Goal: Task Accomplishment & Management: Manage account settings

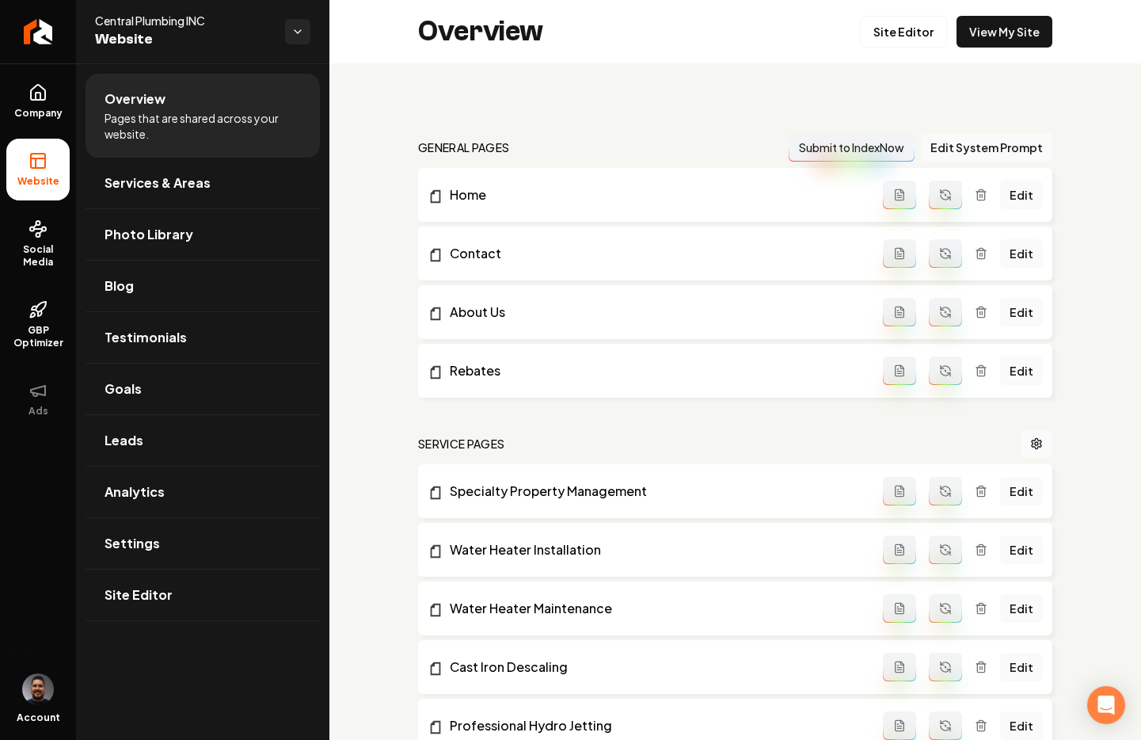
scroll to position [3, 0]
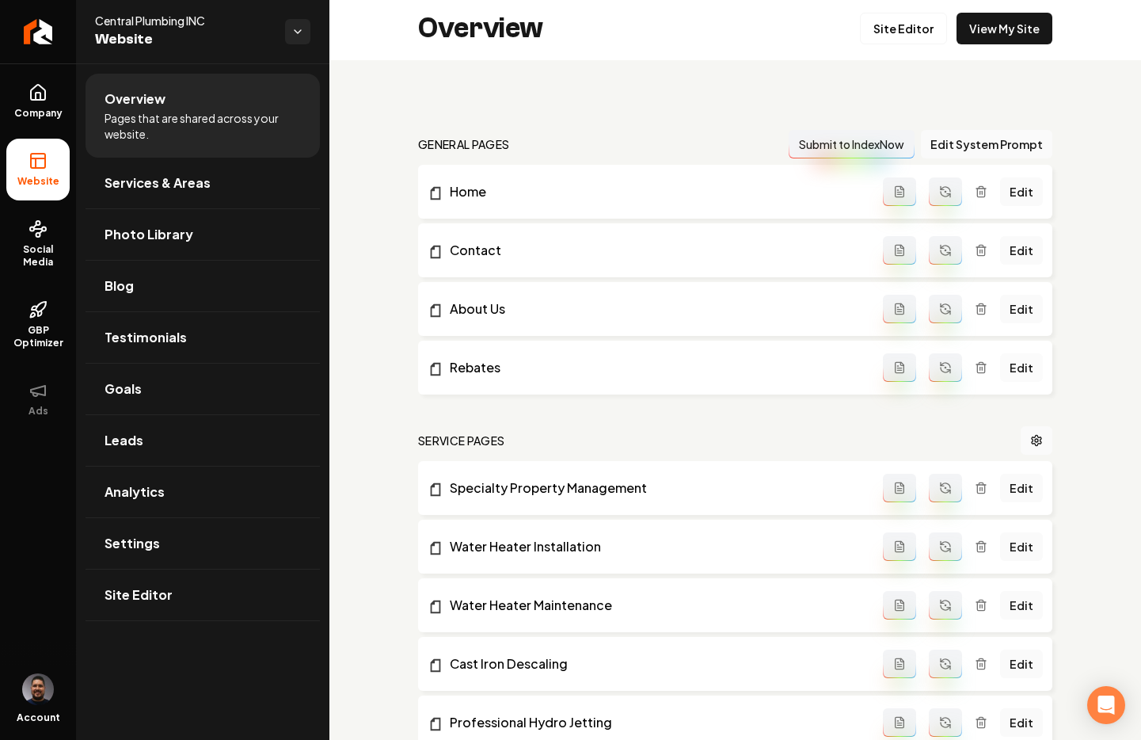
click at [1003, 364] on link "Edit" at bounding box center [1021, 367] width 43 height 29
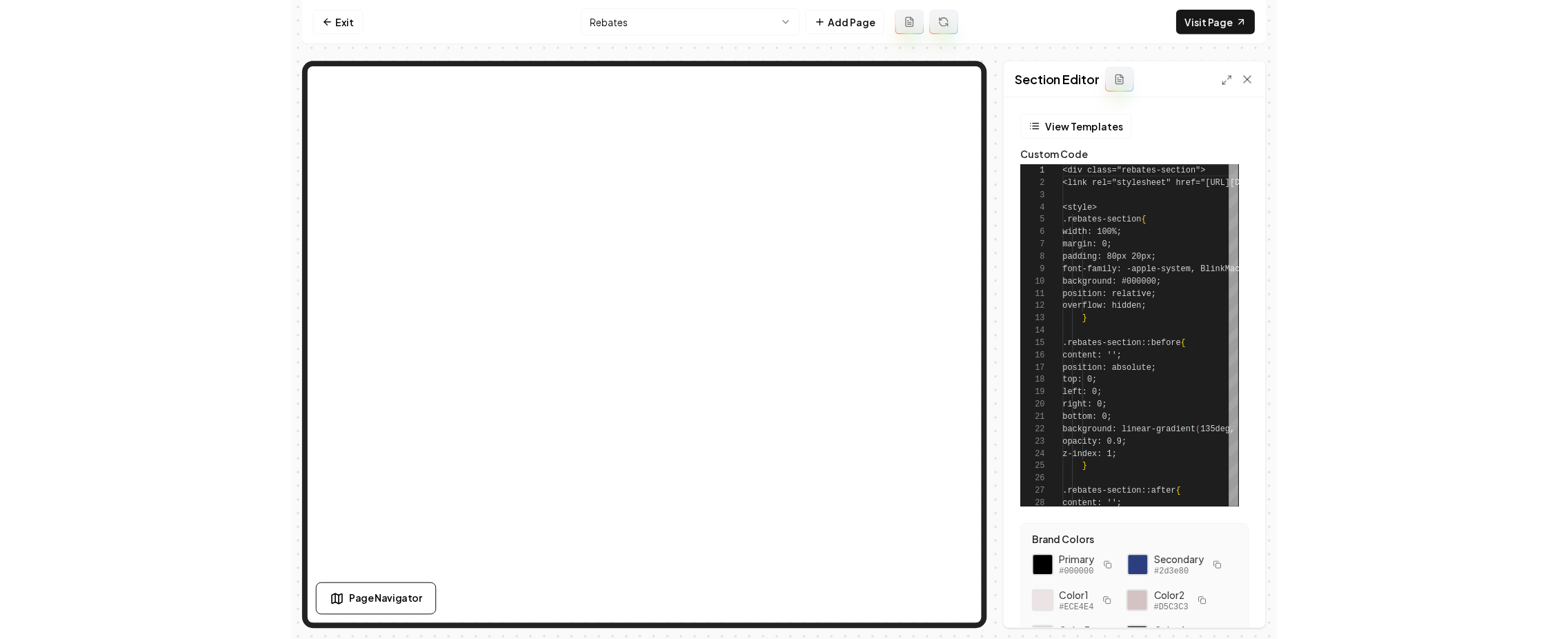
scroll to position [125, 0]
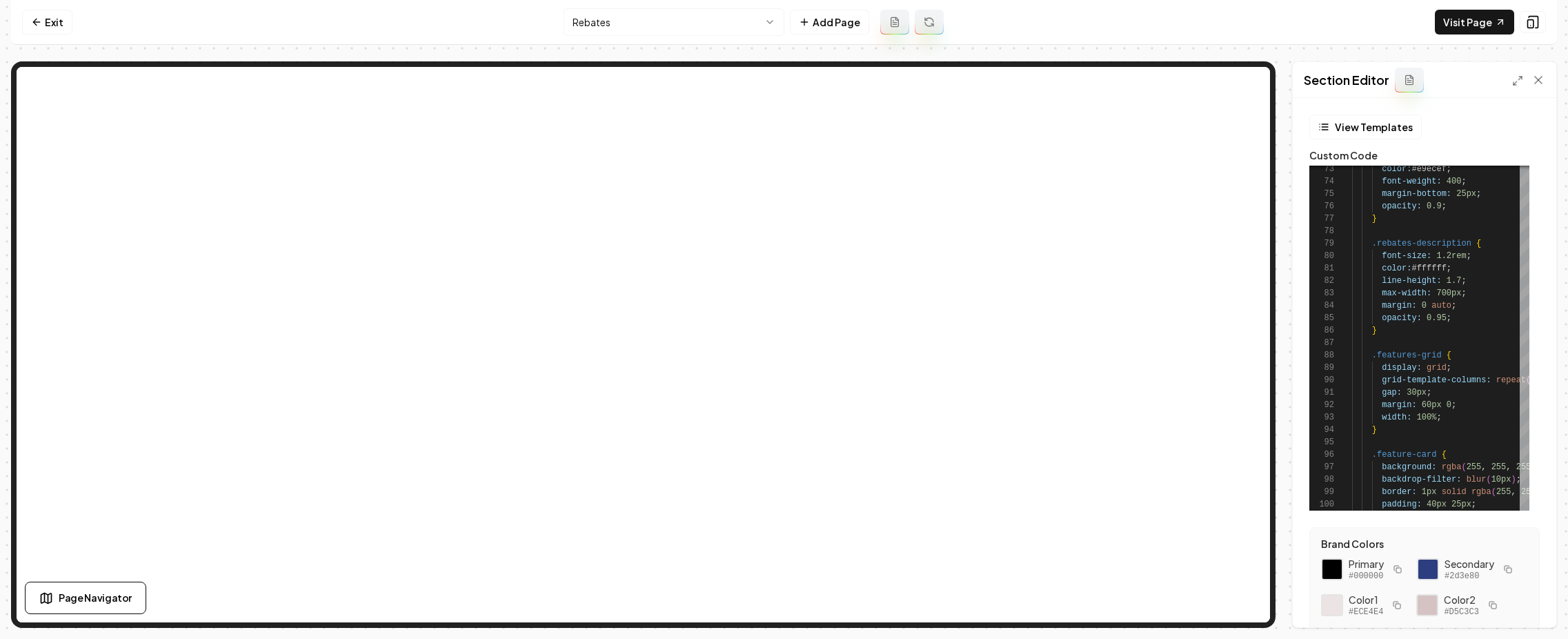
click at [994, 159] on div "Page Settings Section Editor View Templates Custom Code 73 74 75 76 77 78 79 80…" at bounding box center [784, 344] width 1546 height 567
click at [994, 85] on line at bounding box center [1516, 83] width 3 height 3
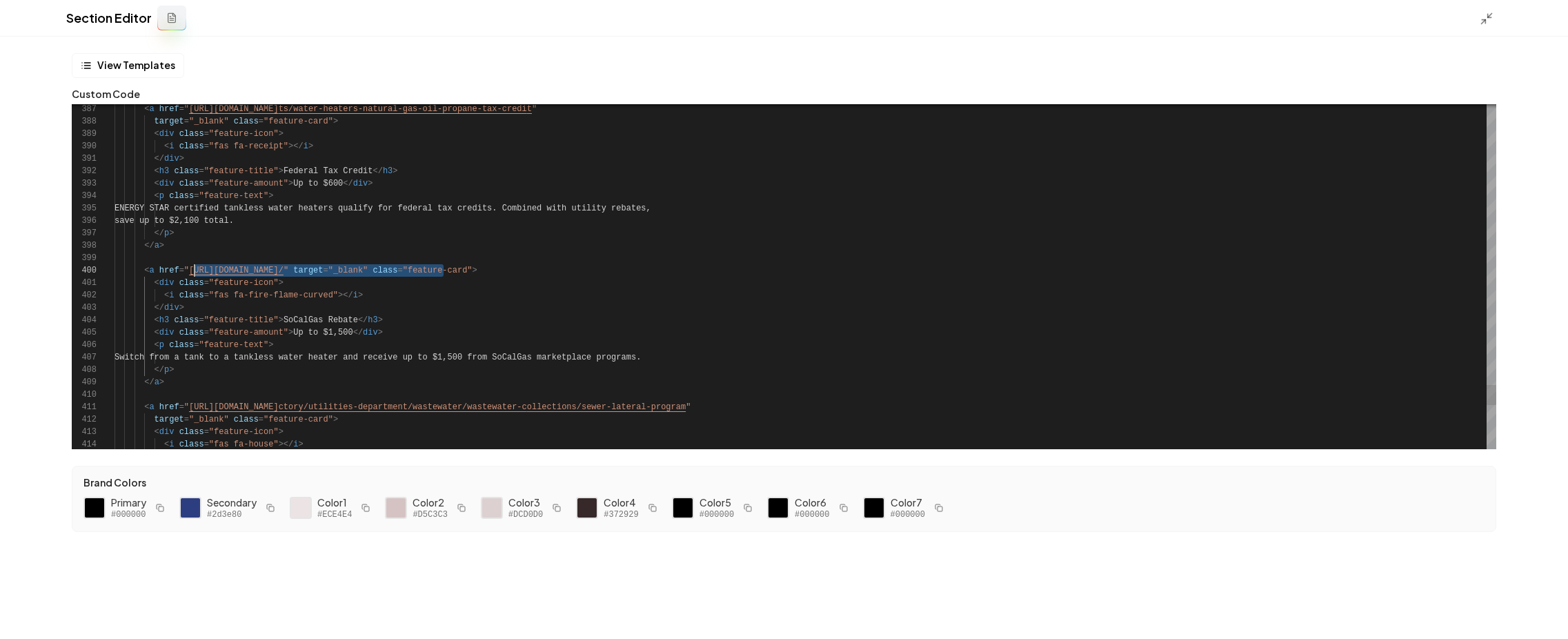
scroll to position [112, 75]
drag, startPoint x: 443, startPoint y: 270, endPoint x: 189, endPoint y: 273, distance: 254.0
drag, startPoint x: 443, startPoint y: 269, endPoint x: 187, endPoint y: 269, distance: 256.0
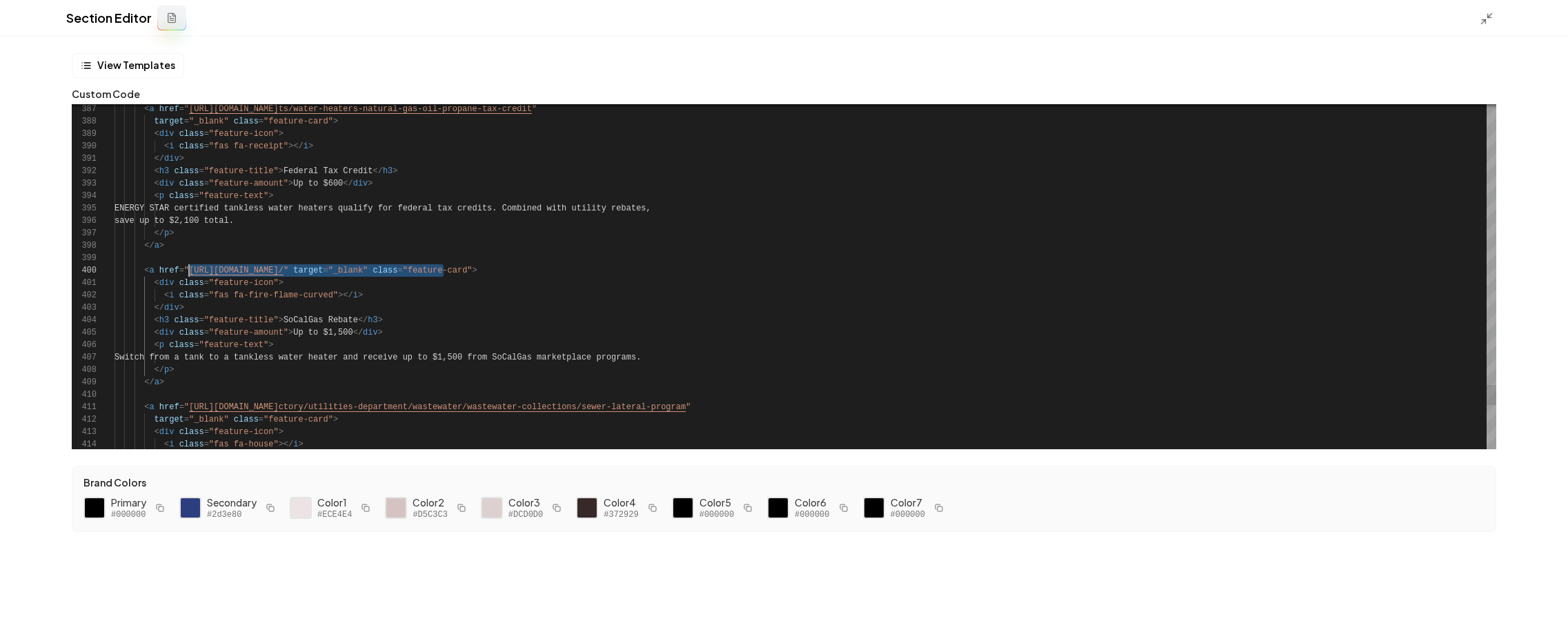
type textarea "**********"
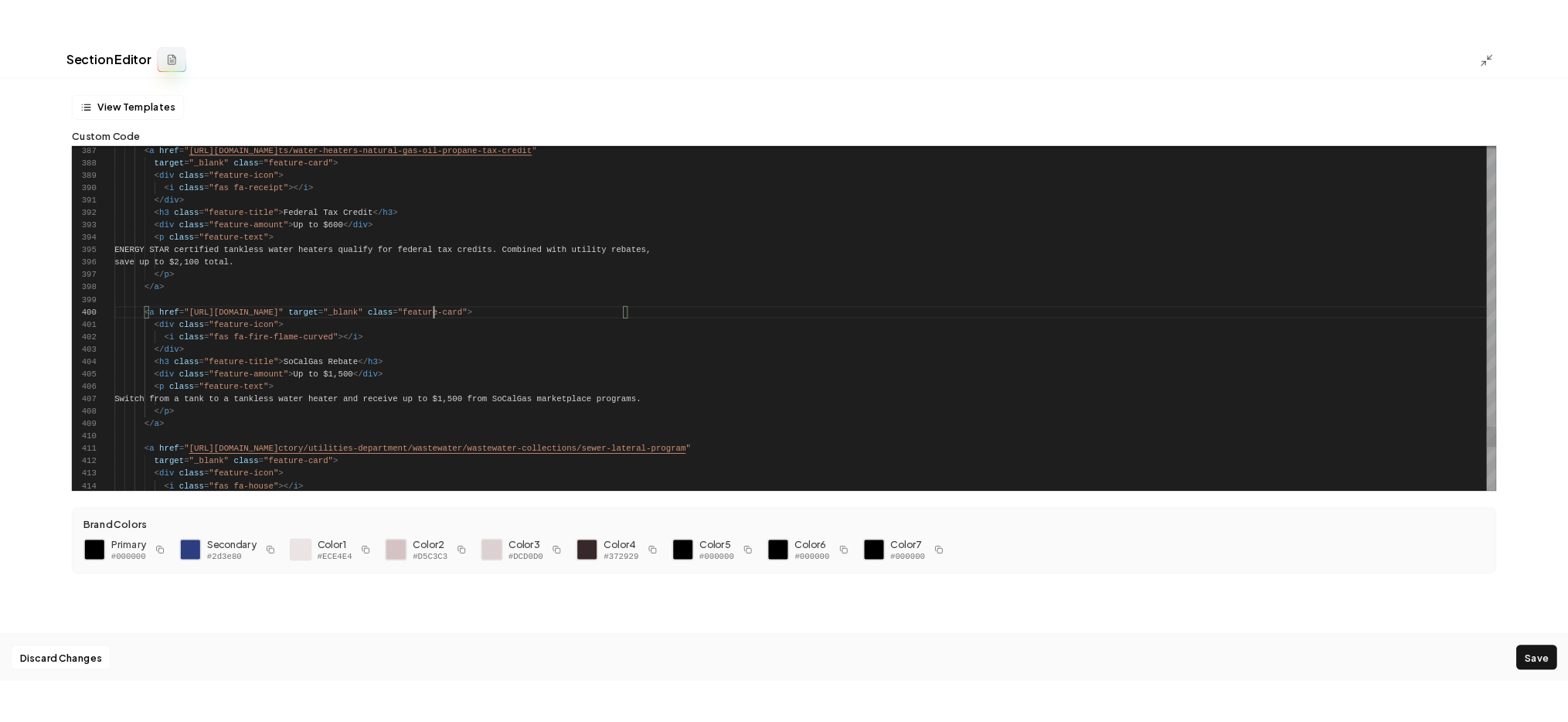
scroll to position [125, 358]
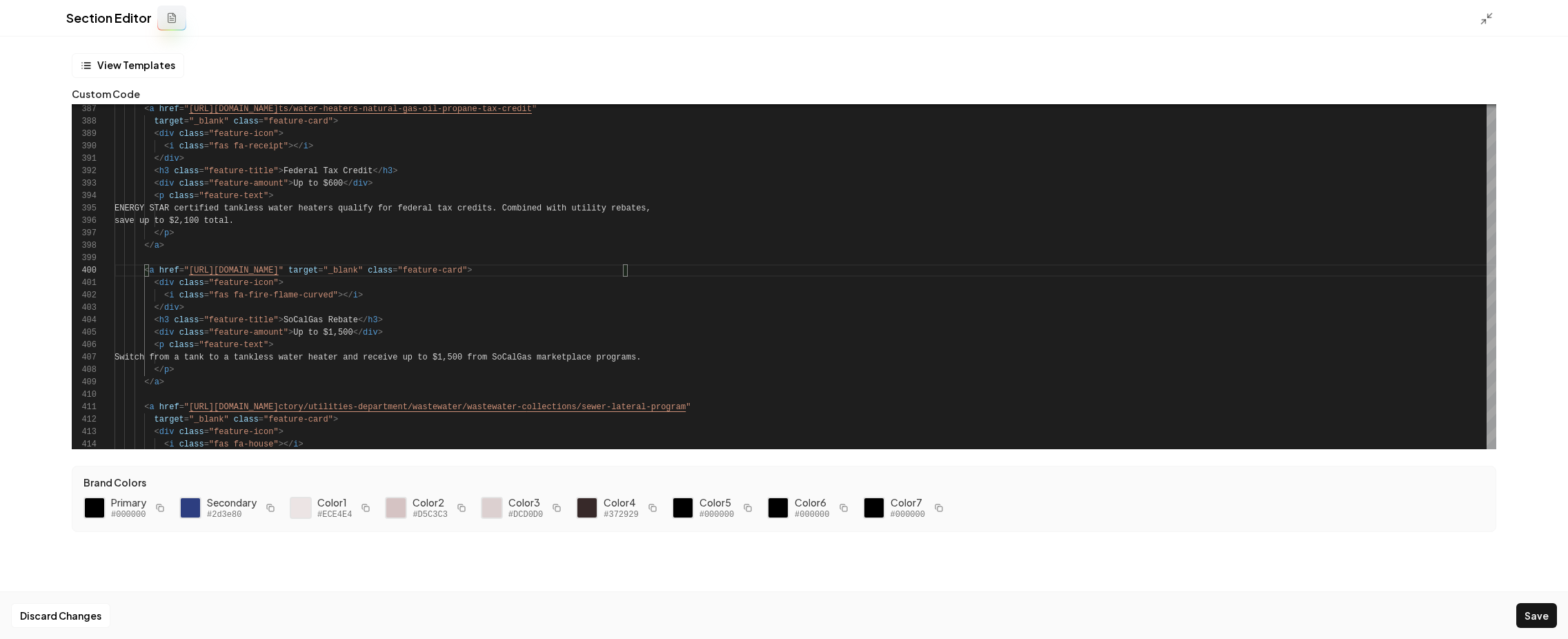
click at [994, 619] on button "Save" at bounding box center [1537, 615] width 41 height 25
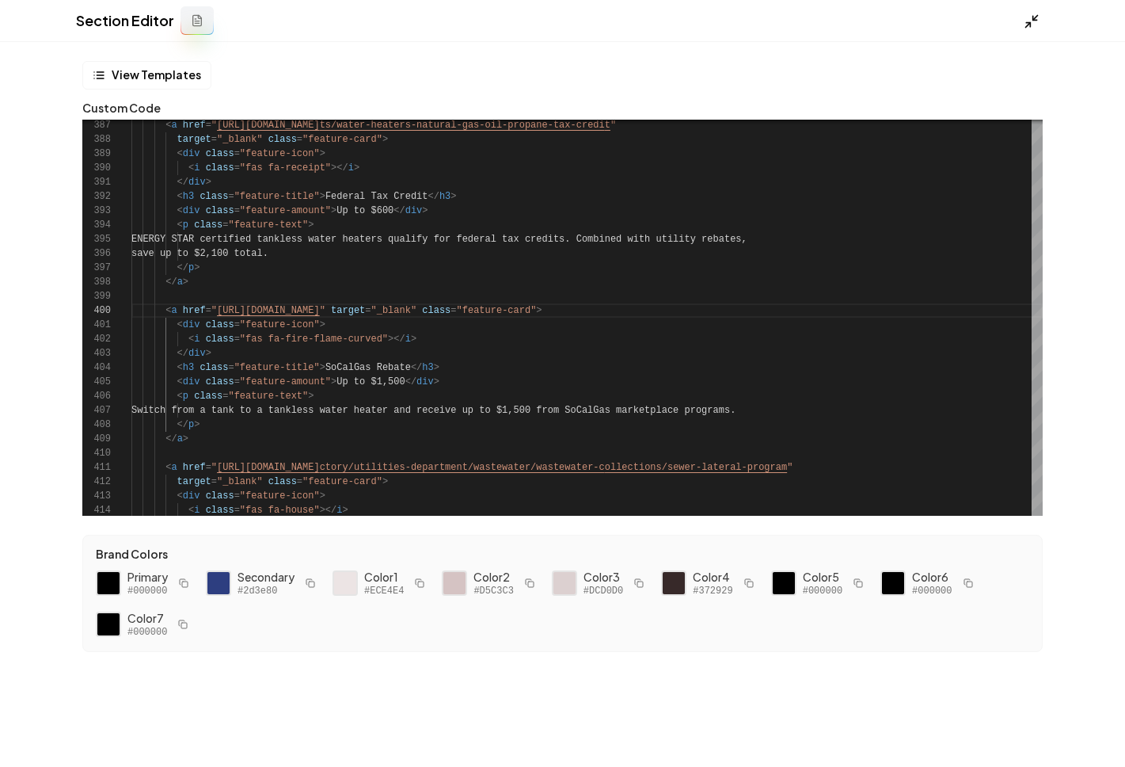
click at [1030, 23] on polyline at bounding box center [1028, 25] width 4 height 4
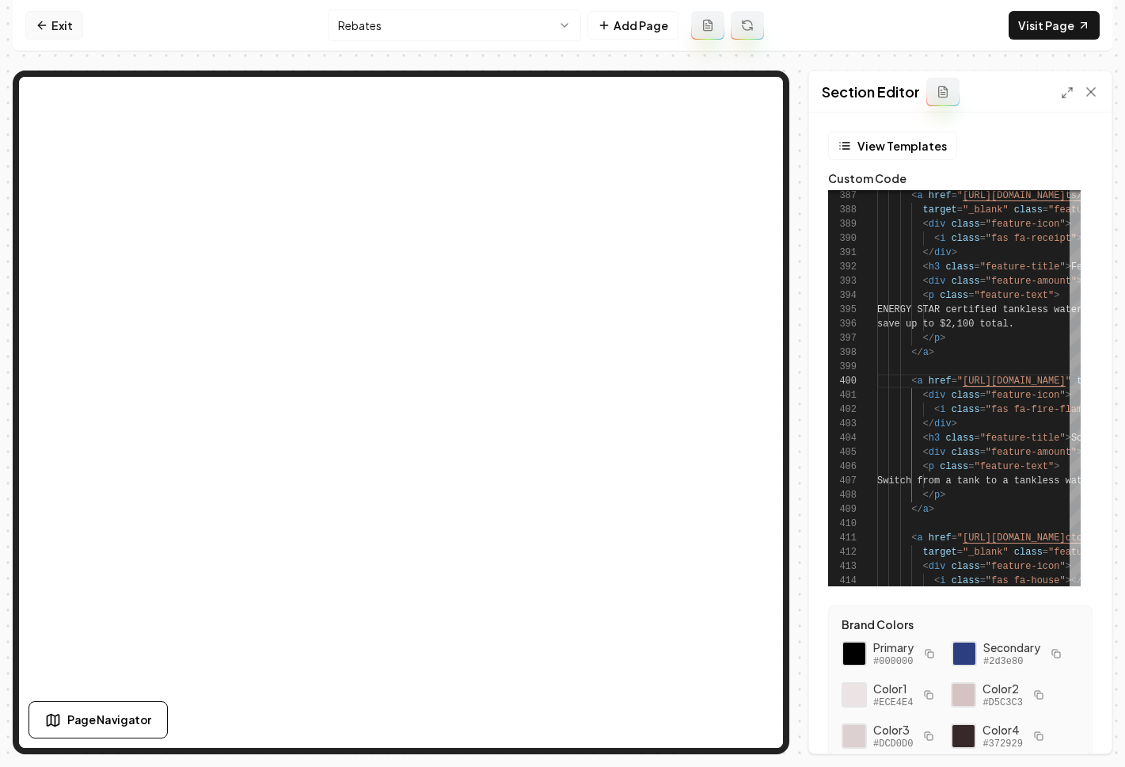
click at [62, 21] on link "Exit" at bounding box center [54, 25] width 58 height 29
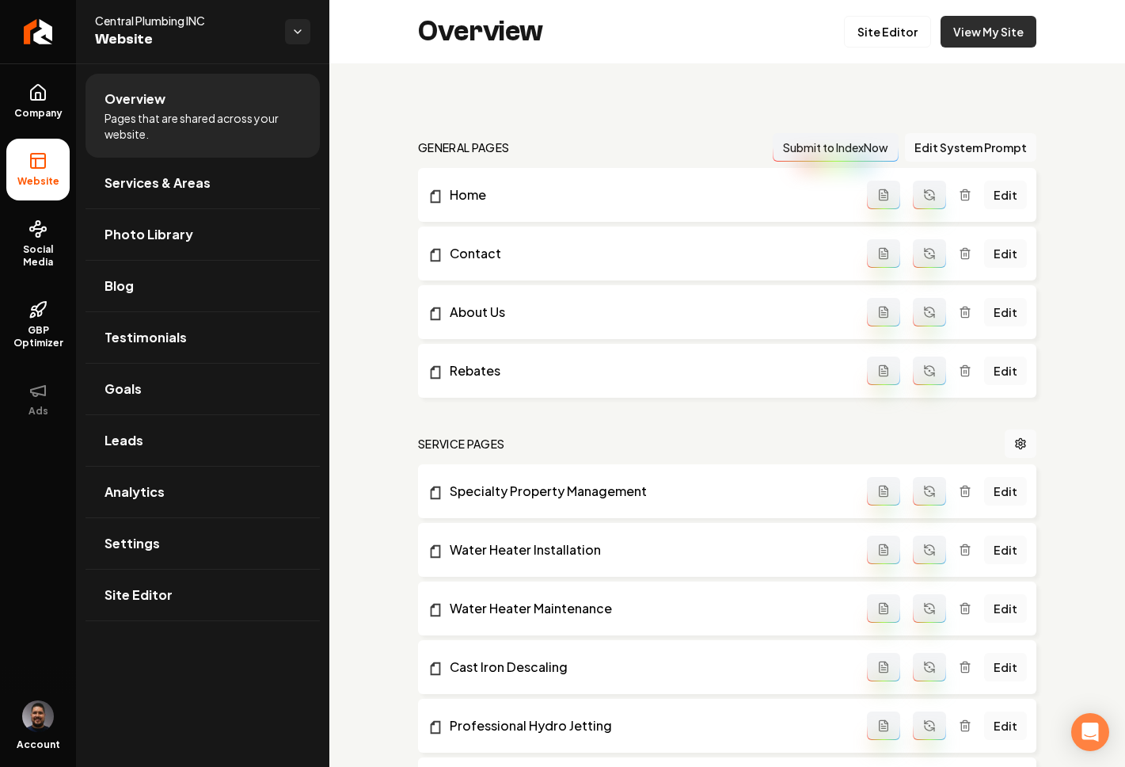
click at [991, 22] on link "View My Site" at bounding box center [989, 32] width 96 height 32
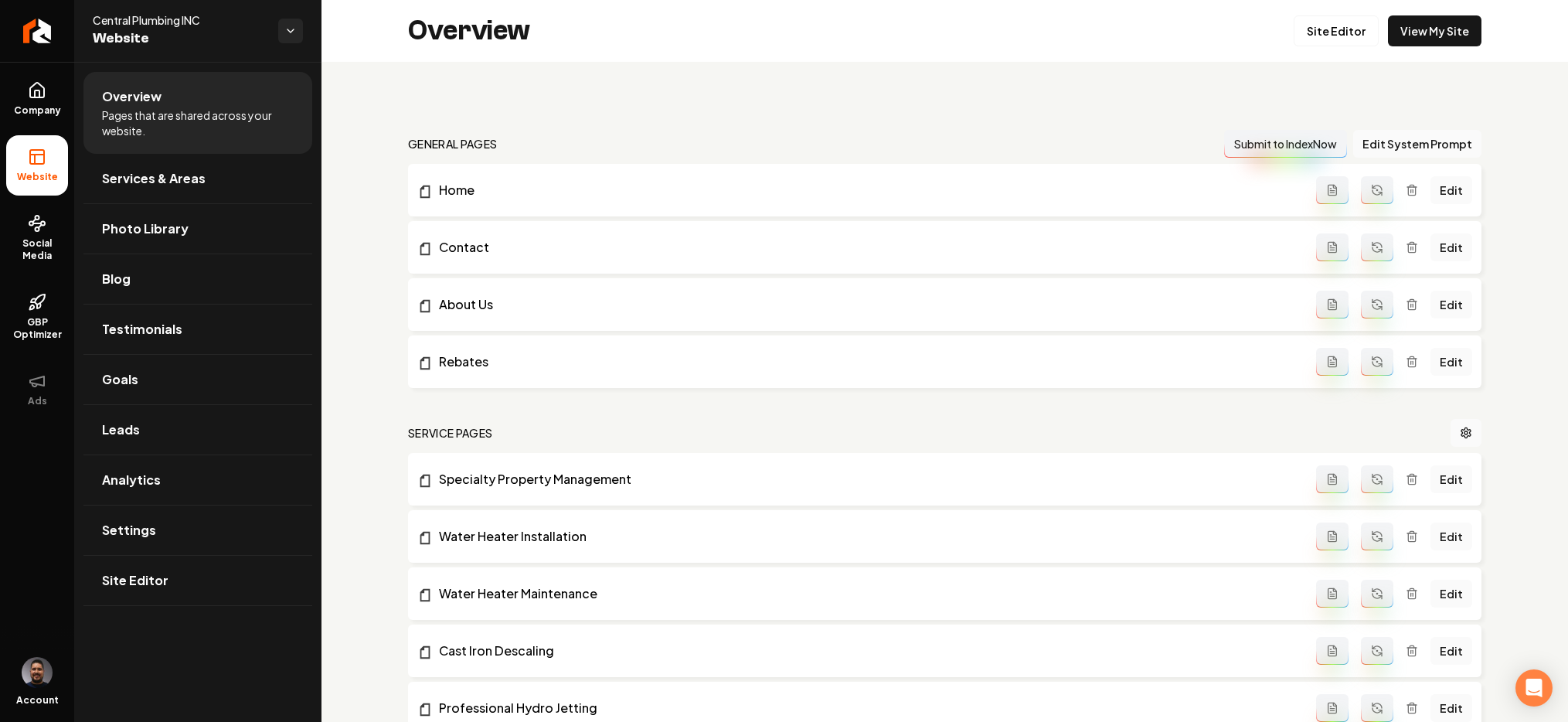
click at [113, 33] on span "Website" at bounding box center [179, 39] width 173 height 21
click at [34, 47] on link "Return to dashboard" at bounding box center [37, 30] width 74 height 61
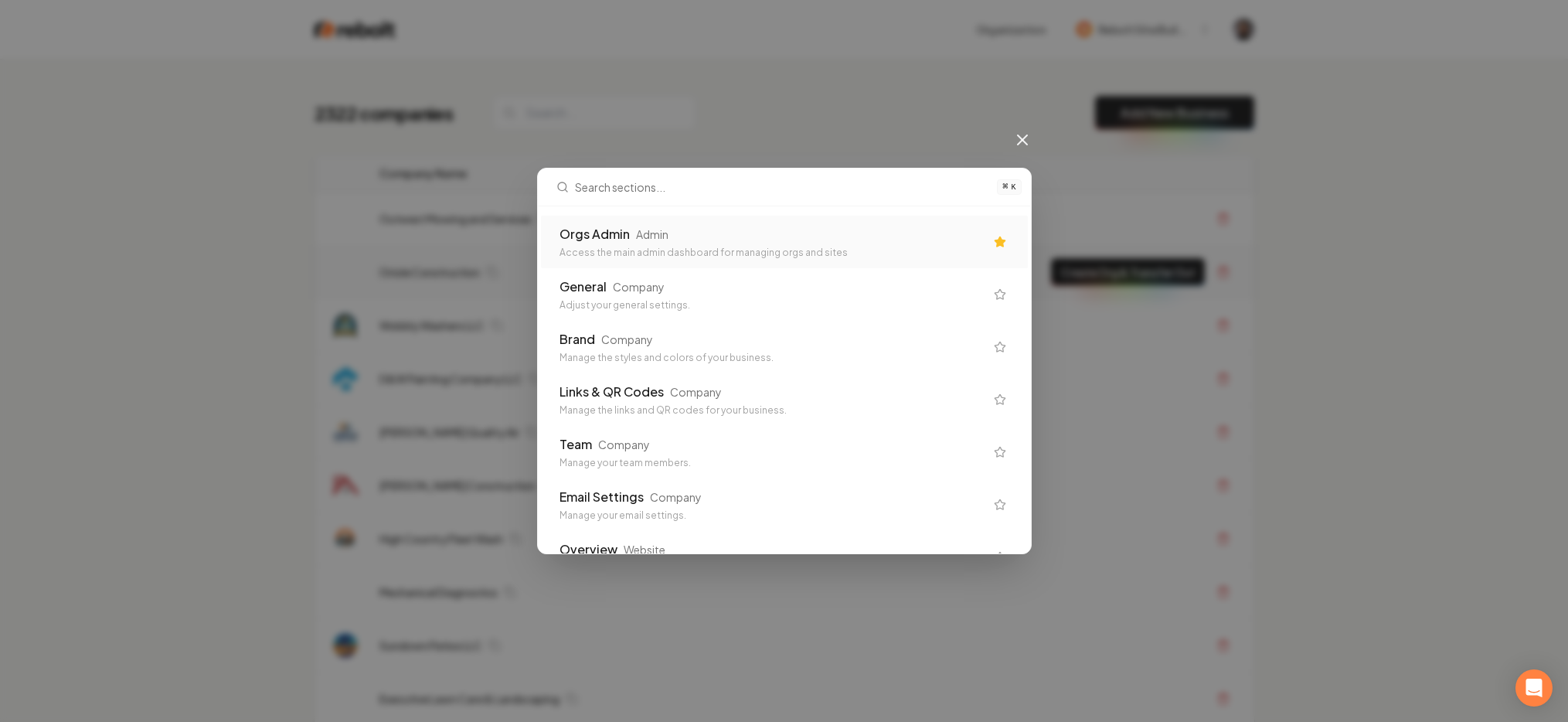
click at [585, 234] on div "Orgs Admin" at bounding box center [594, 233] width 70 height 19
click at [592, 246] on td "Oriole Construction" at bounding box center [691, 272] width 649 height 54
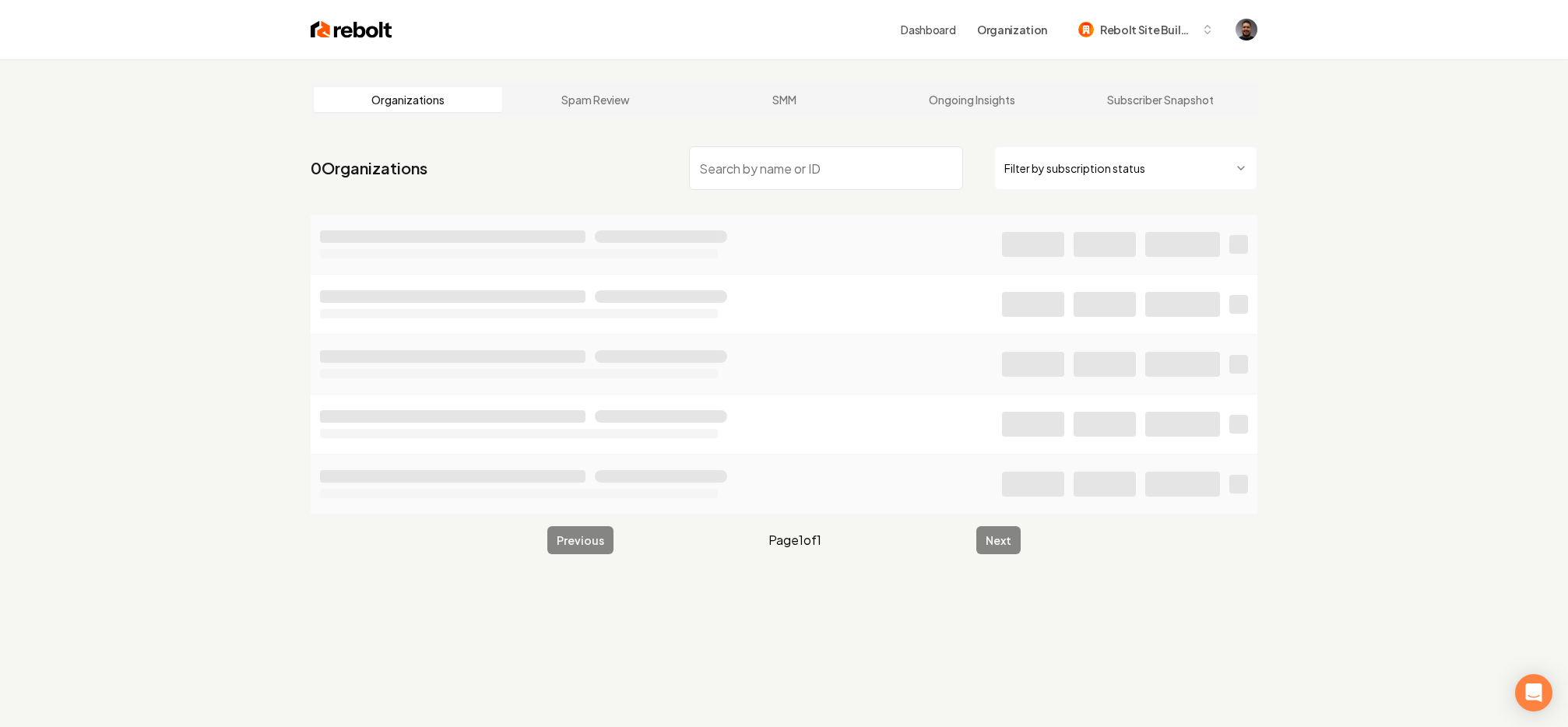
click at [724, 167] on input "search" at bounding box center [826, 168] width 274 height 43
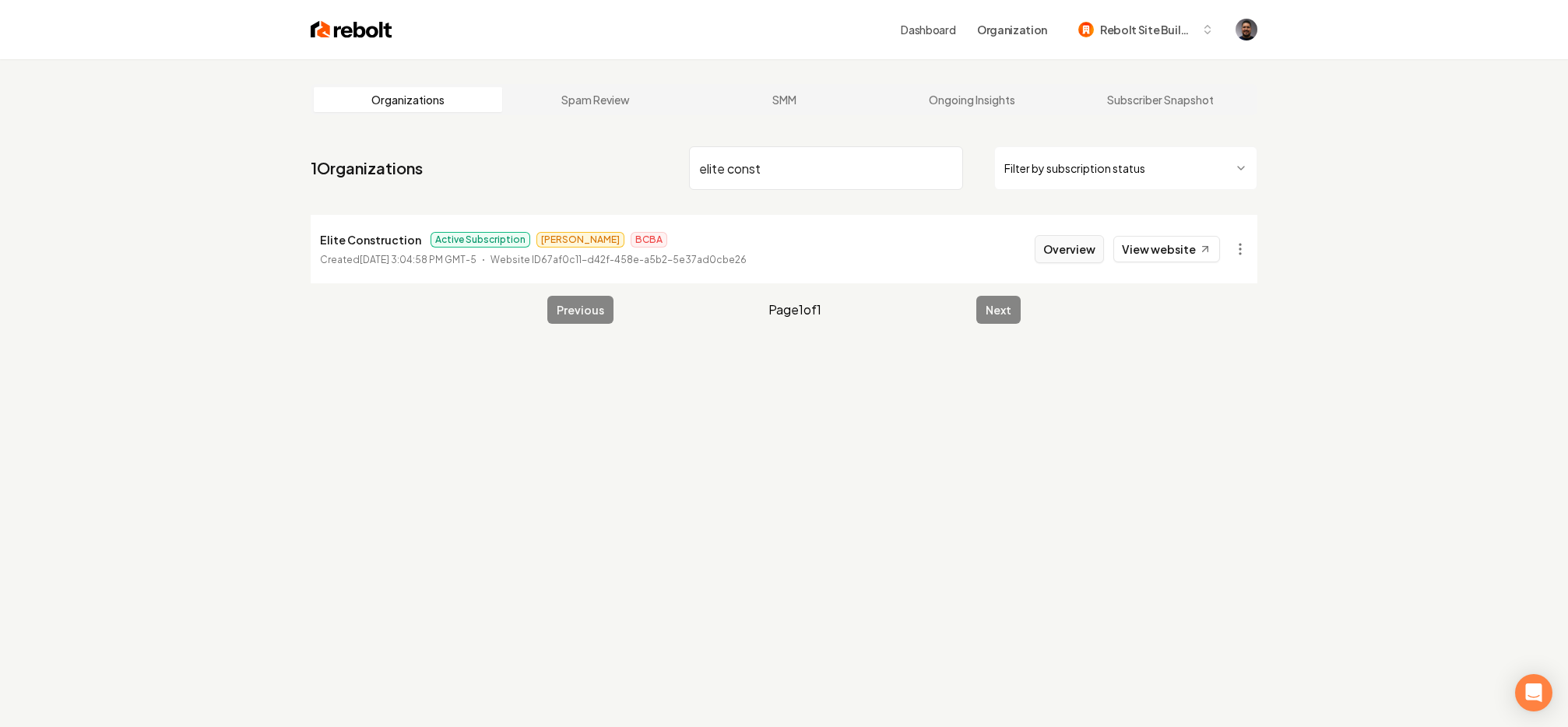
type input "elite const"
click at [1049, 256] on button "Overview" at bounding box center [1070, 249] width 69 height 28
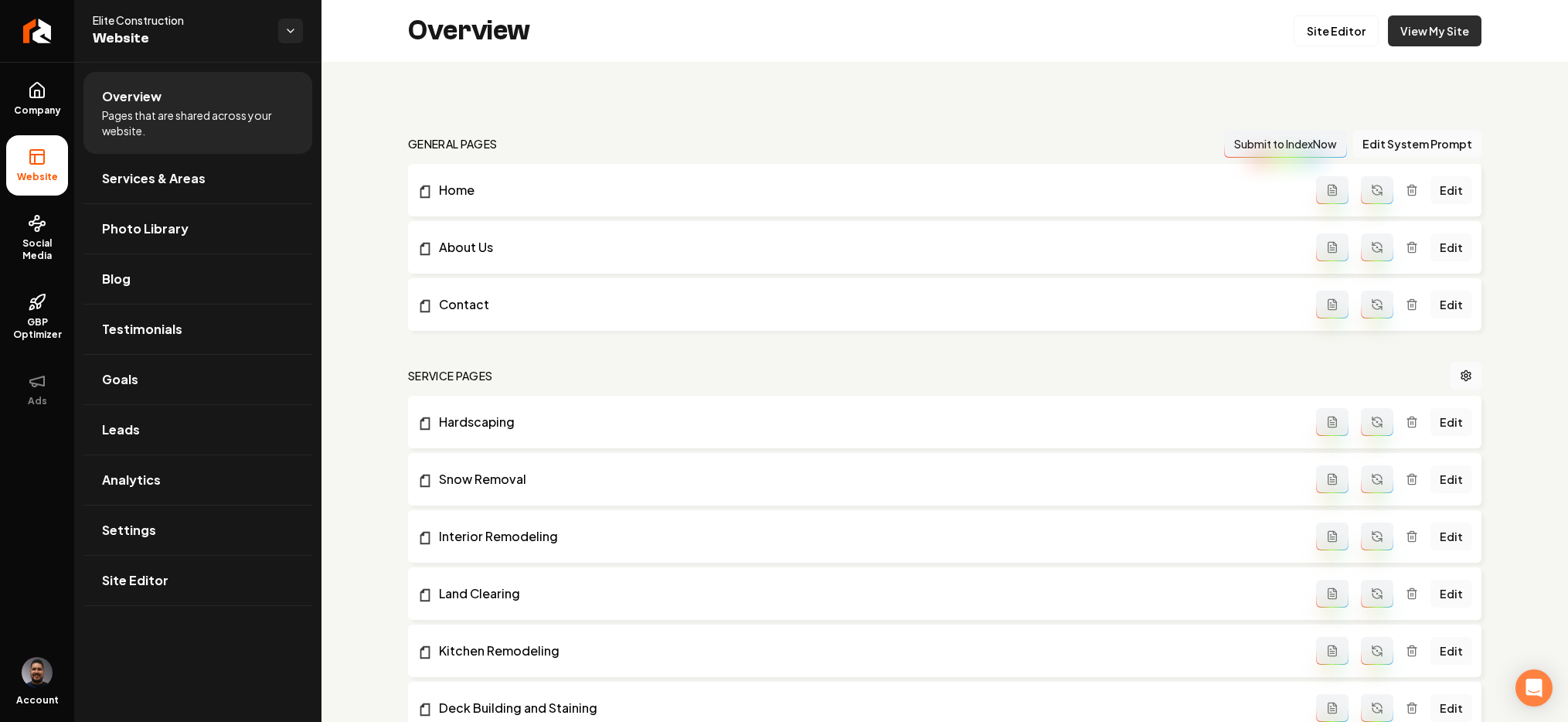
click at [1113, 34] on link "View My Site" at bounding box center [1434, 31] width 94 height 31
click at [1113, 25] on link "Site Editor" at bounding box center [1336, 31] width 85 height 31
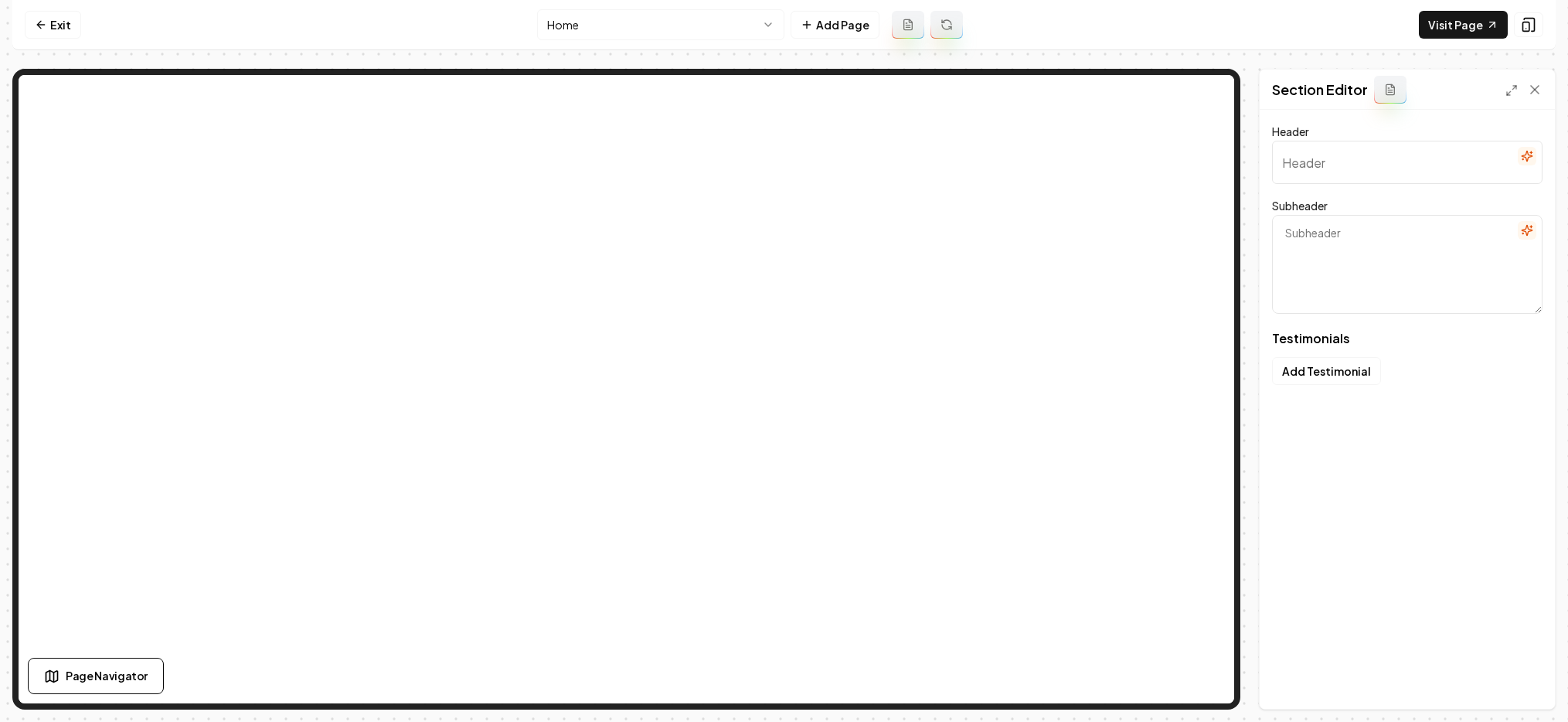
type input "Clients share their experiences"
type textarea "A closer look at their success stories"
click at [1113, 461] on div "Header Clients share their experiences Subheader A closer look at their success…" at bounding box center [1407, 409] width 296 height 599
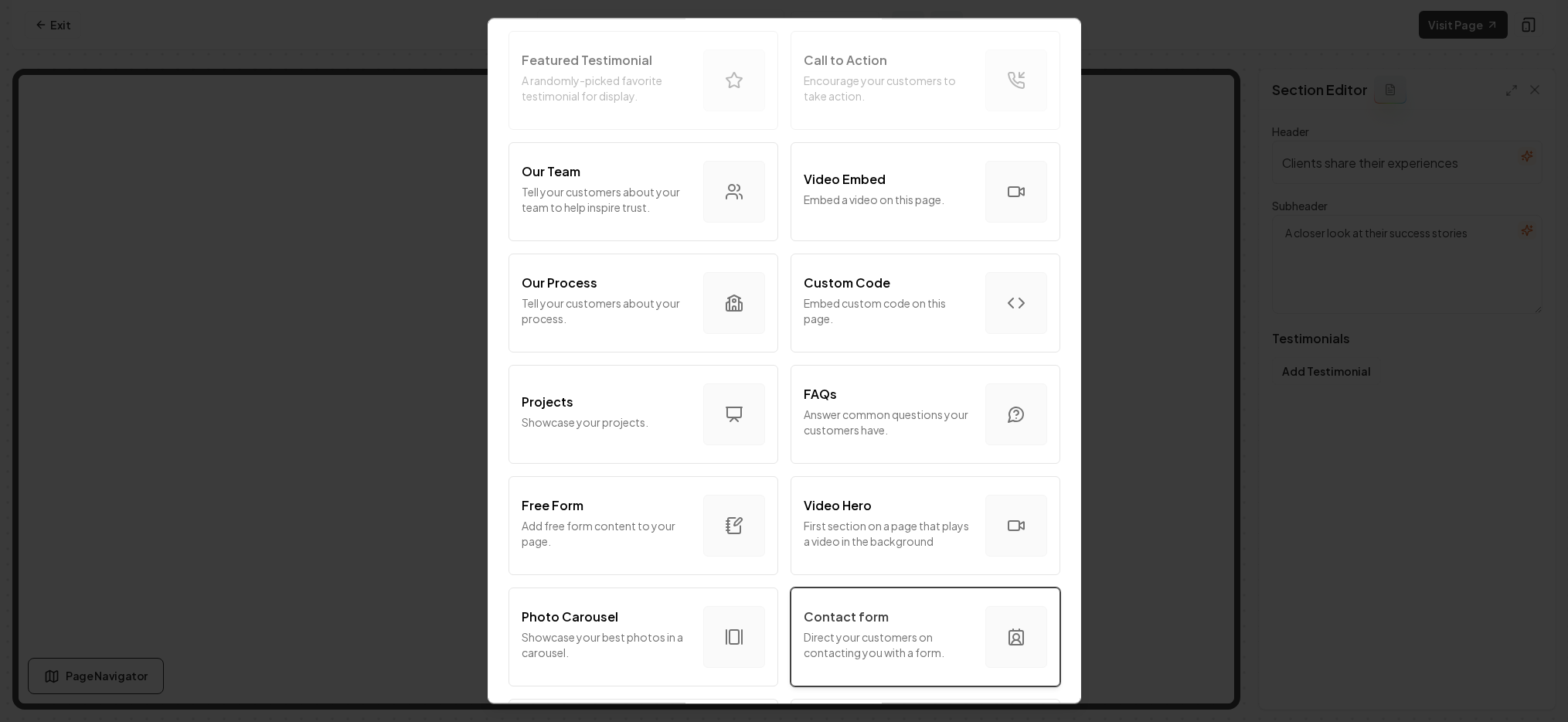
scroll to position [718, 0]
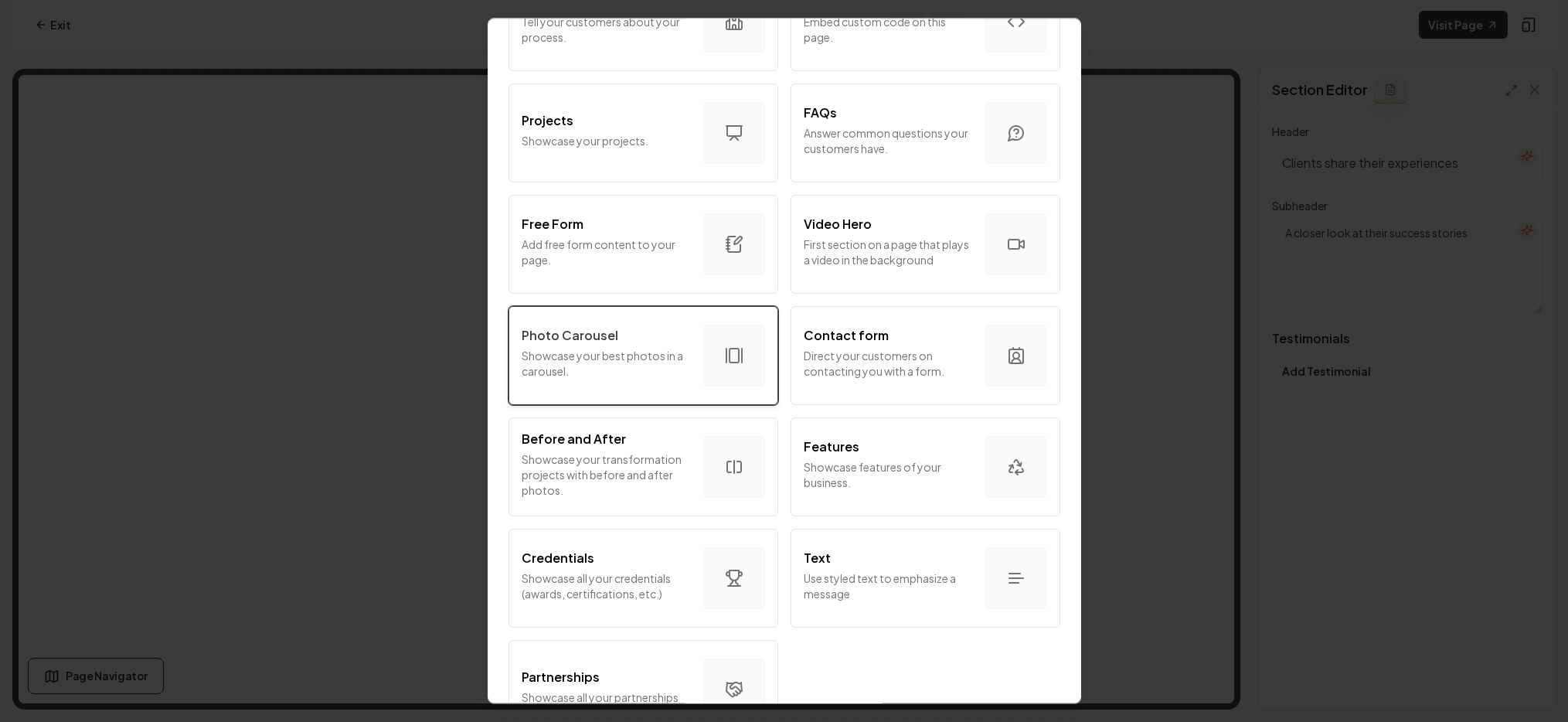
click at [683, 369] on p "Showcase your best photos in a carousel." at bounding box center [606, 363] width 169 height 31
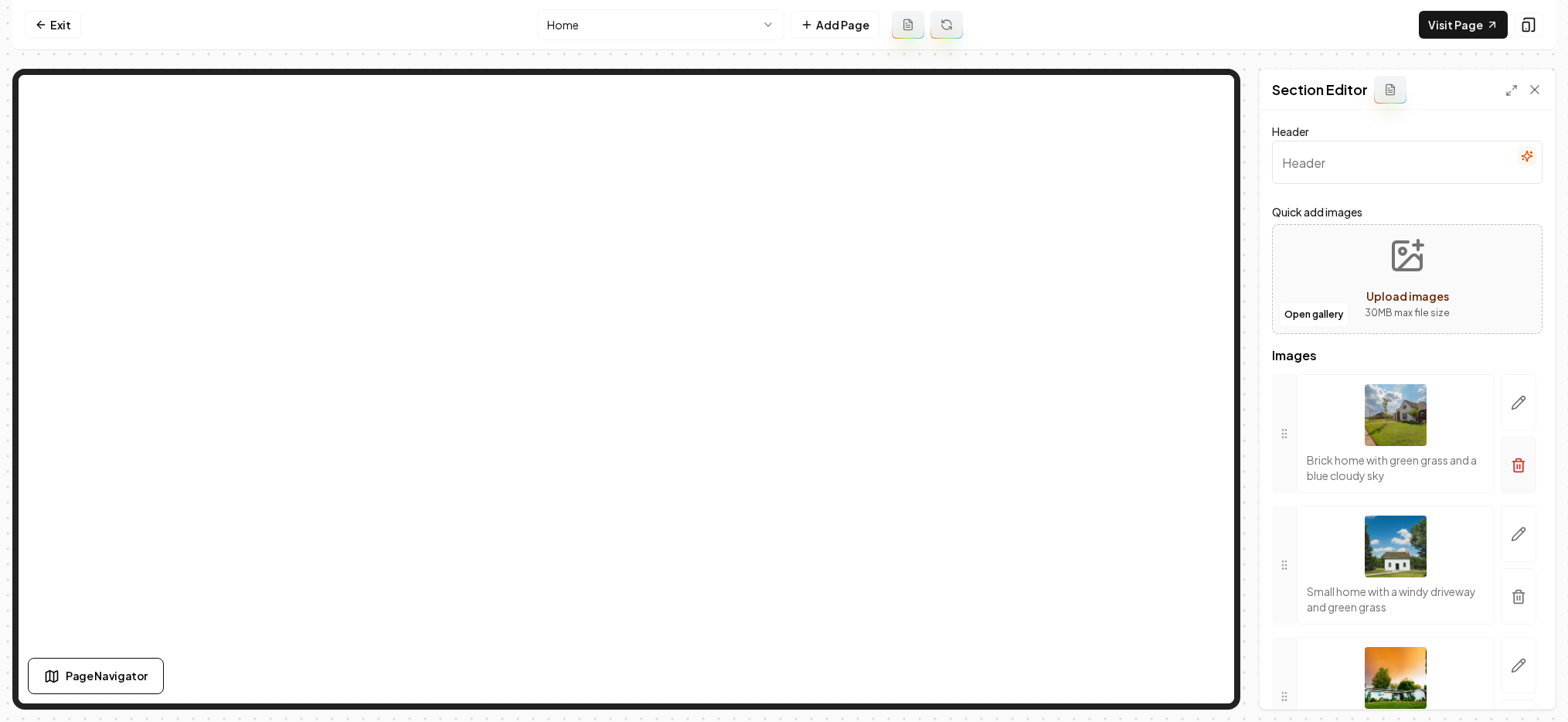
click at [1113, 452] on button "button" at bounding box center [1518, 464] width 35 height 57
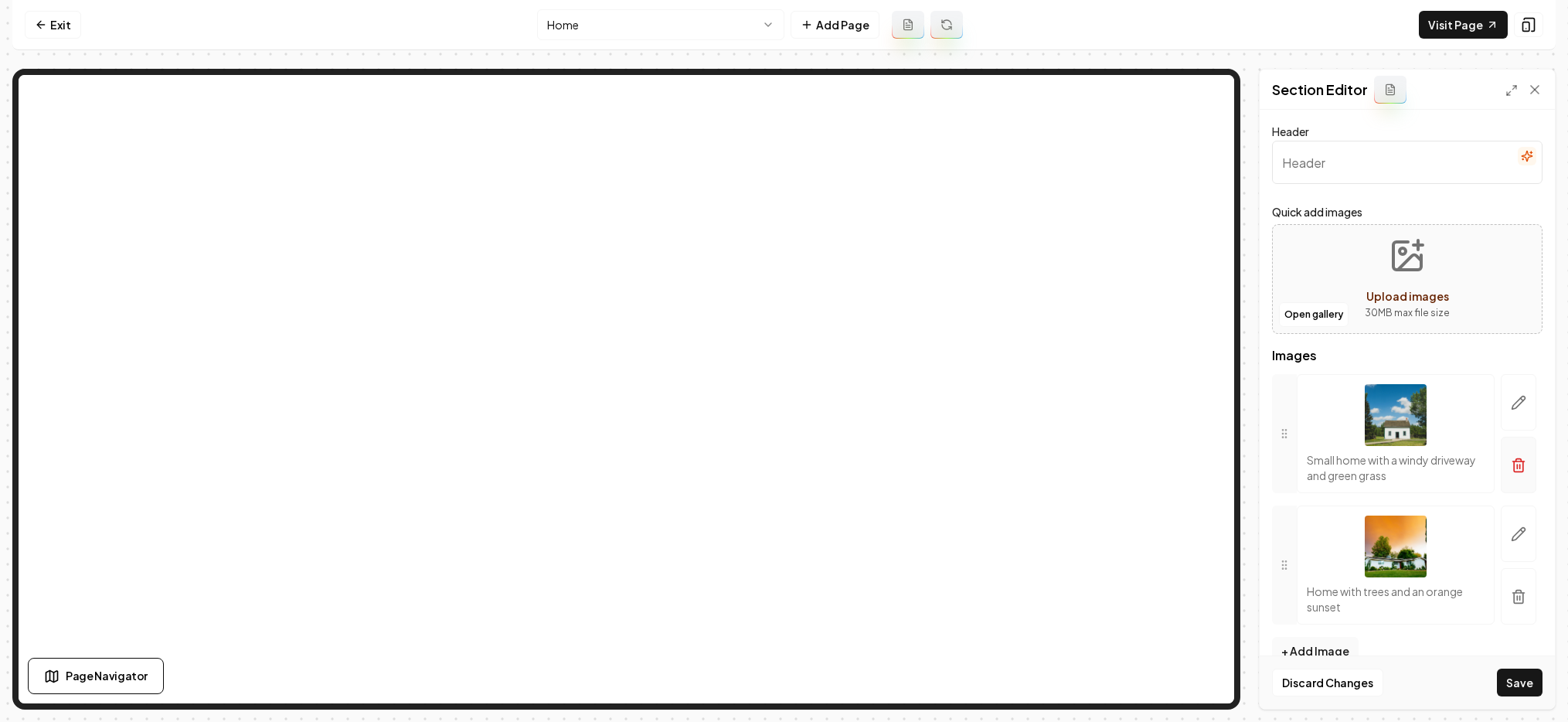
click at [1113, 475] on button "button" at bounding box center [1518, 464] width 35 height 57
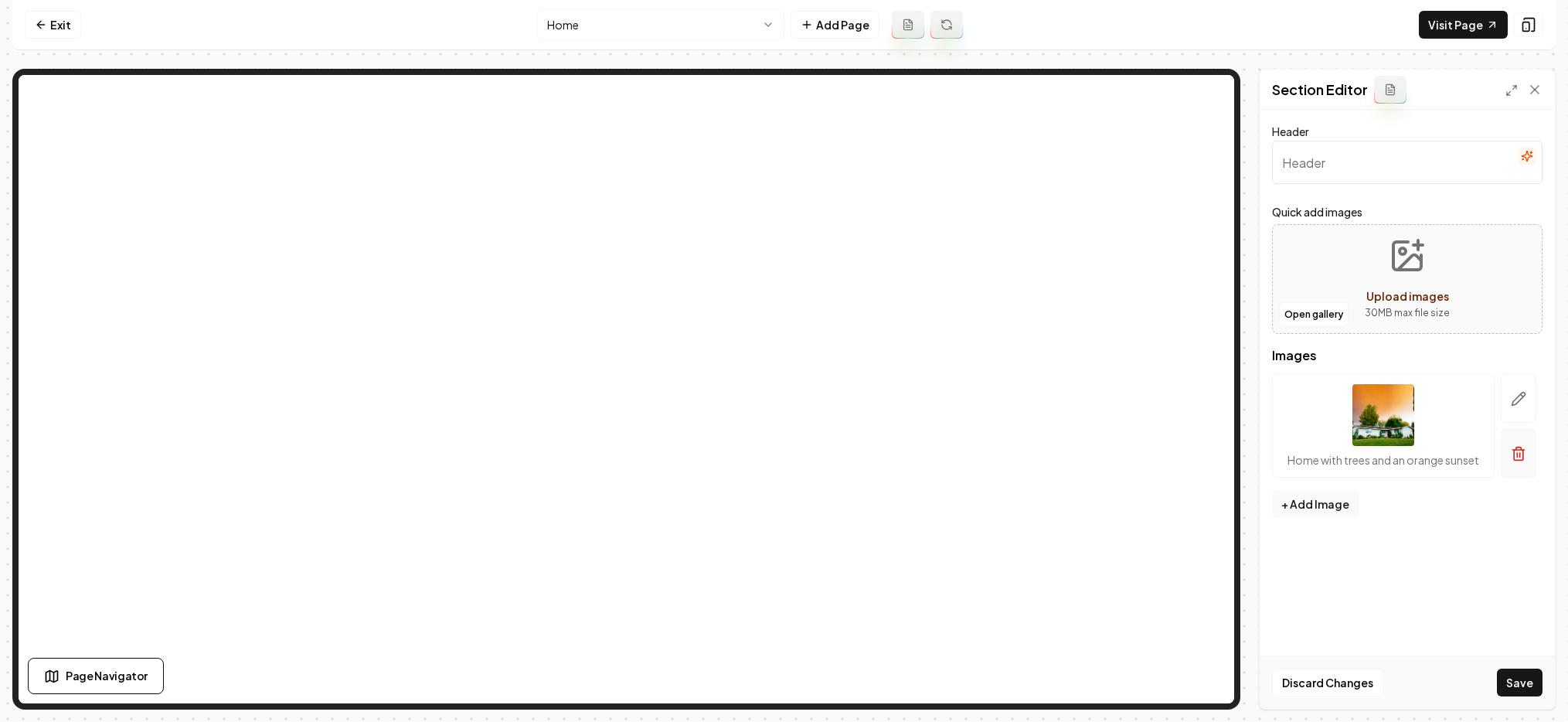
click at [1113, 456] on icon "button" at bounding box center [1518, 454] width 16 height 16
click at [1113, 318] on button "Open gallery" at bounding box center [1313, 314] width 69 height 24
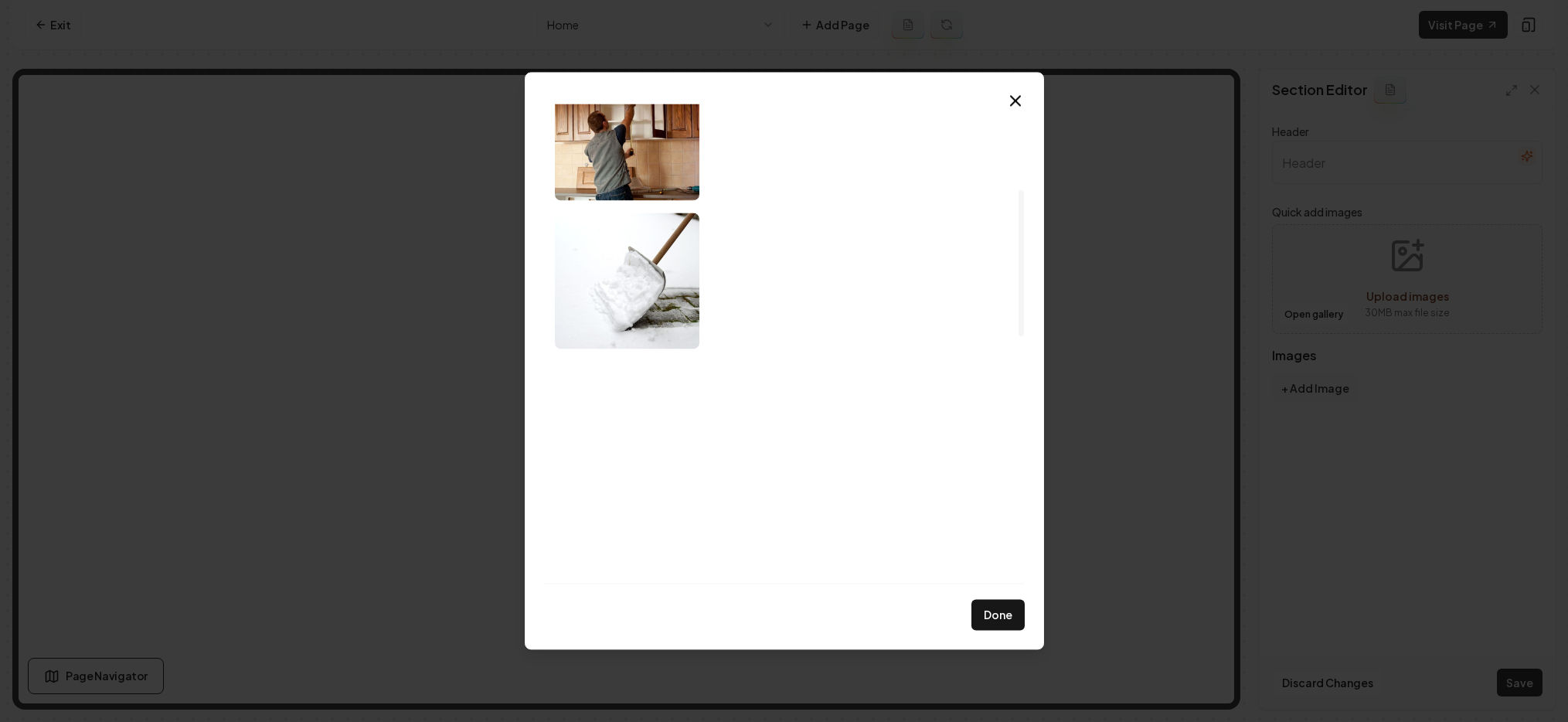
scroll to position [0, 0]
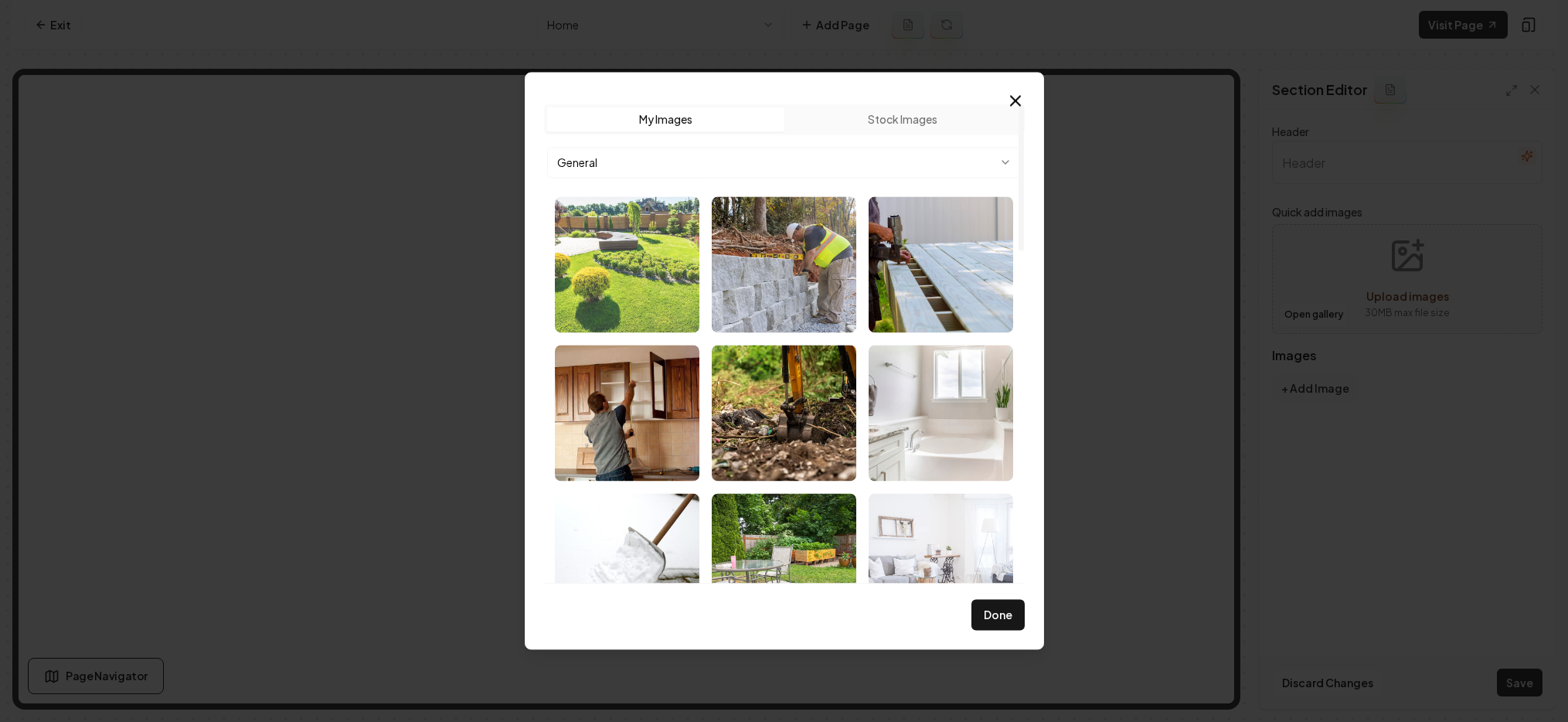
click at [623, 287] on img "Select image image_68b7846f5c7cd75eb884356d.jpeg" at bounding box center [627, 263] width 144 height 136
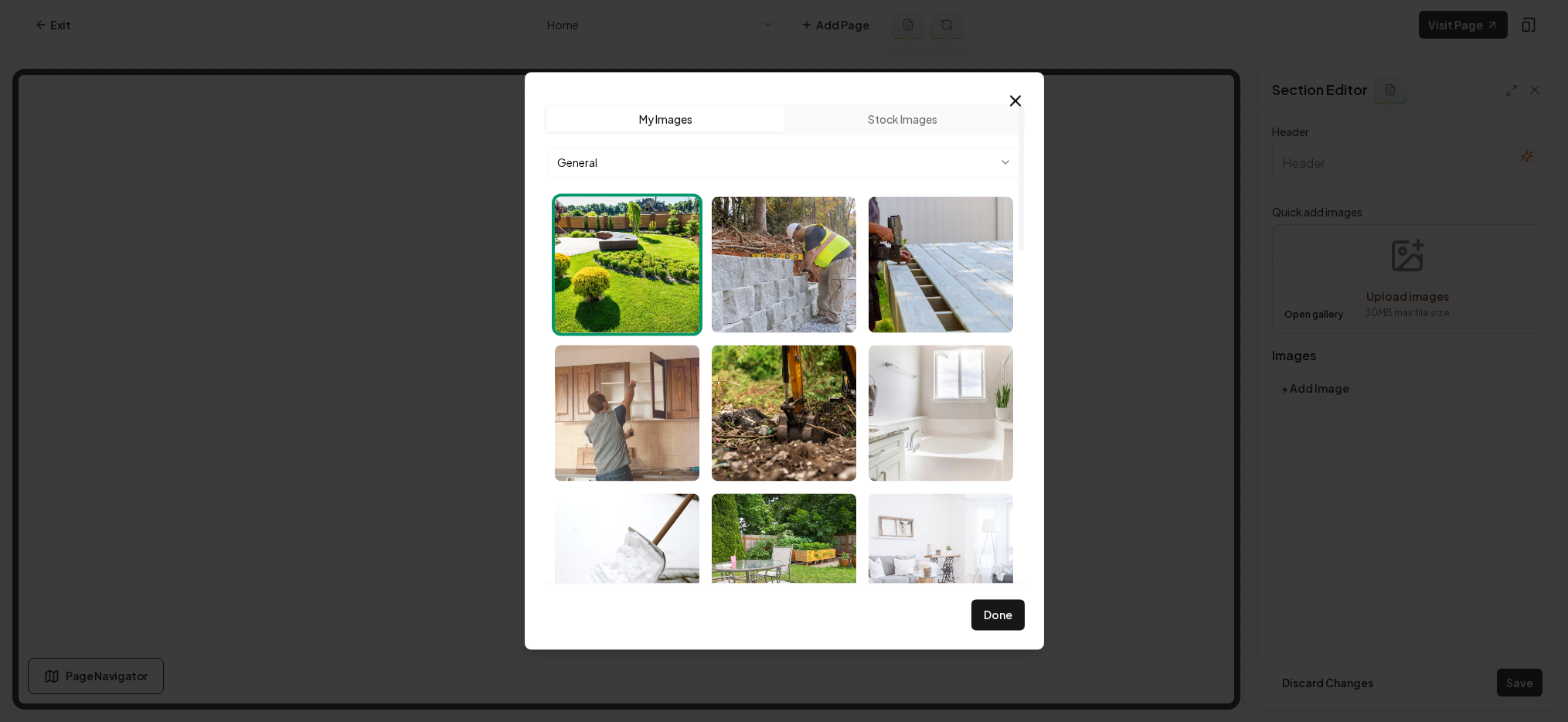
click at [633, 413] on img "Select image image_68b783bb5c7cd75eb8818e1c.jpeg" at bounding box center [627, 412] width 144 height 136
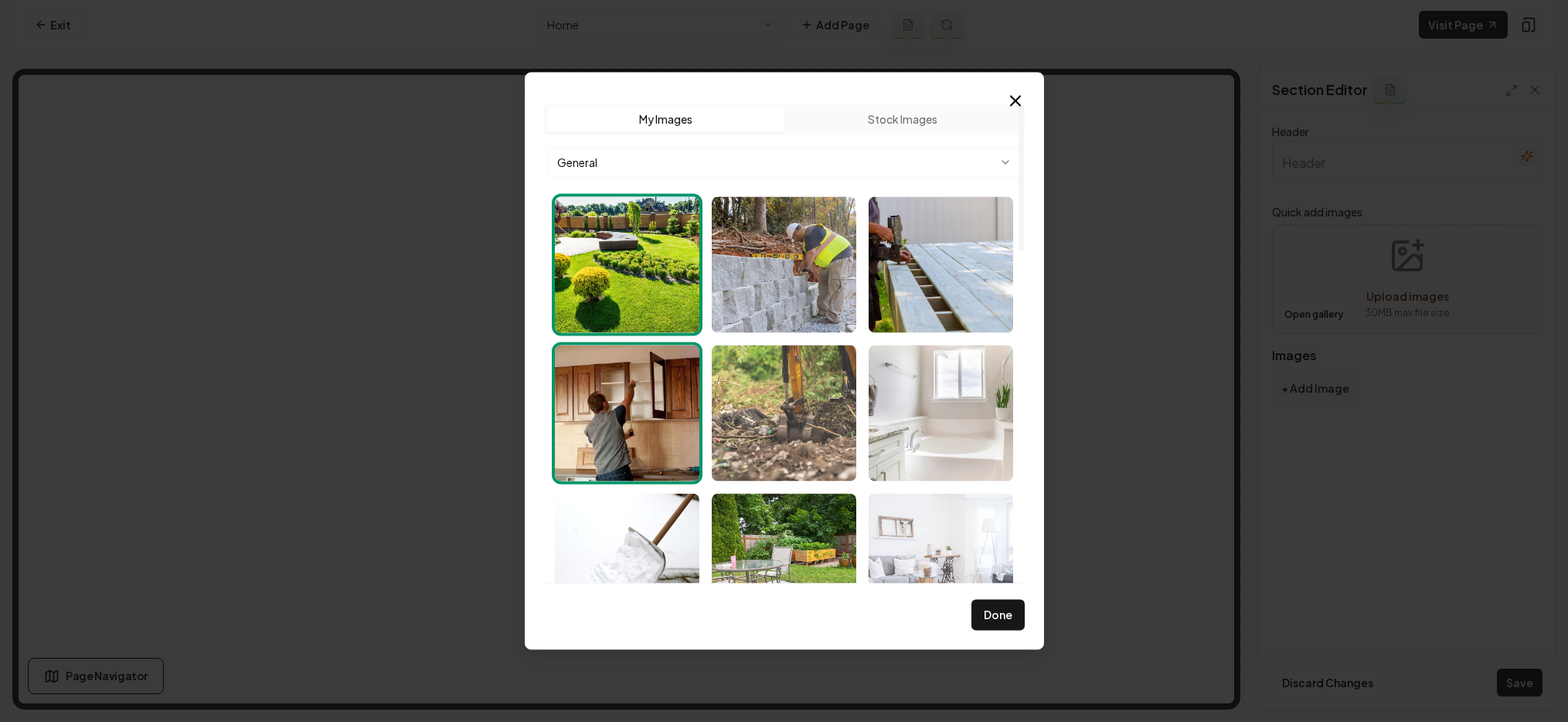
click at [807, 410] on img "Select image image_68b783a15c7cd75eb8814010.jpeg" at bounding box center [784, 412] width 144 height 136
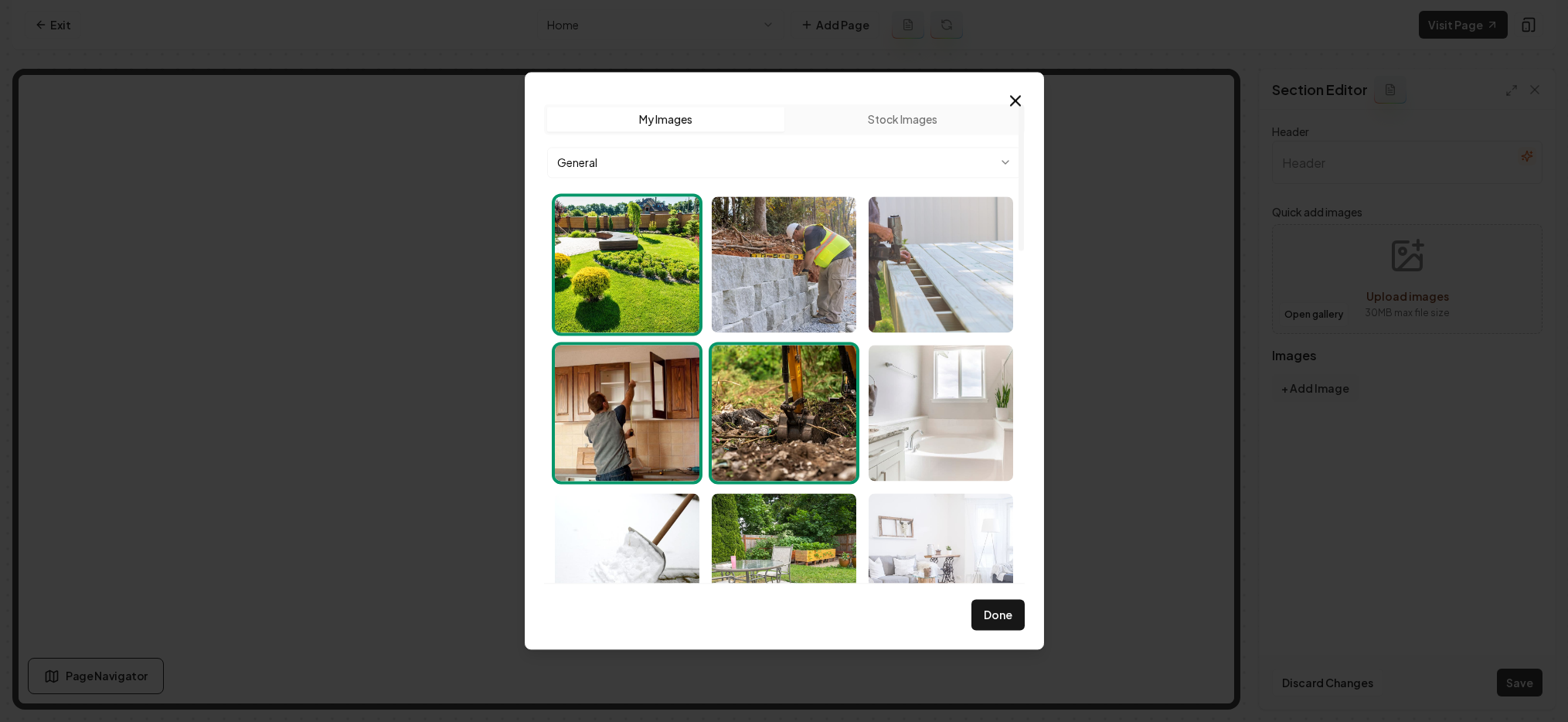
drag, startPoint x: 798, startPoint y: 298, endPoint x: 868, endPoint y: 284, distance: 71.4
click at [798, 298] on img "Select image image_68b784485c7cd75eb8837f92.jpeg" at bounding box center [784, 263] width 144 height 136
click at [895, 279] on img "Select image image_68b783e75c7cd75eb881fb3f.jpeg" at bounding box center [941, 263] width 144 height 136
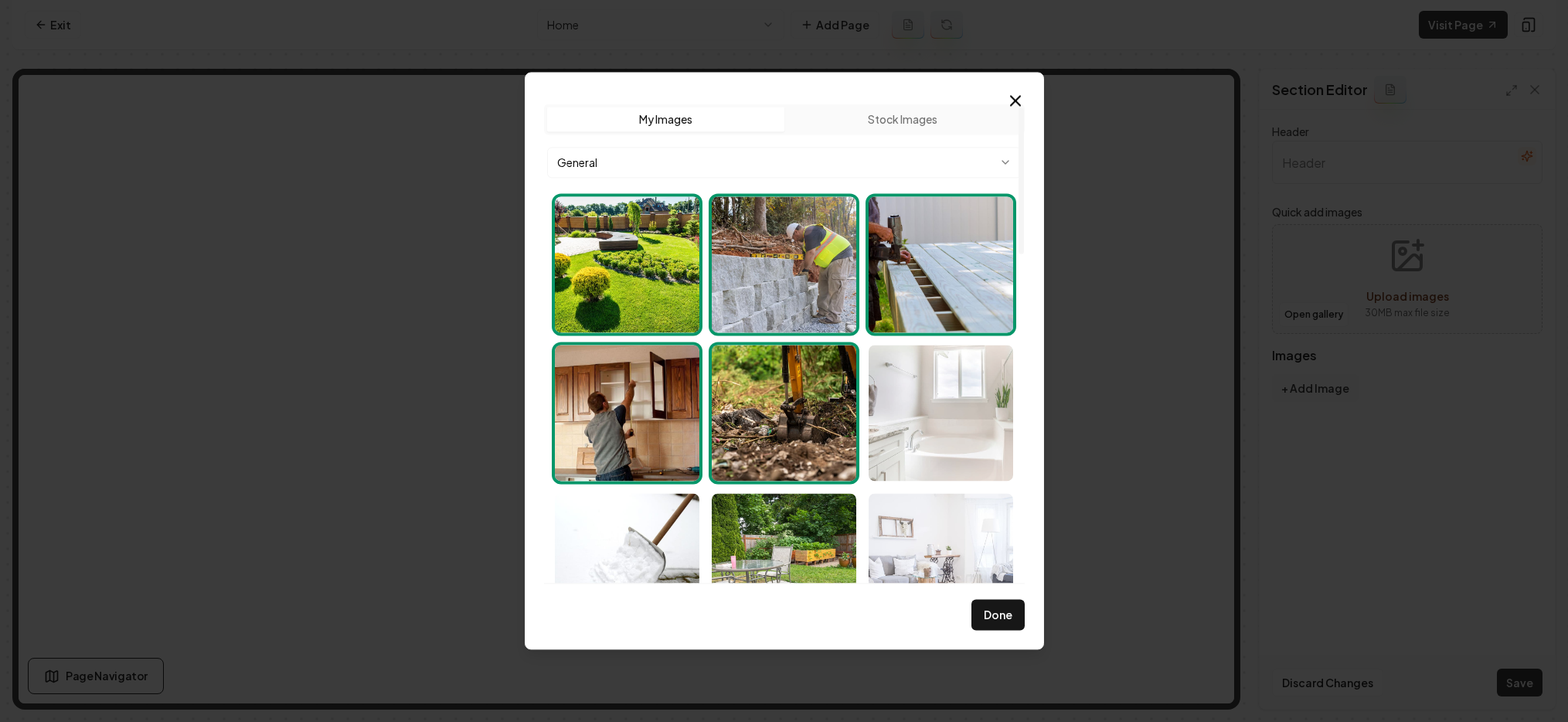
scroll to position [57, 0]
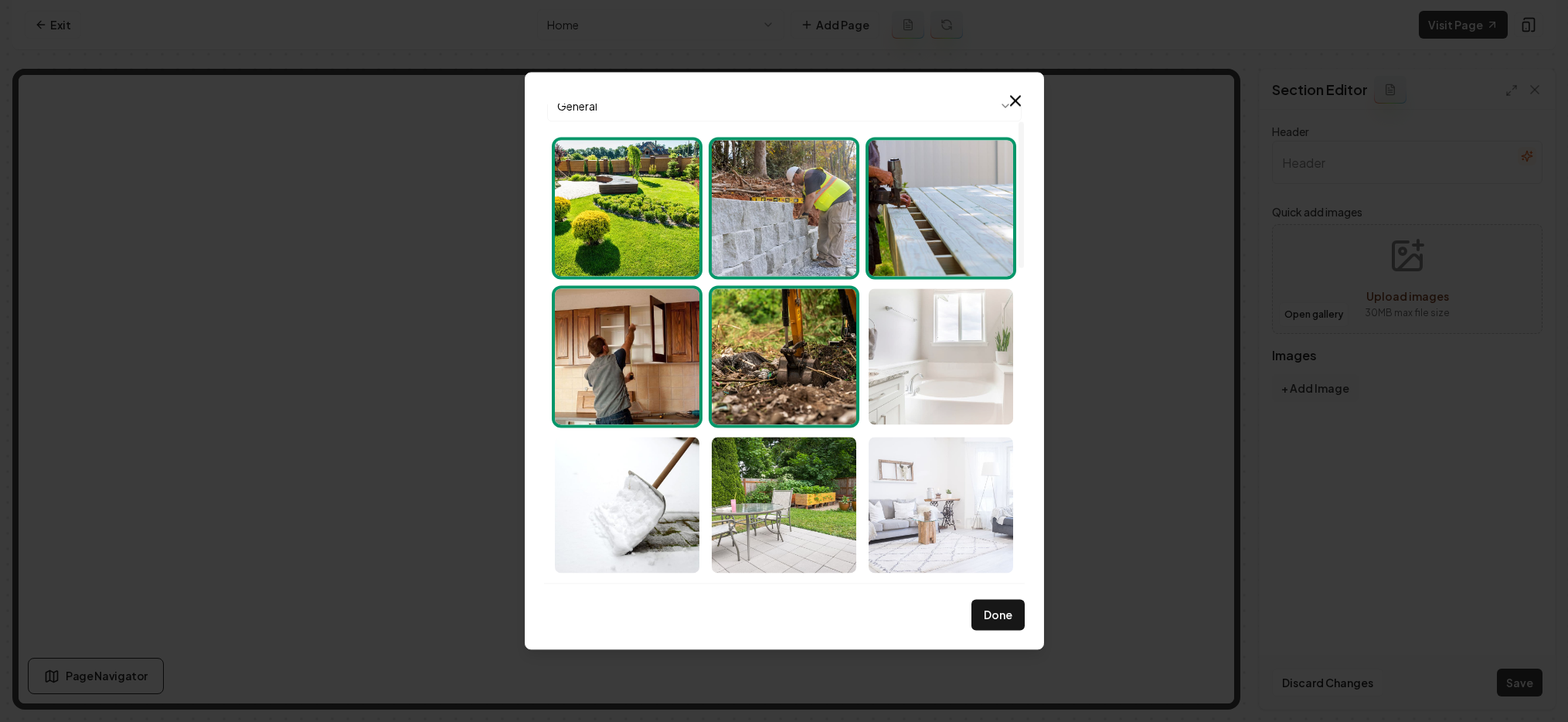
click at [931, 350] on img "Select image image_68b783865c7cd75eb880be62.jpeg" at bounding box center [941, 355] width 144 height 136
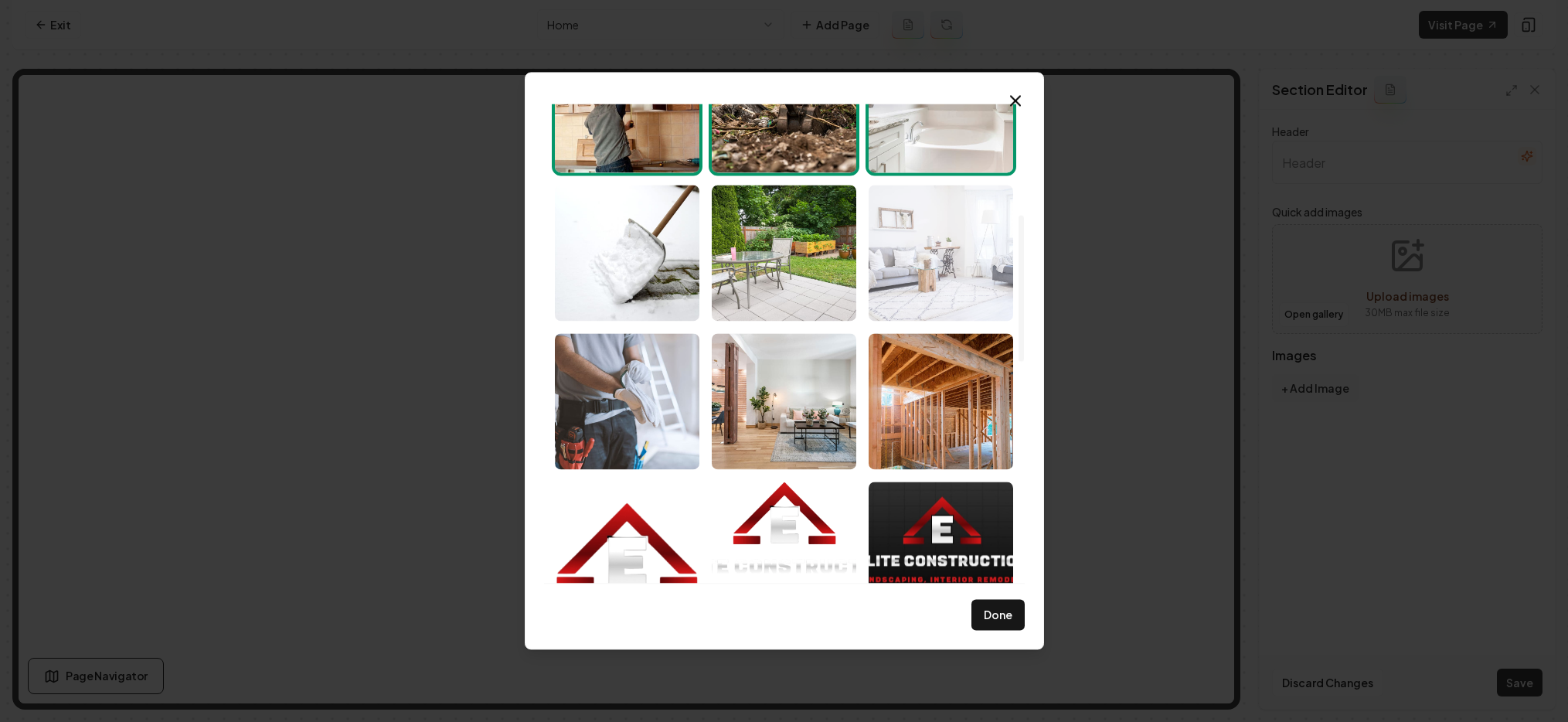
scroll to position [612, 0]
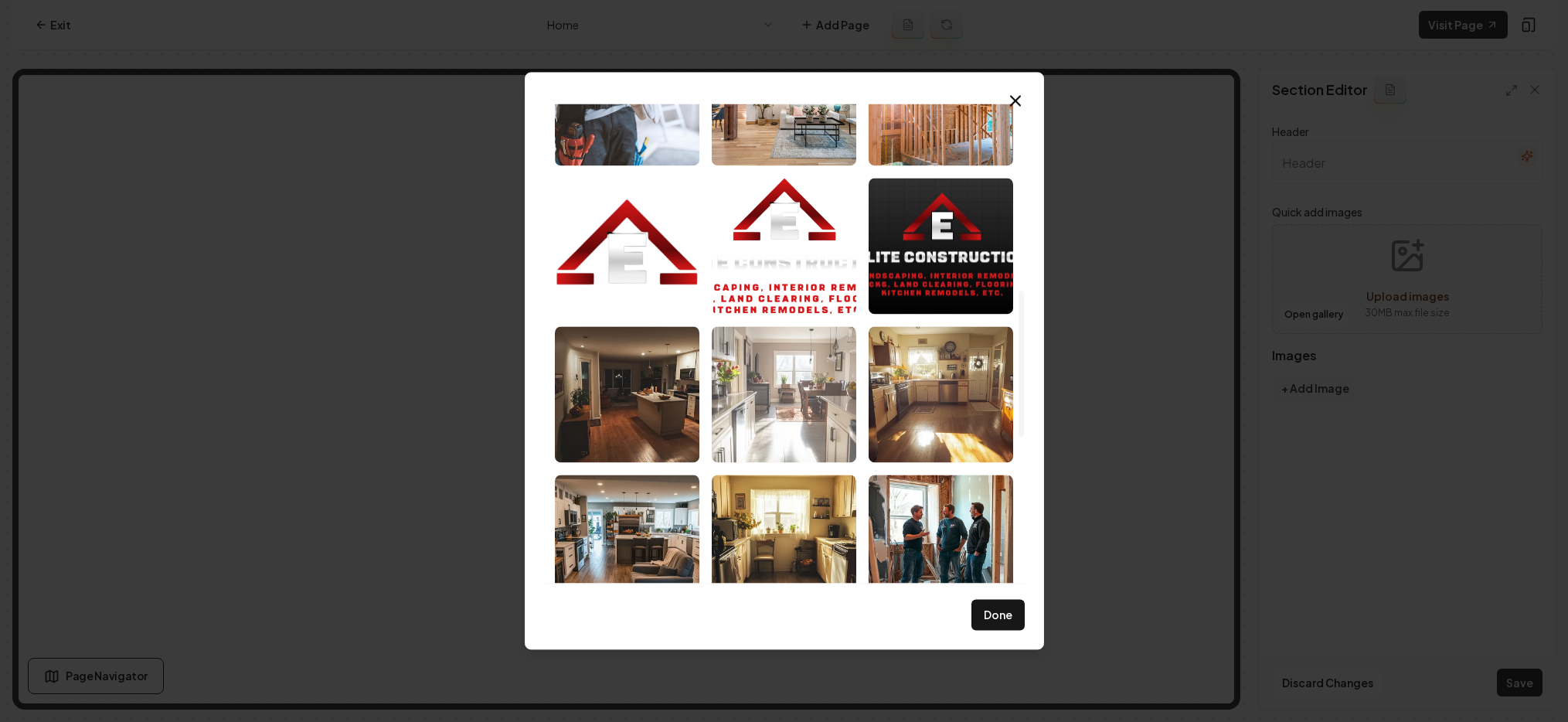
click at [748, 388] on img "Select image image_68b751af5c7cd75eb874960a.png" at bounding box center [784, 393] width 144 height 136
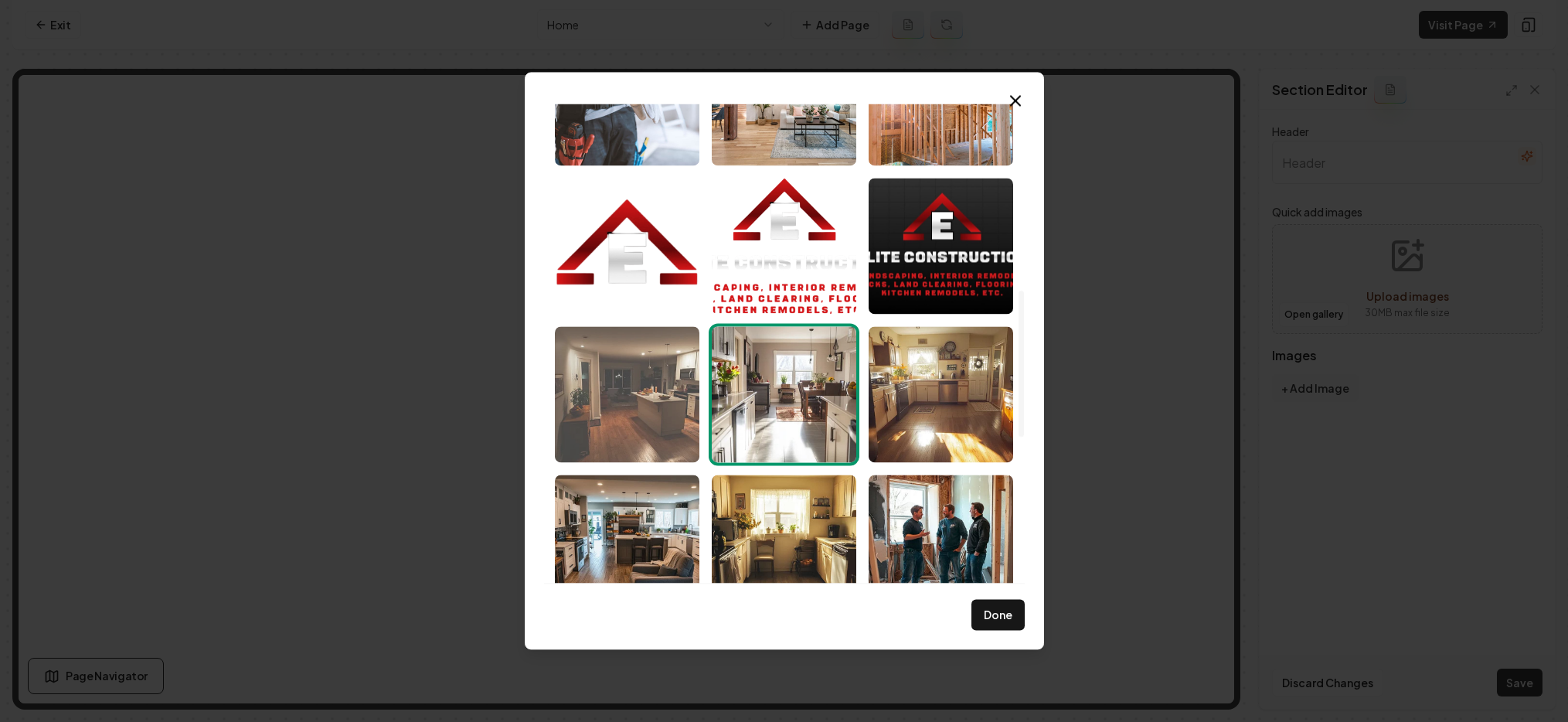
click at [601, 426] on img "Select image image_68b751af5c7cd75eb8749709.png" at bounding box center [627, 393] width 144 height 136
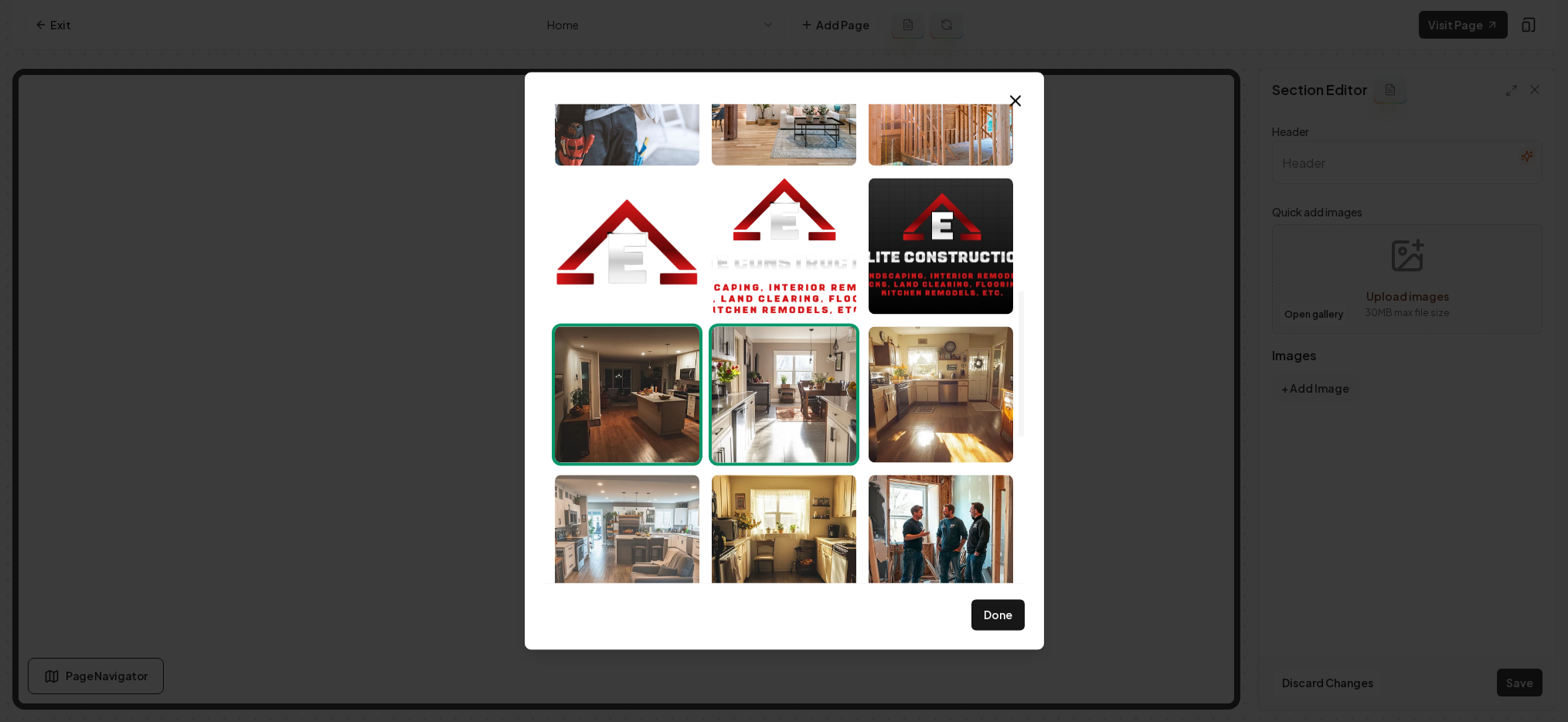
click at [650, 548] on img "Select image image_68b751af5c7cd75eb874945c.png" at bounding box center [627, 542] width 144 height 136
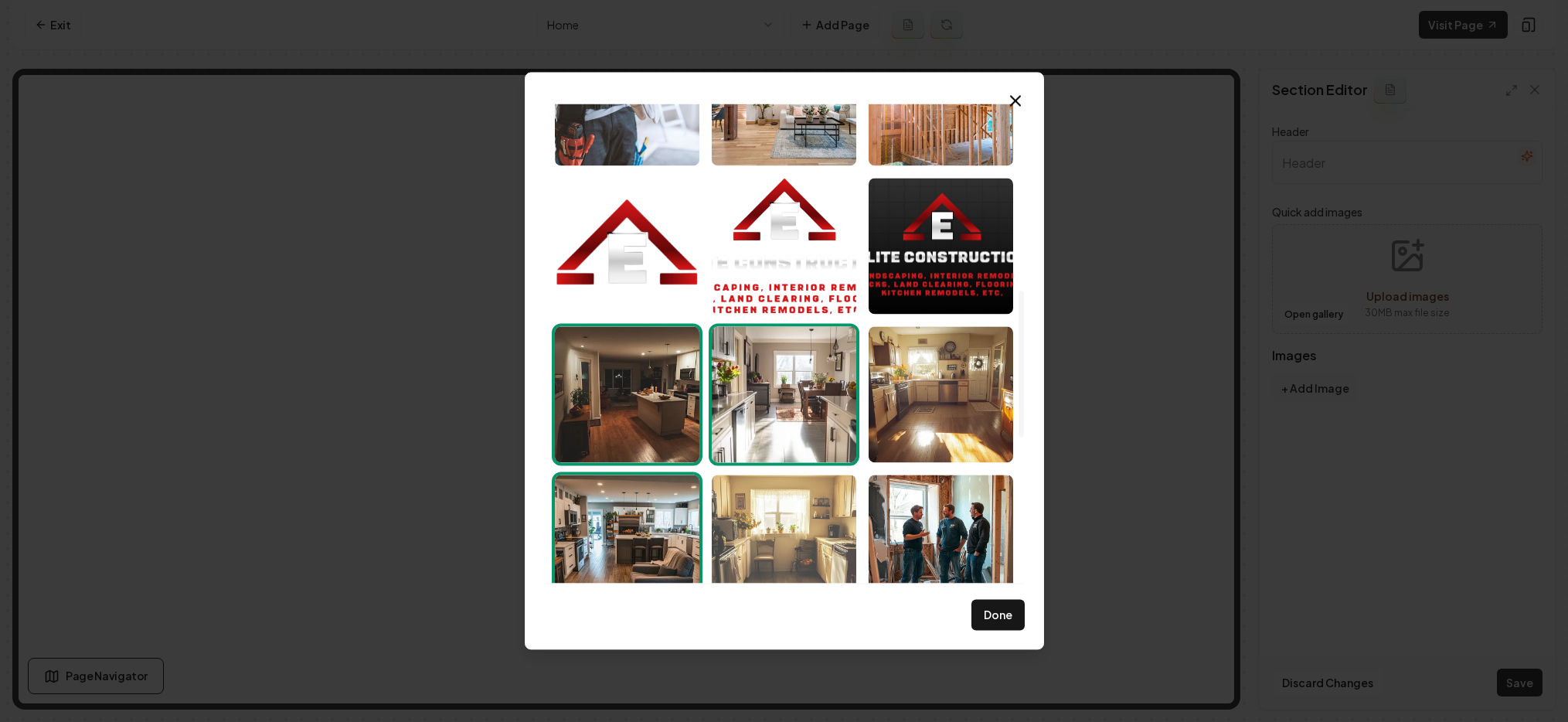
click at [789, 519] on img "Select image image_68b751af5c7cd75eb87494a8.png" at bounding box center [784, 542] width 144 height 136
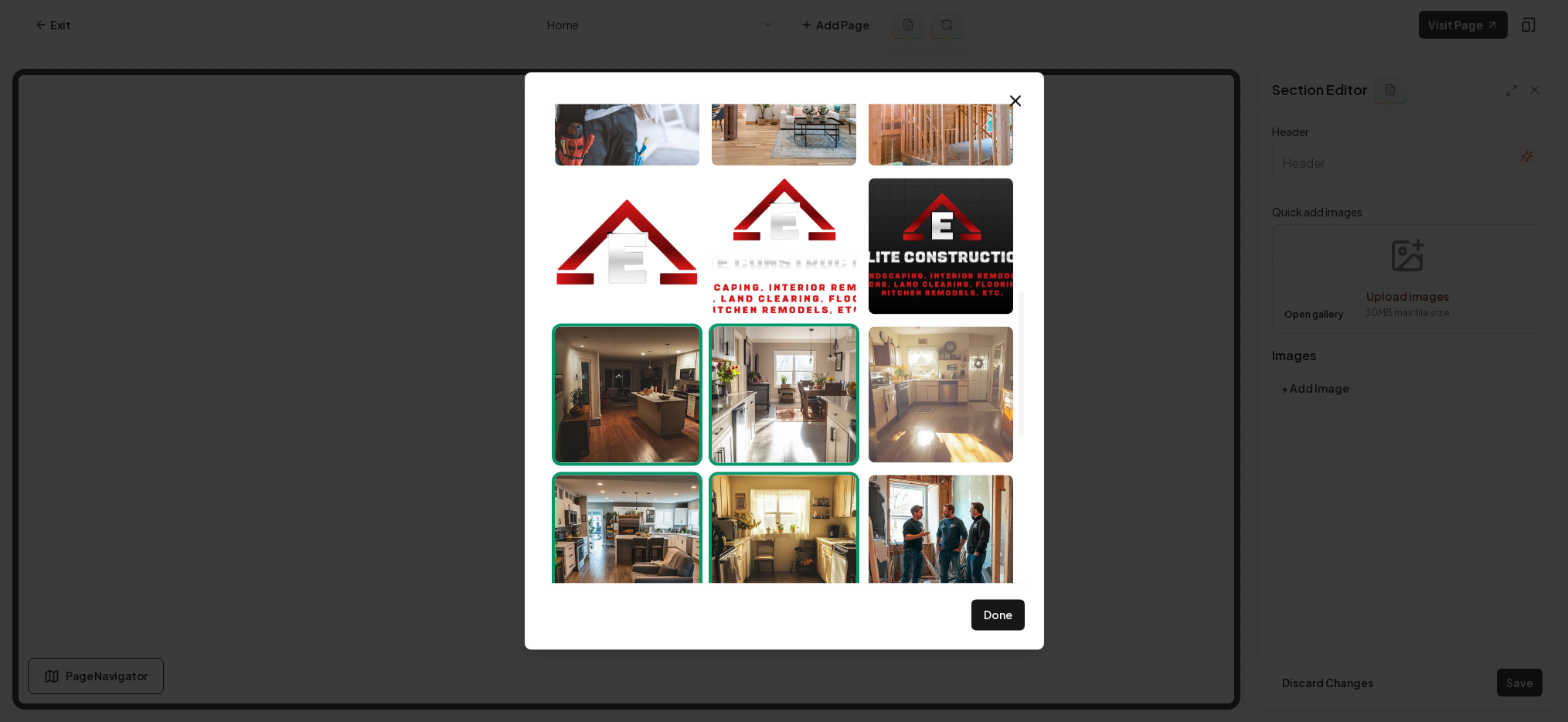
click at [891, 425] on img "Select image image_68b751af5c7cd75eb874943f.png" at bounding box center [941, 393] width 144 height 136
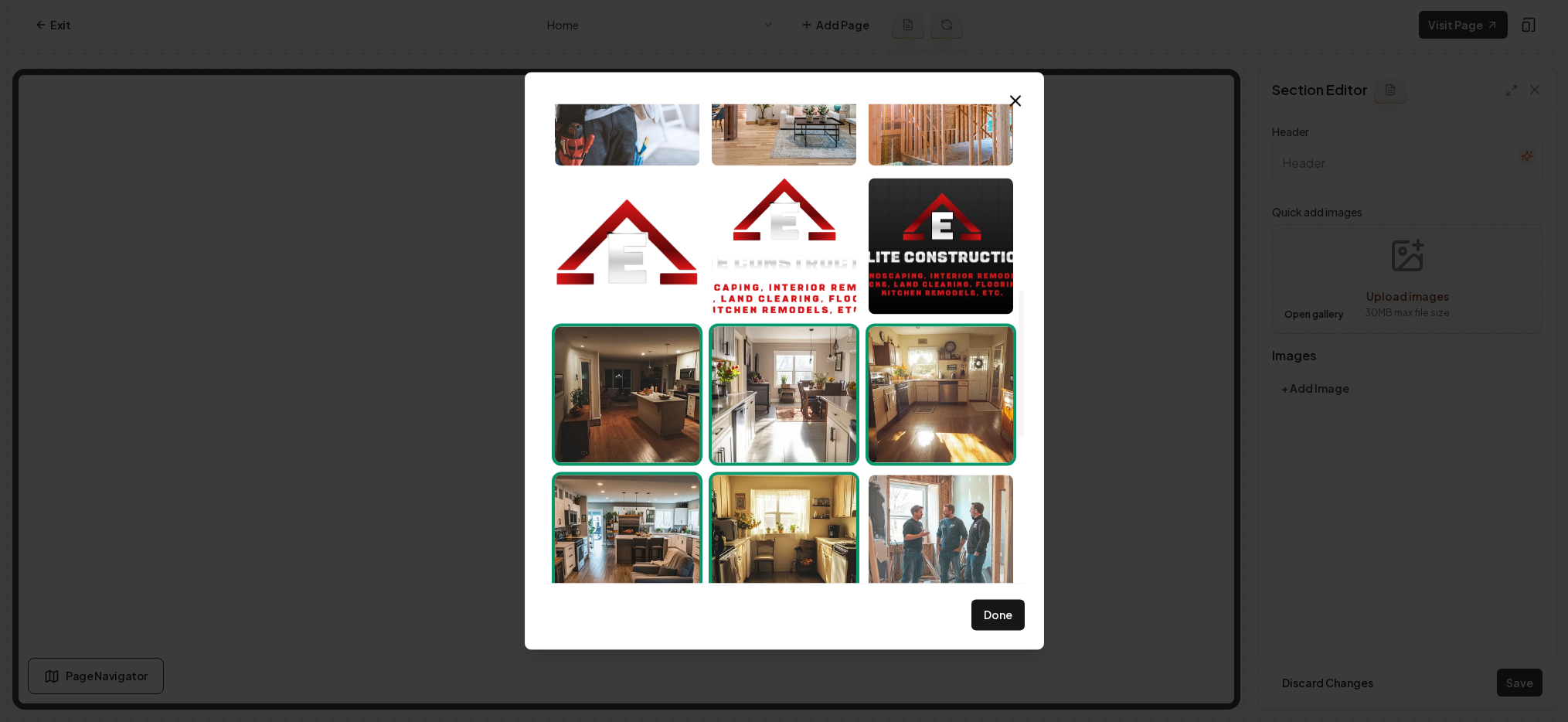
click at [907, 514] on img "Select image image_68b751af5c7cd75eb8749479.png" at bounding box center [941, 542] width 144 height 136
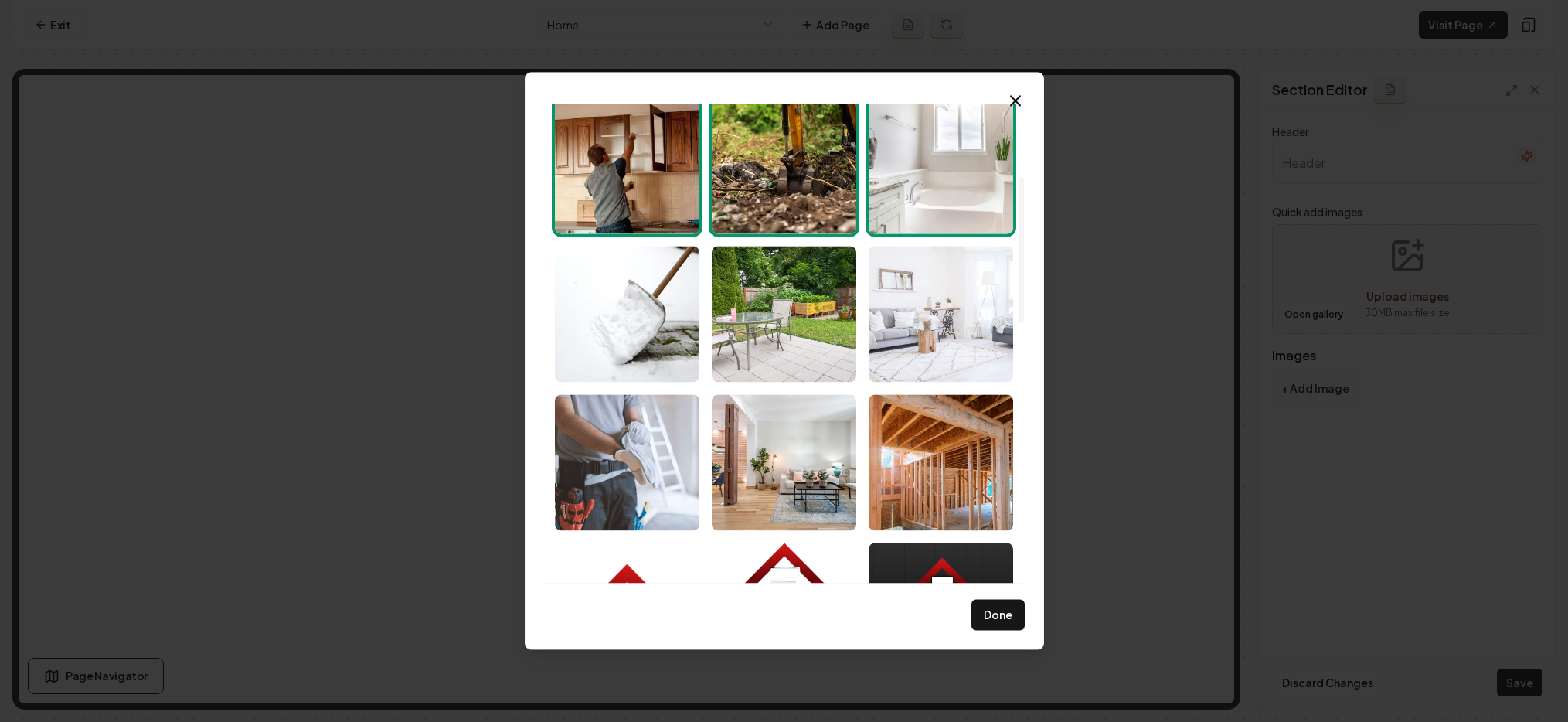
scroll to position [239, 0]
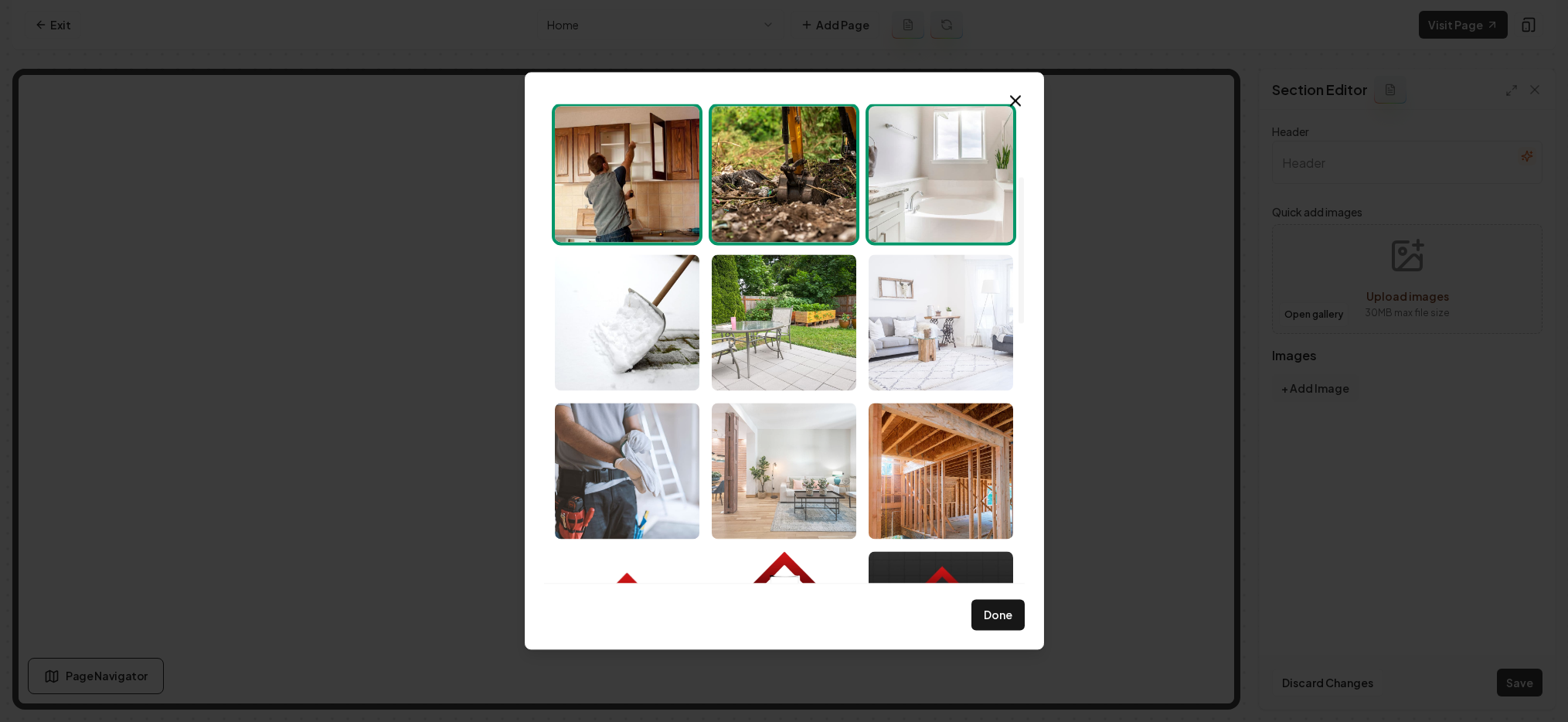
click at [822, 459] on img "Select image image_68b782ae5c7cd75eb87e16e0.jpeg" at bounding box center [784, 470] width 144 height 136
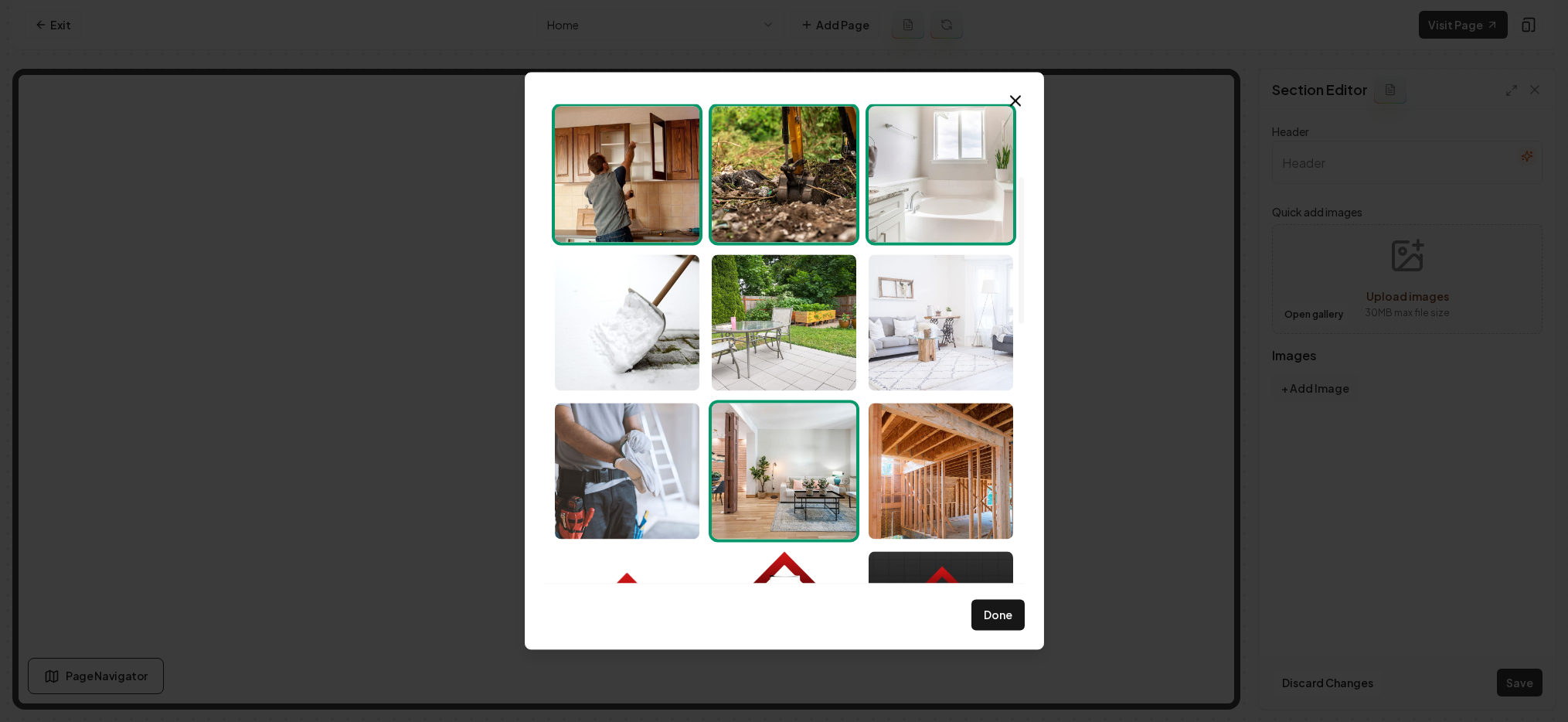
click at [704, 479] on div at bounding box center [784, 693] width 471 height 1484
click at [661, 483] on img "Select image image_68b782d85c7cd75eb87e8fdd.jpeg" at bounding box center [627, 470] width 144 height 136
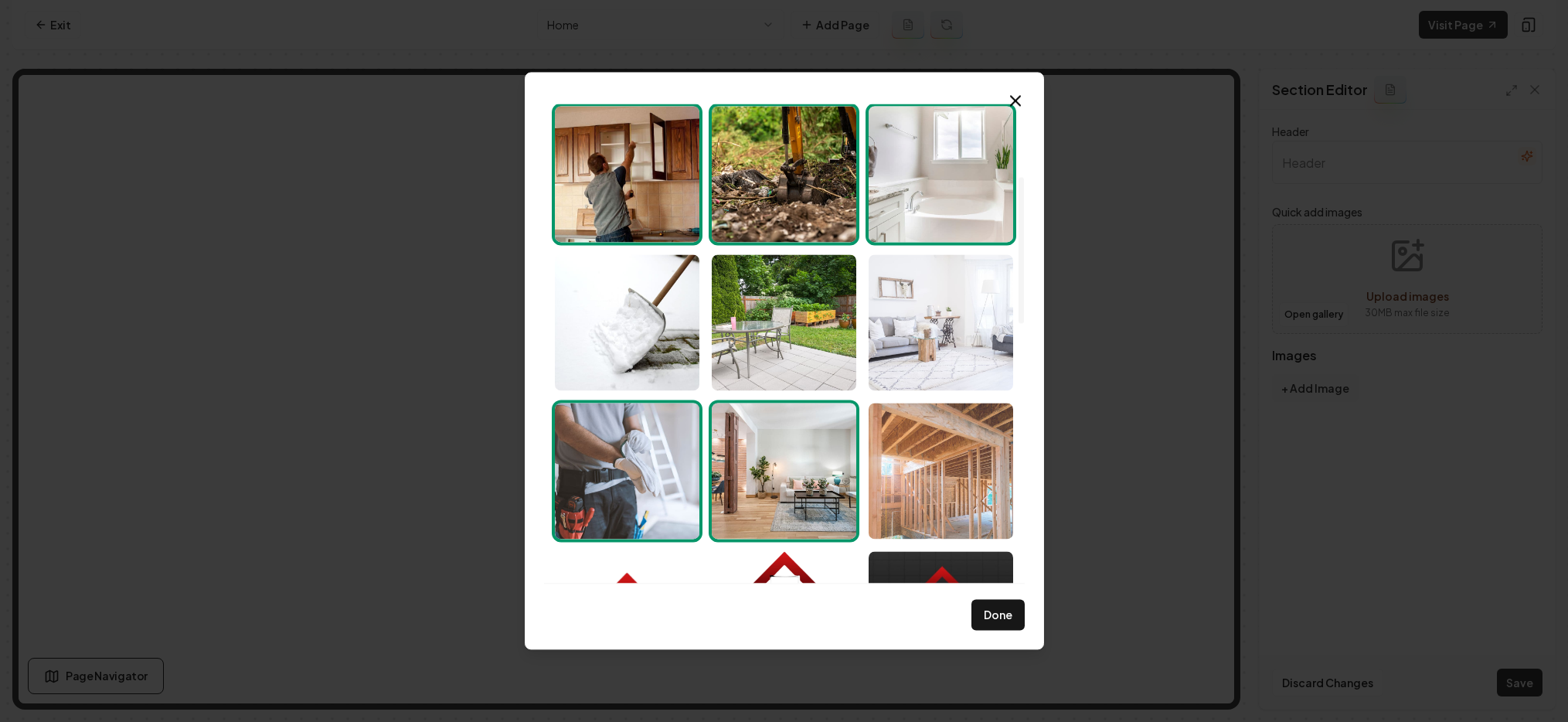
click at [943, 433] on img "Select image image_68b781925c7cd75eb87ae2d0.jpeg" at bounding box center [941, 470] width 144 height 136
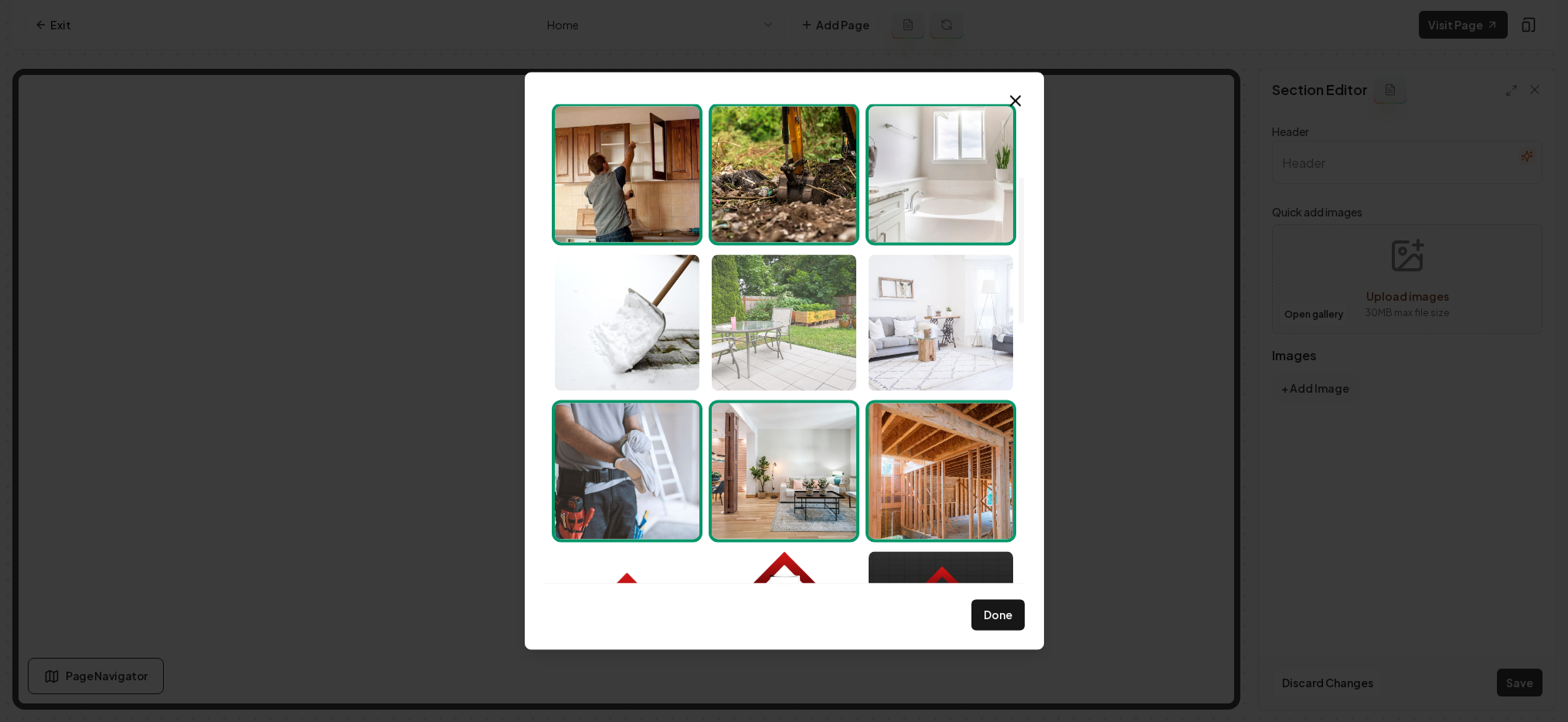
click at [742, 311] on img "Select image image_68b783295c7cd75eb87fa58e.jpeg" at bounding box center [784, 322] width 144 height 136
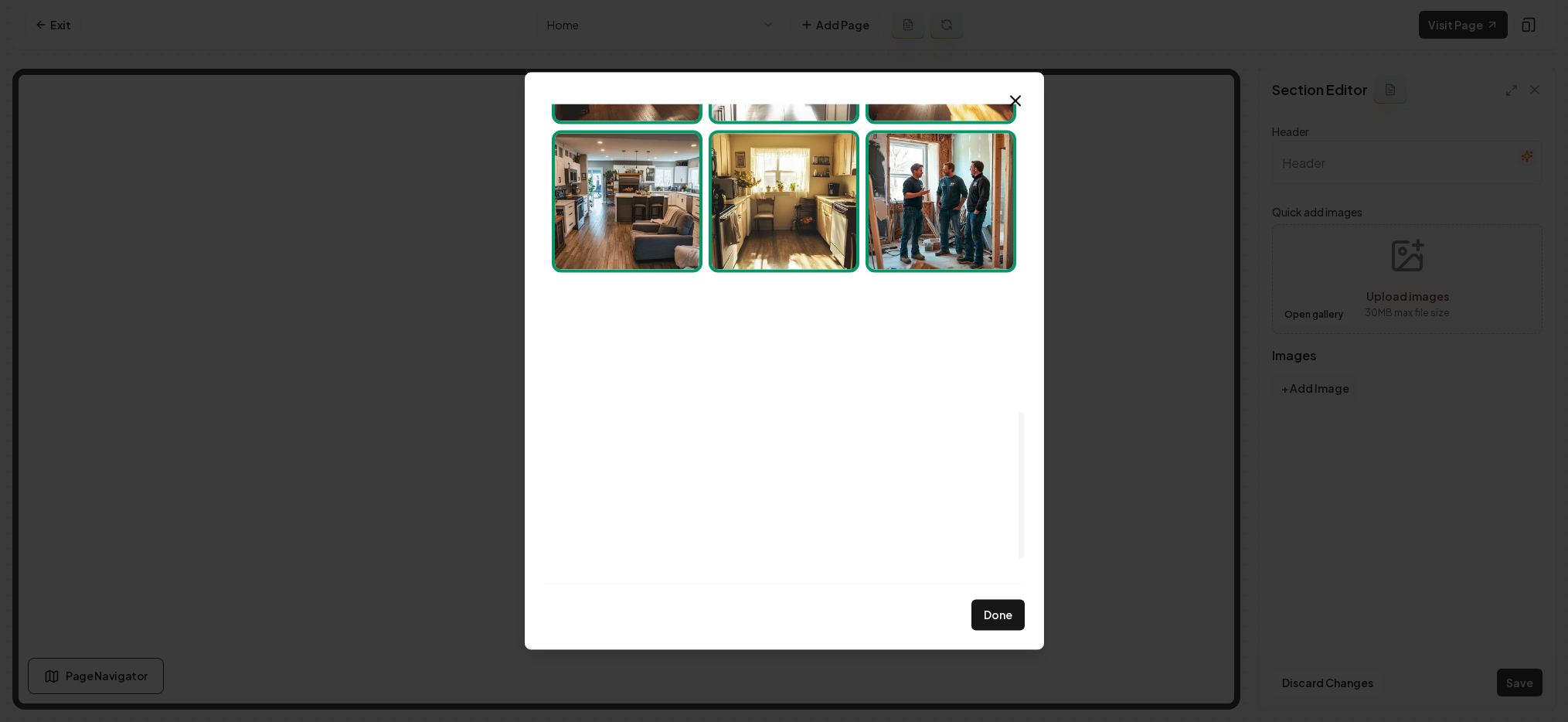
scroll to position [1011, 0]
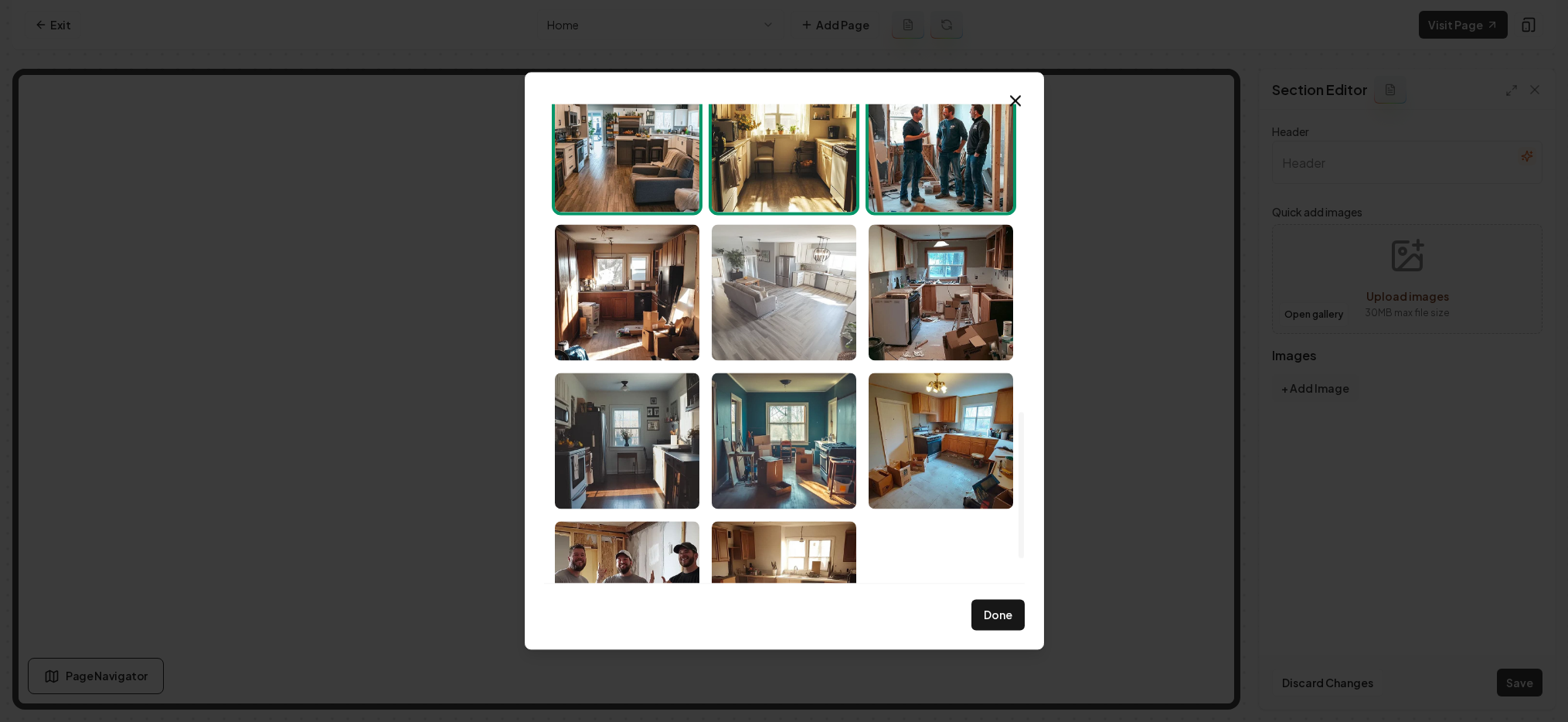
click at [802, 311] on img "Select image image_68b751af5c7cd75eb8749450.png" at bounding box center [784, 292] width 144 height 136
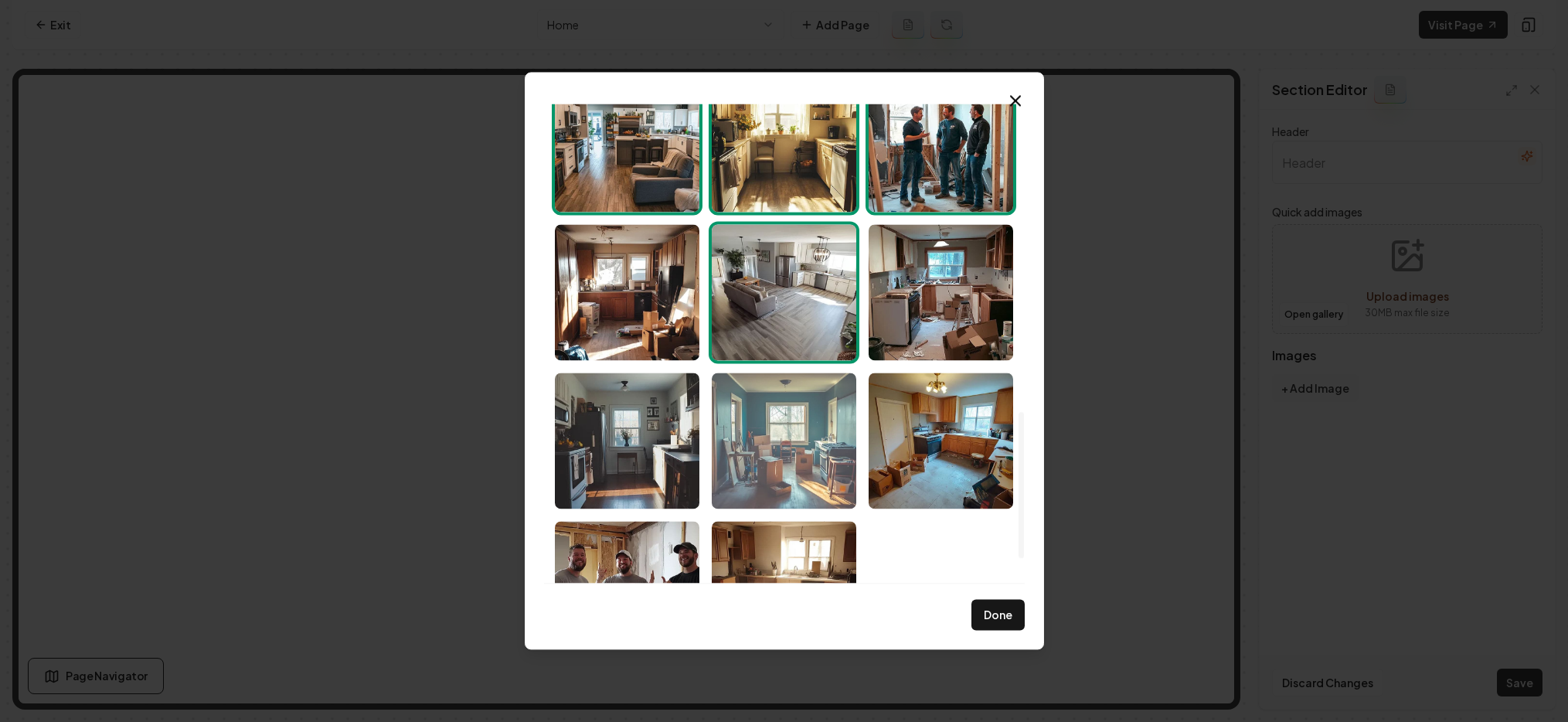
click at [776, 457] on img "Select image image_68b751af5c7cd75eb87493d5.png" at bounding box center [784, 440] width 144 height 136
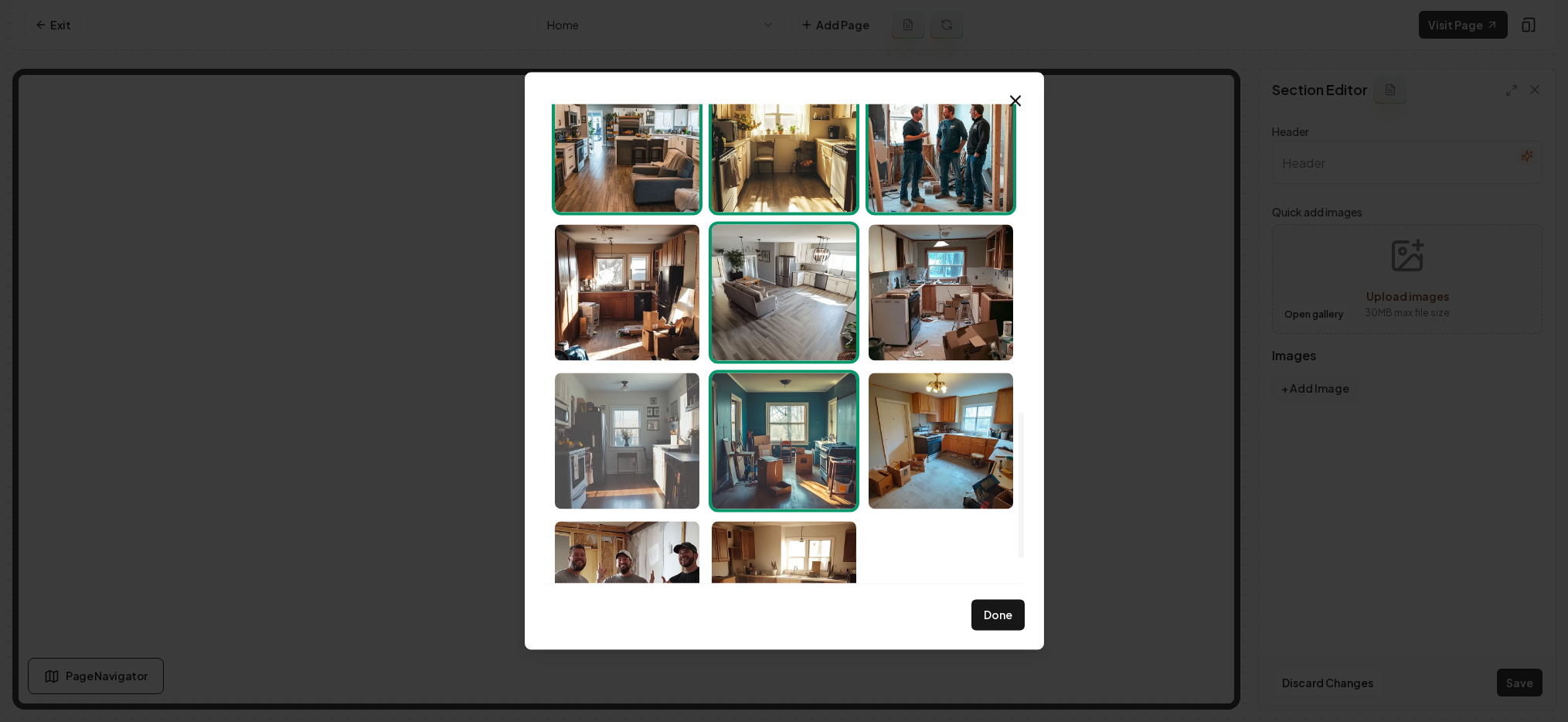
click at [677, 456] on img "Select image image_68b751af5c7cd75eb87493d9.png" at bounding box center [627, 440] width 144 height 136
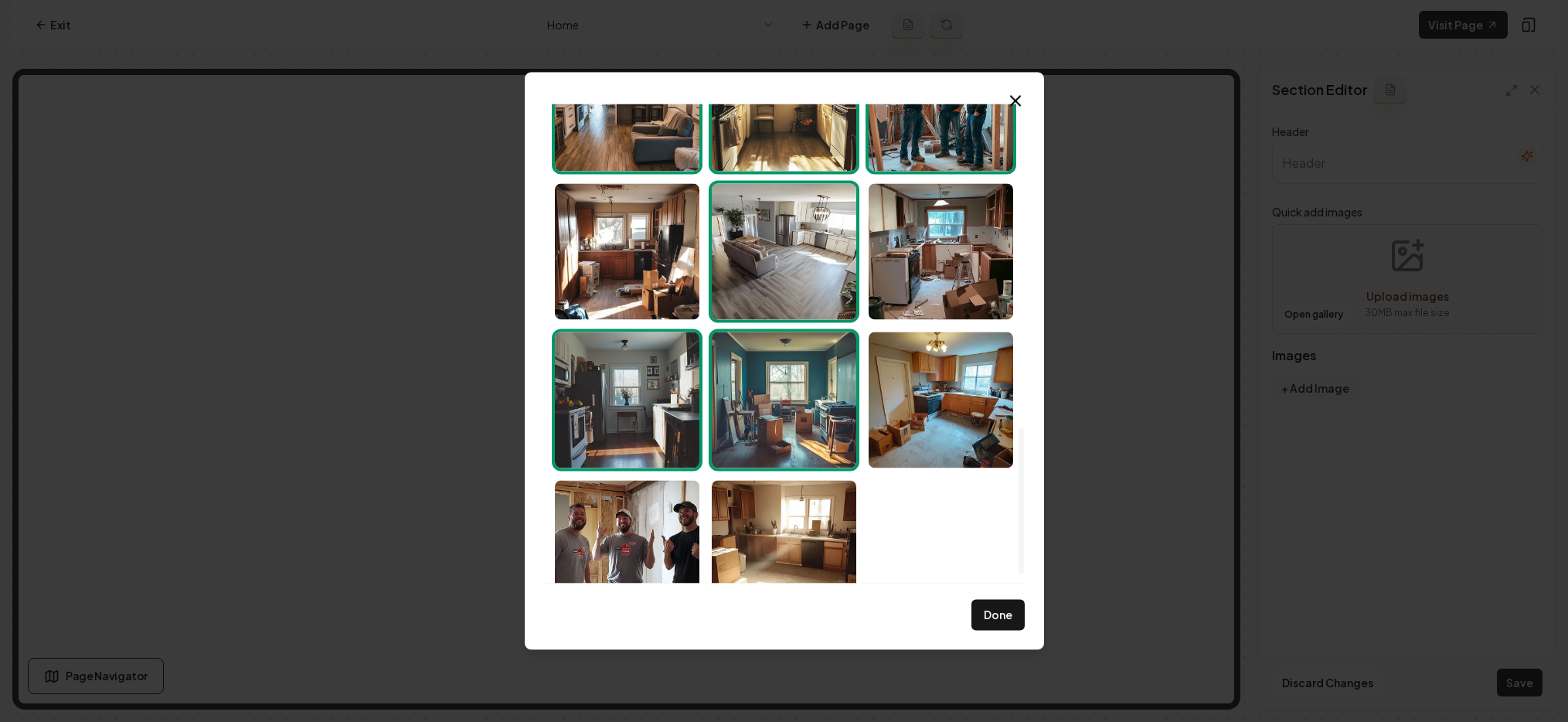
scroll to position [1091, 0]
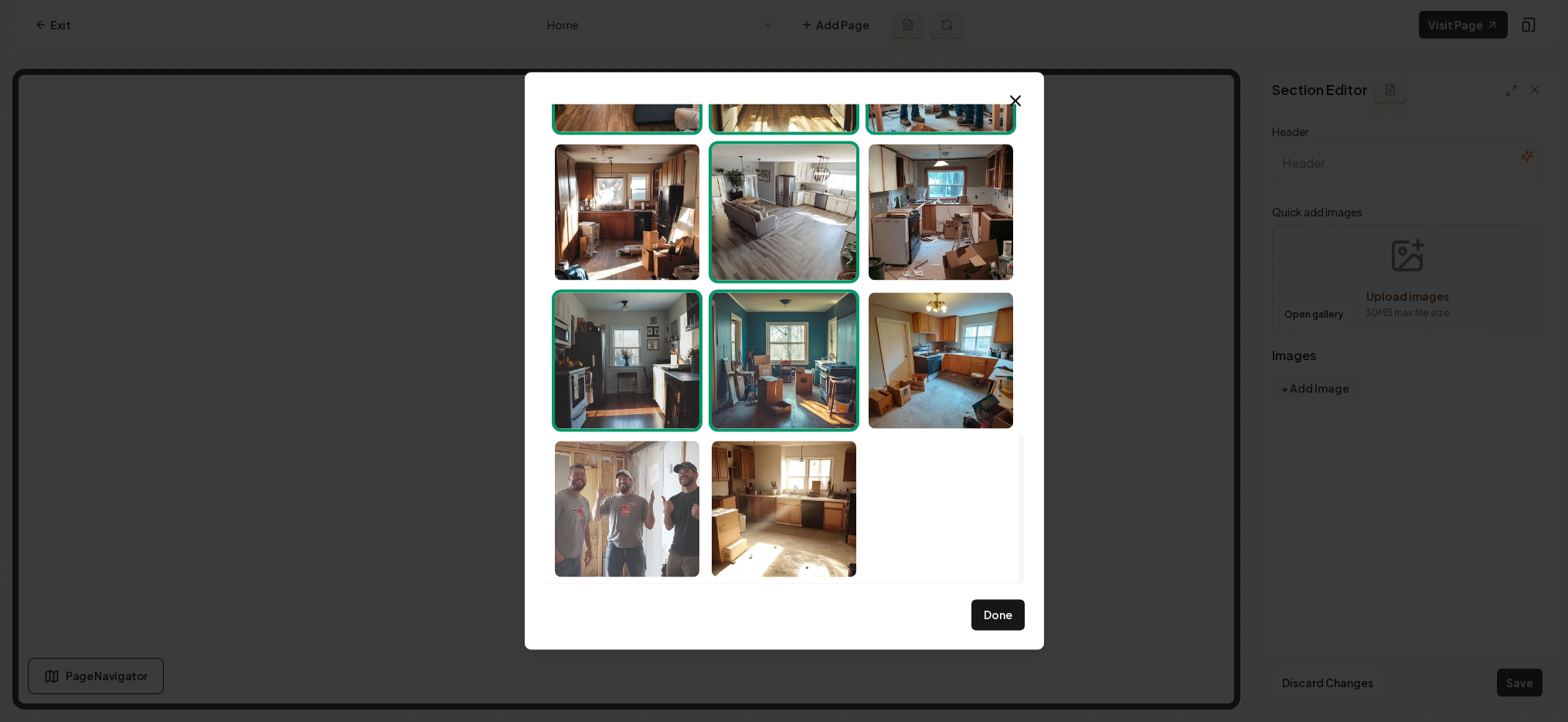
click at [683, 489] on img "Select image image_68b751ae5c7cd75eb8749237.png" at bounding box center [627, 507] width 144 height 136
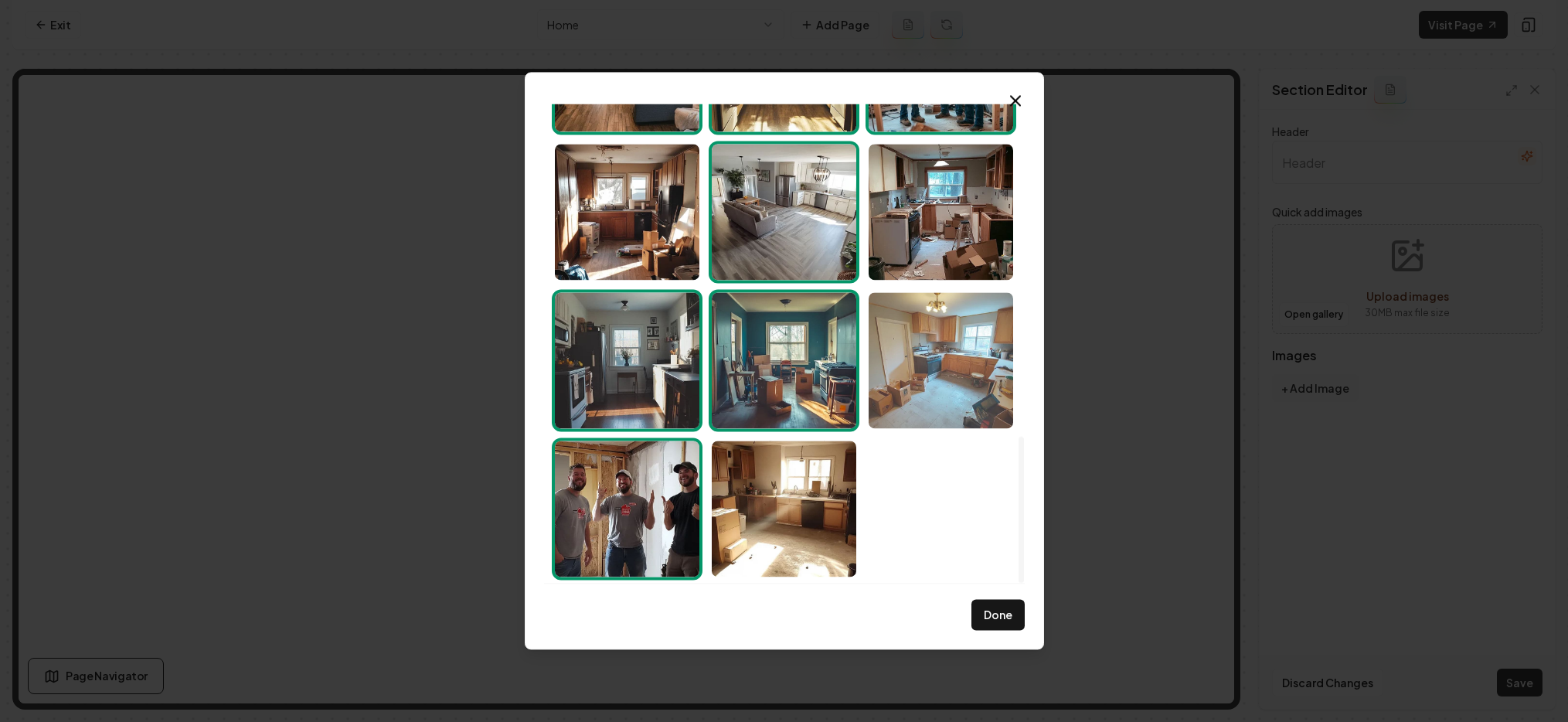
click at [916, 377] on img "Select image image_68b751ae5c7cd75eb8749248.png" at bounding box center [941, 359] width 144 height 136
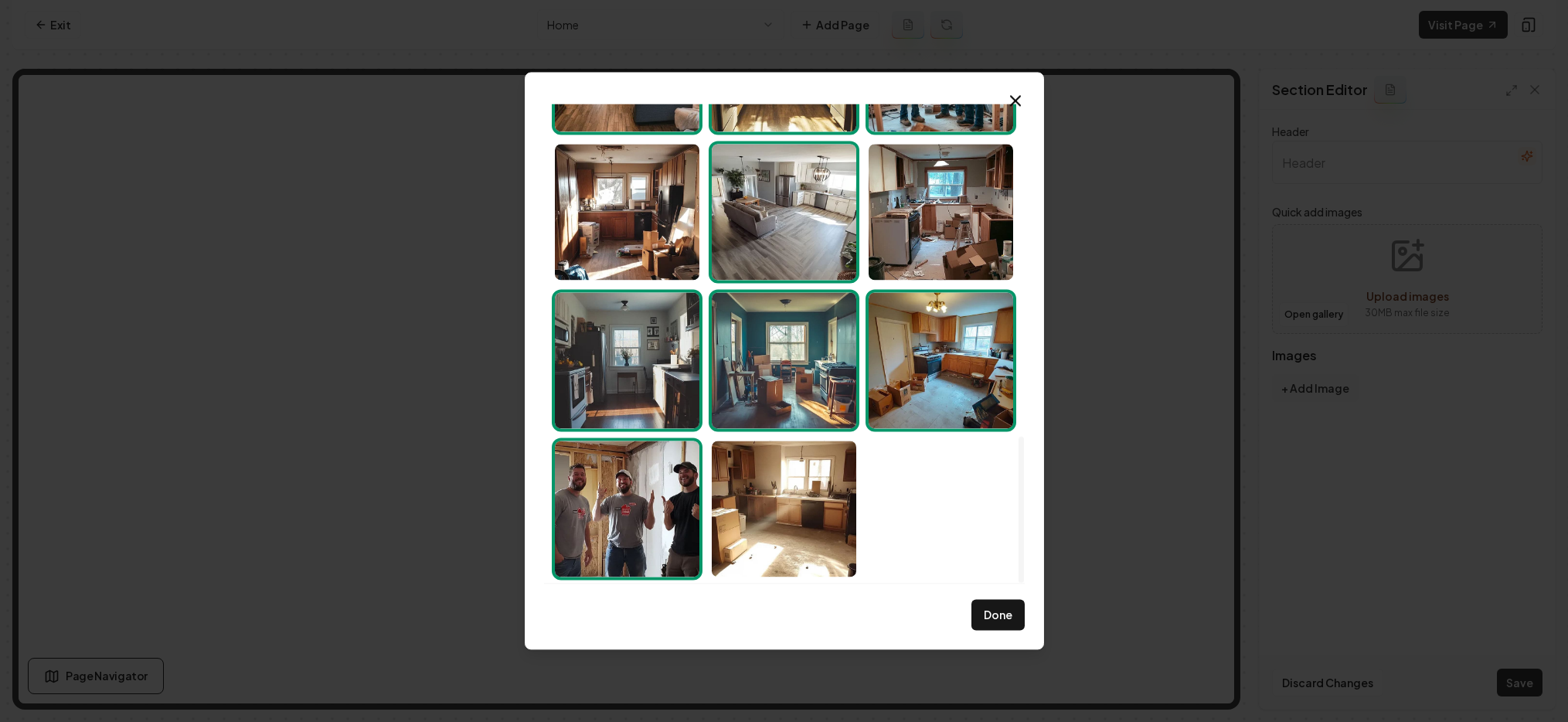
click at [908, 370] on img "Select image image_68b751ae5c7cd75eb8749248.png" at bounding box center [941, 359] width 144 height 136
click at [780, 366] on img "Select image image_68b751af5c7cd75eb87493d5.png" at bounding box center [784, 359] width 144 height 136
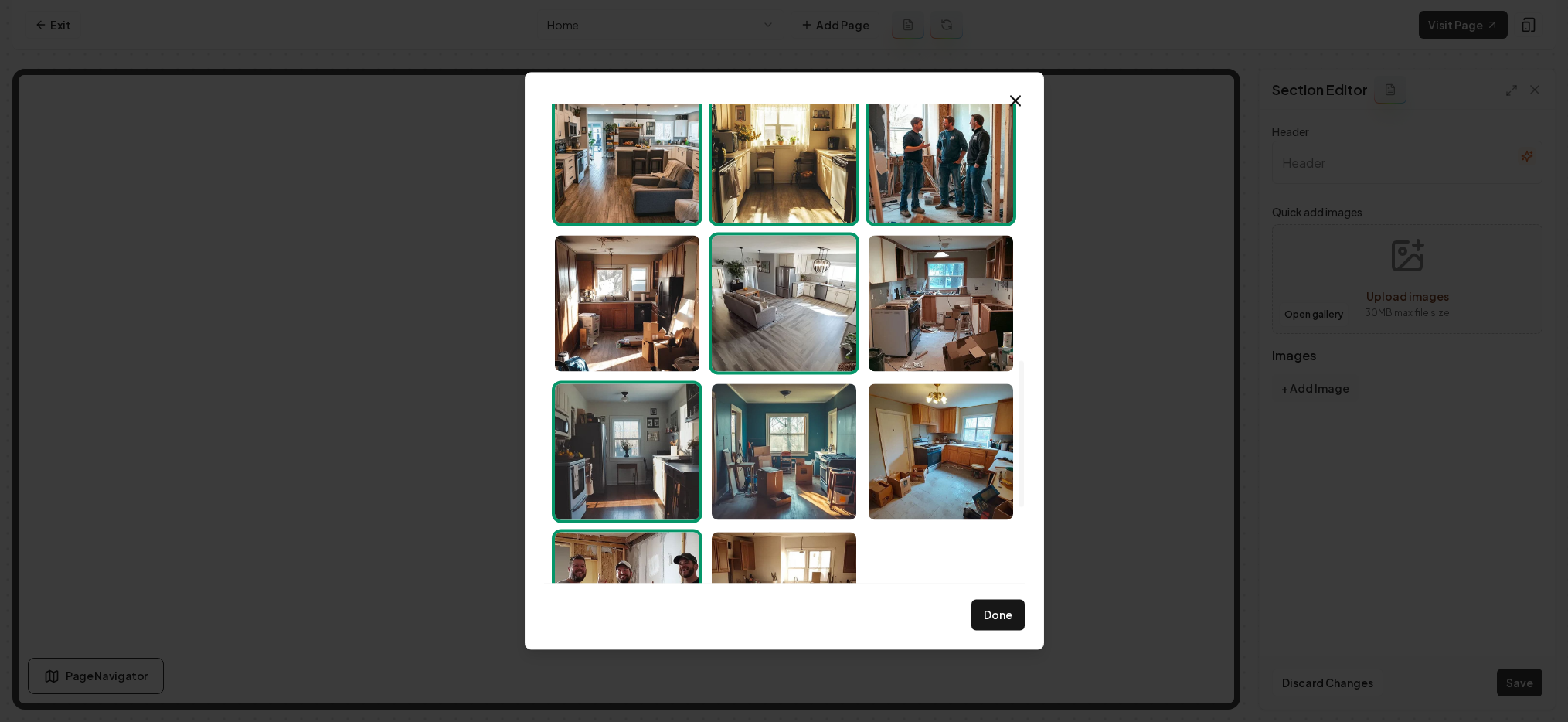
scroll to position [841, 0]
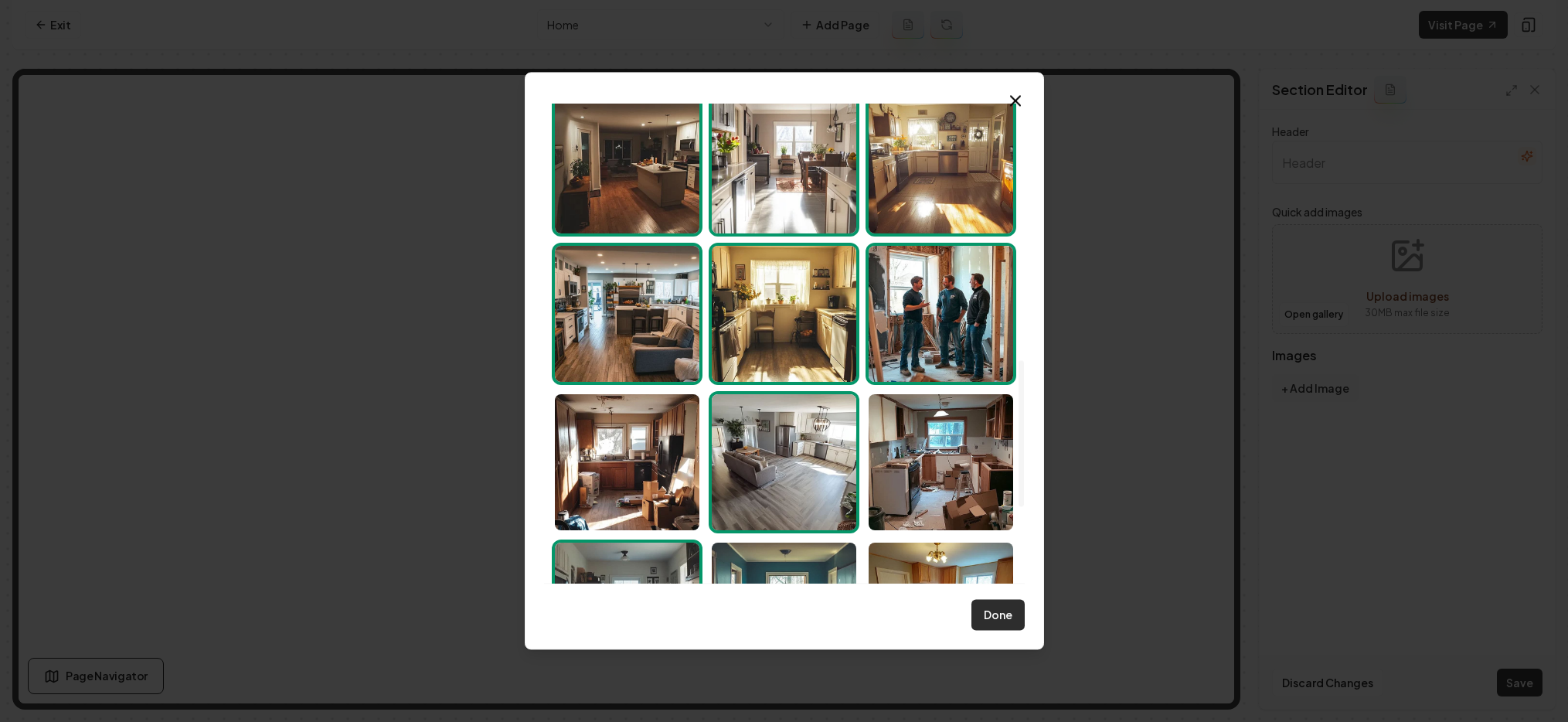
click at [994, 606] on button "Done" at bounding box center [998, 616] width 54 height 31
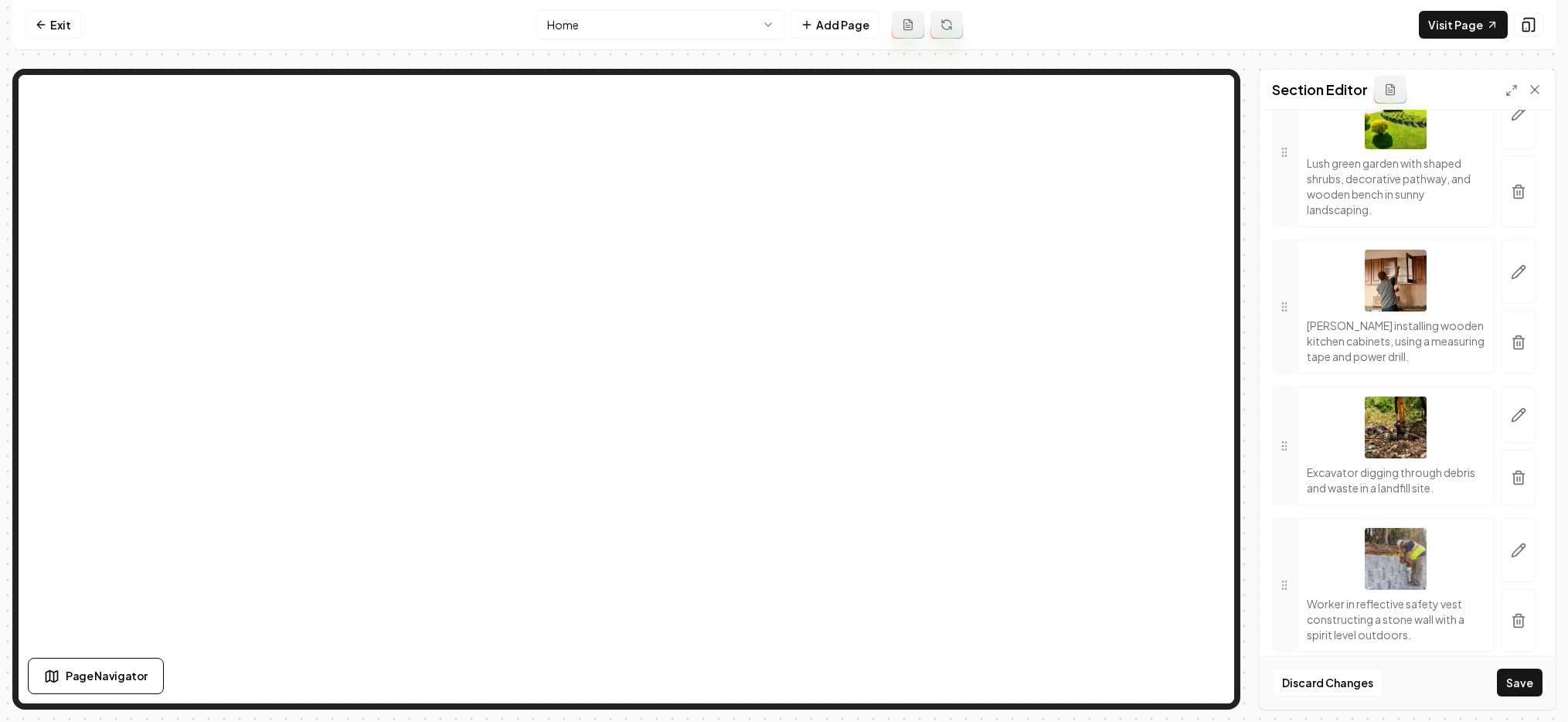
scroll to position [335, 0]
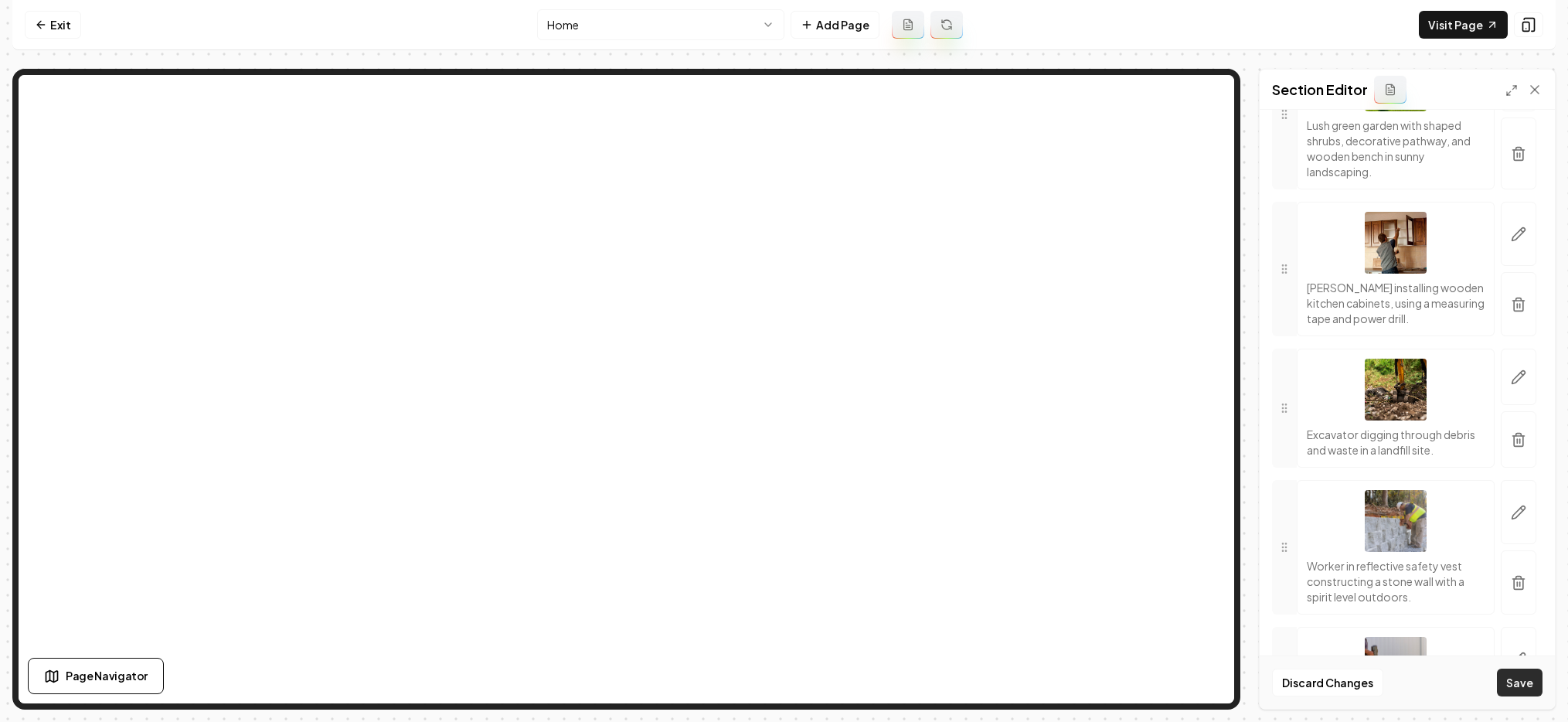
click at [1113, 676] on button "Save" at bounding box center [1519, 682] width 46 height 28
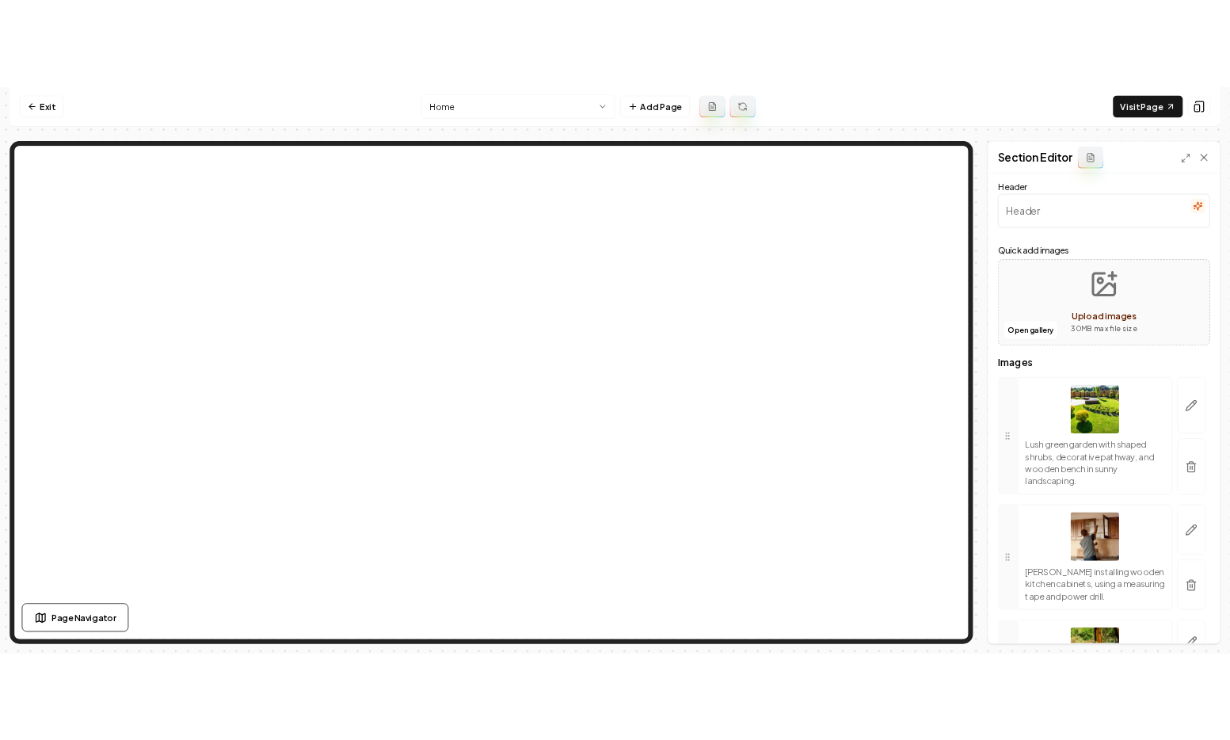
scroll to position [0, 0]
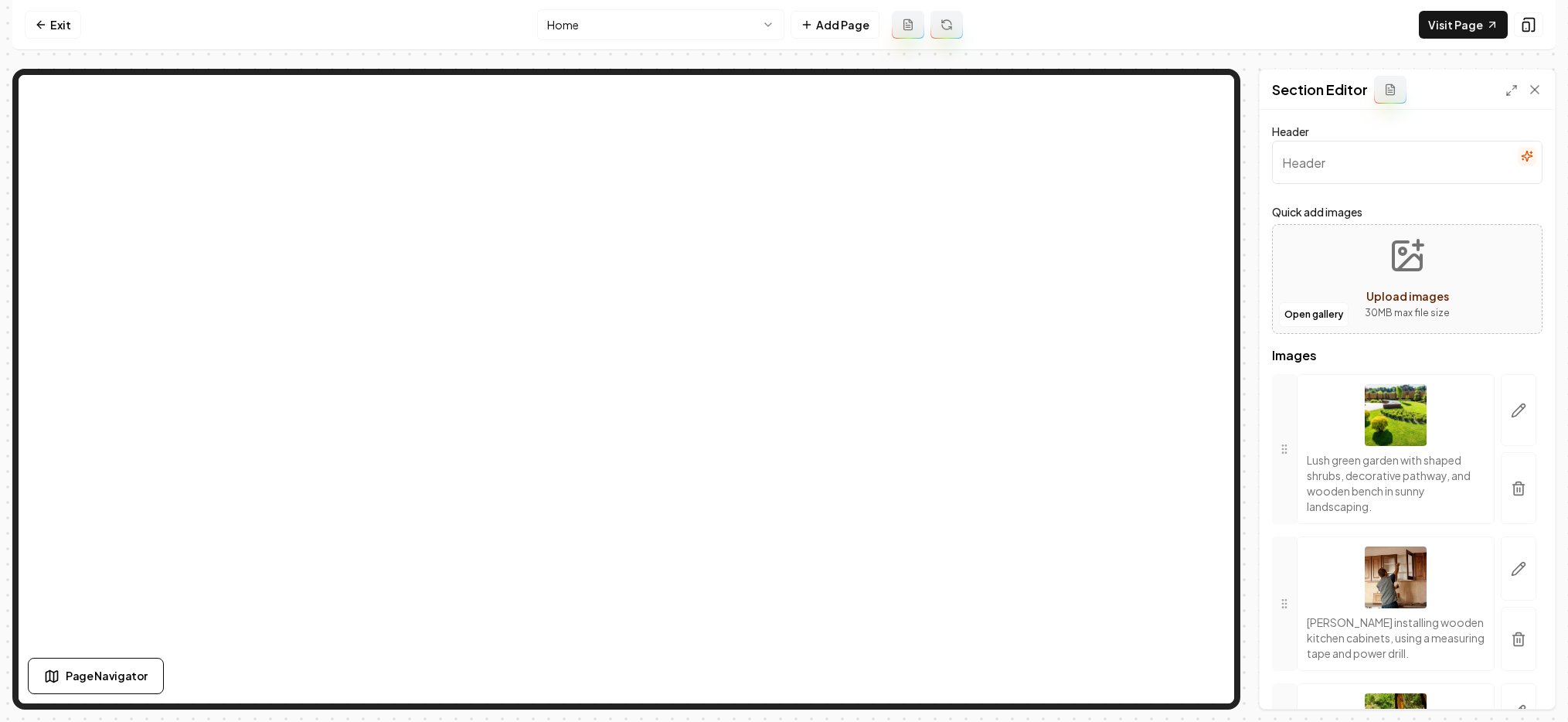
click at [1113, 159] on input "Header" at bounding box center [1407, 162] width 270 height 43
click at [1113, 683] on button "Save" at bounding box center [1519, 682] width 46 height 28
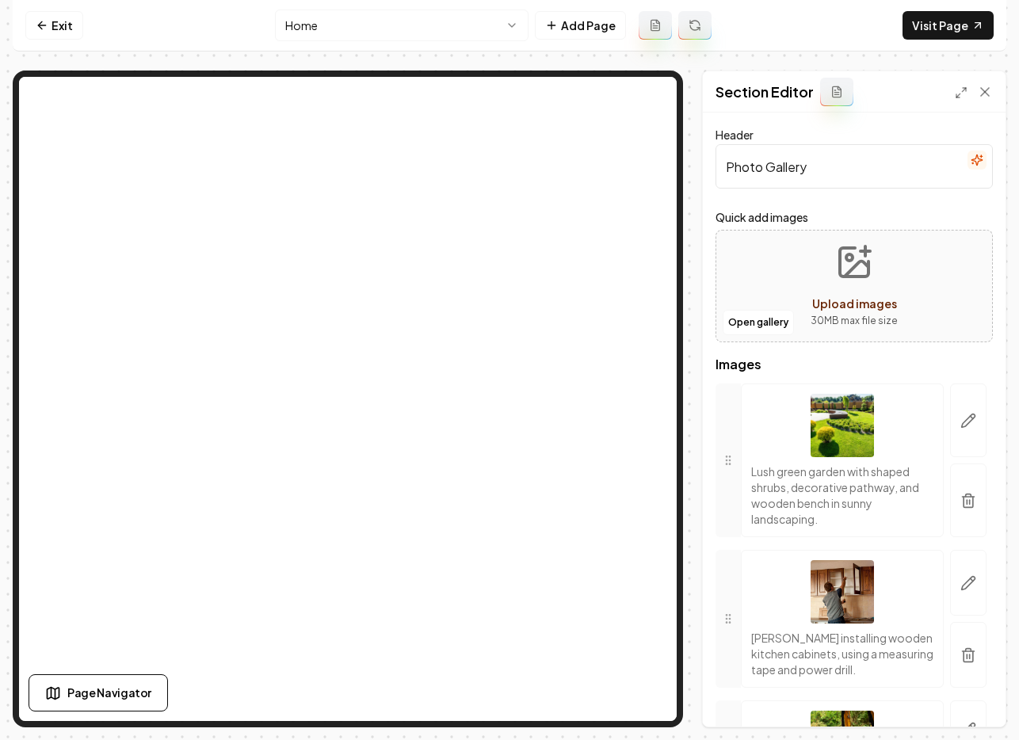
click at [817, 157] on input "Photo Gallery" at bounding box center [853, 166] width 277 height 44
drag, startPoint x: 767, startPoint y: 166, endPoint x: 723, endPoint y: 173, distance: 44.1
click at [723, 173] on input "Photo Gallery" at bounding box center [853, 166] width 277 height 44
type input "Check Our Job"
click at [965, 699] on button "Save" at bounding box center [969, 699] width 47 height 29
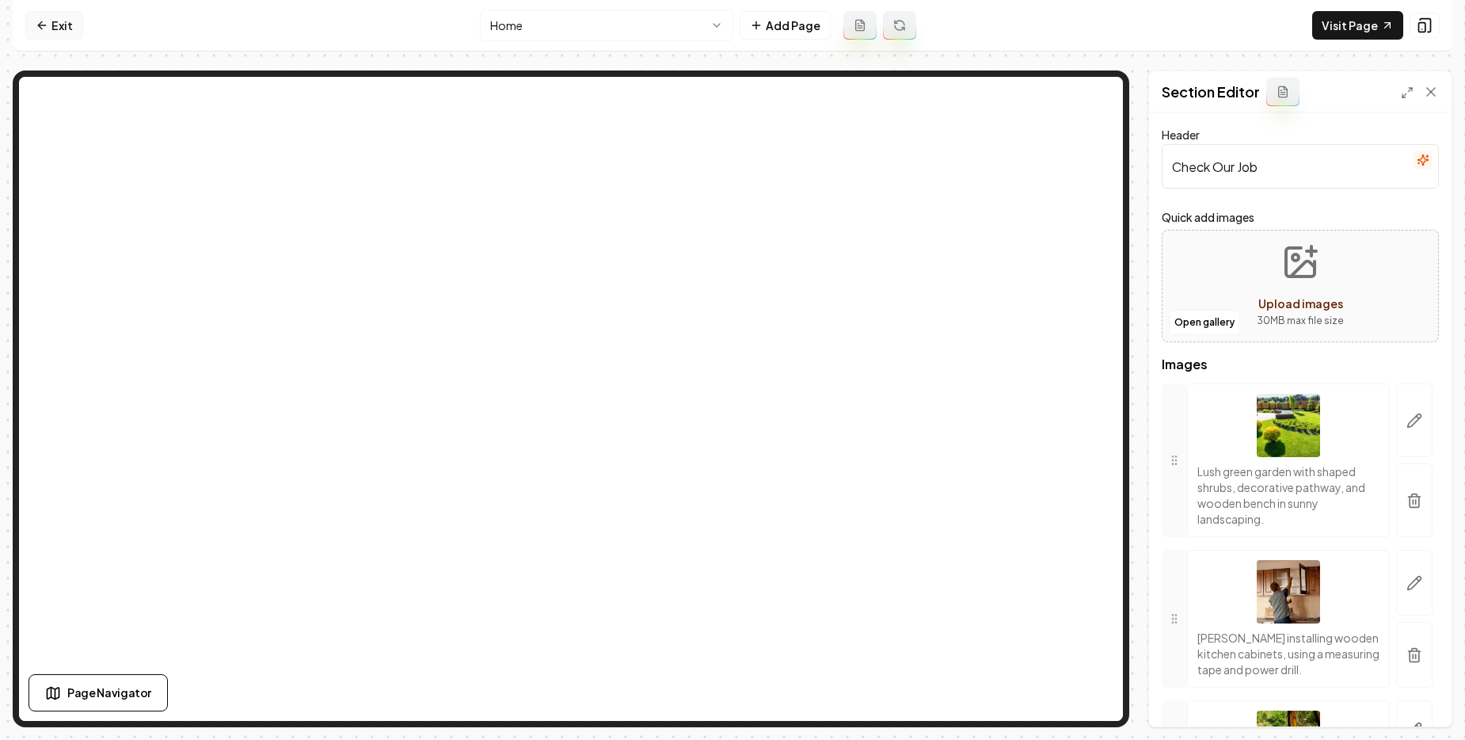
click at [68, 35] on link "Exit" at bounding box center [54, 25] width 58 height 29
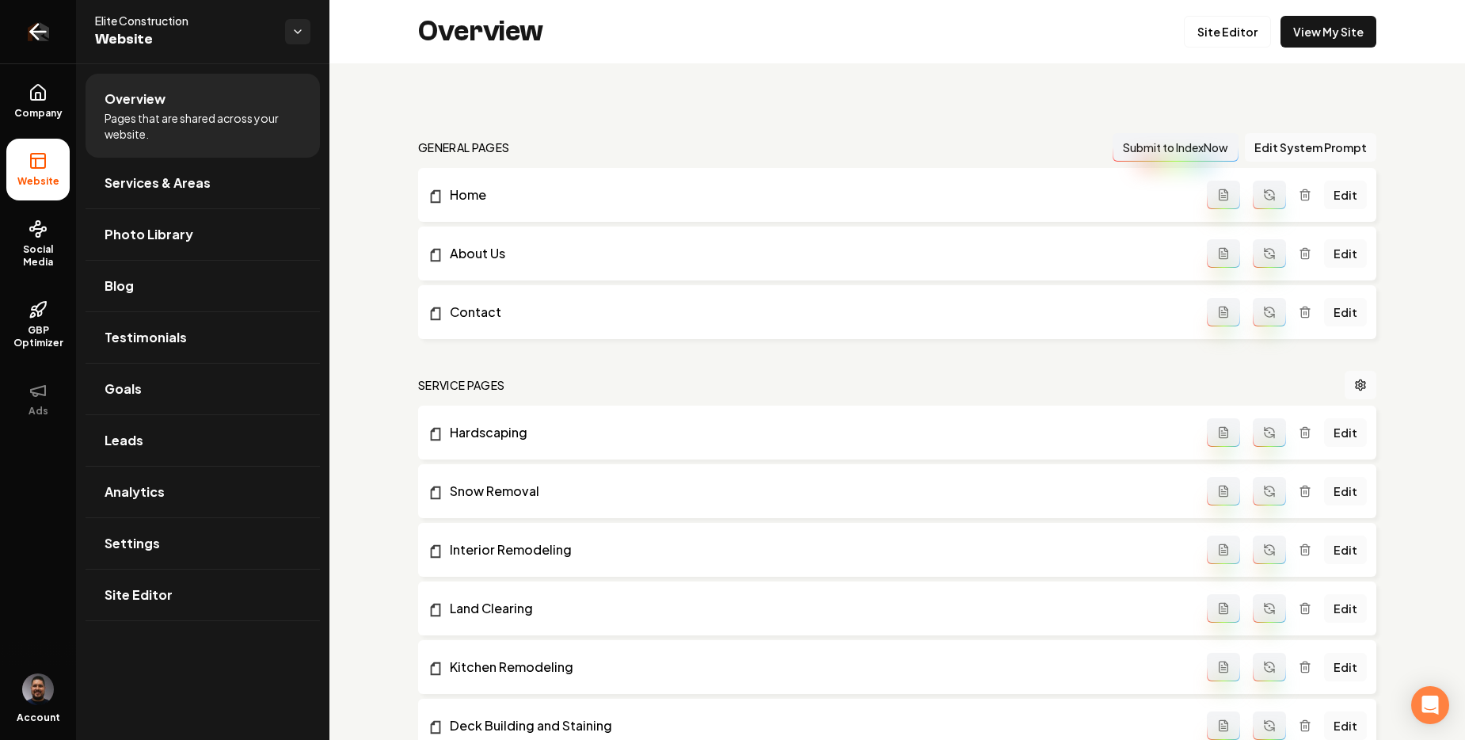
click at [48, 23] on icon "Return to dashboard" at bounding box center [37, 31] width 25 height 25
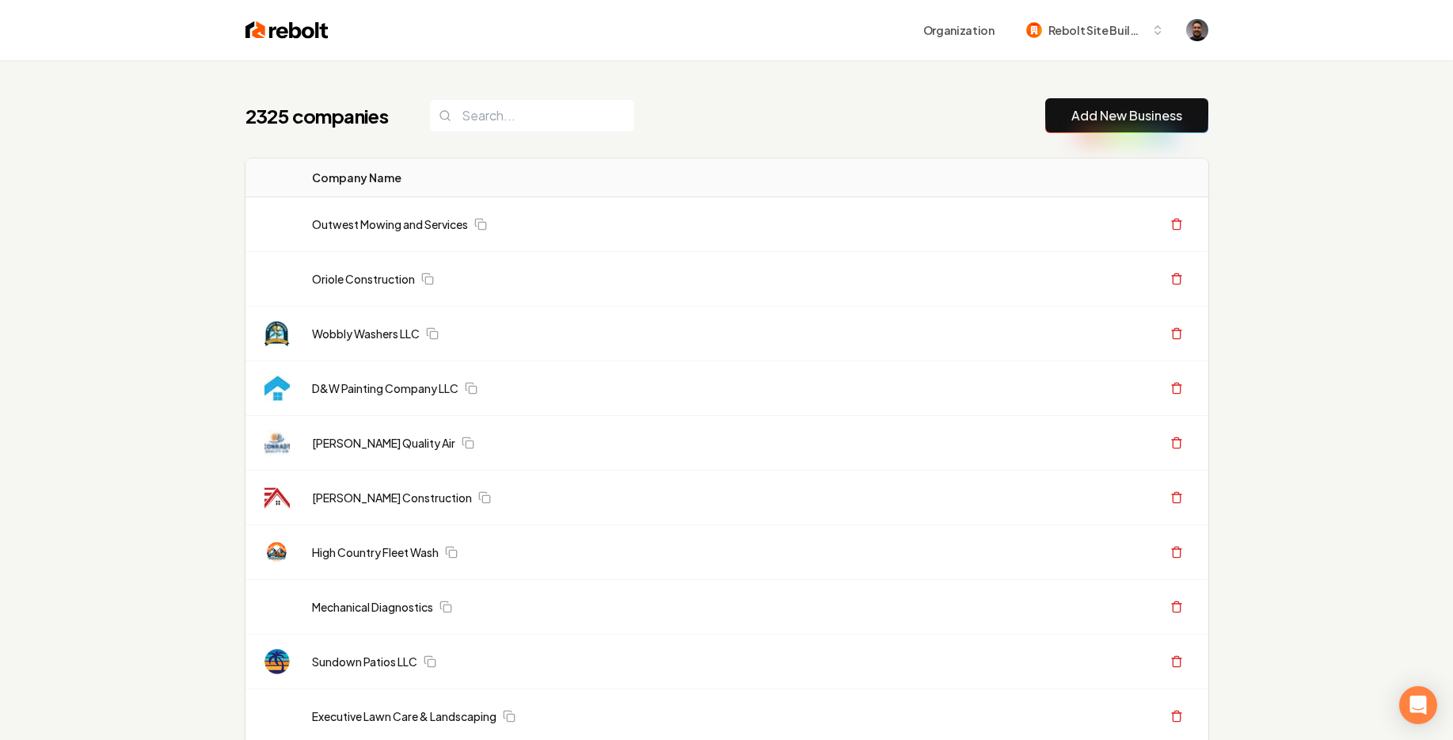
click at [664, 120] on div "2325 companies Add New Business" at bounding box center [727, 115] width 963 height 35
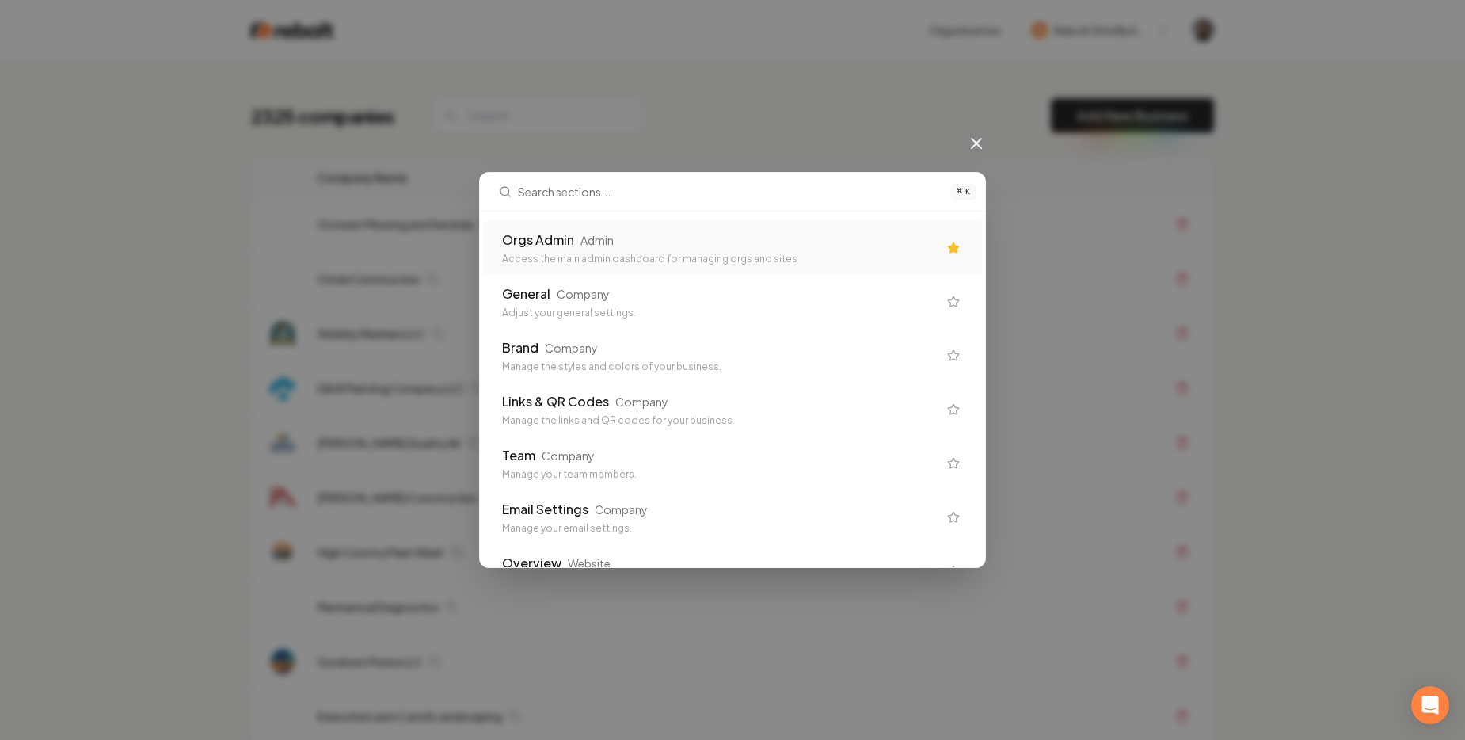
click at [690, 251] on div "Orgs Admin Admin Access the main admin dashboard for managing orgs and sites" at bounding box center [720, 247] width 436 height 35
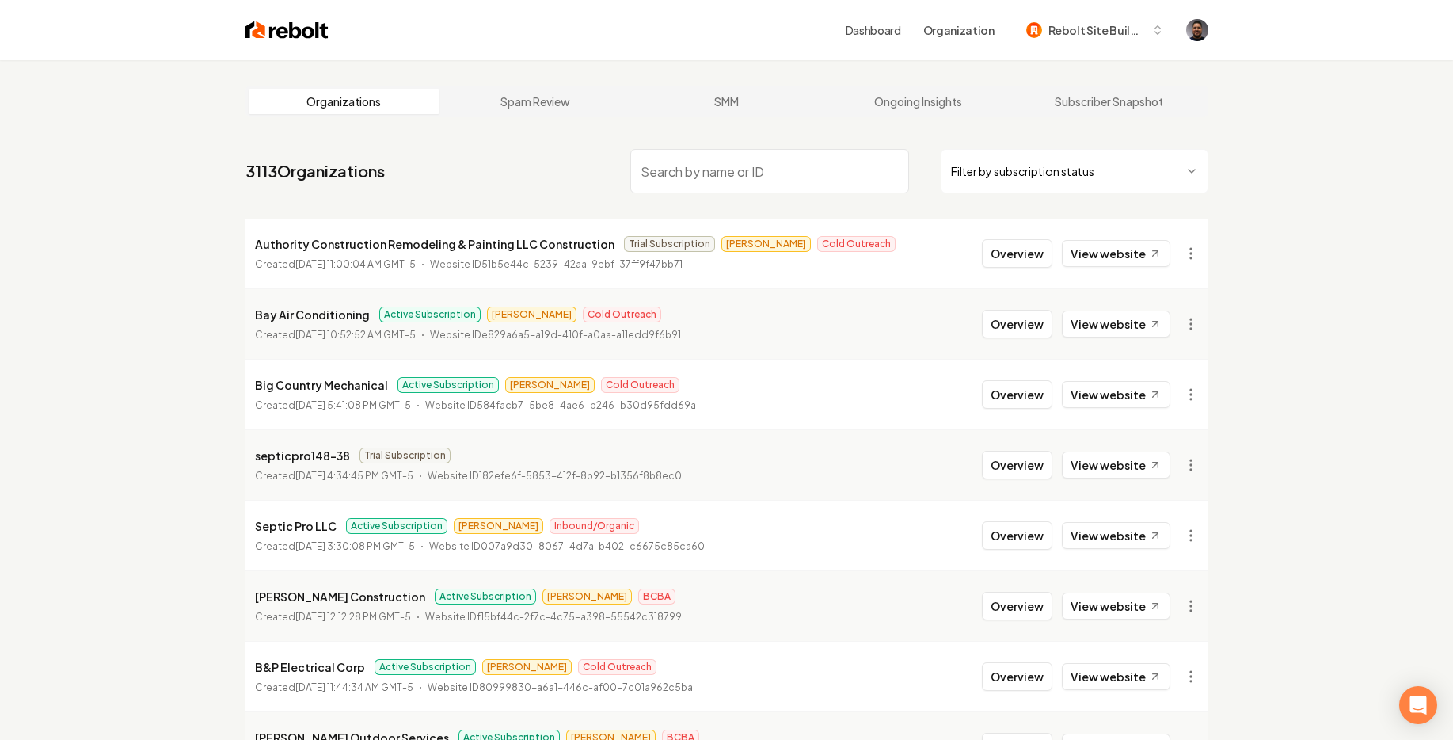
click at [718, 183] on input "search" at bounding box center [769, 171] width 279 height 44
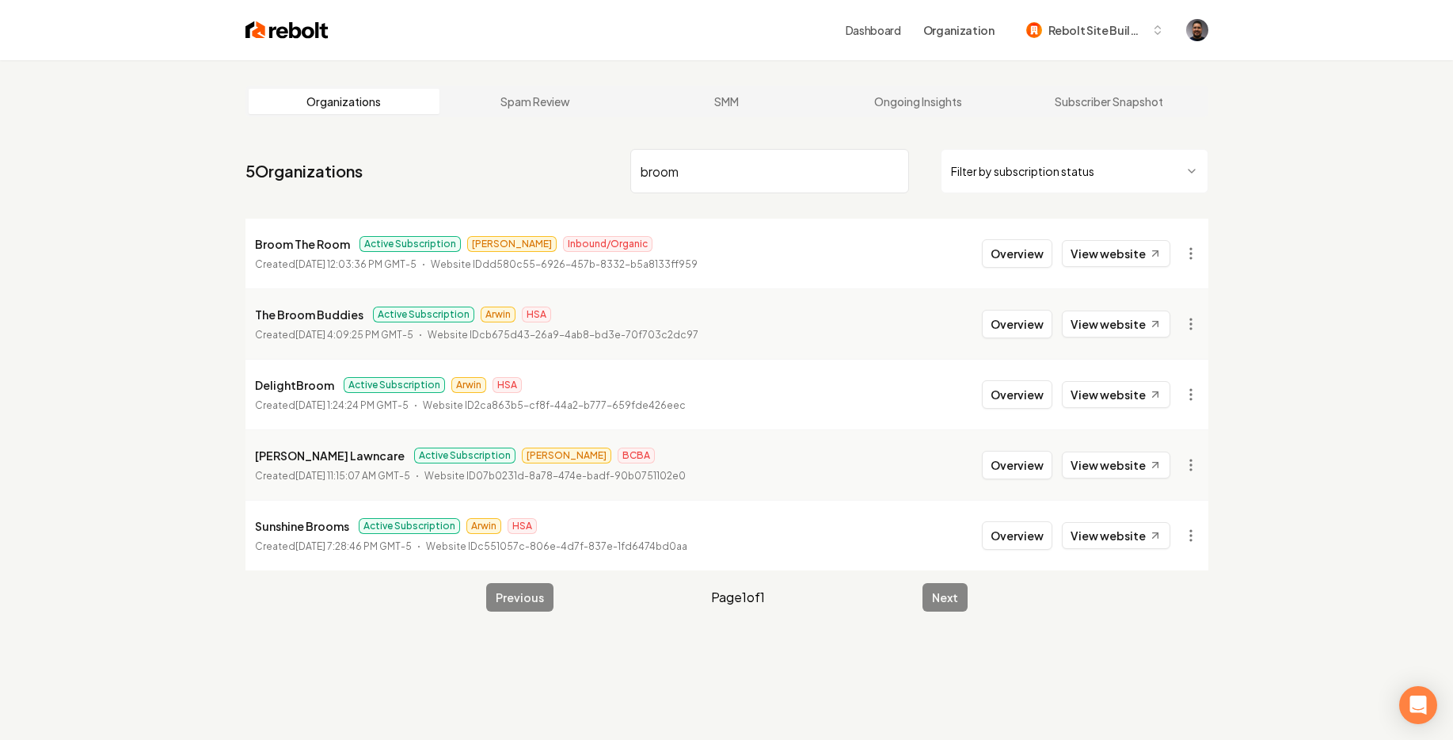
type input "broom"
click at [330, 247] on p "Broom The Room" at bounding box center [302, 243] width 95 height 19
click at [1021, 246] on button "Overview" at bounding box center [1017, 253] width 70 height 29
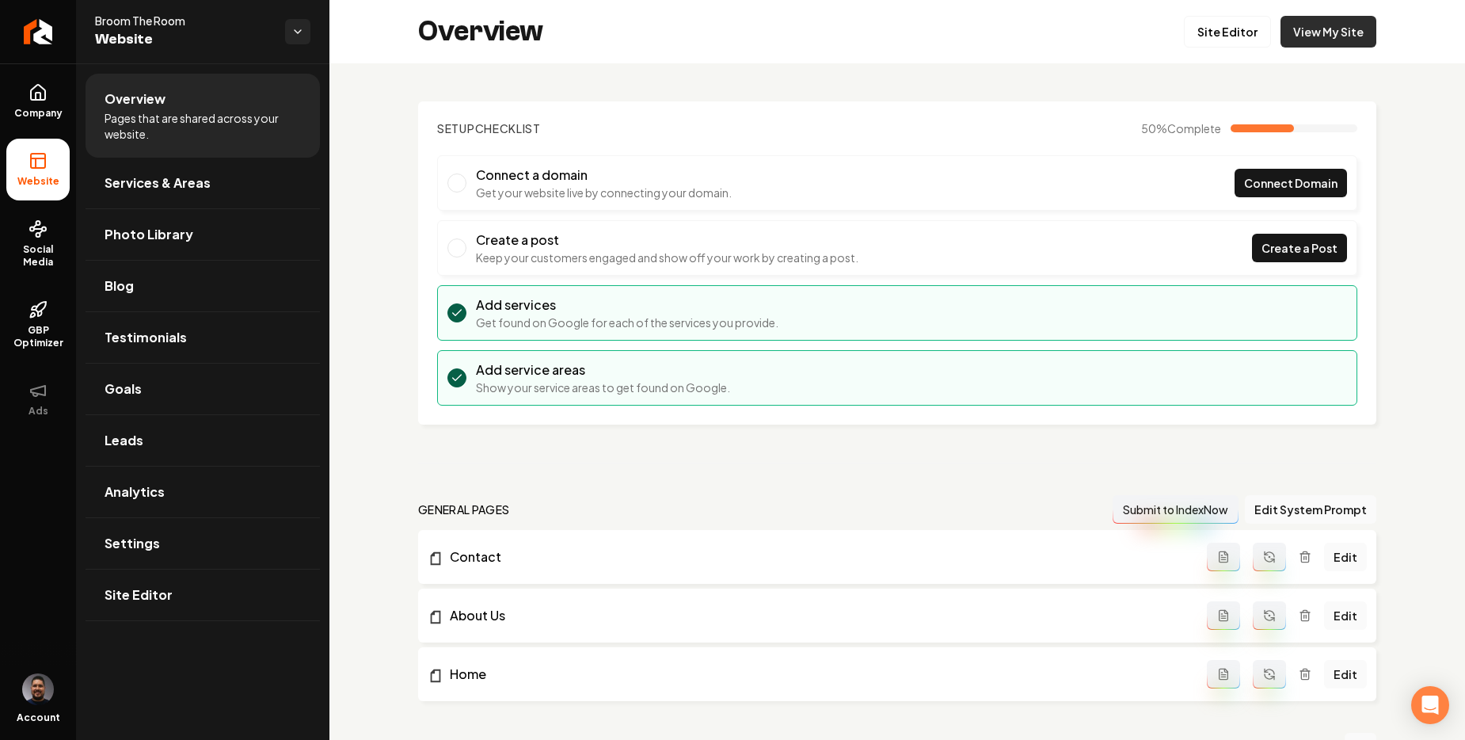
click at [1141, 23] on link "View My Site" at bounding box center [1329, 32] width 96 height 32
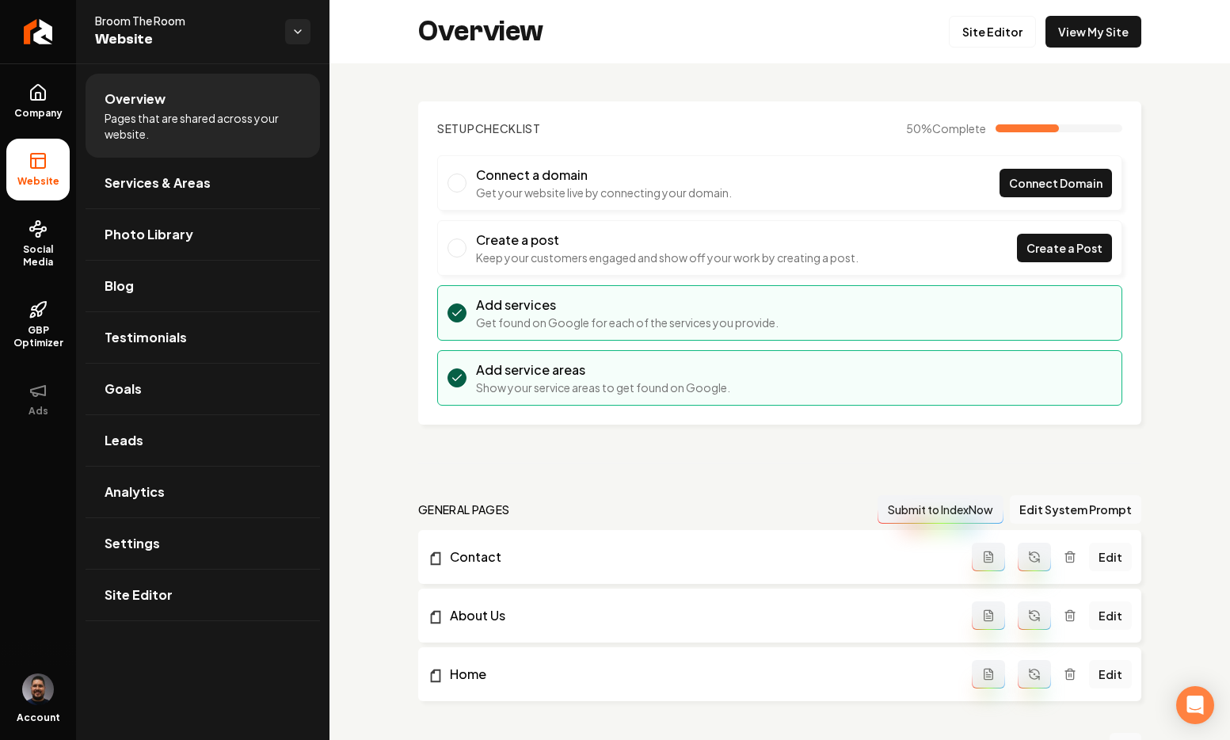
click at [112, 22] on span "Broom The Room" at bounding box center [183, 21] width 177 height 16
click at [40, 42] on link "Return to dashboard" at bounding box center [38, 31] width 76 height 63
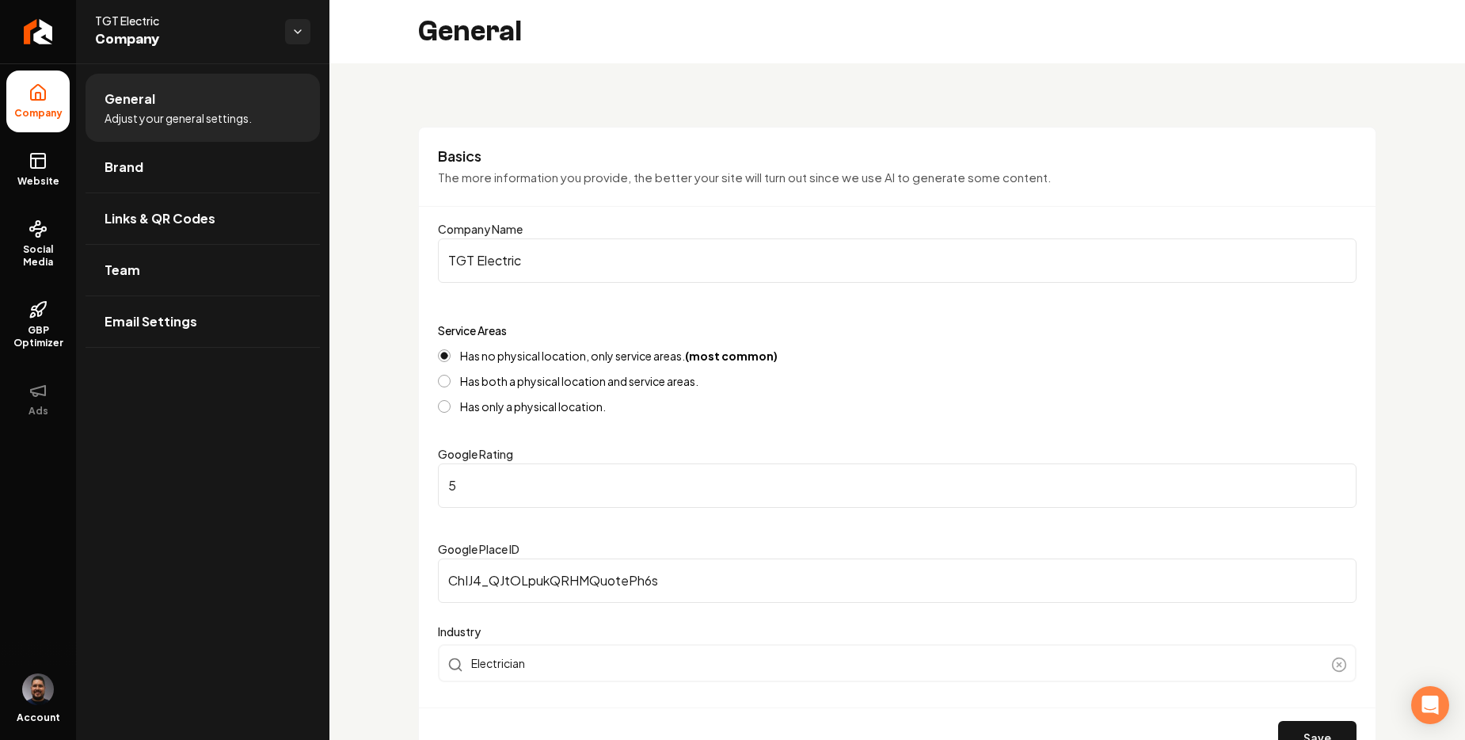
scroll to position [1811, 0]
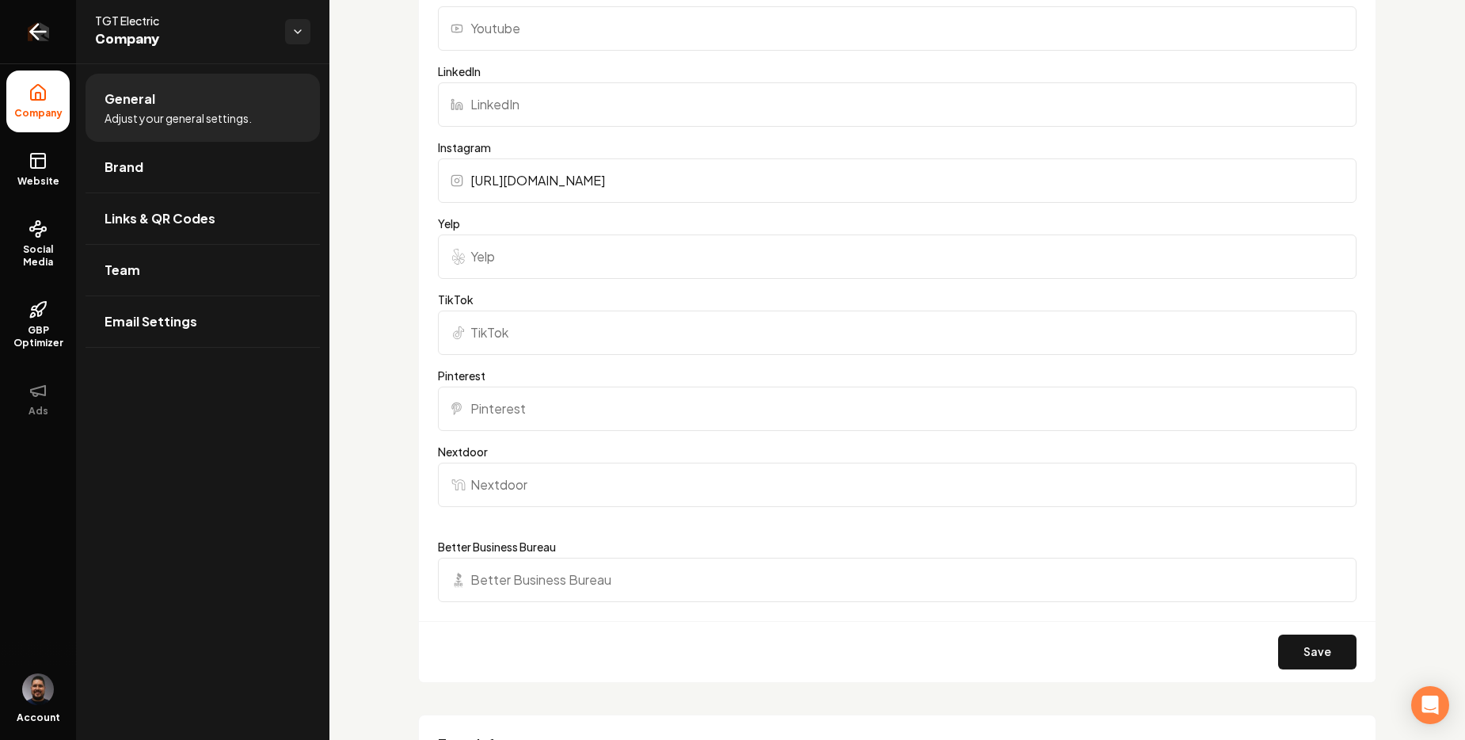
drag, startPoint x: 0, startPoint y: 0, endPoint x: 48, endPoint y: 34, distance: 58.5
click at [48, 34] on icon "Return to dashboard" at bounding box center [37, 31] width 25 height 25
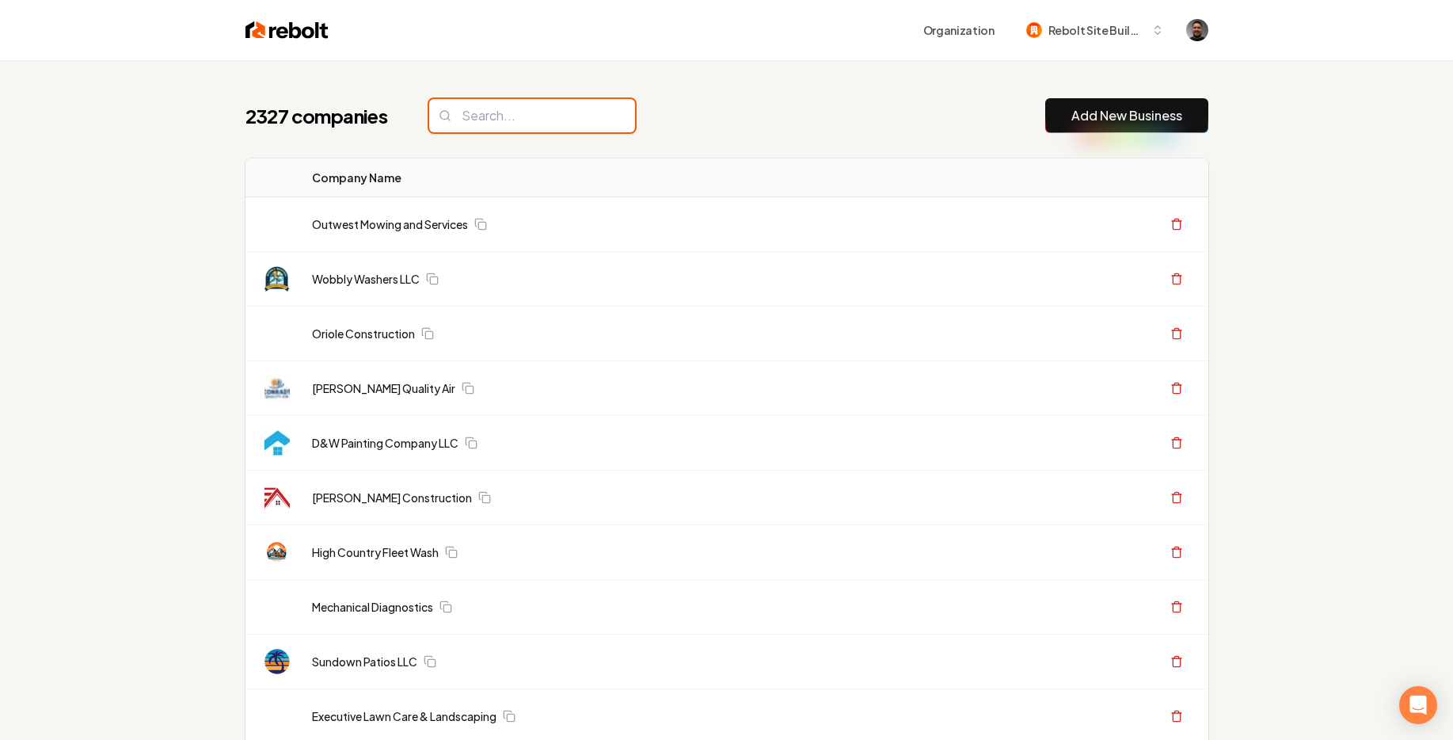
click at [521, 115] on input "search" at bounding box center [532, 115] width 206 height 33
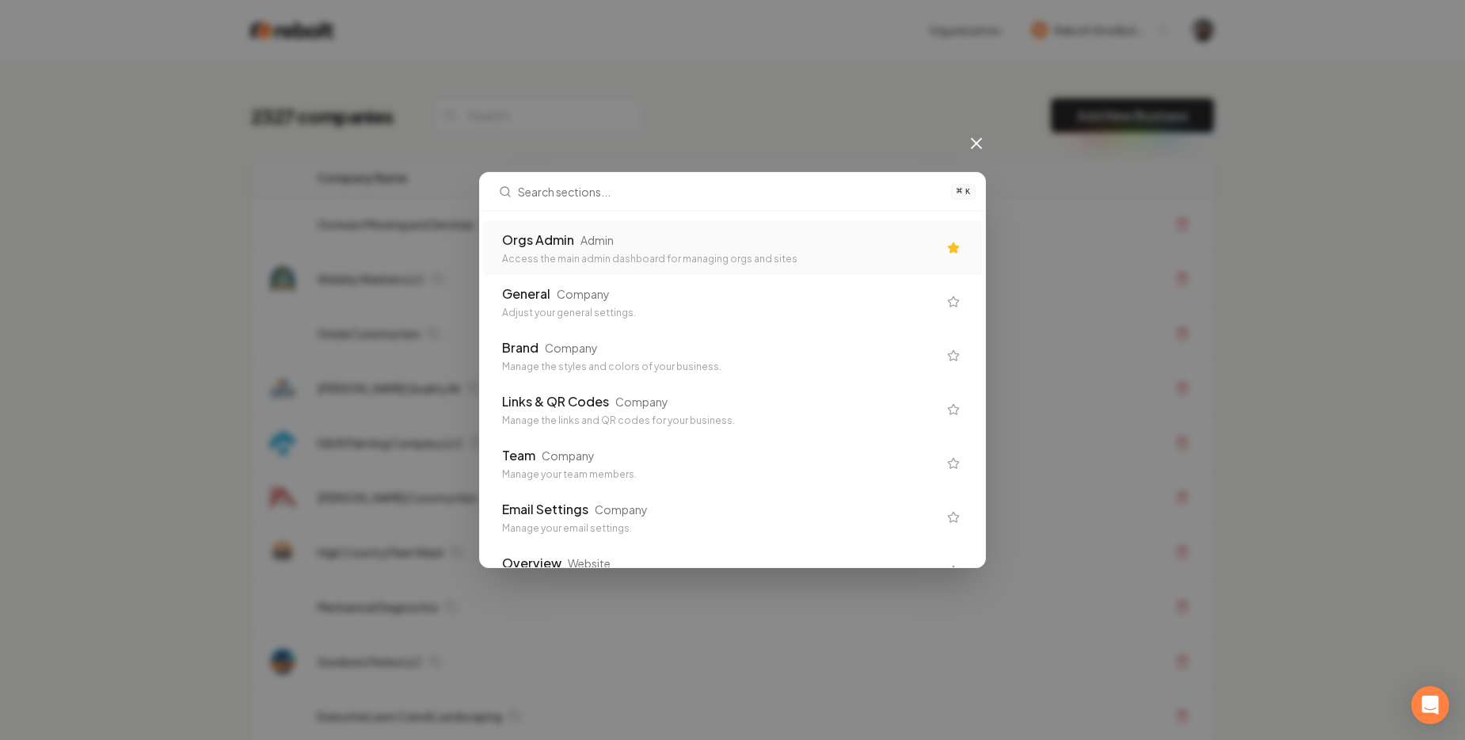
click at [638, 249] on div "Orgs Admin Admin" at bounding box center [720, 239] width 436 height 19
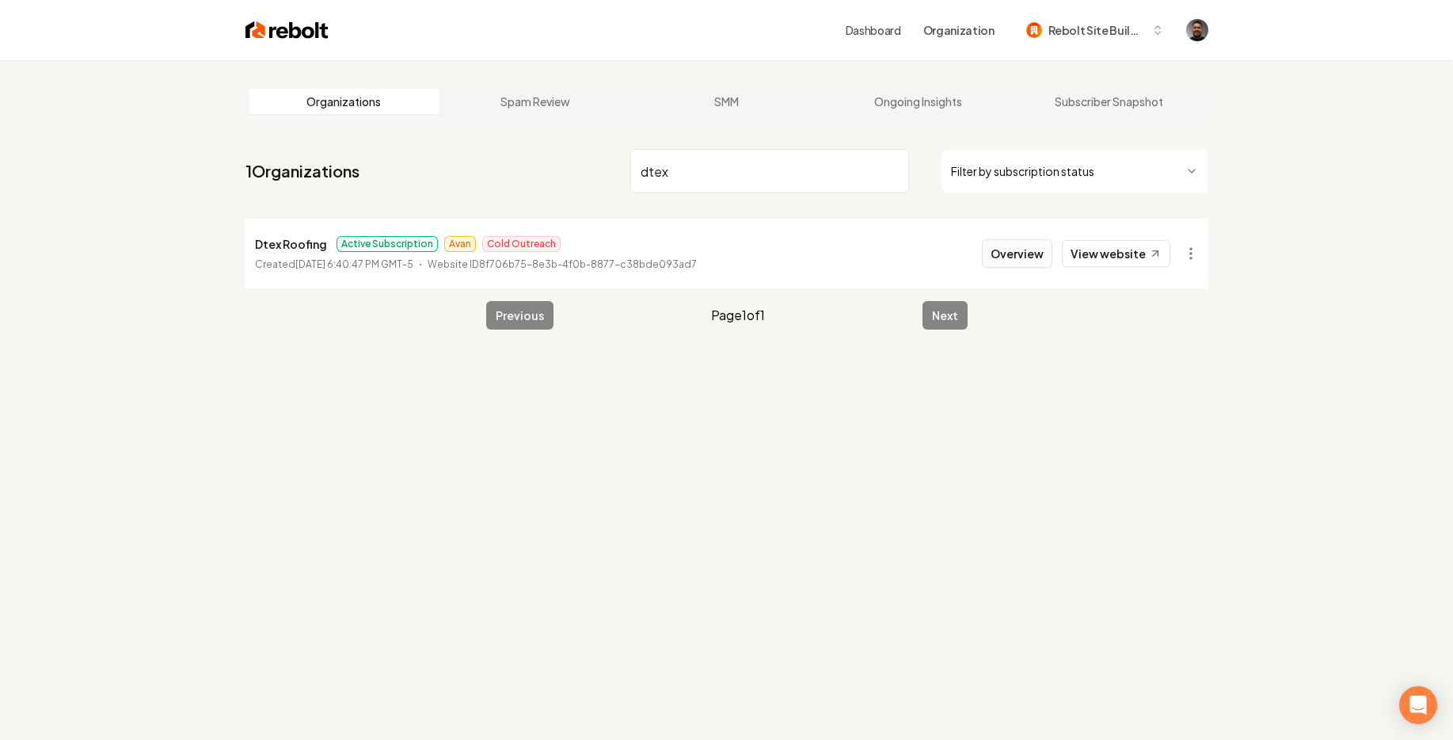
type input "dtex"
click at [1000, 253] on button "Overview" at bounding box center [1017, 253] width 70 height 29
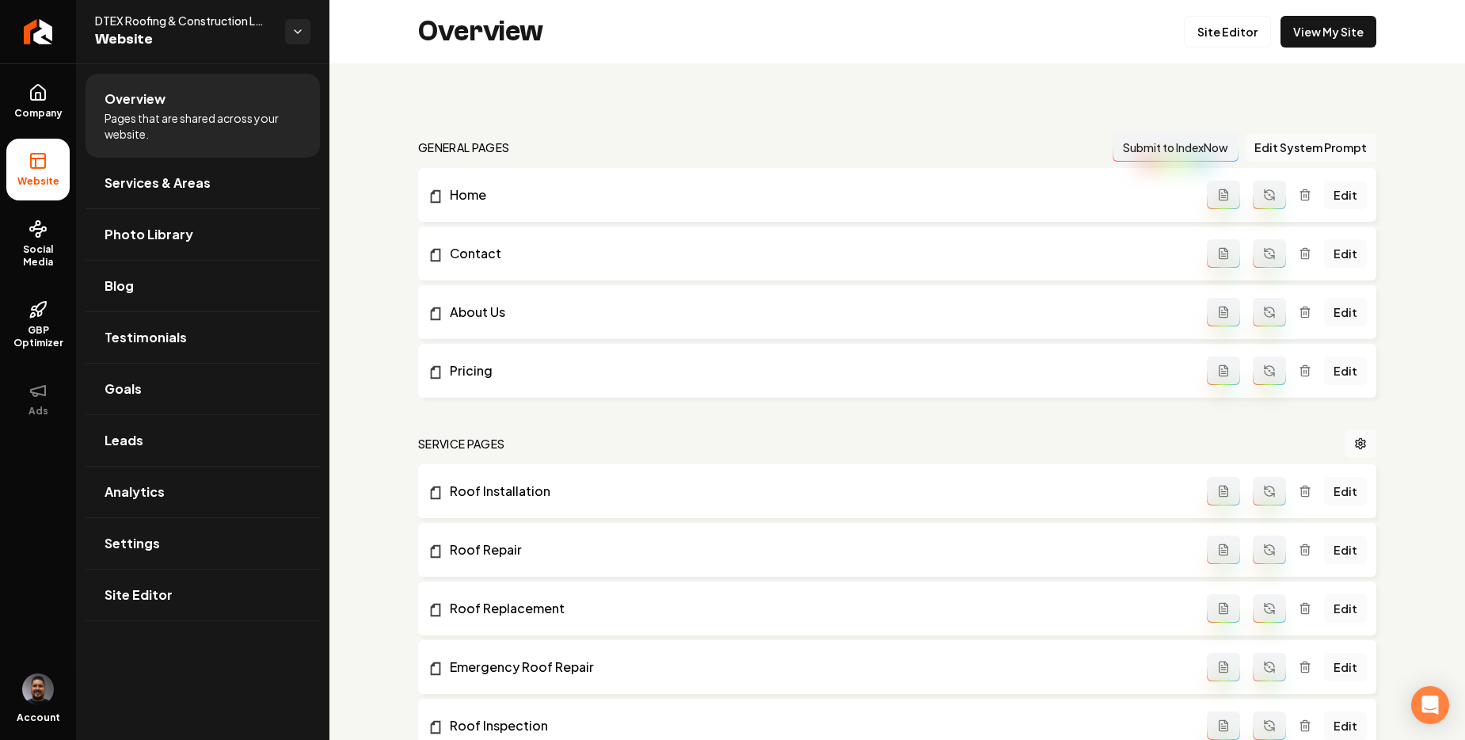
click at [1337, 196] on link "Edit" at bounding box center [1345, 195] width 43 height 29
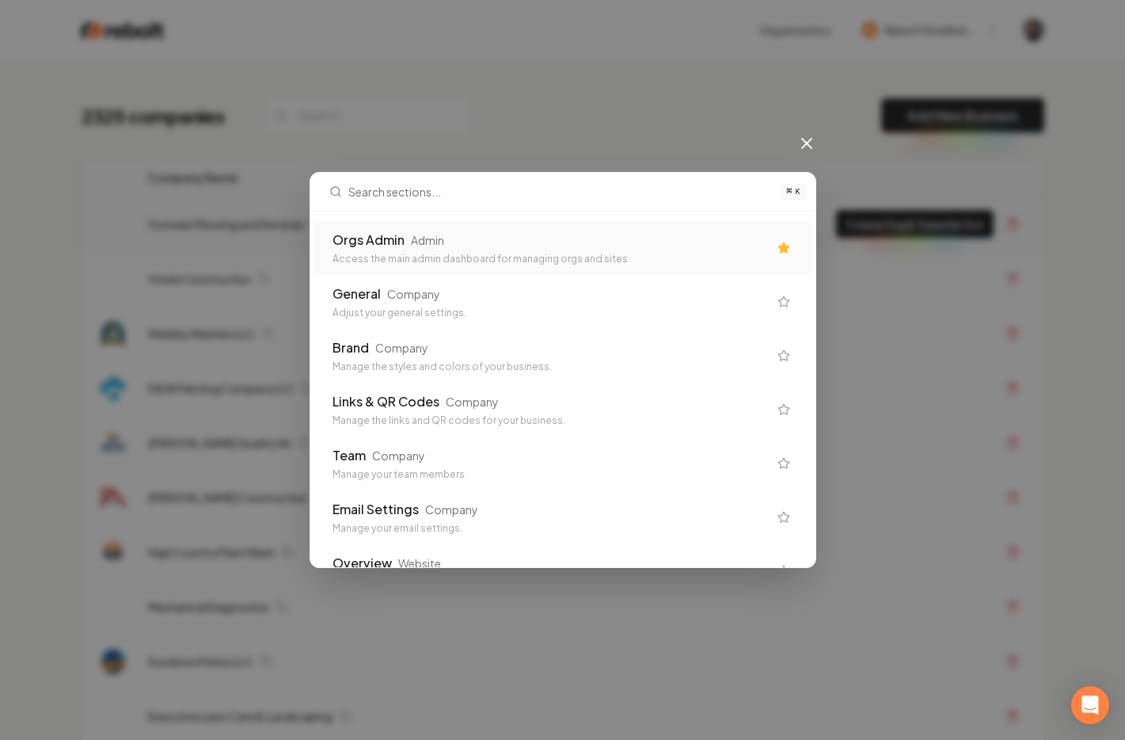
click at [395, 237] on div "Orgs Admin" at bounding box center [369, 239] width 72 height 19
click at [400, 245] on td "Outwest Mowing and Services" at bounding box center [467, 224] width 665 height 55
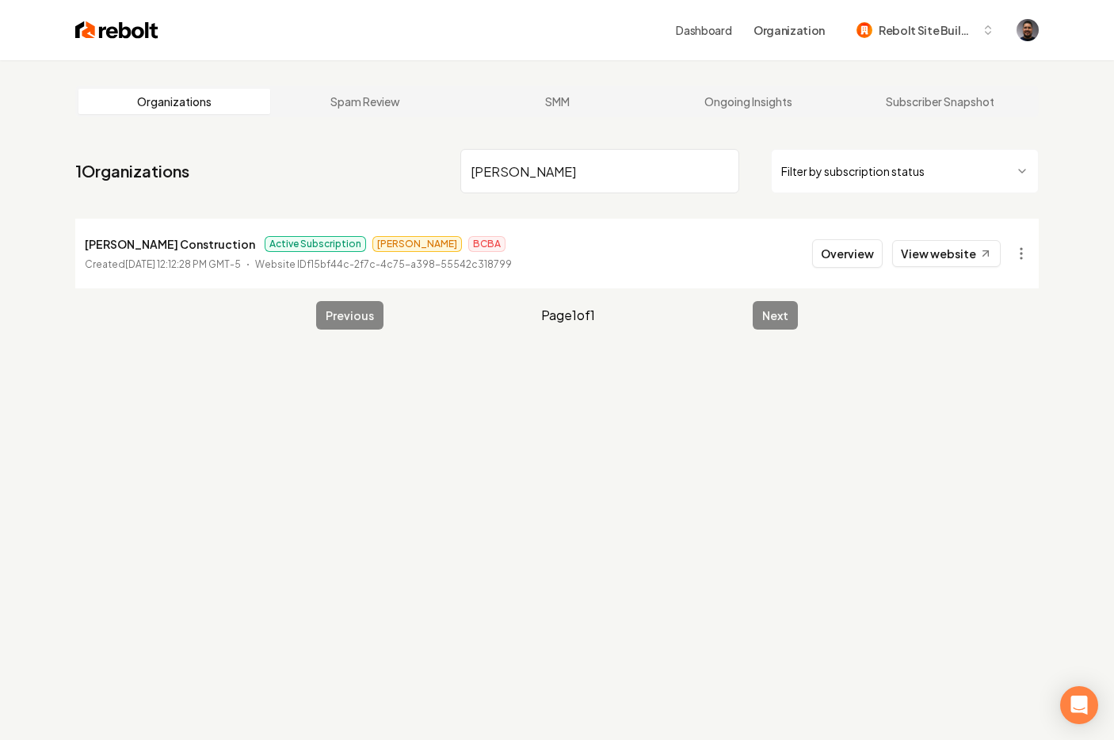
type input "fitzer"
click at [139, 260] on time "September 10, 2025, 12:12:28 PM GMT-5" at bounding box center [183, 264] width 116 height 12
click at [852, 254] on button "Overview" at bounding box center [847, 253] width 70 height 29
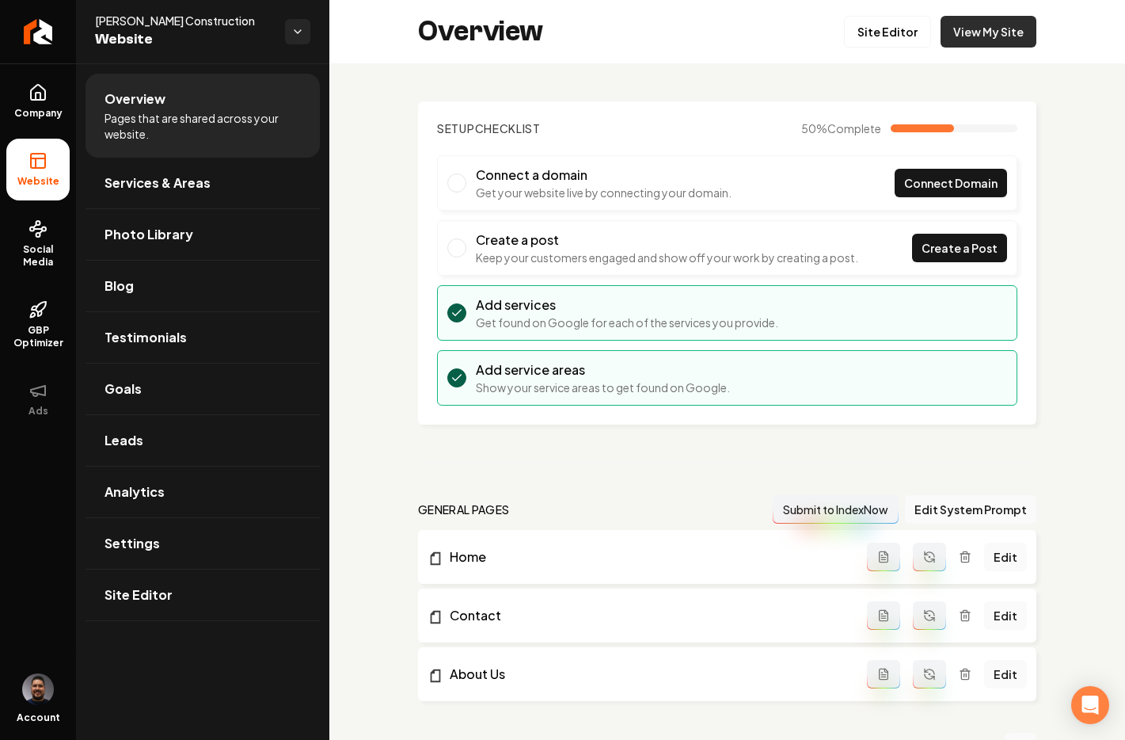
click at [969, 43] on link "View My Site" at bounding box center [989, 32] width 96 height 32
click at [36, 108] on span "Company" at bounding box center [38, 113] width 61 height 13
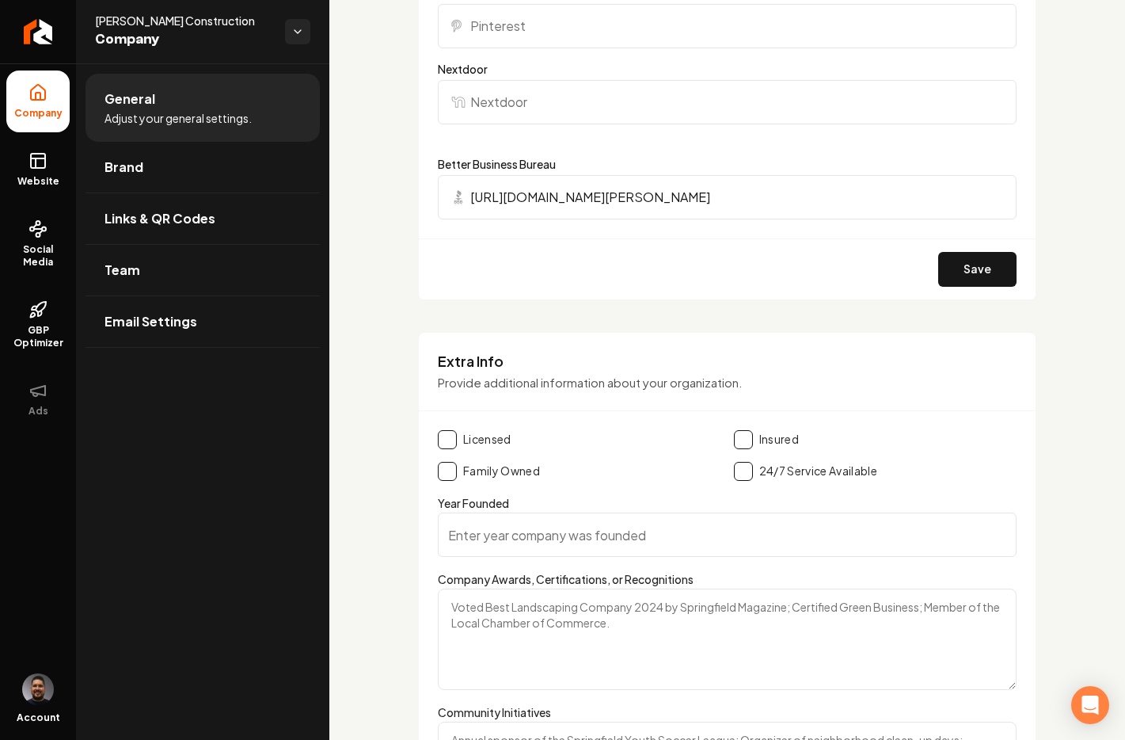
scroll to position [2287, 0]
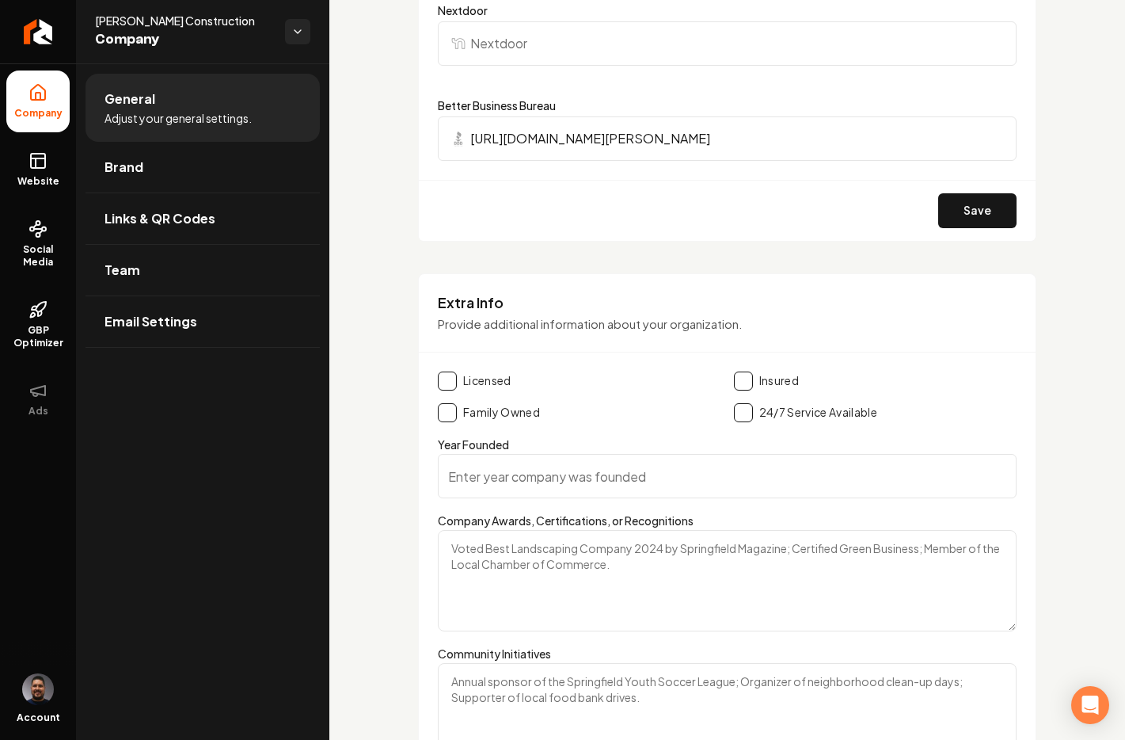
click at [550, 482] on input "Year Founded" at bounding box center [727, 476] width 579 height 44
type input "2019"
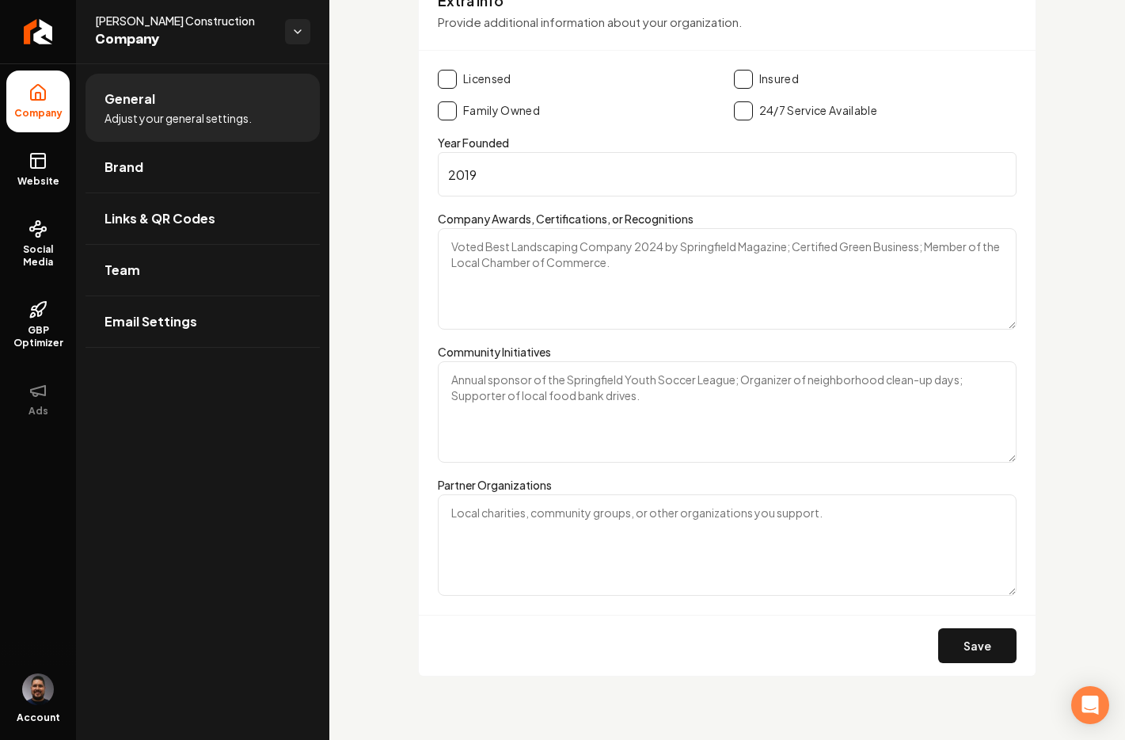
scroll to position [2532, 0]
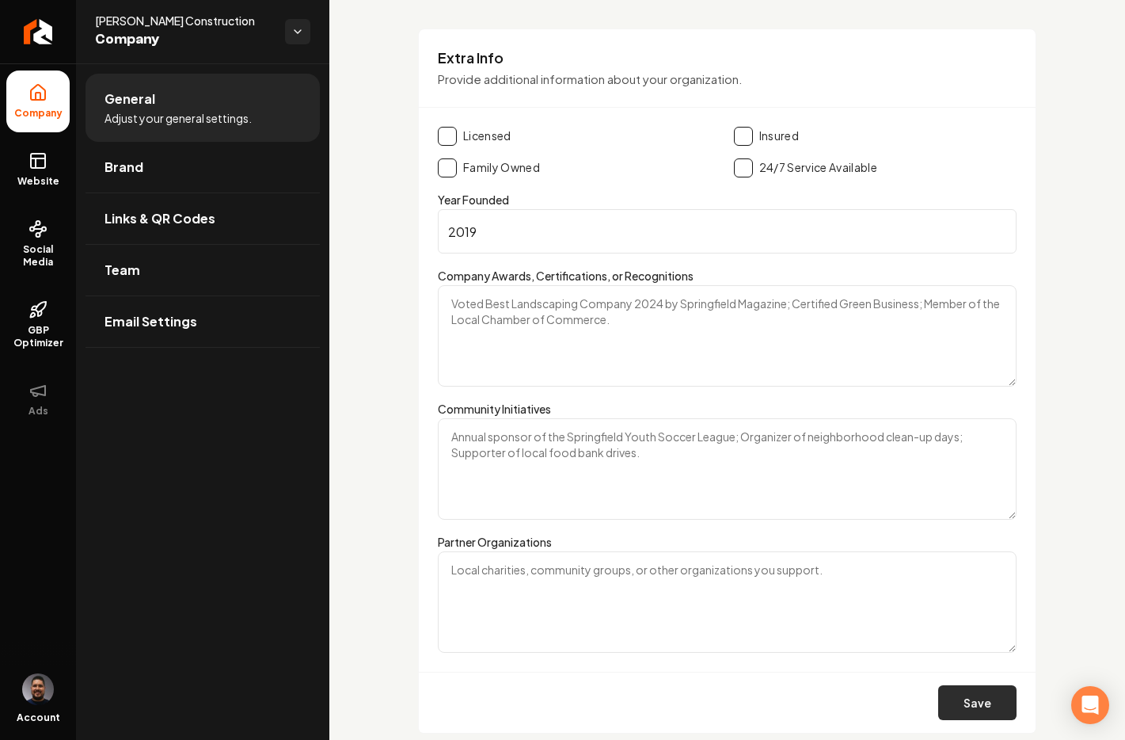
click at [971, 707] on button "Save" at bounding box center [978, 702] width 78 height 35
click at [959, 710] on button "Save" at bounding box center [978, 702] width 78 height 35
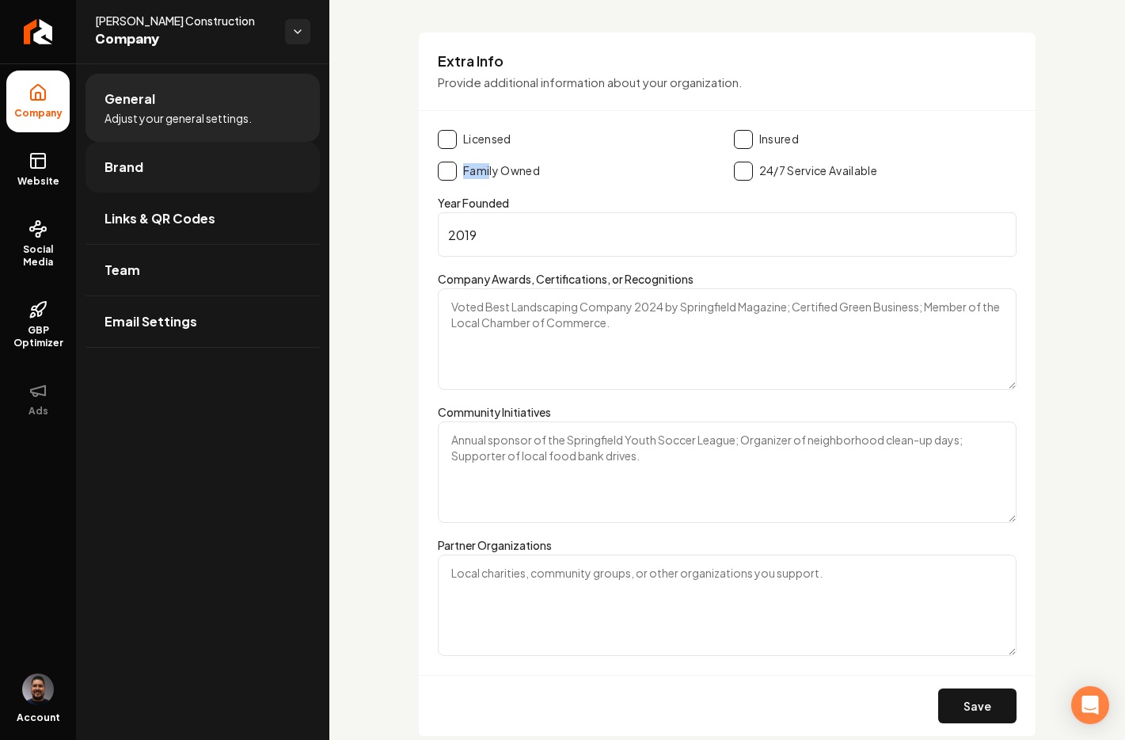
click at [102, 162] on link "Brand" at bounding box center [203, 167] width 234 height 51
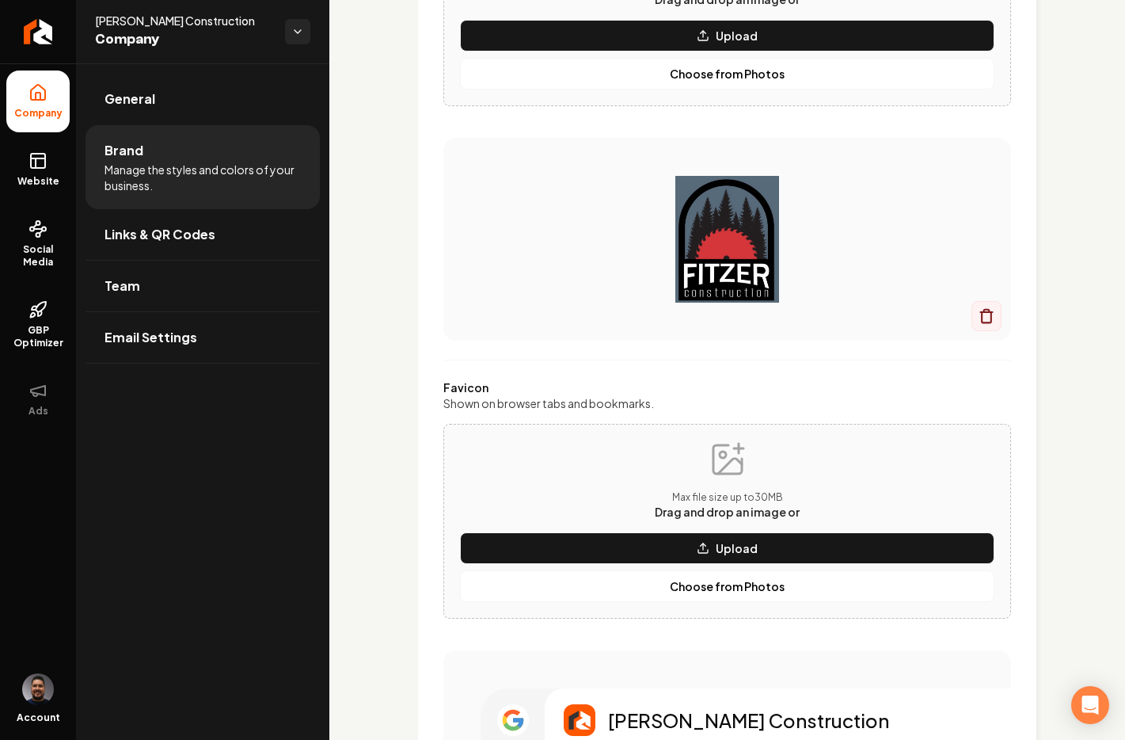
scroll to position [482, 0]
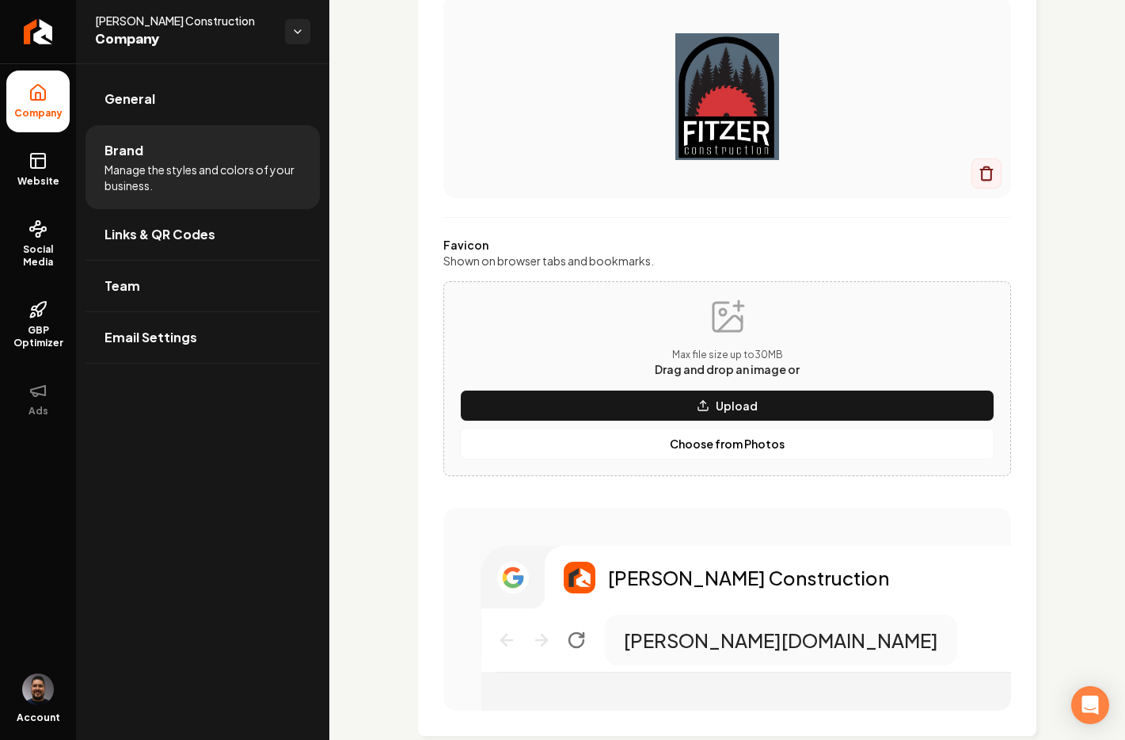
click at [701, 370] on span "Drag and drop an image or" at bounding box center [727, 369] width 145 height 14
click at [722, 442] on p "Choose from Photos" at bounding box center [727, 444] width 115 height 16
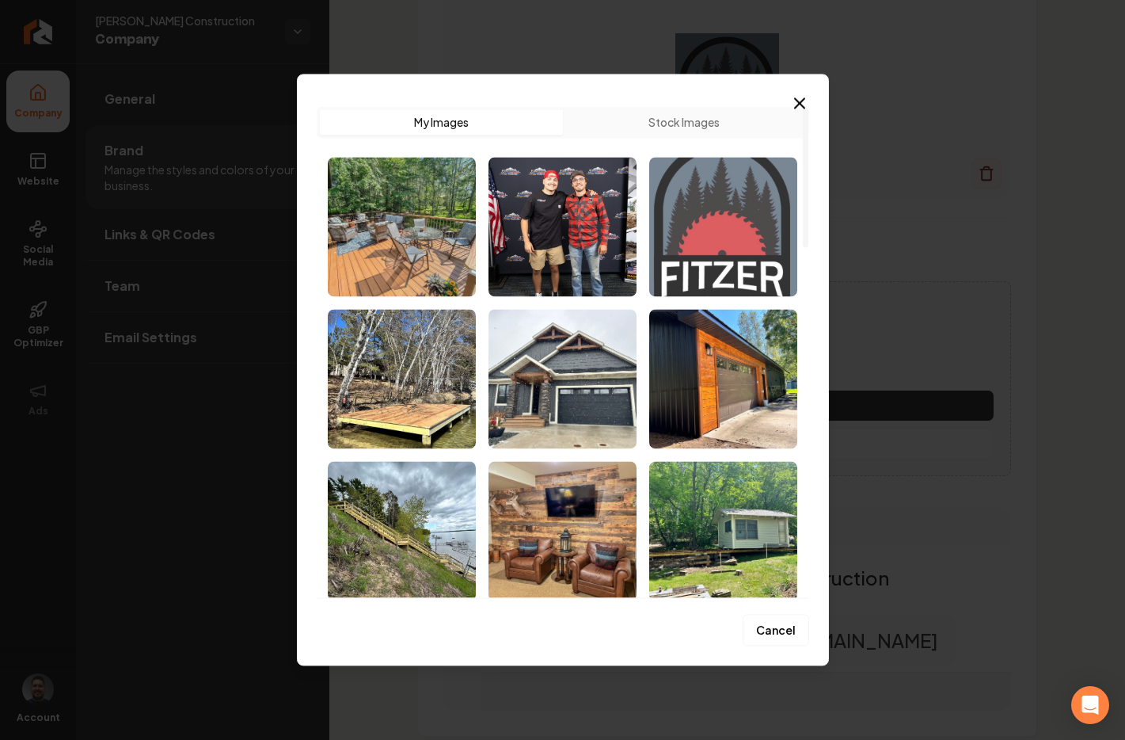
click at [675, 223] on img "Select image image_68c1a4675c7cd75eb84c1050.jpg" at bounding box center [723, 226] width 148 height 139
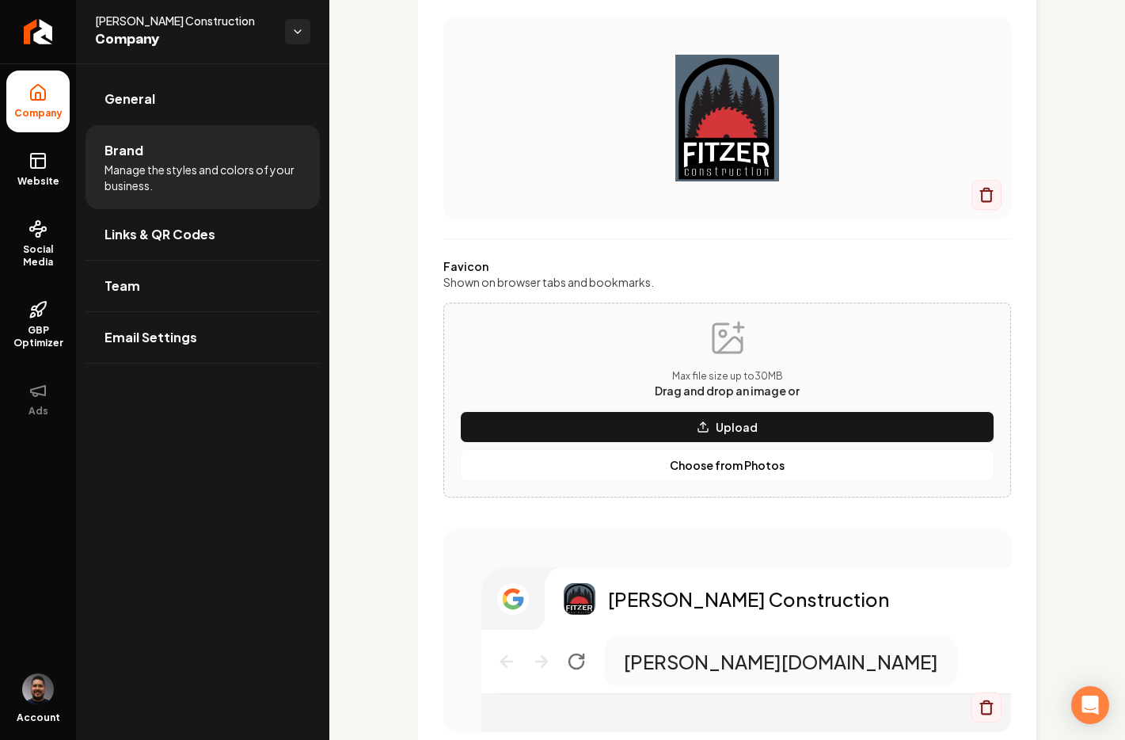
scroll to position [764, 0]
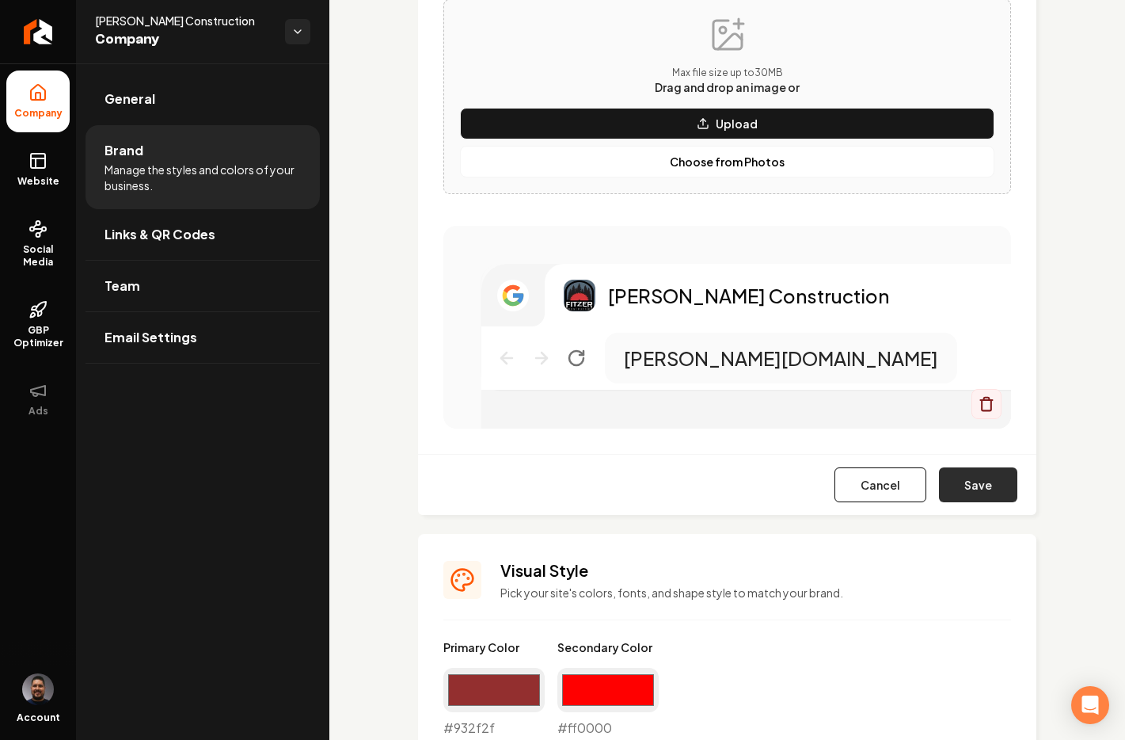
click at [971, 472] on button "Save" at bounding box center [978, 484] width 78 height 35
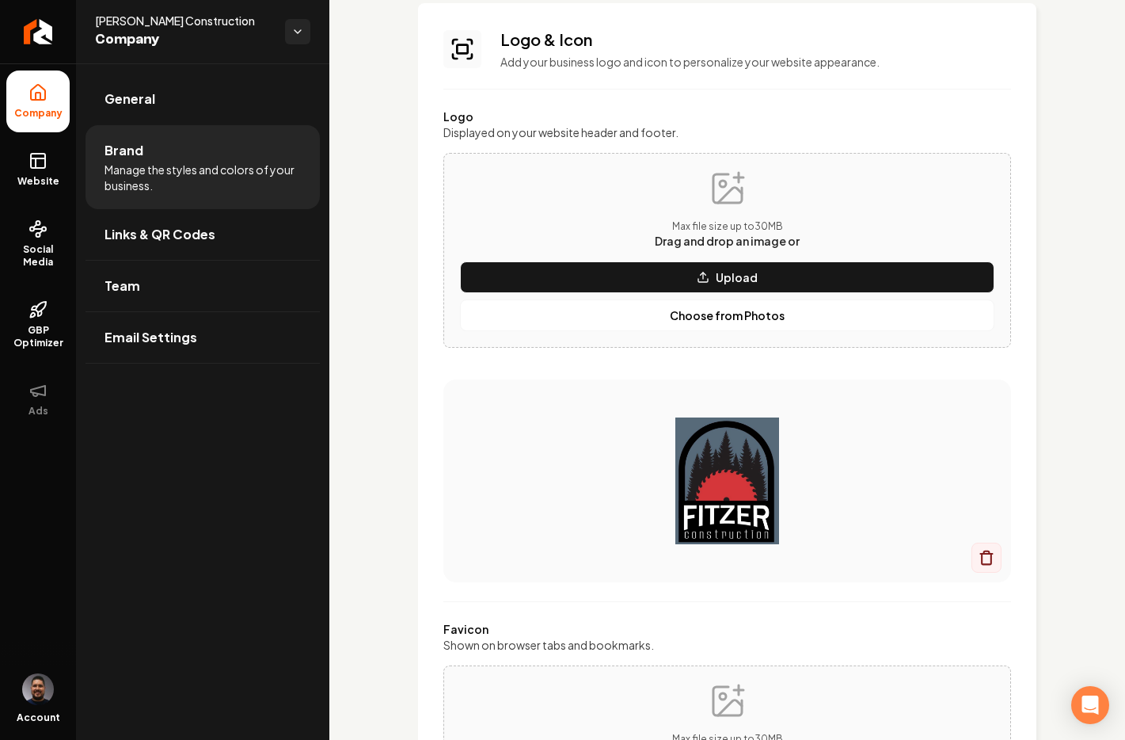
scroll to position [0, 0]
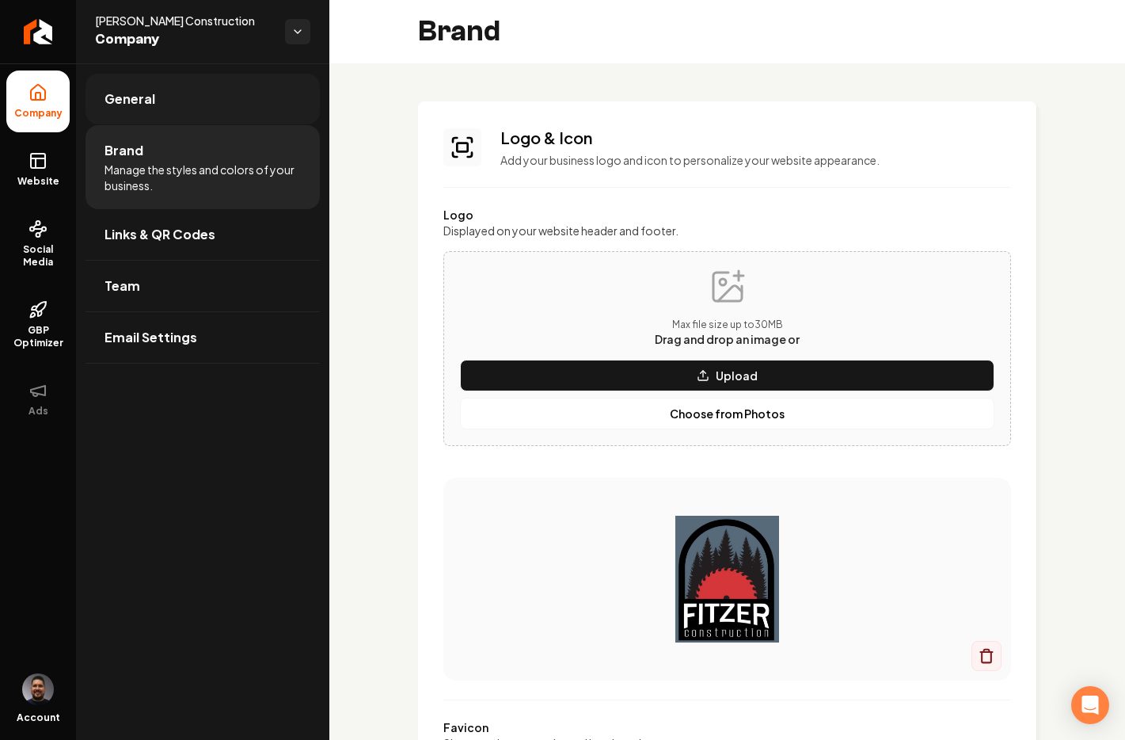
click at [127, 95] on span "General" at bounding box center [130, 98] width 51 height 19
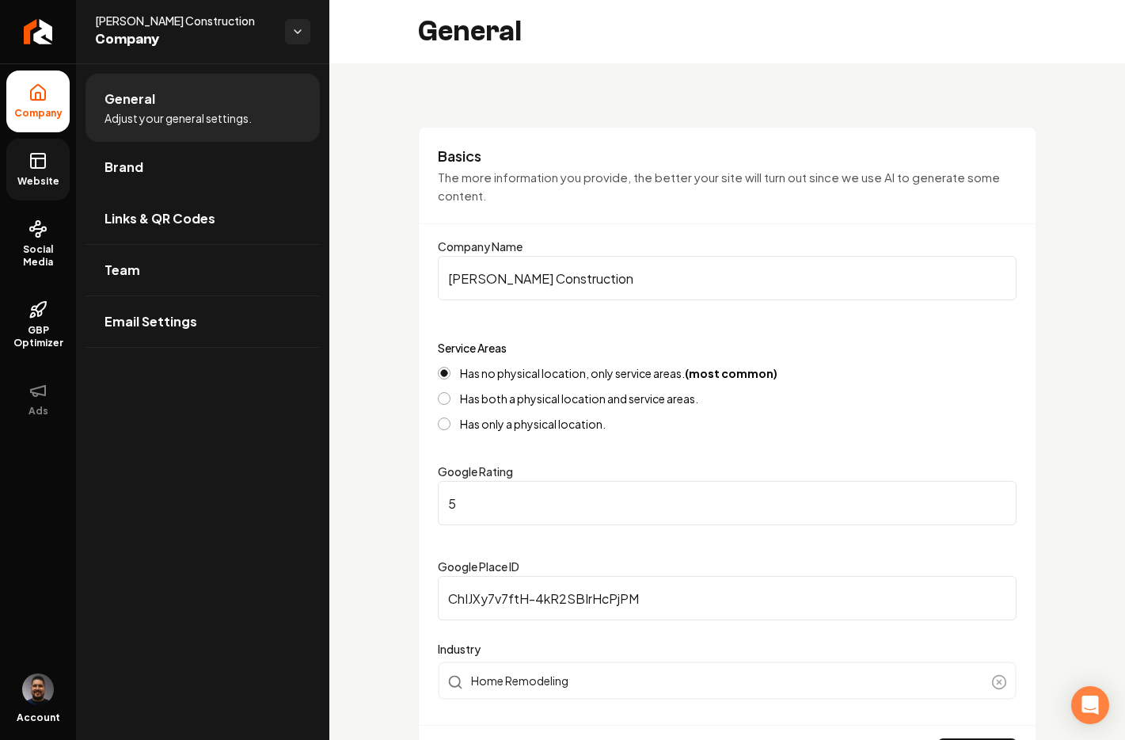
click at [33, 184] on span "Website" at bounding box center [38, 181] width 55 height 13
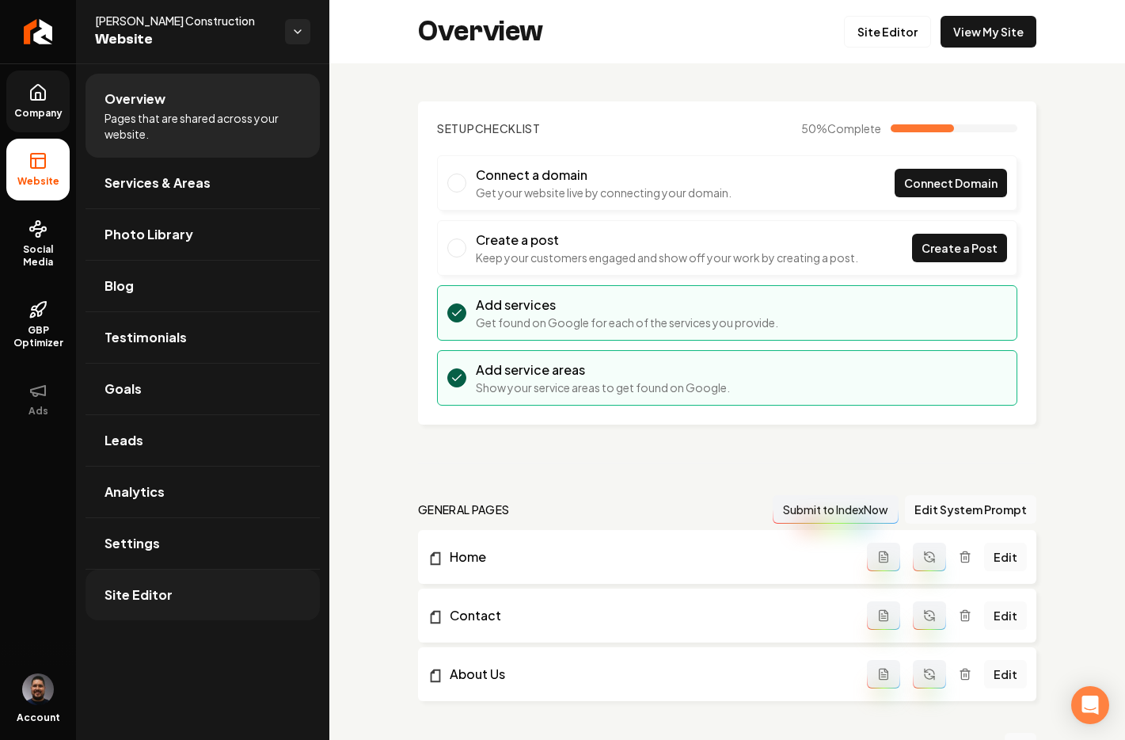
click at [157, 598] on span "Site Editor" at bounding box center [139, 594] width 68 height 19
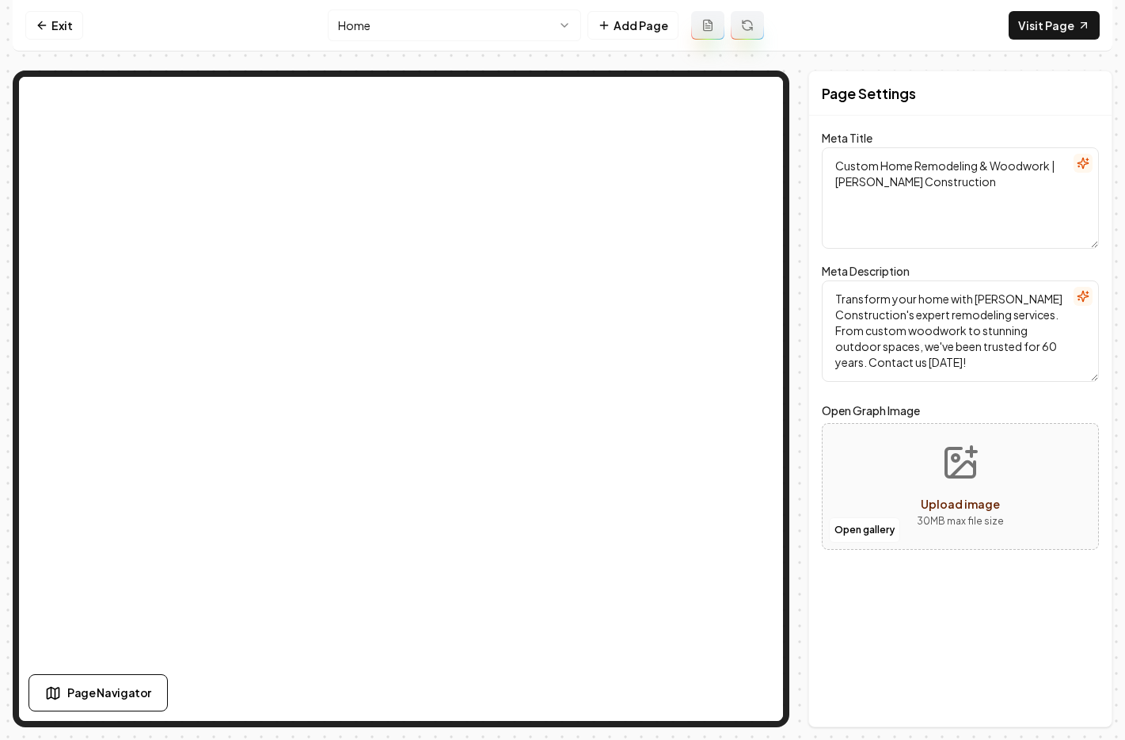
click at [401, 13] on html "Computer Required This feature is only available on a computer. Please switch t…" at bounding box center [562, 370] width 1125 height 740
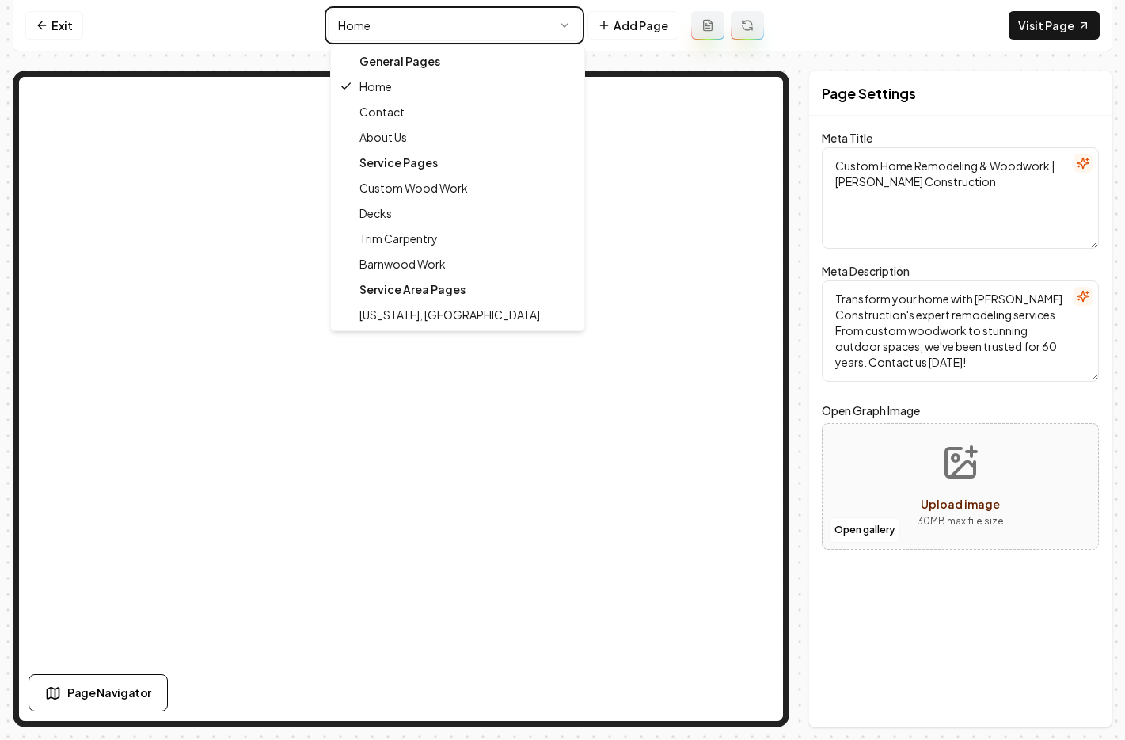
click at [51, 30] on html "Computer Required This feature is only available on a computer. Please switch t…" at bounding box center [562, 370] width 1125 height 740
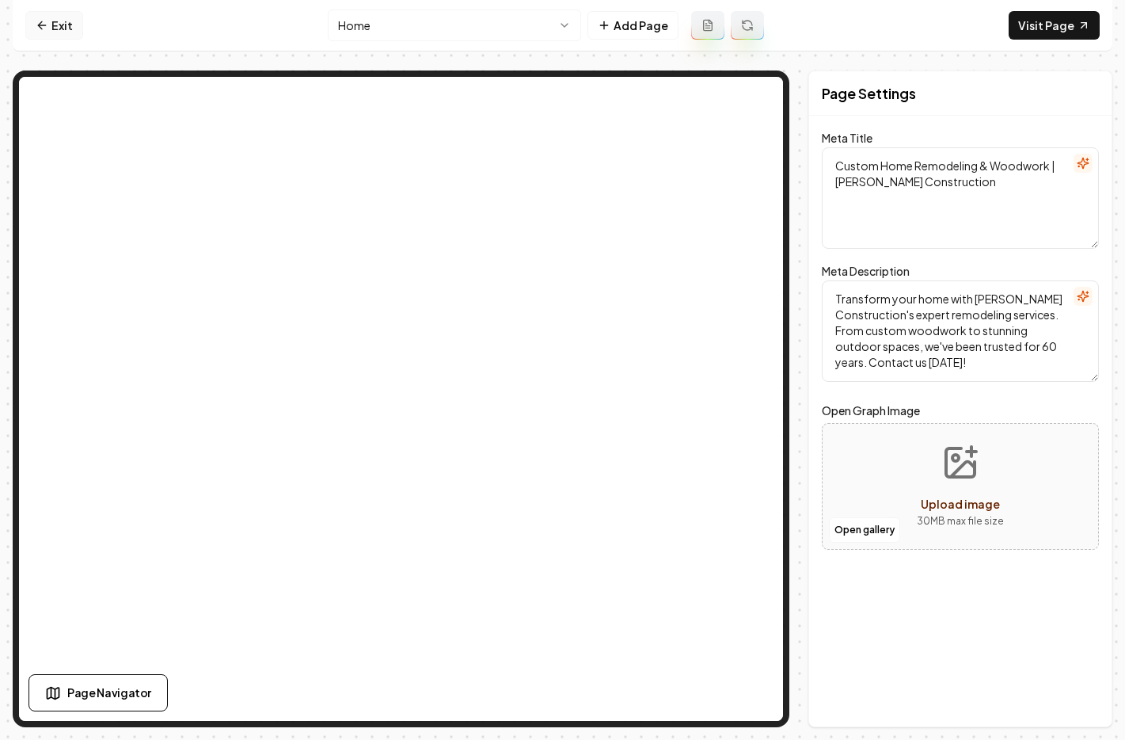
click at [51, 30] on link "Exit" at bounding box center [54, 25] width 58 height 29
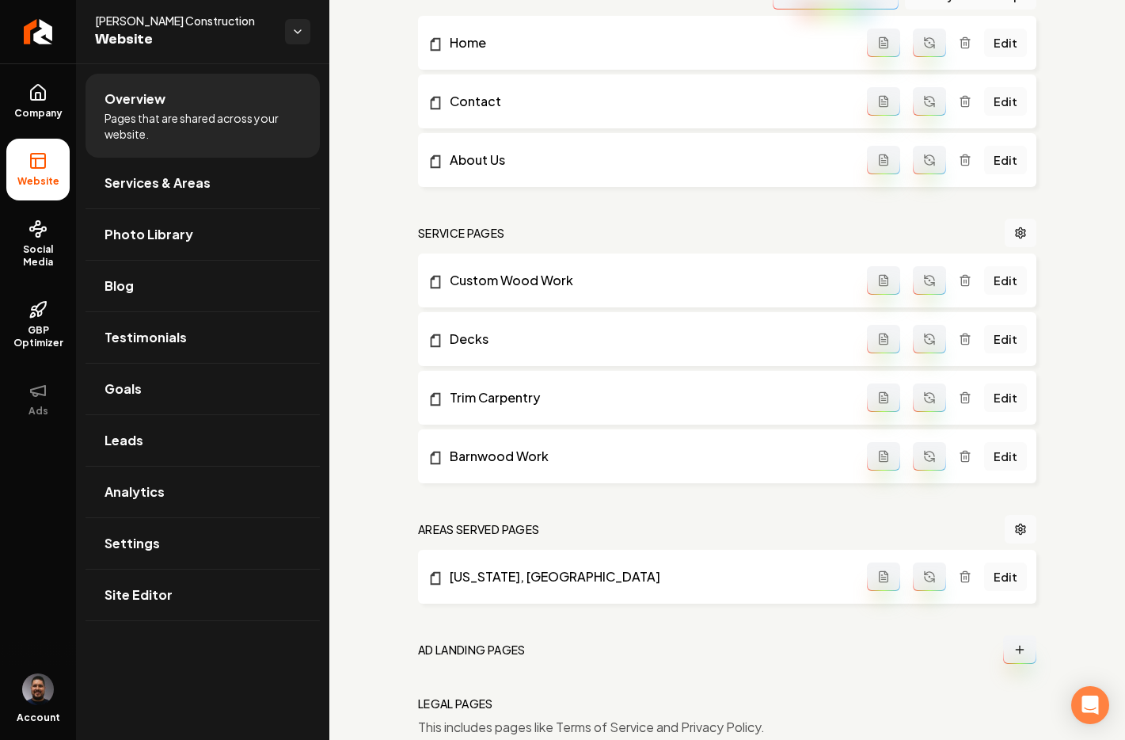
scroll to position [575, 0]
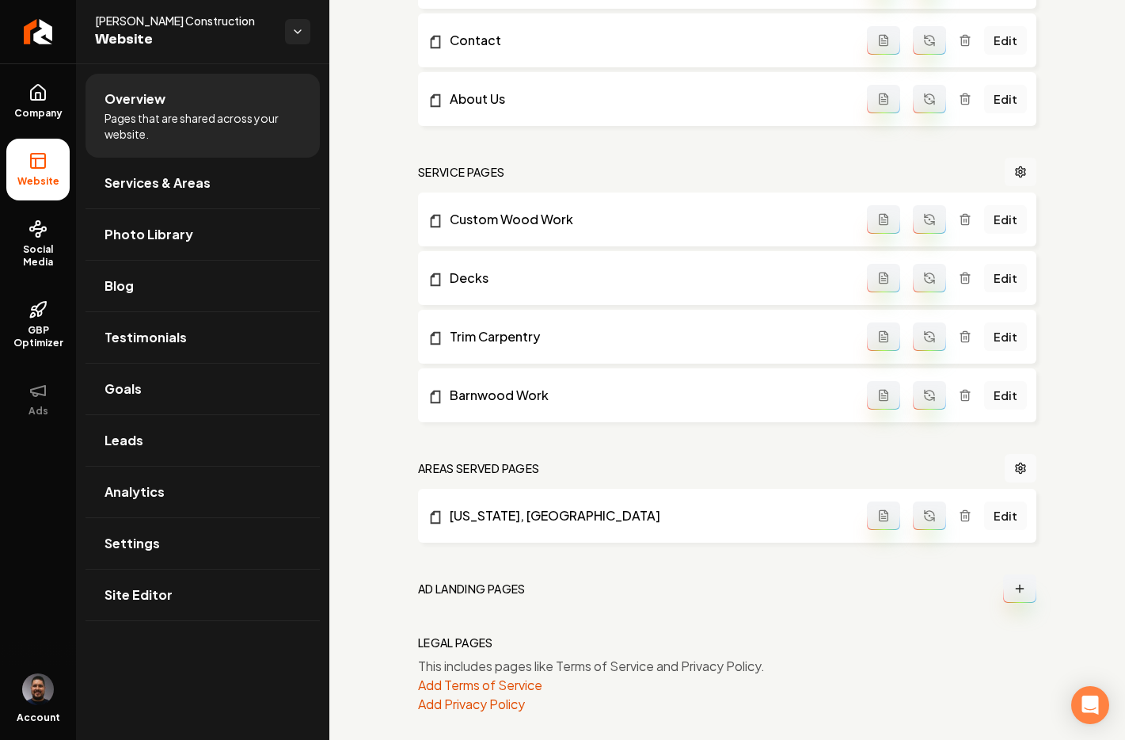
click at [1015, 177] on link "Main content area" at bounding box center [1021, 172] width 32 height 29
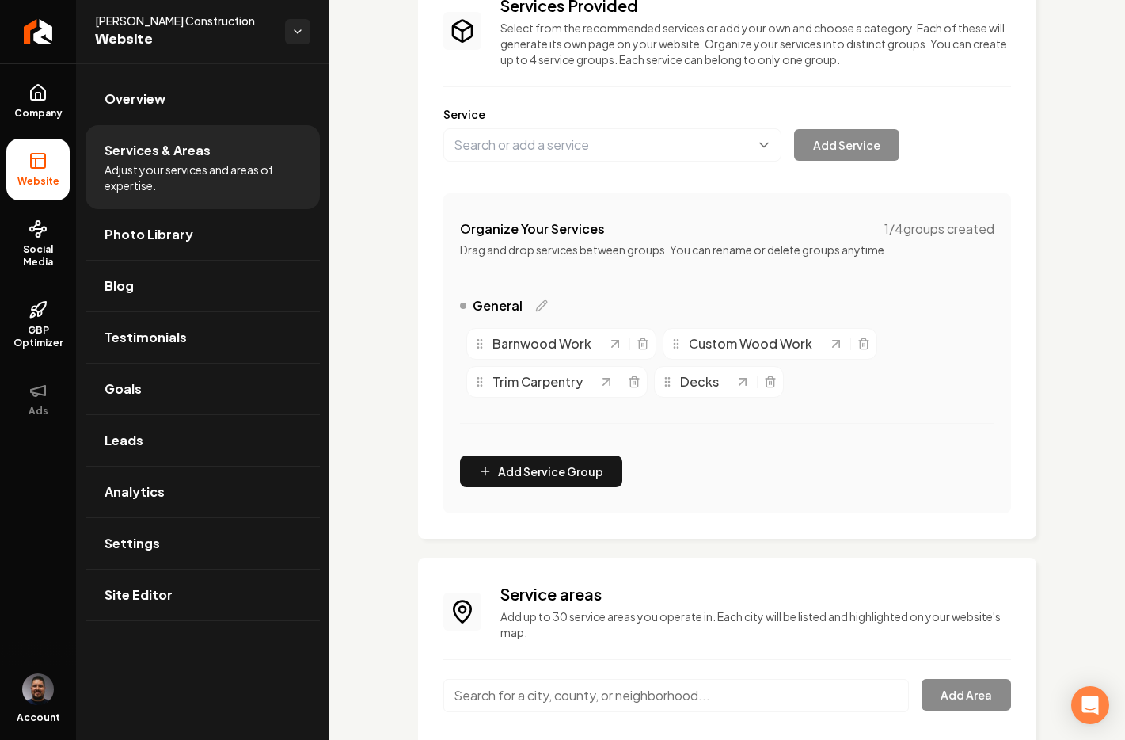
scroll to position [116, 0]
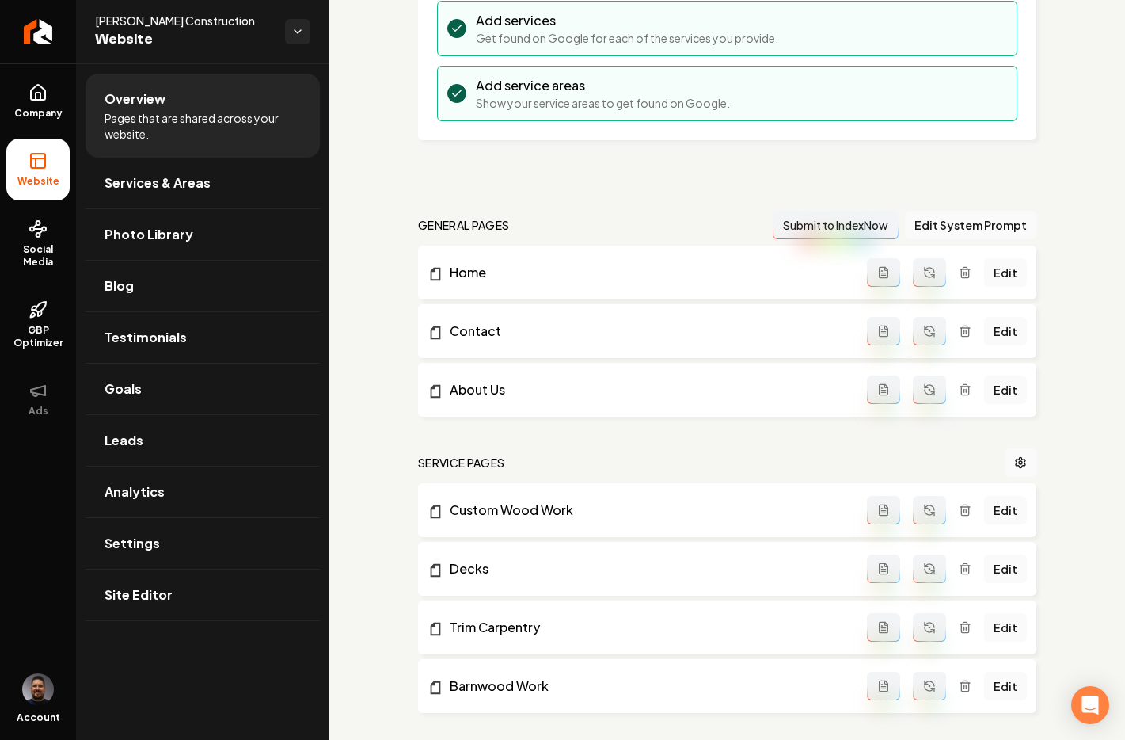
scroll to position [310, 0]
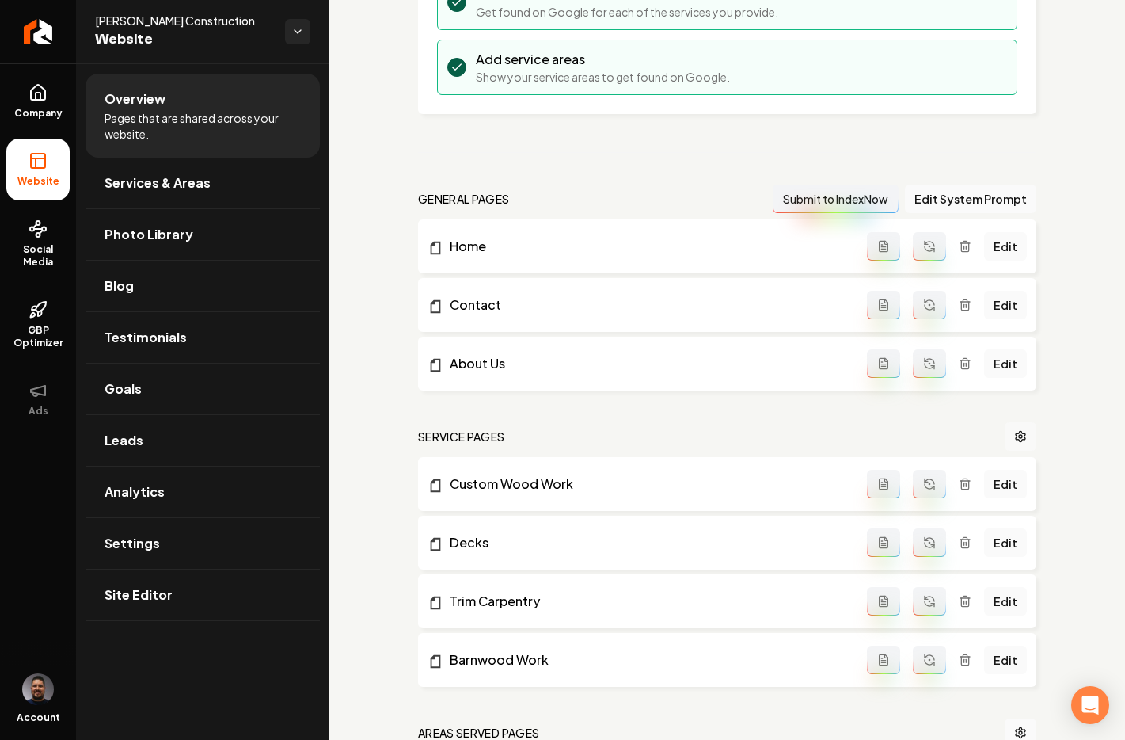
click at [1016, 436] on icon "Main content area" at bounding box center [1021, 436] width 10 height 10
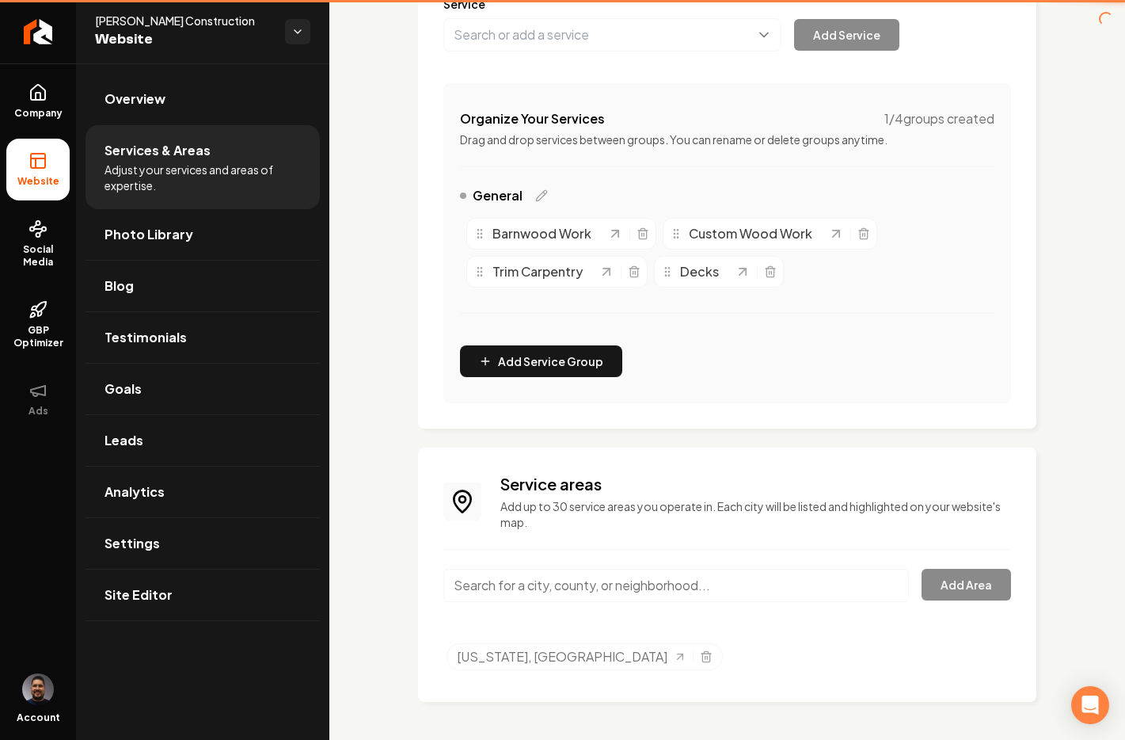
scroll to position [242, 0]
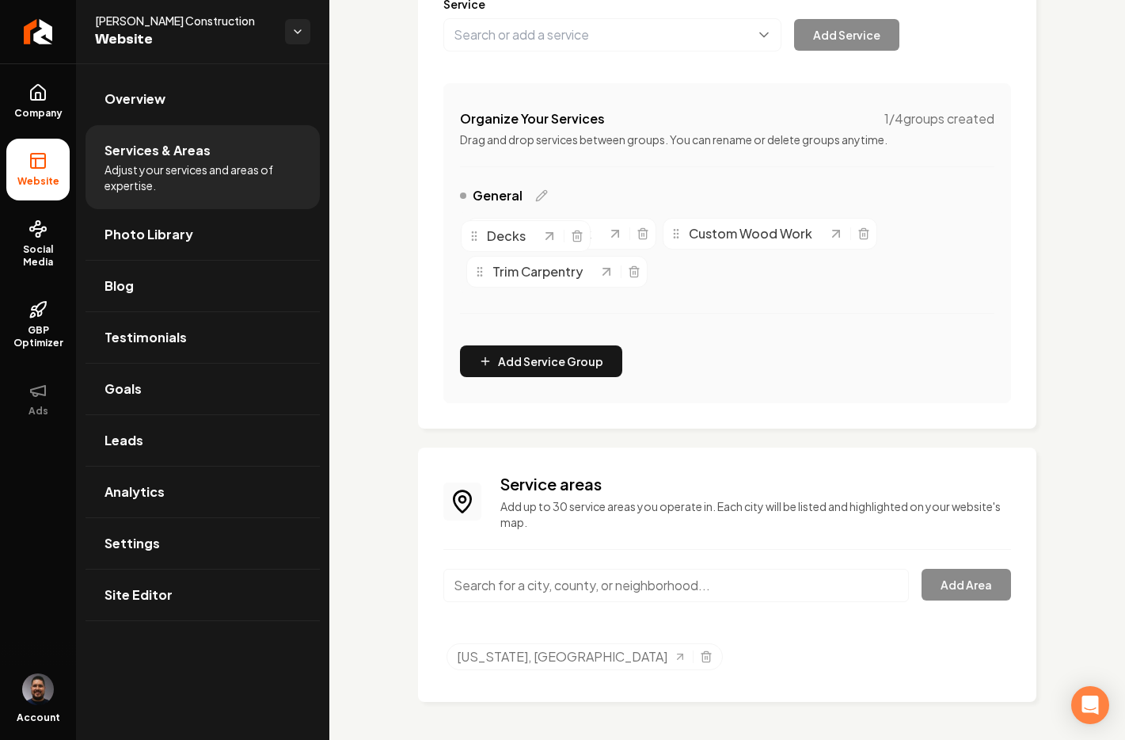
drag, startPoint x: 691, startPoint y: 272, endPoint x: 498, endPoint y: 237, distance: 196.4
click at [498, 237] on span "Decks" at bounding box center [506, 236] width 39 height 19
drag, startPoint x: 487, startPoint y: 236, endPoint x: 825, endPoint y: 276, distance: 340.5
click at [825, 276] on div "Barnwood Work" at bounding box center [879, 272] width 134 height 19
drag, startPoint x: 668, startPoint y: 276, endPoint x: 683, endPoint y: 277, distance: 14.3
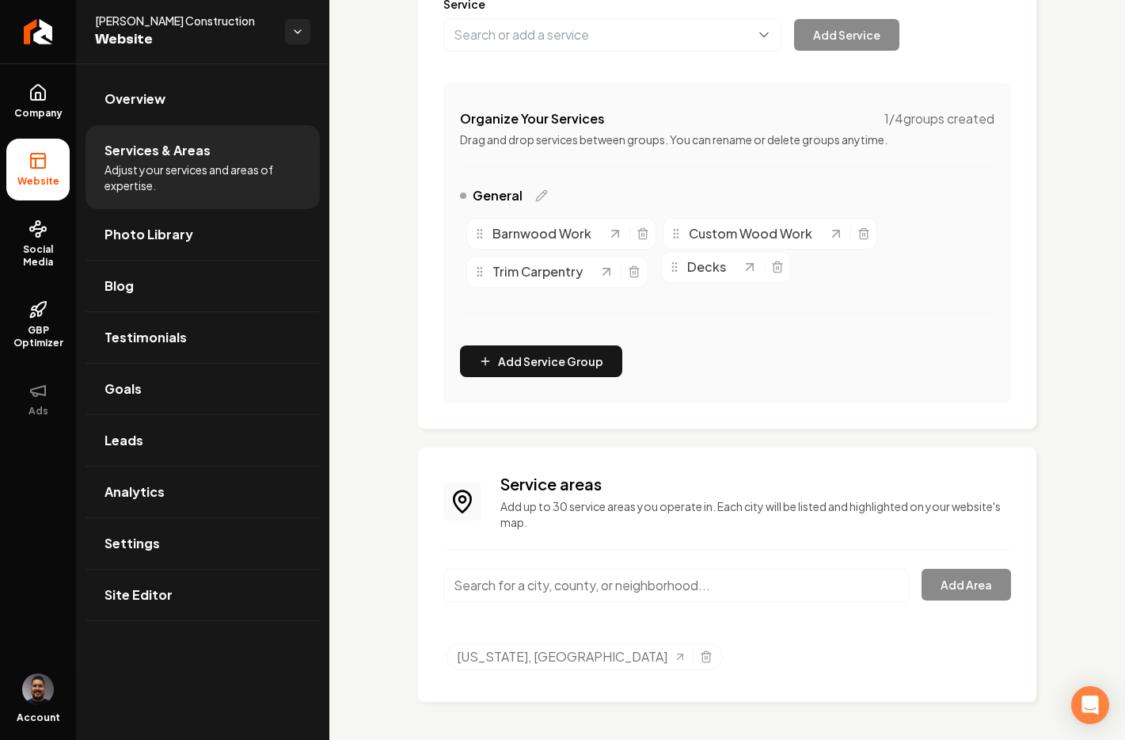
click at [681, 273] on icon "Main content area" at bounding box center [674, 267] width 13 height 13
click at [614, 234] on icon "Main content area" at bounding box center [615, 234] width 16 height 16
drag, startPoint x: 482, startPoint y: 238, endPoint x: 487, endPoint y: 303, distance: 65.1
click at [487, 303] on icon "Main content area" at bounding box center [484, 298] width 13 height 13
drag, startPoint x: 483, startPoint y: 230, endPoint x: 779, endPoint y: 272, distance: 298.3
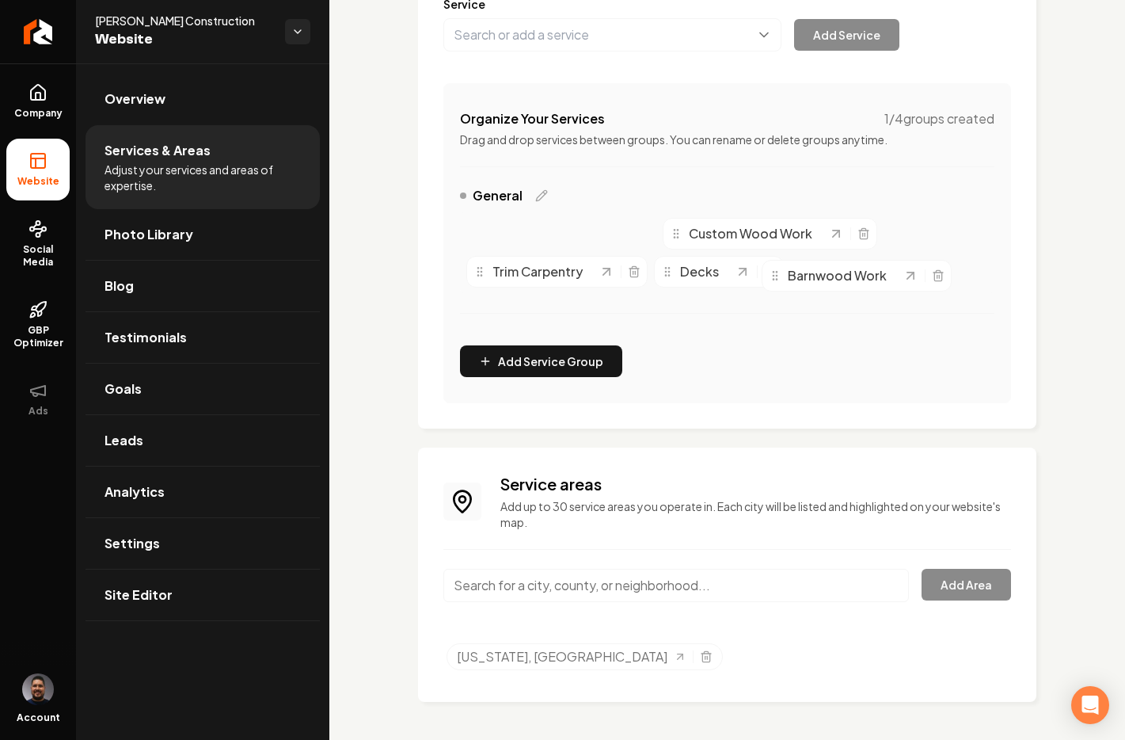
click at [779, 272] on icon "Main content area" at bounding box center [775, 275] width 13 height 13
drag, startPoint x: 673, startPoint y: 275, endPoint x: 483, endPoint y: 236, distance: 194.0
click at [483, 236] on div "Decks" at bounding box center [508, 232] width 74 height 19
click at [541, 194] on icon "Main content area" at bounding box center [541, 195] width 13 height 13
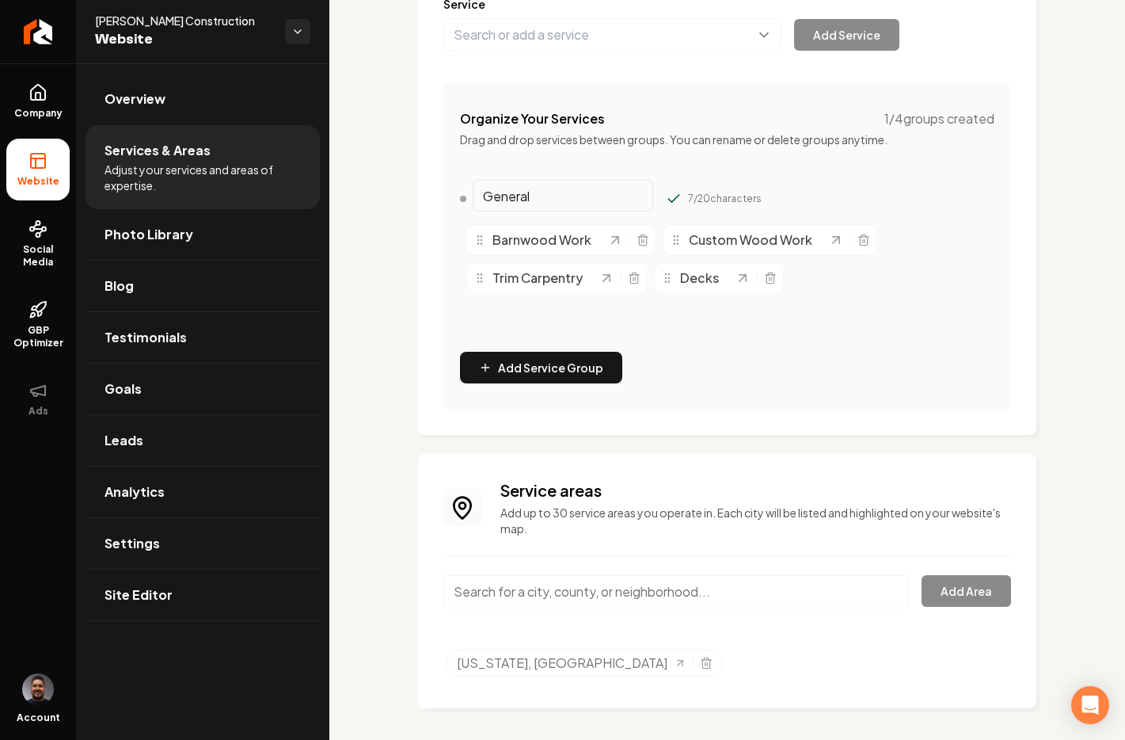
click at [773, 192] on div "General 7 / 20 characters" at bounding box center [727, 202] width 535 height 32
click at [1101, 221] on div "Services Provided Select from the recommended services or add your own and choo…" at bounding box center [727, 283] width 796 height 925
click at [1079, 226] on div "Services Provided Select from the recommended services or add your own and choo…" at bounding box center [727, 283] width 796 height 925
click at [882, 296] on div "Barnwood Work Custom Wood Work Trim Carpentry Decks" at bounding box center [727, 259] width 535 height 82
click at [666, 200] on icon "Main content area" at bounding box center [674, 199] width 16 height 16
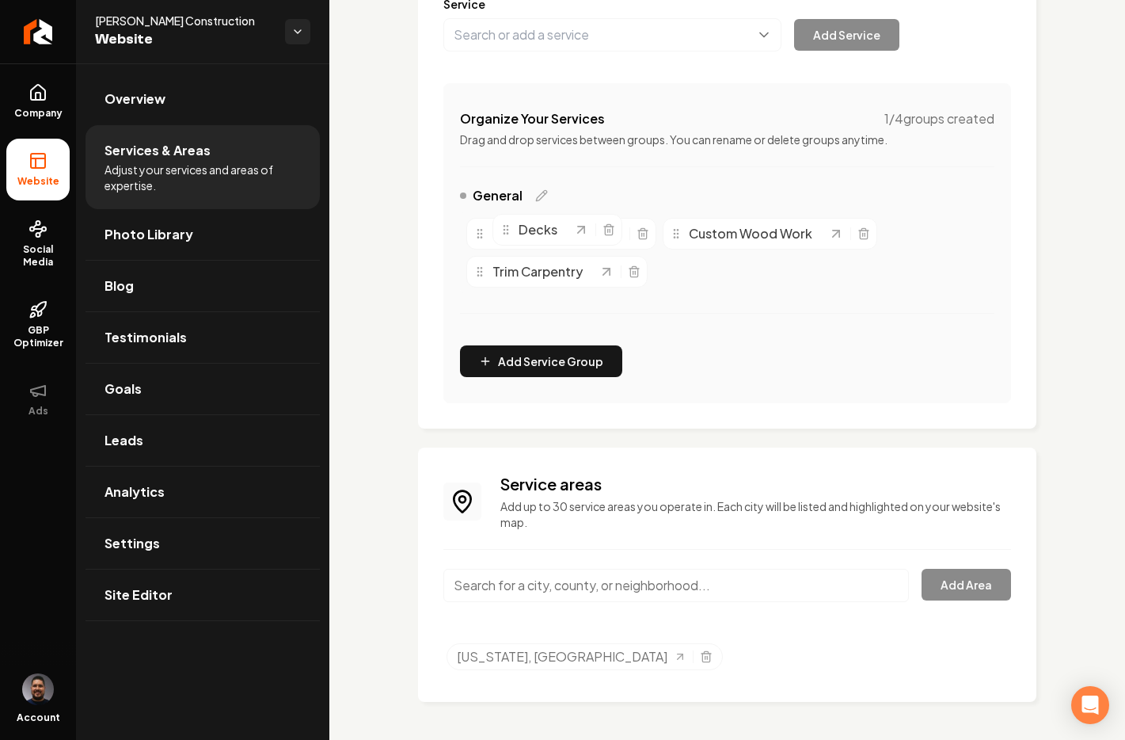
drag, startPoint x: 672, startPoint y: 272, endPoint x: 511, endPoint y: 230, distance: 166.9
click at [511, 230] on div "Decks" at bounding box center [537, 229] width 74 height 19
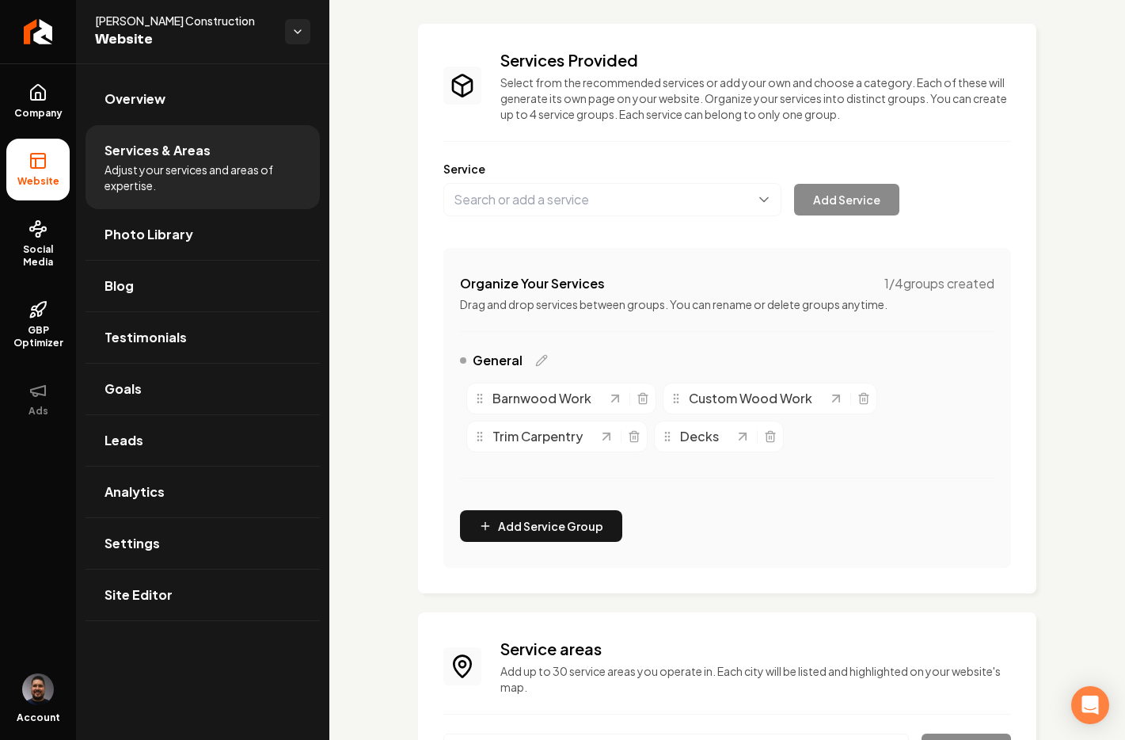
scroll to position [0, 0]
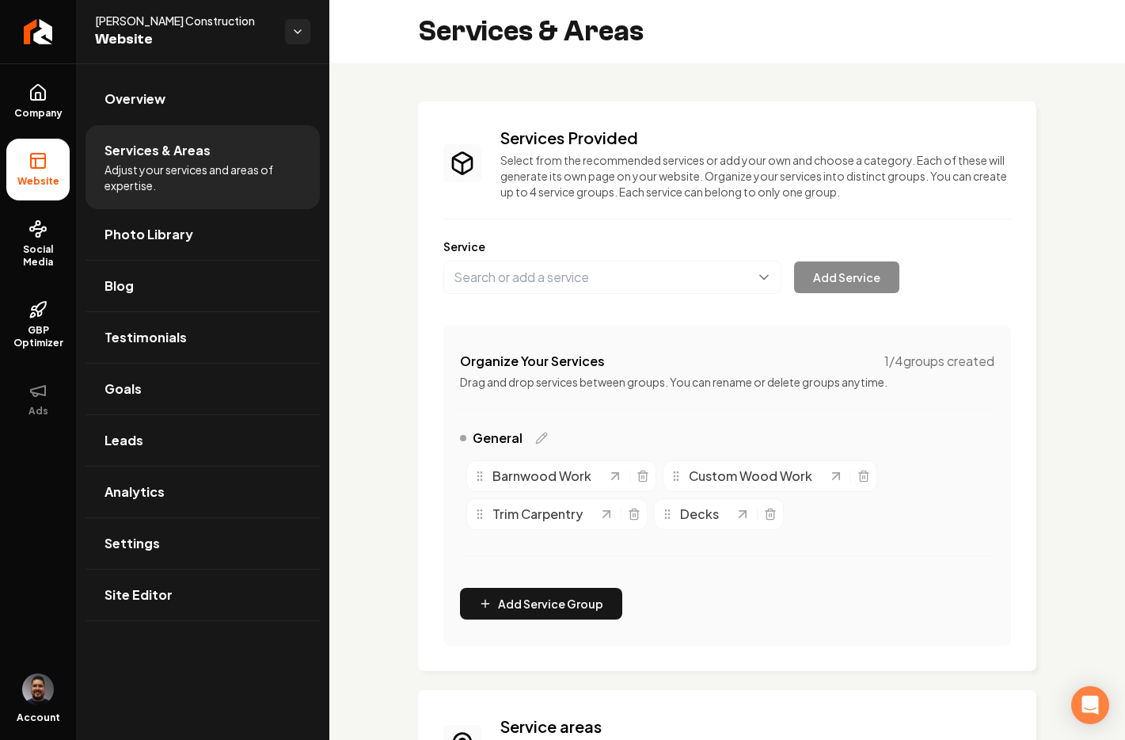
click at [482, 475] on icon "Main content area" at bounding box center [480, 476] width 13 height 13
drag, startPoint x: 481, startPoint y: 491, endPoint x: 479, endPoint y: 514, distance: 23.0
click at [479, 514] on icon "Main content area" at bounding box center [478, 509] width 13 height 13
drag, startPoint x: 665, startPoint y: 510, endPoint x: 479, endPoint y: 474, distance: 189.7
click at [479, 474] on icon "Main content area" at bounding box center [481, 477] width 13 height 13
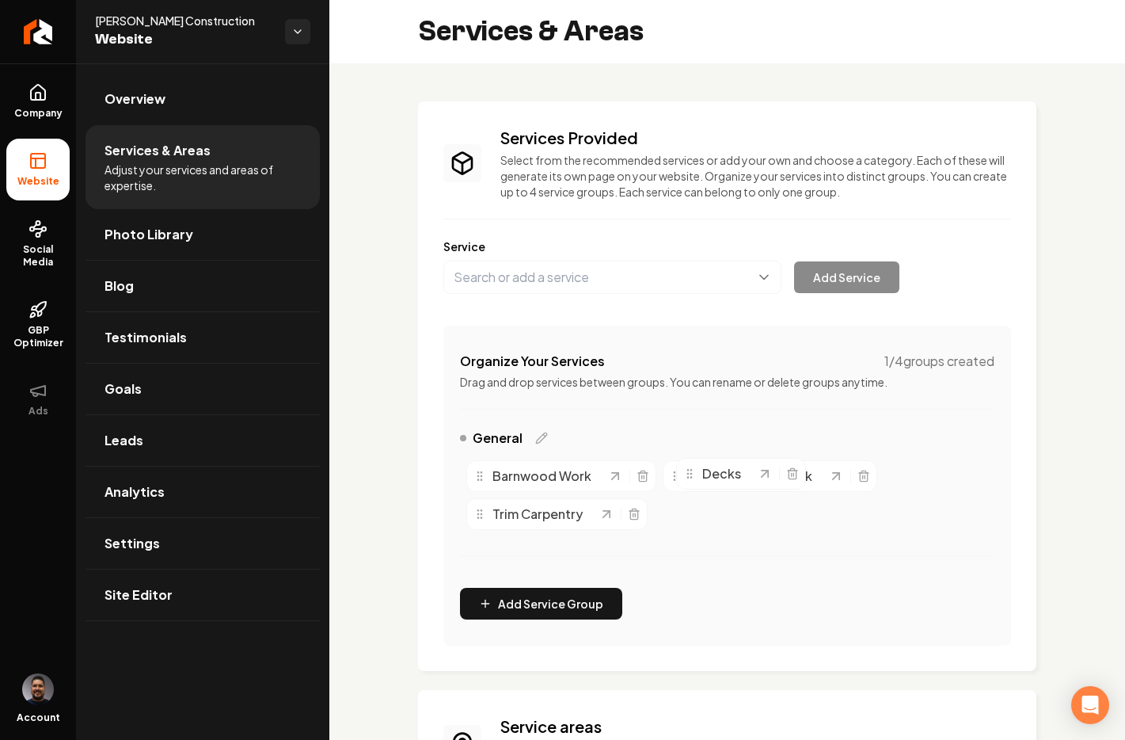
drag, startPoint x: 666, startPoint y: 512, endPoint x: 688, endPoint y: 472, distance: 46.1
click at [688, 472] on icon "Main content area" at bounding box center [690, 473] width 13 height 13
click at [701, 513] on span "Decks" at bounding box center [699, 514] width 39 height 19
click at [703, 518] on span "Decks" at bounding box center [699, 514] width 39 height 19
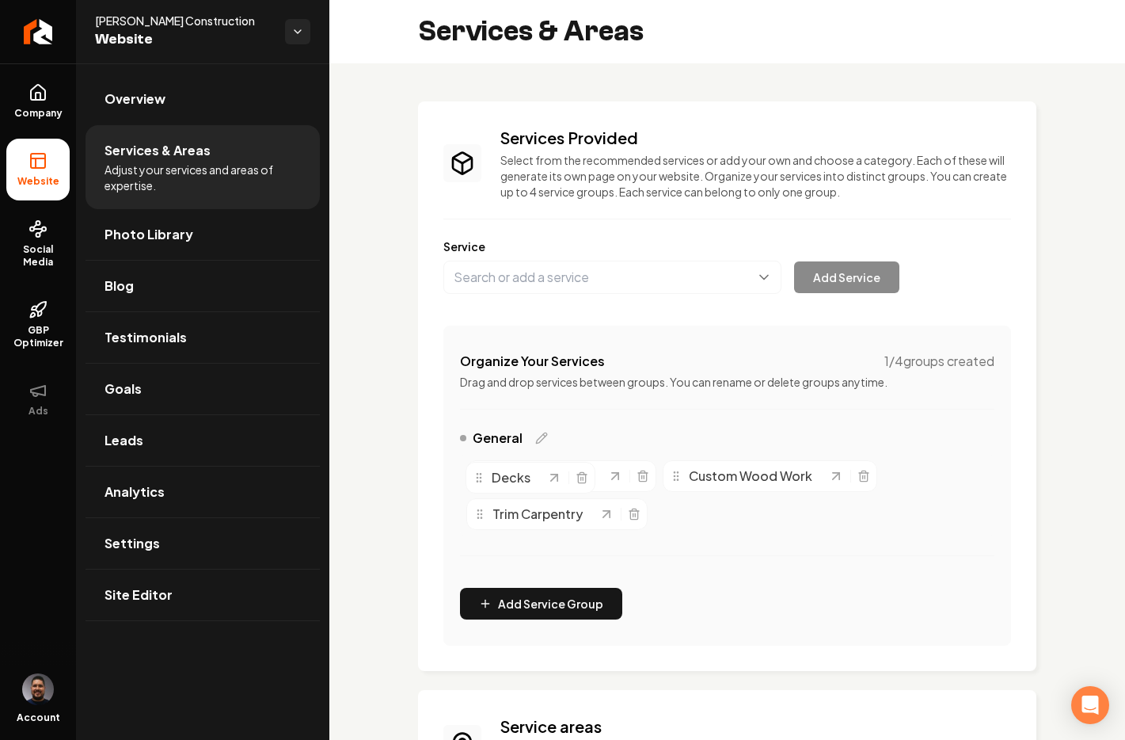
drag, startPoint x: 696, startPoint y: 519, endPoint x: 508, endPoint y: 482, distance: 191.4
click at [508, 482] on span "Decks" at bounding box center [511, 477] width 39 height 19
drag, startPoint x: 668, startPoint y: 511, endPoint x: 481, endPoint y: 549, distance: 191.5
click at [481, 549] on icon "Main content area" at bounding box center [480, 552] width 13 height 13
drag, startPoint x: 676, startPoint y: 475, endPoint x: 507, endPoint y: 519, distance: 174.2
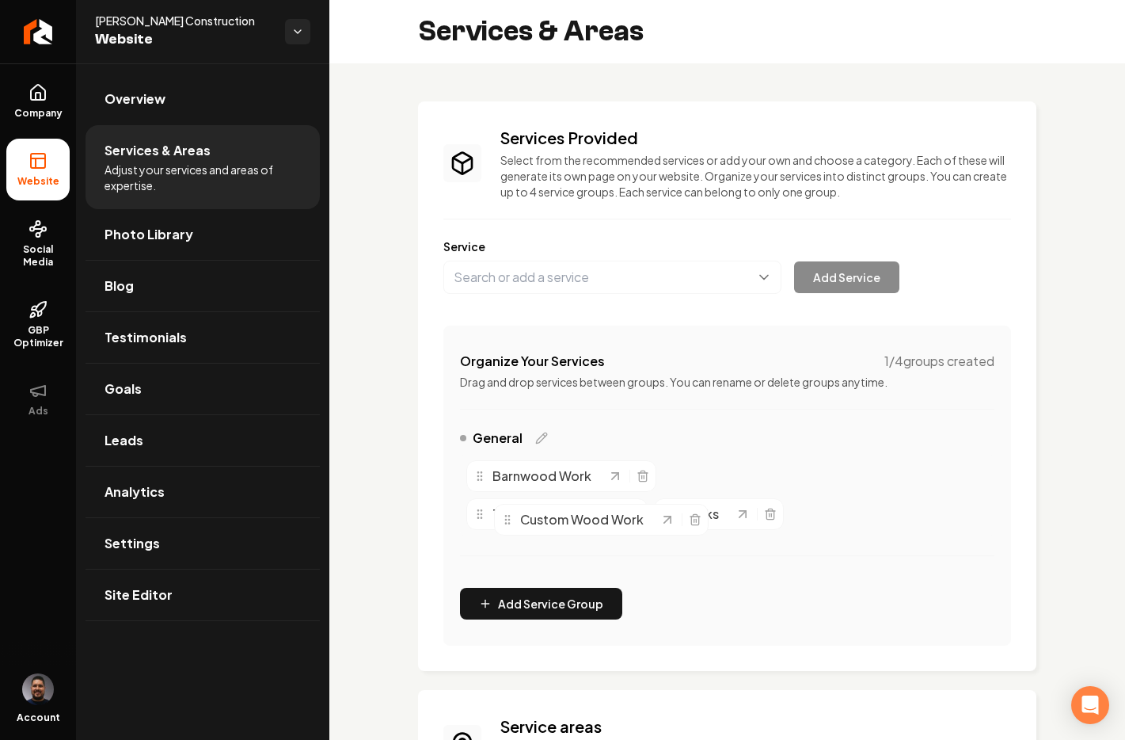
click at [508, 519] on circle "Main content area" at bounding box center [508, 519] width 1 height 1
click at [725, 435] on div "General" at bounding box center [727, 440] width 535 height 25
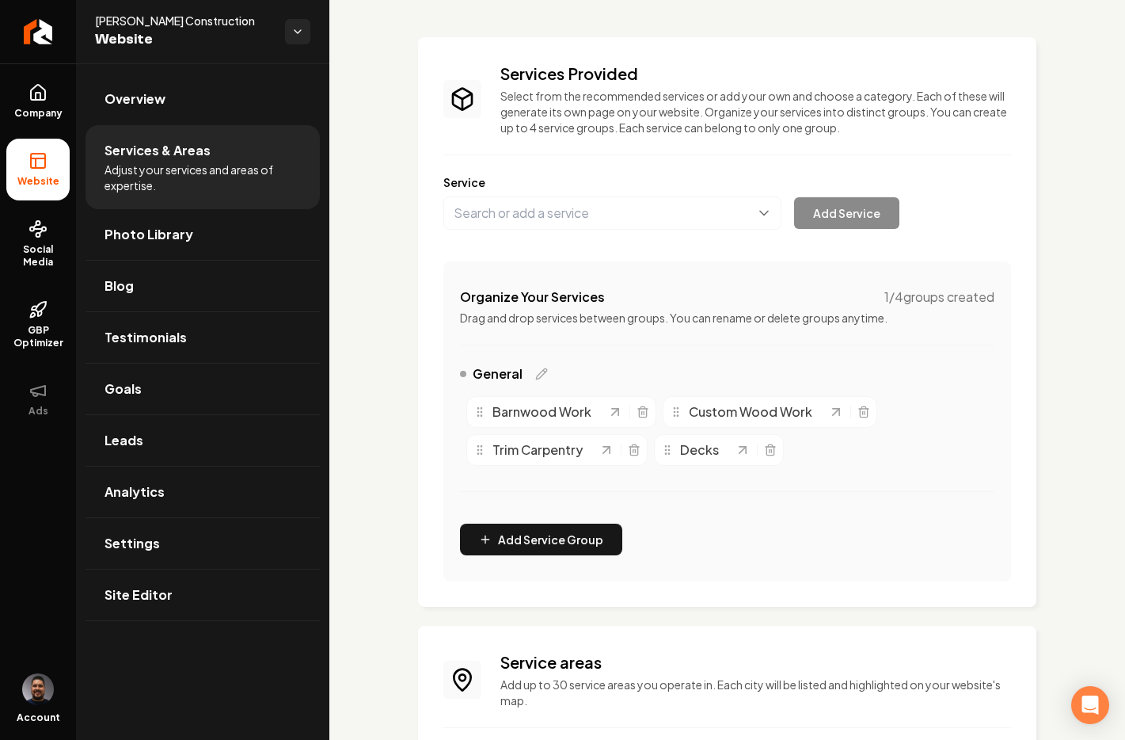
scroll to position [242, 0]
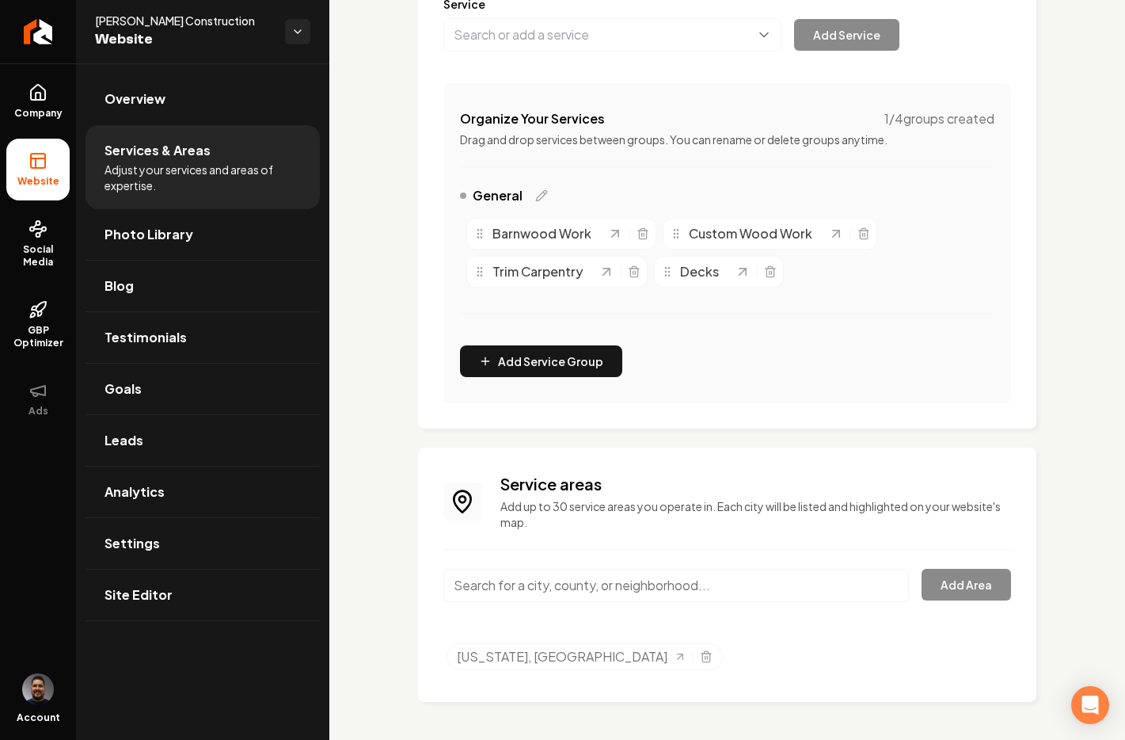
click at [764, 589] on input "Main content area" at bounding box center [677, 585] width 466 height 33
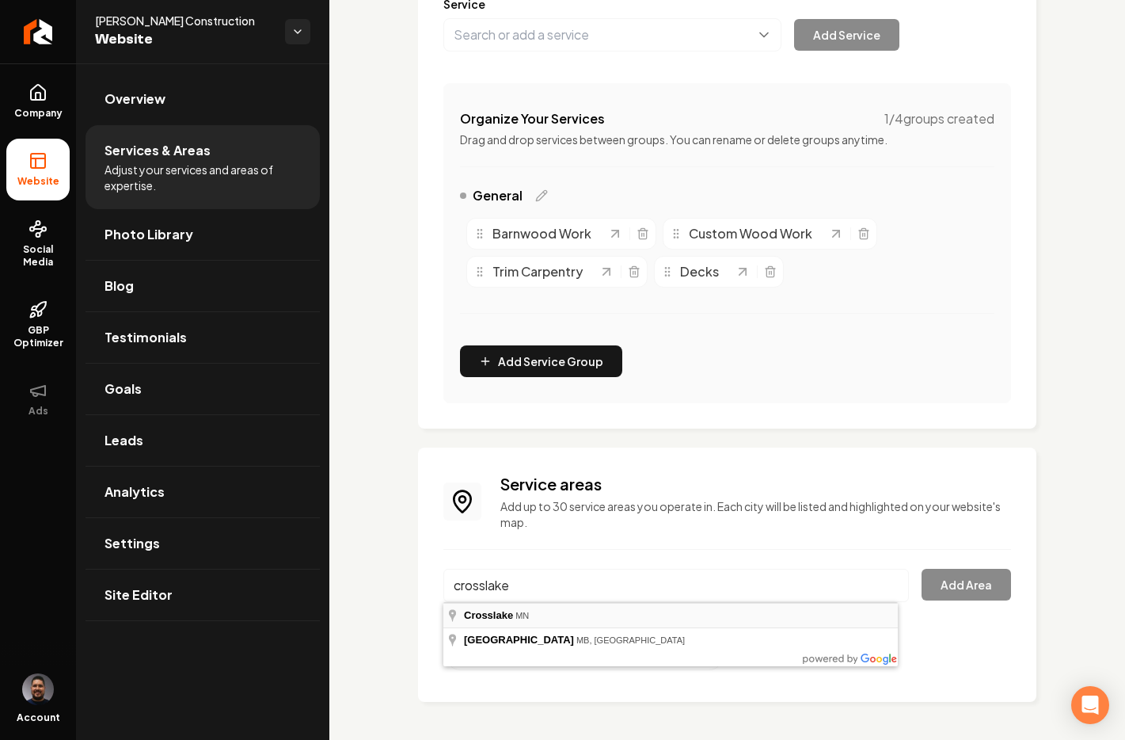
type input "[GEOGRAPHIC_DATA], [GEOGRAPHIC_DATA]"
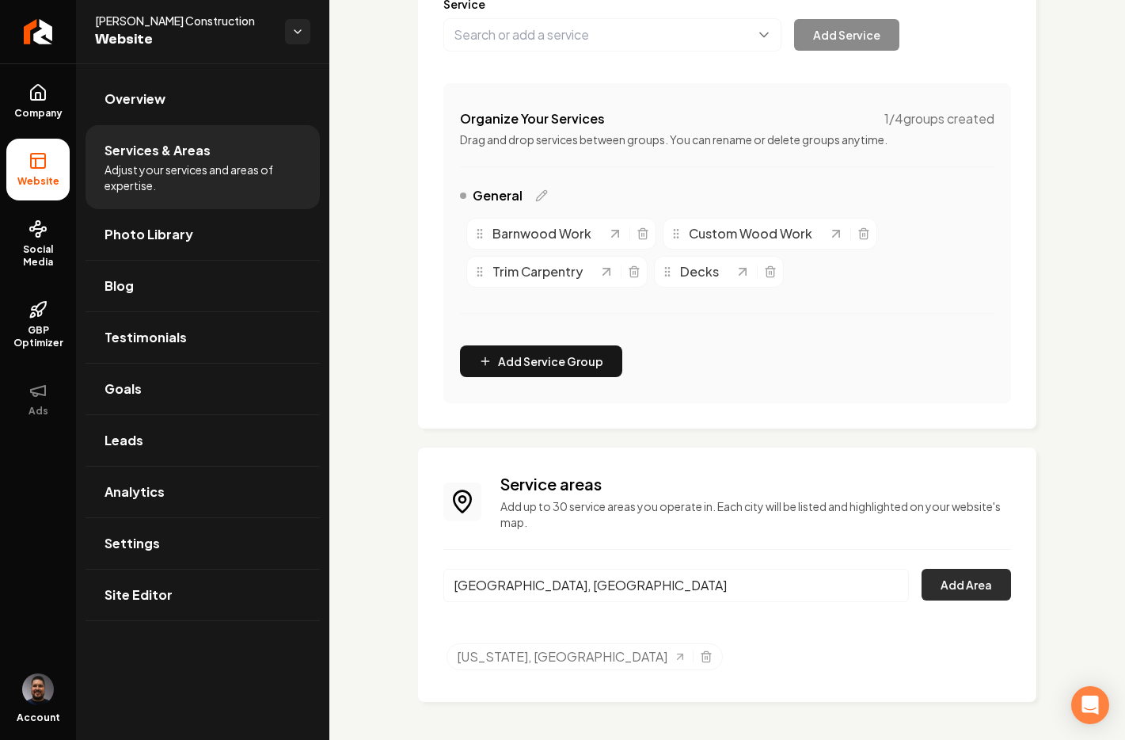
click at [958, 584] on button "Add Area" at bounding box center [966, 585] width 89 height 32
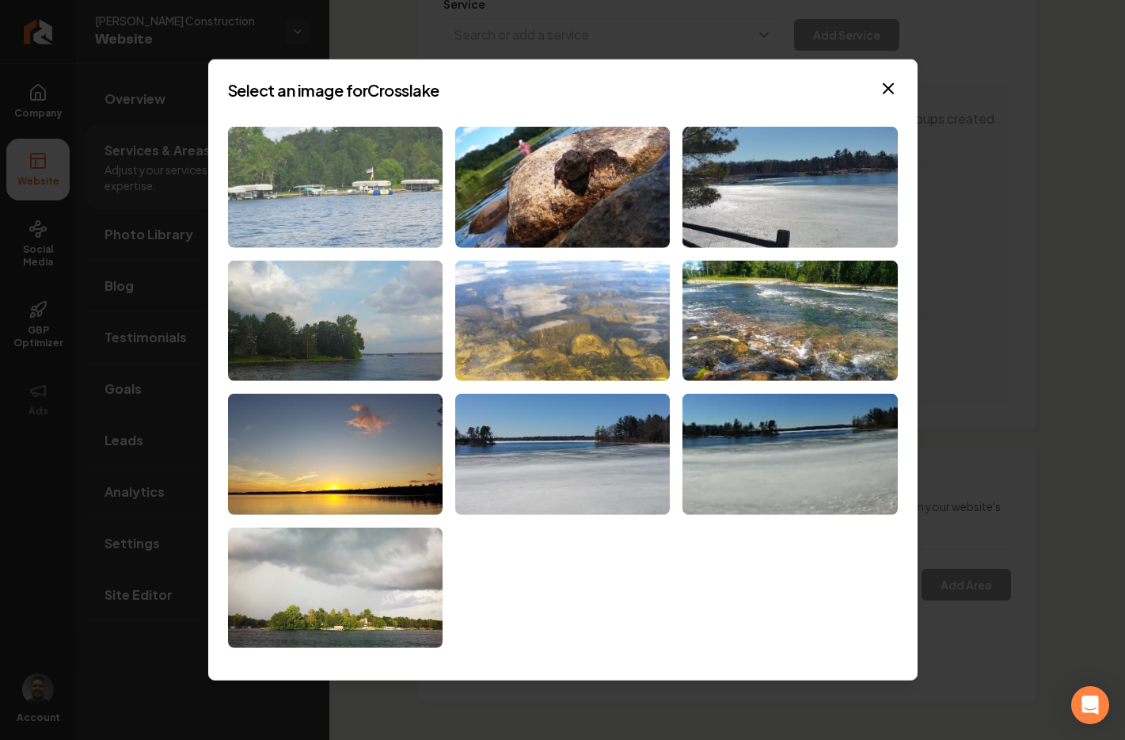
click at [305, 195] on img at bounding box center [335, 187] width 215 height 121
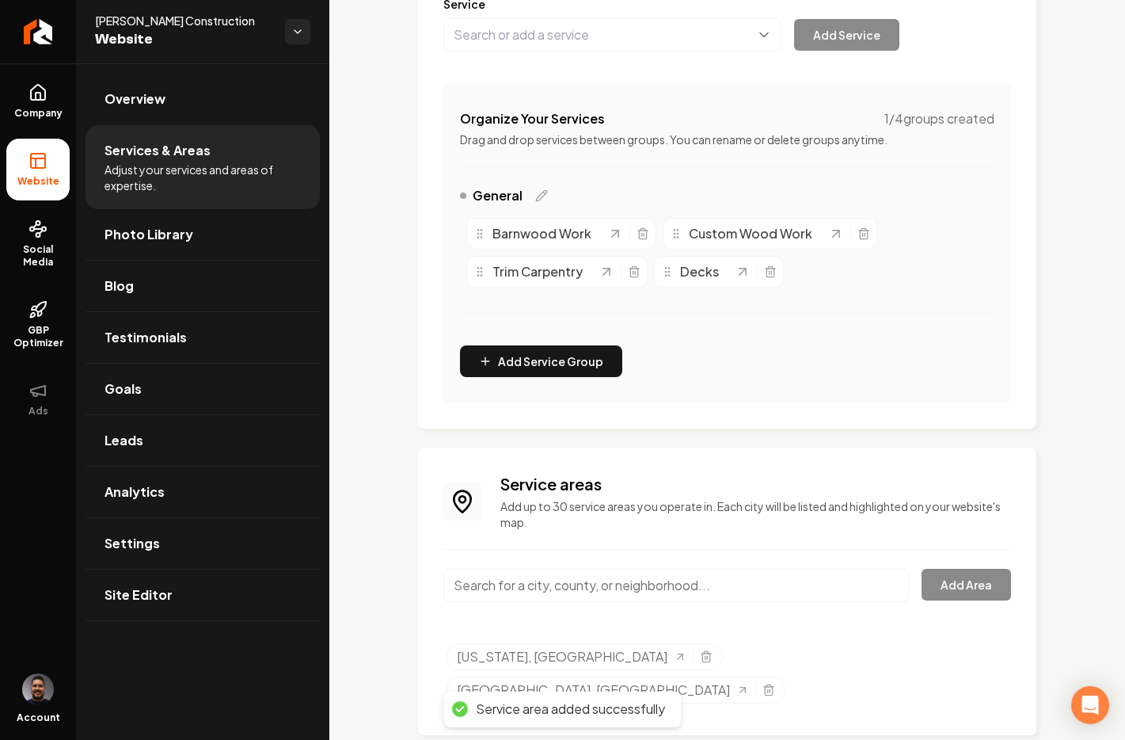
click at [661, 581] on input "Main content area" at bounding box center [677, 585] width 466 height 33
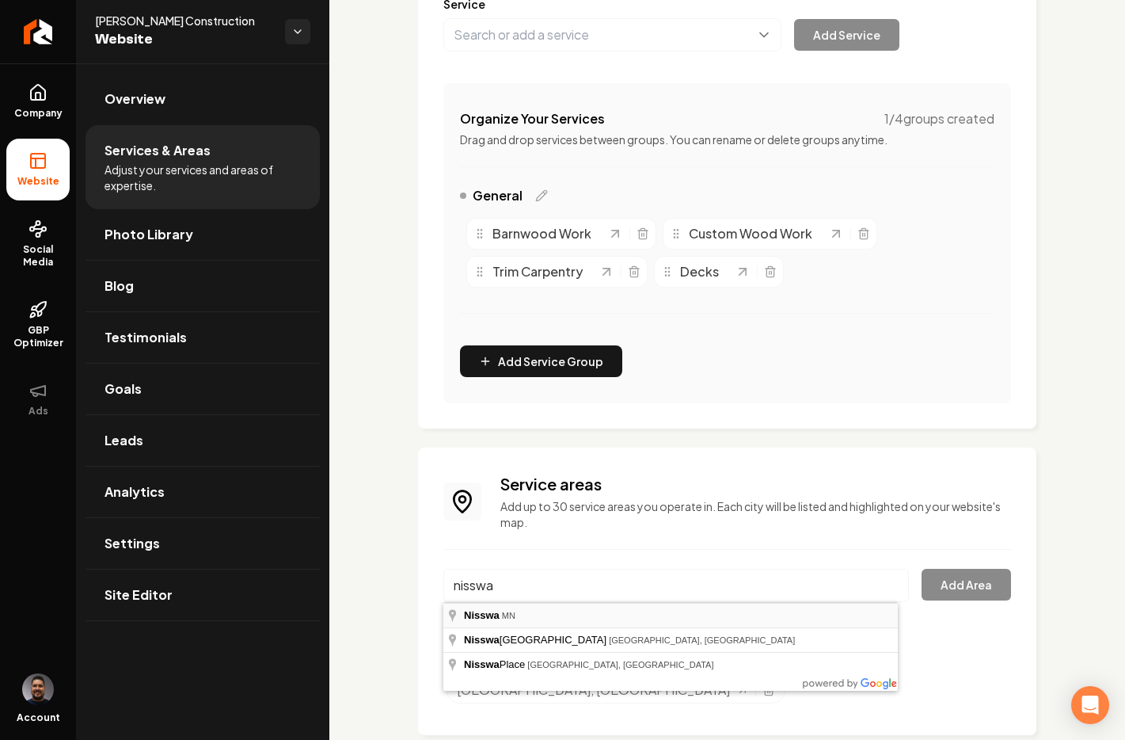
type input "[GEOGRAPHIC_DATA], [GEOGRAPHIC_DATA]"
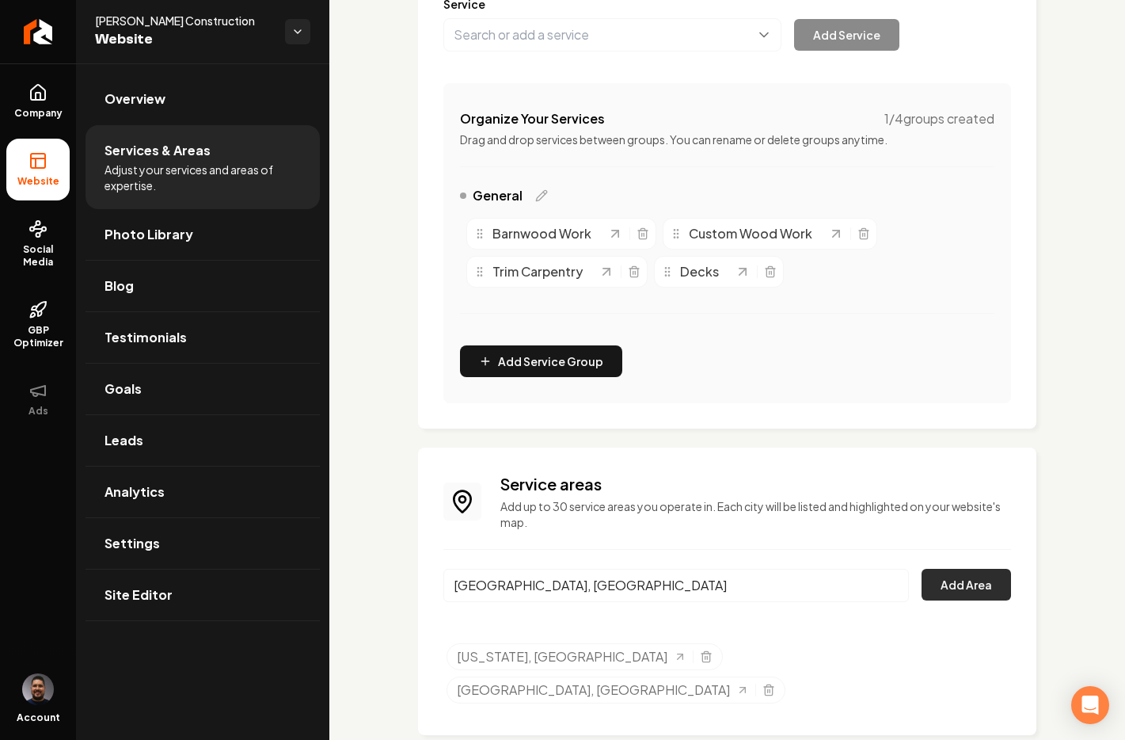
click at [923, 588] on button "Add Area" at bounding box center [966, 585] width 89 height 32
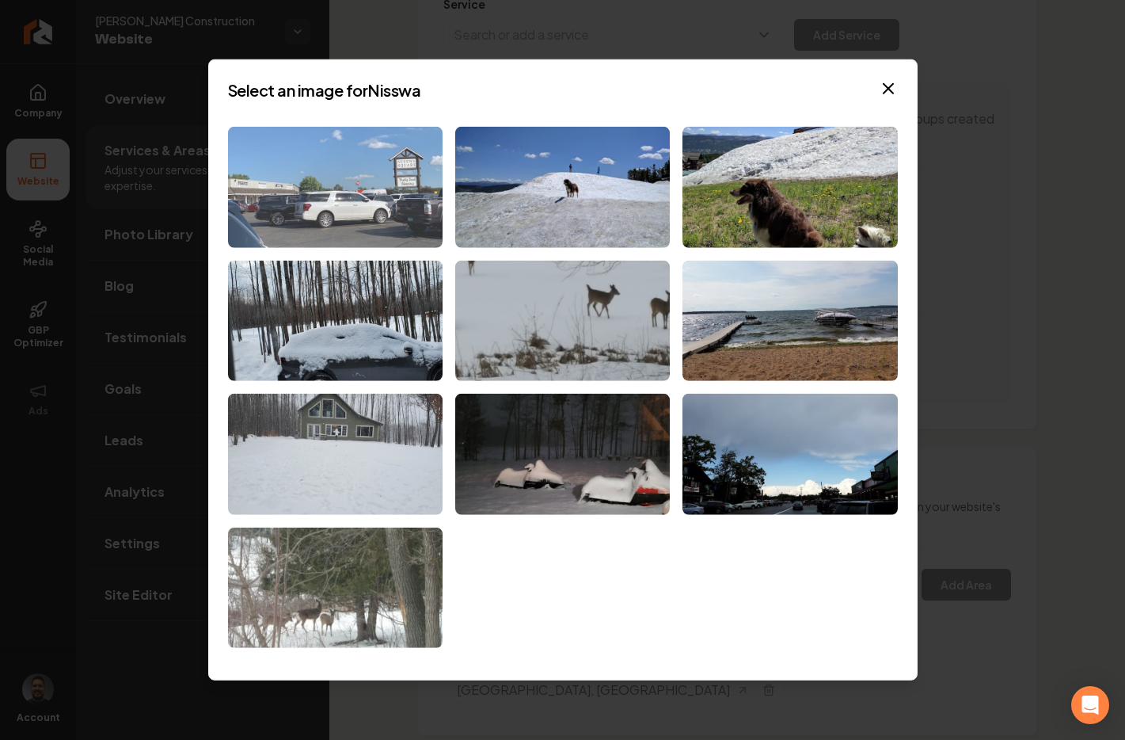
click at [352, 200] on img at bounding box center [335, 187] width 215 height 121
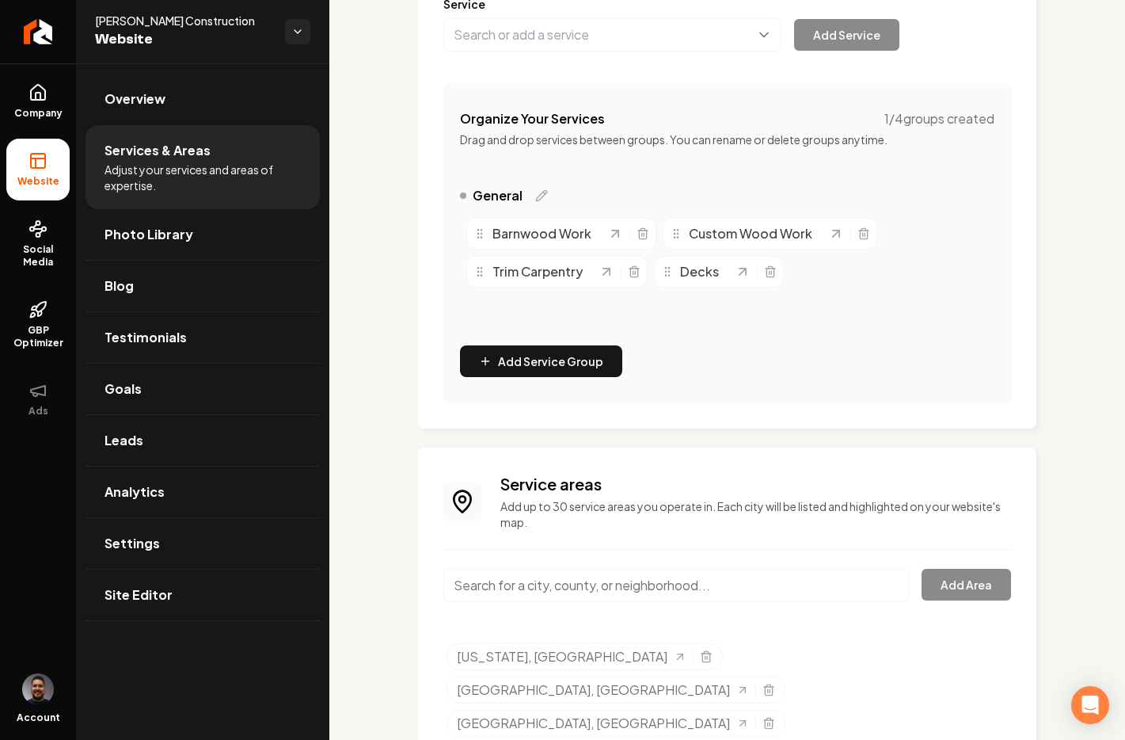
click at [600, 581] on input "Main content area" at bounding box center [677, 585] width 466 height 33
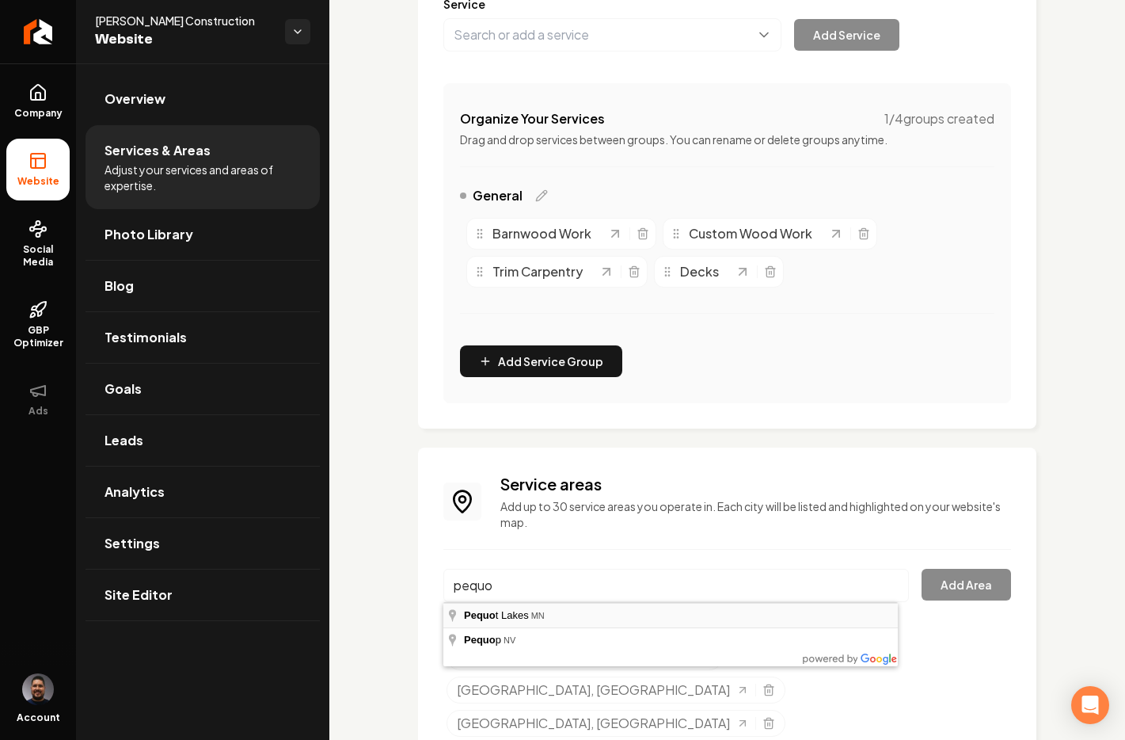
type input "[GEOGRAPHIC_DATA], [GEOGRAPHIC_DATA]"
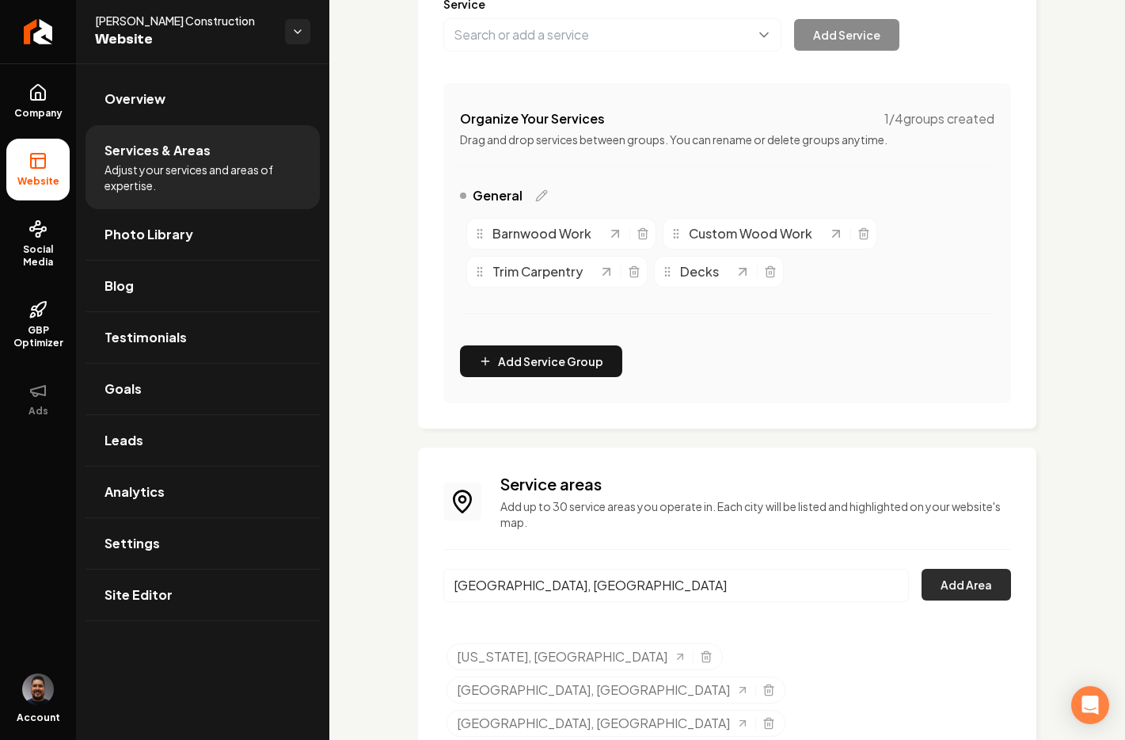
click at [931, 575] on button "Add Area" at bounding box center [966, 585] width 89 height 32
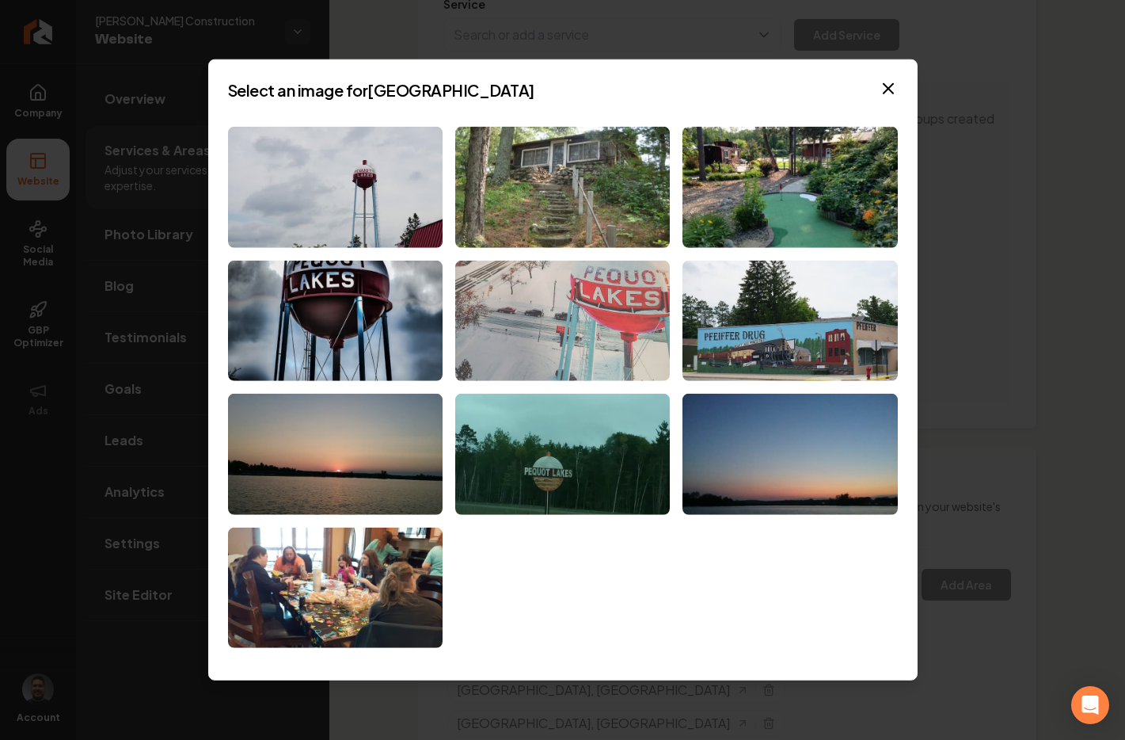
click at [550, 310] on img at bounding box center [562, 320] width 215 height 121
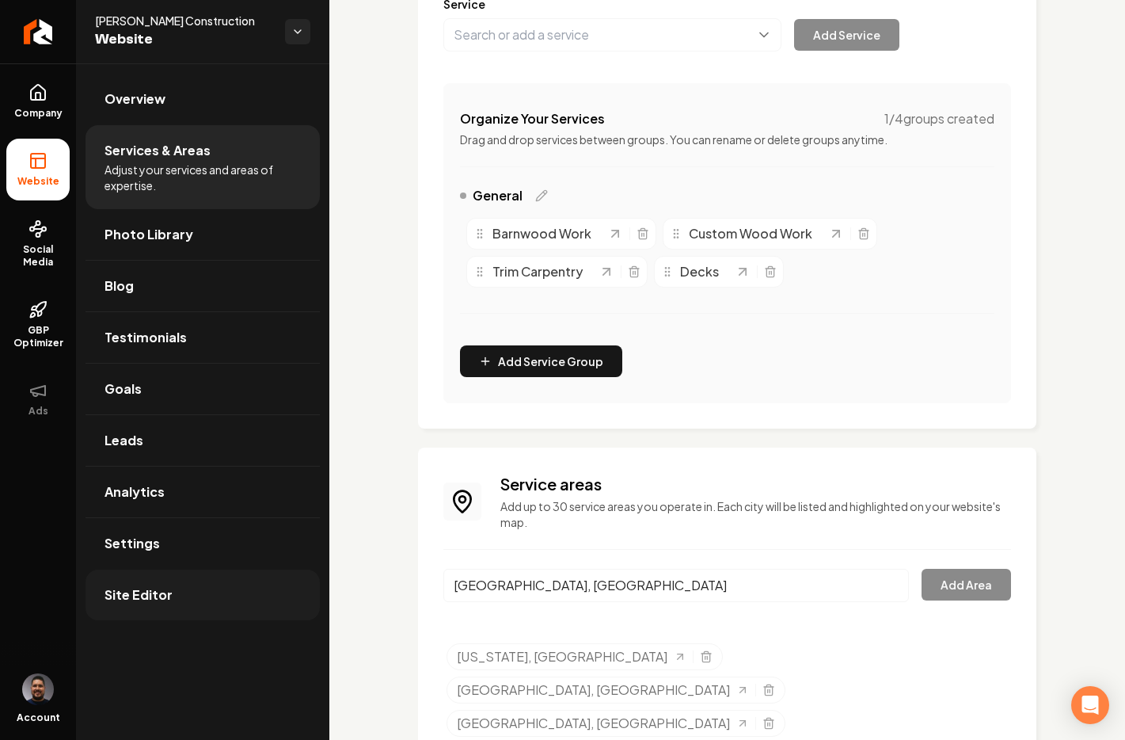
click at [179, 588] on link "Site Editor" at bounding box center [203, 594] width 234 height 51
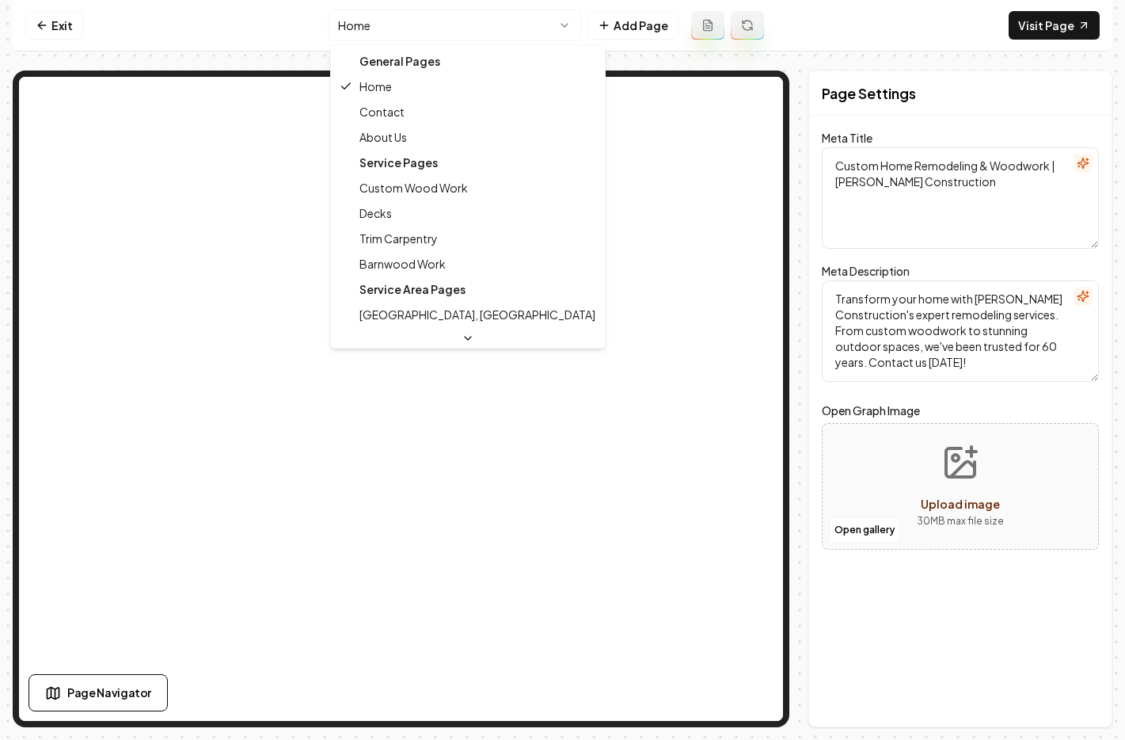
click at [506, 28] on html "Computer Required This feature is only available on a computer. Please switch t…" at bounding box center [562, 370] width 1125 height 740
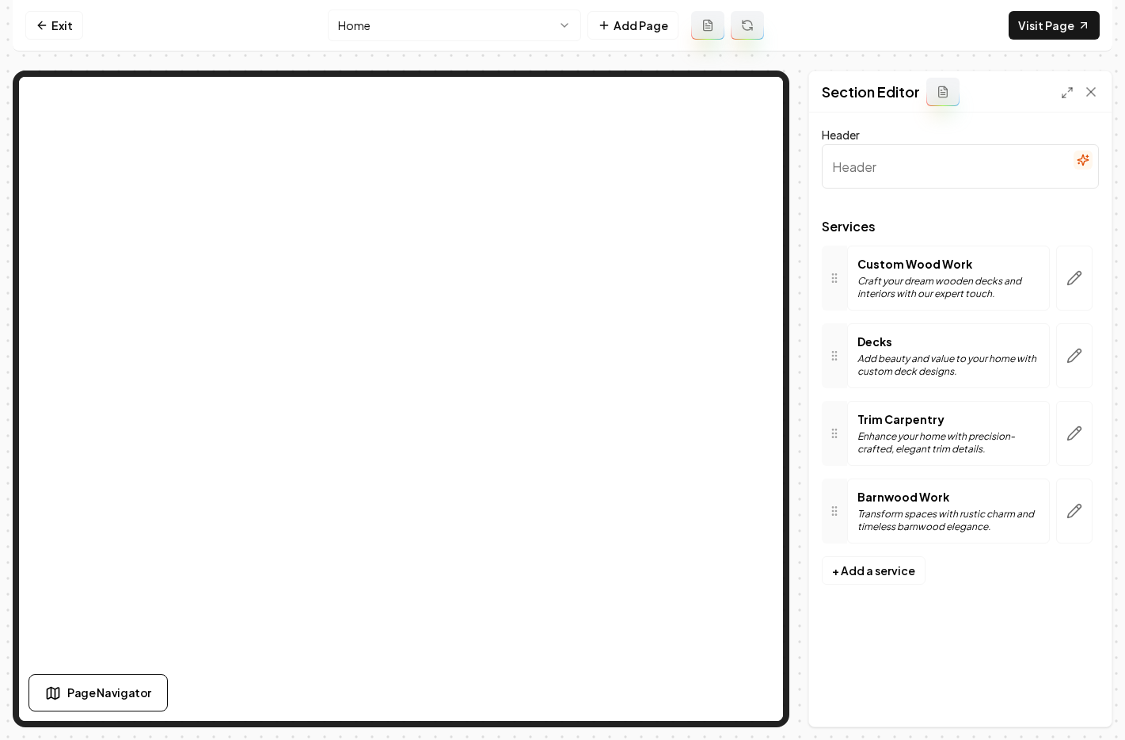
type input "Expert Home Remodeling & Custom Woodwork Services"
click at [56, 24] on link "Exit" at bounding box center [54, 25] width 58 height 29
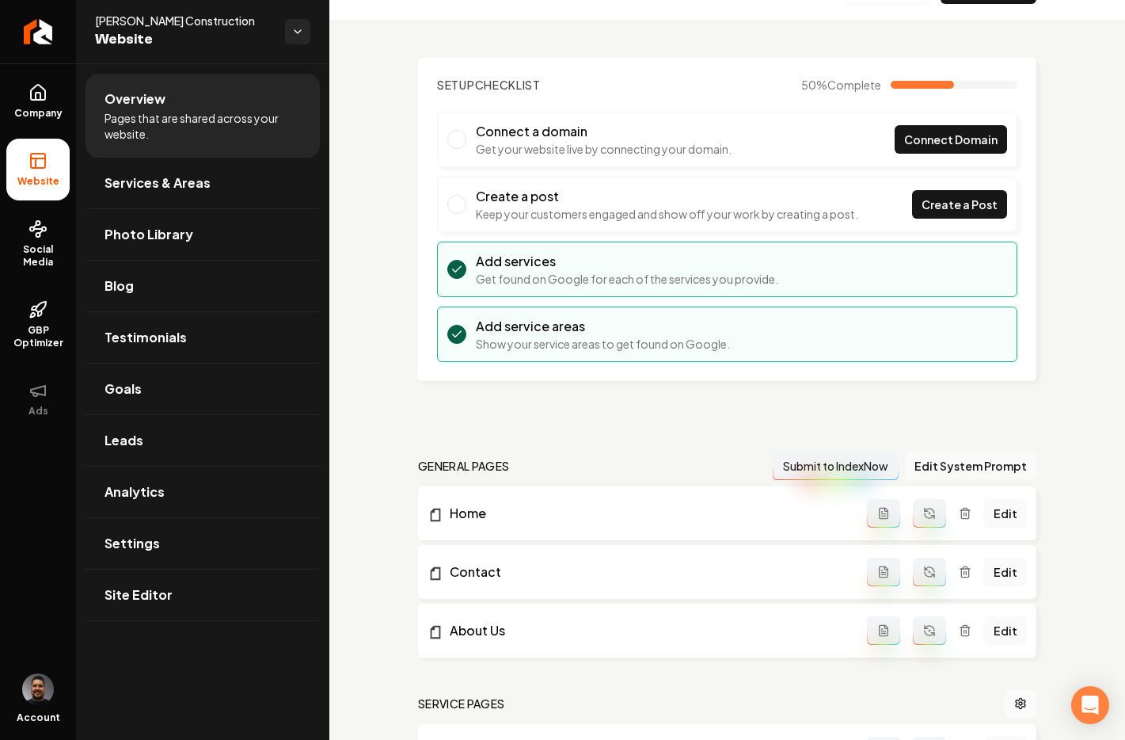
scroll to position [62, 0]
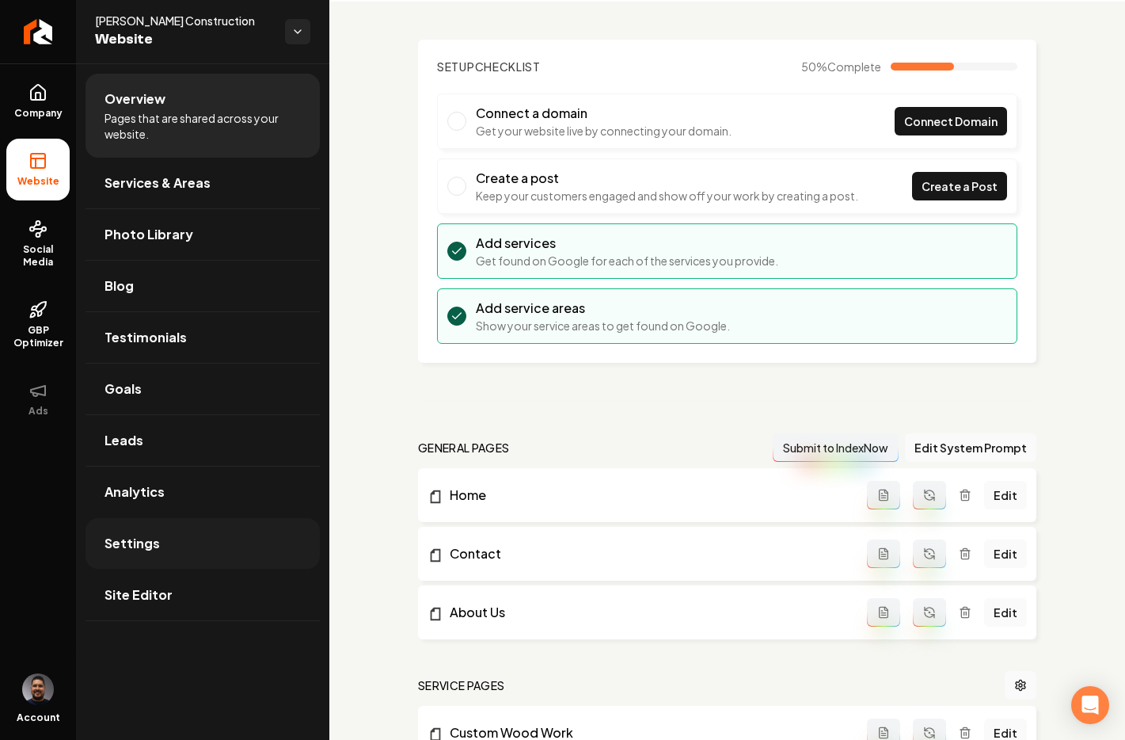
click at [170, 540] on link "Settings" at bounding box center [203, 543] width 234 height 51
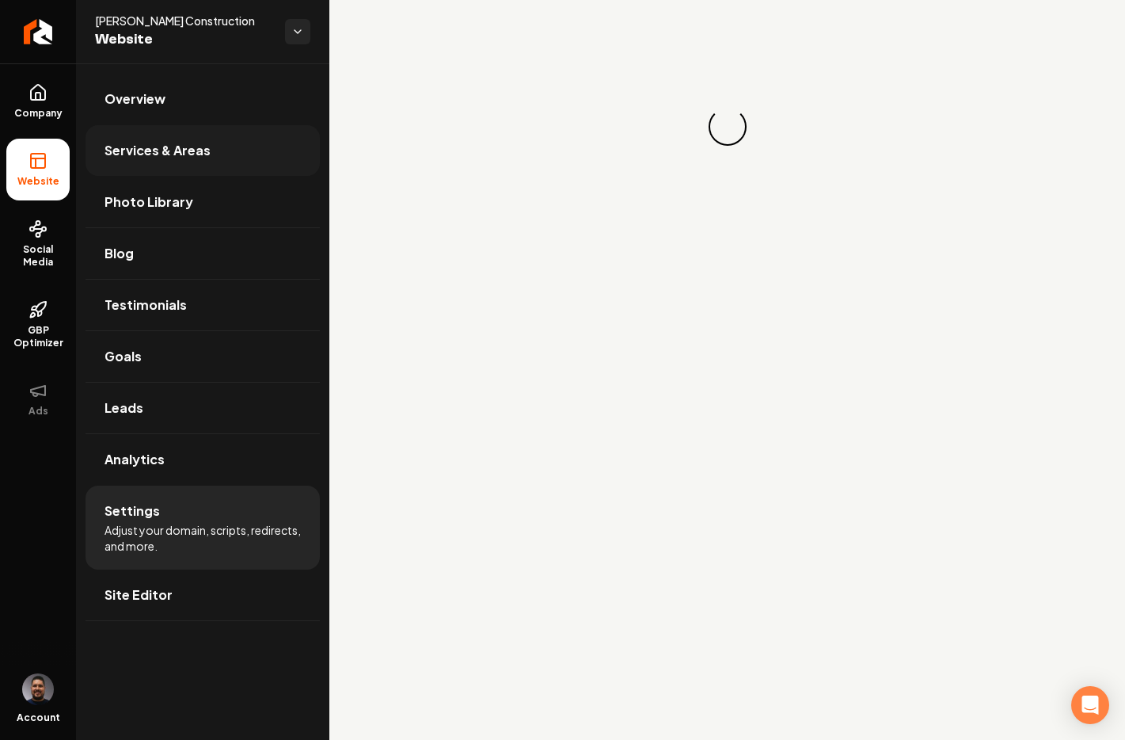
click at [173, 149] on span "Services & Areas" at bounding box center [158, 150] width 106 height 19
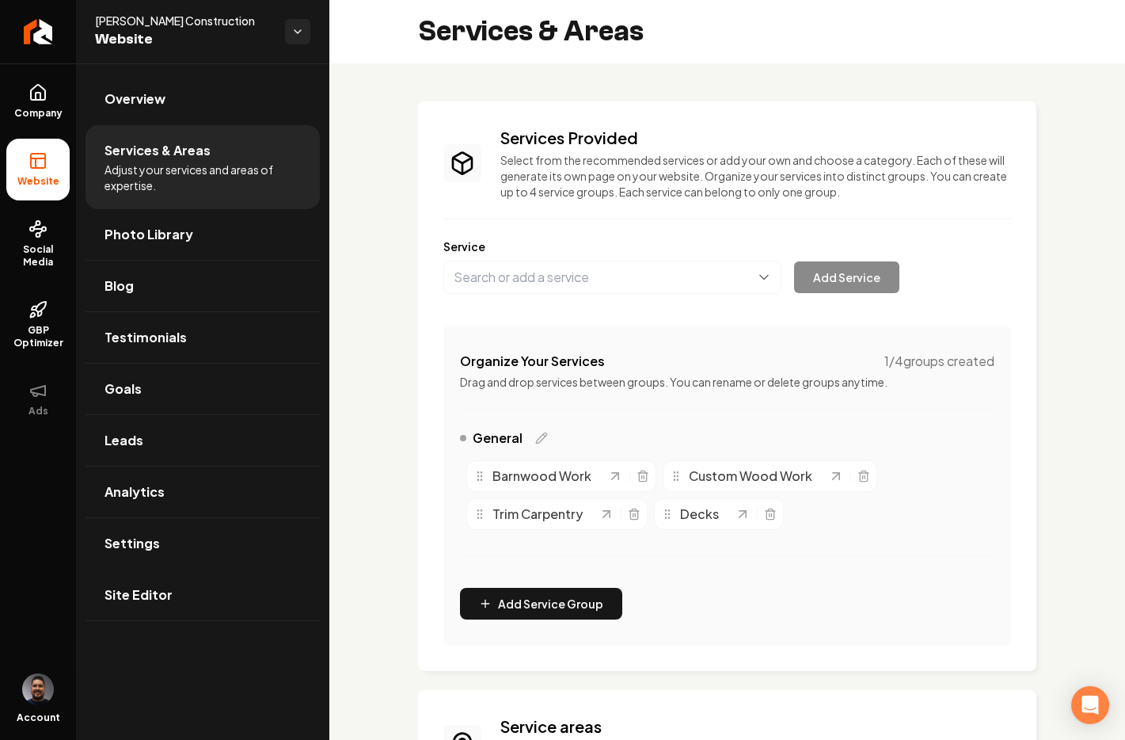
scroll to position [242, 0]
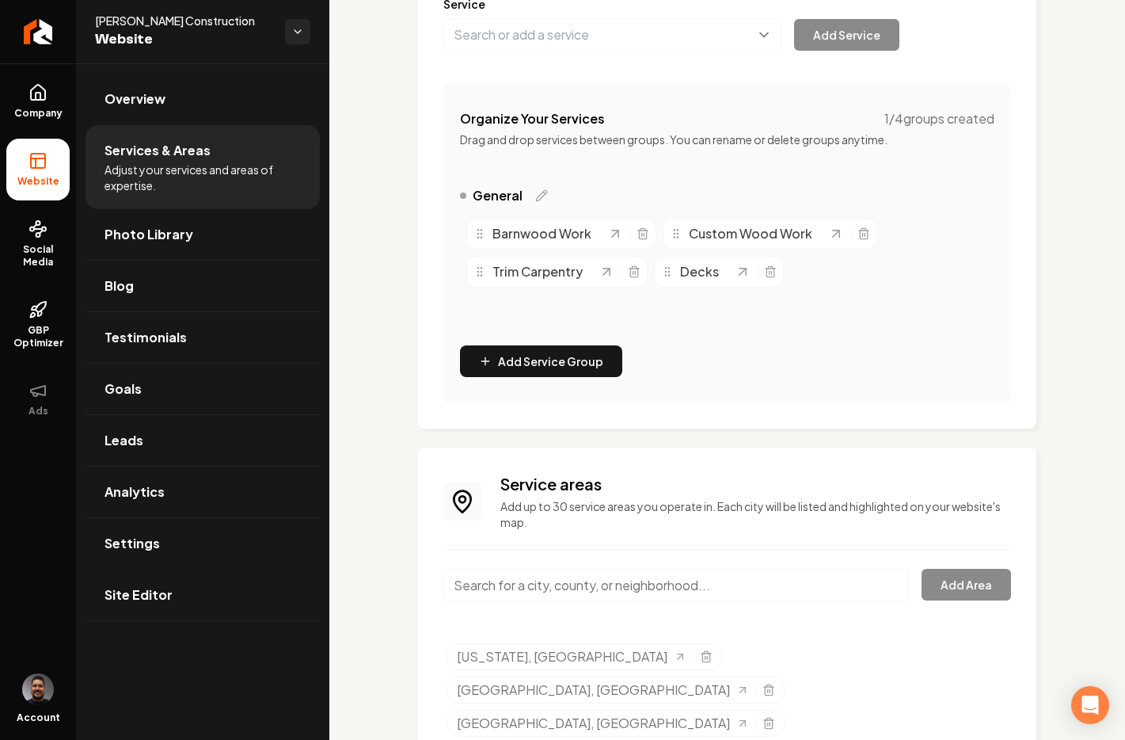
click at [616, 580] on input "Main content area" at bounding box center [677, 585] width 466 height 33
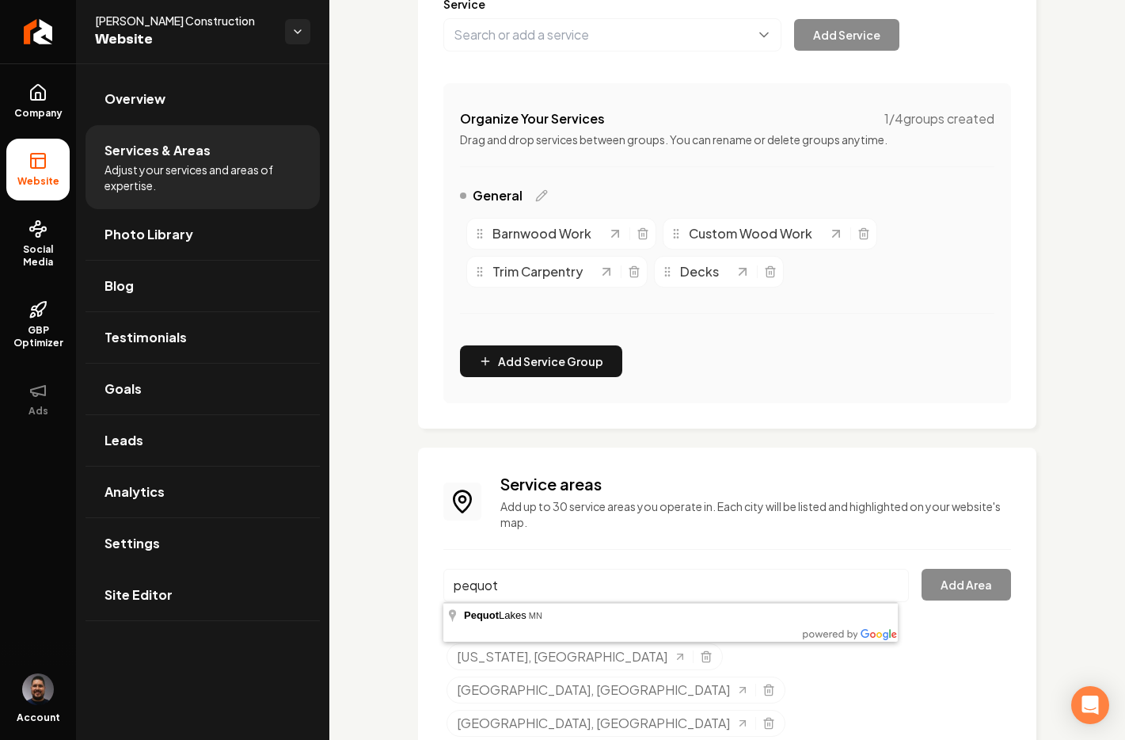
type input "Pequot Lakes, MN"
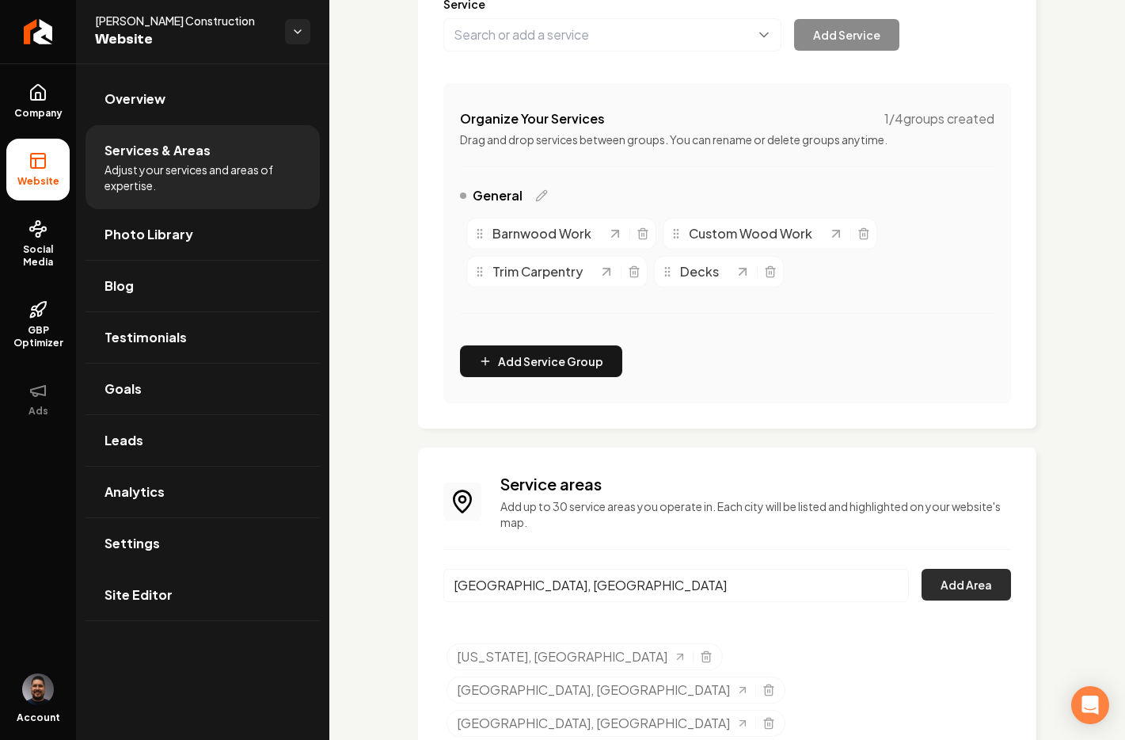
click at [945, 582] on button "Add Area" at bounding box center [966, 585] width 89 height 32
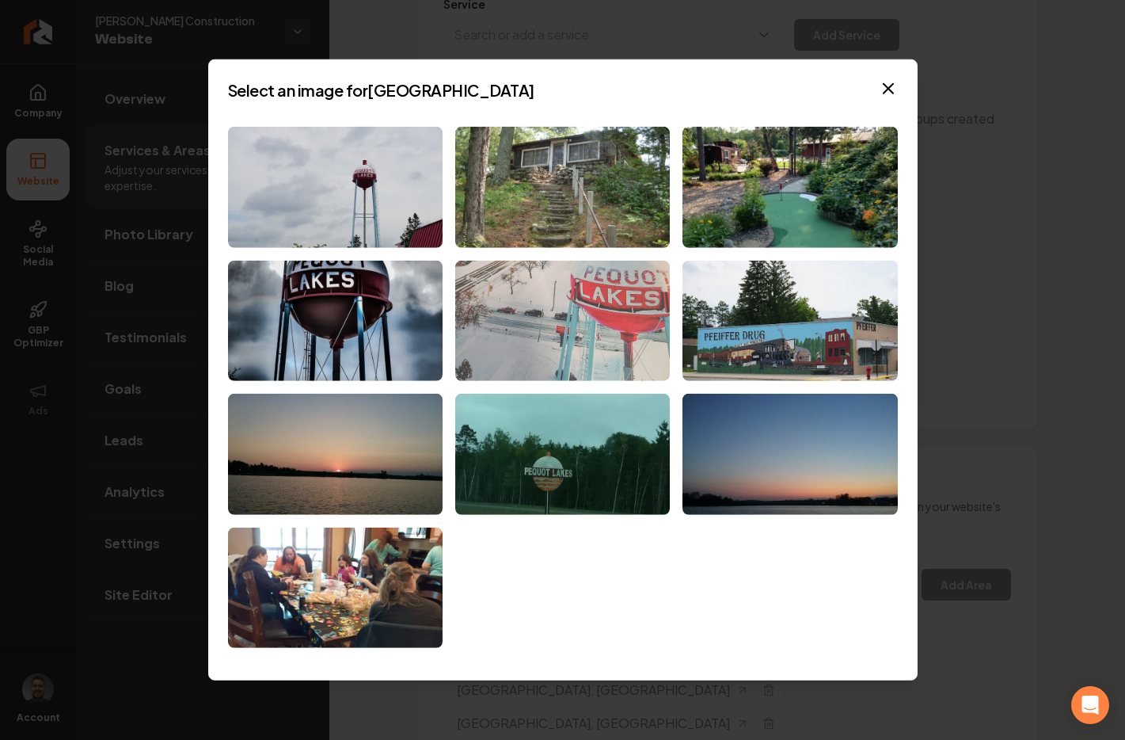
click at [607, 301] on img at bounding box center [562, 320] width 215 height 121
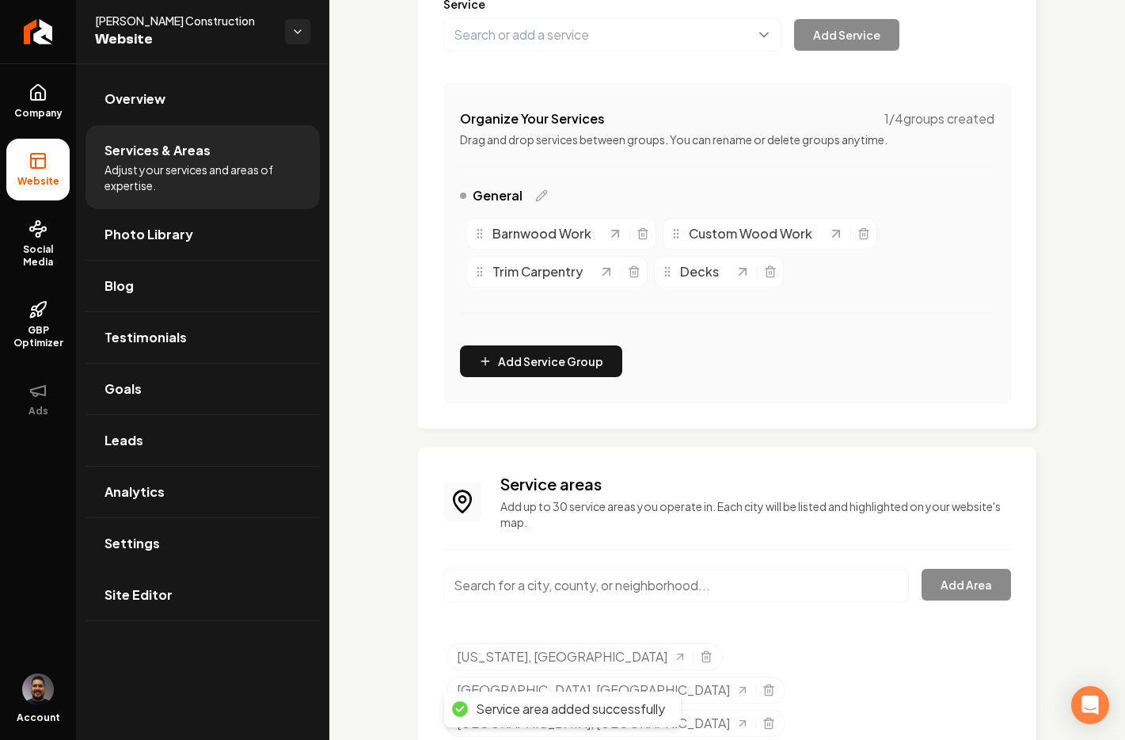
click at [711, 599] on input "Main content area" at bounding box center [677, 585] width 466 height 33
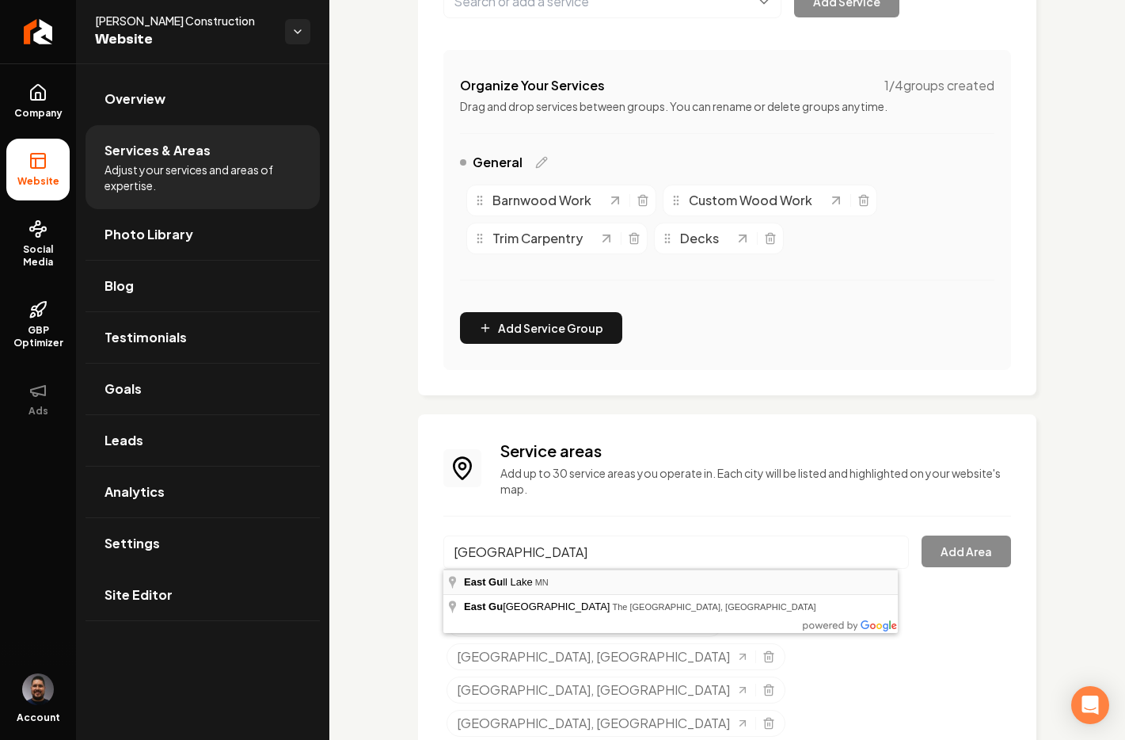
type input "East Gull Lake, MN"
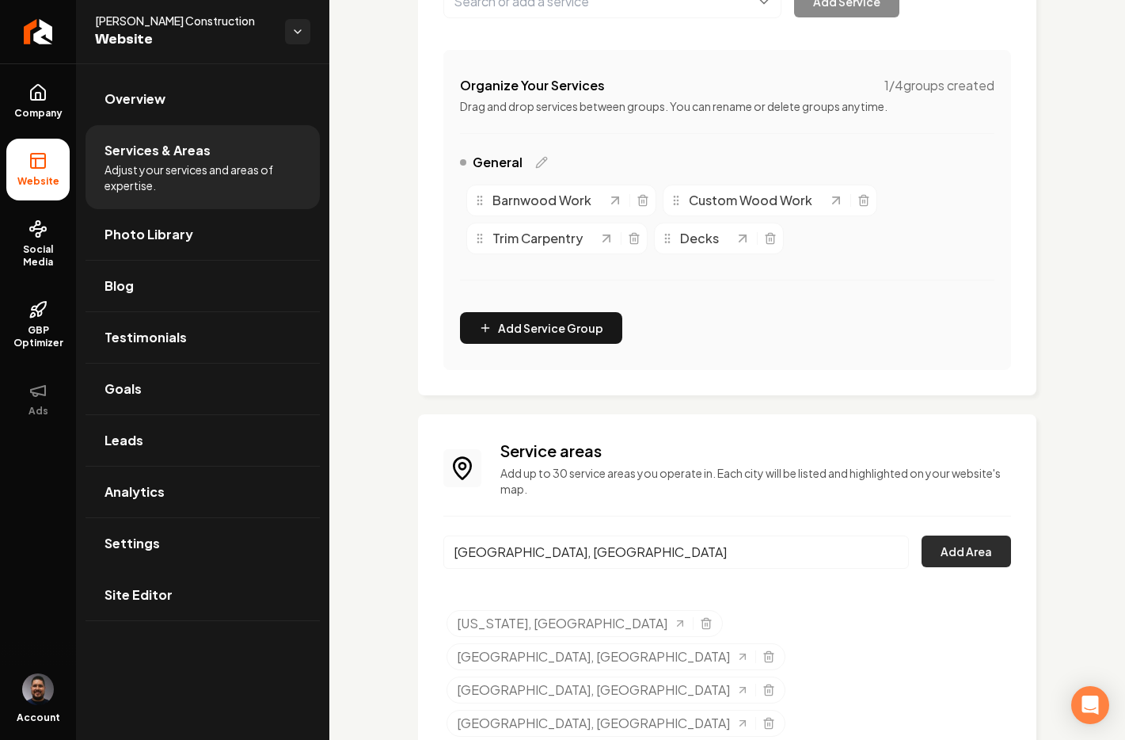
click at [930, 557] on button "Add Area" at bounding box center [966, 551] width 89 height 32
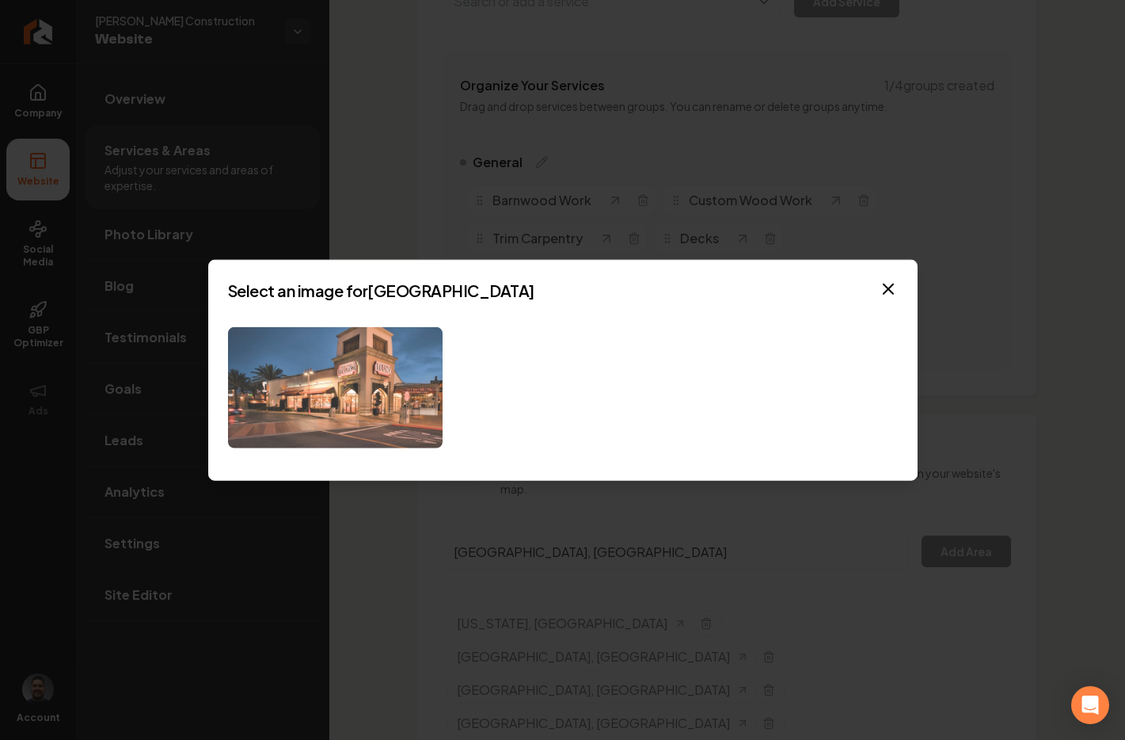
click at [395, 379] on img at bounding box center [335, 387] width 215 height 121
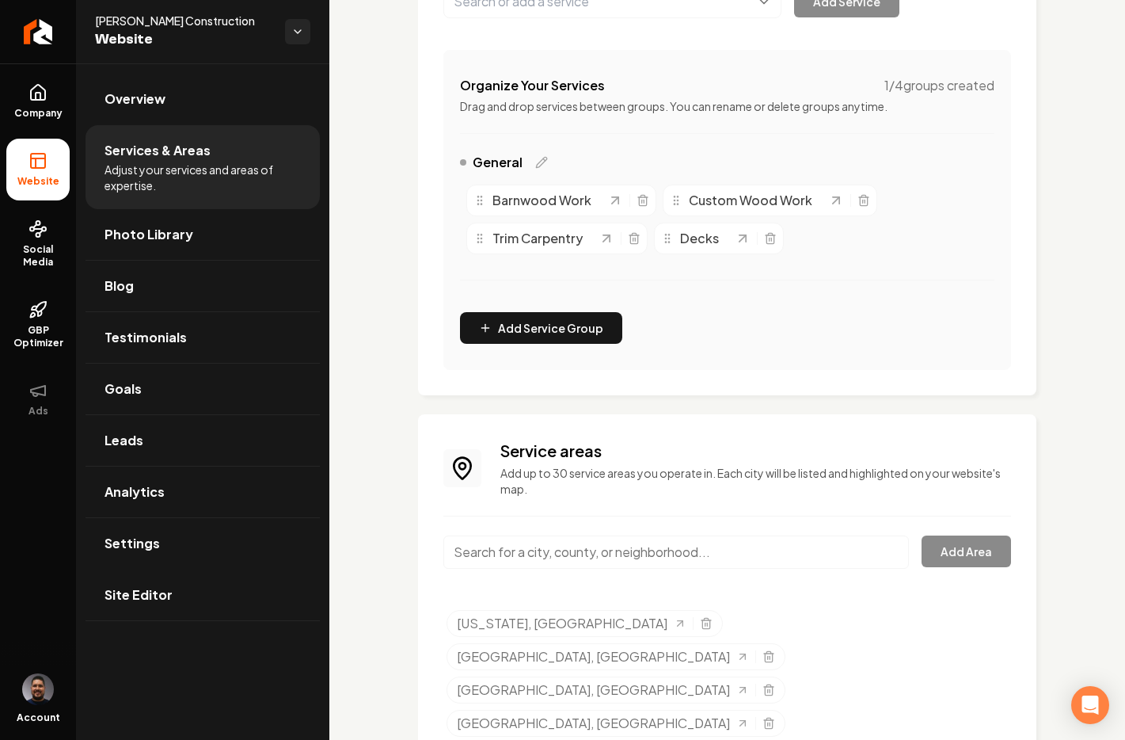
click at [645, 547] on input "Main content area" at bounding box center [677, 551] width 466 height 33
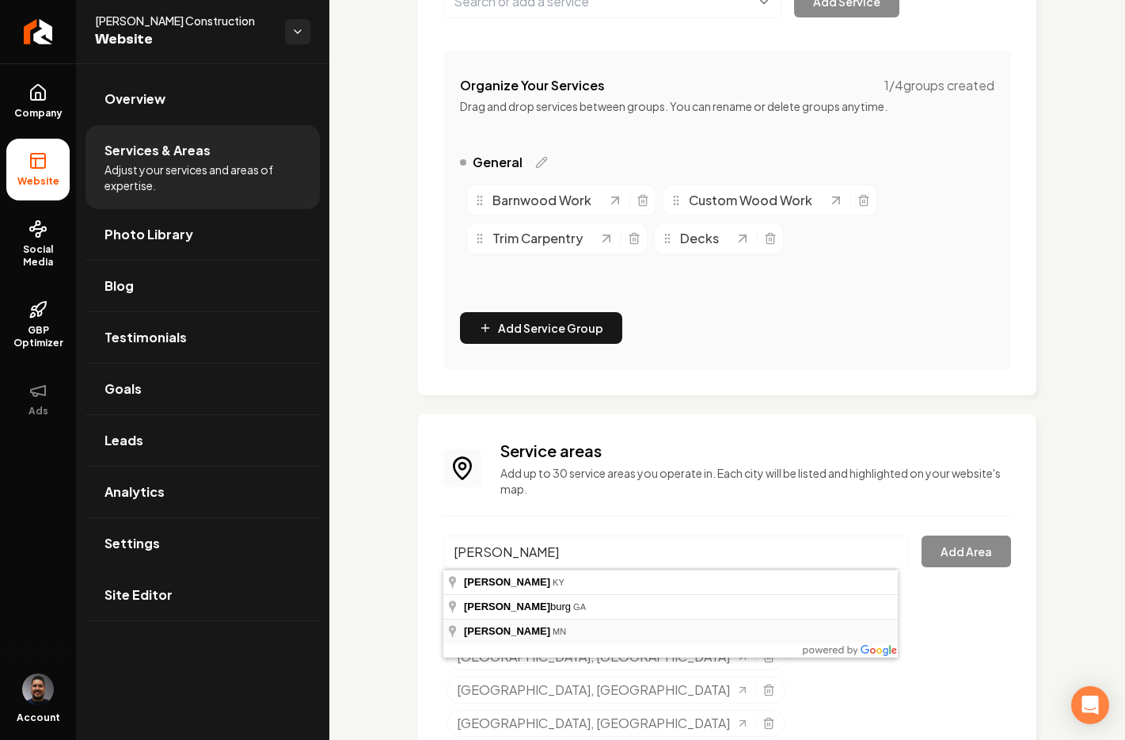
type input "Jenkins, MN"
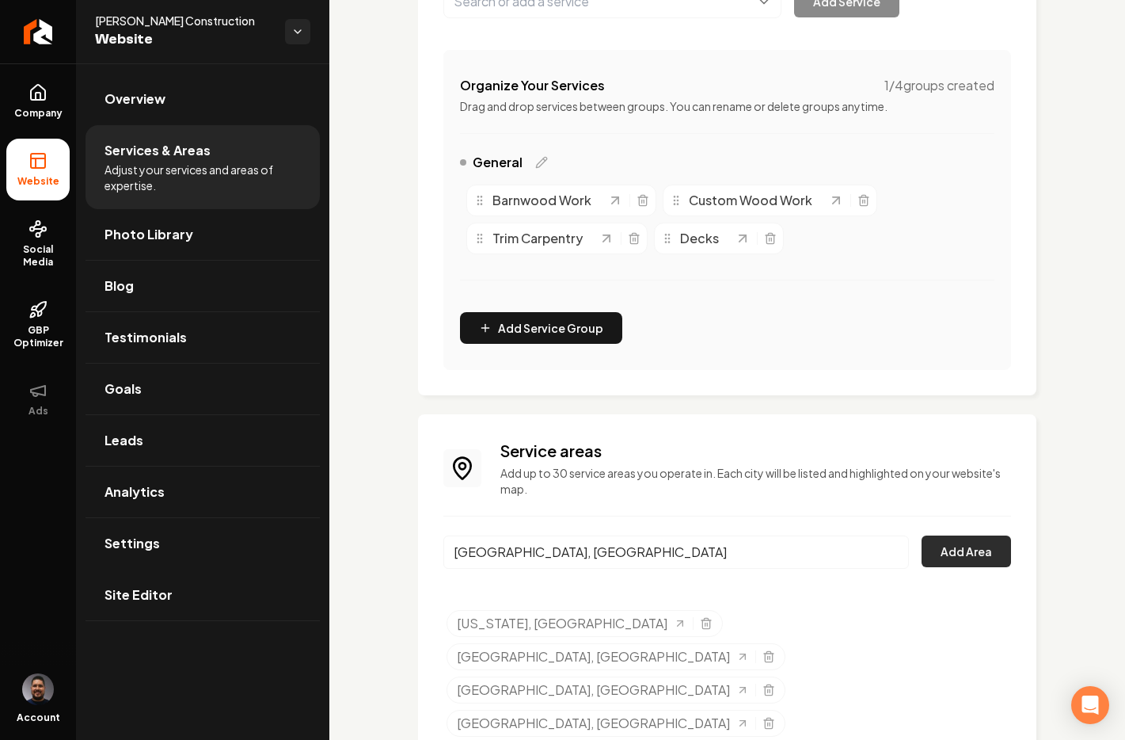
click at [943, 549] on button "Add Area" at bounding box center [966, 551] width 89 height 32
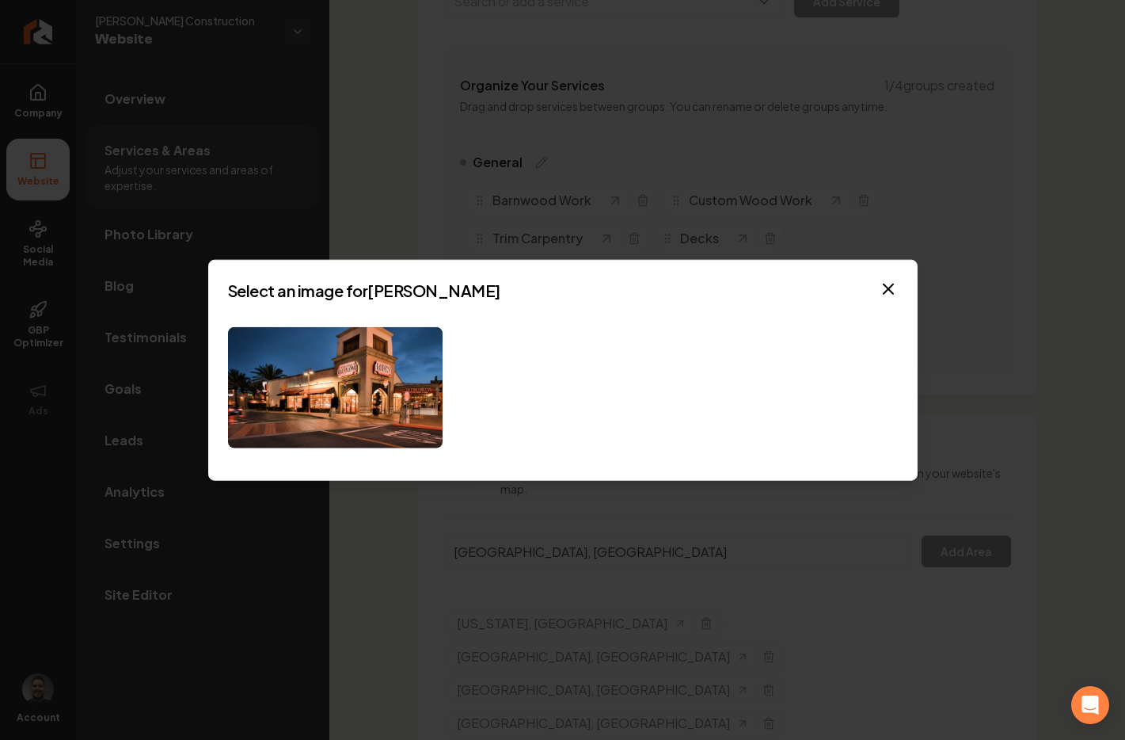
click at [495, 400] on div at bounding box center [563, 387] width 670 height 121
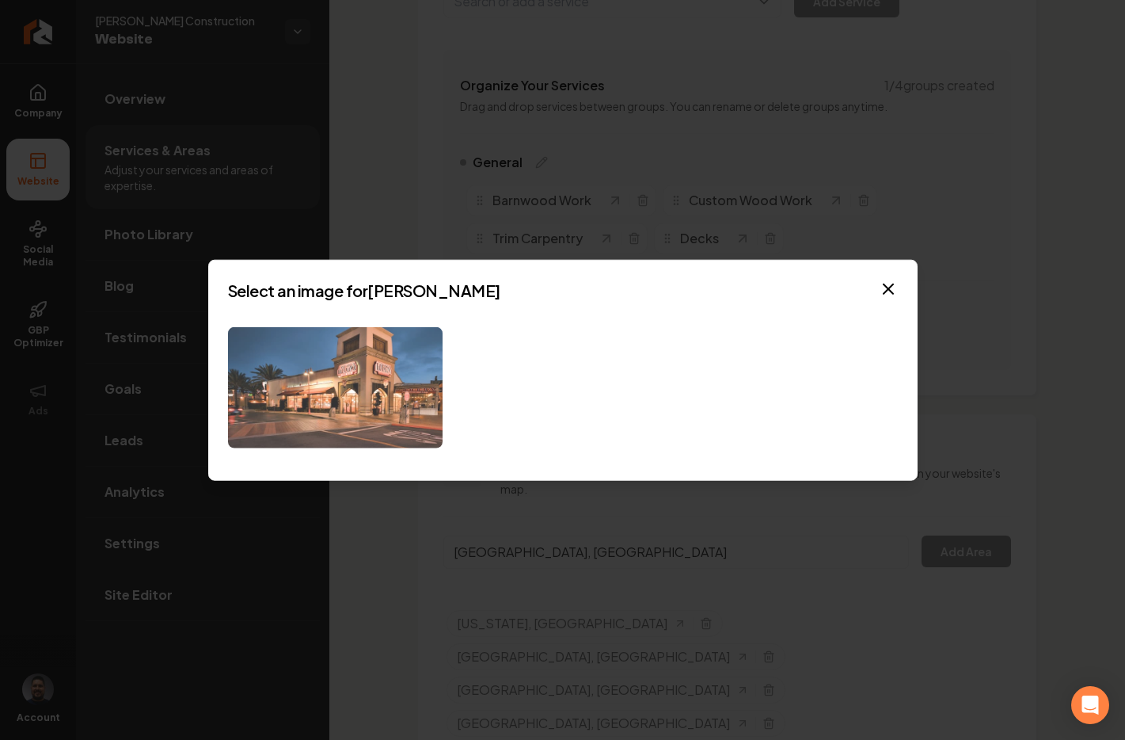
click at [376, 398] on img at bounding box center [335, 387] width 215 height 121
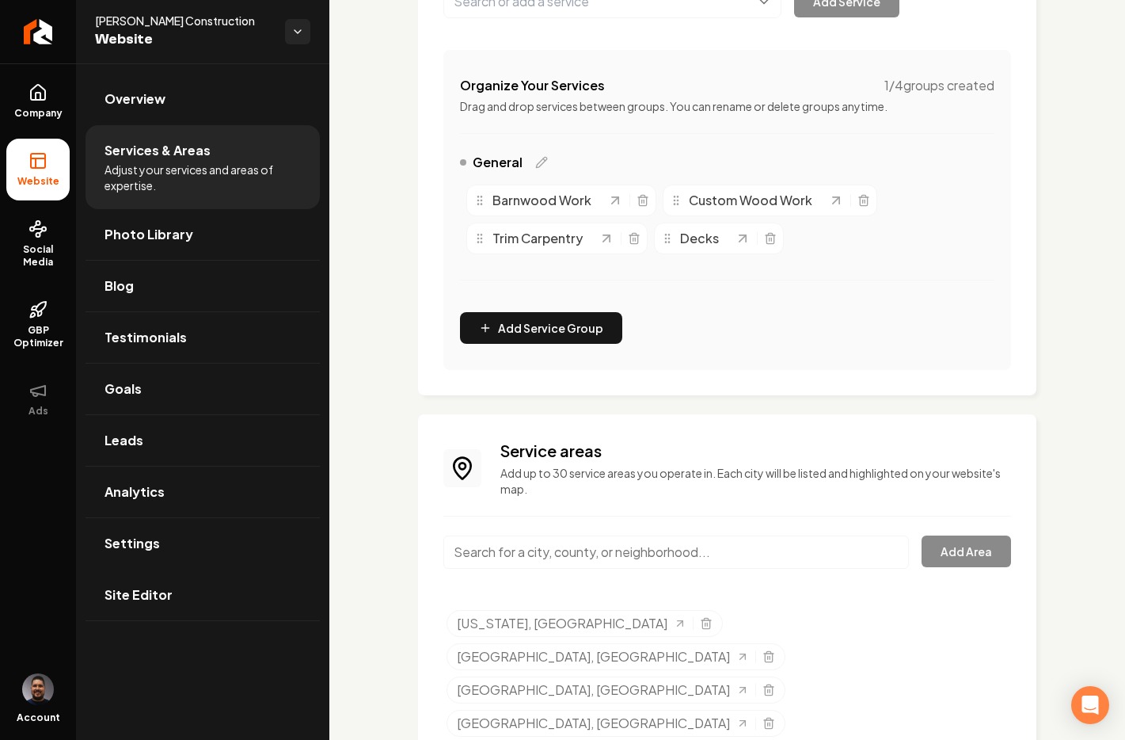
click at [664, 555] on input "Main content area" at bounding box center [677, 551] width 466 height 33
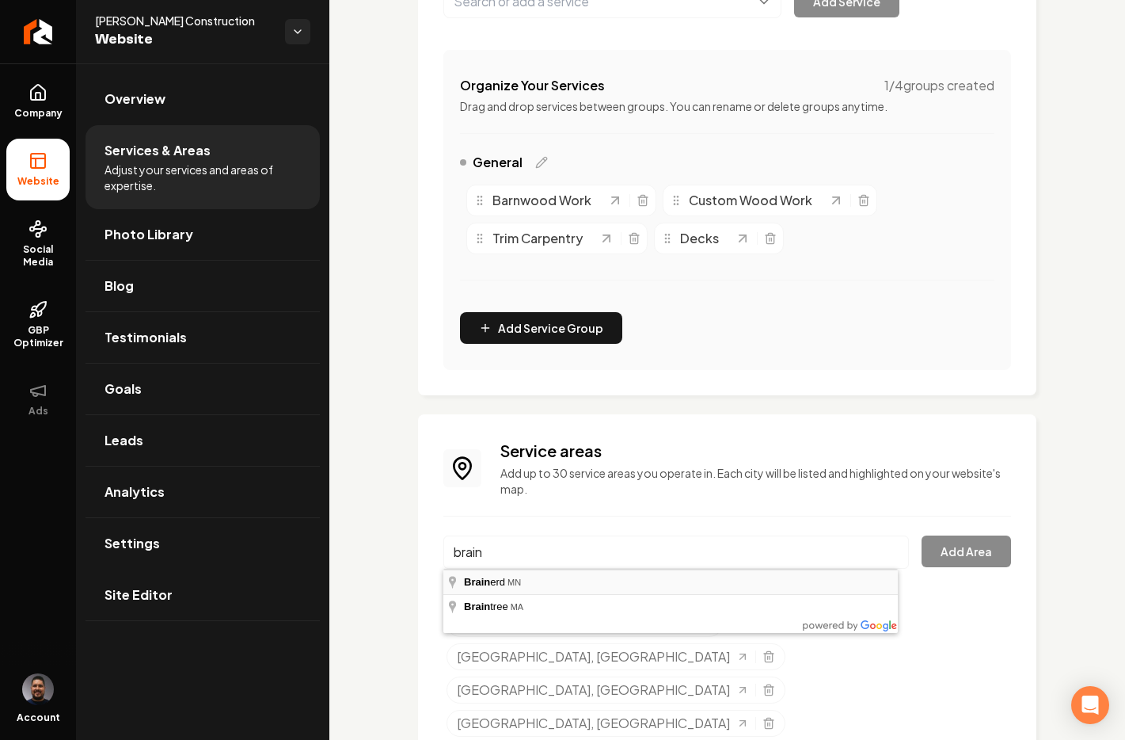
type input "Brainerd, MN"
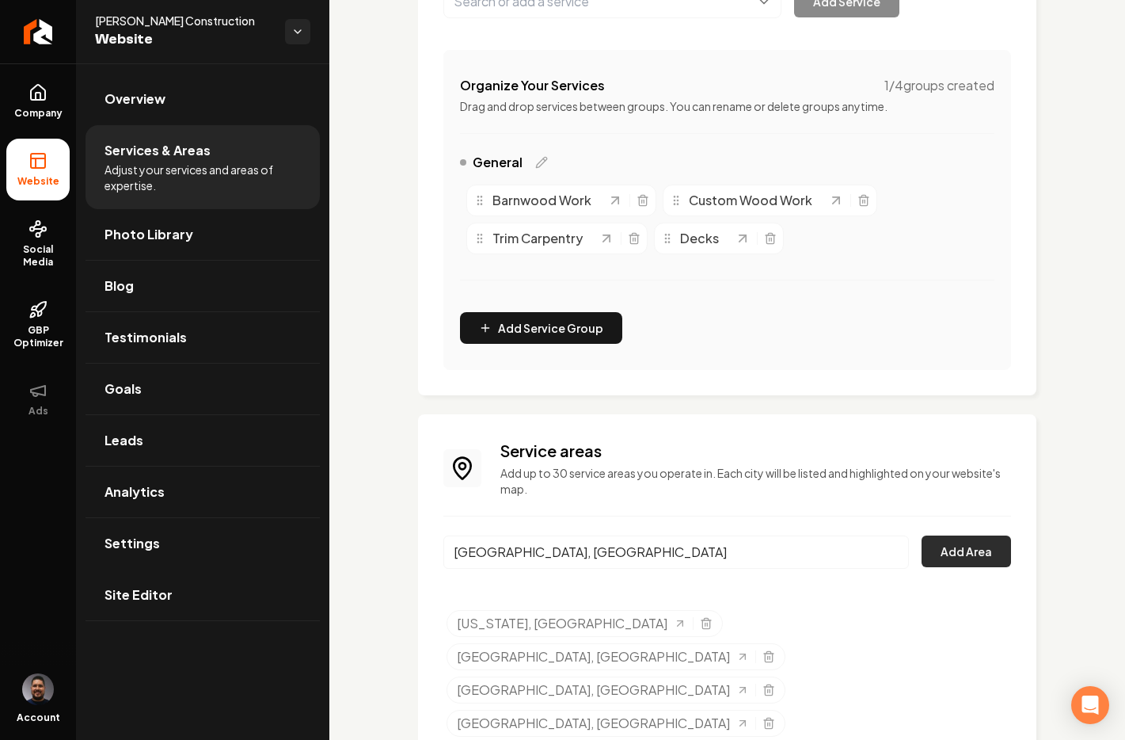
click at [938, 553] on button "Add Area" at bounding box center [966, 551] width 89 height 32
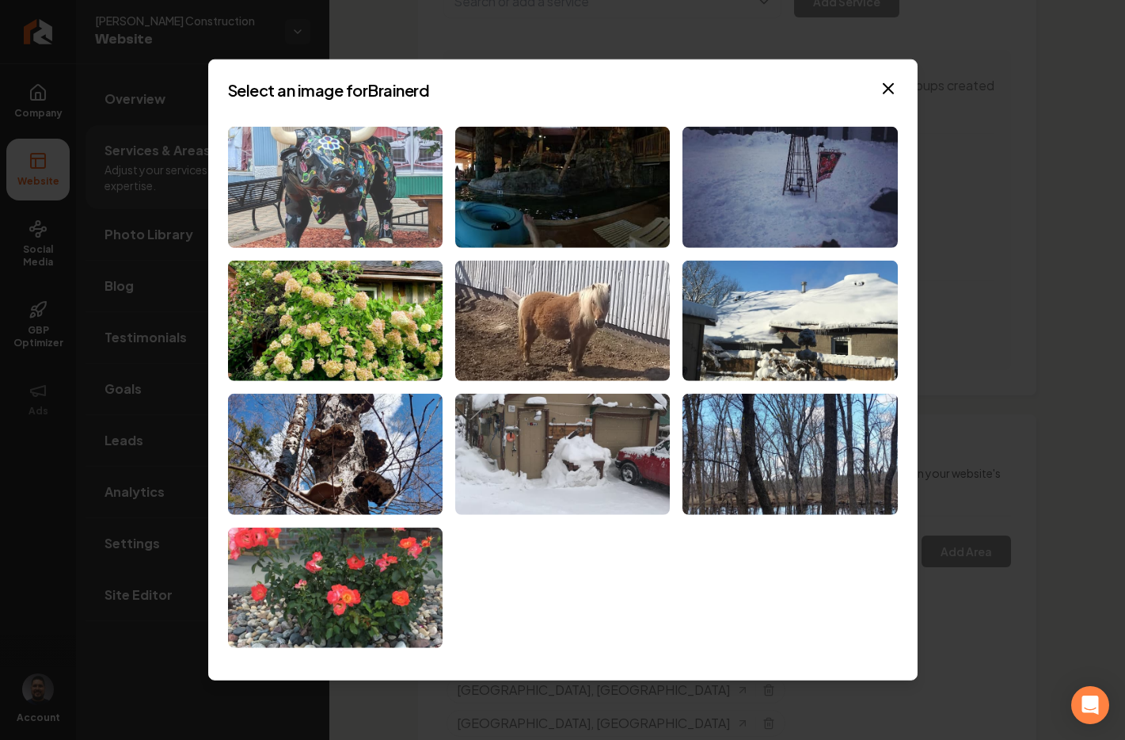
click at [356, 209] on img at bounding box center [335, 187] width 215 height 121
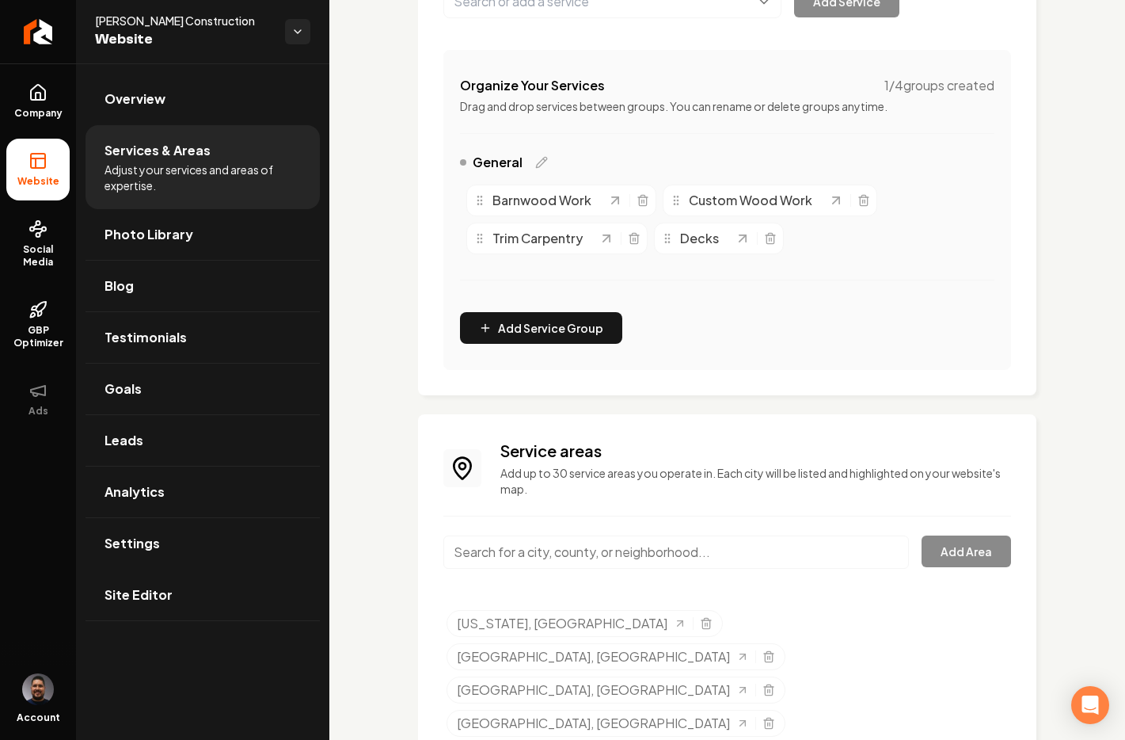
click at [588, 553] on input "Main content area" at bounding box center [677, 551] width 466 height 33
click at [949, 542] on button "Add Area" at bounding box center [966, 551] width 89 height 32
click at [550, 558] on input "Brainerd, MN" at bounding box center [677, 551] width 466 height 33
drag, startPoint x: 550, startPoint y: 555, endPoint x: 436, endPoint y: 553, distance: 114.1
click at [436, 553] on div "Service areas Add up to 30 service areas you operate in. Each city will be list…" at bounding box center [727, 641] width 619 height 454
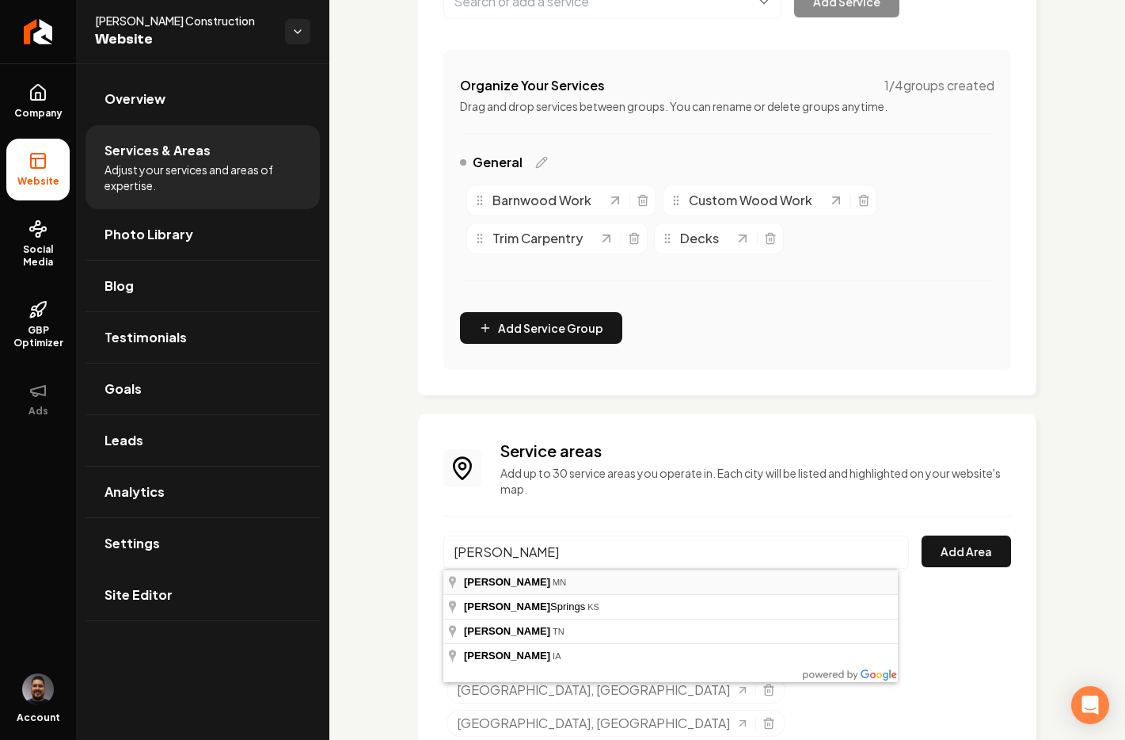
type input "Baxter, MN"
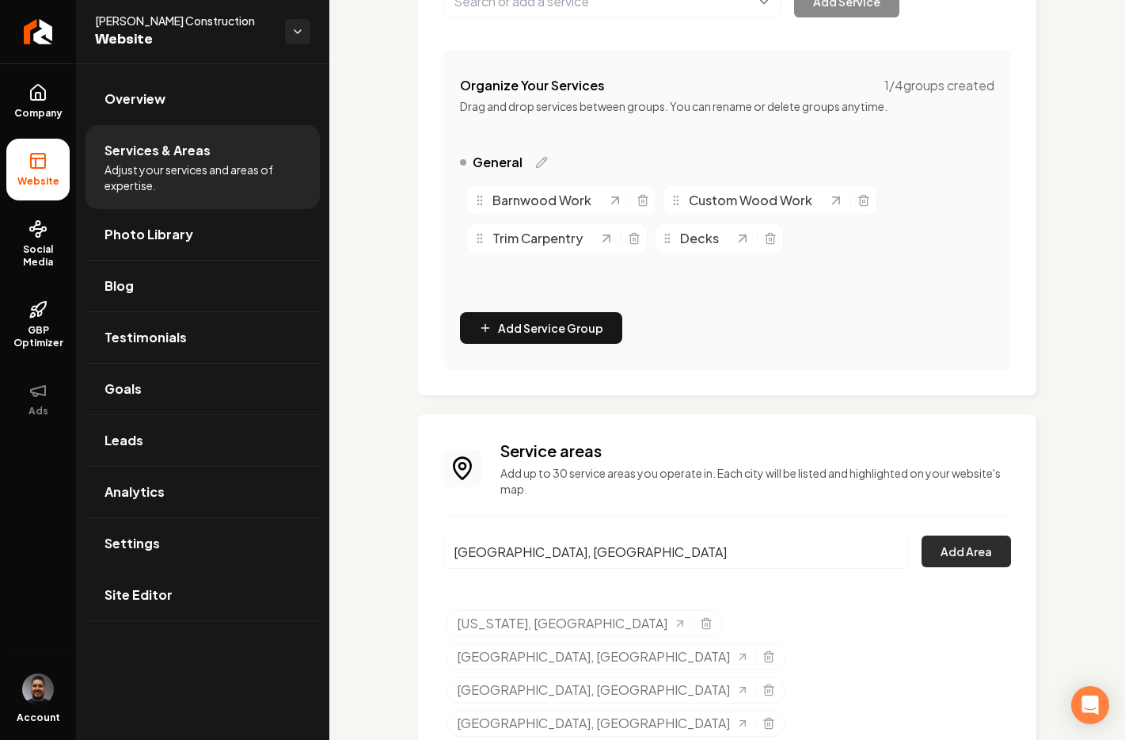
click at [942, 546] on button "Add Area" at bounding box center [966, 551] width 89 height 32
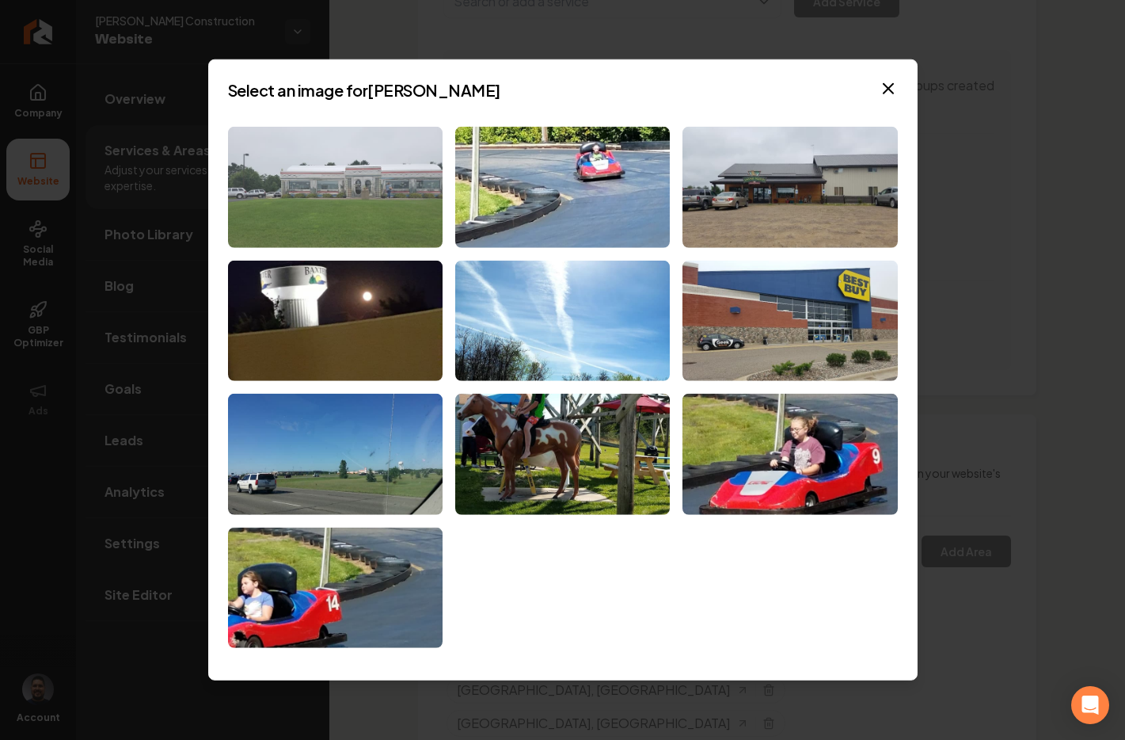
click at [370, 207] on img at bounding box center [335, 187] width 215 height 121
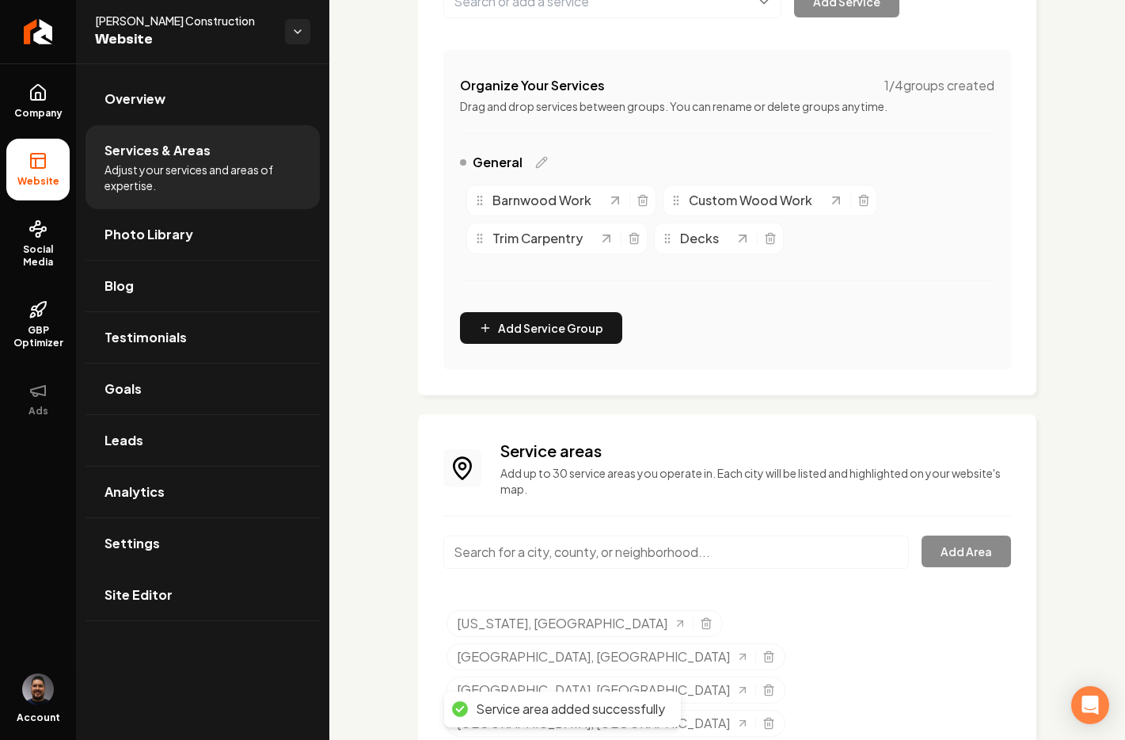
scroll to position [309, 0]
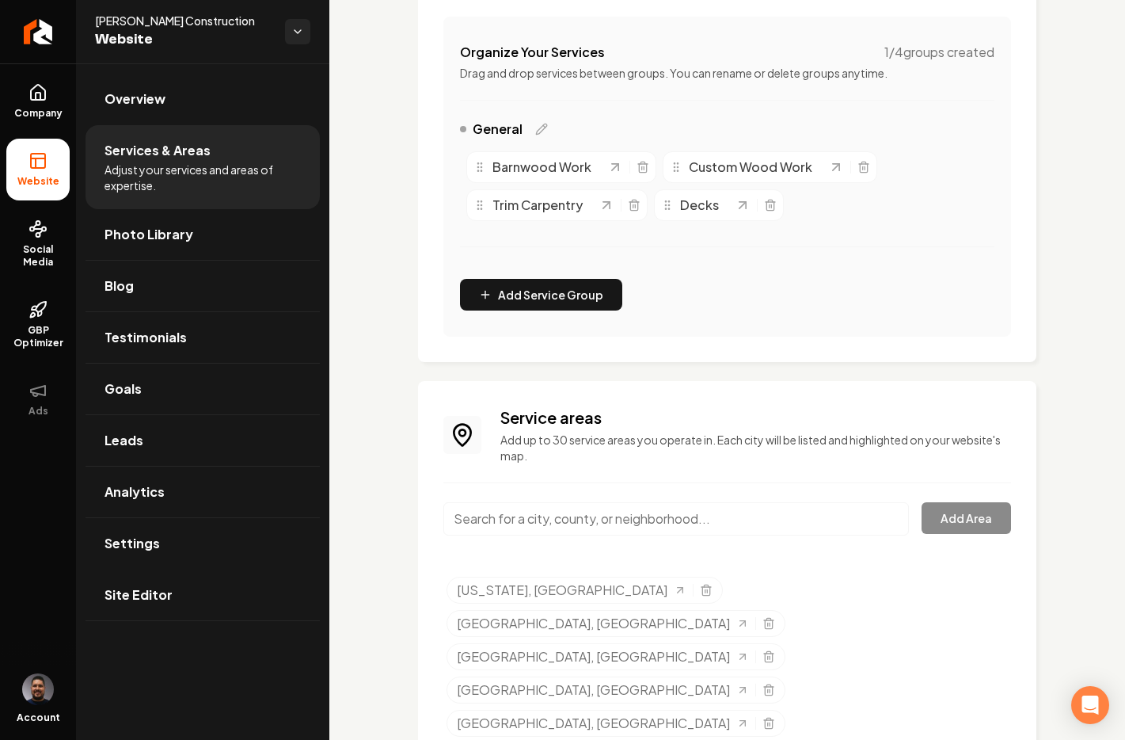
click at [687, 546] on div "Main content area" at bounding box center [677, 528] width 466 height 52
click at [673, 530] on input "Main content area" at bounding box center [677, 518] width 466 height 33
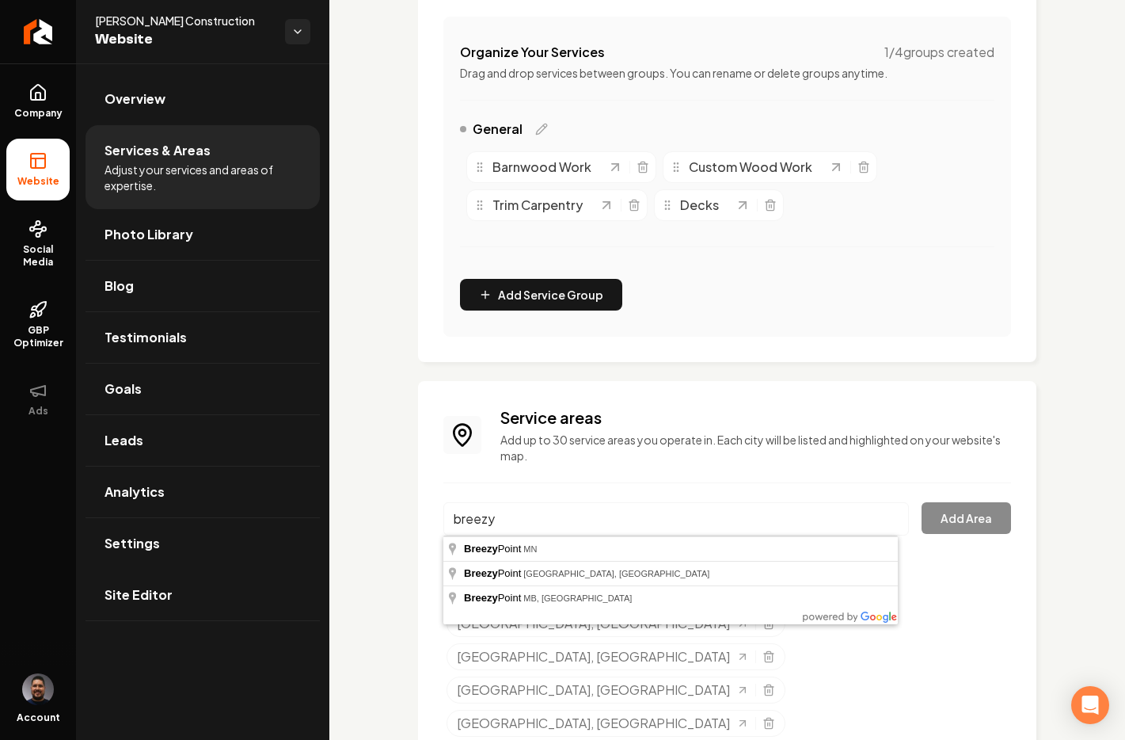
type input "Breezy Point, MN"
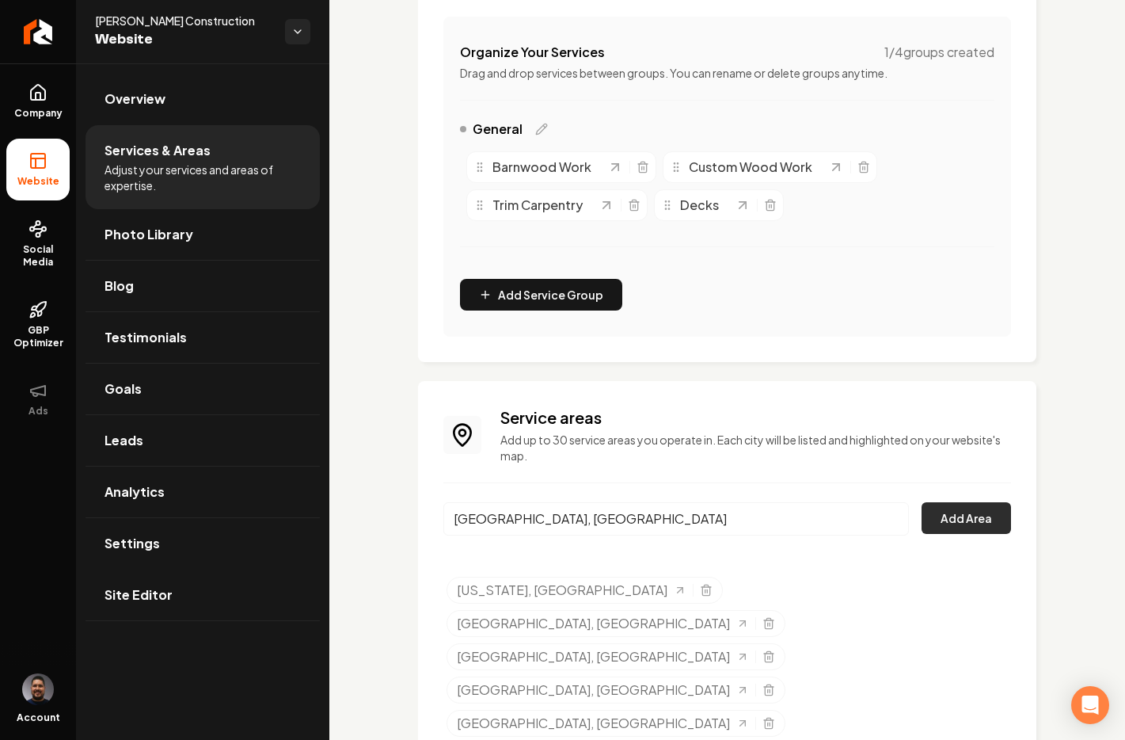
click at [930, 507] on button "Add Area" at bounding box center [966, 518] width 89 height 32
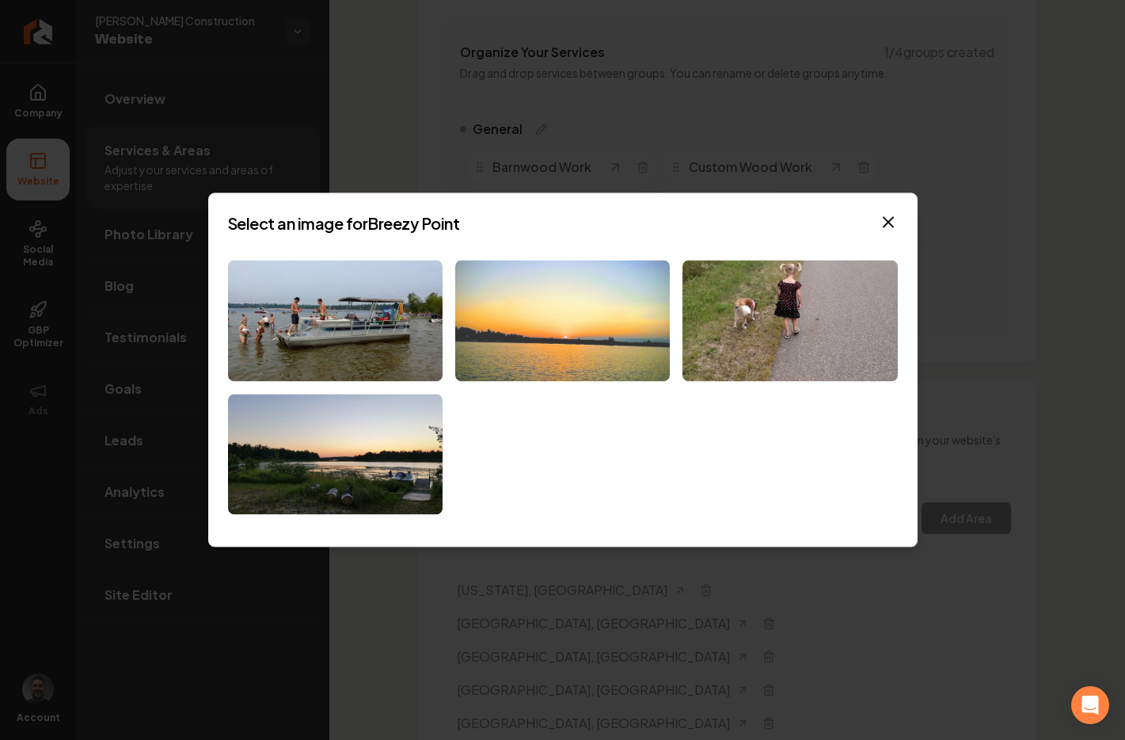
click at [566, 333] on img at bounding box center [562, 320] width 215 height 121
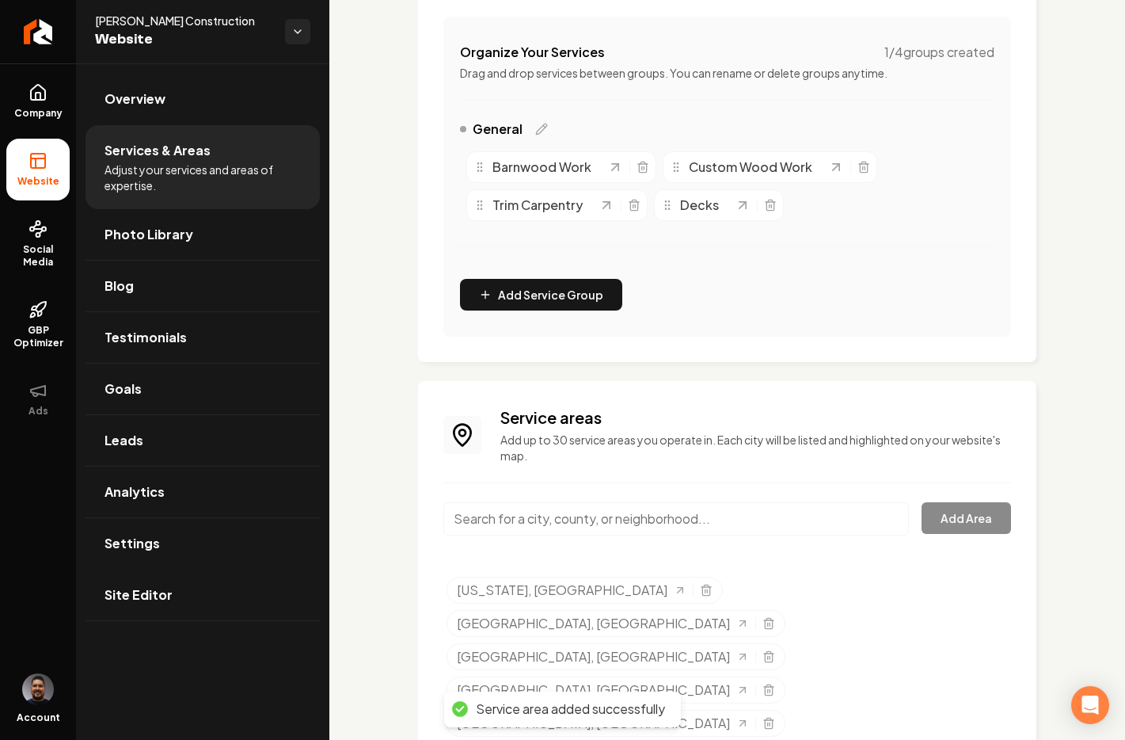
click at [729, 513] on input "Main content area" at bounding box center [677, 518] width 466 height 33
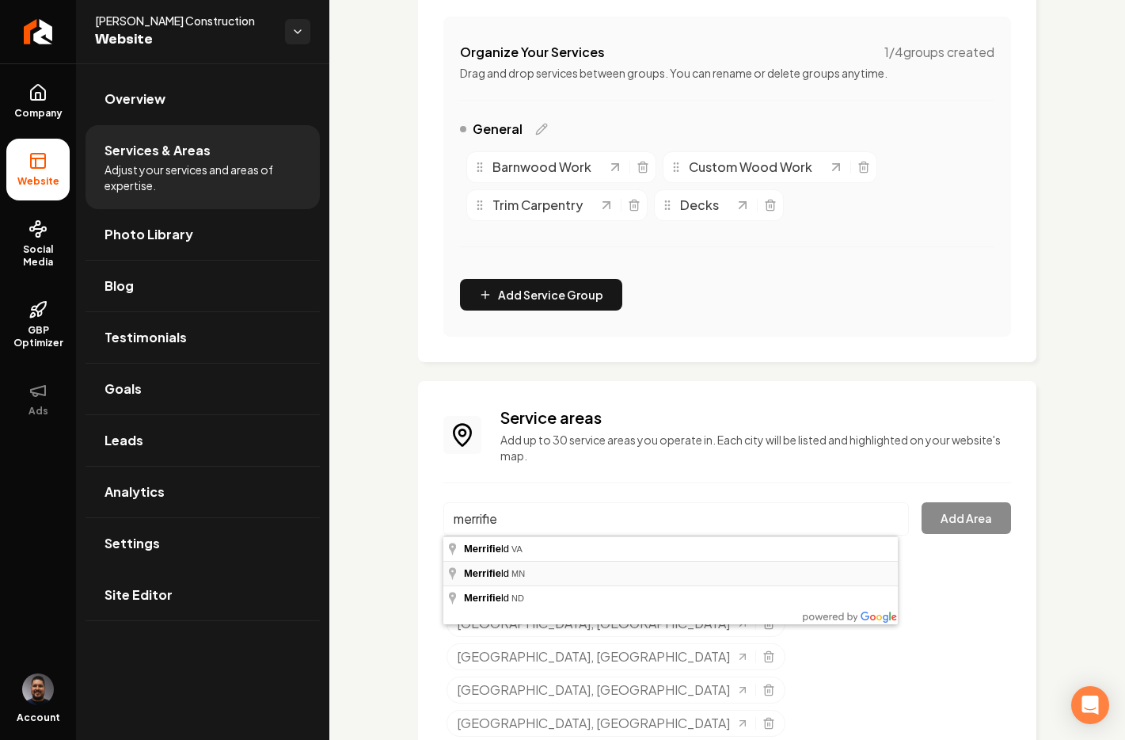
type input "Merrifield, MN"
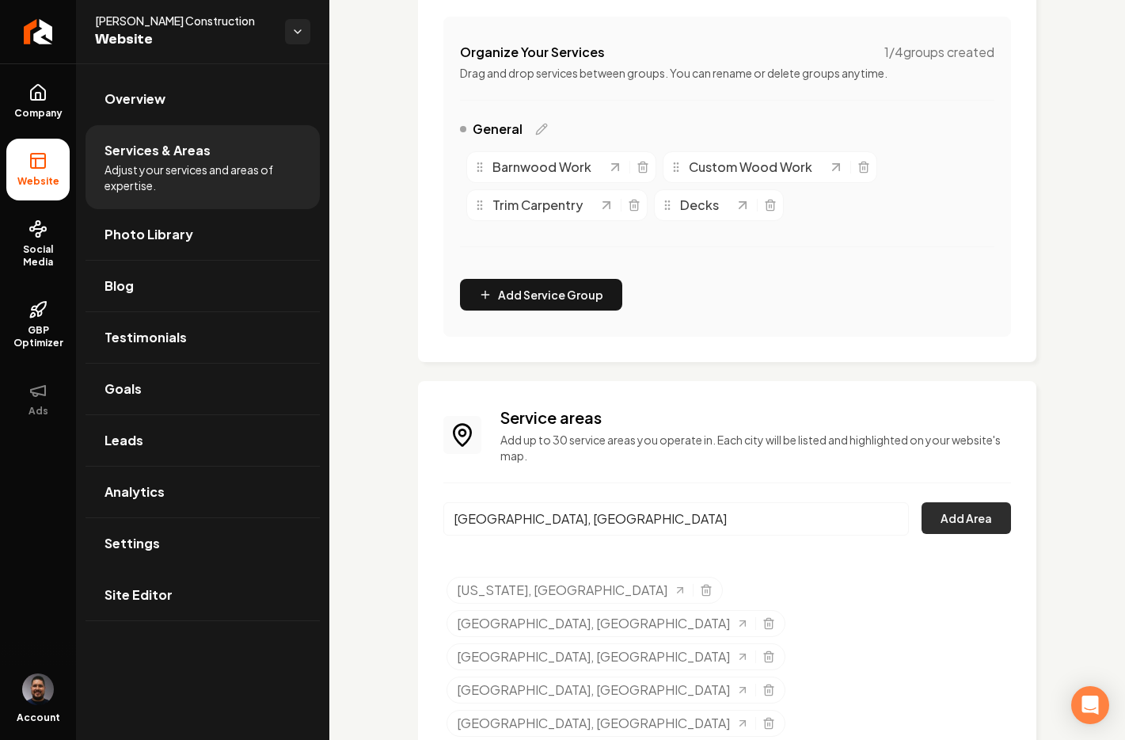
click at [935, 517] on button "Add Area" at bounding box center [966, 518] width 89 height 32
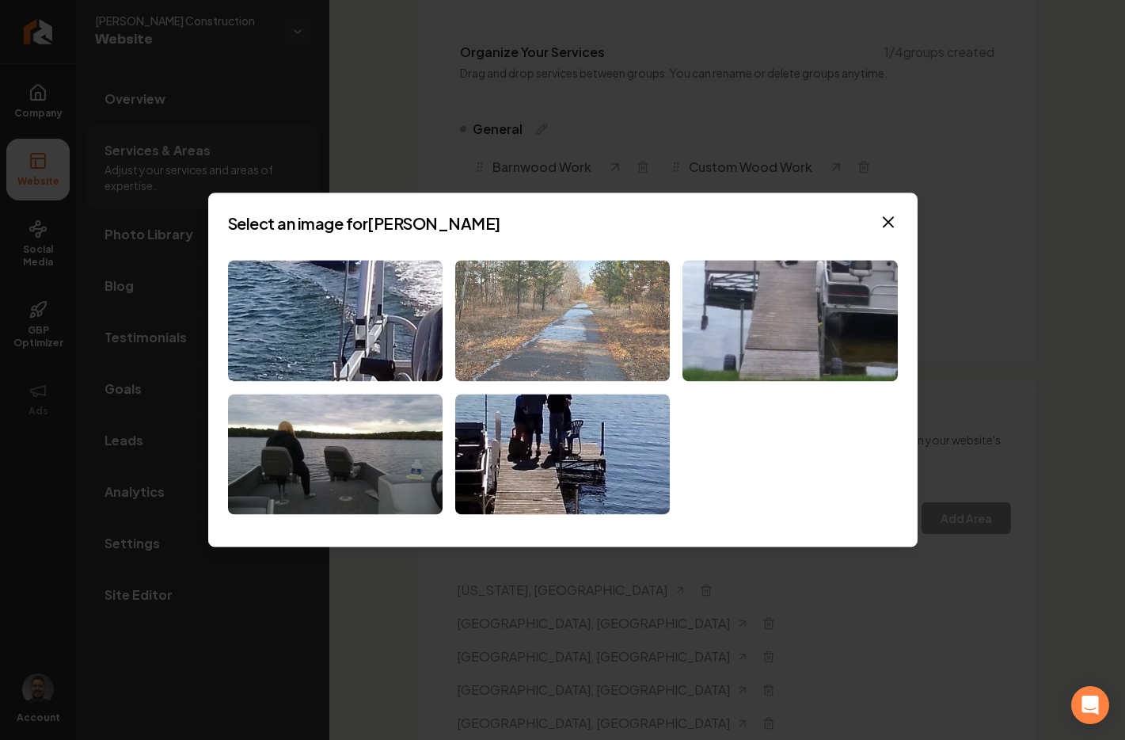
click at [535, 356] on img at bounding box center [562, 320] width 215 height 121
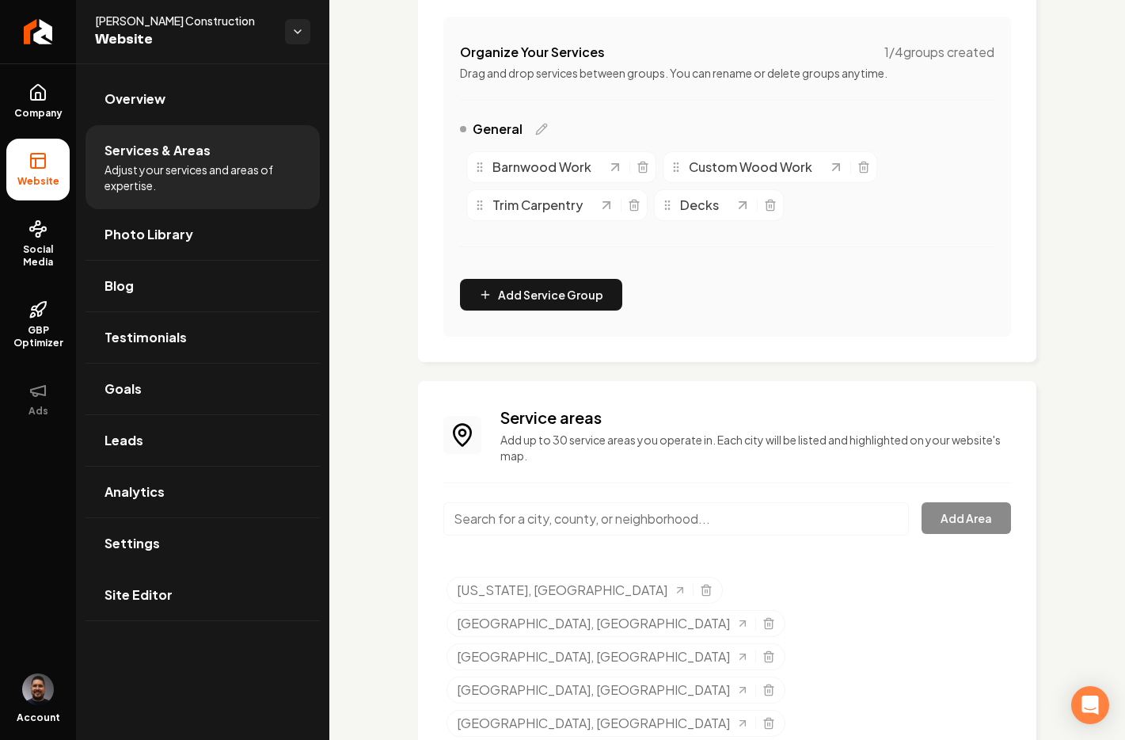
click at [756, 517] on input "Main content area" at bounding box center [677, 518] width 466 height 33
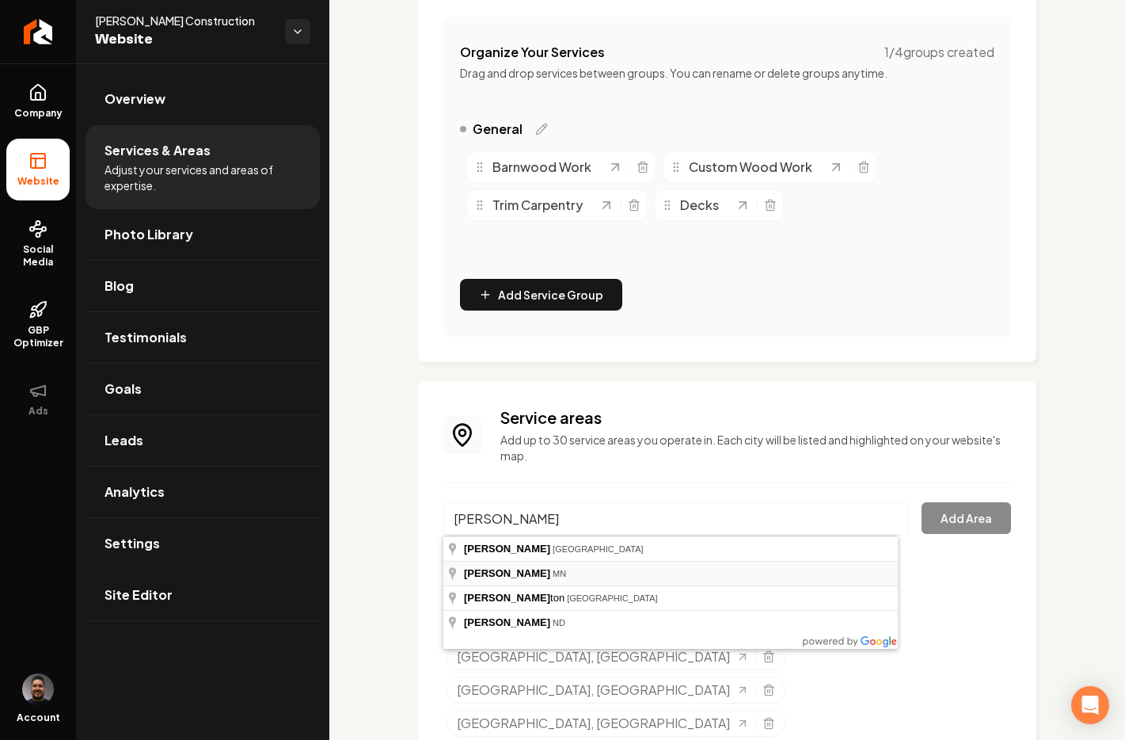
type input "Crosby, MN"
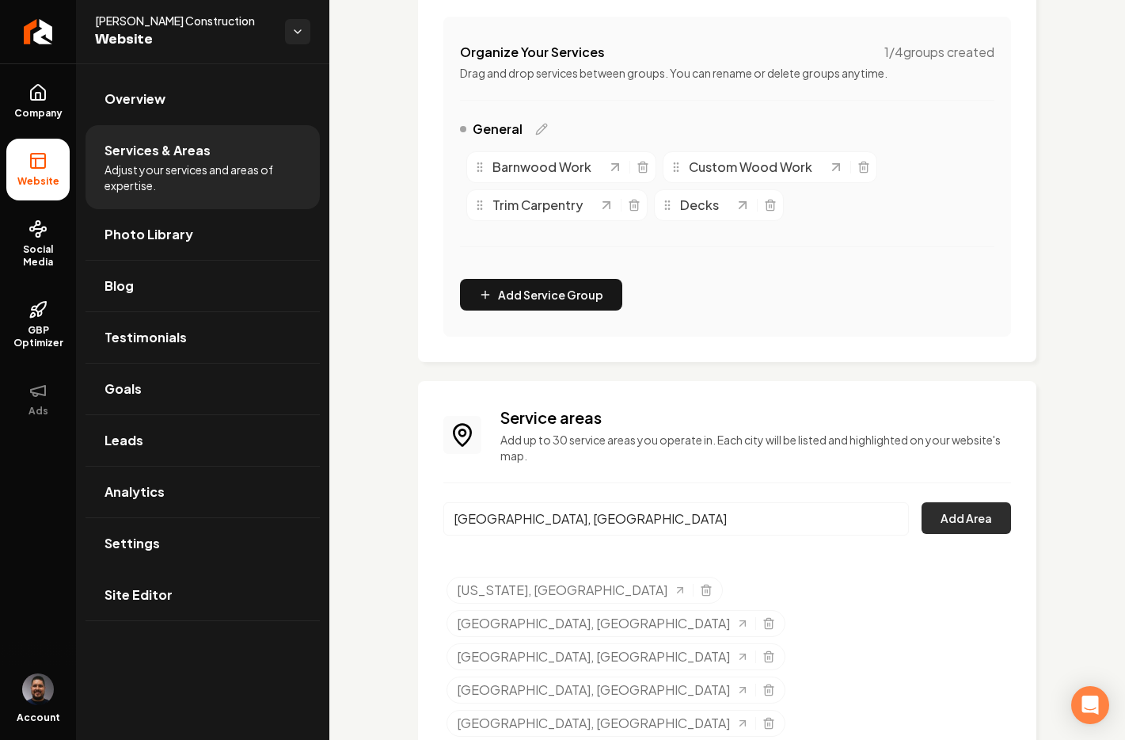
click at [971, 523] on button "Add Area" at bounding box center [966, 518] width 89 height 32
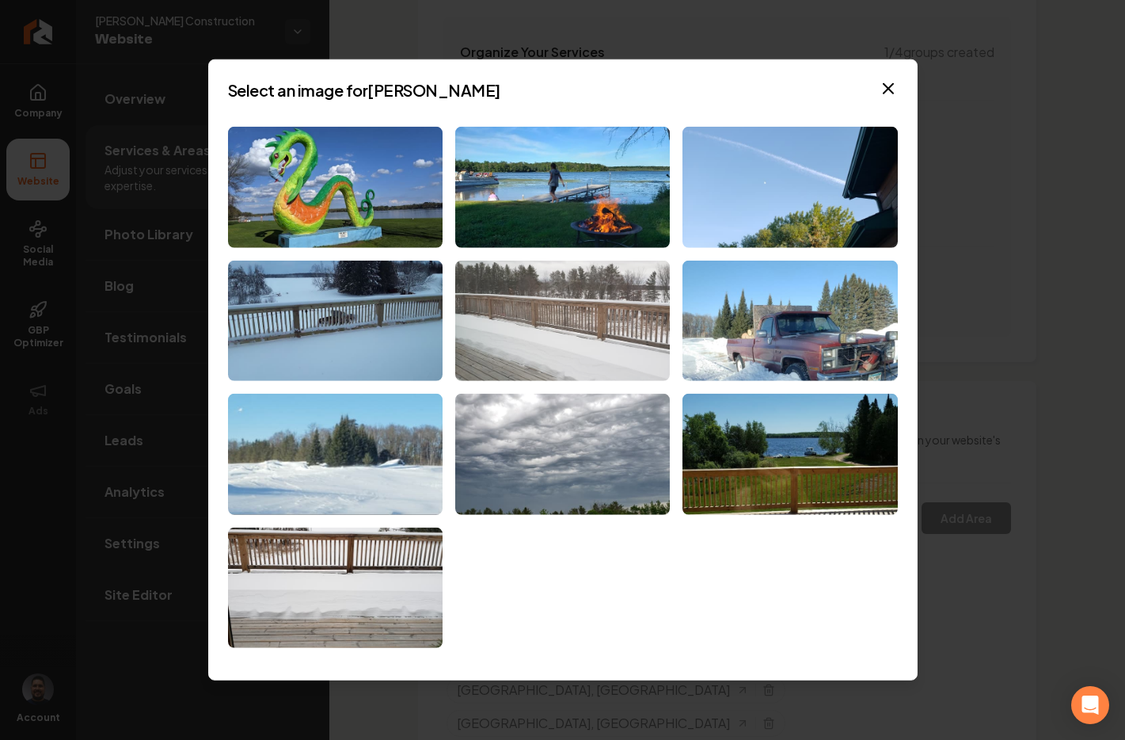
click at [545, 357] on img at bounding box center [562, 320] width 215 height 121
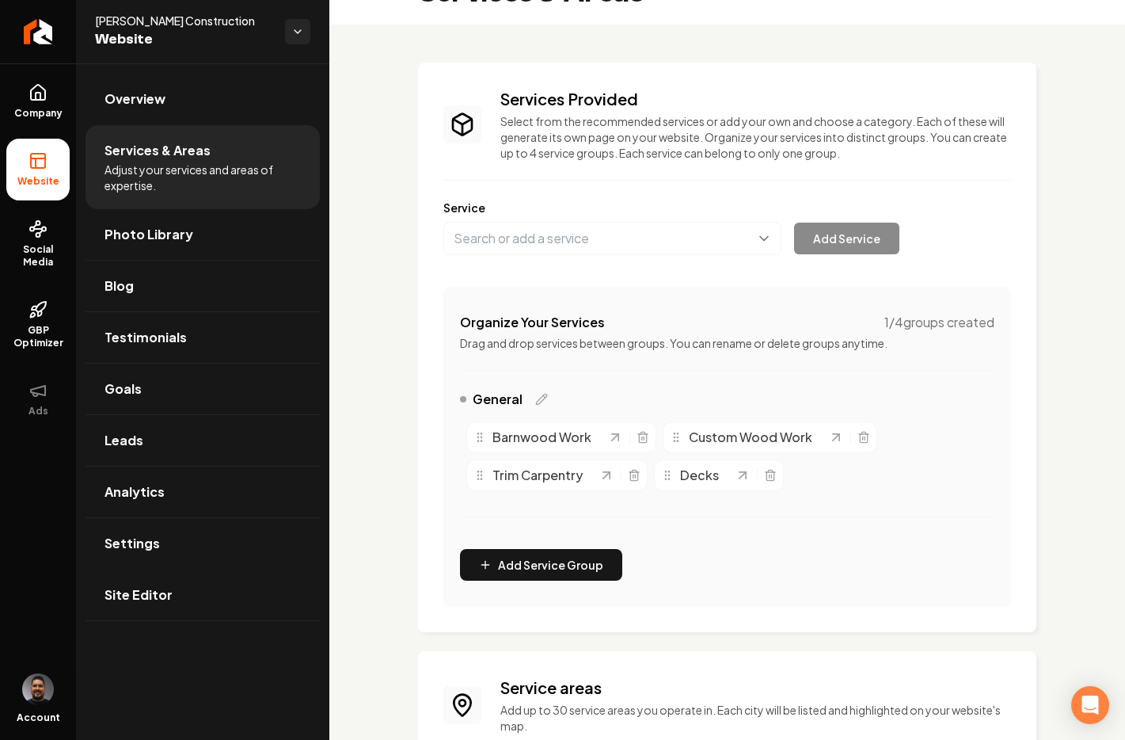
scroll to position [58, 0]
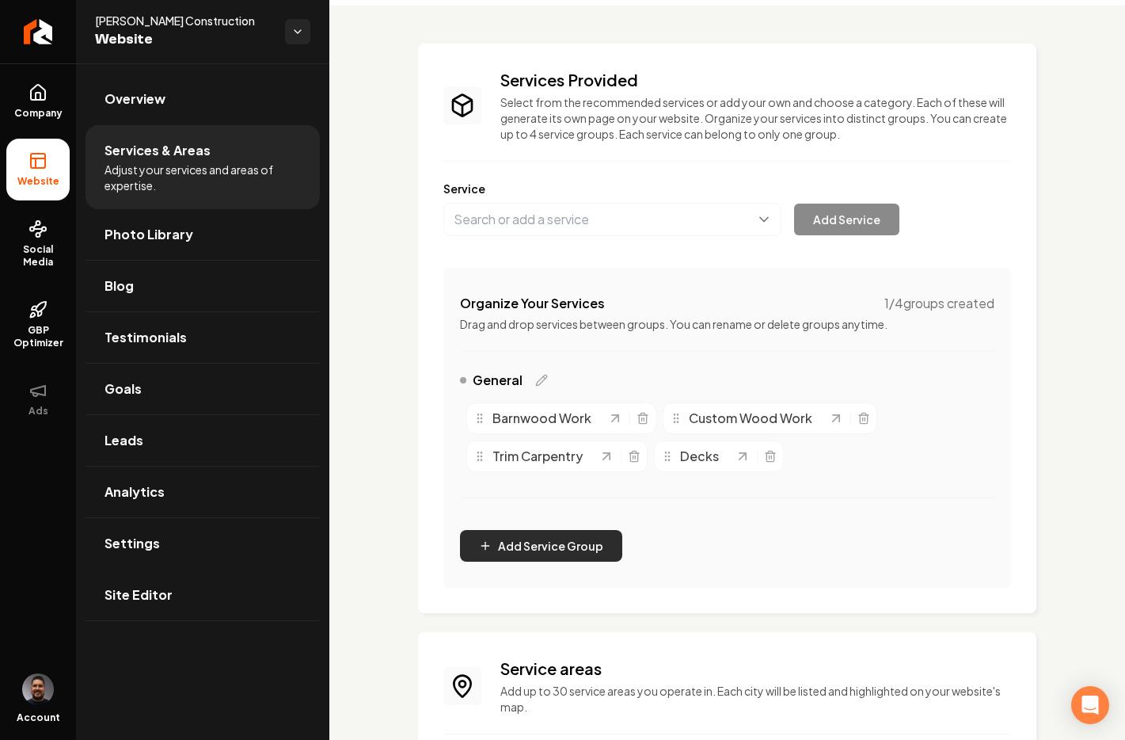
click at [524, 549] on button "Add Service Group" at bounding box center [541, 546] width 162 height 32
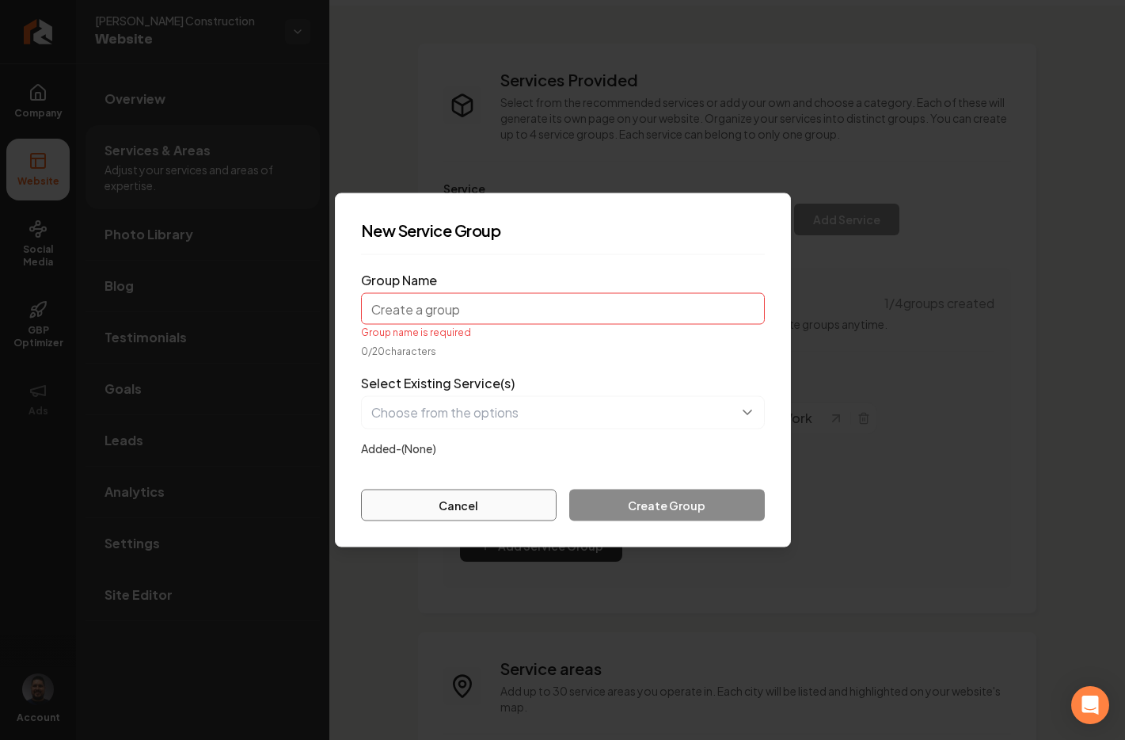
click at [454, 495] on button "Cancel" at bounding box center [459, 505] width 196 height 32
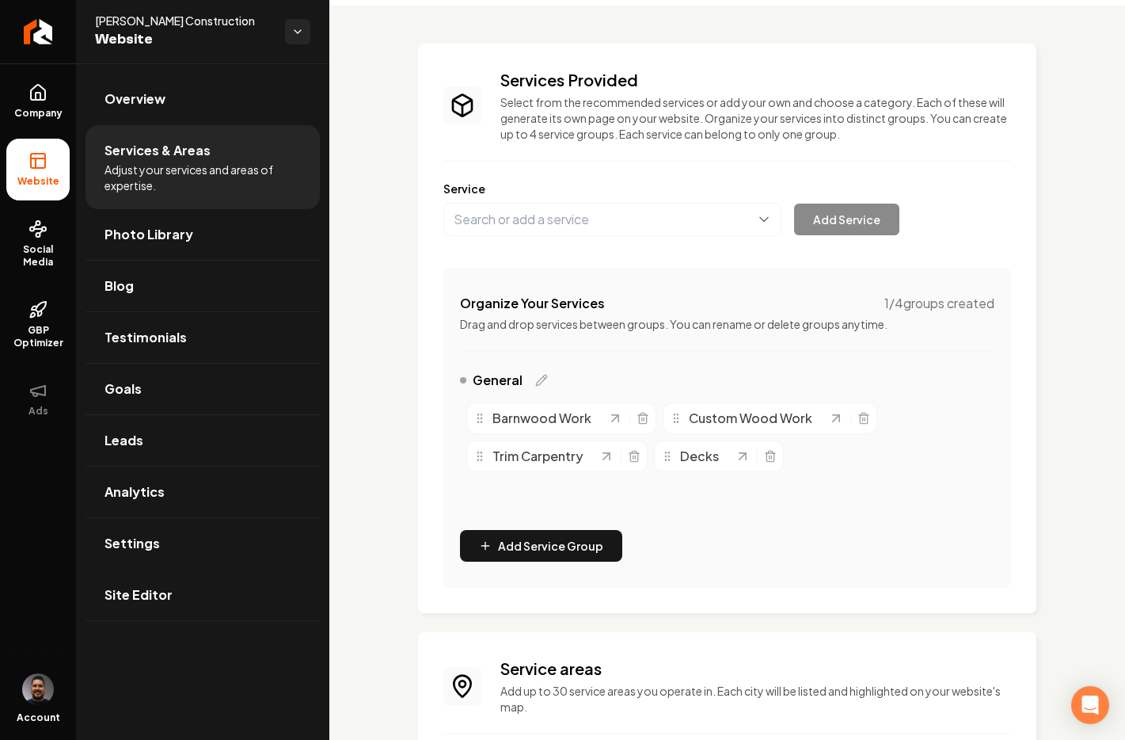
click at [572, 356] on div "Organize Your Services 1 / 4 groups created Drag and drop services between grou…" at bounding box center [728, 428] width 568 height 320
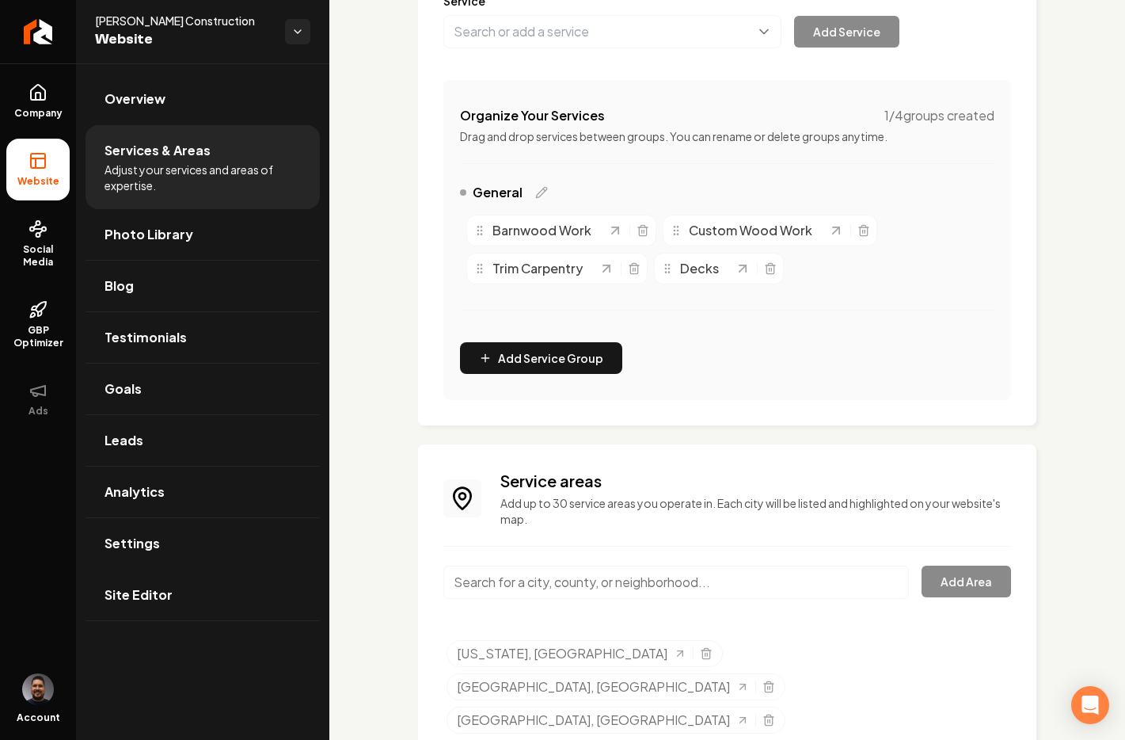
scroll to position [64, 0]
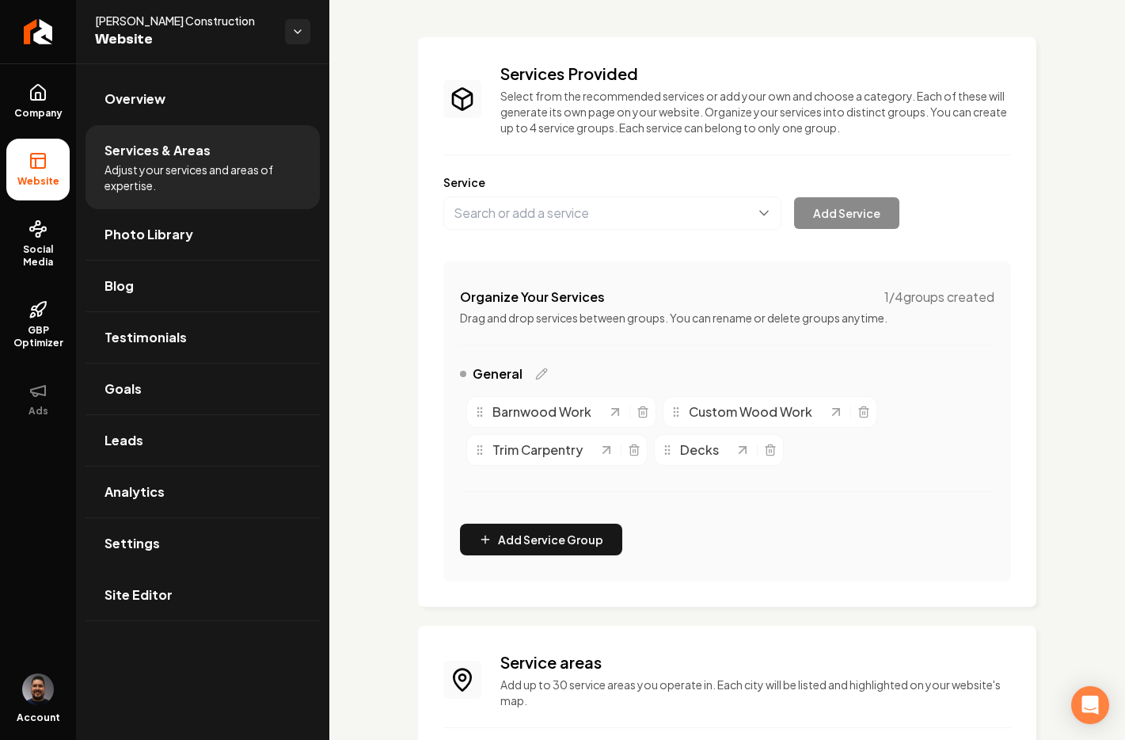
click at [599, 338] on div "Organize Your Services 1 / 4 groups created Drag and drop services between grou…" at bounding box center [728, 421] width 568 height 320
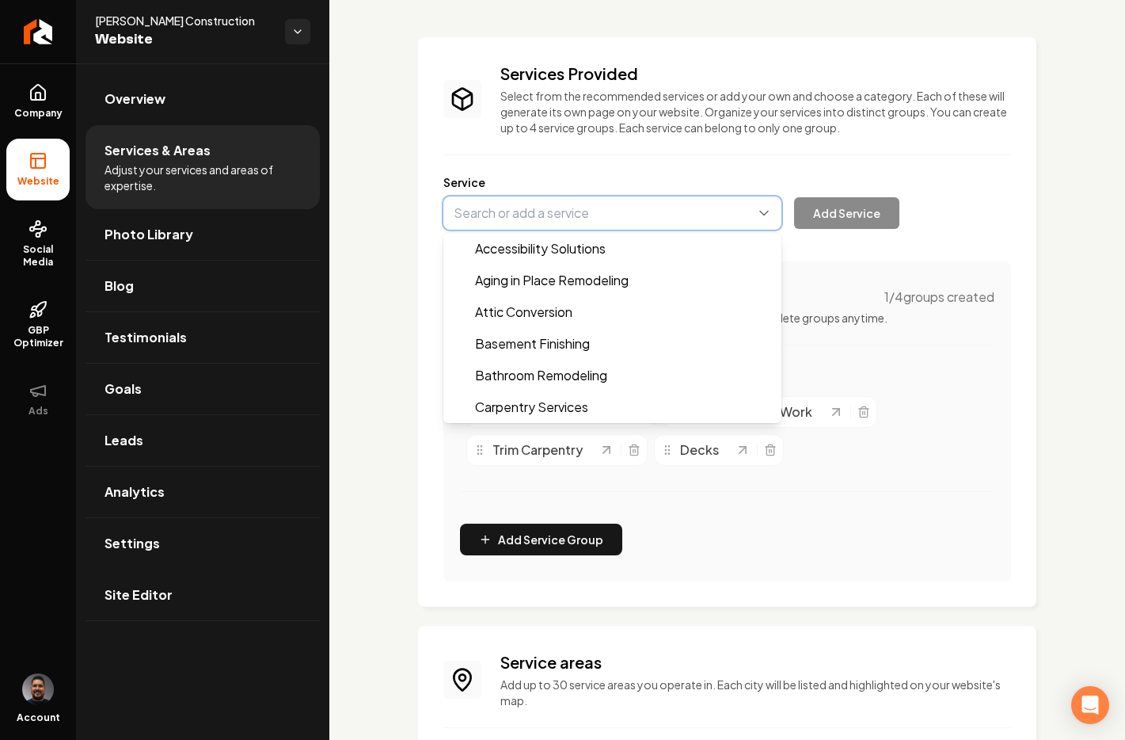
click at [526, 208] on button "Main content area" at bounding box center [613, 212] width 338 height 33
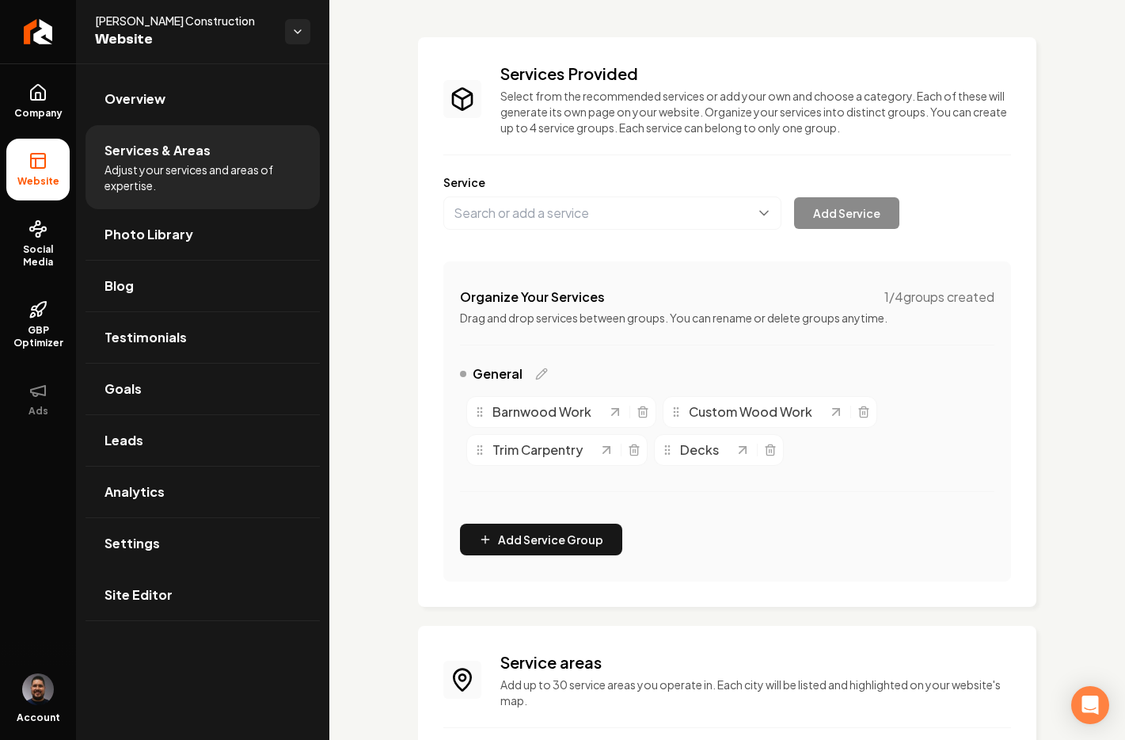
click at [808, 447] on div "Services Provided Select from the recommended services or add your own and choo…" at bounding box center [728, 322] width 568 height 519
click at [576, 211] on button "Main content area" at bounding box center [613, 212] width 338 height 33
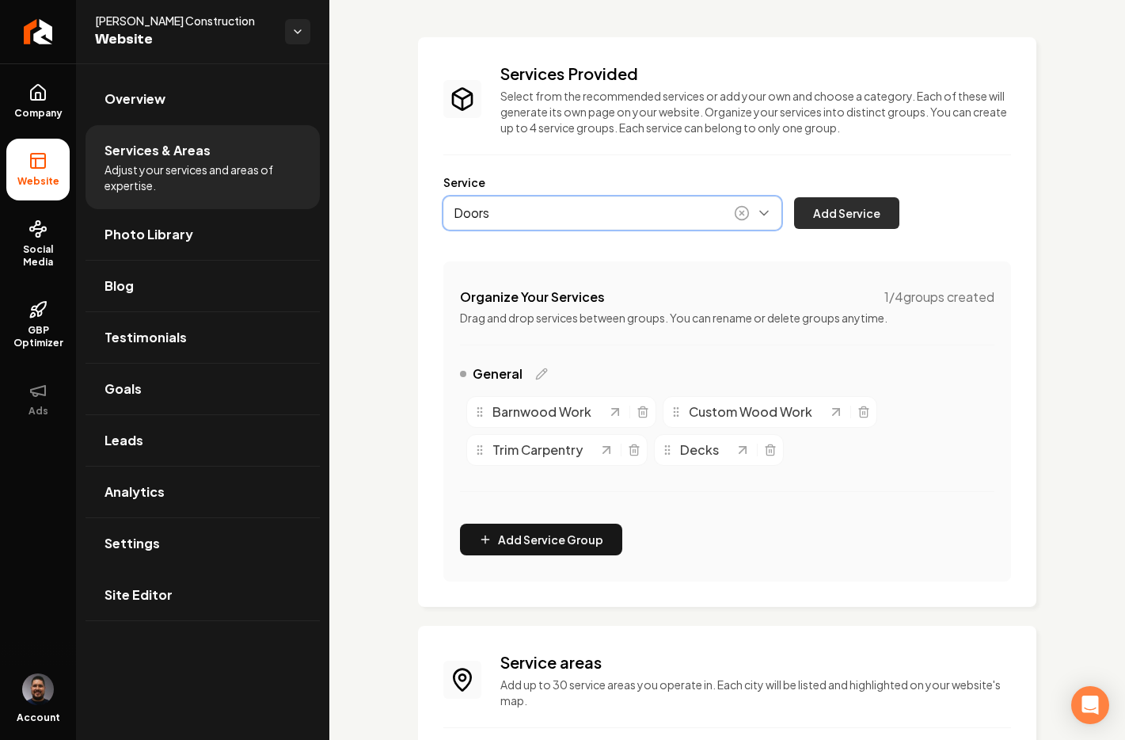
type input "Doors"
click at [848, 207] on button "Add Service" at bounding box center [846, 213] width 105 height 32
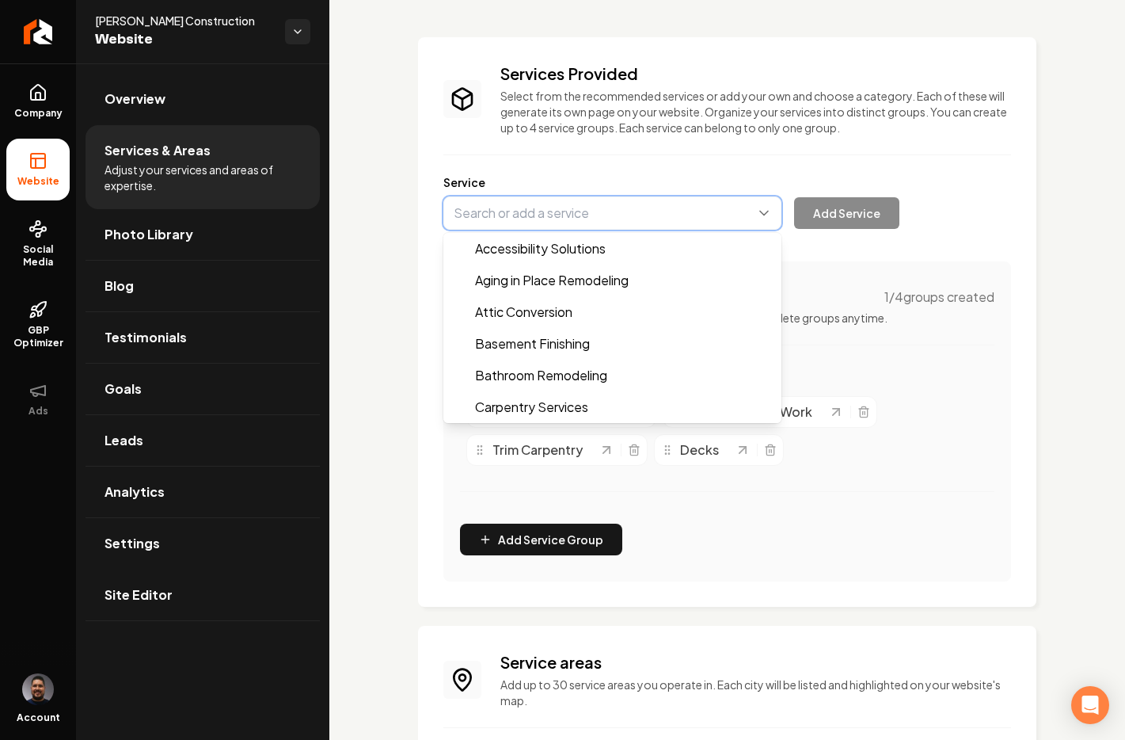
click at [505, 221] on button "Main content area" at bounding box center [613, 212] width 338 height 33
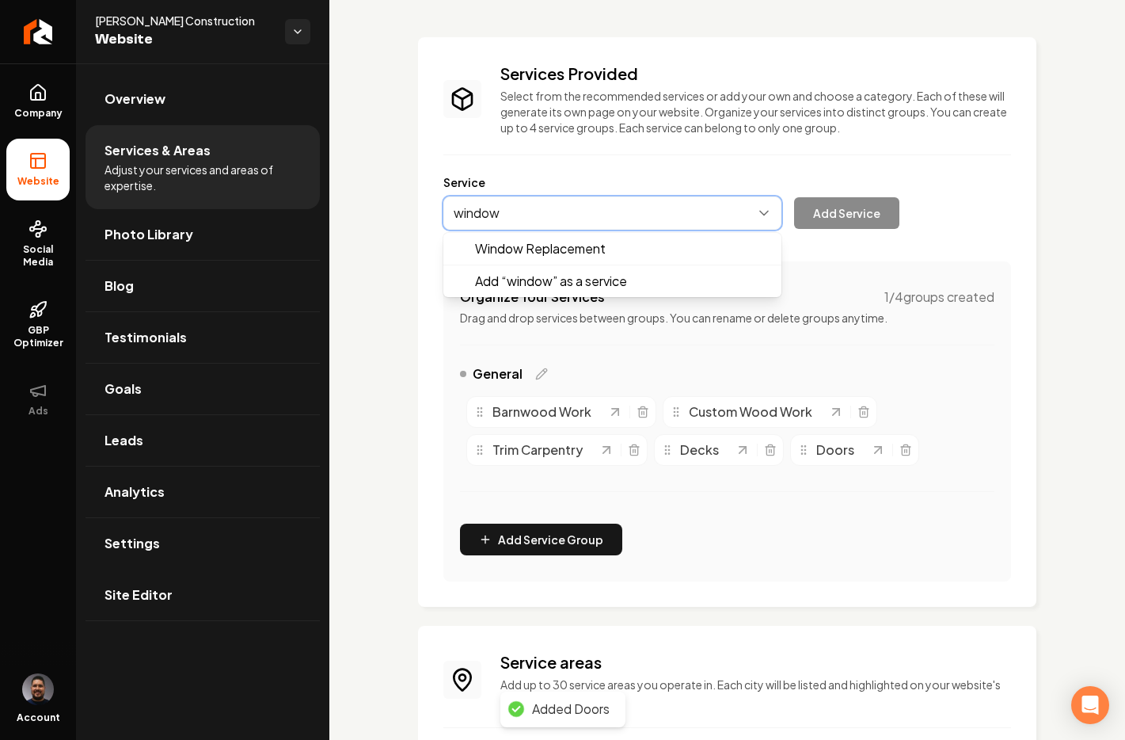
type input "windows"
drag, startPoint x: 417, startPoint y: 235, endPoint x: 383, endPoint y: 238, distance: 33.4
click at [383, 238] on div "Services Provided Select from the recommended services or add your own and choo…" at bounding box center [727, 624] width 796 height 1251
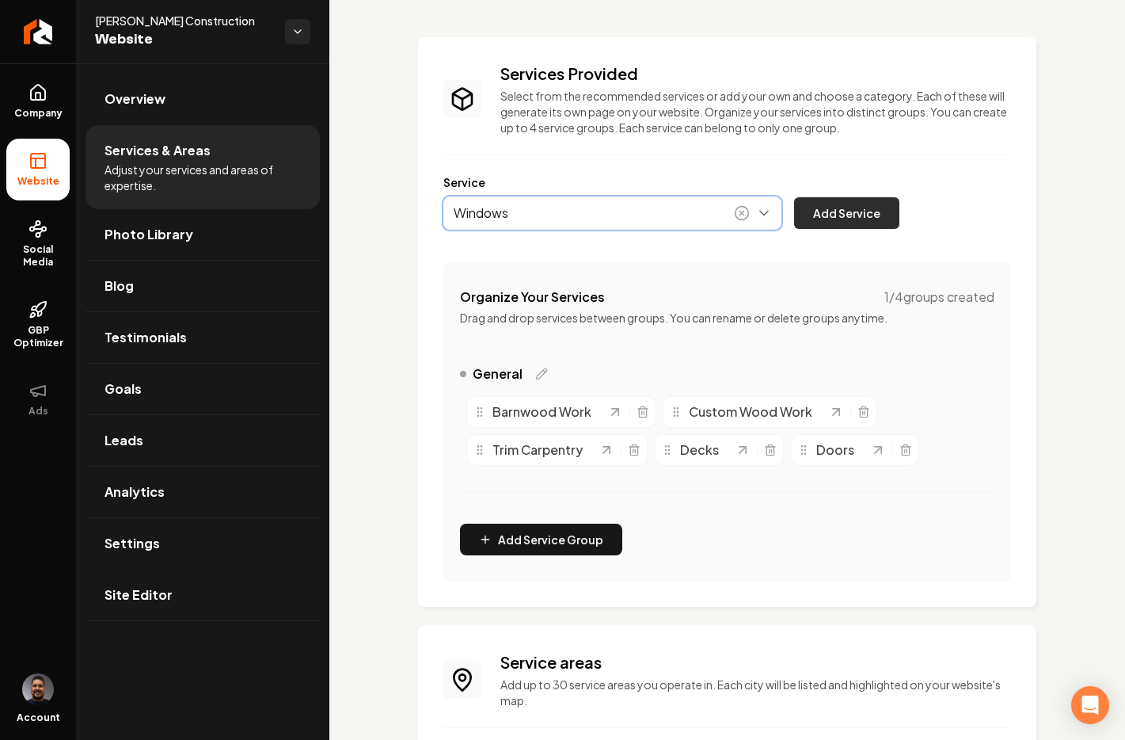
type input "Windows"
click at [829, 214] on button "Add Service" at bounding box center [846, 213] width 105 height 32
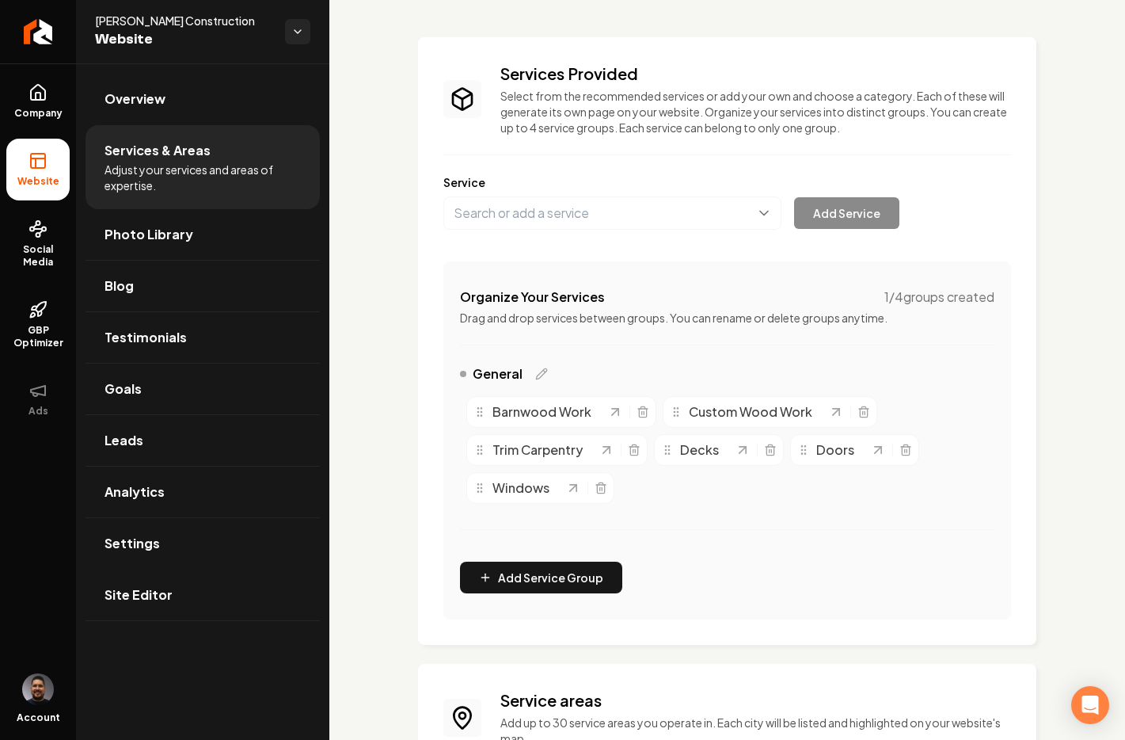
click at [487, 193] on div "Service Add Service" at bounding box center [728, 201] width 568 height 55
click at [493, 204] on button "Main content area" at bounding box center [613, 212] width 338 height 33
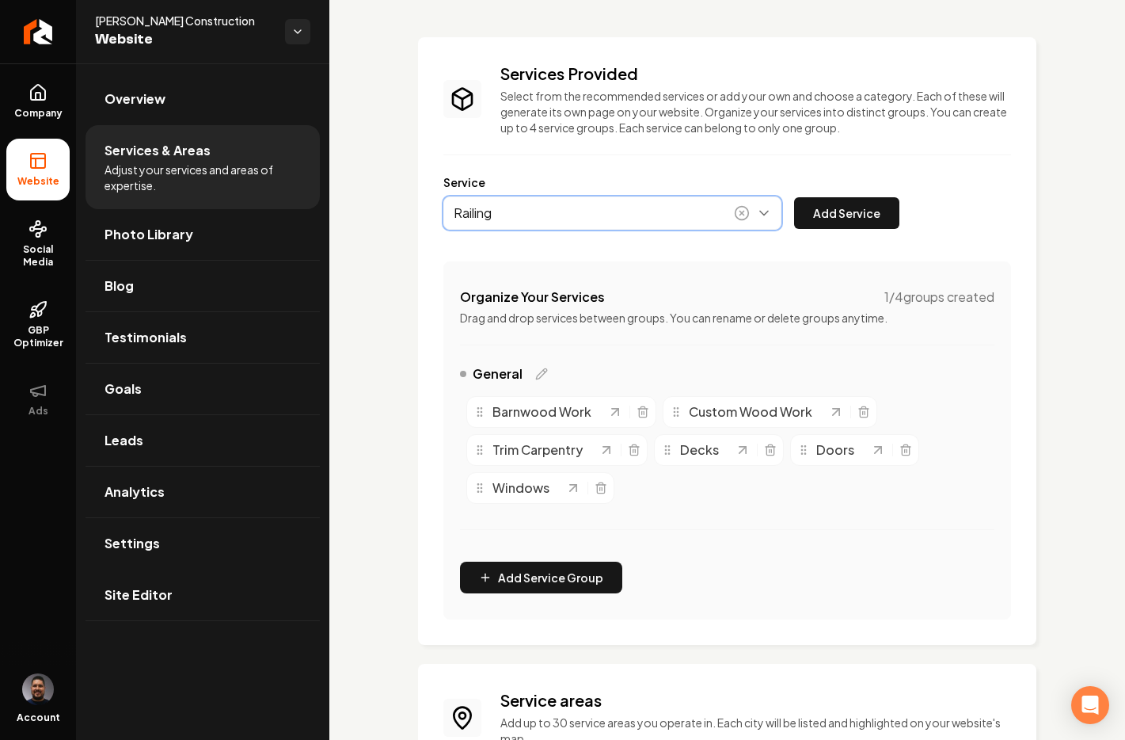
click at [524, 215] on button "Main content area" at bounding box center [613, 212] width 338 height 33
click at [811, 214] on div "Railing Add Service" at bounding box center [672, 212] width 456 height 33
click at [640, 240] on div "Services Provided Select from the recommended services or add your own and choo…" at bounding box center [728, 341] width 568 height 557
click at [538, 210] on button "Main content area" at bounding box center [613, 212] width 338 height 33
type input "Railings"
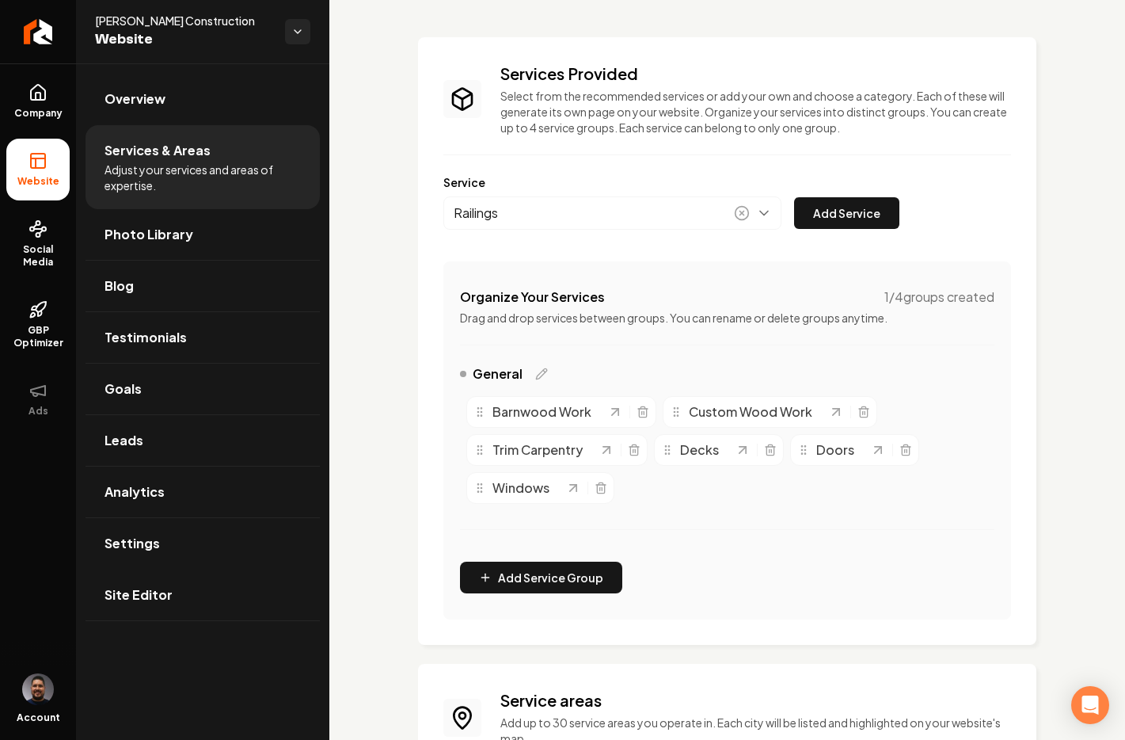
click at [816, 195] on div "Service Railings Add Service" at bounding box center [728, 201] width 568 height 55
click at [817, 198] on button "Add Service" at bounding box center [846, 213] width 105 height 32
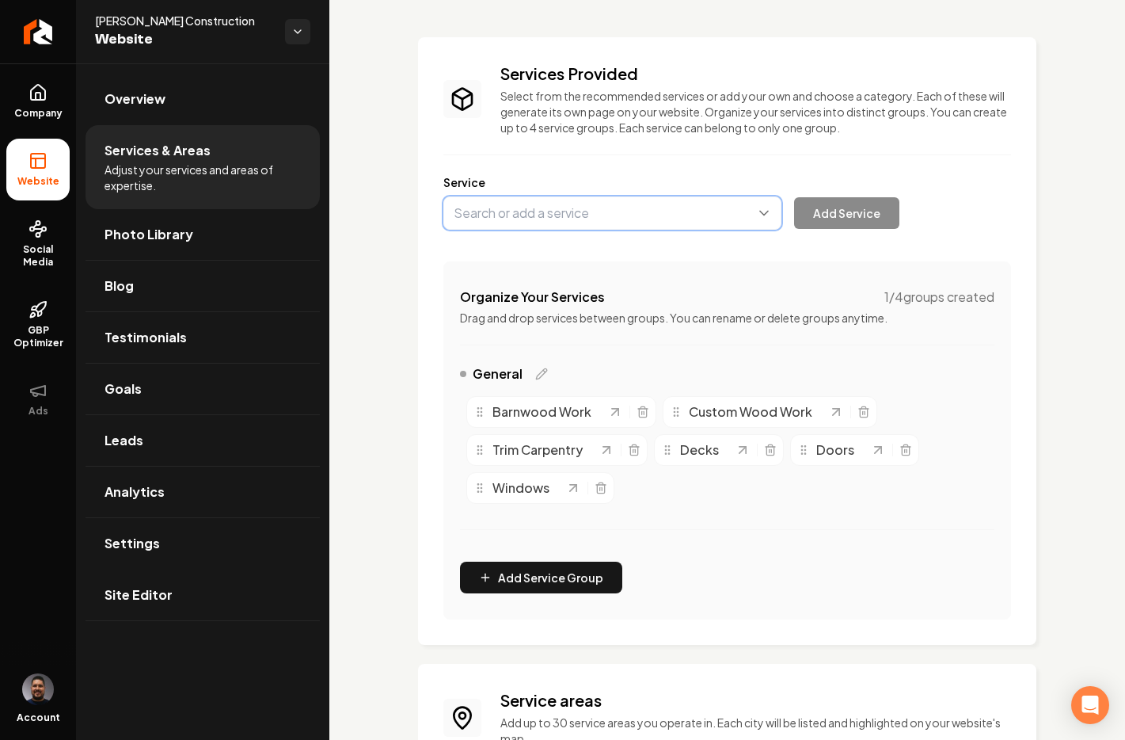
click at [598, 217] on button "Main content area" at bounding box center [613, 212] width 338 height 33
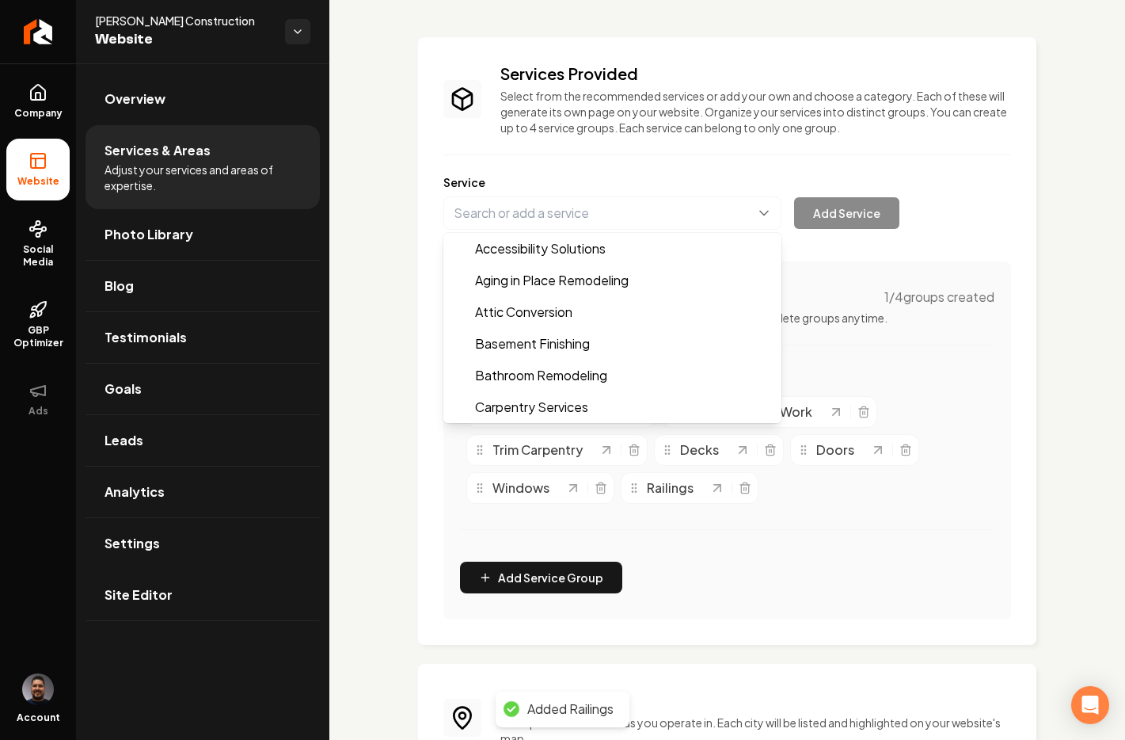
click at [841, 352] on div "Services Provided Select from the recommended services or add your own and choo…" at bounding box center [728, 341] width 568 height 557
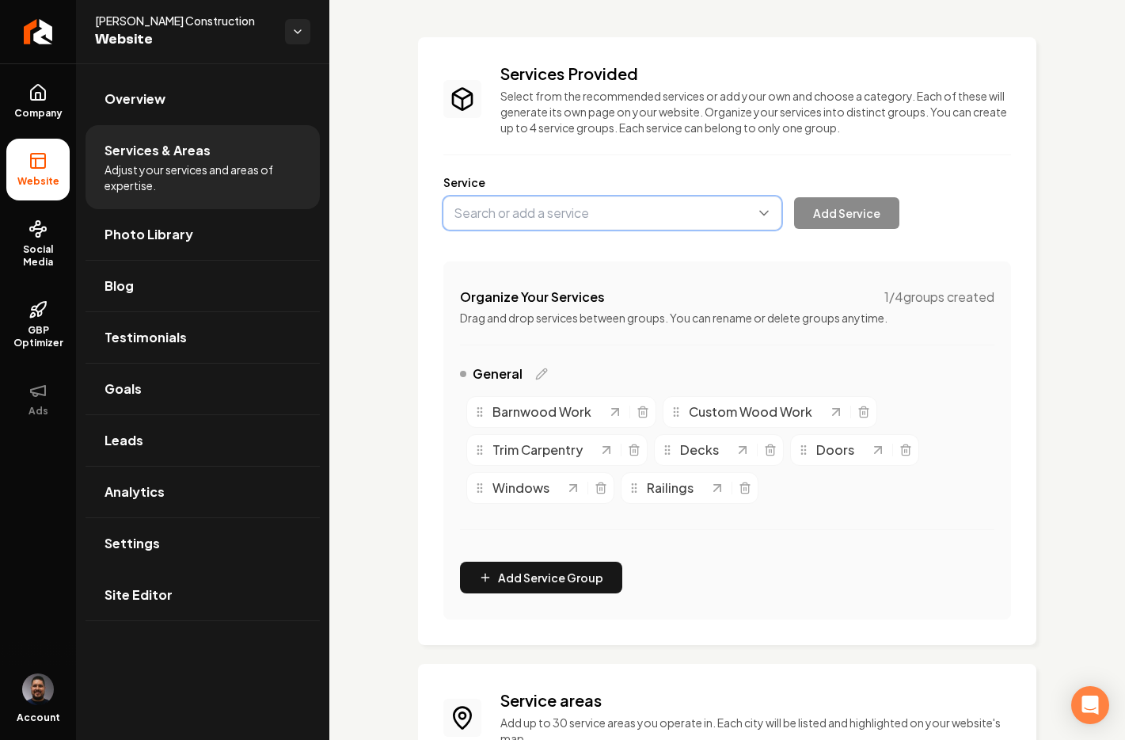
click at [549, 220] on button "Main content area" at bounding box center [613, 212] width 338 height 33
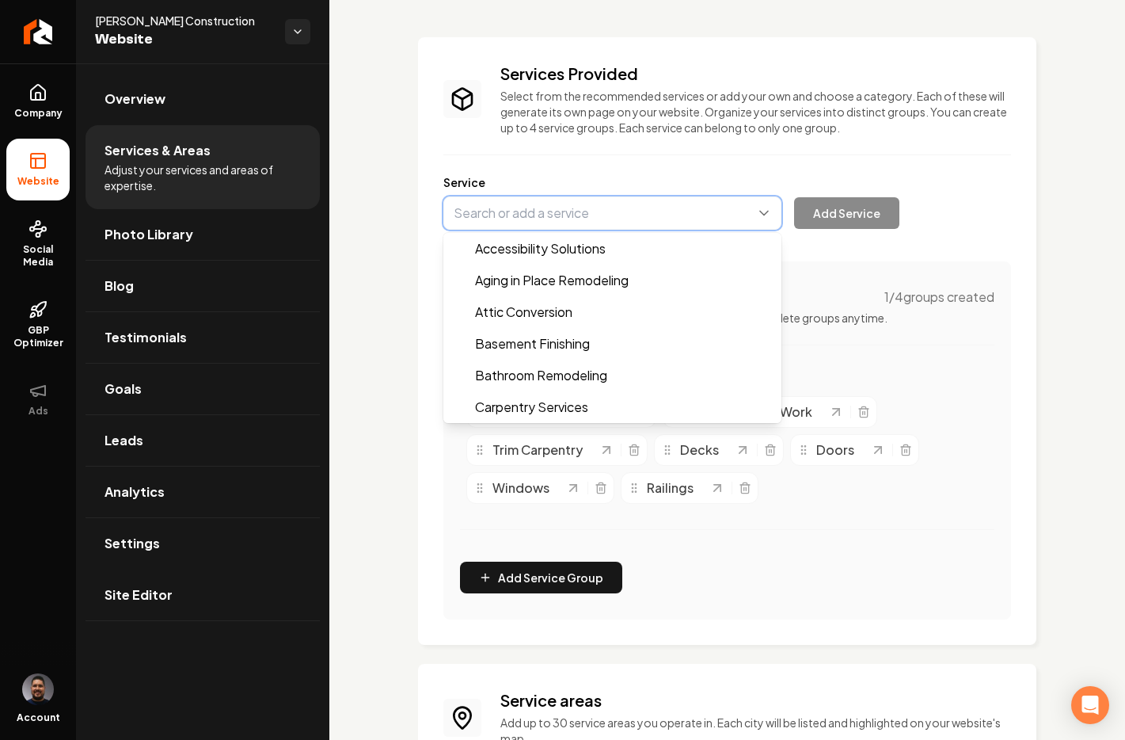
paste input "Project Management/Contracting Services"
type input "Project Management/Contracting Services"
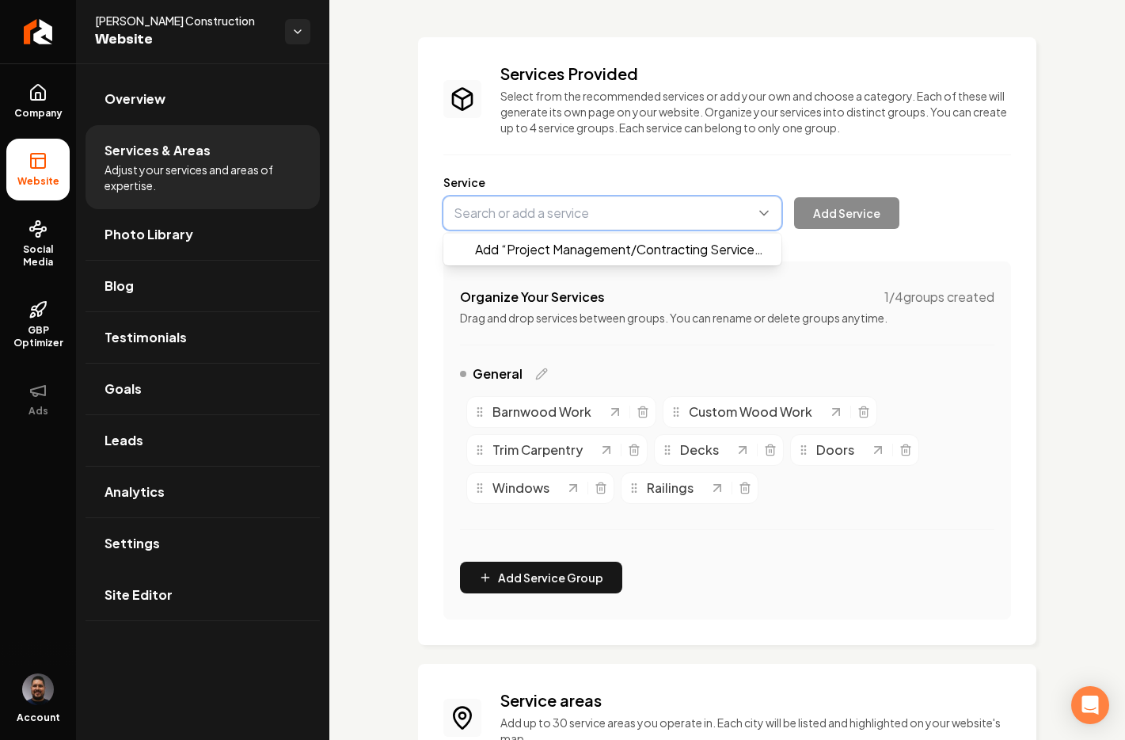
click at [587, 209] on button "Main content area" at bounding box center [613, 212] width 338 height 33
click at [561, 215] on button "Main content area" at bounding box center [613, 212] width 338 height 33
paste input "Project Management/Contracting Services"
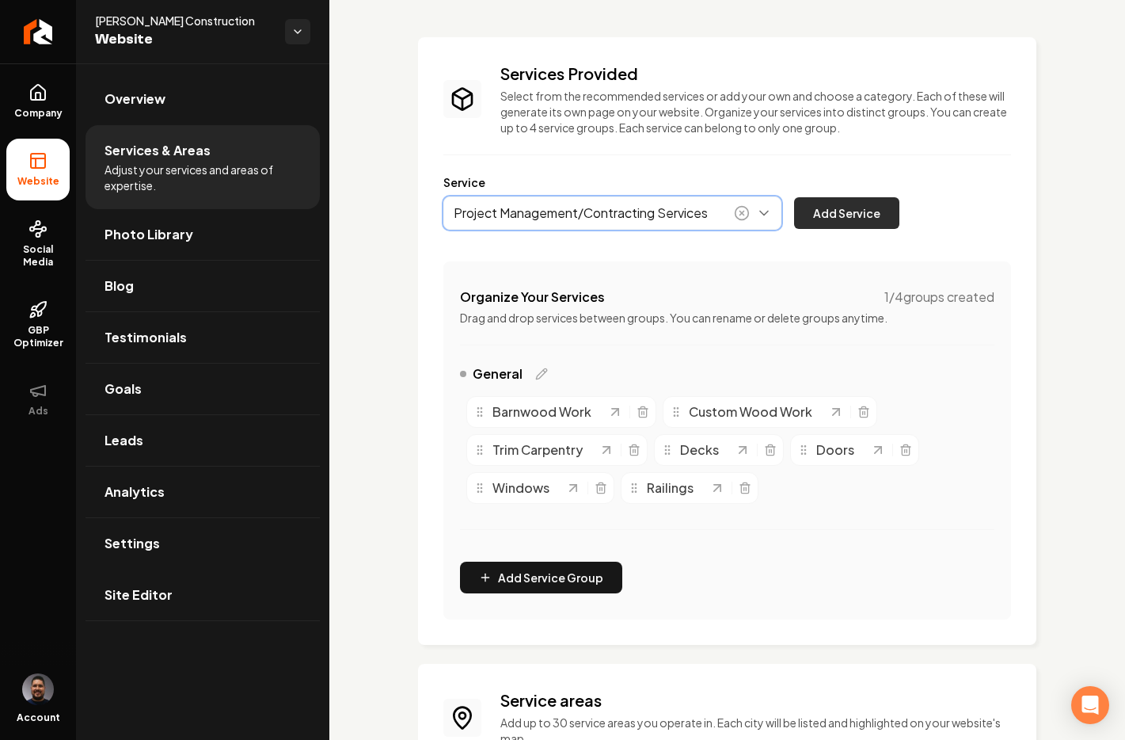
type input "Project Management/Contracting Services"
click at [853, 207] on button "Add Service" at bounding box center [846, 213] width 105 height 32
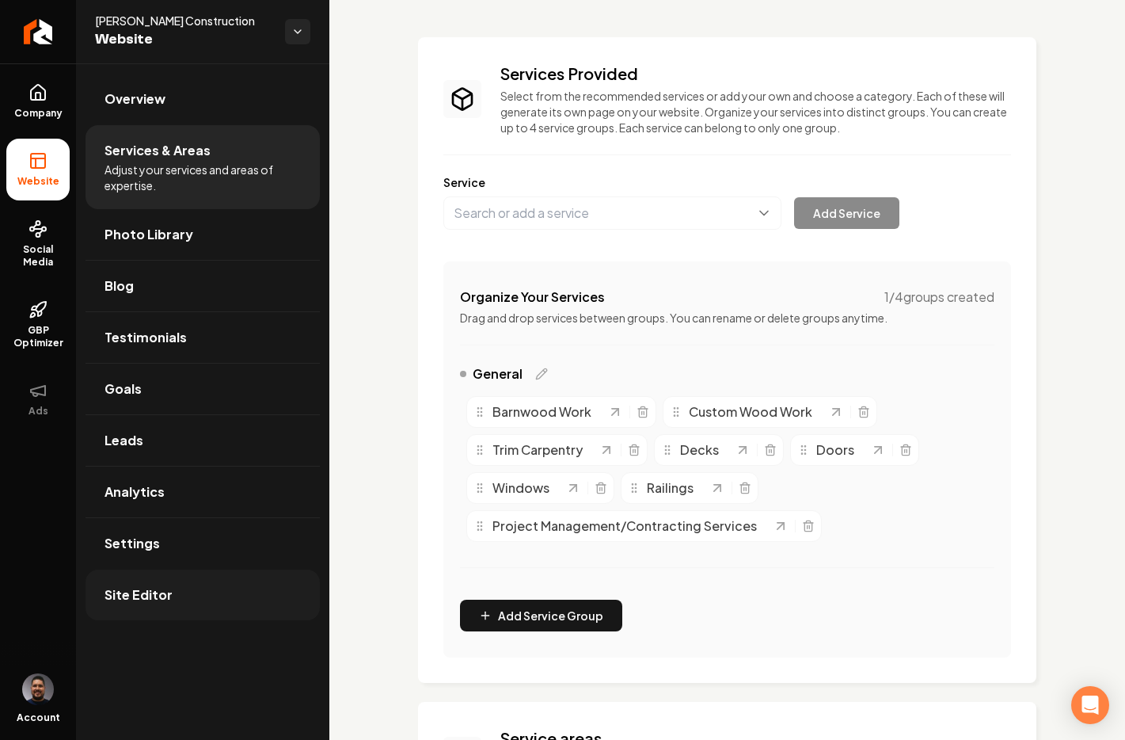
click at [156, 607] on link "Site Editor" at bounding box center [203, 594] width 234 height 51
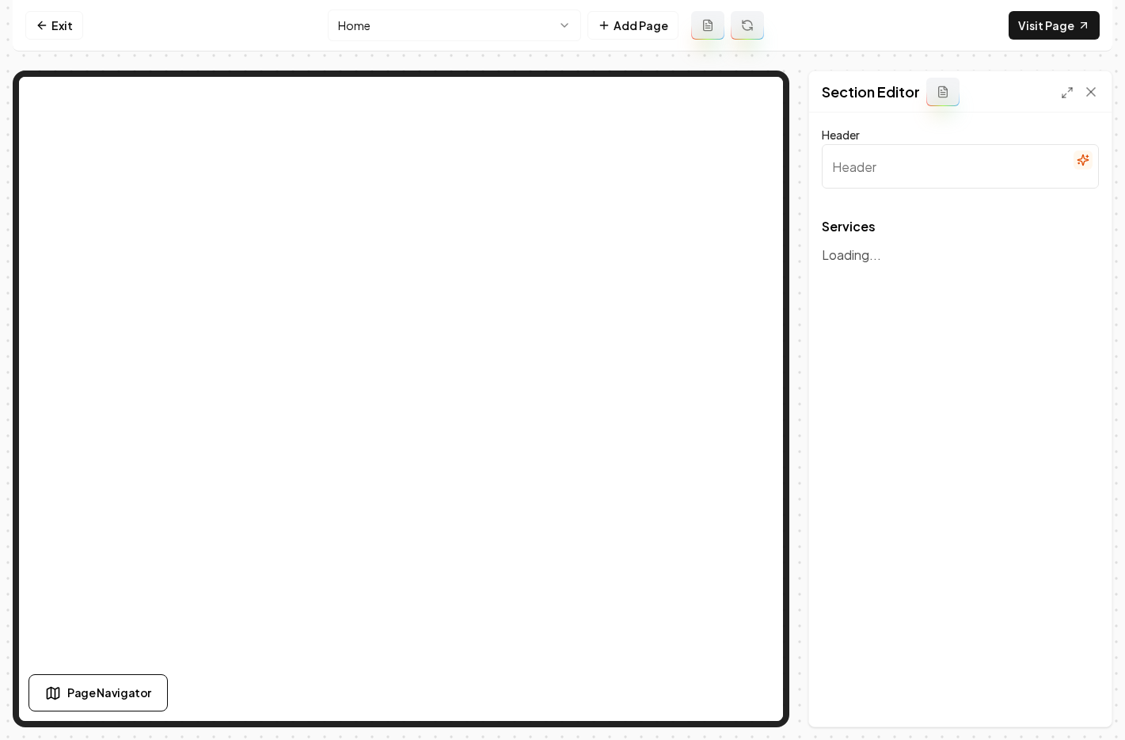
type input "Expert Home Remodeling & Custom Woodwork Services"
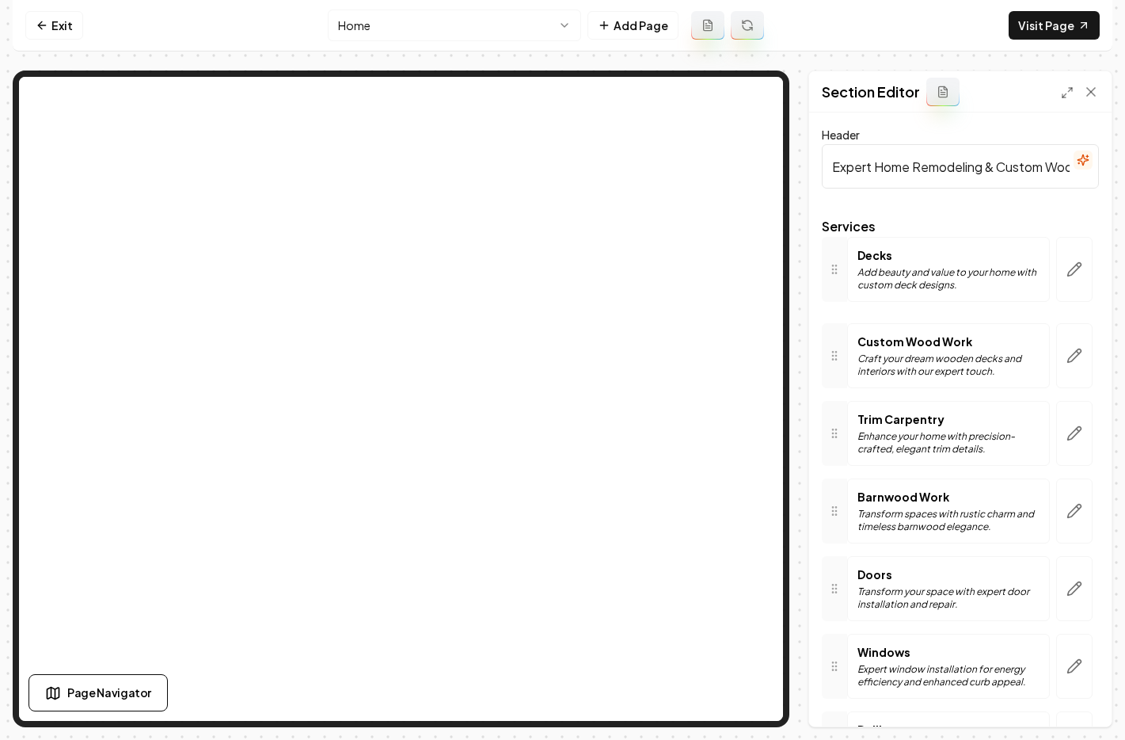
drag, startPoint x: 832, startPoint y: 364, endPoint x: 828, endPoint y: 278, distance: 86.5
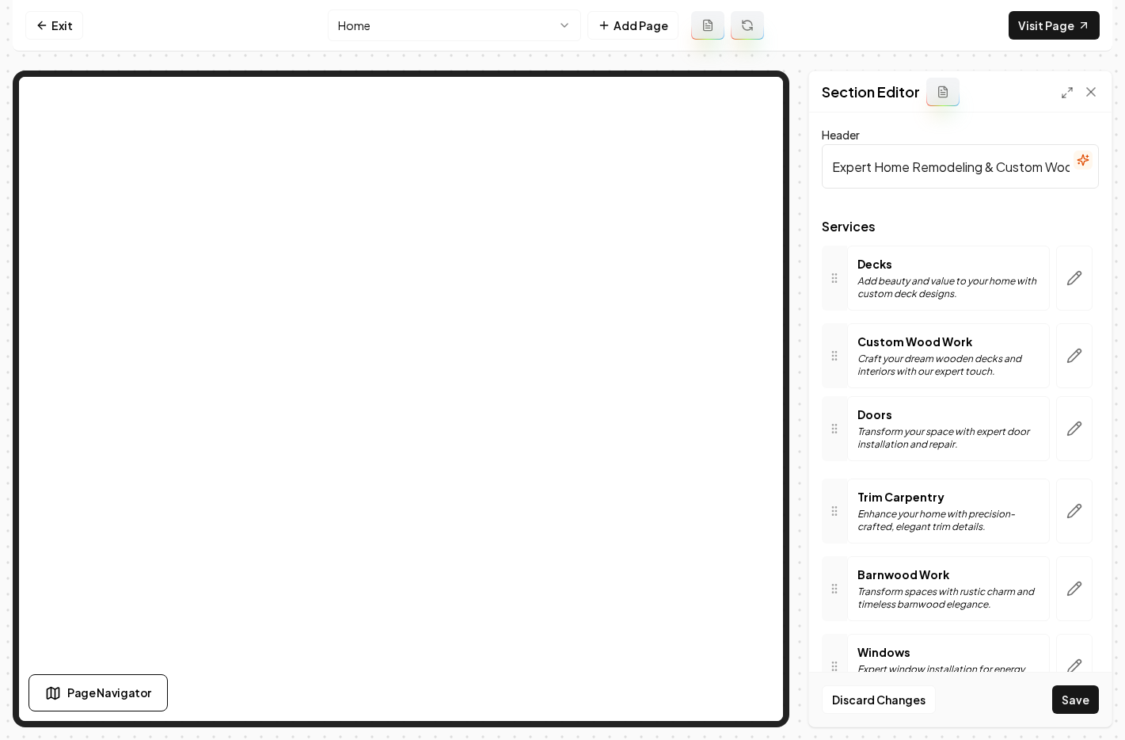
drag, startPoint x: 841, startPoint y: 595, endPoint x: 851, endPoint y: 429, distance: 165.9
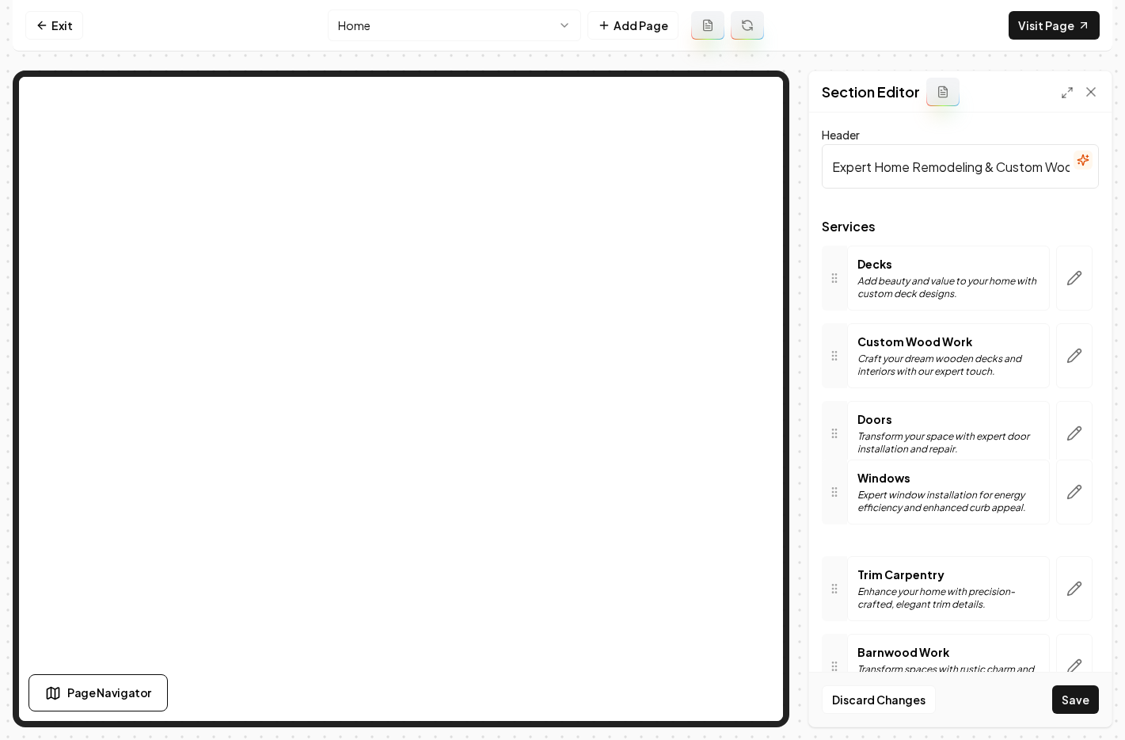
drag, startPoint x: 842, startPoint y: 655, endPoint x: 862, endPoint y: 480, distance: 176.2
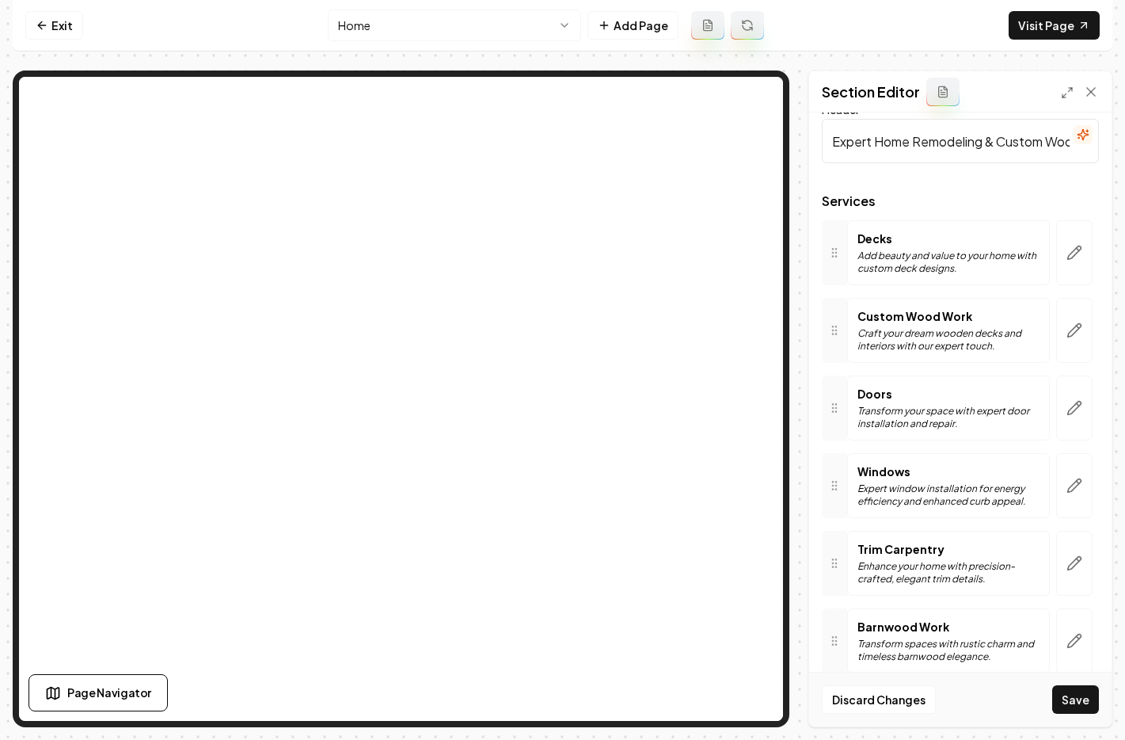
scroll to position [48, 0]
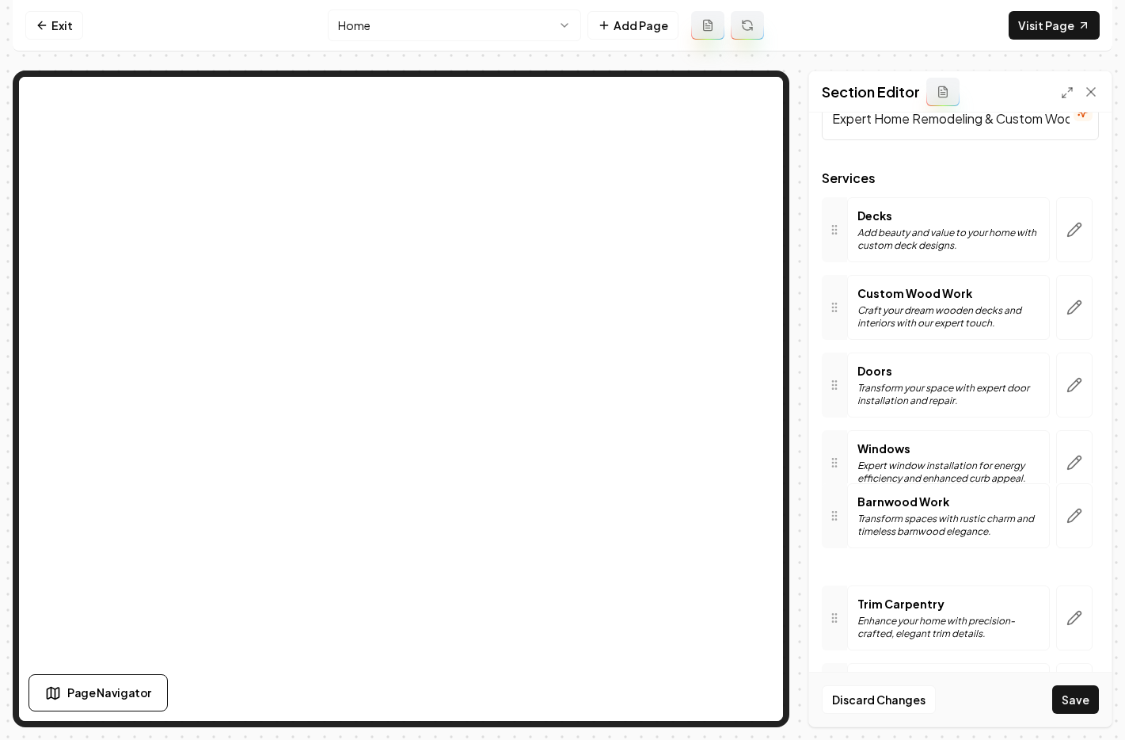
drag, startPoint x: 840, startPoint y: 615, endPoint x: 863, endPoint y: 513, distance: 104.7
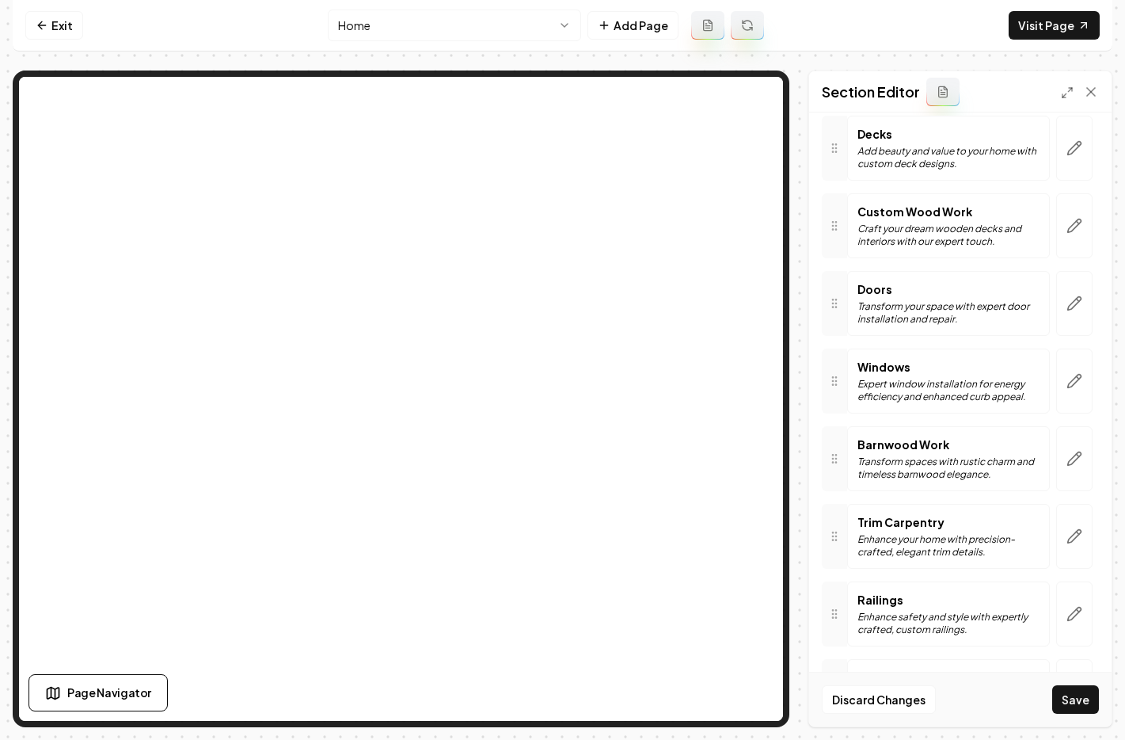
scroll to position [134, 0]
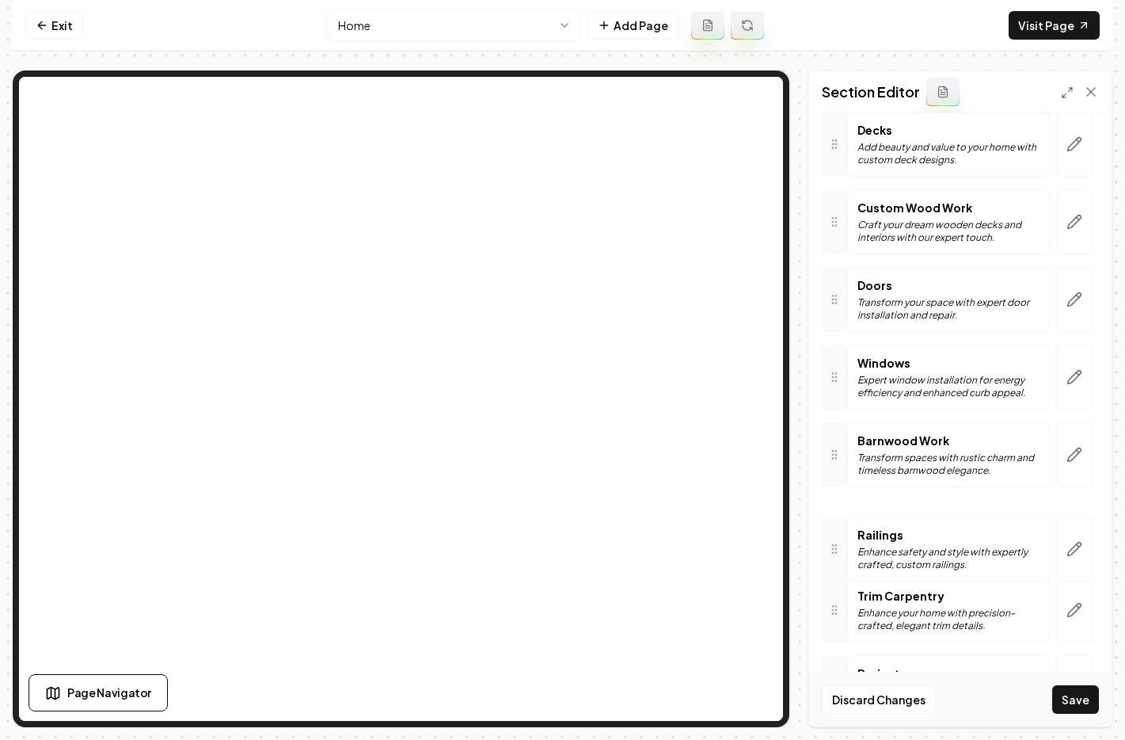
drag, startPoint x: 840, startPoint y: 609, endPoint x: 840, endPoint y: 543, distance: 66.5
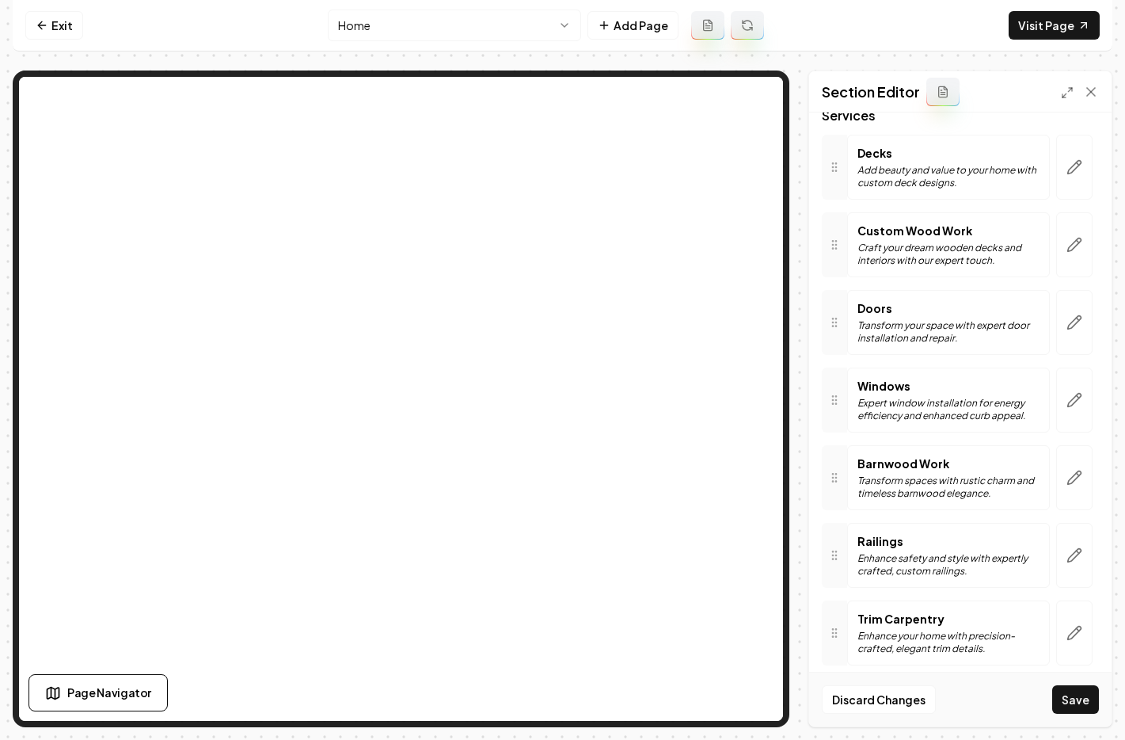
scroll to position [108, 0]
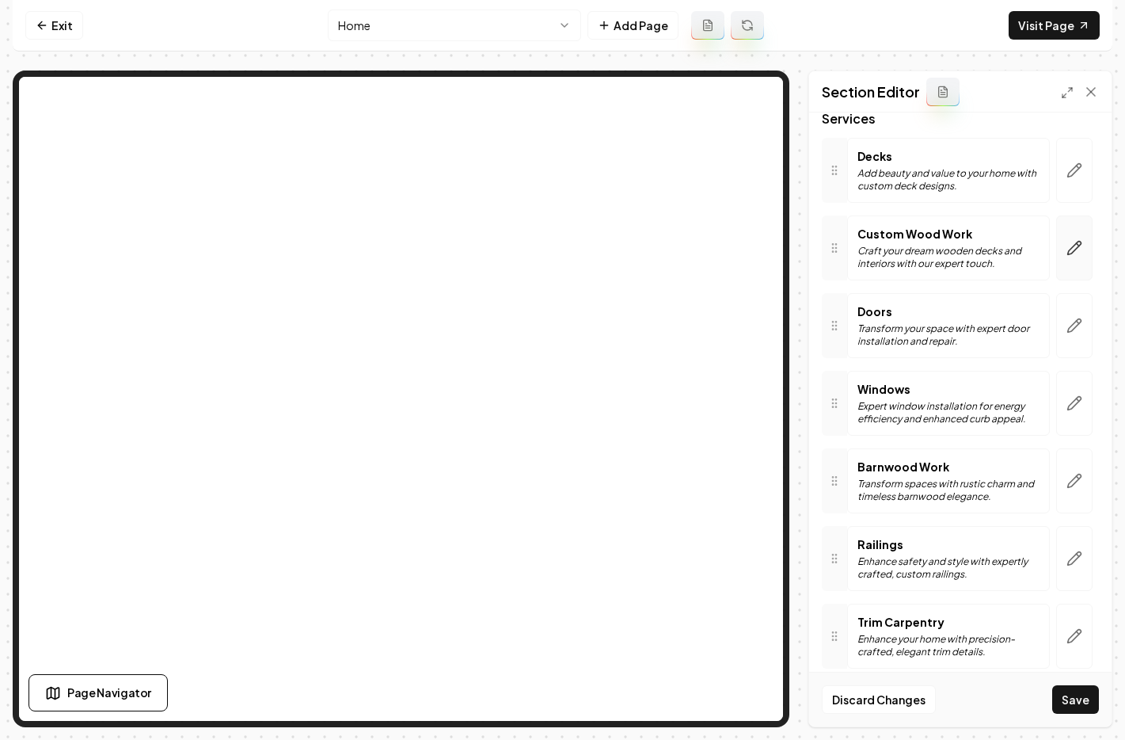
click at [1068, 249] on icon "button" at bounding box center [1074, 248] width 13 height 13
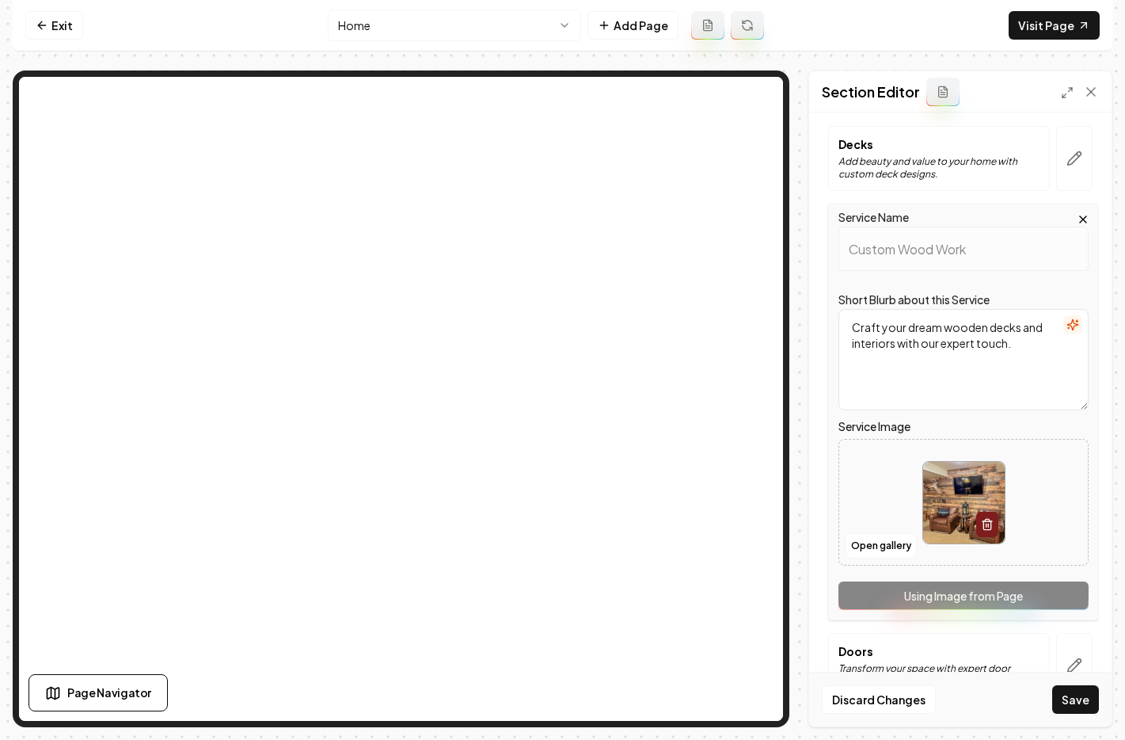
scroll to position [0, 0]
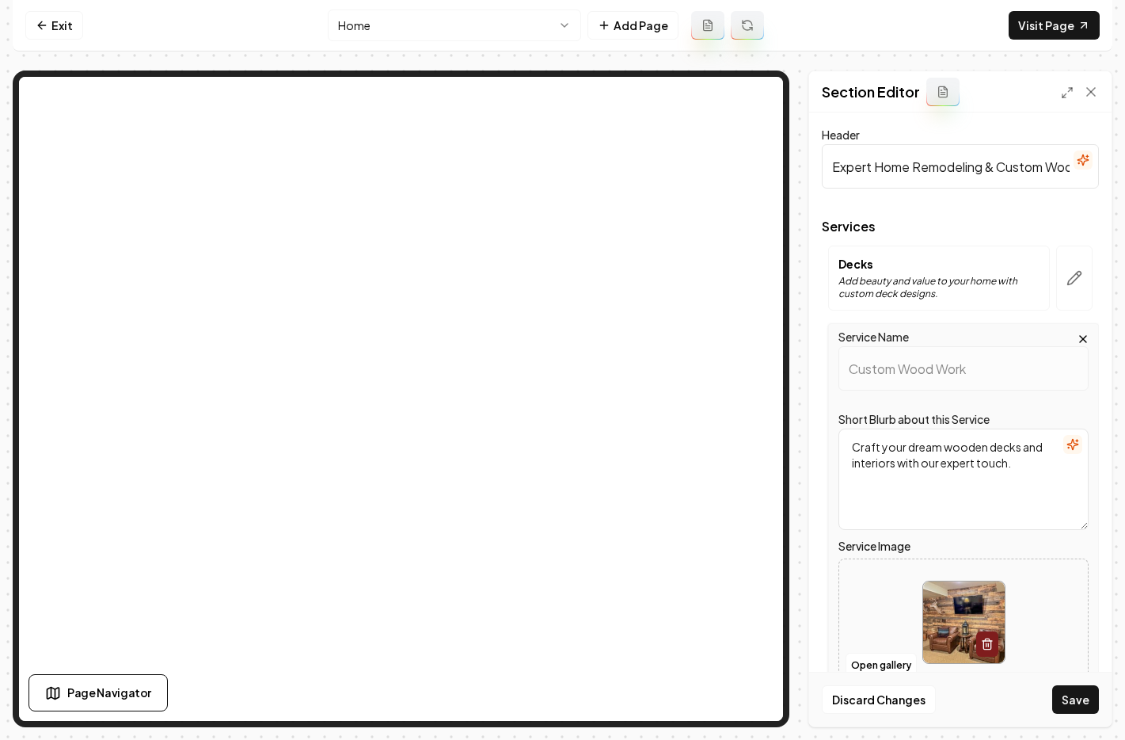
click at [866, 310] on div "Decks Add beauty and value to your home with custom deck designs." at bounding box center [939, 278] width 222 height 65
click at [1077, 337] on icon "button" at bounding box center [1083, 339] width 13 height 13
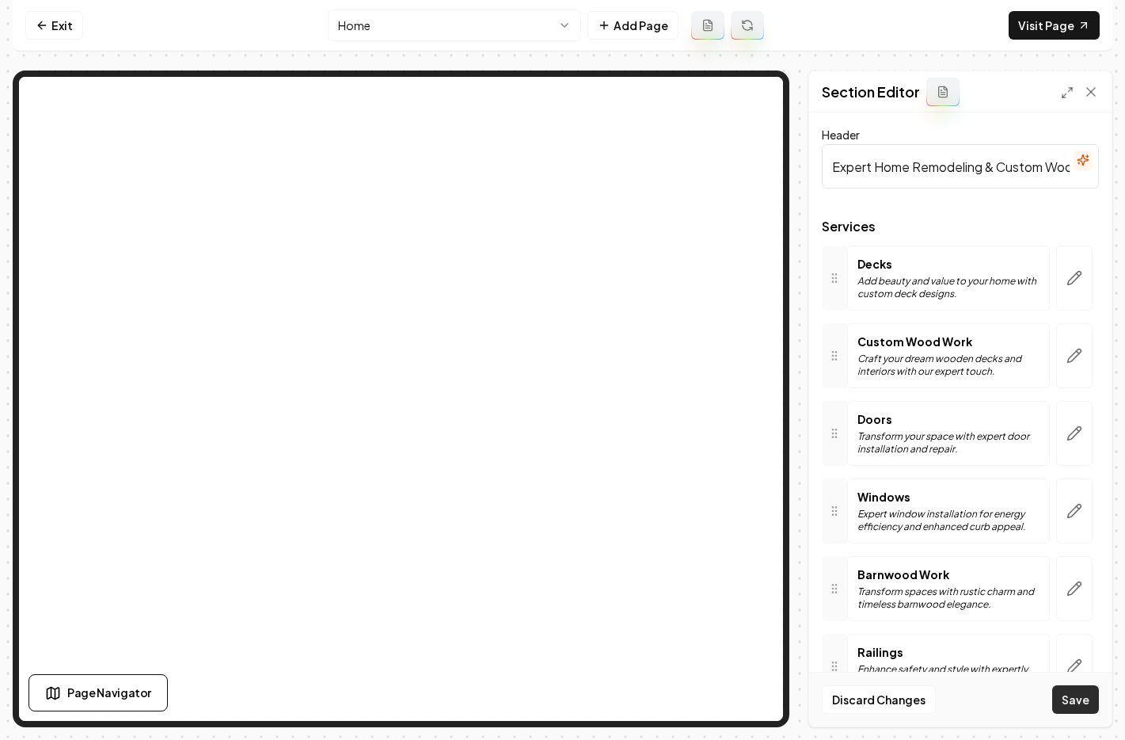
click at [1079, 703] on button "Save" at bounding box center [1076, 699] width 47 height 29
click at [894, 341] on p "Custom Wood Work" at bounding box center [949, 341] width 182 height 16
click at [1057, 358] on button "button" at bounding box center [1075, 355] width 36 height 65
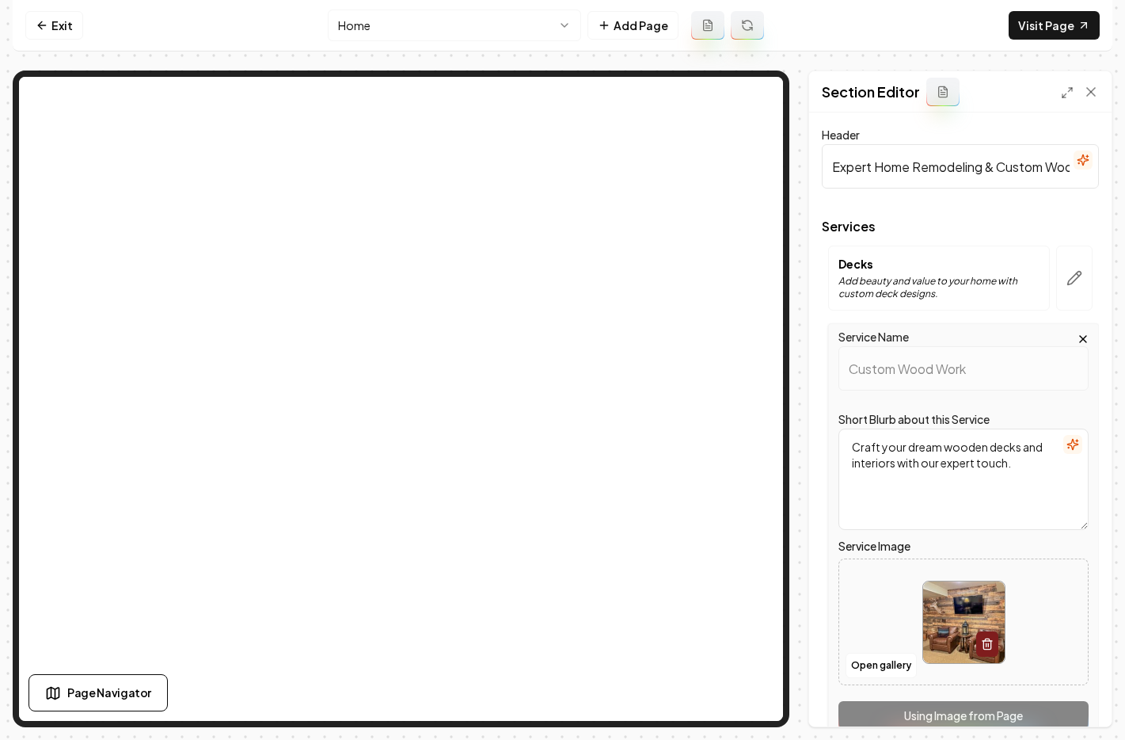
click at [819, 366] on div "Header Expert Home Remodeling & Custom Woodwork Services Services Decks Add bea…" at bounding box center [960, 419] width 303 height 614
click at [1077, 336] on icon "button" at bounding box center [1083, 339] width 13 height 13
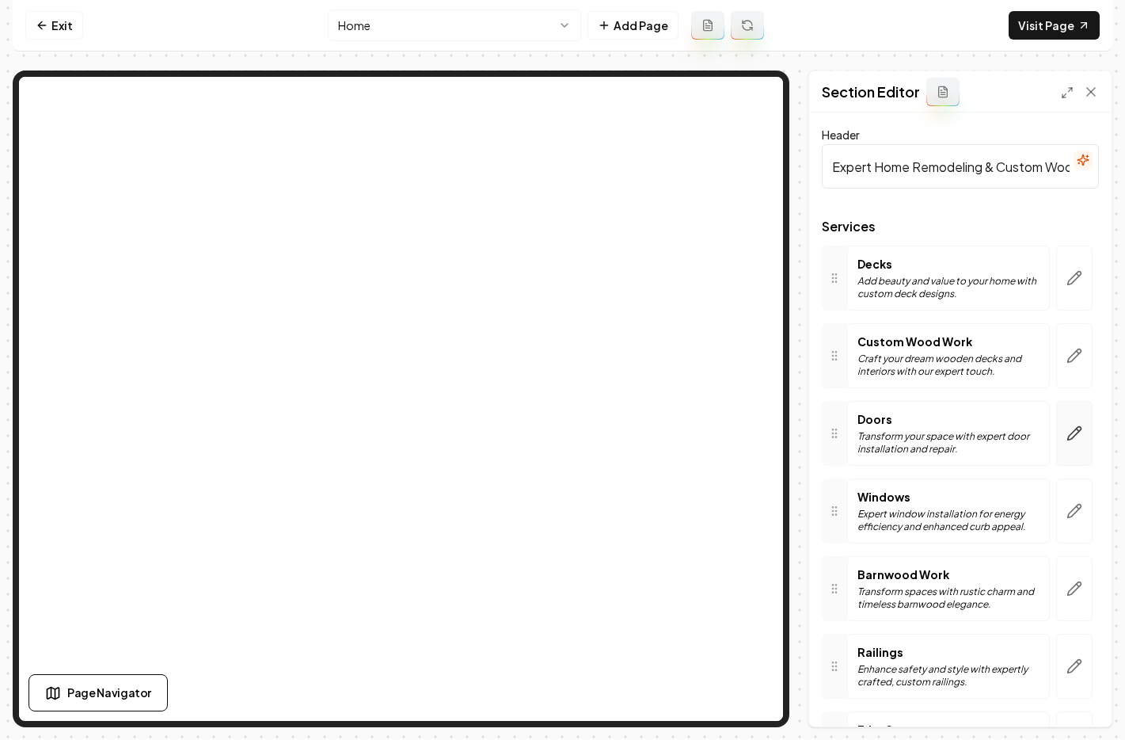
click at [1067, 429] on icon "button" at bounding box center [1075, 433] width 16 height 16
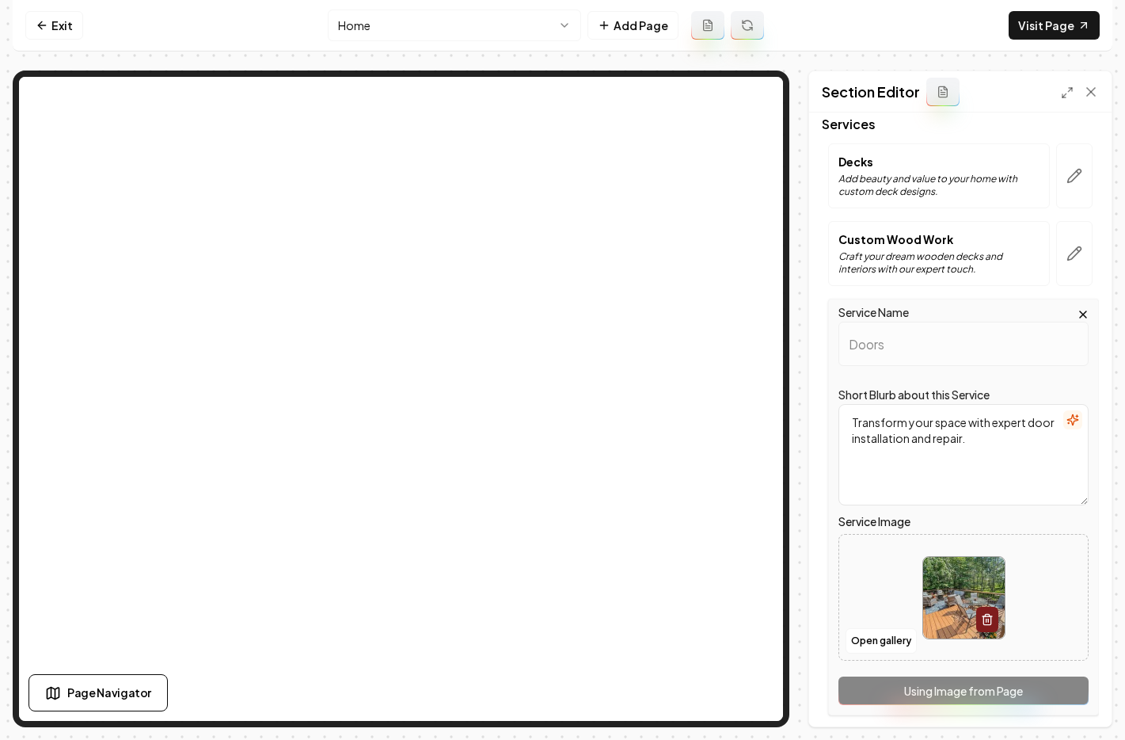
scroll to position [288, 0]
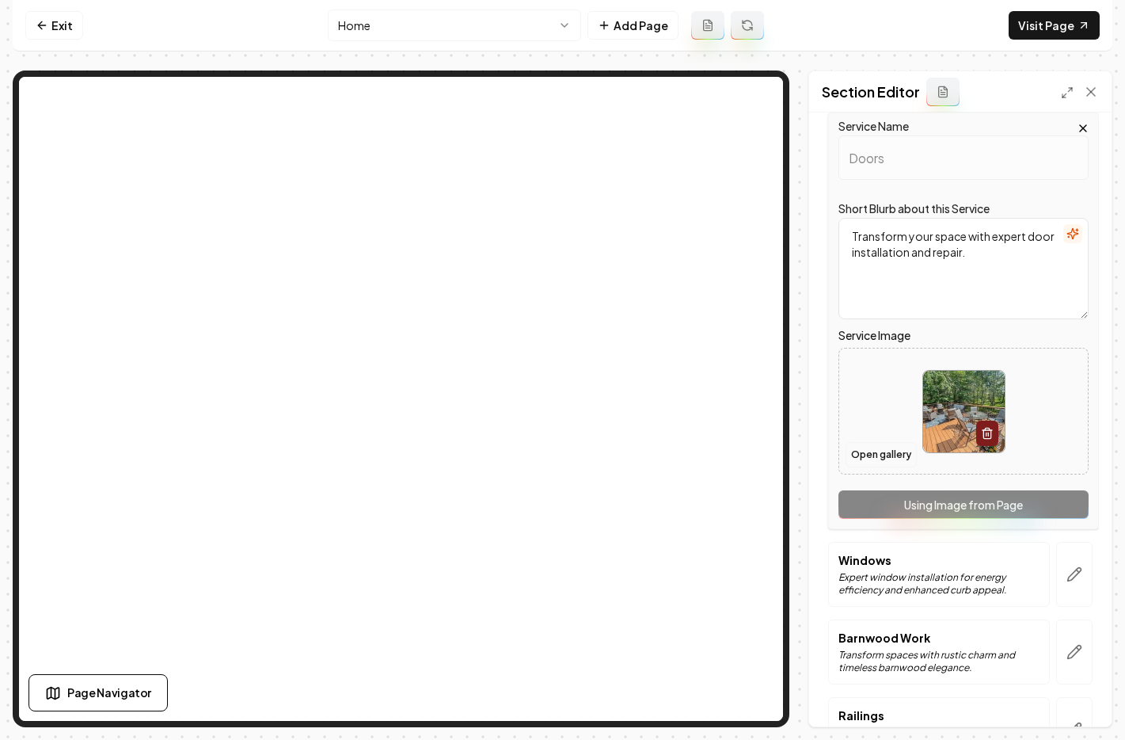
click at [900, 455] on button "Open gallery" at bounding box center [881, 454] width 71 height 25
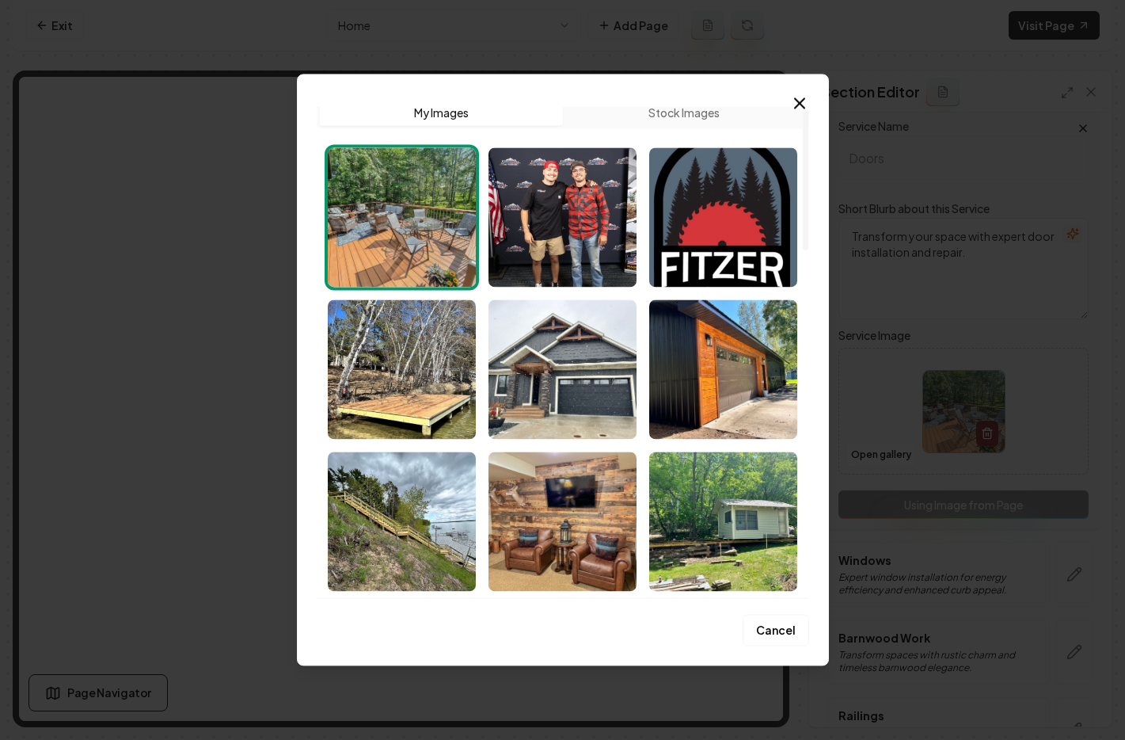
scroll to position [25, 0]
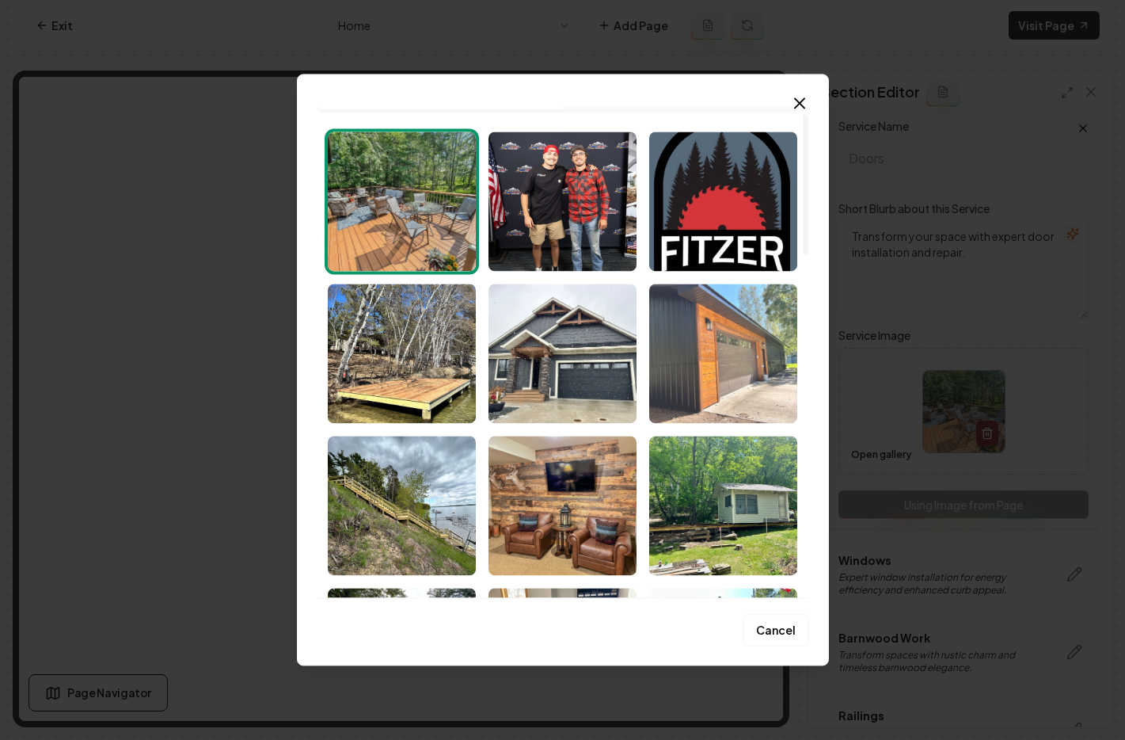
click at [742, 378] on img "Select image image_68c1a3e65c7cd75eb848cf94.jpeg" at bounding box center [723, 353] width 148 height 139
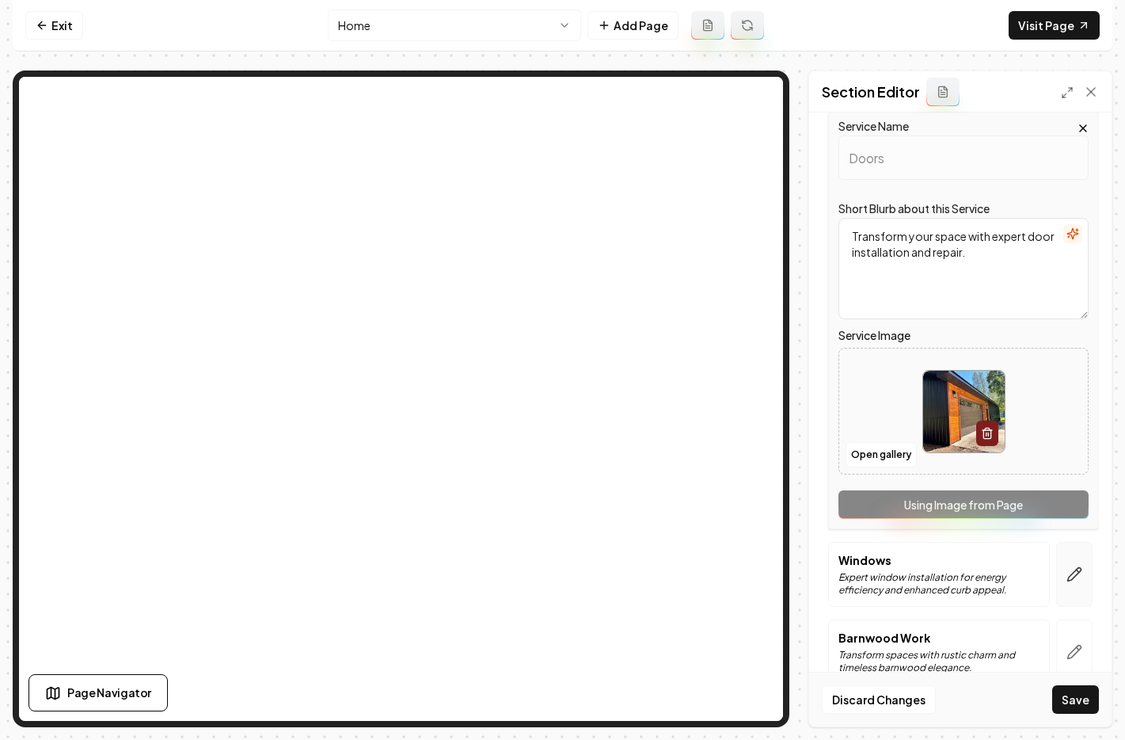
click at [1064, 585] on button "button" at bounding box center [1075, 574] width 36 height 65
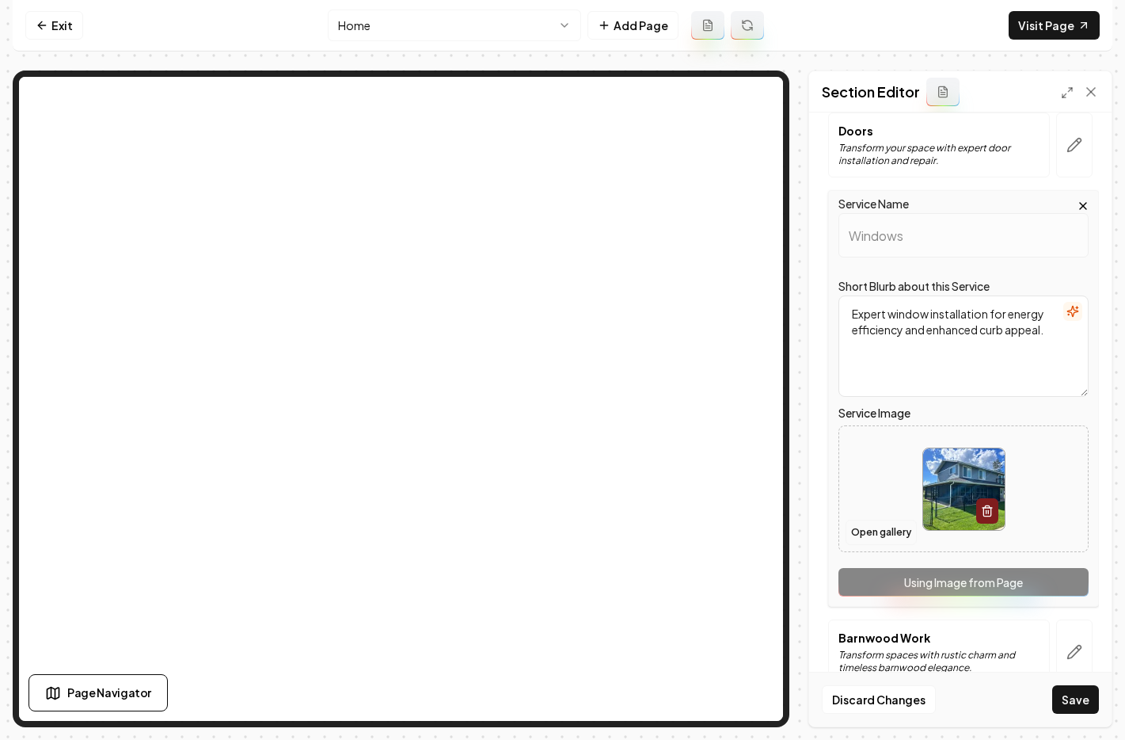
click at [864, 527] on button "Open gallery" at bounding box center [881, 532] width 71 height 25
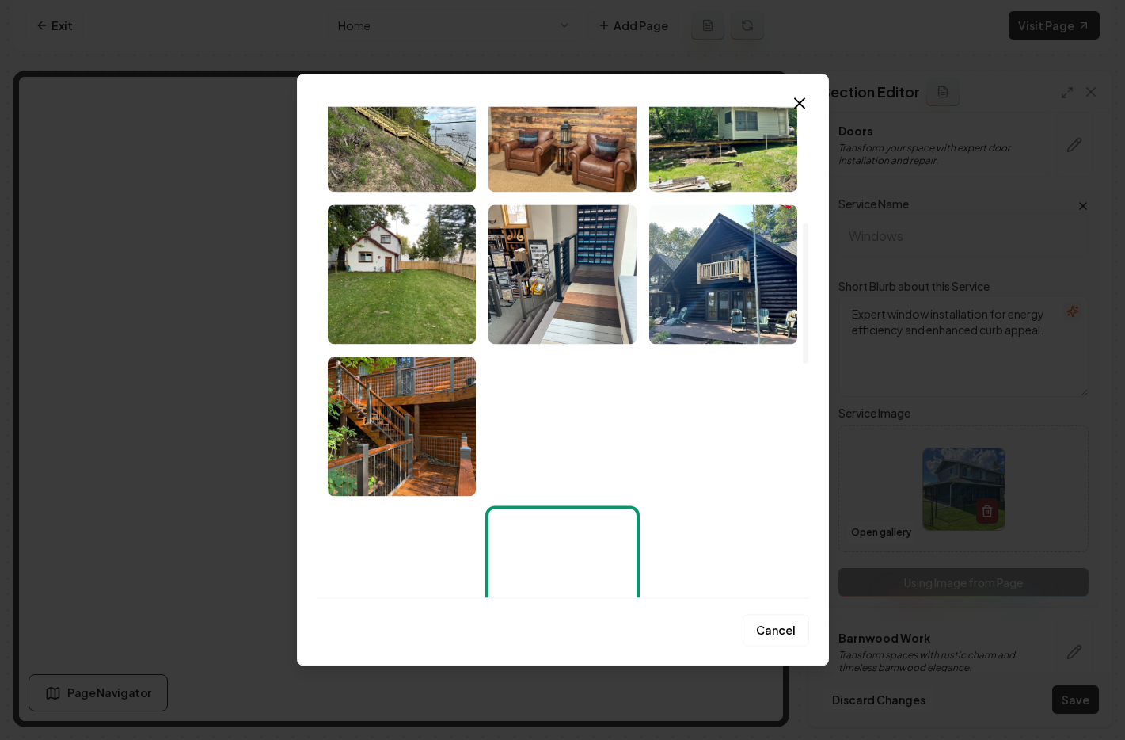
scroll to position [0, 0]
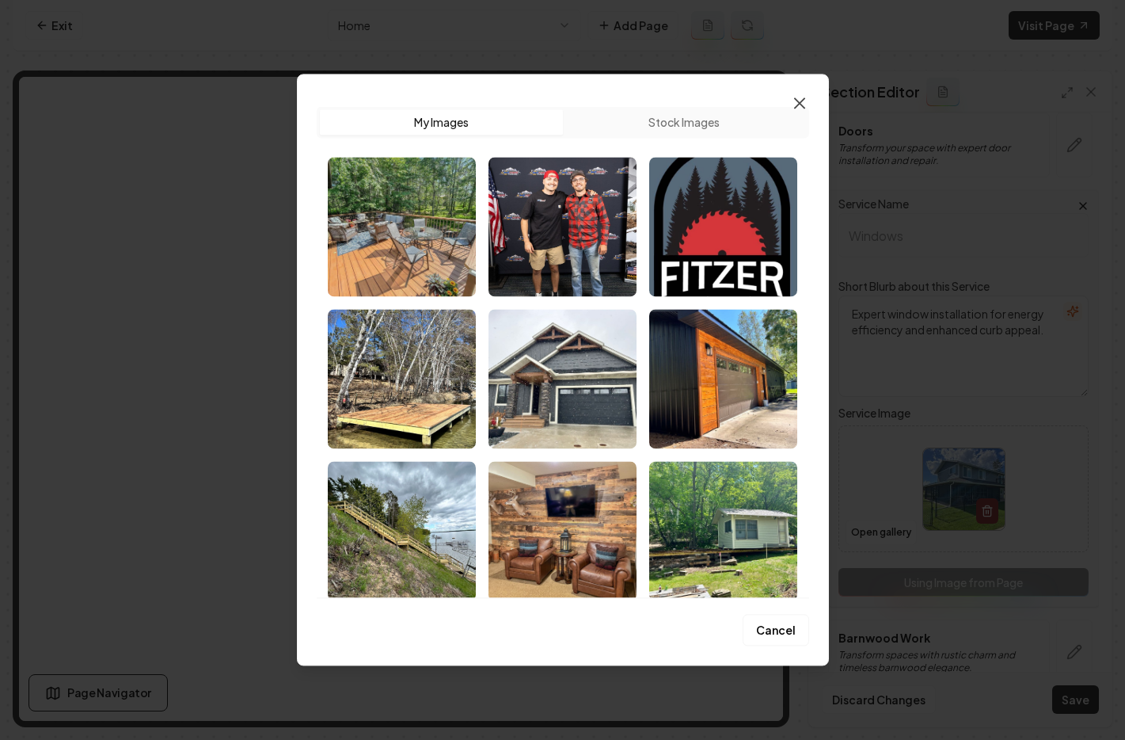
click at [803, 105] on icon "button" at bounding box center [799, 102] width 19 height 19
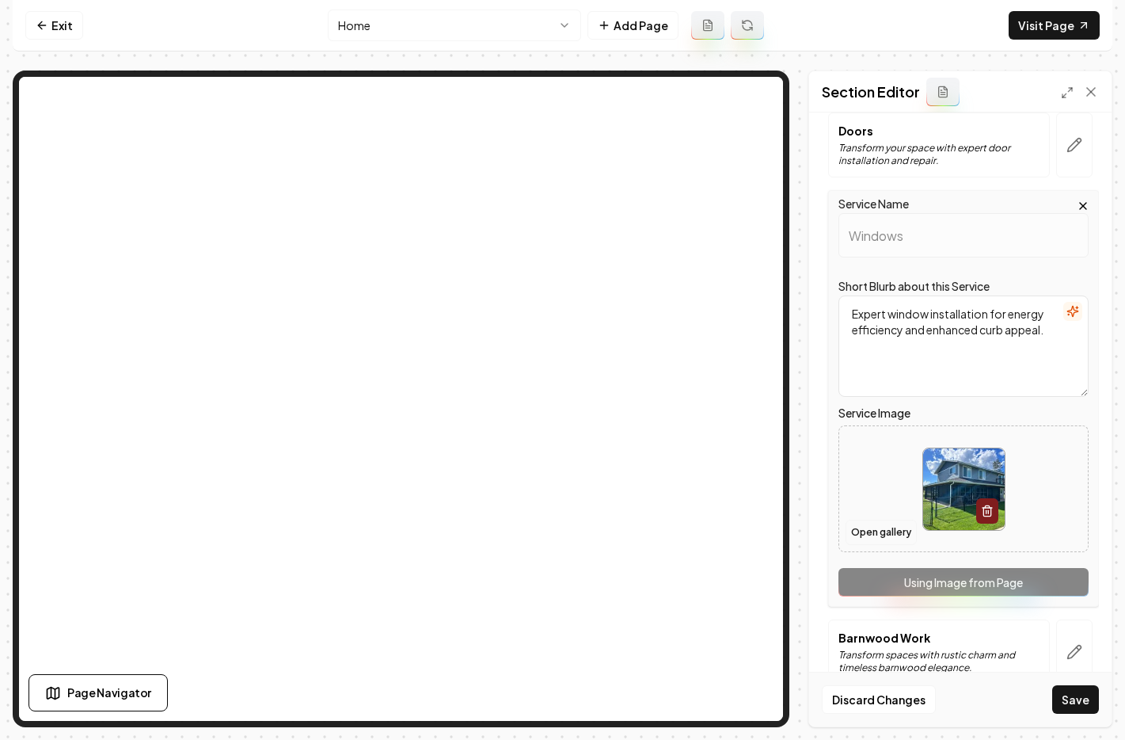
click at [878, 531] on button "Open gallery" at bounding box center [881, 532] width 71 height 25
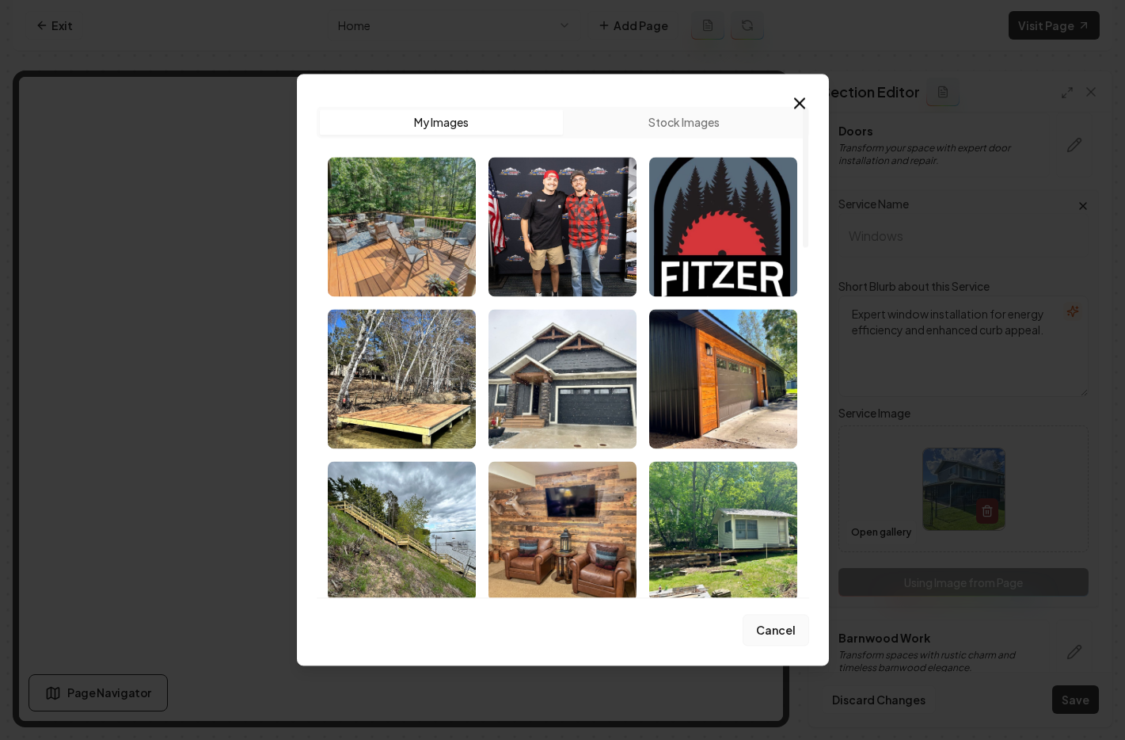
click at [760, 624] on button "Cancel" at bounding box center [776, 631] width 67 height 32
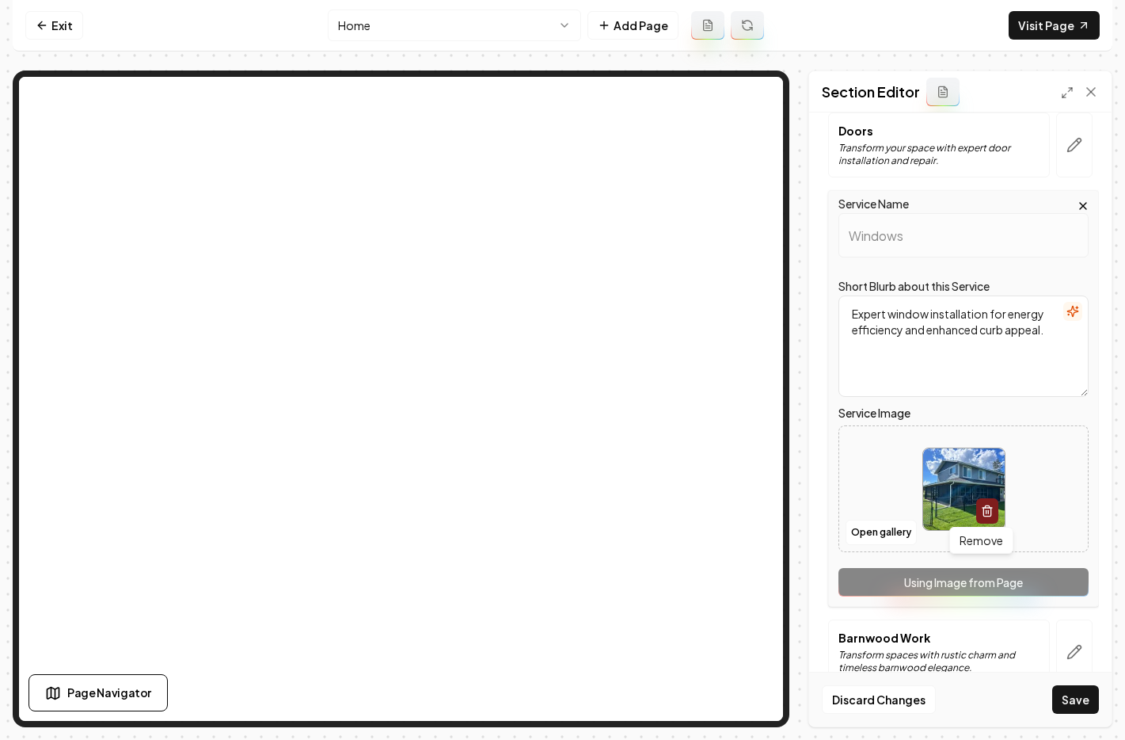
click at [981, 513] on icon "button" at bounding box center [987, 511] width 13 height 13
click at [955, 508] on span "Upload image" at bounding box center [963, 506] width 79 height 14
type input "**********"
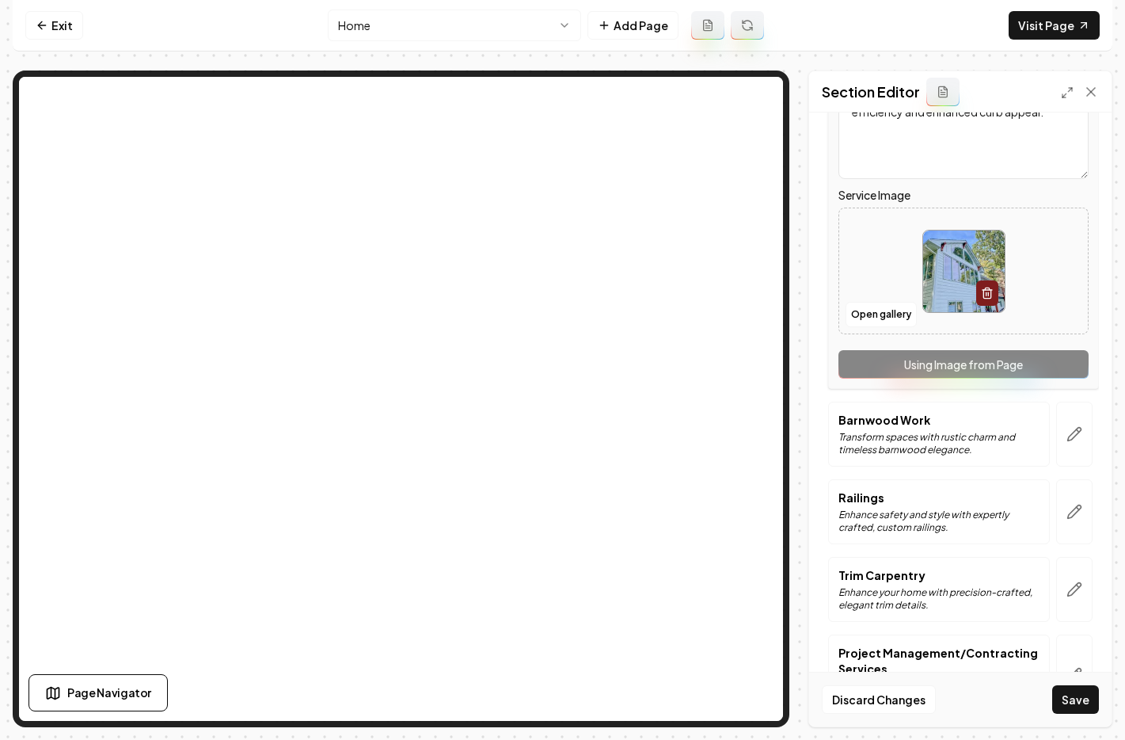
scroll to position [568, 0]
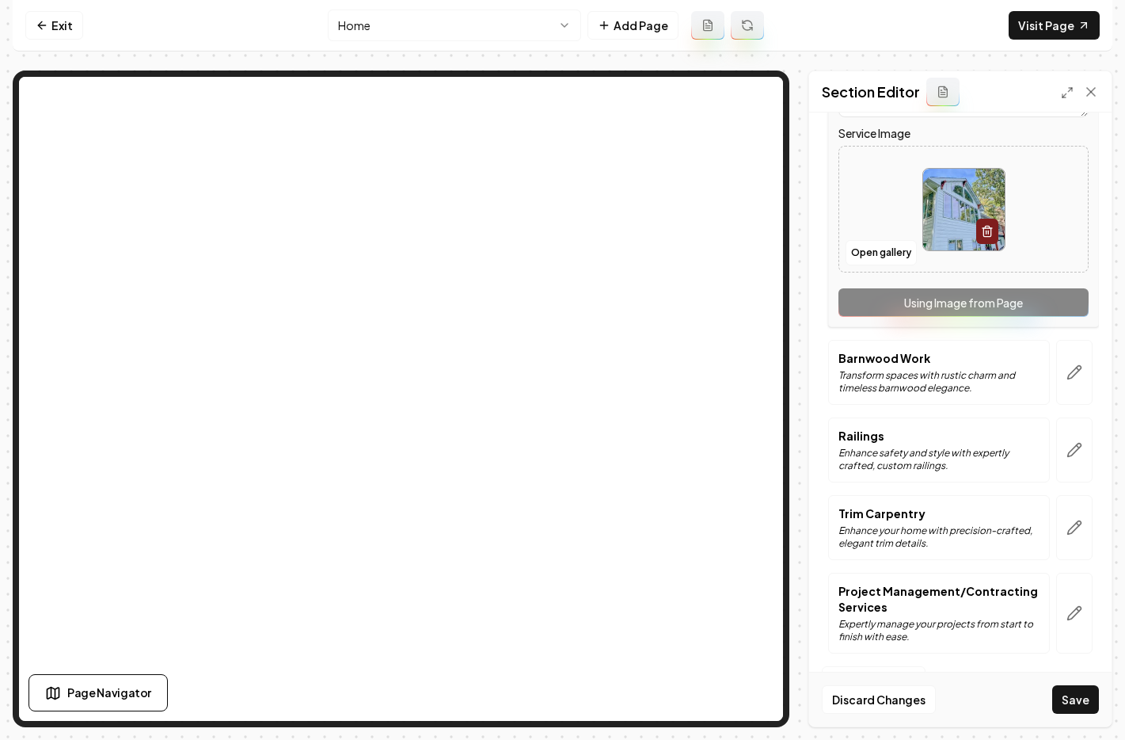
click at [1068, 378] on icon "button" at bounding box center [1074, 372] width 13 height 13
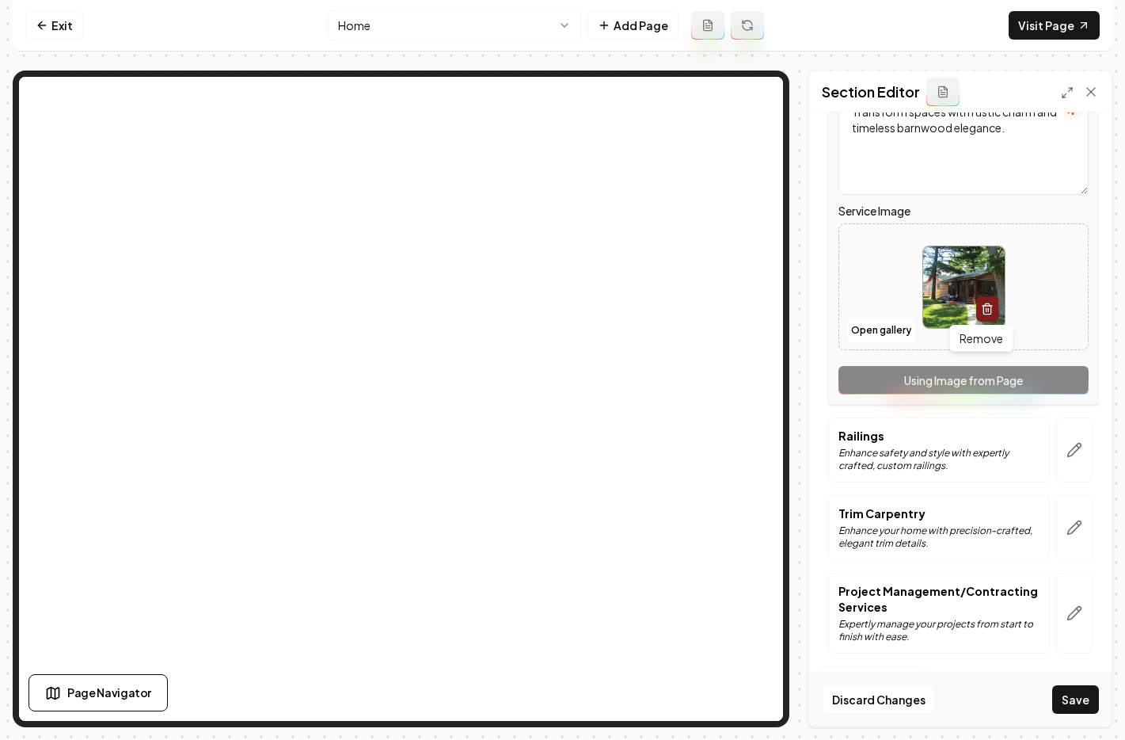
click at [963, 296] on img at bounding box center [964, 287] width 82 height 82
type input "**********"
click at [1068, 701] on button "Save" at bounding box center [1076, 699] width 47 height 29
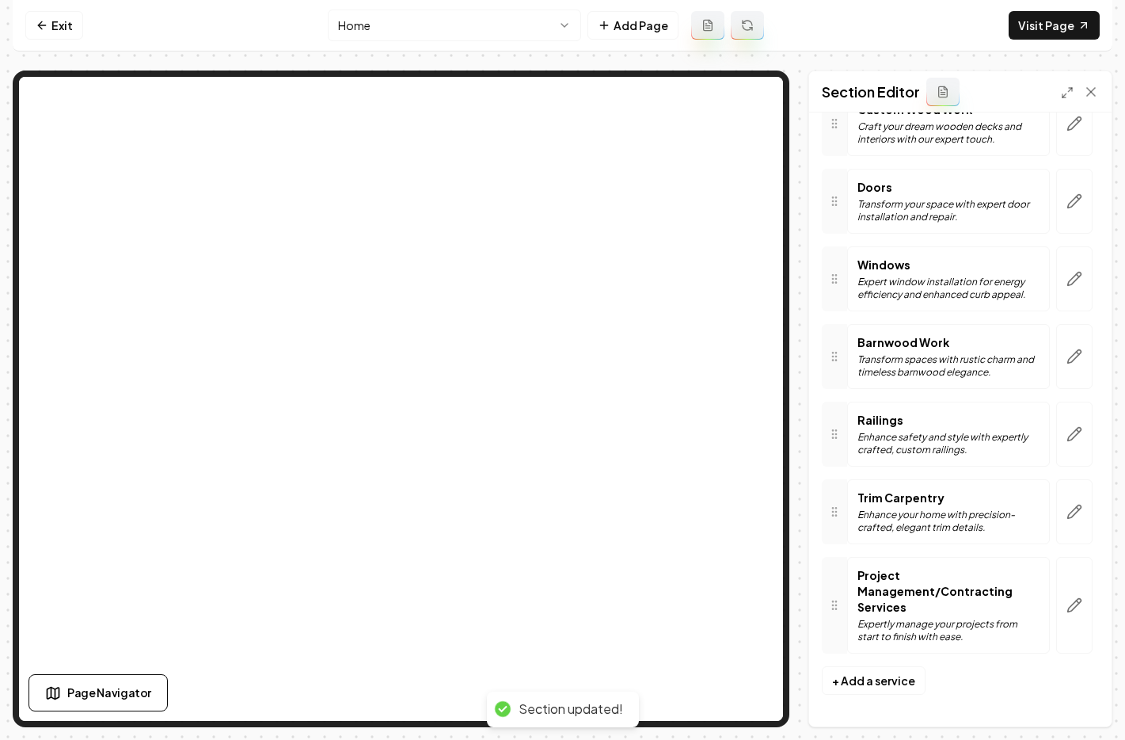
scroll to position [232, 0]
click at [1076, 416] on button "button" at bounding box center [1075, 434] width 36 height 65
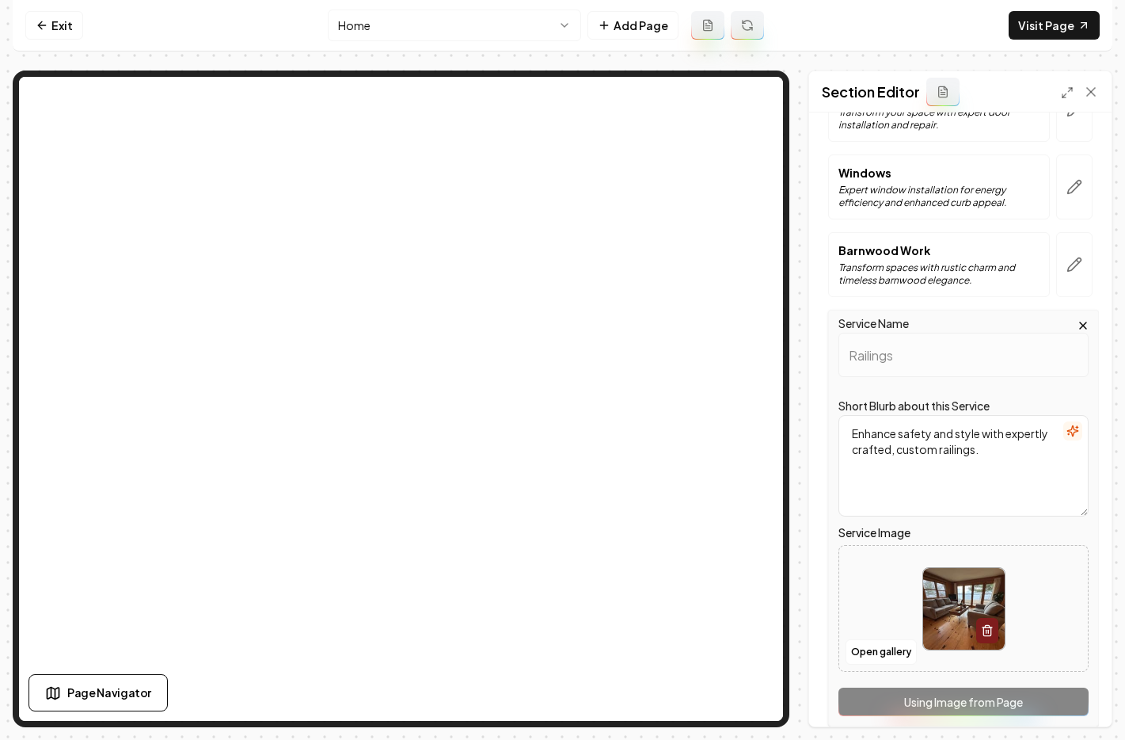
scroll to position [568, 0]
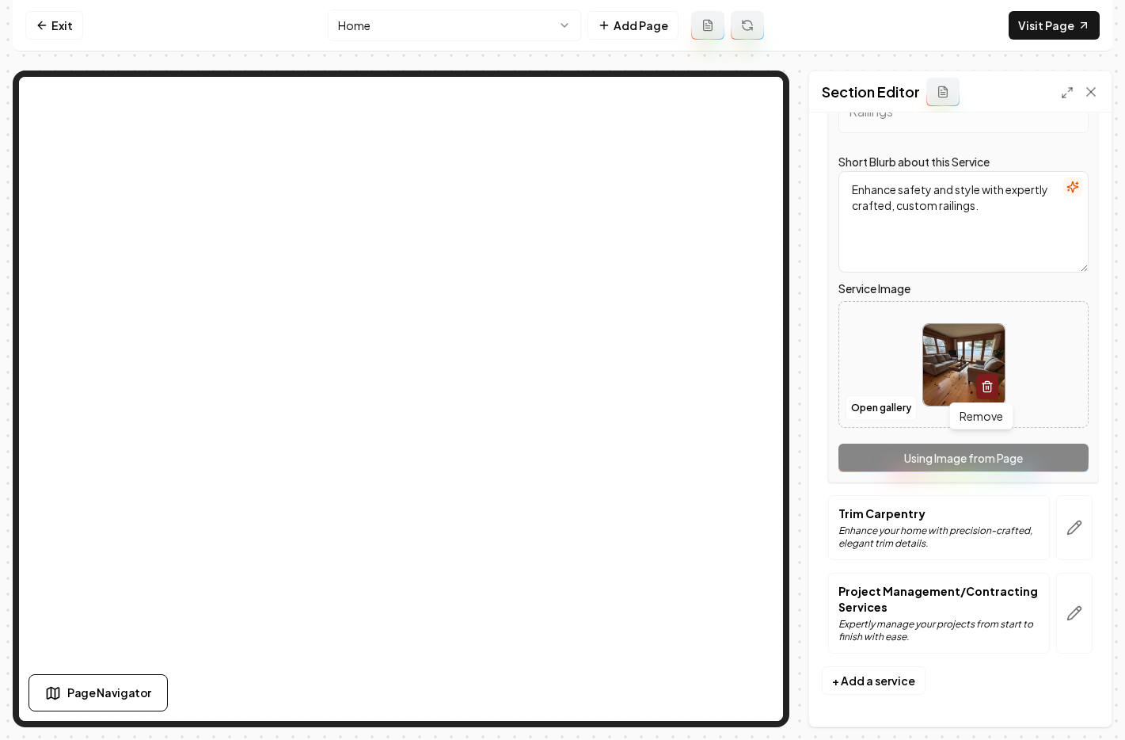
click at [981, 390] on icon "button" at bounding box center [987, 386] width 13 height 13
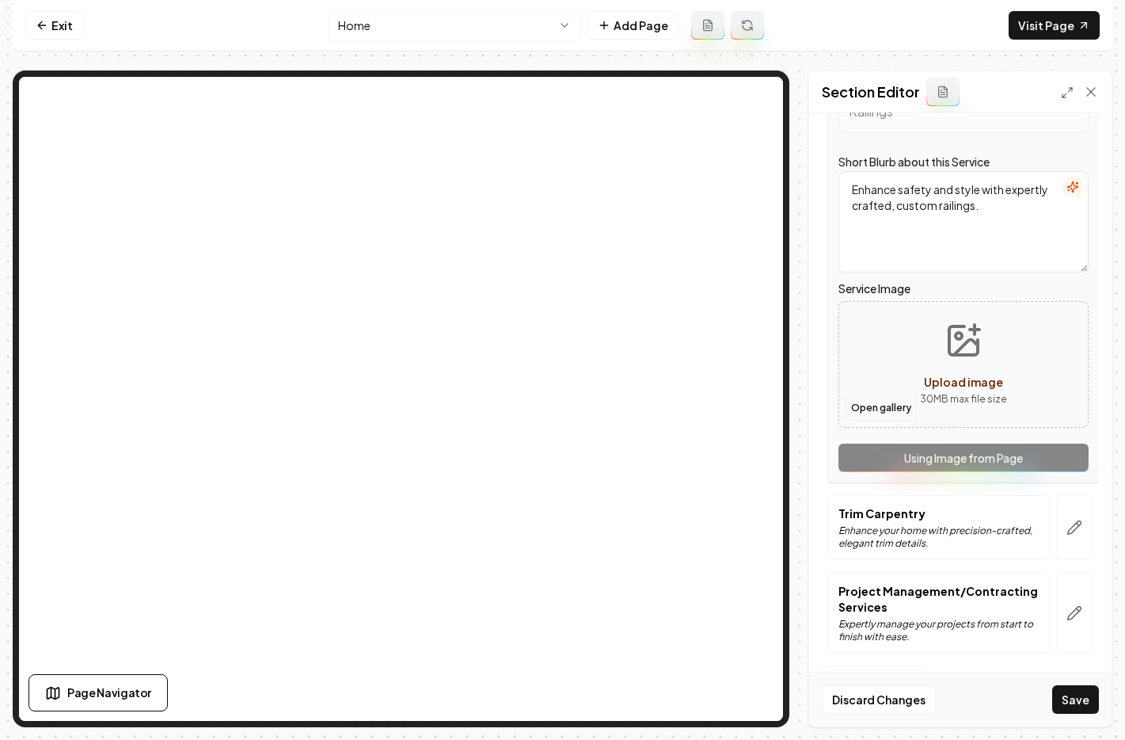
click at [872, 410] on button "Open gallery" at bounding box center [881, 407] width 71 height 25
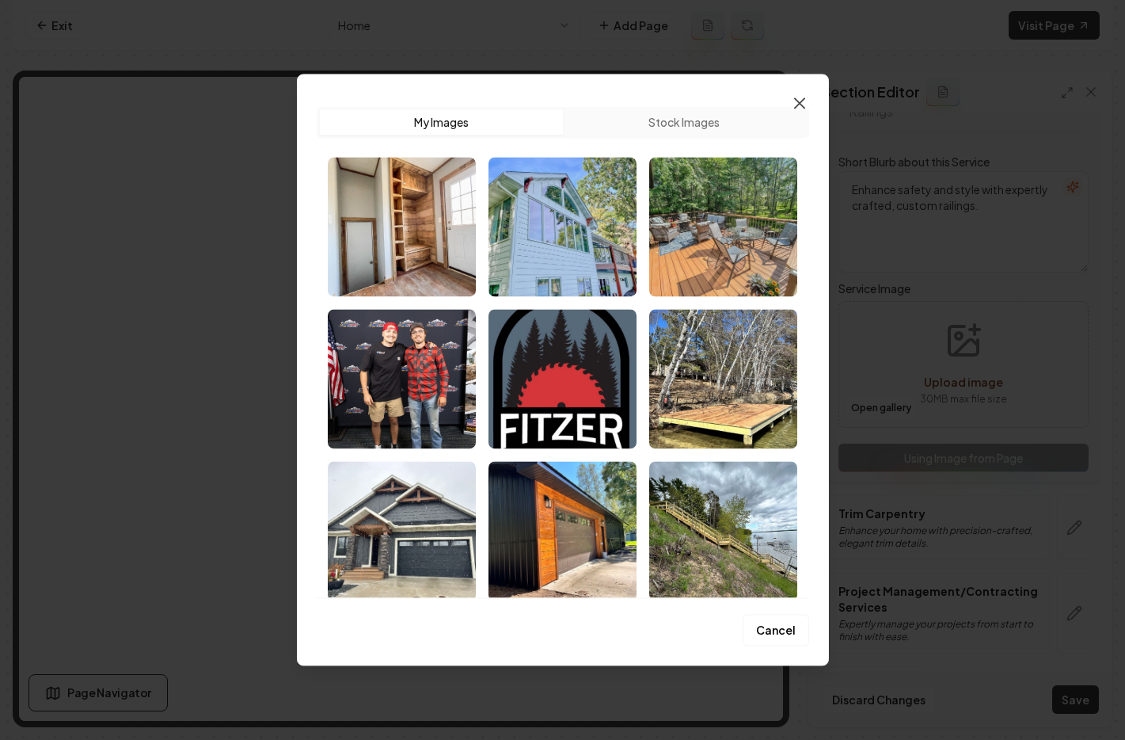
click at [798, 105] on icon "button" at bounding box center [799, 102] width 19 height 19
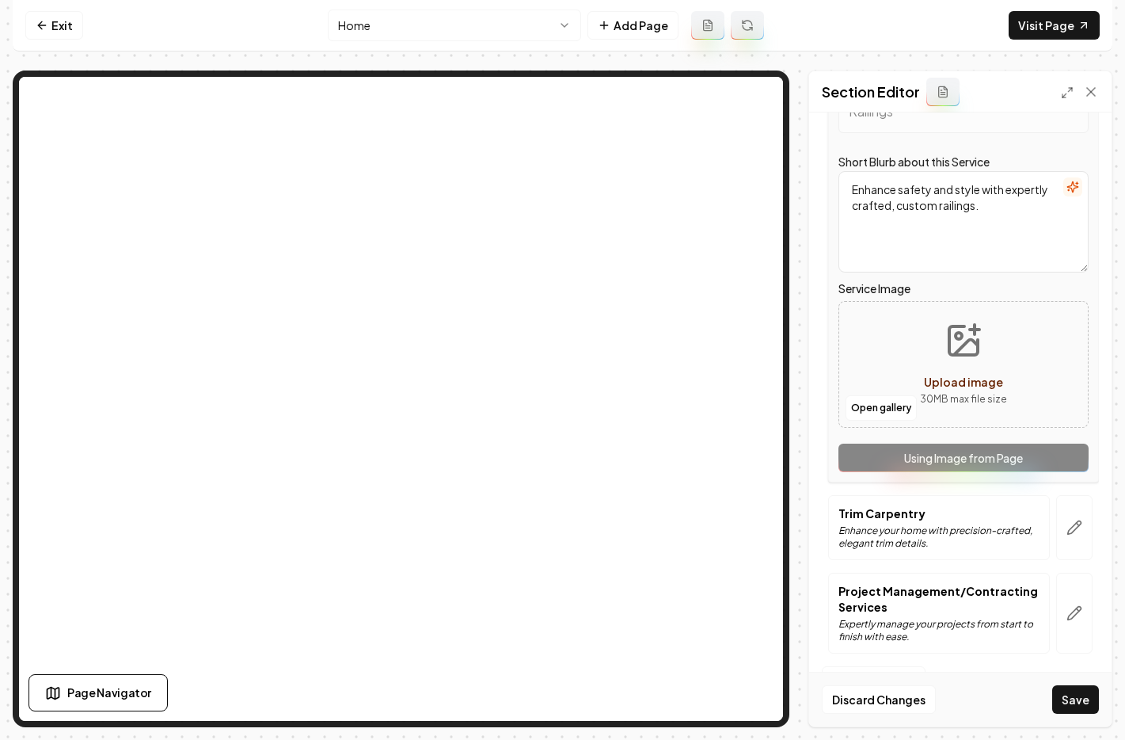
click at [951, 382] on span "Upload image" at bounding box center [963, 382] width 79 height 14
type input "**********"
click at [1065, 695] on button "Save" at bounding box center [1076, 699] width 47 height 29
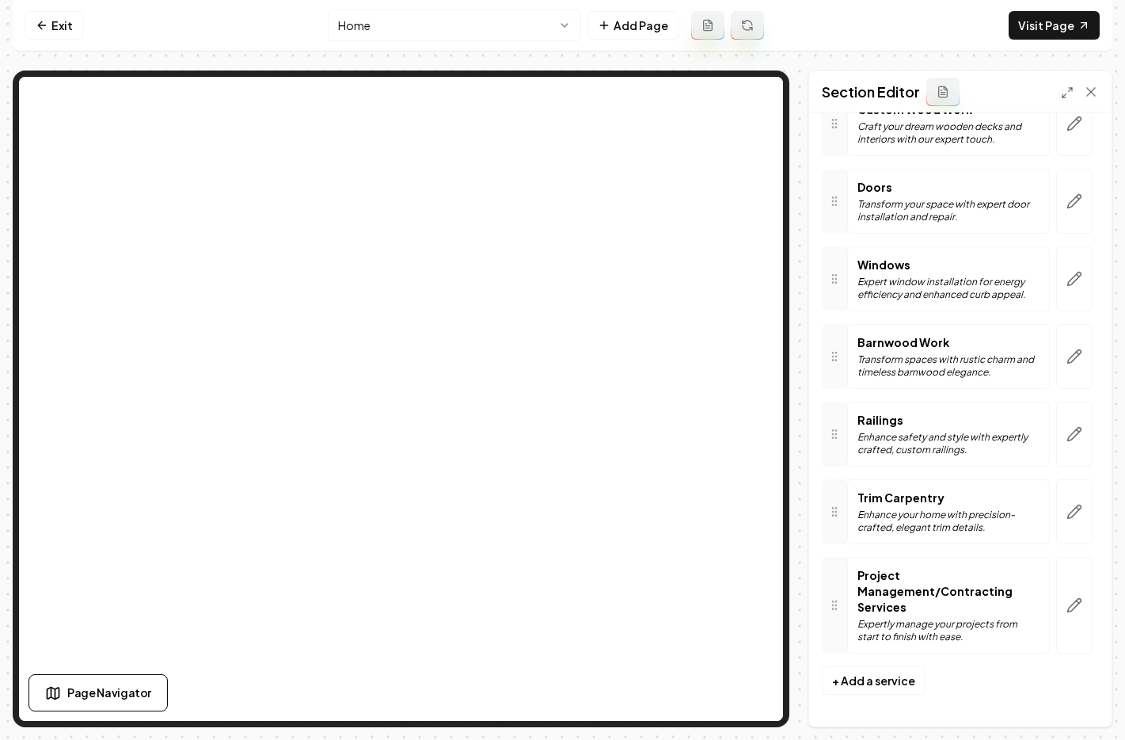
scroll to position [232, 0]
click at [51, 30] on link "Exit" at bounding box center [54, 25] width 58 height 29
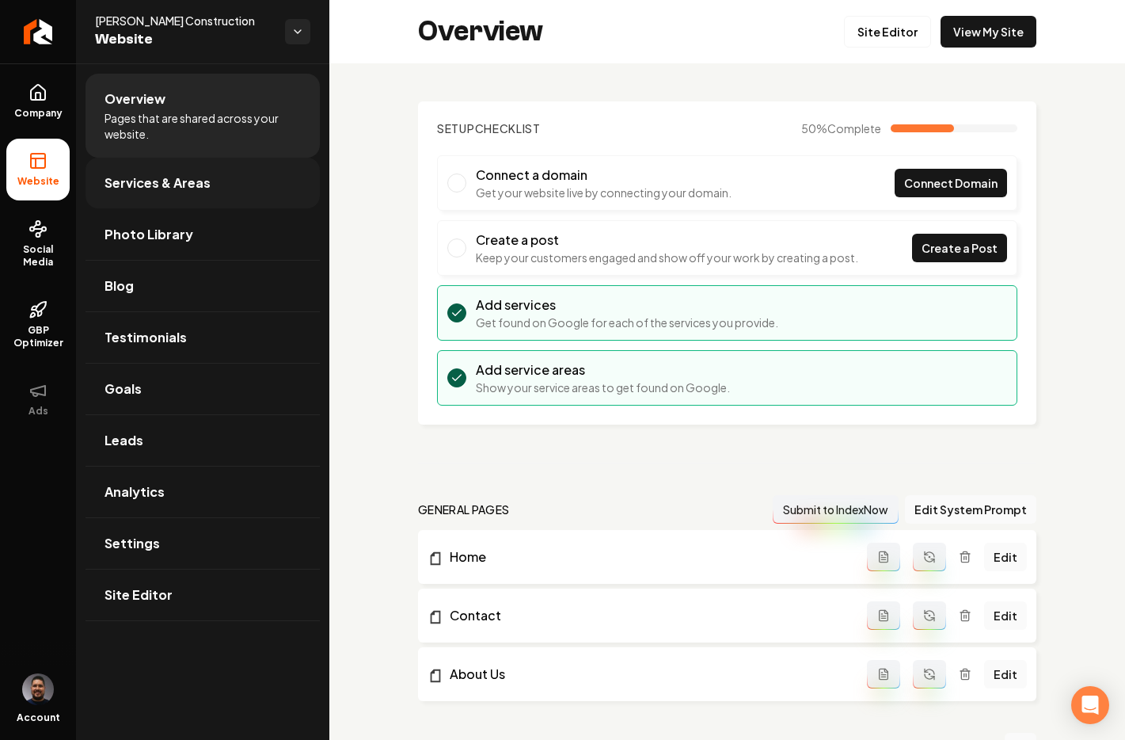
click at [154, 190] on span "Services & Areas" at bounding box center [158, 182] width 106 height 19
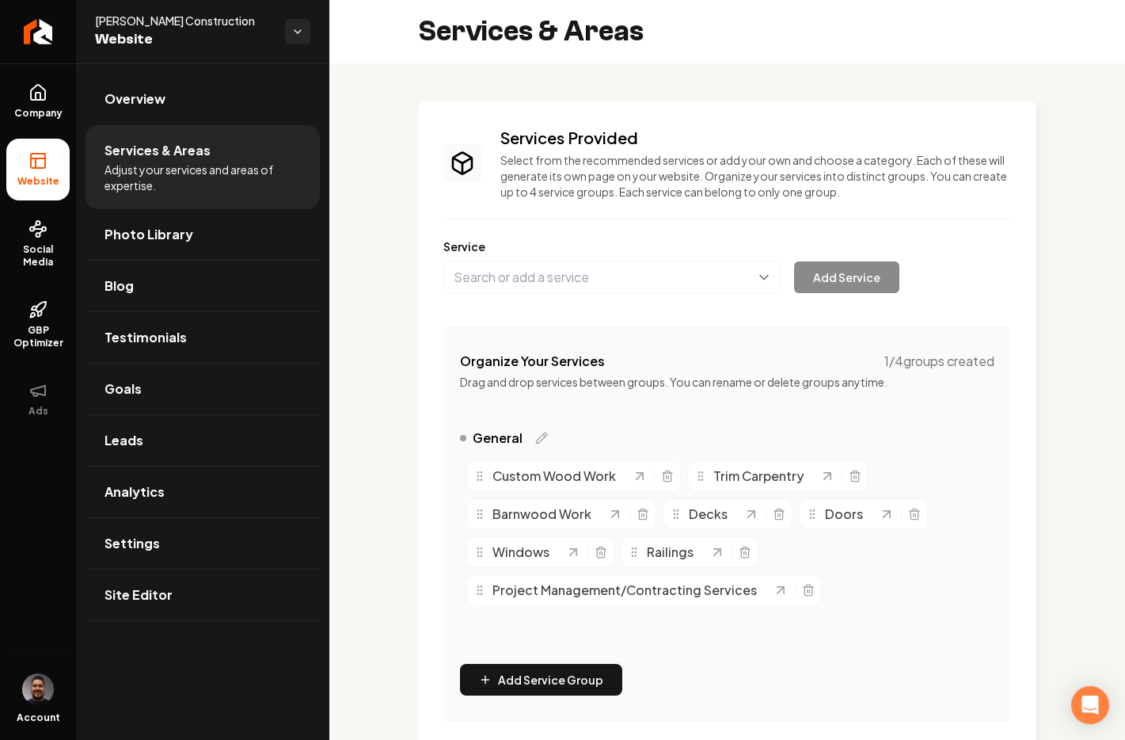
click at [592, 478] on span "Custom Wood Work" at bounding box center [555, 475] width 124 height 19
click at [661, 477] on icon "Main content area" at bounding box center [667, 476] width 13 height 13
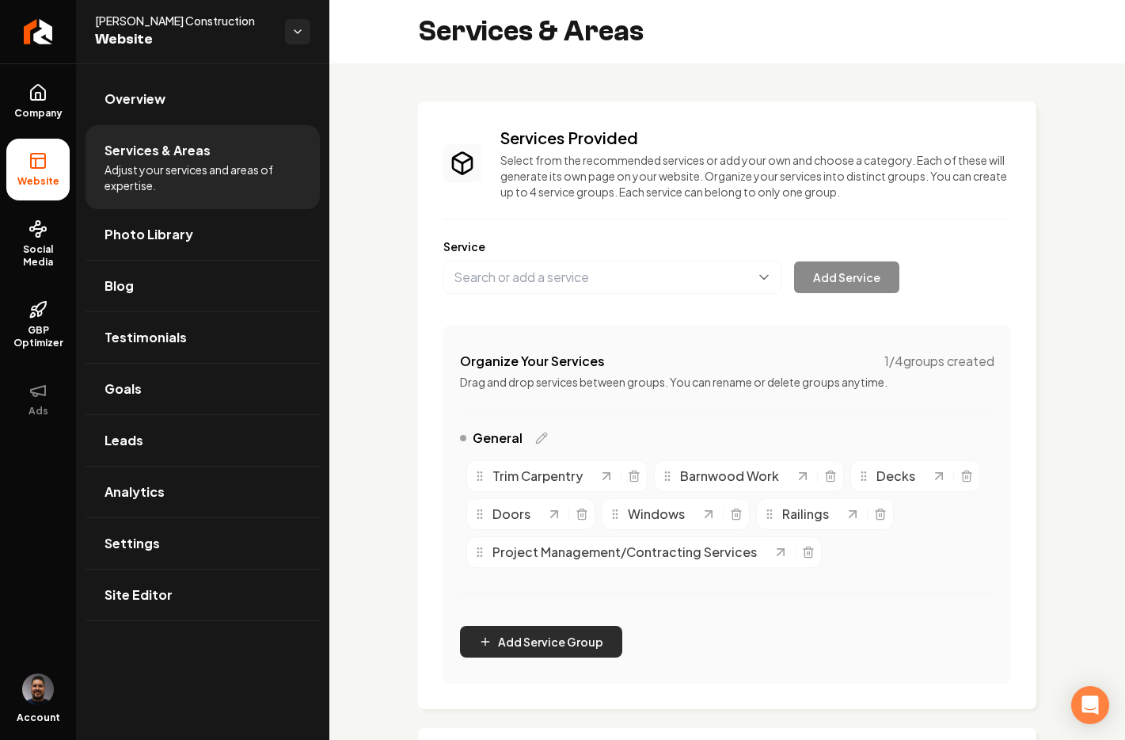
click at [552, 634] on button "Add Service Group" at bounding box center [541, 642] width 162 height 32
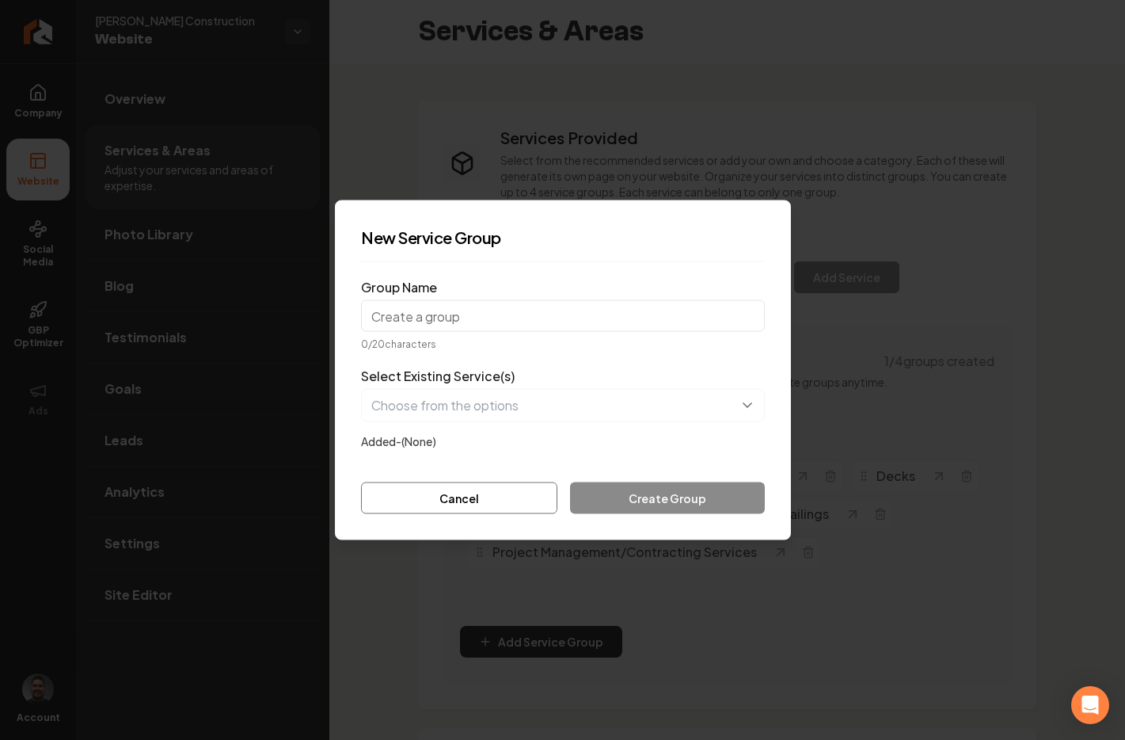
click at [449, 318] on input "Group Name" at bounding box center [563, 316] width 404 height 32
type input "Custom Carpentry"
click at [492, 500] on button "Cancel" at bounding box center [459, 498] width 196 height 32
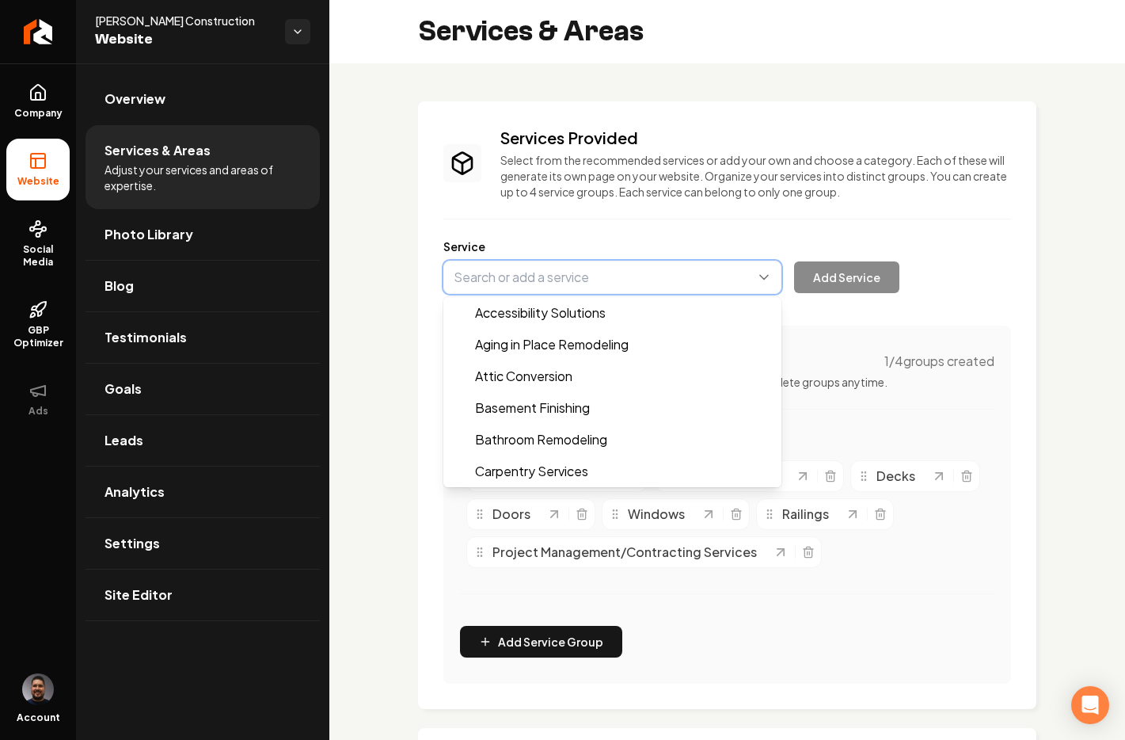
click at [592, 278] on button "Main content area" at bounding box center [613, 277] width 338 height 33
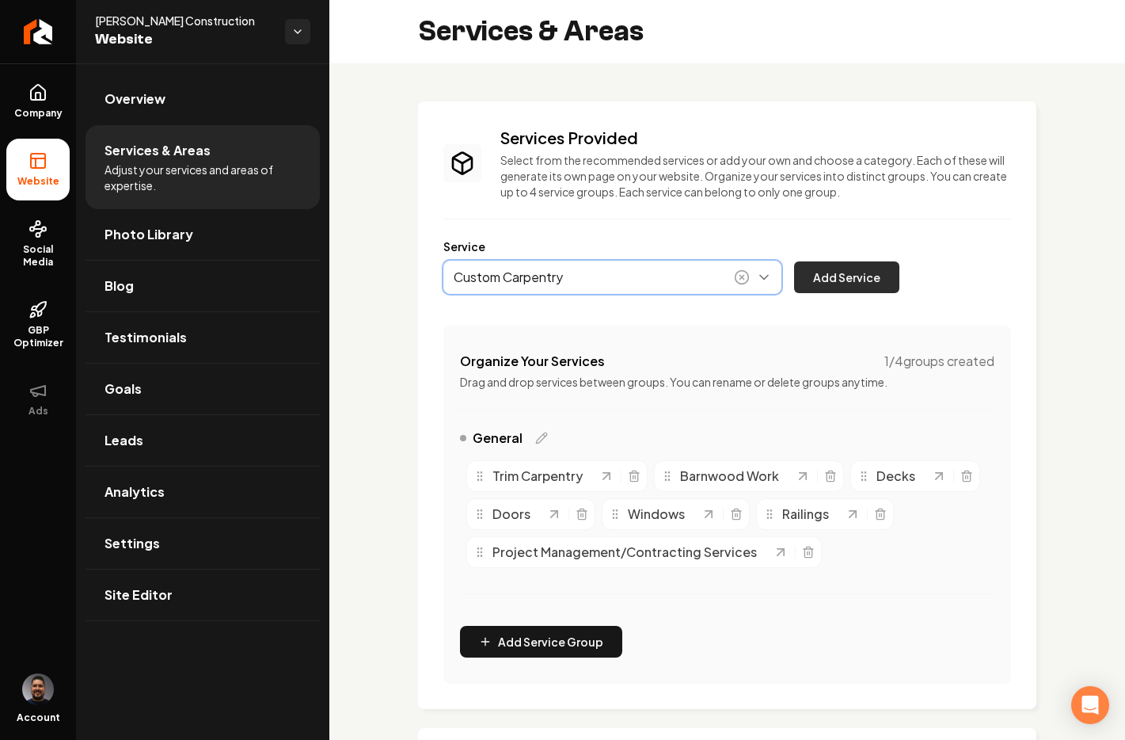
type input "Custom Carpentry"
click at [805, 272] on button "Add Service" at bounding box center [846, 277] width 105 height 32
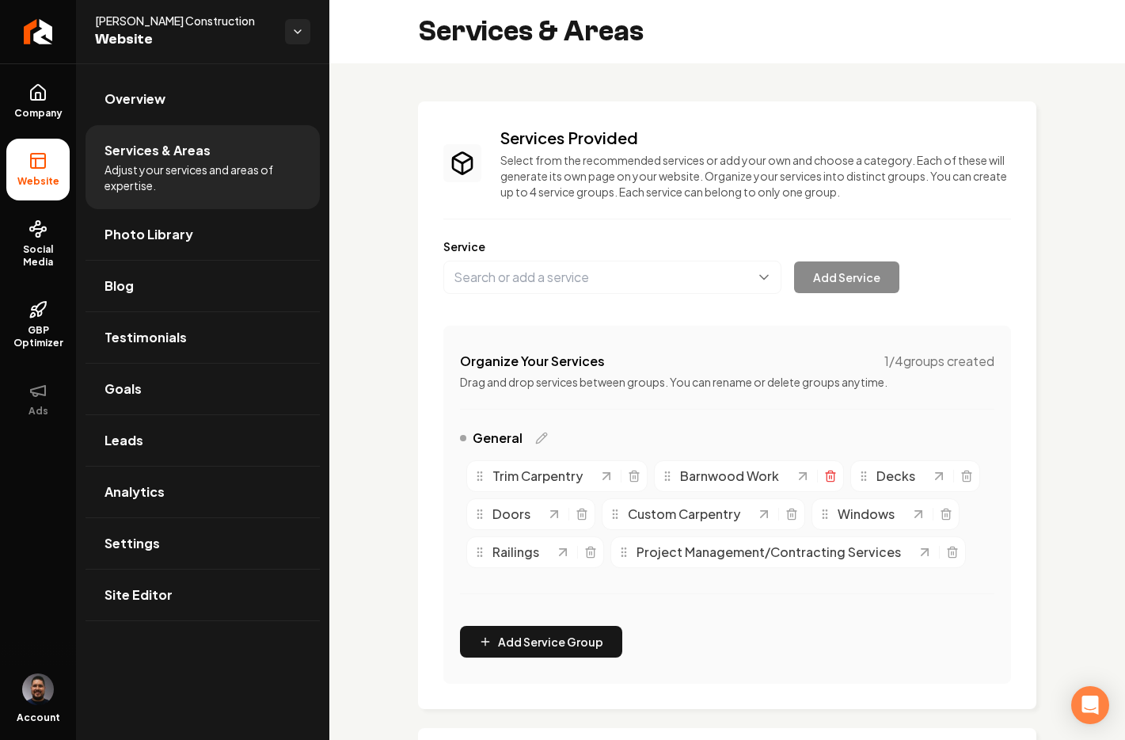
click at [825, 479] on icon "Main content area" at bounding box center [830, 476] width 13 height 13
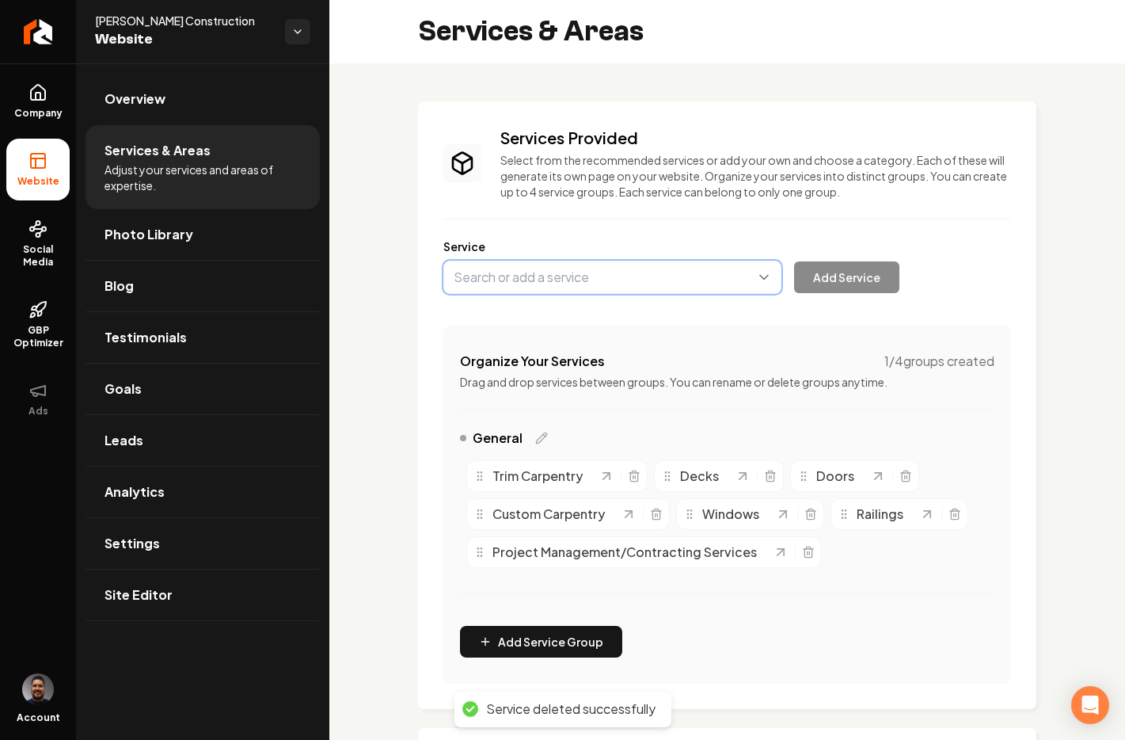
click at [539, 284] on button "Main content area" at bounding box center [613, 277] width 338 height 33
type input "Barn Wood Projects/Accent Walls"
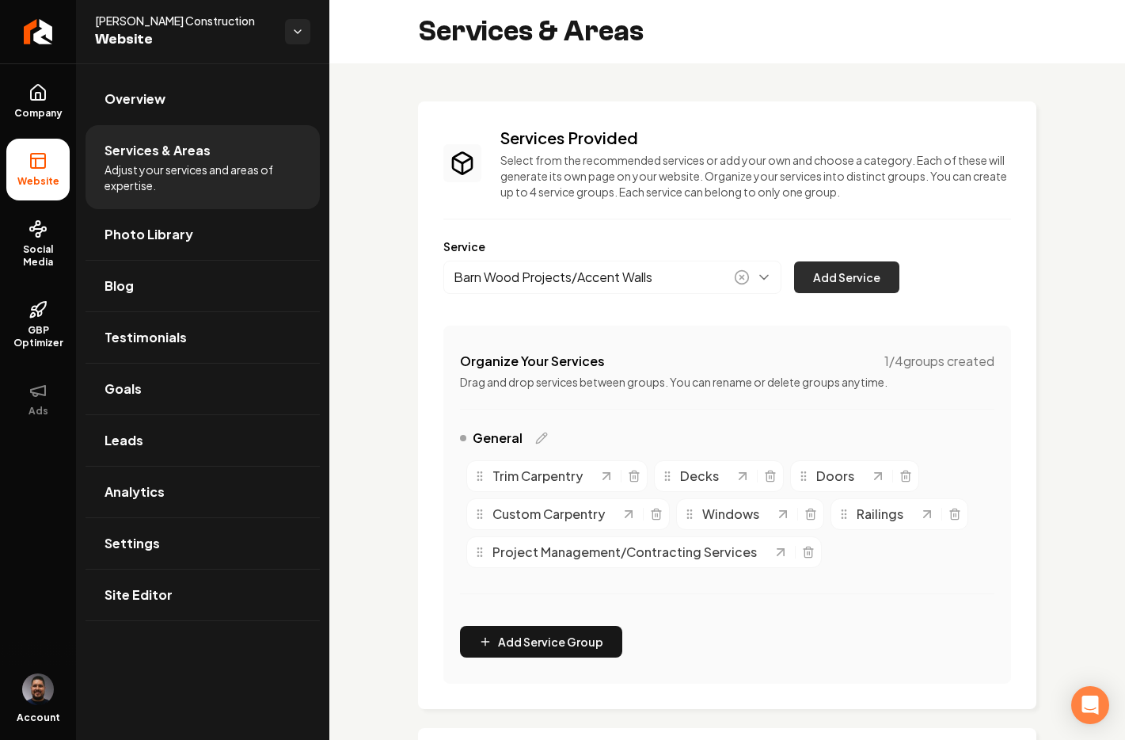
click at [828, 283] on button "Add Service" at bounding box center [846, 277] width 105 height 32
click at [185, 595] on link "Site Editor" at bounding box center [203, 594] width 234 height 51
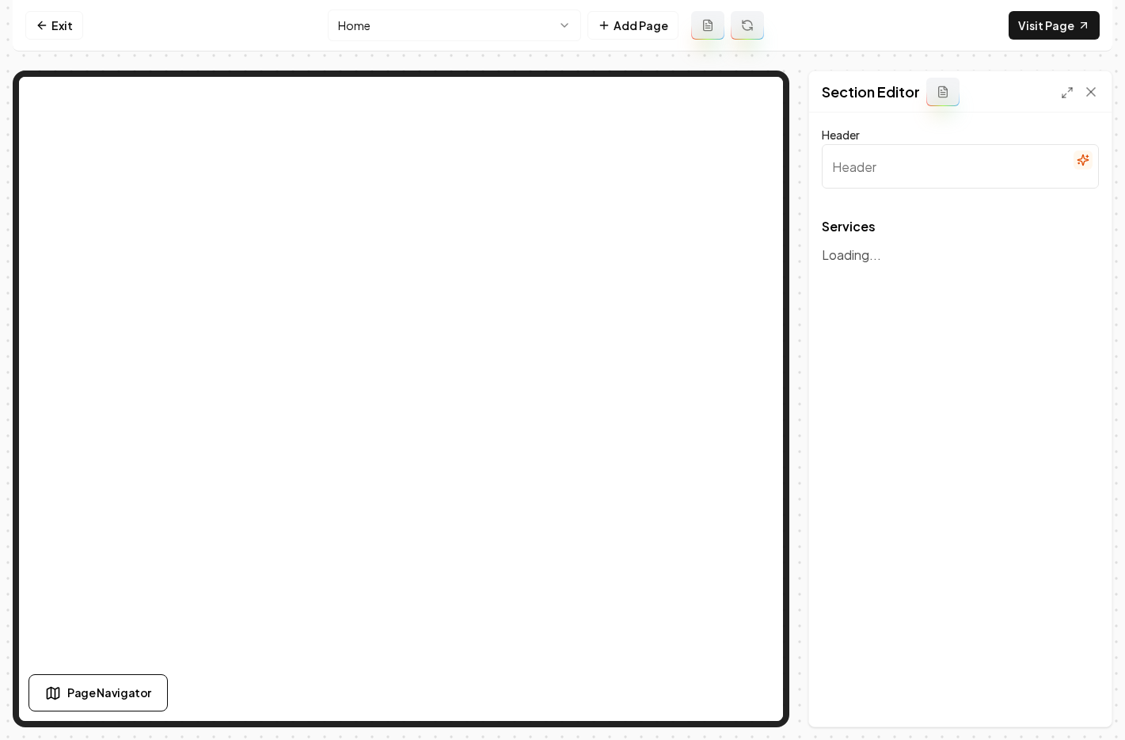
type input "Expert Home Remodeling & Custom Woodwork Services"
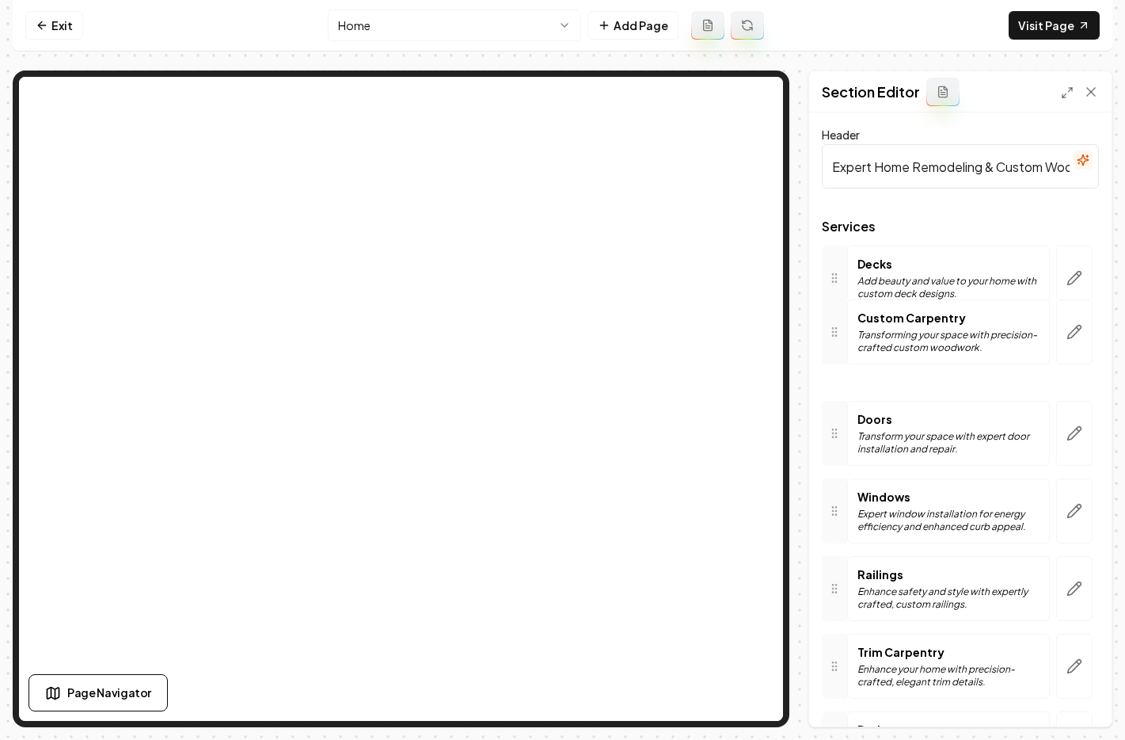
drag, startPoint x: 845, startPoint y: 562, endPoint x: 832, endPoint y: 341, distance: 221.4
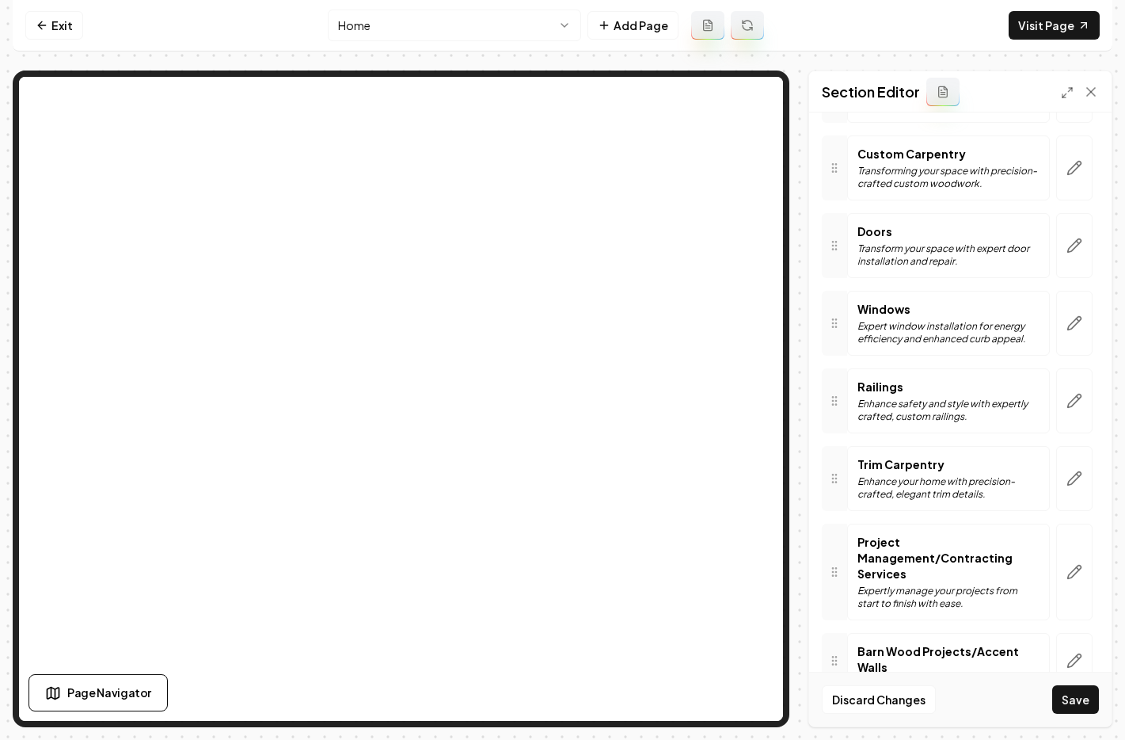
scroll to position [223, 0]
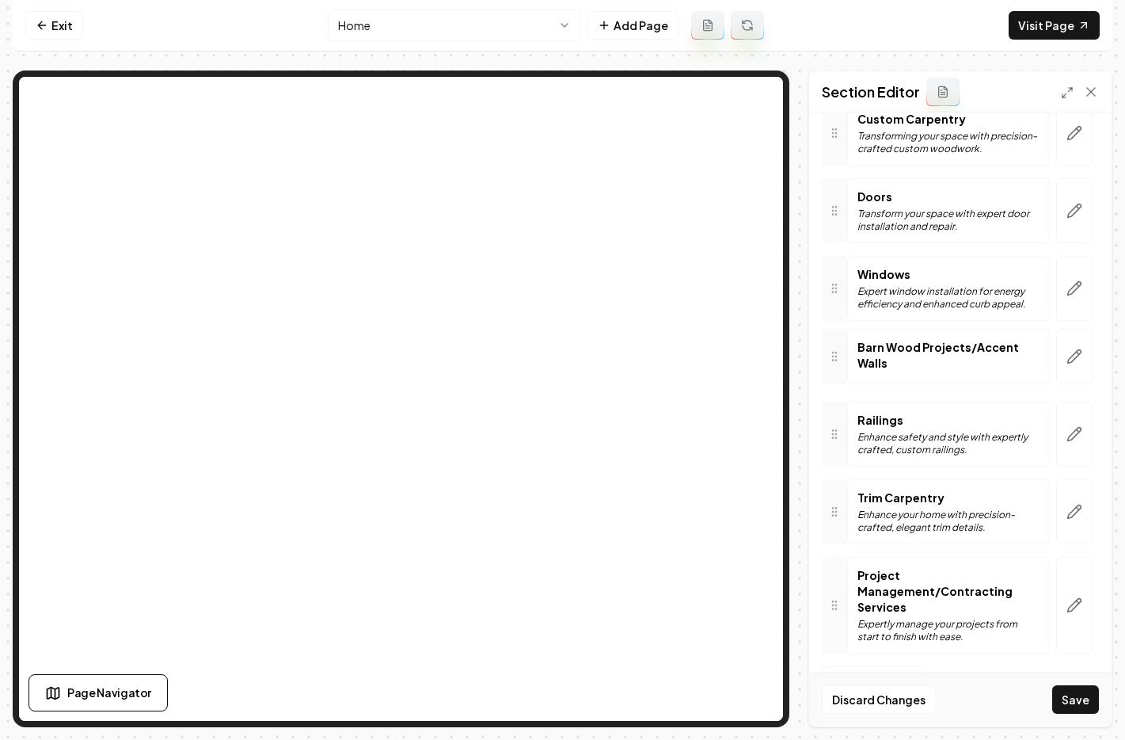
drag, startPoint x: 839, startPoint y: 634, endPoint x: 866, endPoint y: 364, distance: 270.7
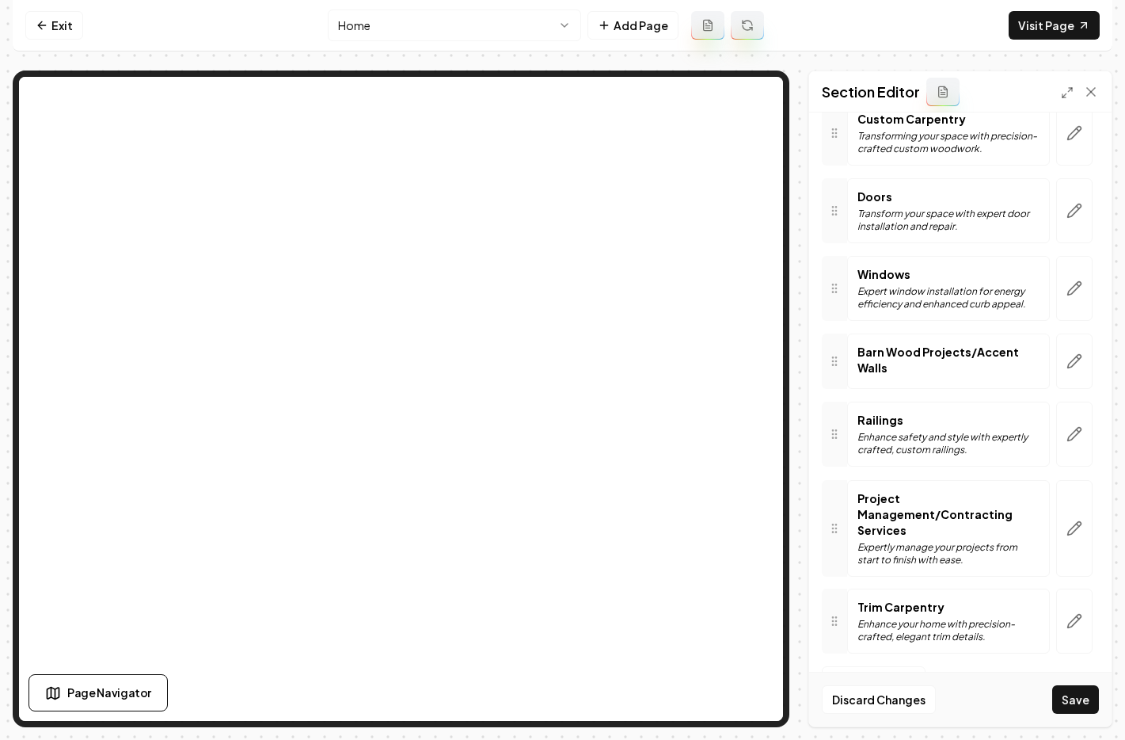
drag, startPoint x: 840, startPoint y: 607, endPoint x: 825, endPoint y: 530, distance: 78.3
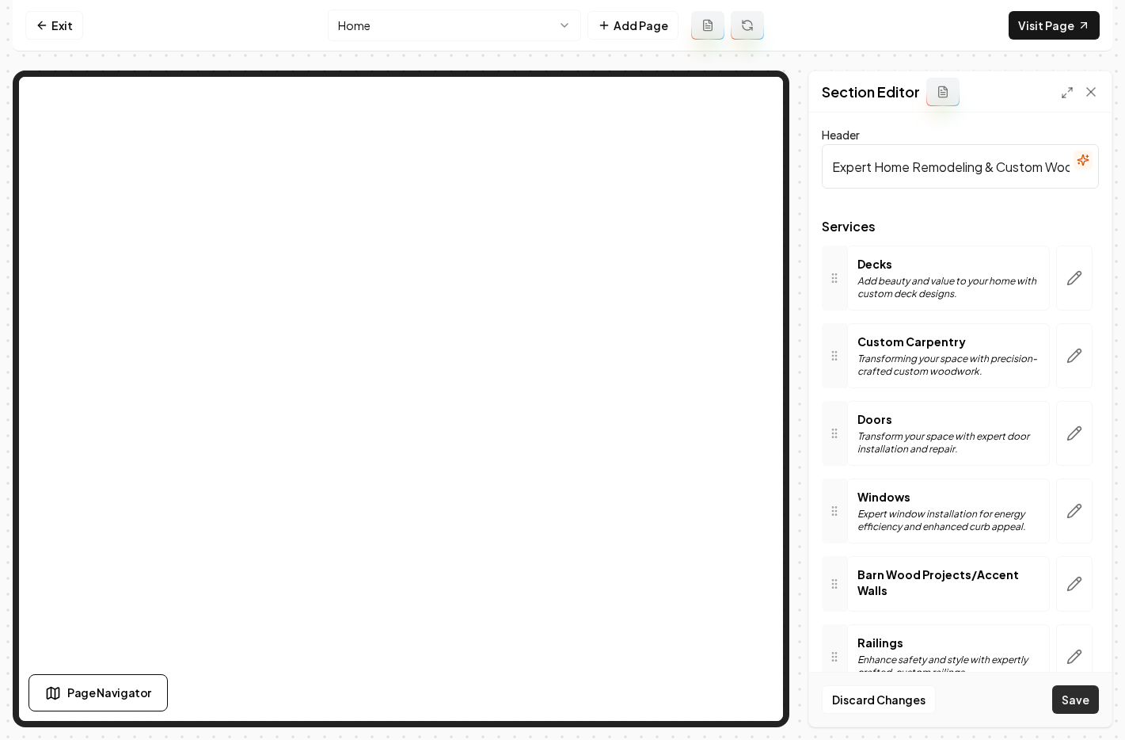
click at [1076, 696] on button "Save" at bounding box center [1076, 699] width 47 height 29
click at [1047, 28] on link "Visit Page" at bounding box center [1054, 25] width 91 height 29
click at [1057, 347] on button "button" at bounding box center [1075, 355] width 36 height 65
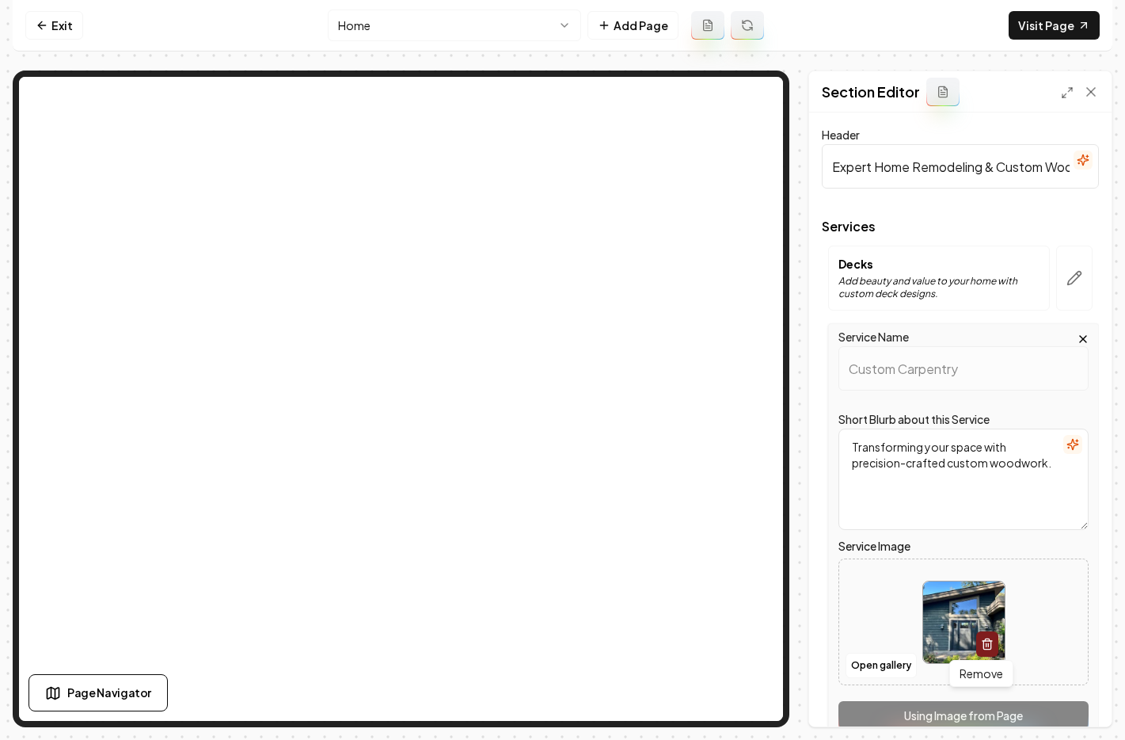
click at [981, 646] on icon "button" at bounding box center [987, 644] width 13 height 13
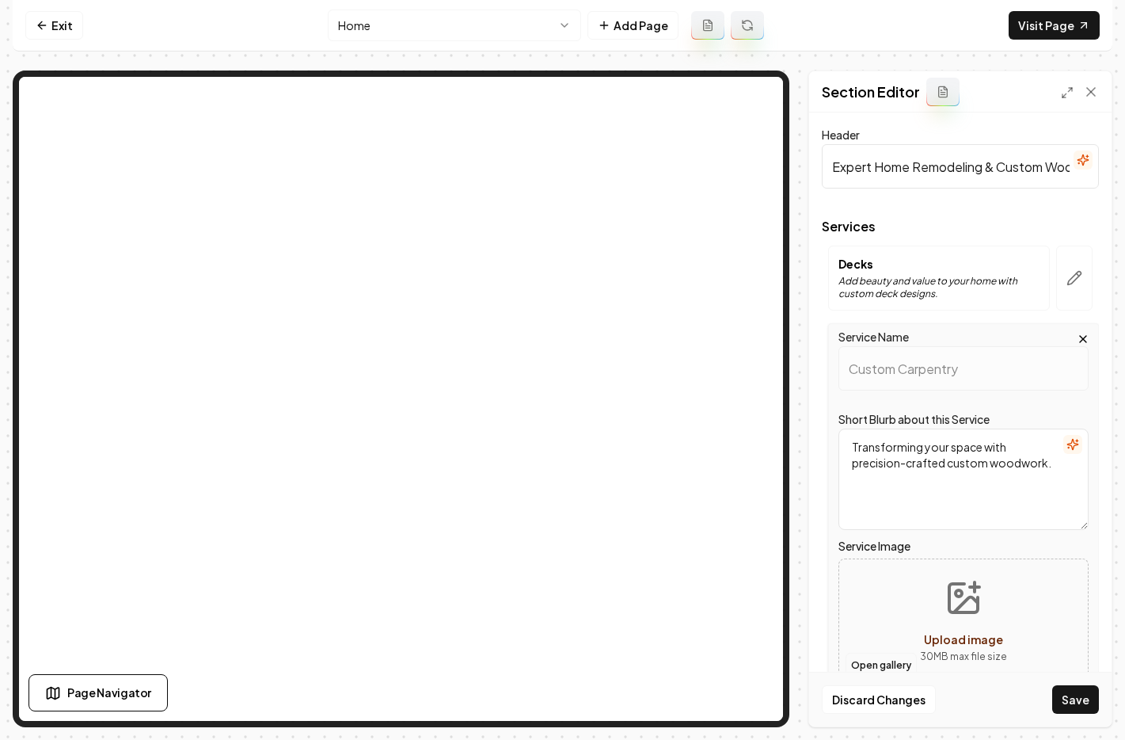
click at [897, 665] on button "Open gallery" at bounding box center [881, 665] width 71 height 25
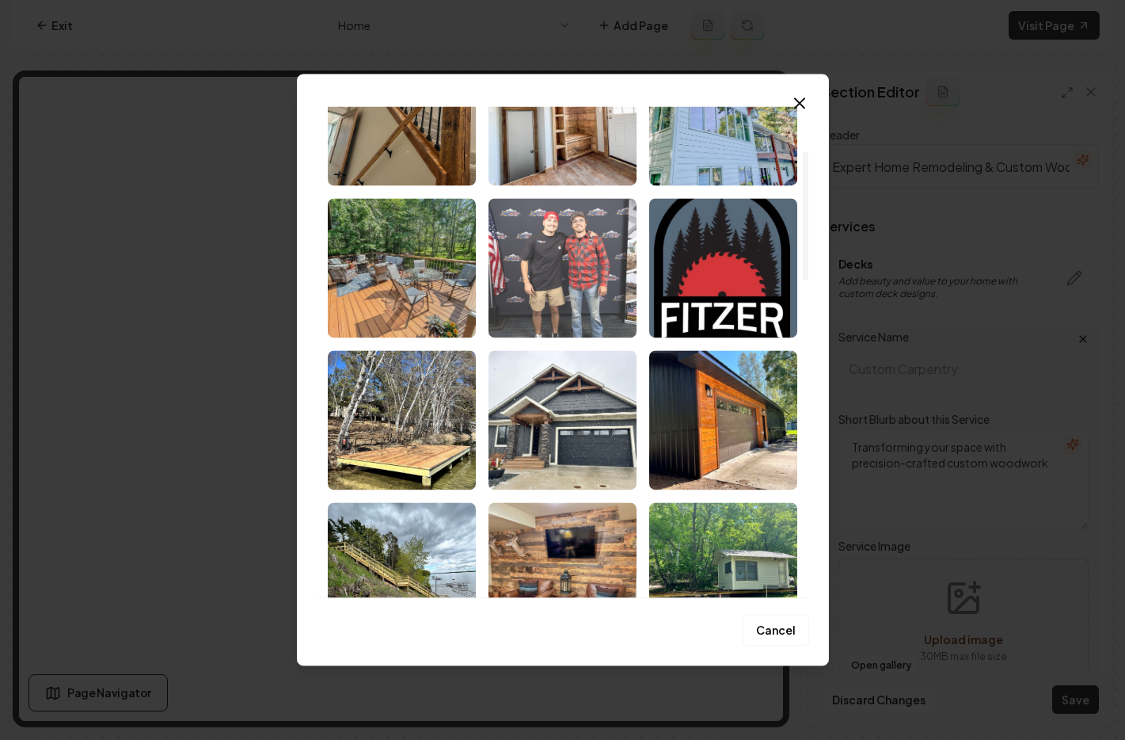
scroll to position [290, 0]
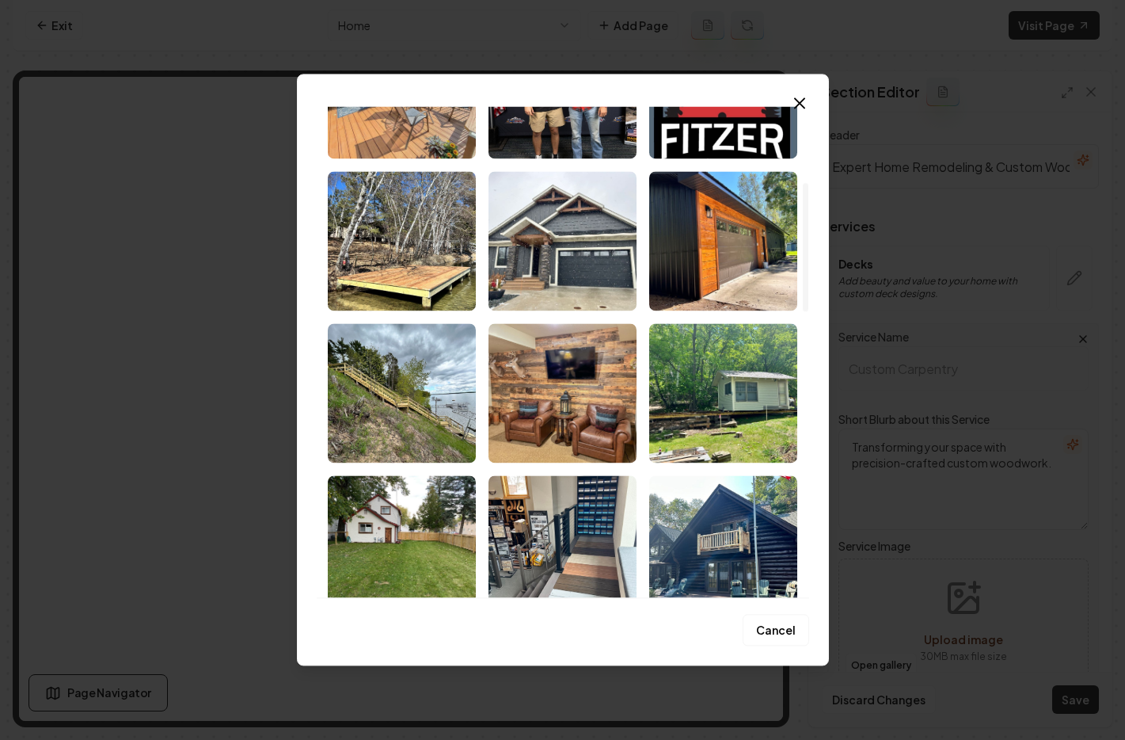
click at [802, 103] on icon "button" at bounding box center [799, 102] width 19 height 19
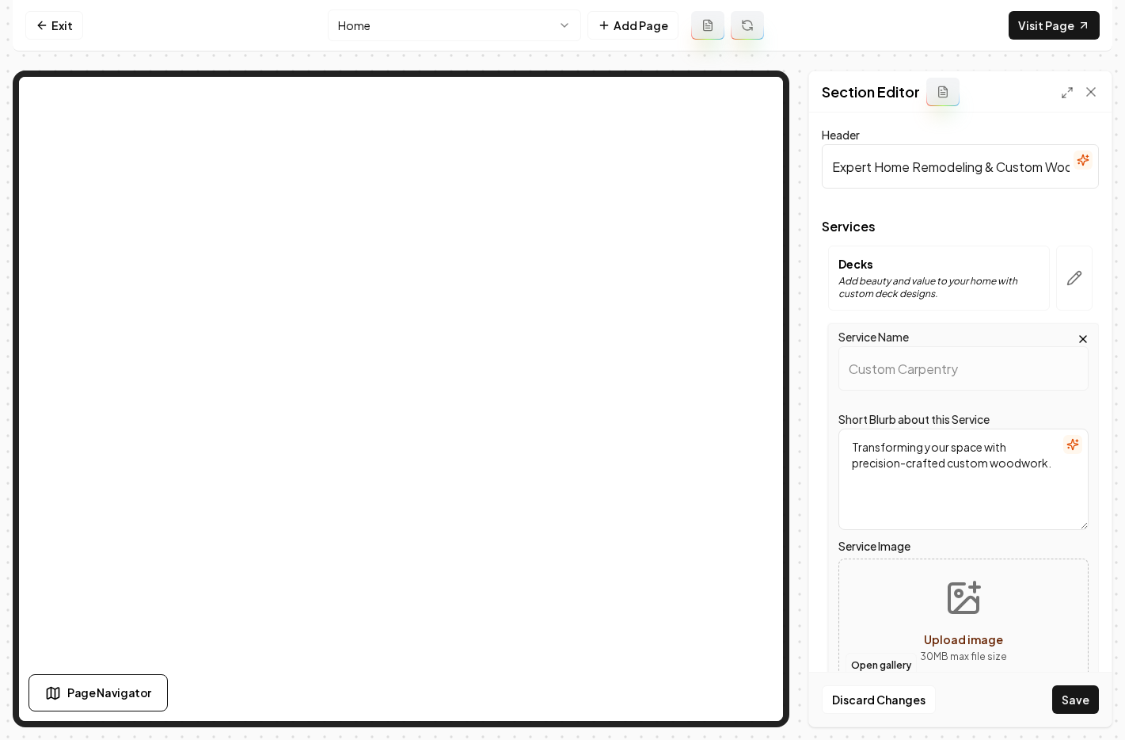
click at [879, 667] on button "Open gallery" at bounding box center [881, 665] width 71 height 25
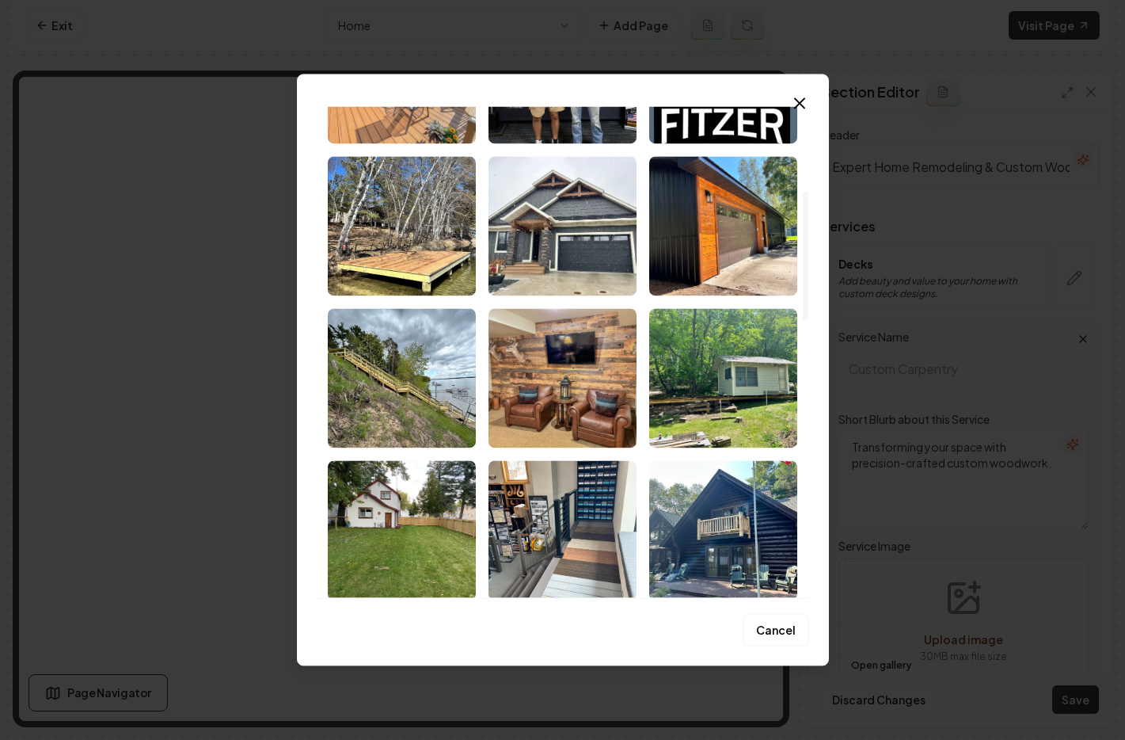
scroll to position [367, 0]
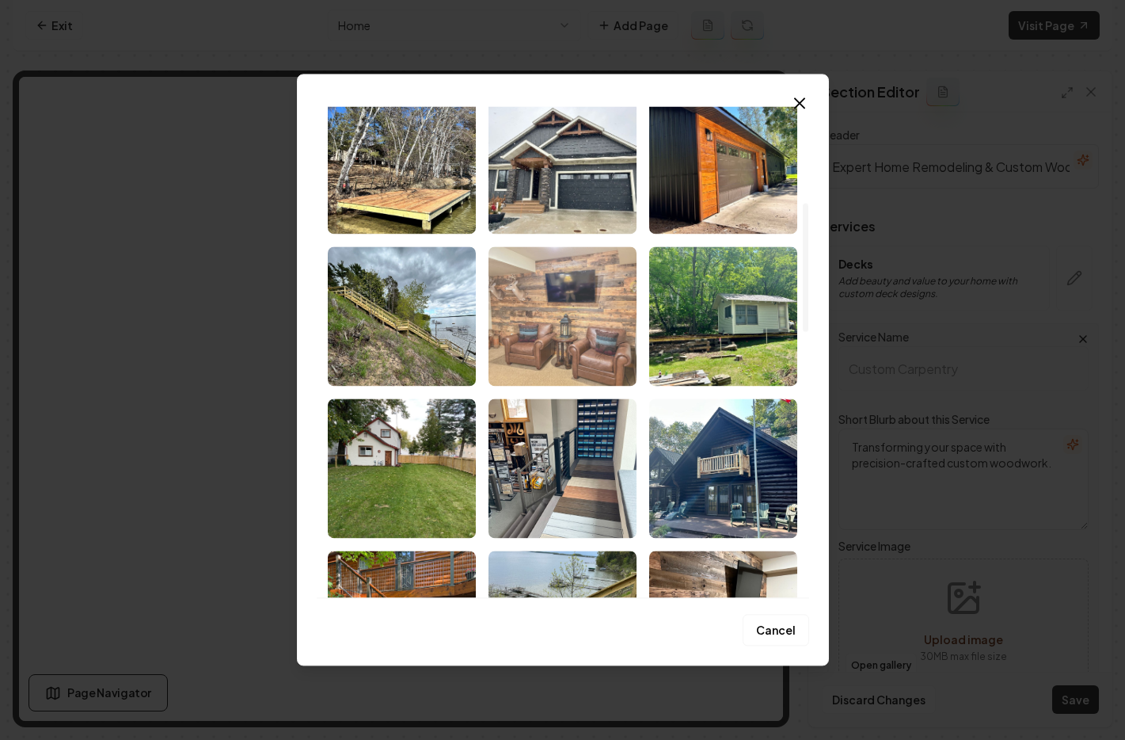
click at [554, 294] on img "Select image image_68c1a3e65c7cd75eb848ceba.jpeg" at bounding box center [563, 315] width 148 height 139
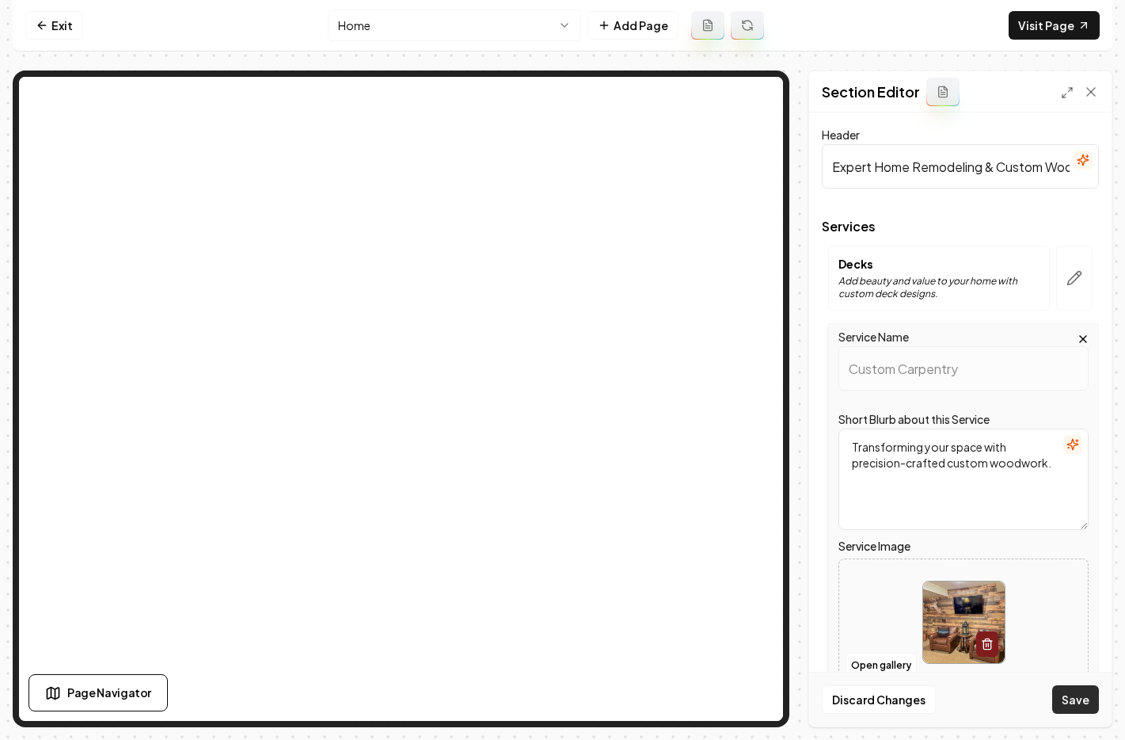
click at [1081, 699] on button "Save" at bounding box center [1076, 699] width 47 height 29
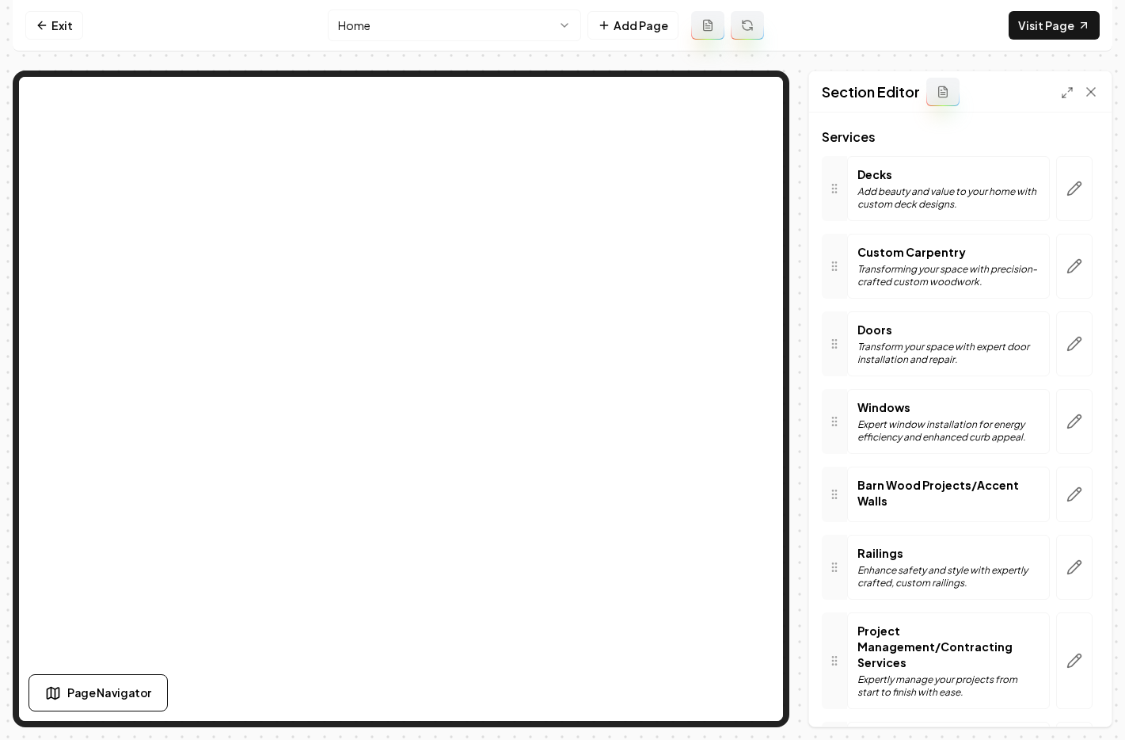
scroll to position [114, 0]
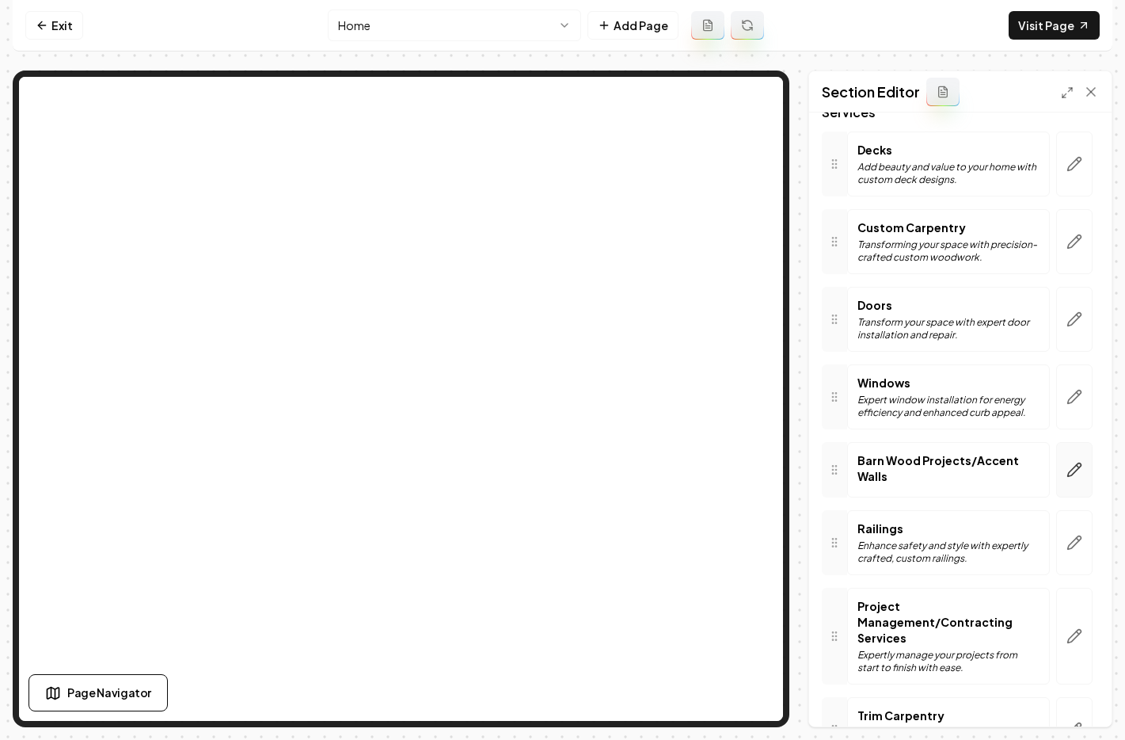
click at [1067, 473] on icon "button" at bounding box center [1075, 470] width 16 height 16
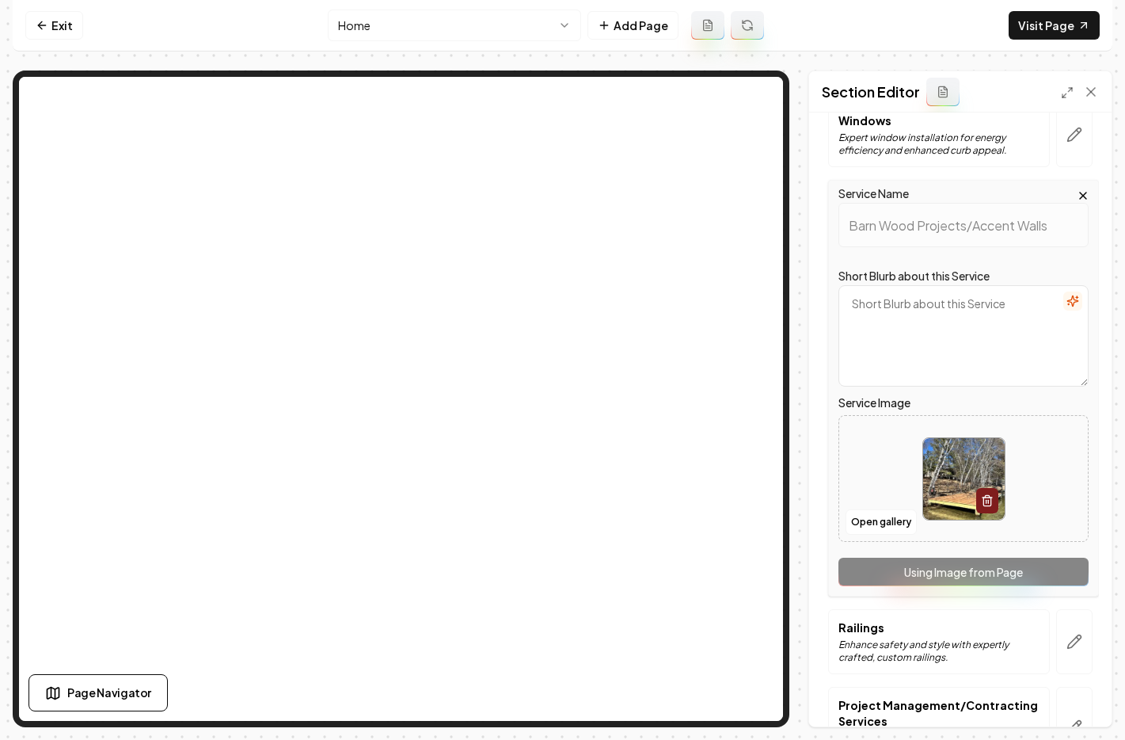
scroll to position [418, 0]
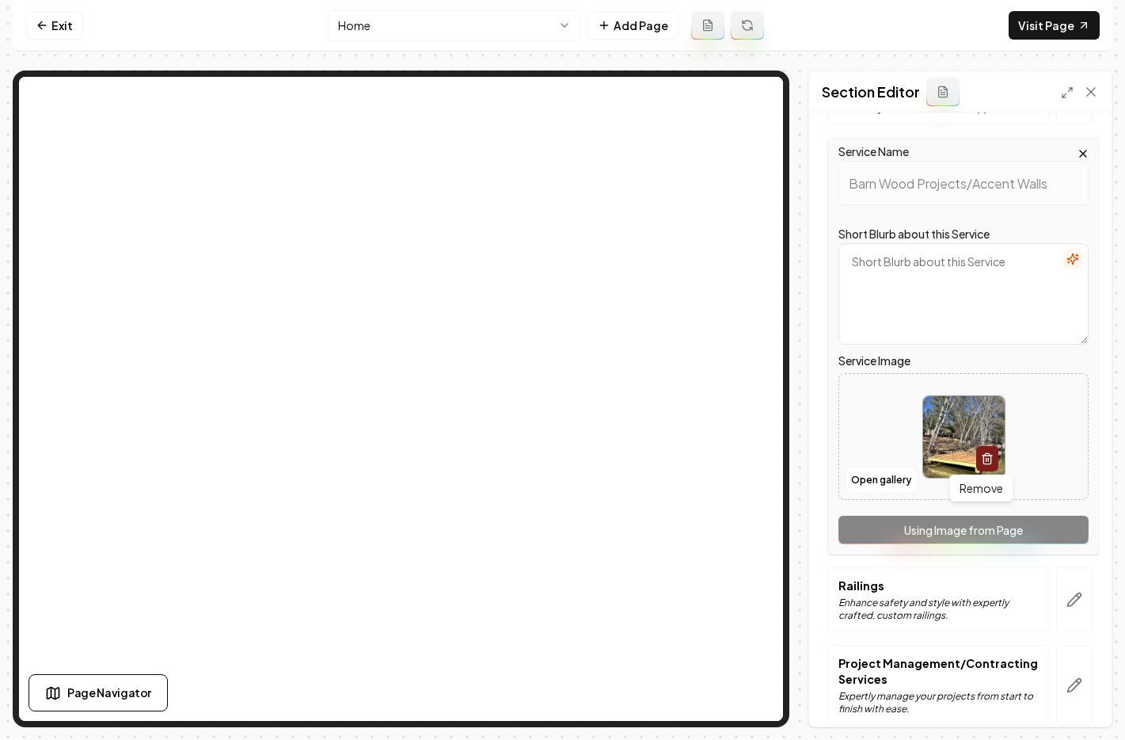
click at [981, 458] on icon "button" at bounding box center [987, 458] width 13 height 13
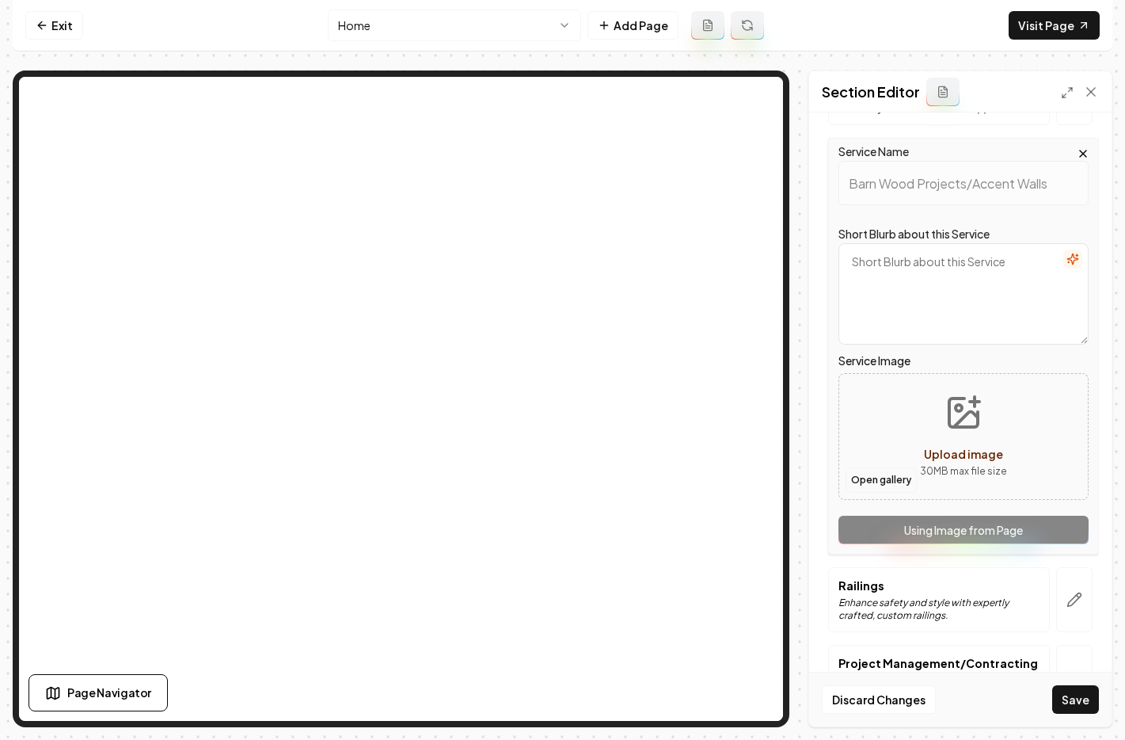
click at [893, 481] on button "Open gallery" at bounding box center [881, 479] width 71 height 25
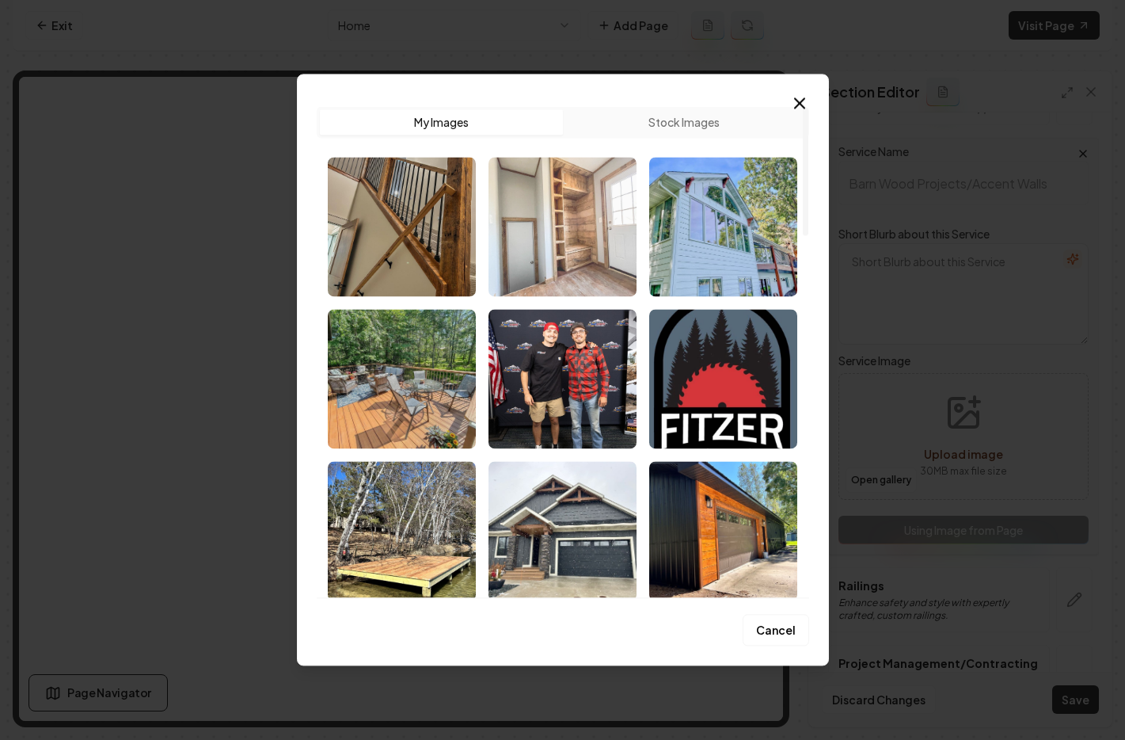
click at [576, 224] on img "Select image image_68c3068e5c7cd75eb8d62b7f.jpg" at bounding box center [563, 226] width 148 height 139
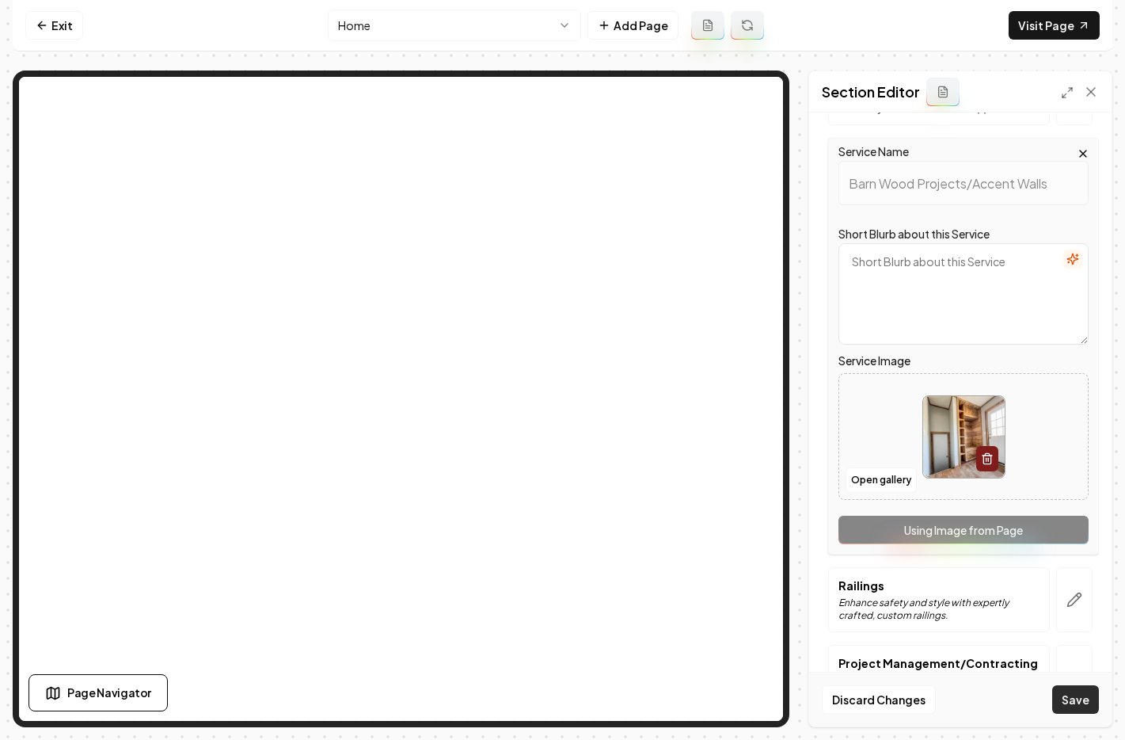
click at [1092, 699] on button "Save" at bounding box center [1076, 699] width 47 height 29
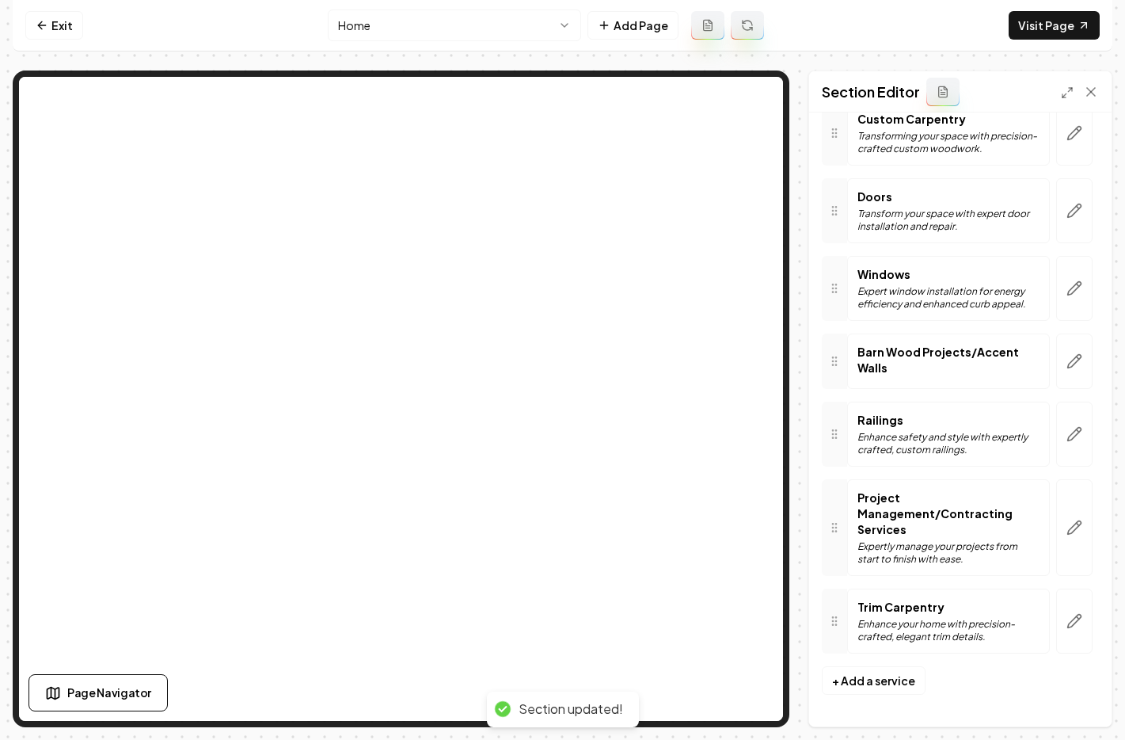
scroll to position [223, 0]
click at [1068, 626] on icon "button" at bounding box center [1074, 621] width 13 height 13
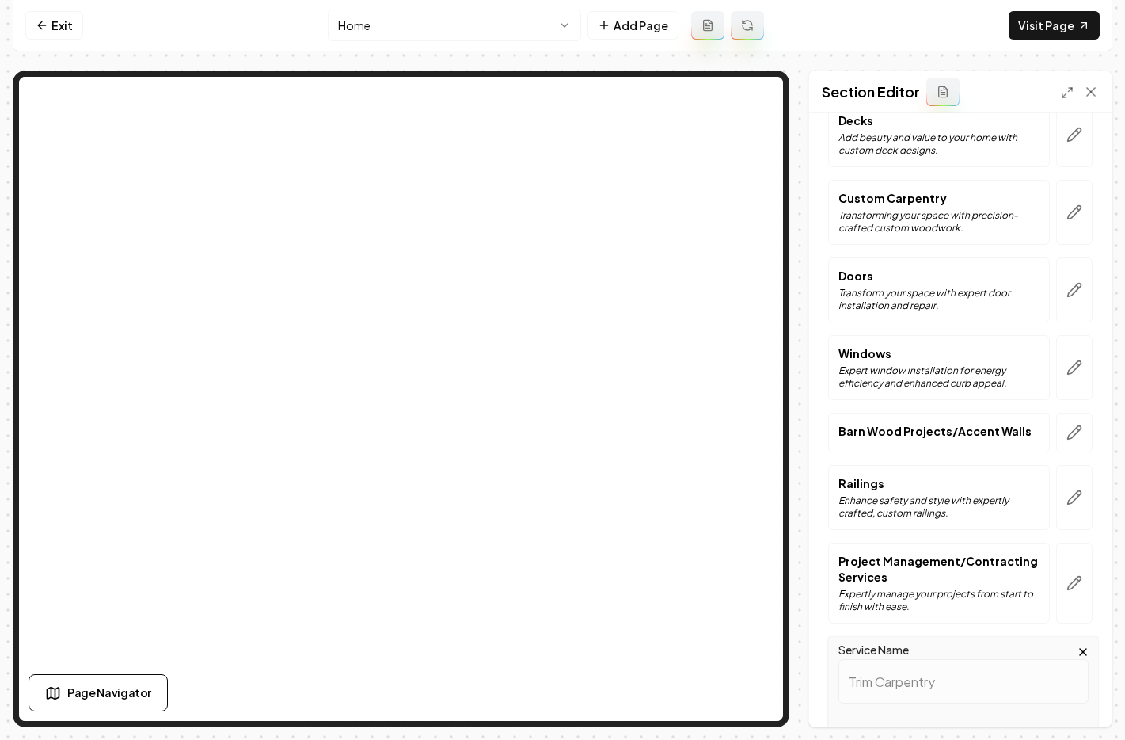
scroll to position [543, 0]
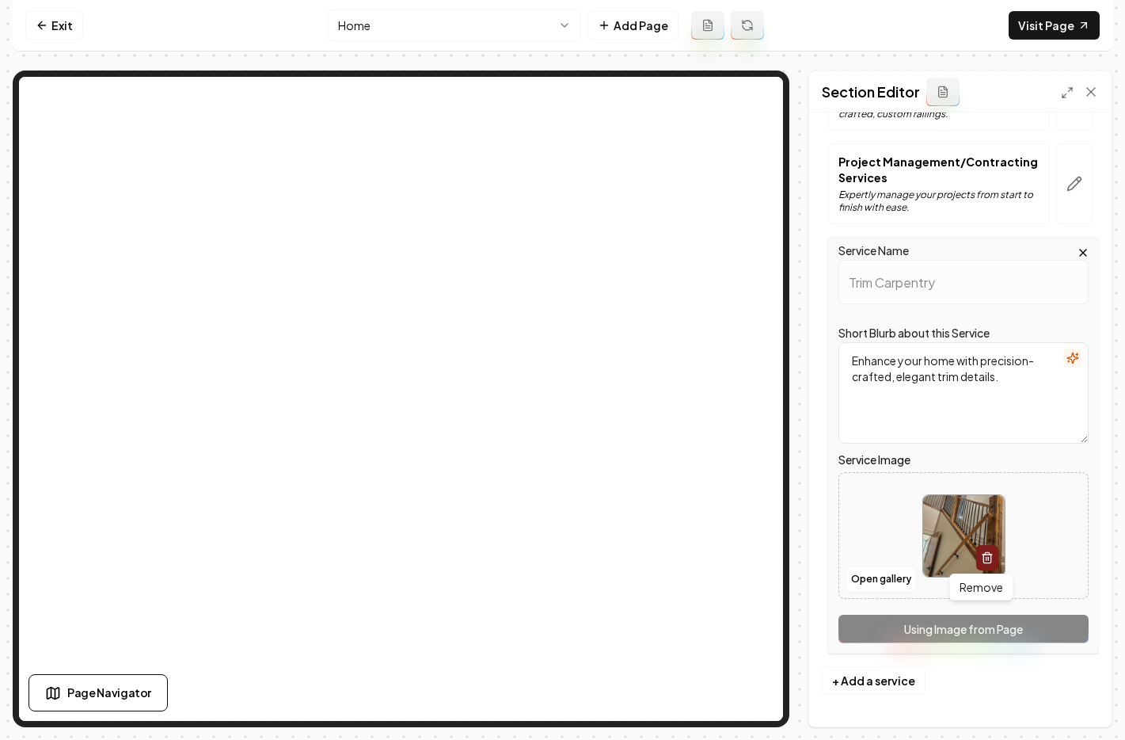
click at [981, 551] on icon "button" at bounding box center [987, 557] width 13 height 13
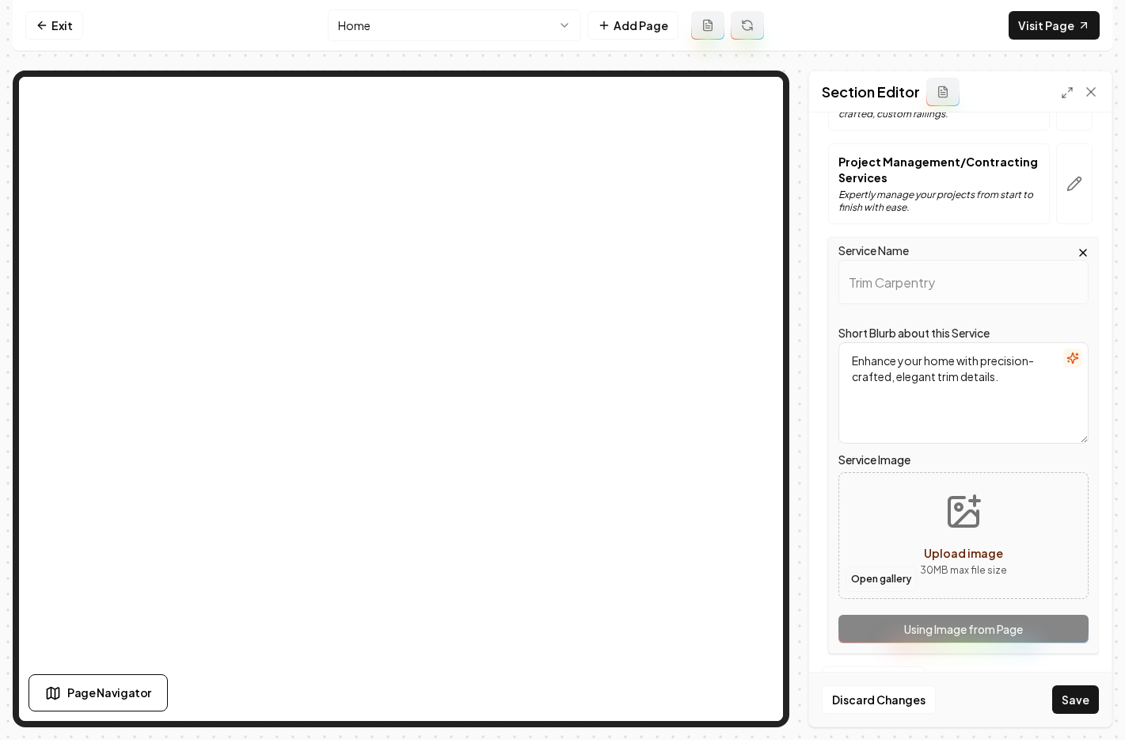
click at [897, 583] on button "Open gallery" at bounding box center [881, 578] width 71 height 25
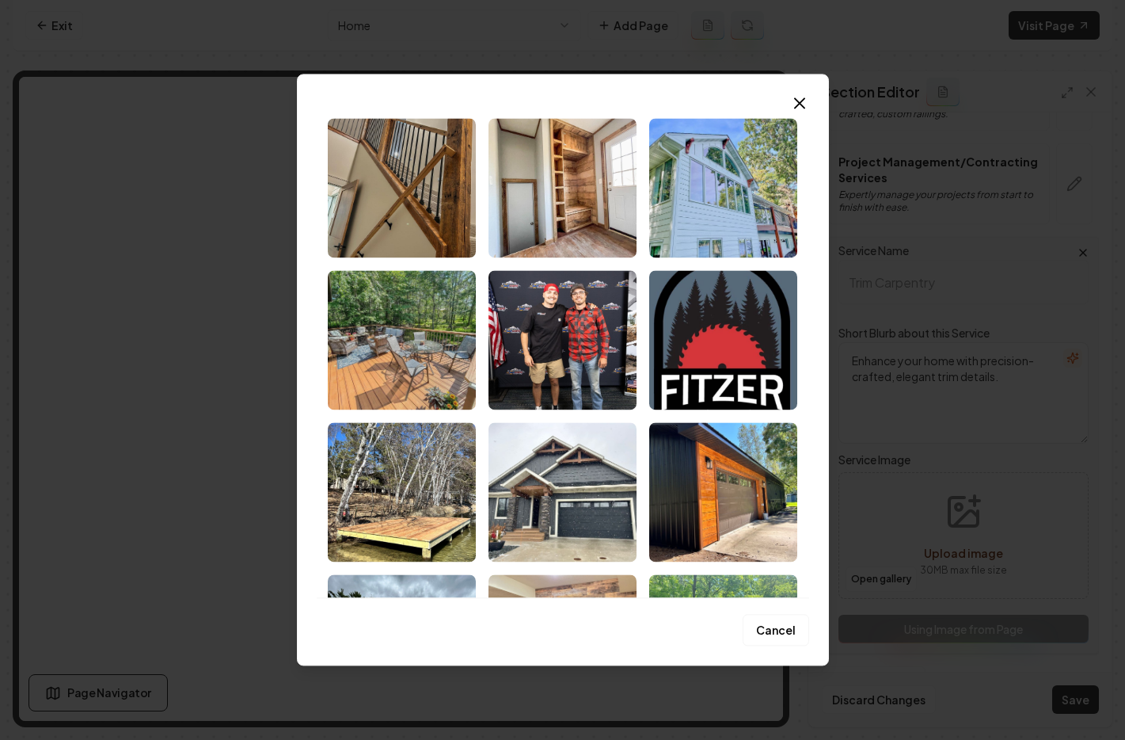
scroll to position [0, 0]
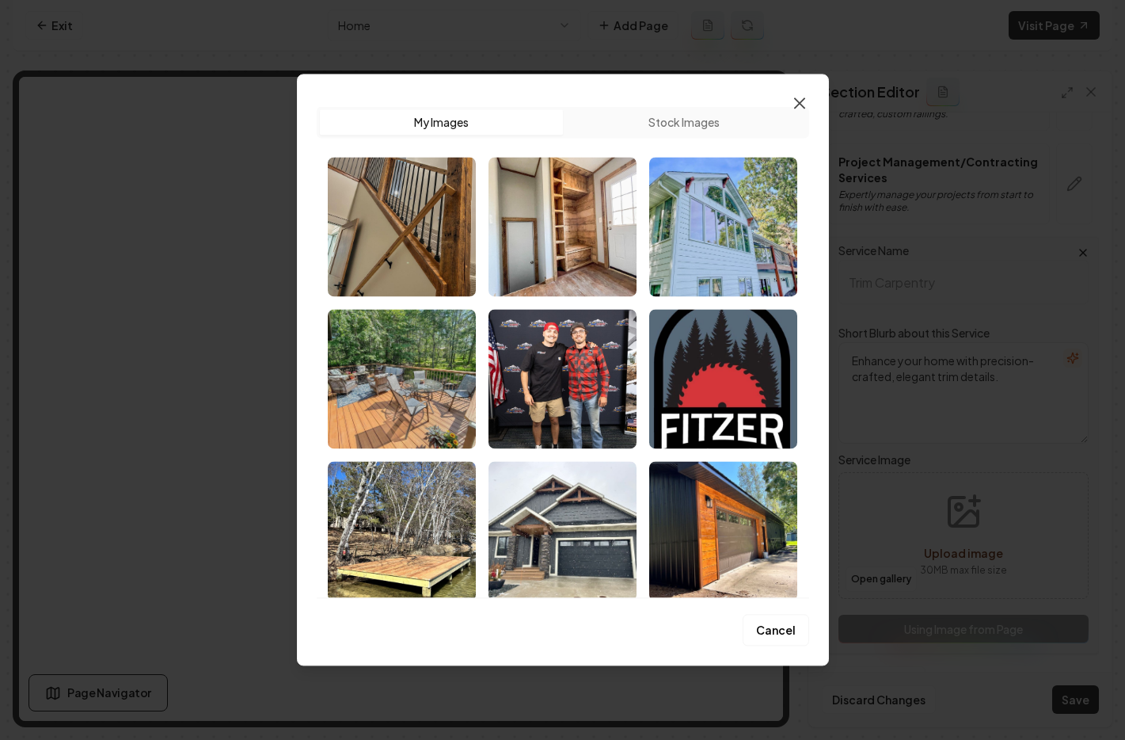
click at [798, 106] on icon "button" at bounding box center [799, 102] width 19 height 19
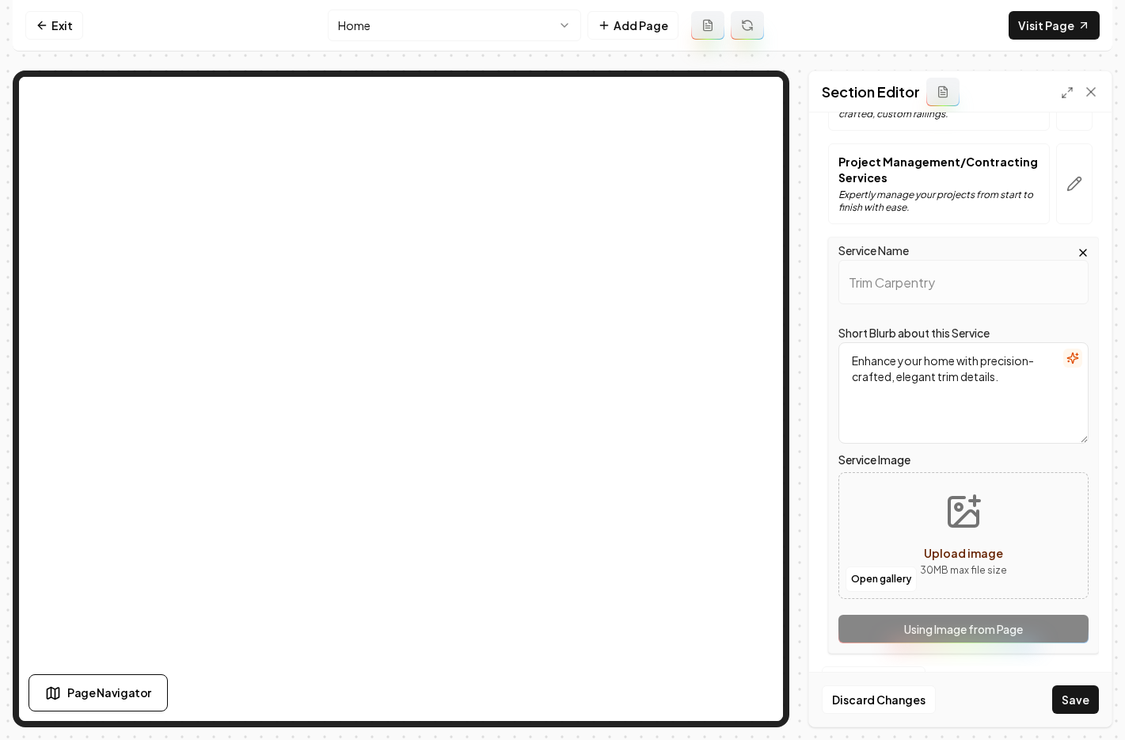
click at [956, 526] on icon "Upload image" at bounding box center [964, 511] width 29 height 29
type input "**********"
click at [1084, 704] on button "Save" at bounding box center [1076, 699] width 47 height 29
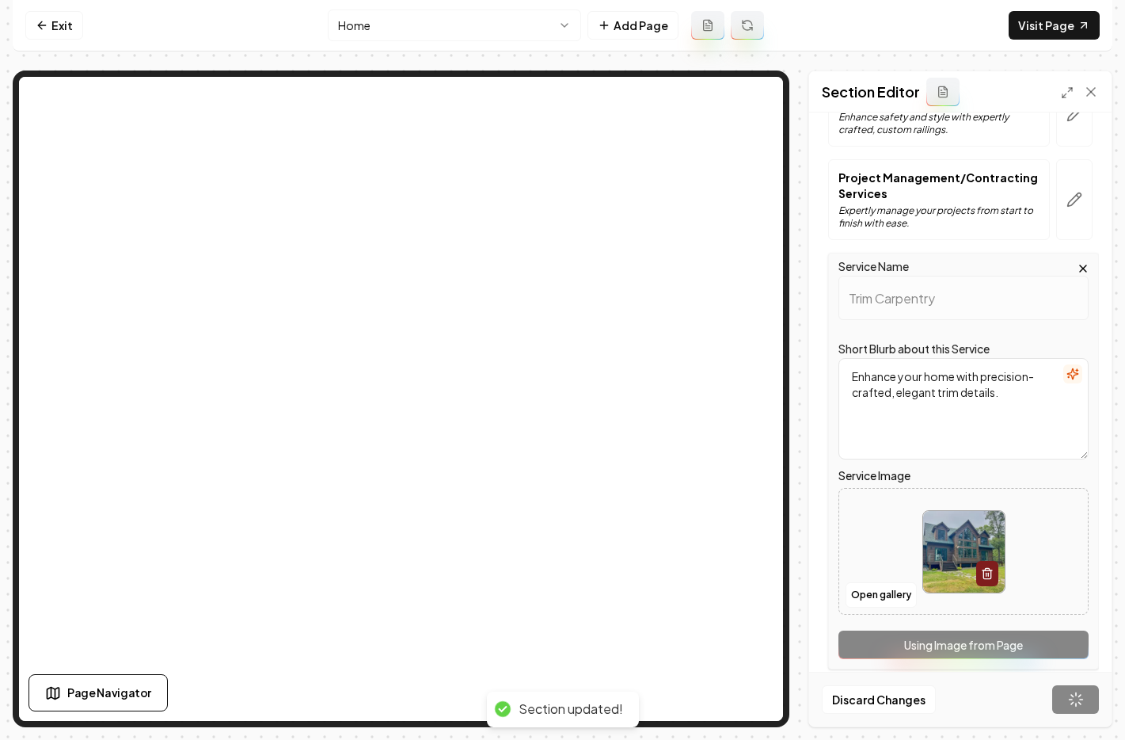
scroll to position [223, 0]
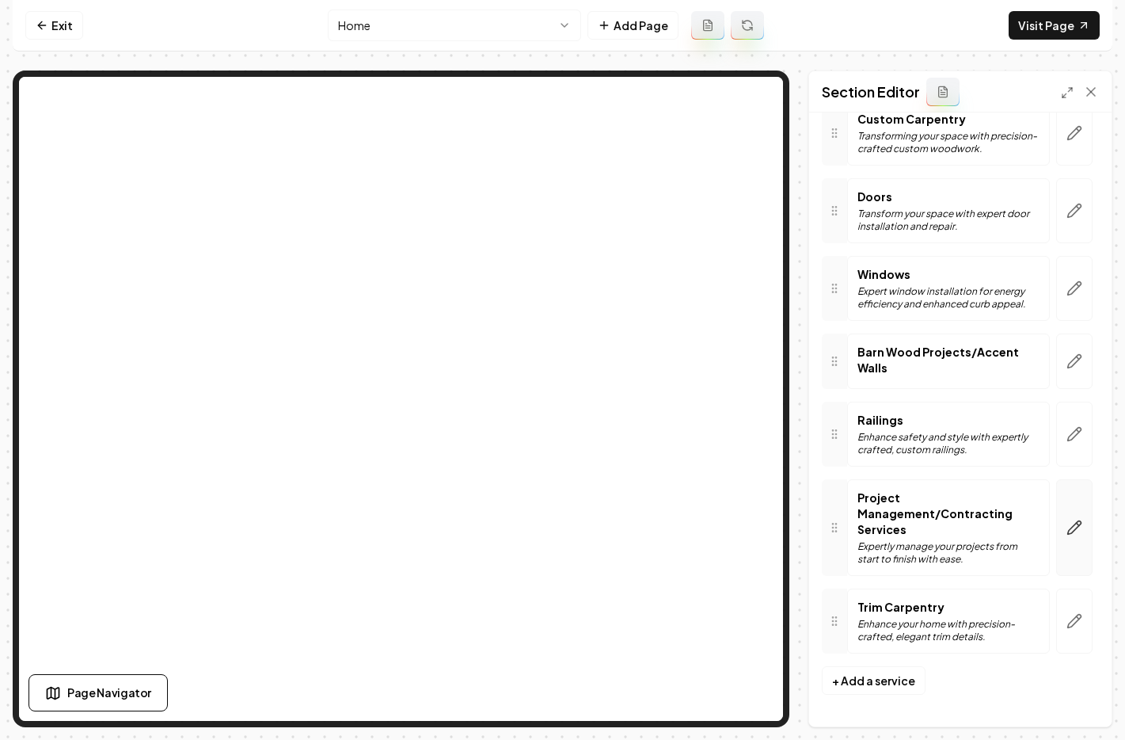
click at [1072, 521] on button "button" at bounding box center [1075, 527] width 36 height 97
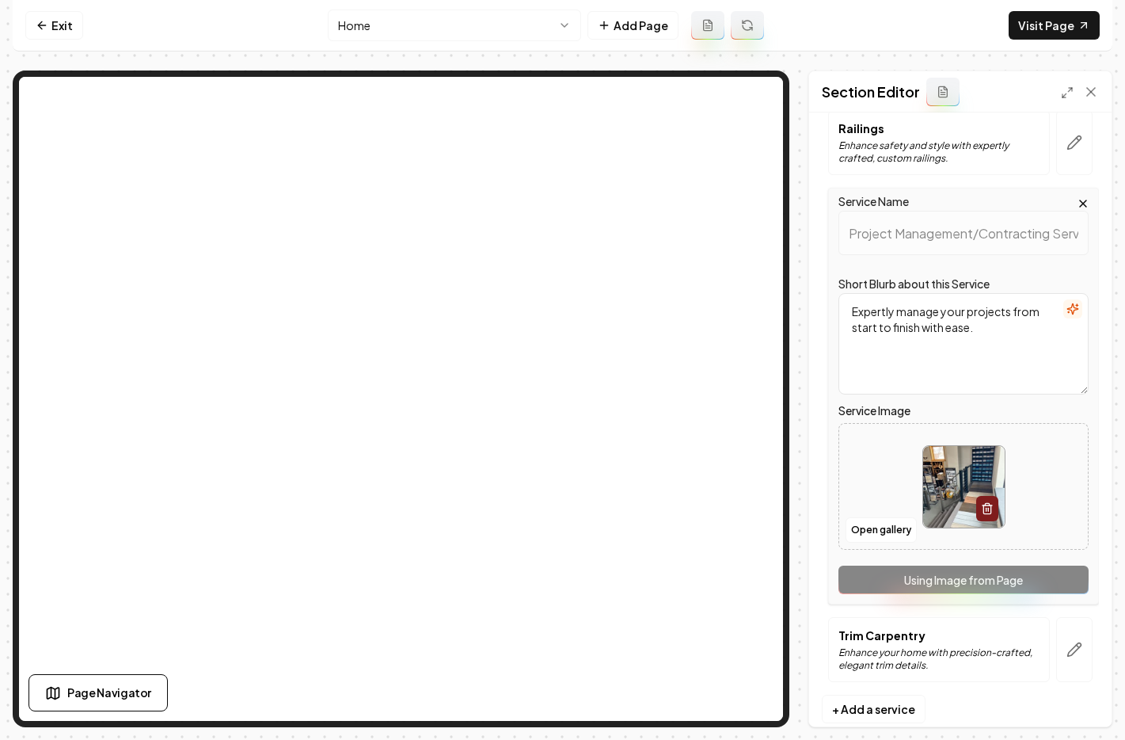
scroll to position [527, 0]
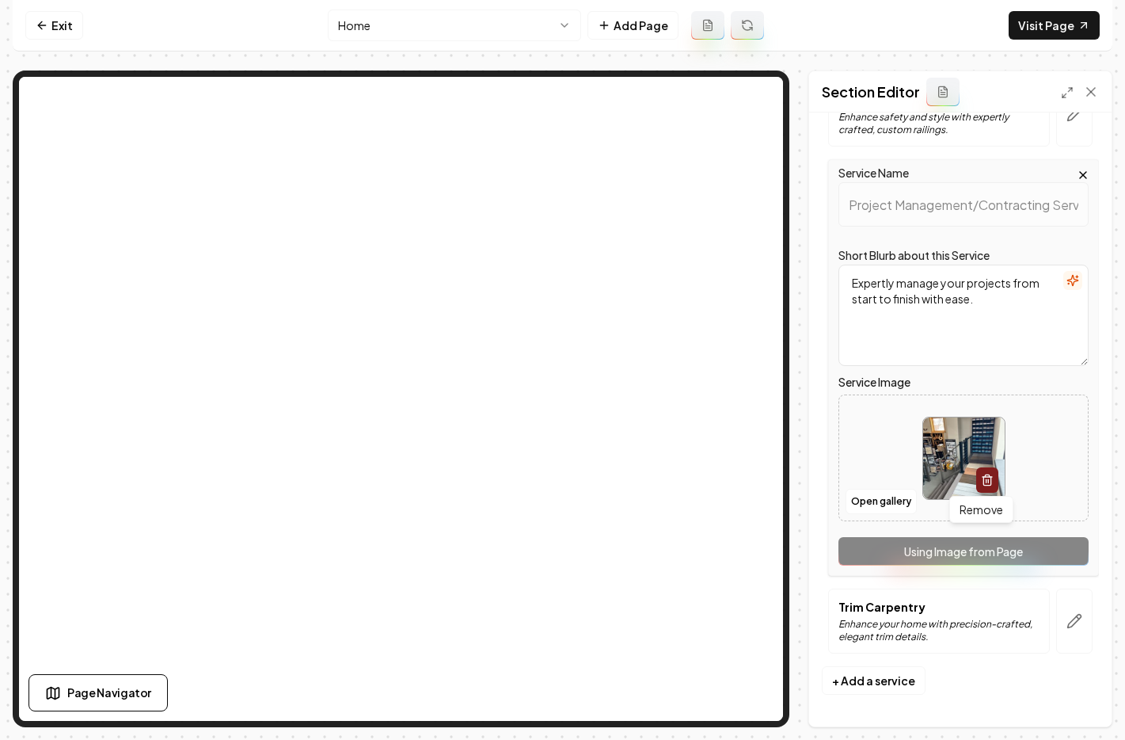
click at [984, 478] on icon "button" at bounding box center [987, 481] width 7 height 9
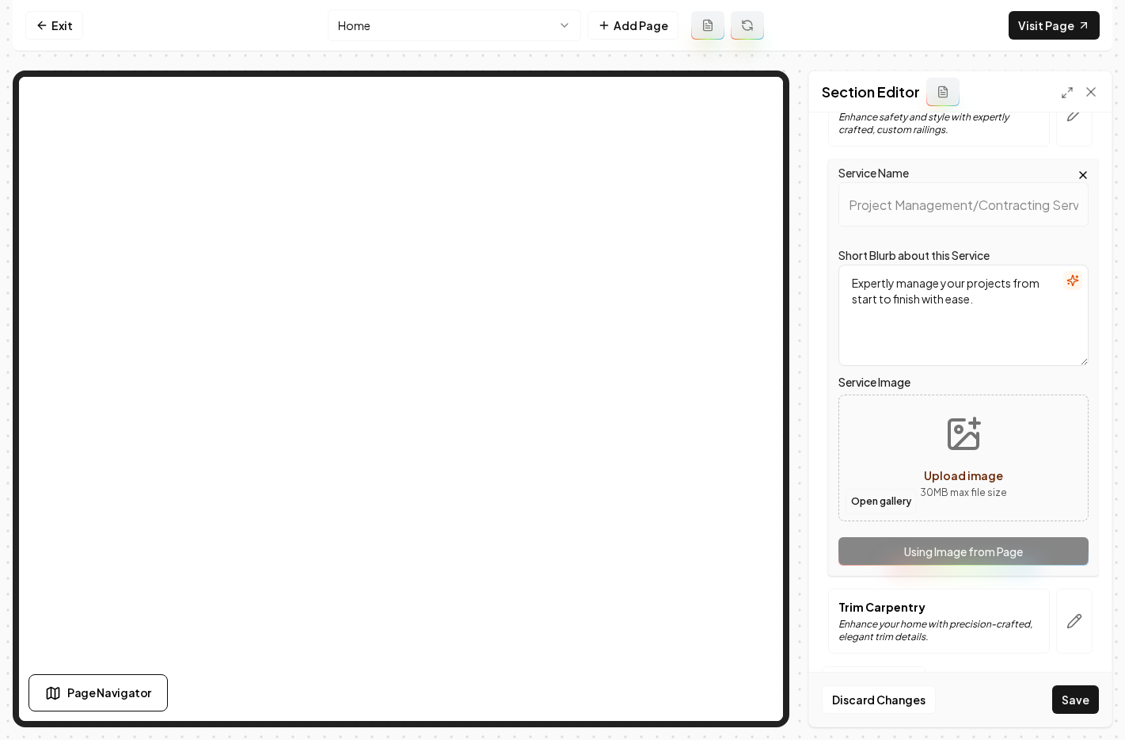
click at [882, 501] on button "Open gallery" at bounding box center [881, 501] width 71 height 25
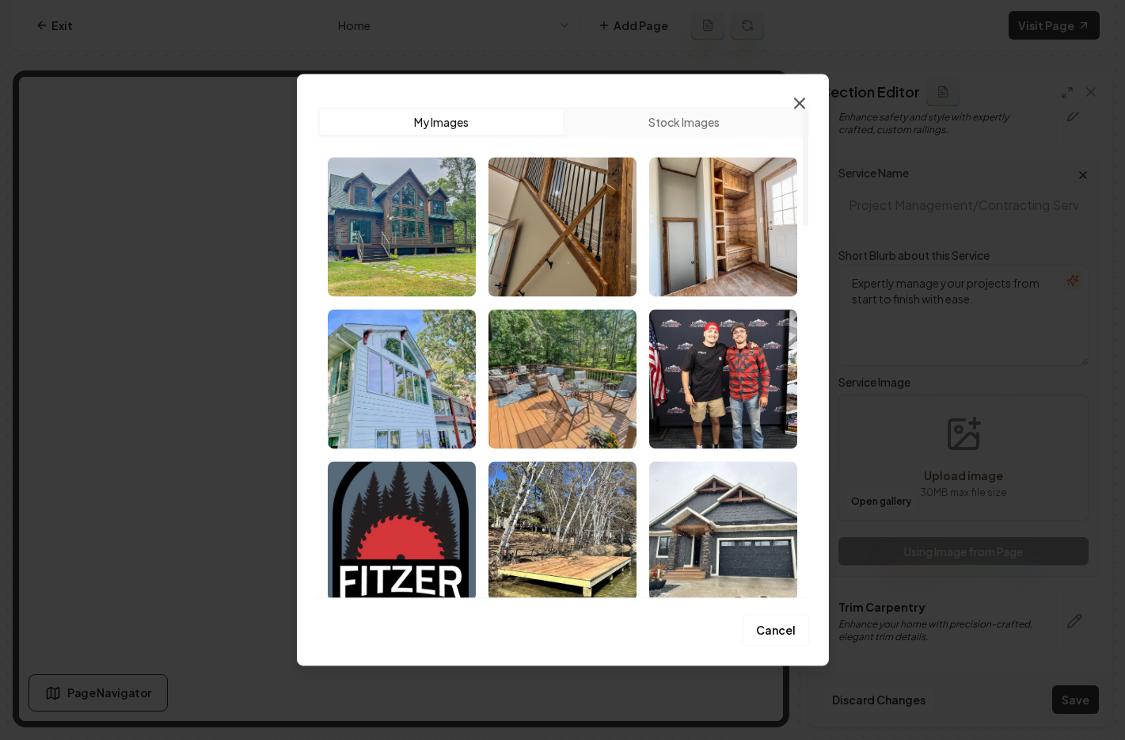
click at [805, 97] on icon "button" at bounding box center [799, 102] width 19 height 19
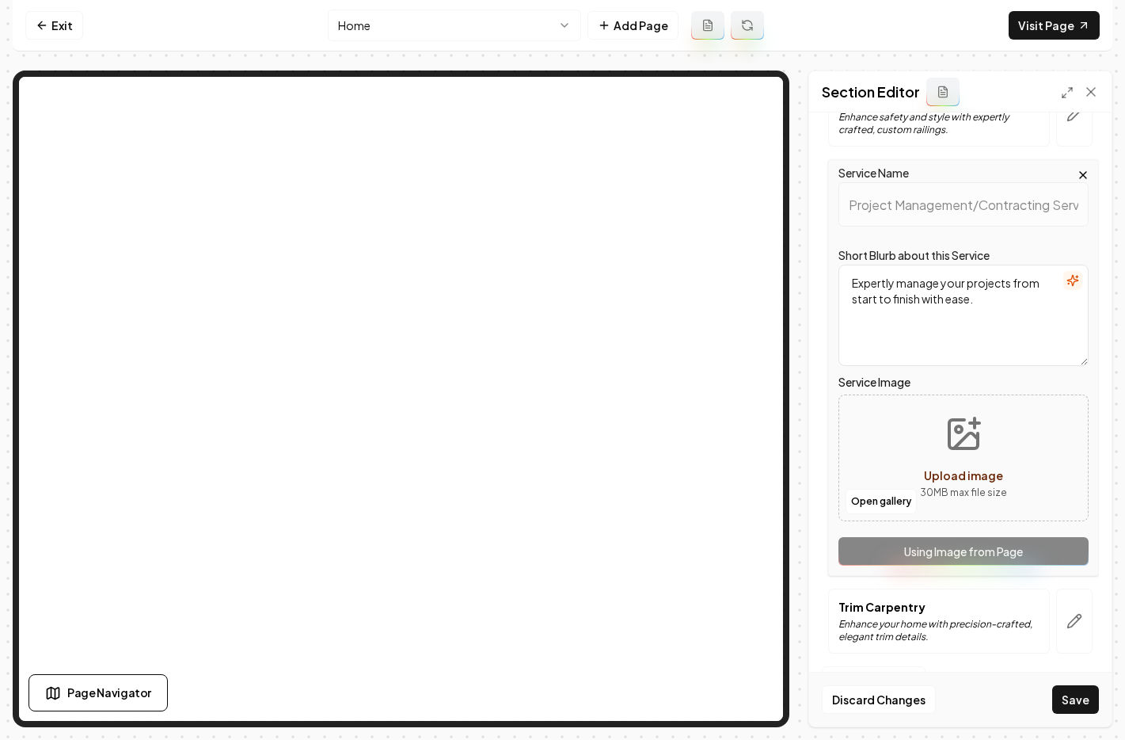
click at [947, 478] on span "Upload image" at bounding box center [963, 475] width 79 height 14
type input "**********"
click at [1080, 697] on button "Save" at bounding box center [1076, 699] width 47 height 29
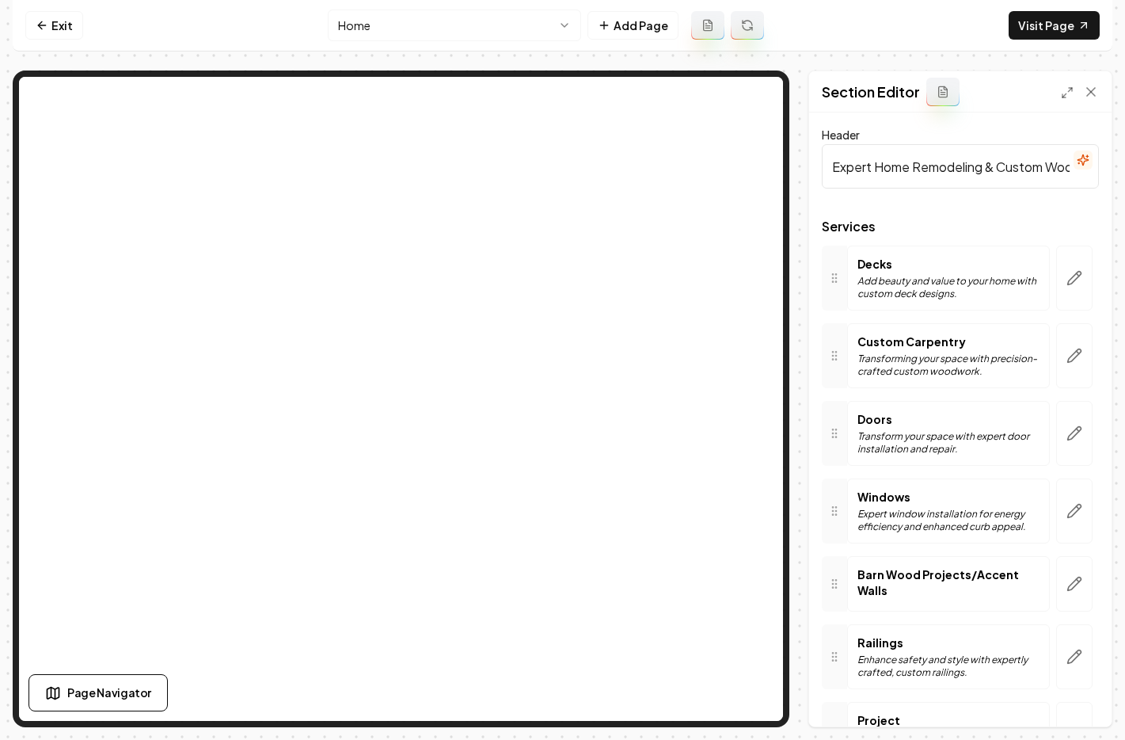
scroll to position [223, 0]
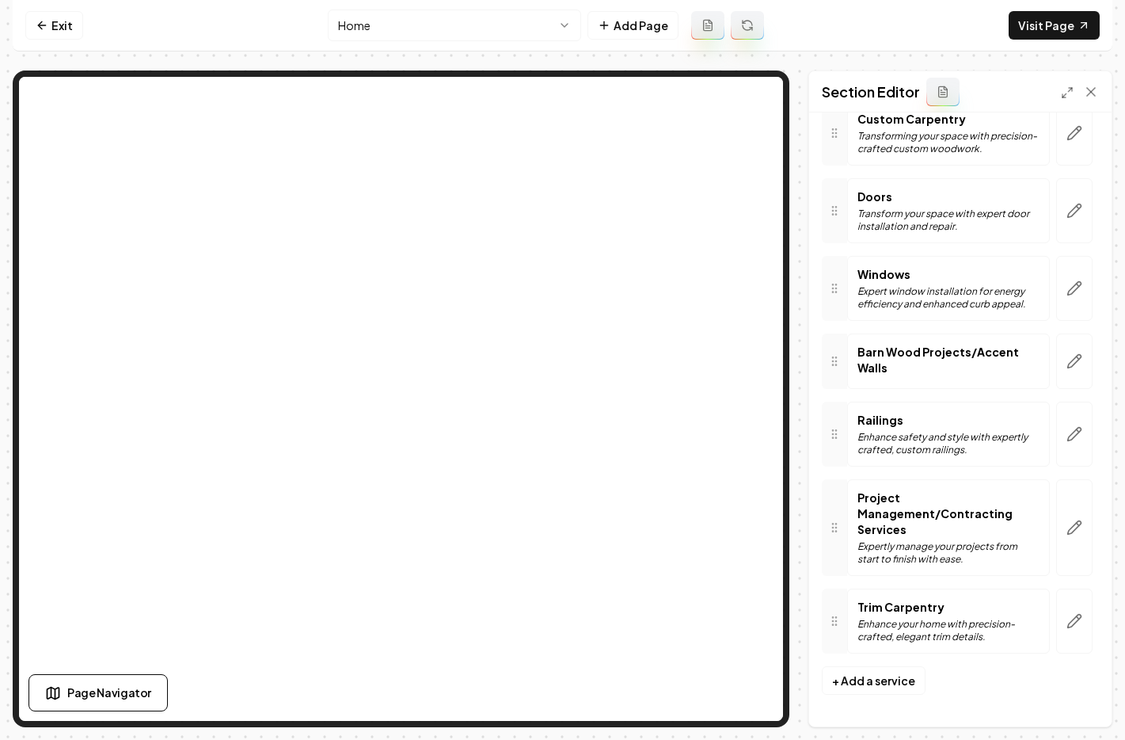
click at [906, 536] on p "Project Management/Contracting Services" at bounding box center [949, 513] width 182 height 48
click at [1057, 509] on button "button" at bounding box center [1075, 527] width 36 height 97
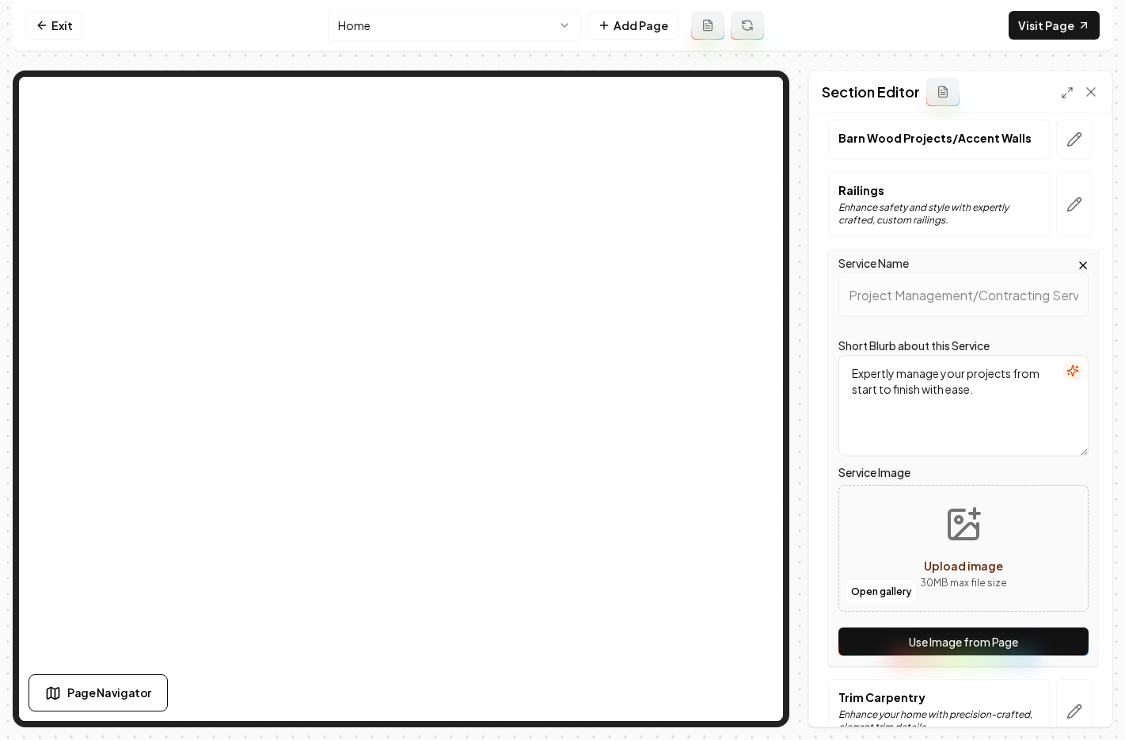
scroll to position [440, 0]
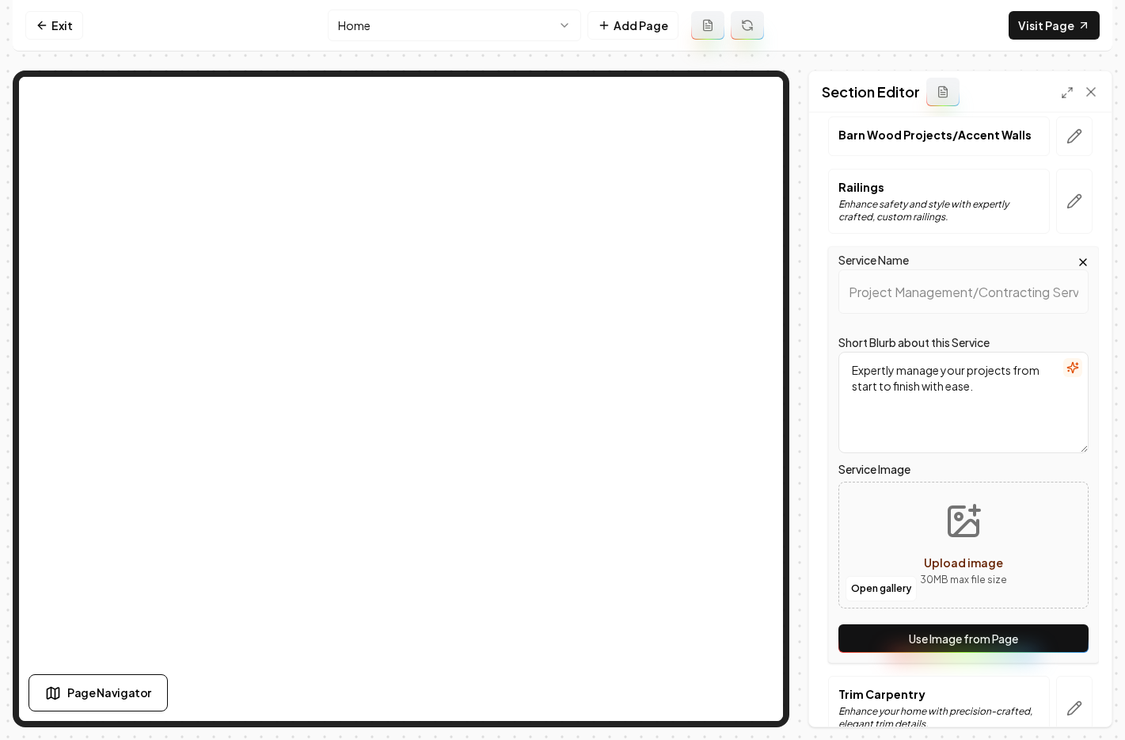
click at [955, 559] on span "Upload image" at bounding box center [963, 562] width 79 height 14
type input "**********"
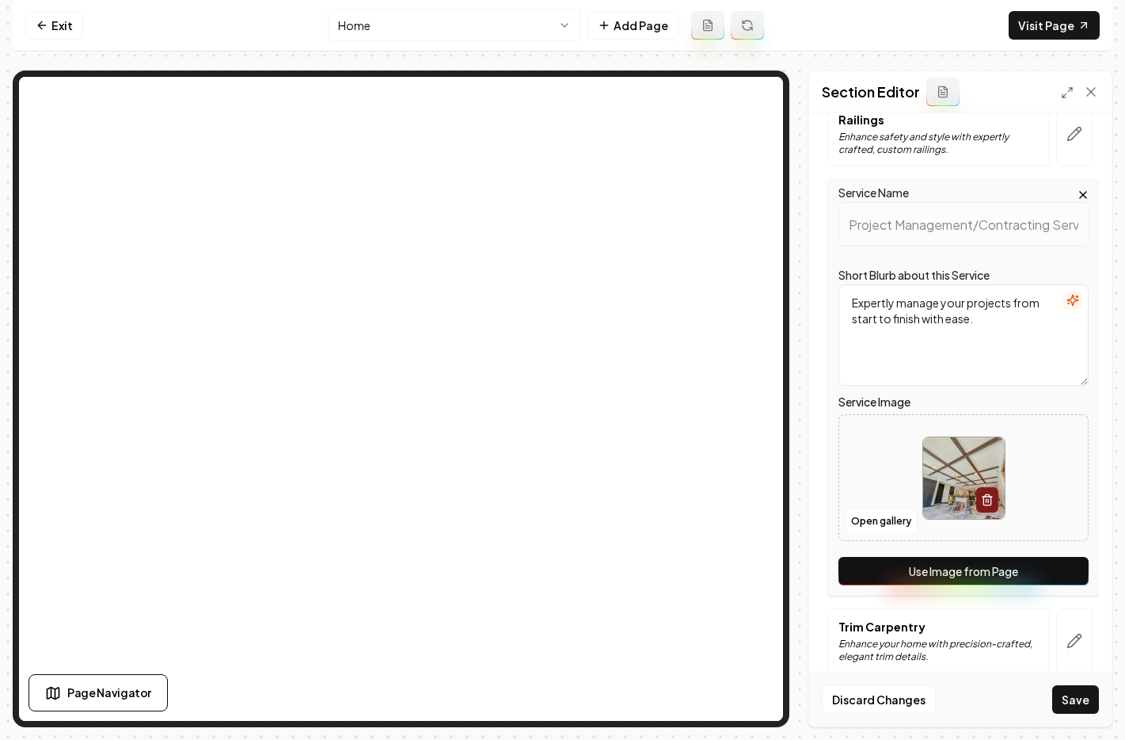
scroll to position [527, 0]
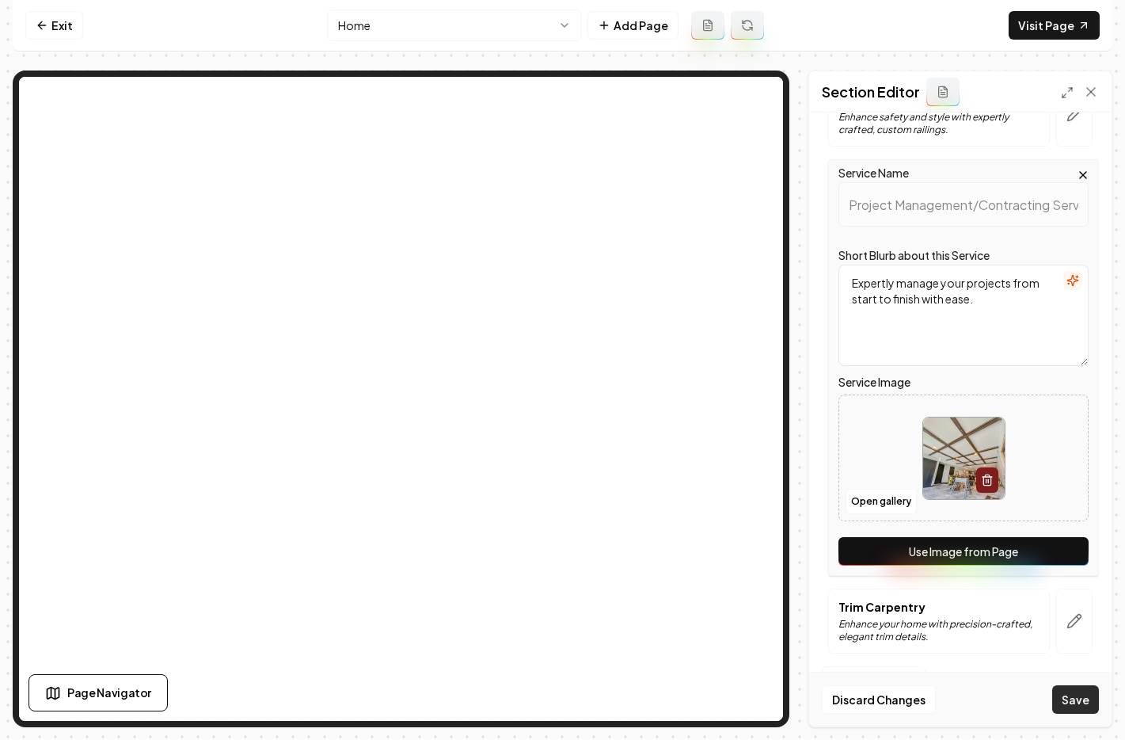
click at [1064, 693] on button "Save" at bounding box center [1076, 699] width 47 height 29
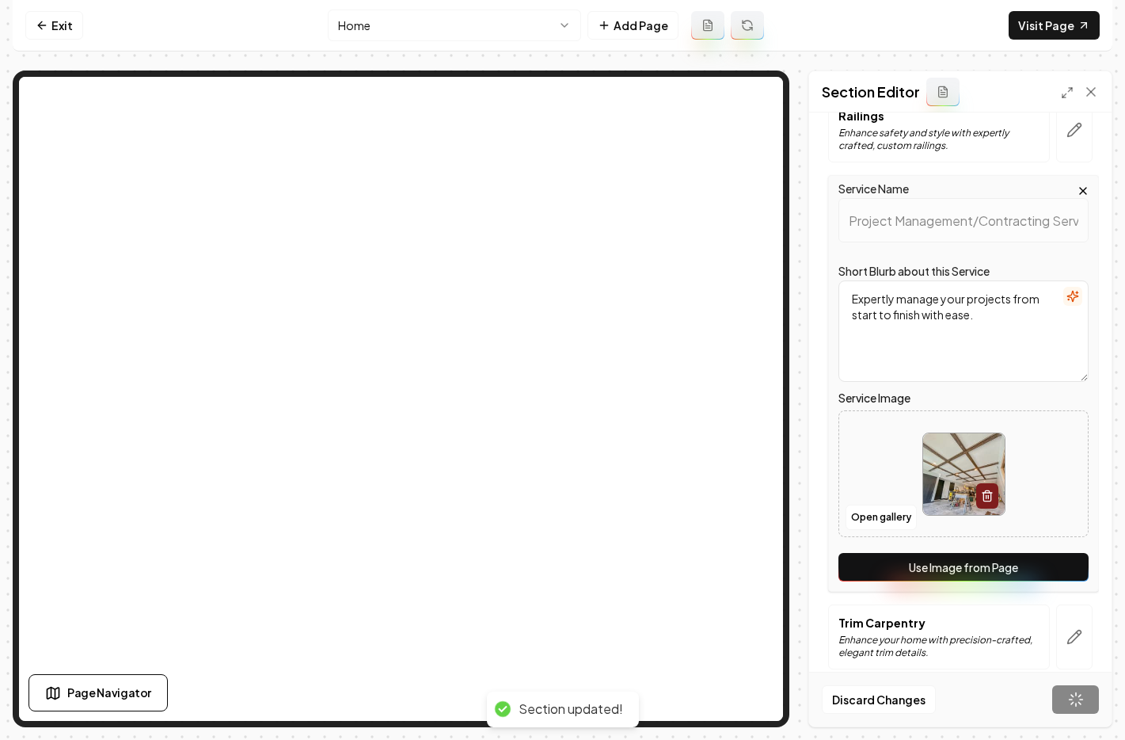
scroll to position [223, 0]
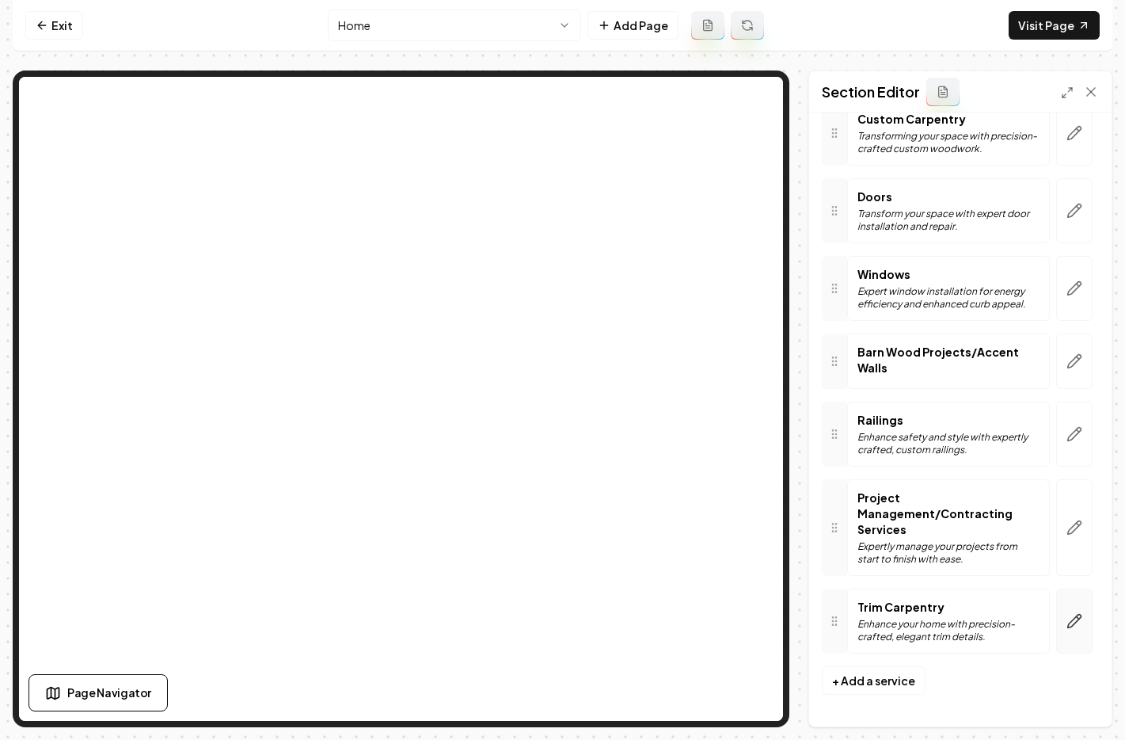
click at [1067, 615] on icon "button" at bounding box center [1075, 621] width 16 height 16
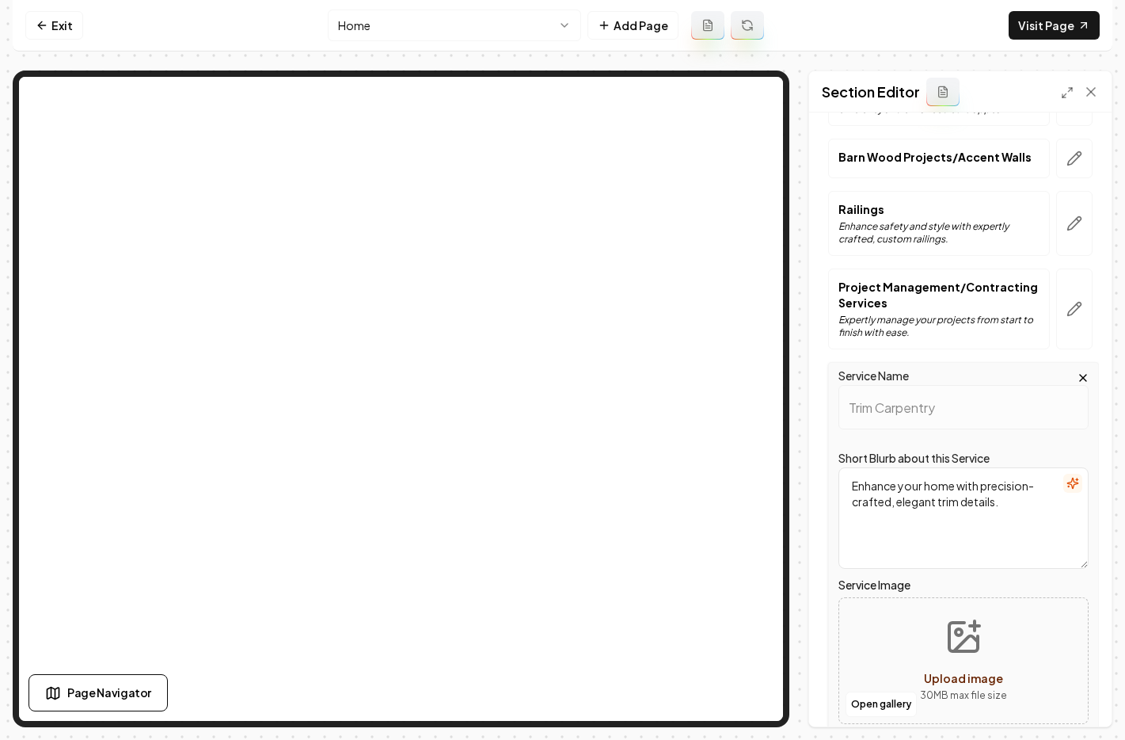
scroll to position [543, 0]
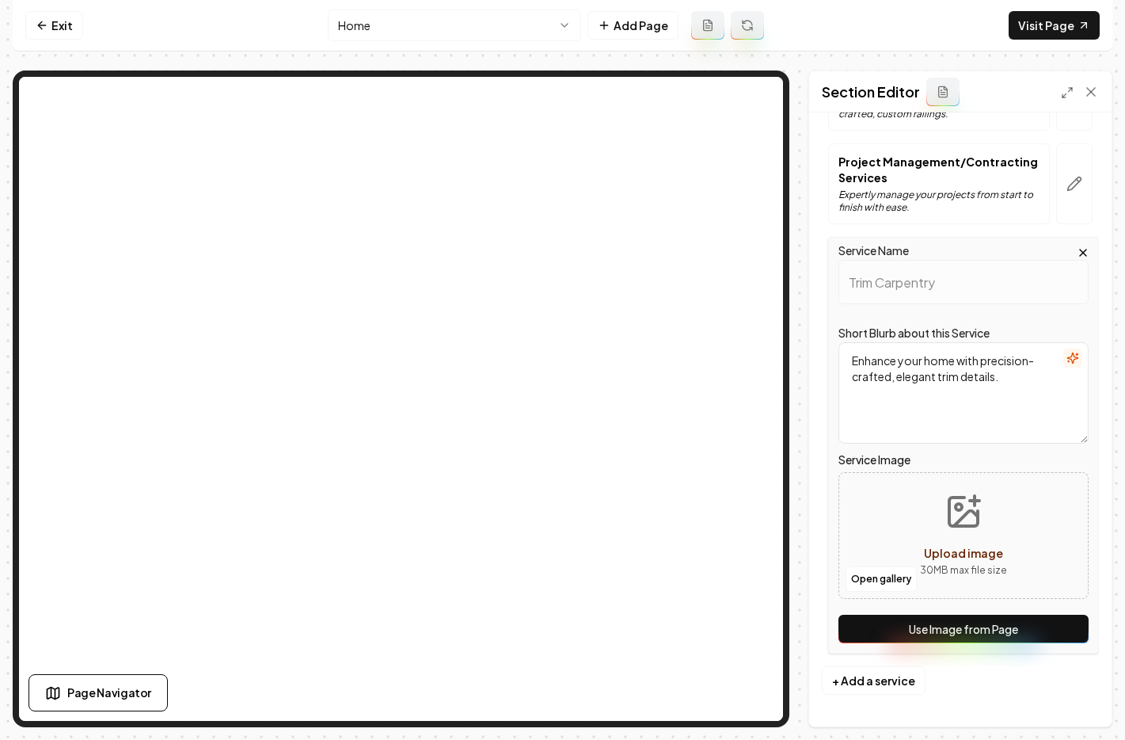
click at [957, 564] on p "30 MB max file size" at bounding box center [963, 570] width 87 height 16
type input "**********"
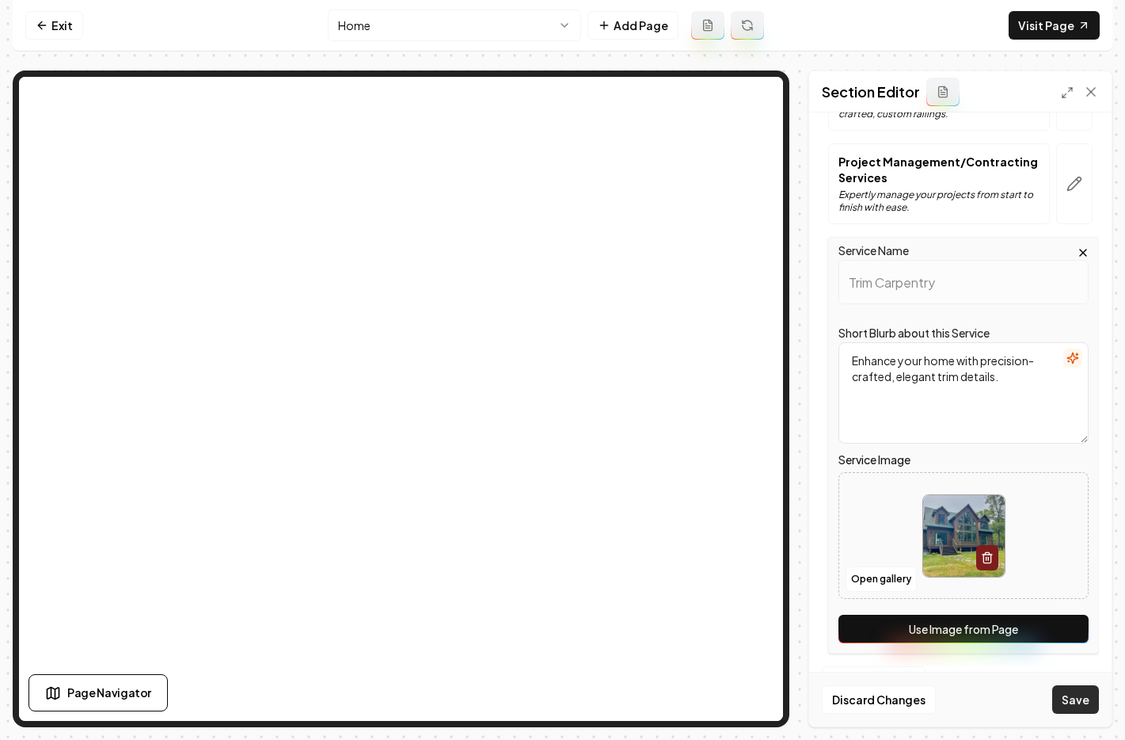
click at [1055, 693] on button "Save" at bounding box center [1076, 699] width 47 height 29
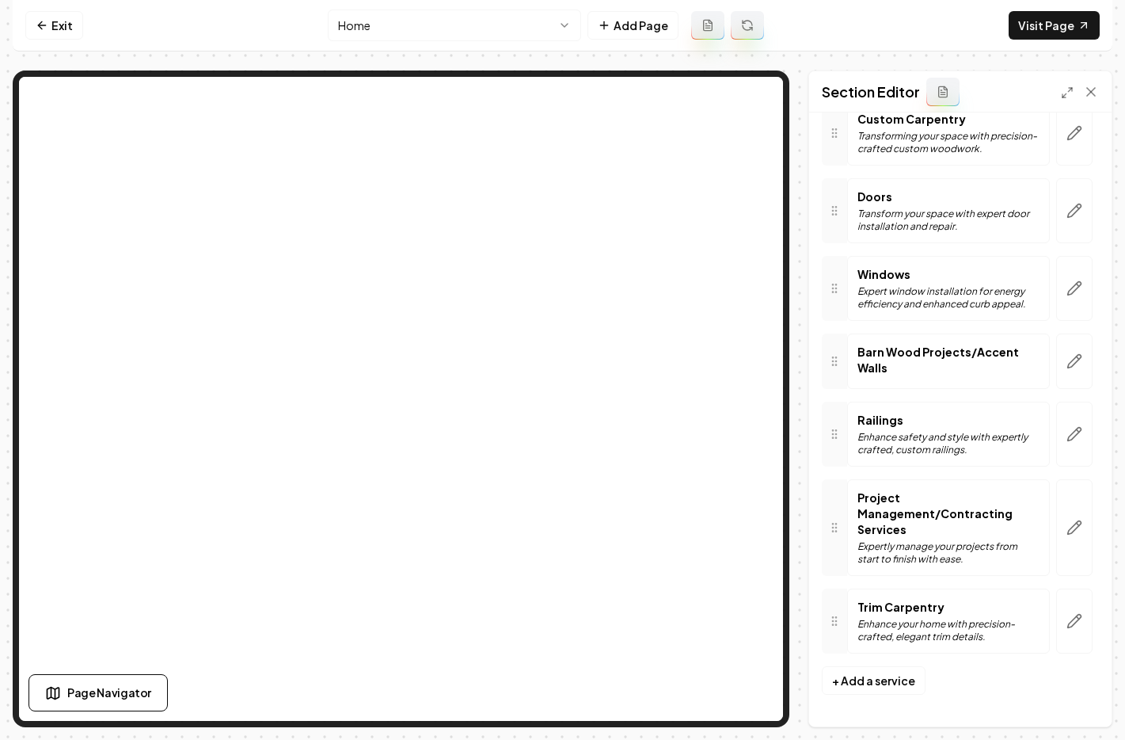
scroll to position [223, 0]
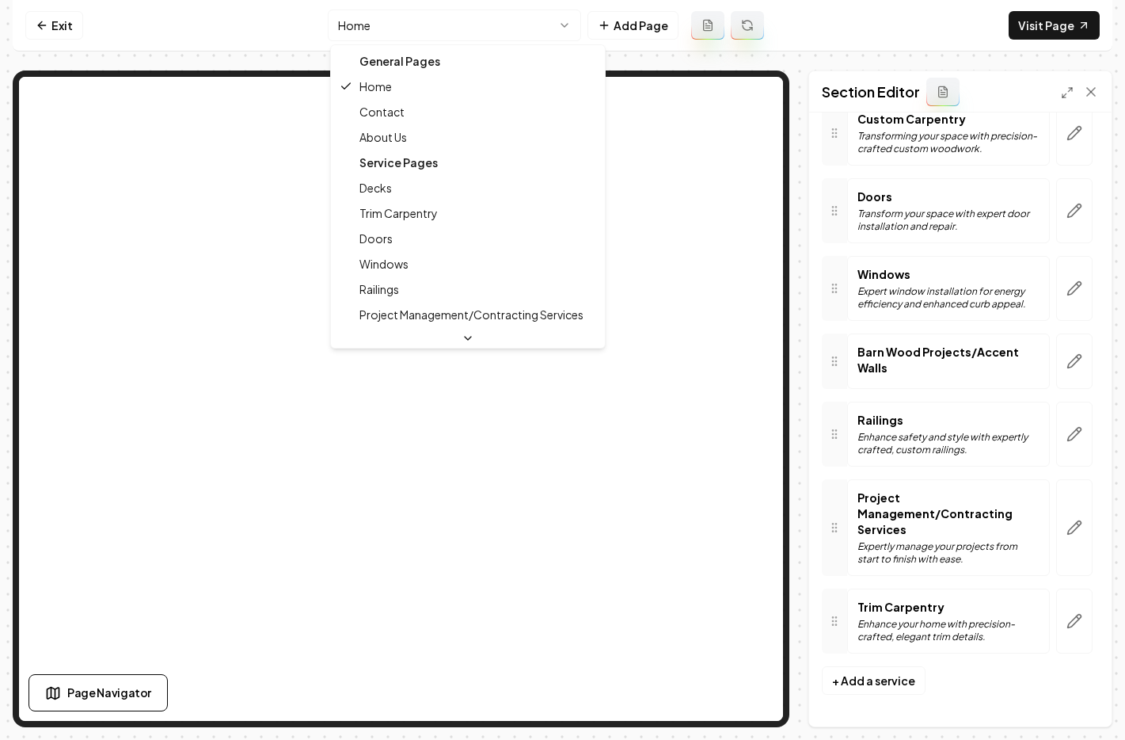
click at [388, 24] on html "Computer Required This feature is only available on a computer. Please switch t…" at bounding box center [562, 370] width 1125 height 740
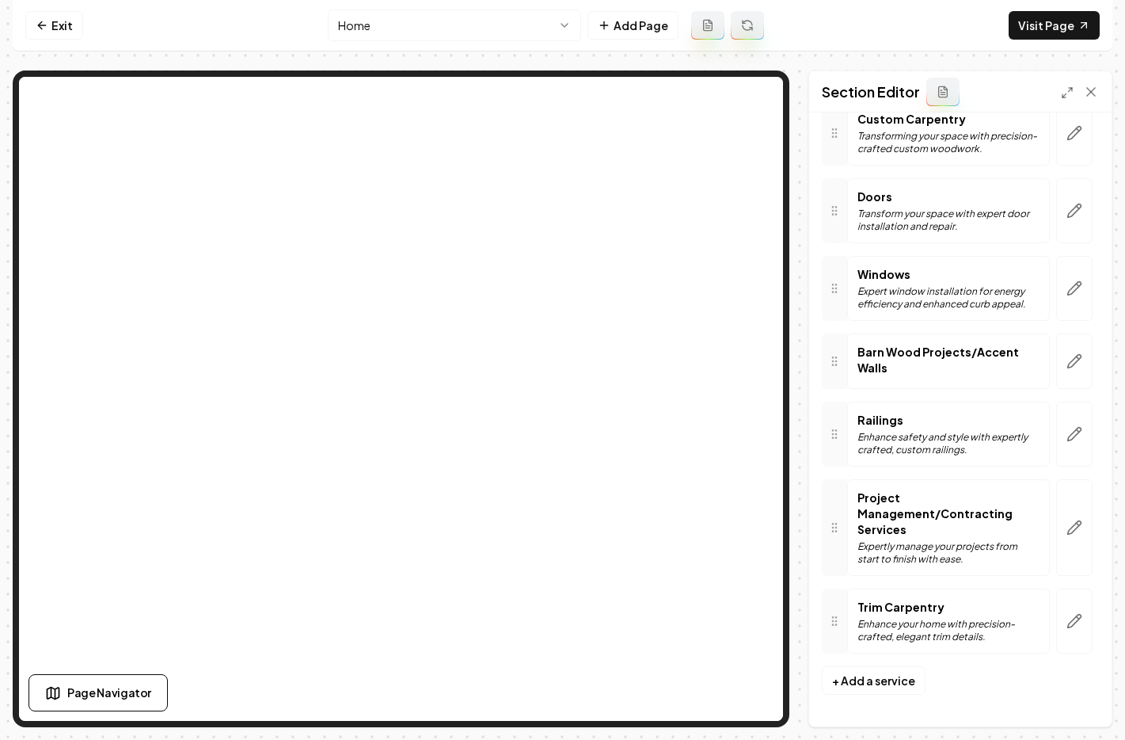
click at [379, 30] on html "Computer Required This feature is only available on a computer. Please switch t…" at bounding box center [562, 370] width 1125 height 740
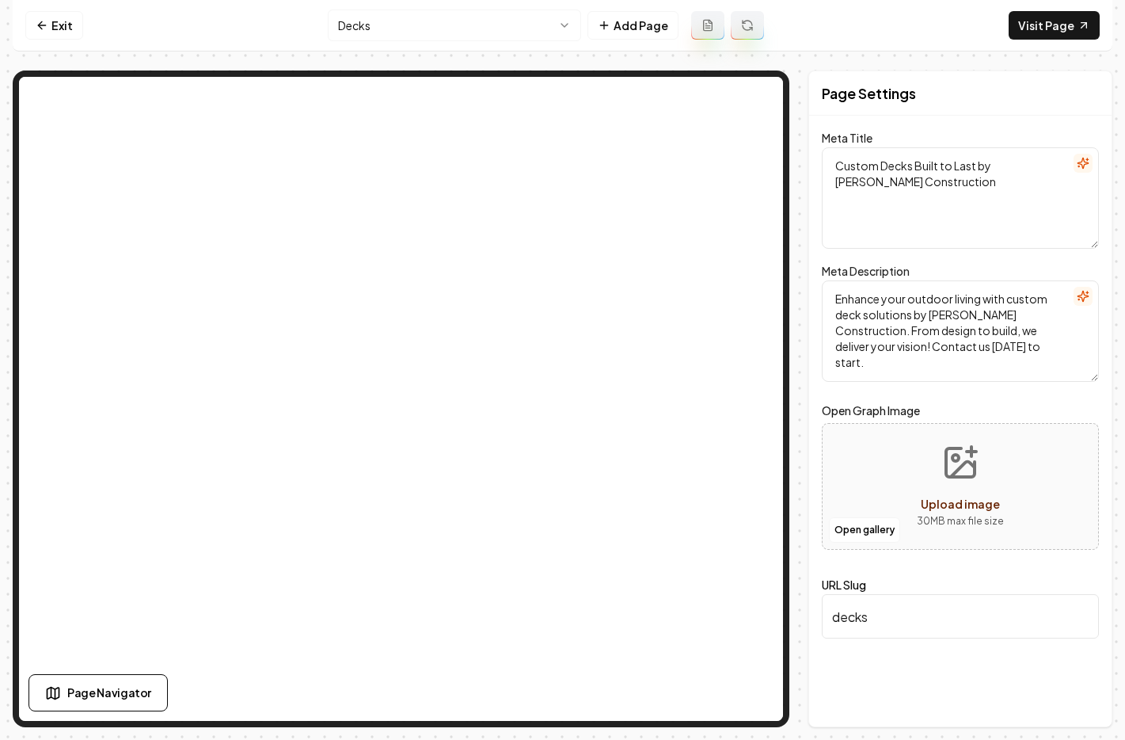
click at [371, 21] on html "Computer Required This feature is only available on a computer. Please switch t…" at bounding box center [562, 370] width 1125 height 740
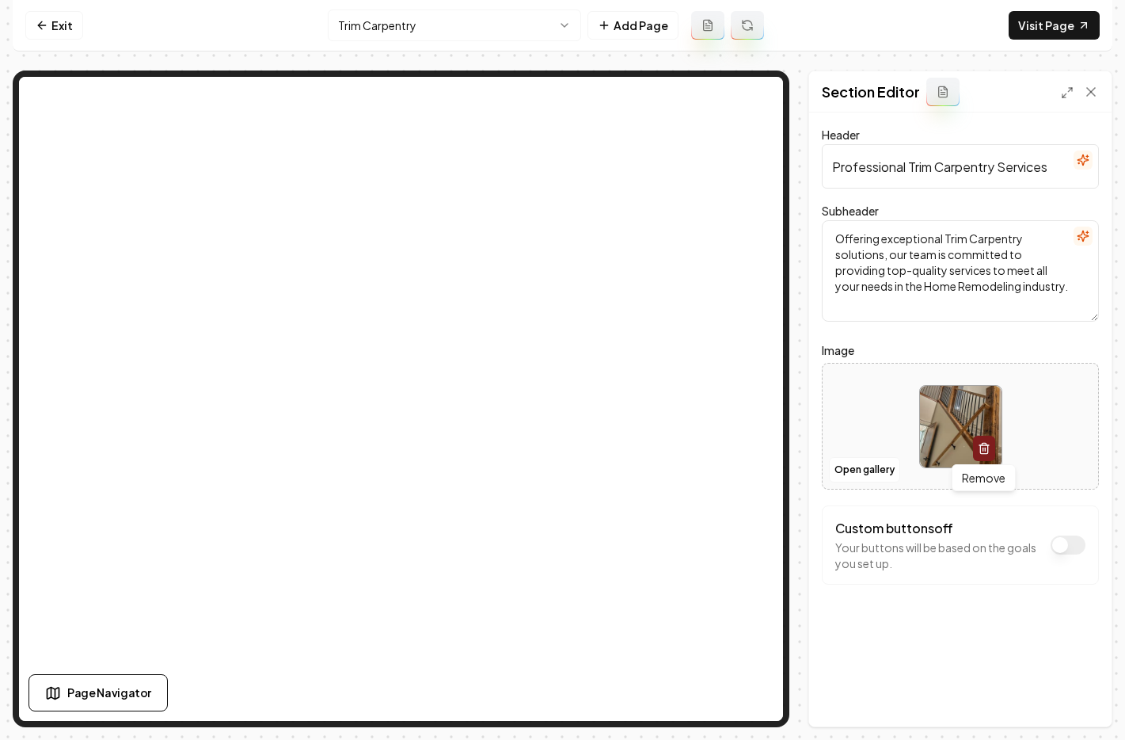
click at [988, 448] on icon "button" at bounding box center [984, 449] width 7 height 9
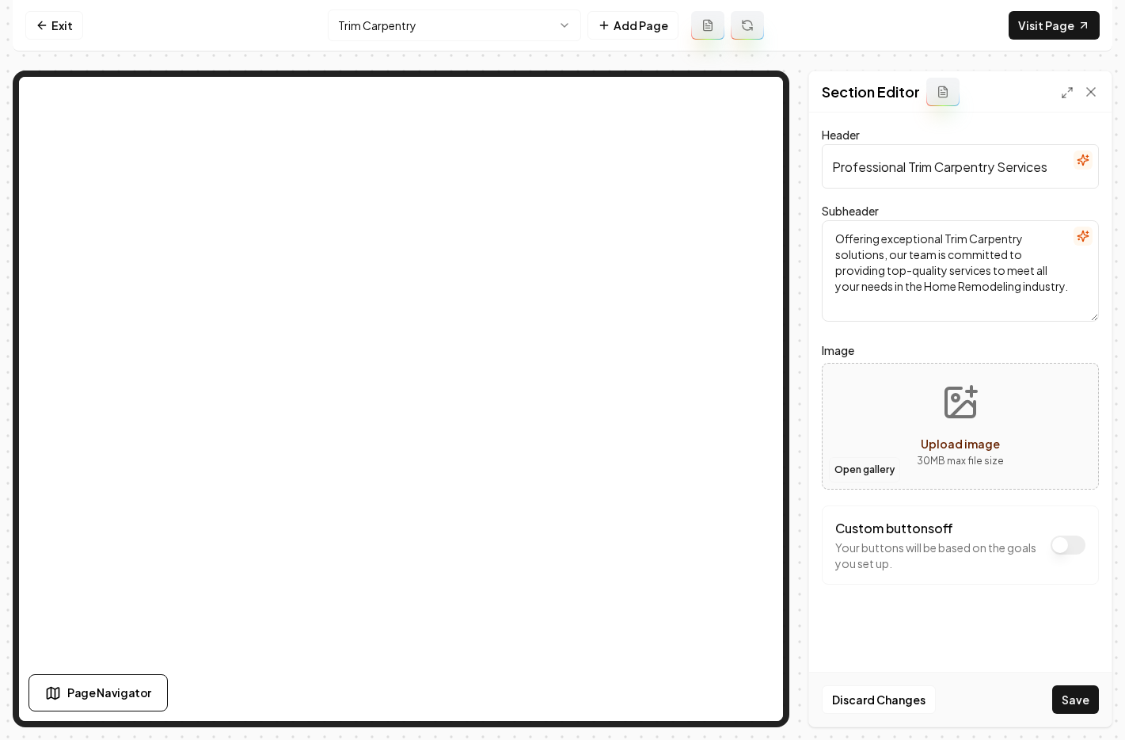
click at [882, 470] on button "Open gallery" at bounding box center [864, 469] width 71 height 25
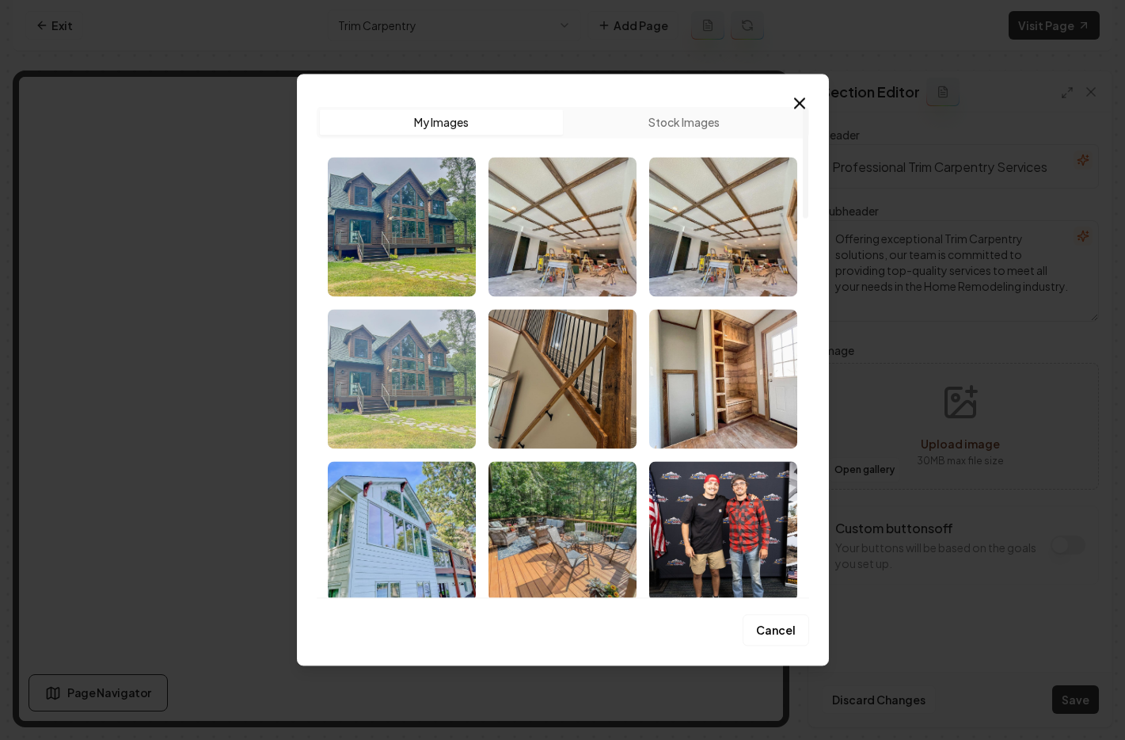
click at [360, 383] on img "Select image image_68c309355c7cd75eb8e5e0e8.jpg" at bounding box center [402, 378] width 148 height 139
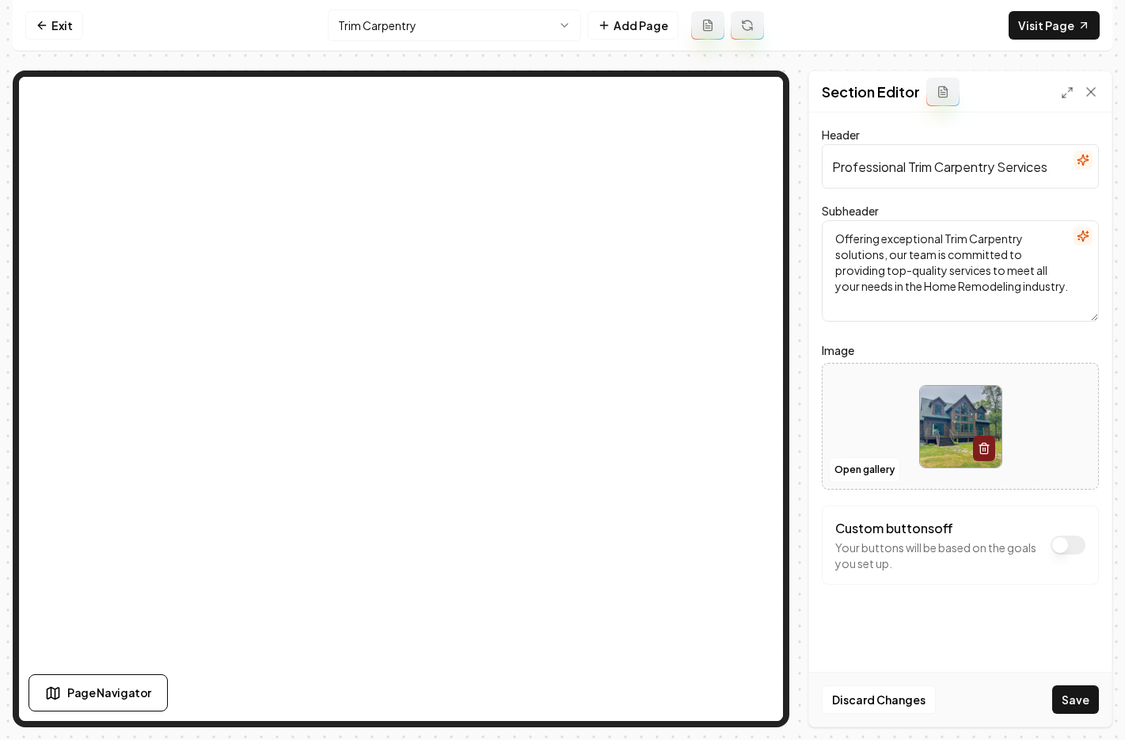
click at [1078, 696] on button "Save" at bounding box center [1076, 699] width 47 height 29
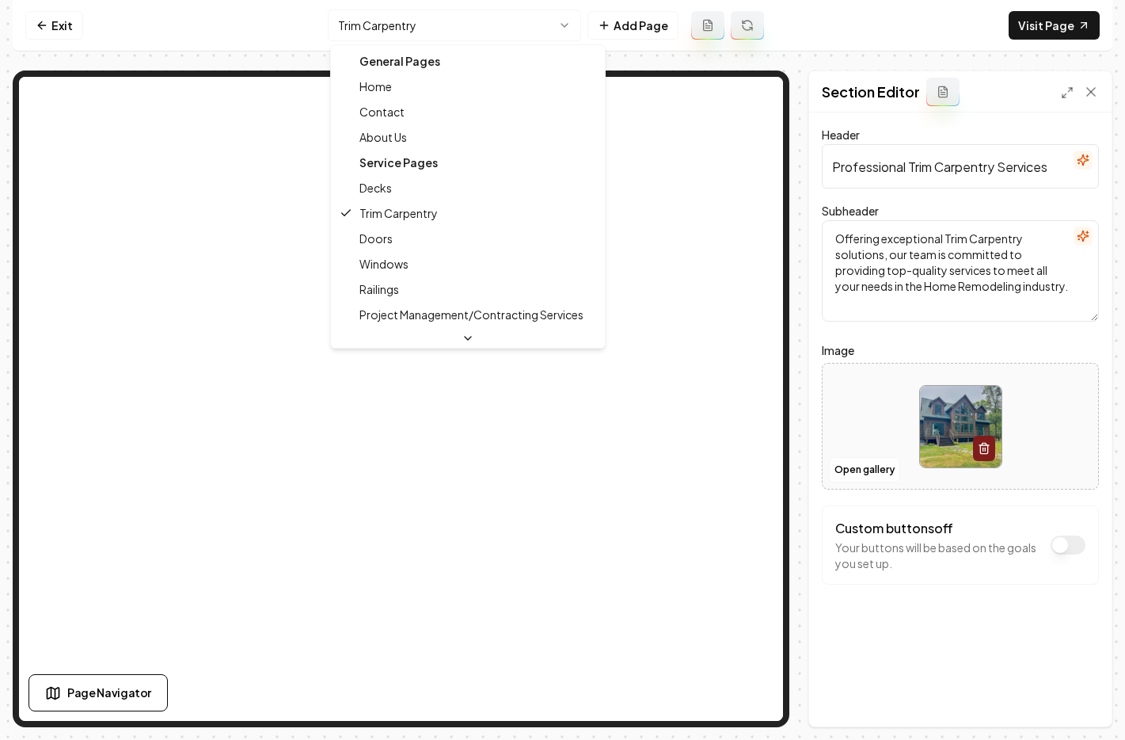
click at [368, 29] on html "Computer Required This feature is only available on a computer. Please switch t…" at bounding box center [562, 370] width 1125 height 740
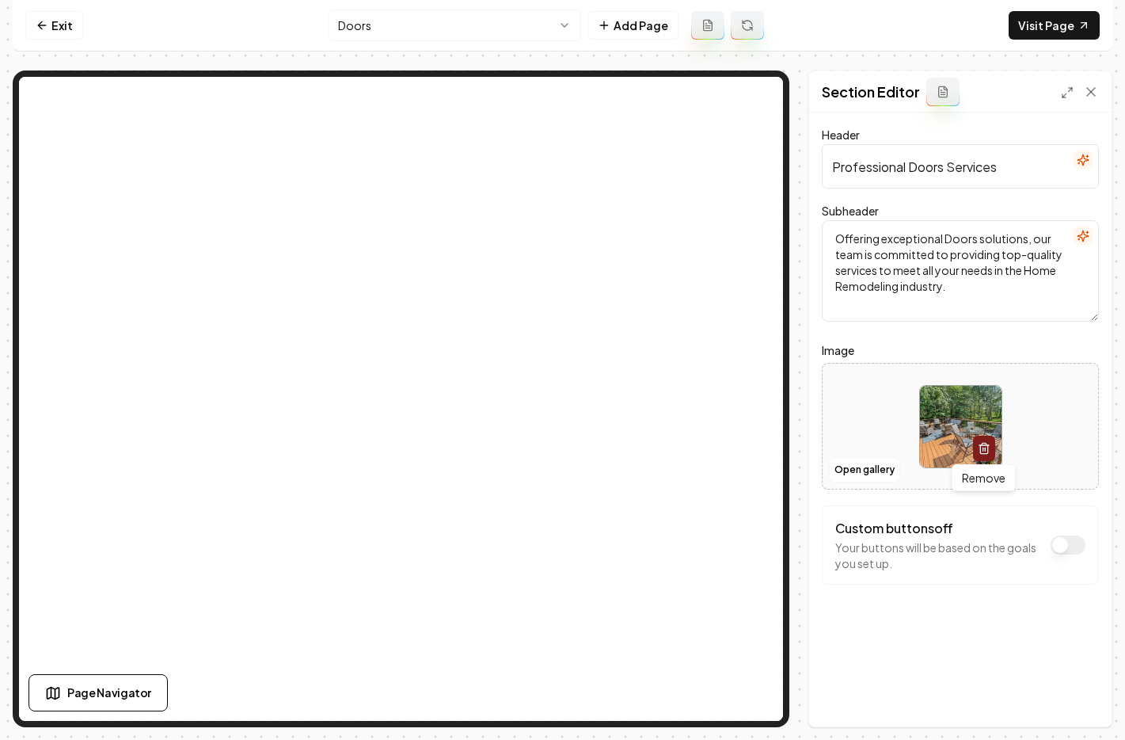
click at [987, 439] on button "button" at bounding box center [984, 448] width 22 height 25
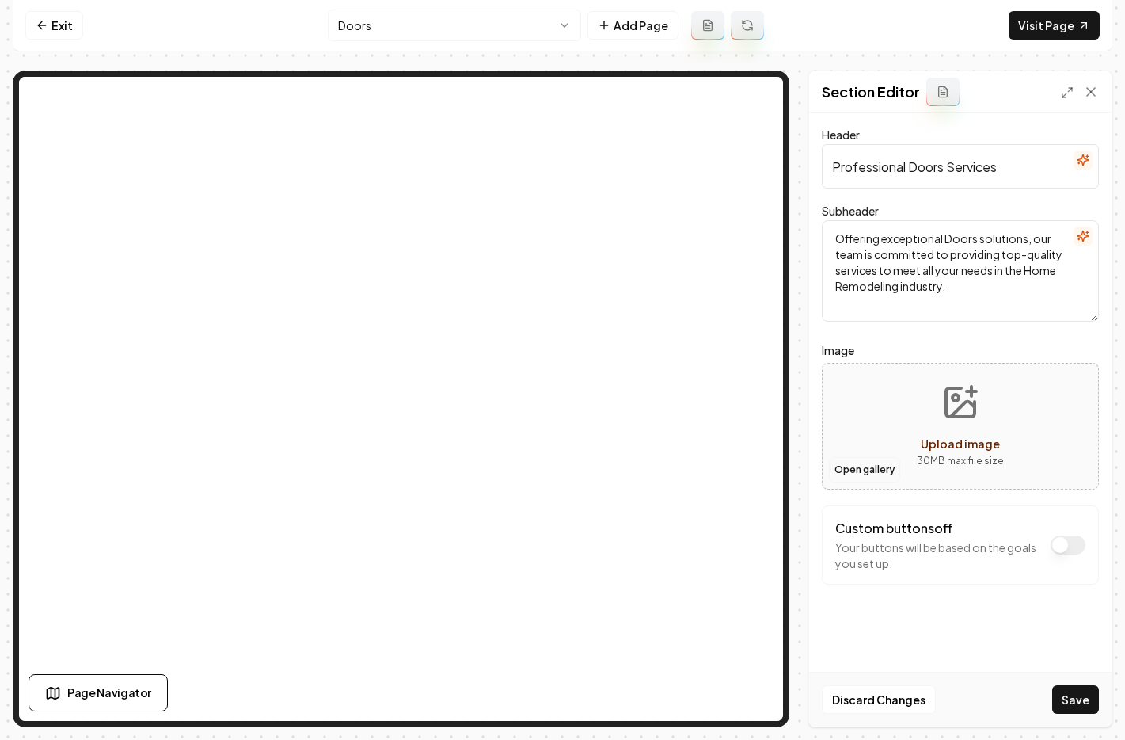
click at [884, 470] on button "Open gallery" at bounding box center [864, 469] width 71 height 25
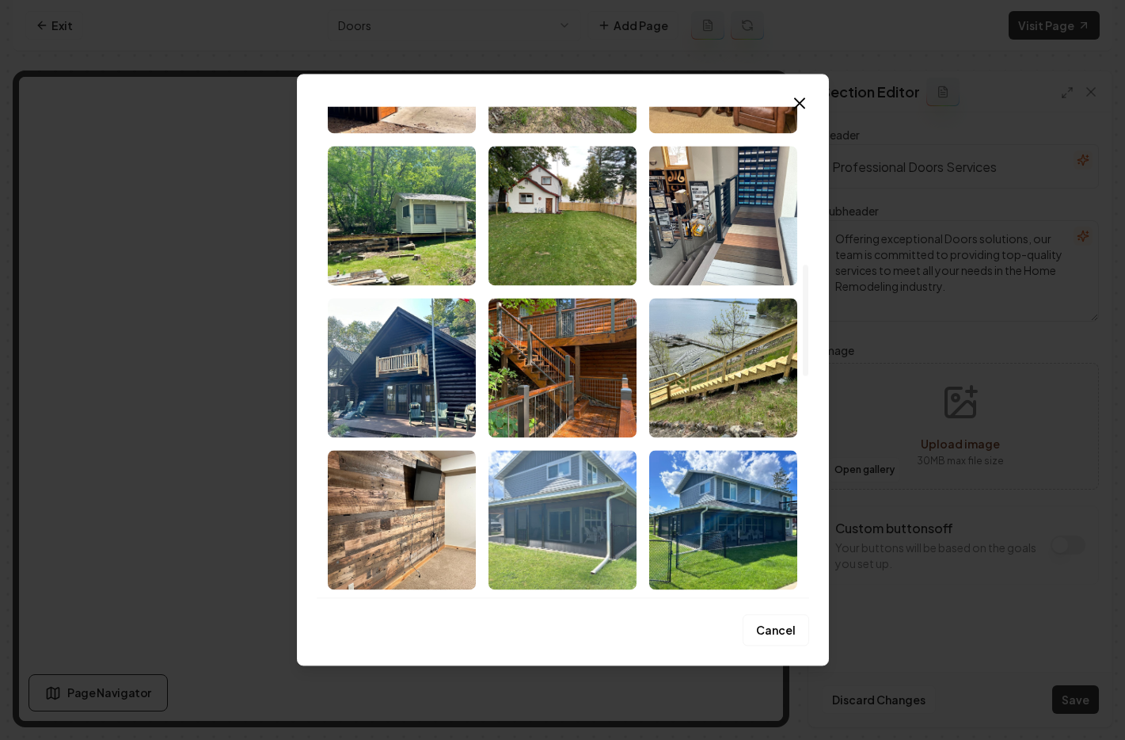
scroll to position [700, 0]
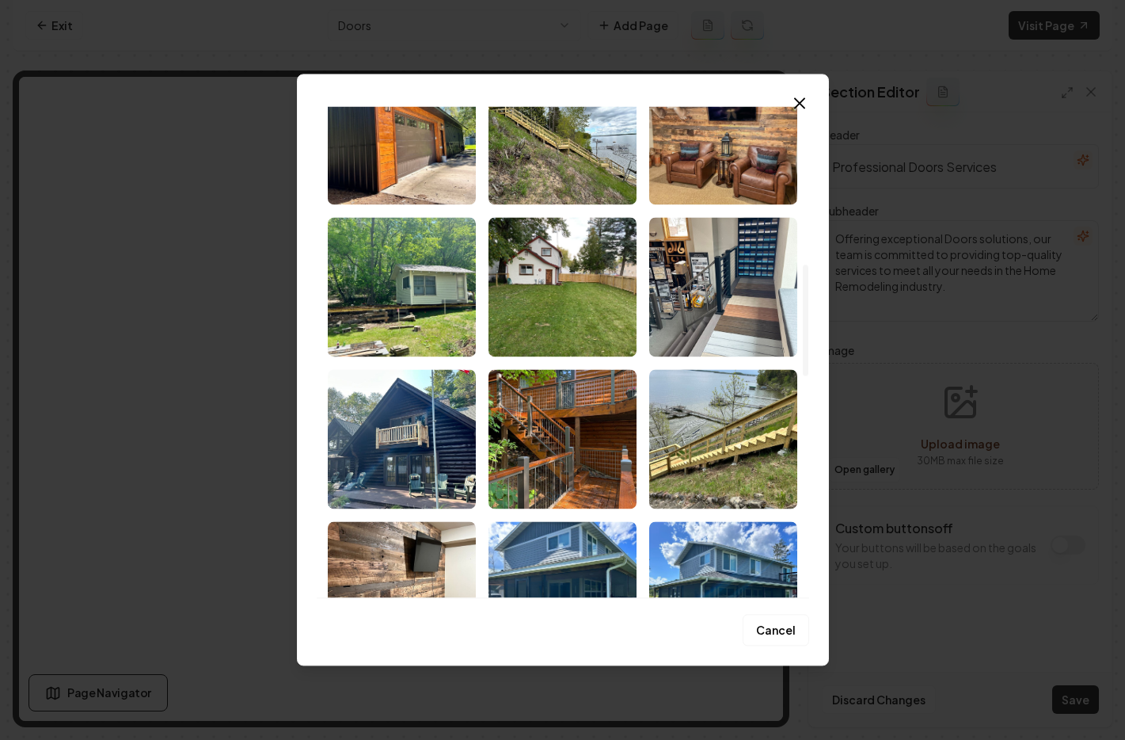
click at [403, 147] on img "Select image image_68c1a3e65c7cd75eb848cf94.jpeg" at bounding box center [402, 134] width 148 height 139
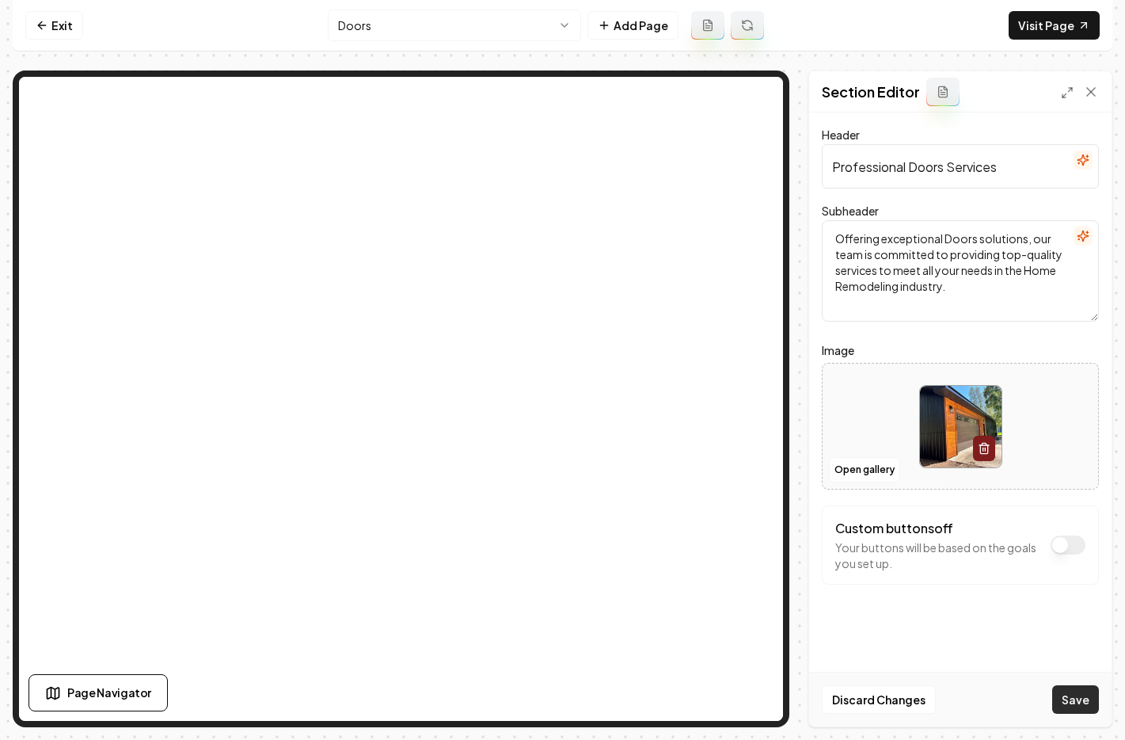
click at [1078, 708] on button "Save" at bounding box center [1076, 699] width 47 height 29
click at [364, 25] on html "Computer Required This feature is only available on a computer. Please switch t…" at bounding box center [562, 370] width 1125 height 740
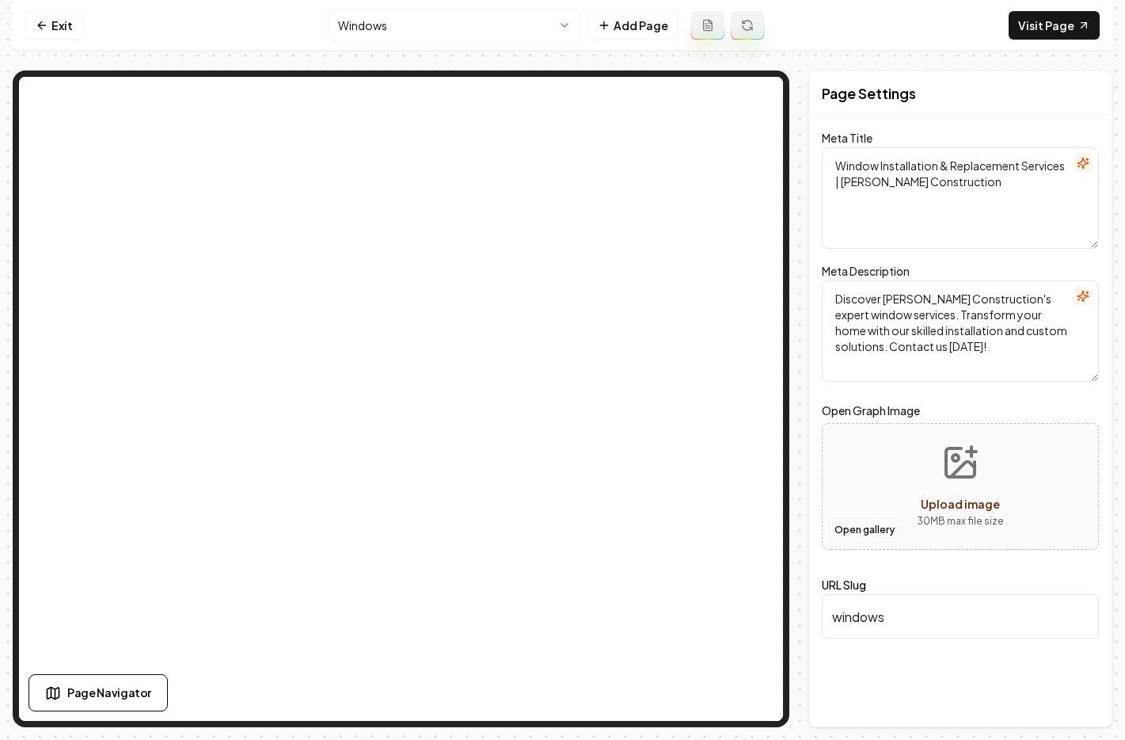
click at [888, 528] on button "Open gallery" at bounding box center [864, 529] width 71 height 25
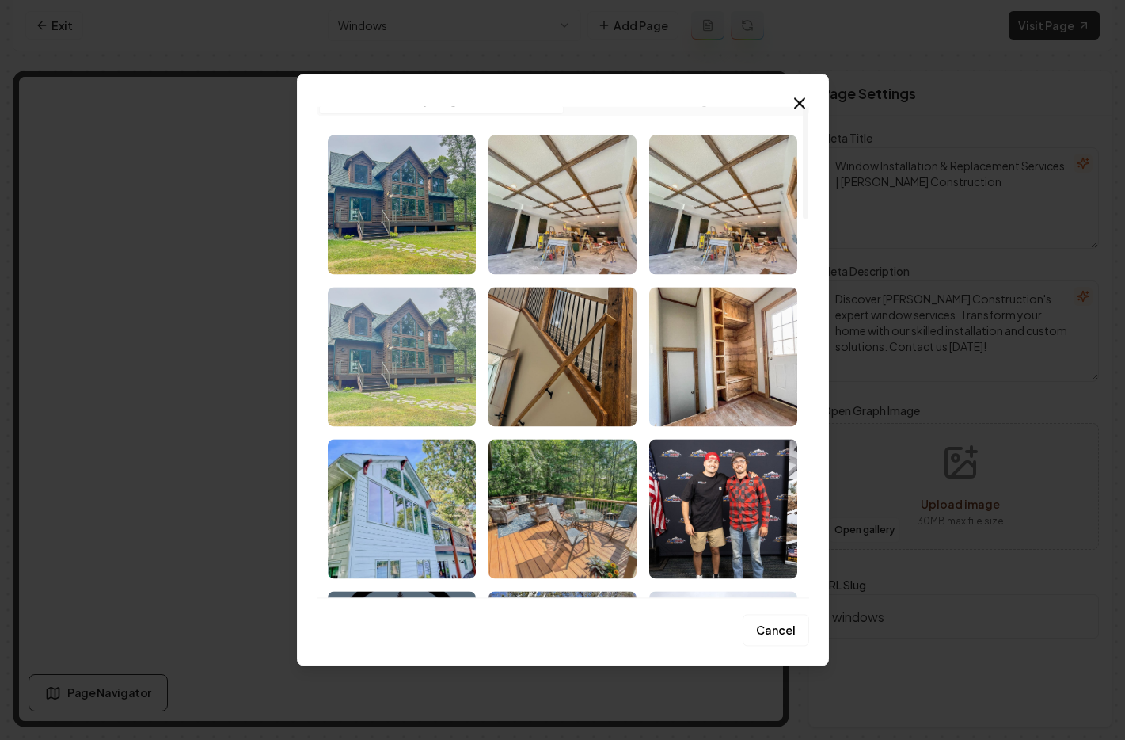
scroll to position [49, 0]
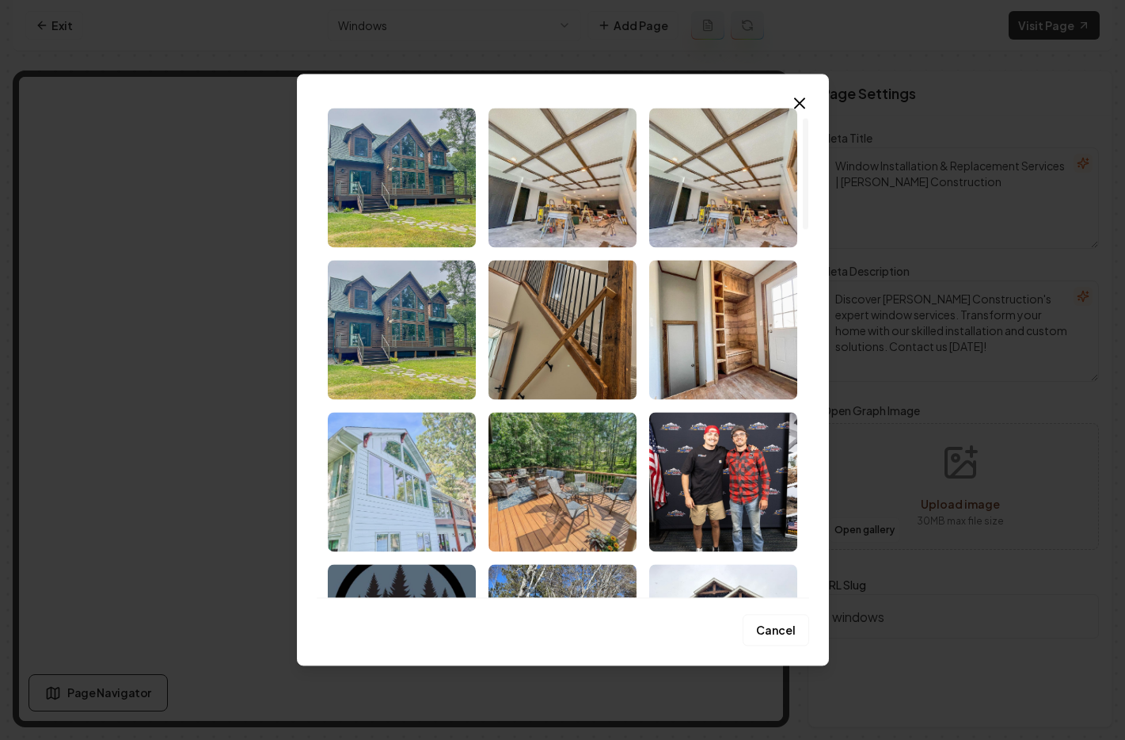
click at [393, 528] on img "Select image image_68c304725c7cd75eb8c9c816.jpg" at bounding box center [402, 481] width 148 height 139
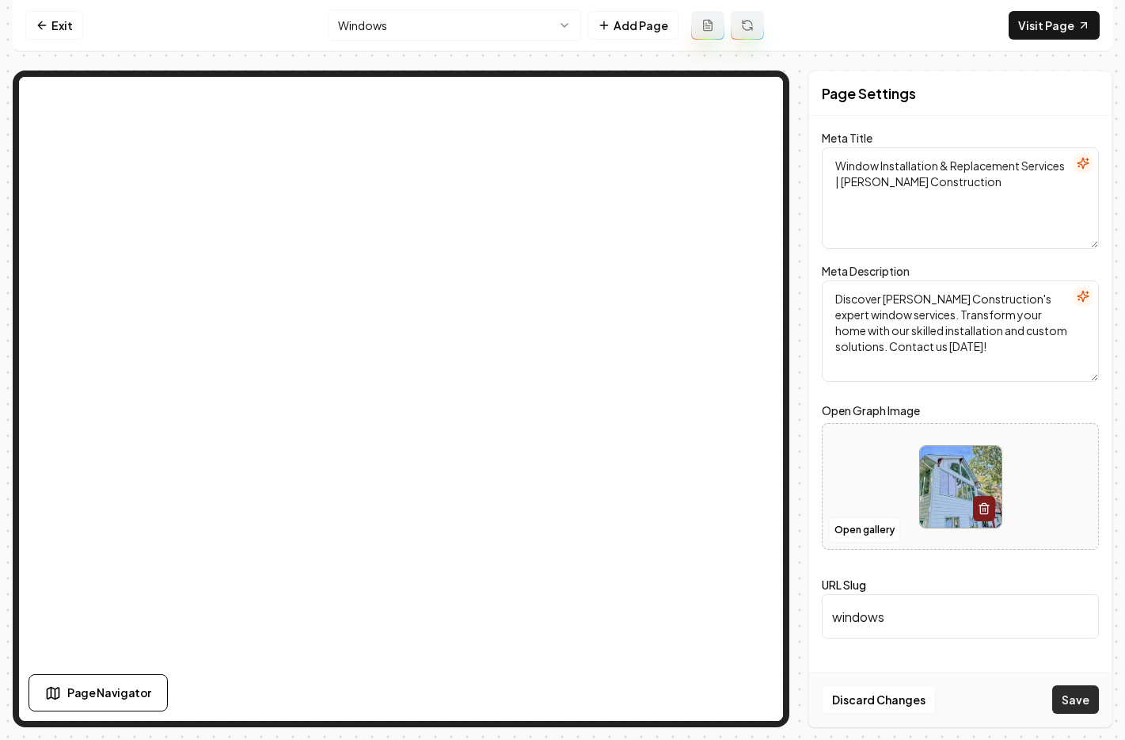
click at [1090, 697] on button "Save" at bounding box center [1076, 699] width 47 height 29
click at [862, 530] on button "Open gallery" at bounding box center [864, 529] width 71 height 25
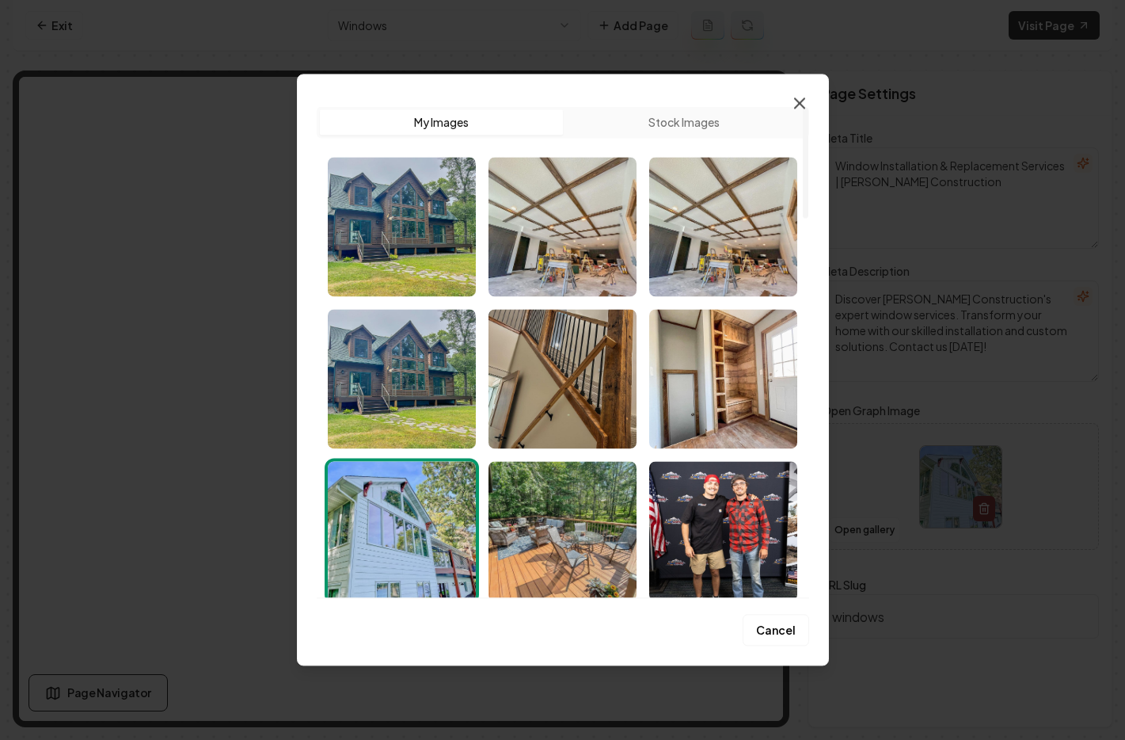
click at [800, 100] on icon "button" at bounding box center [799, 102] width 19 height 19
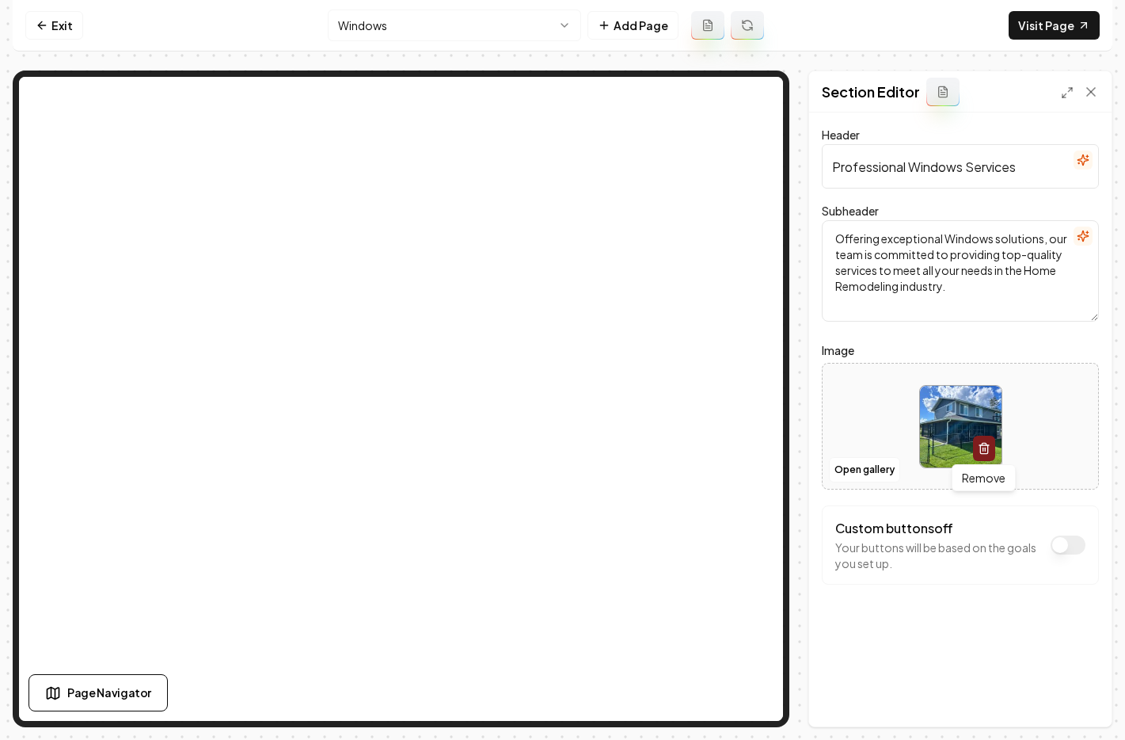
click at [984, 445] on icon "button" at bounding box center [985, 445] width 10 height 0
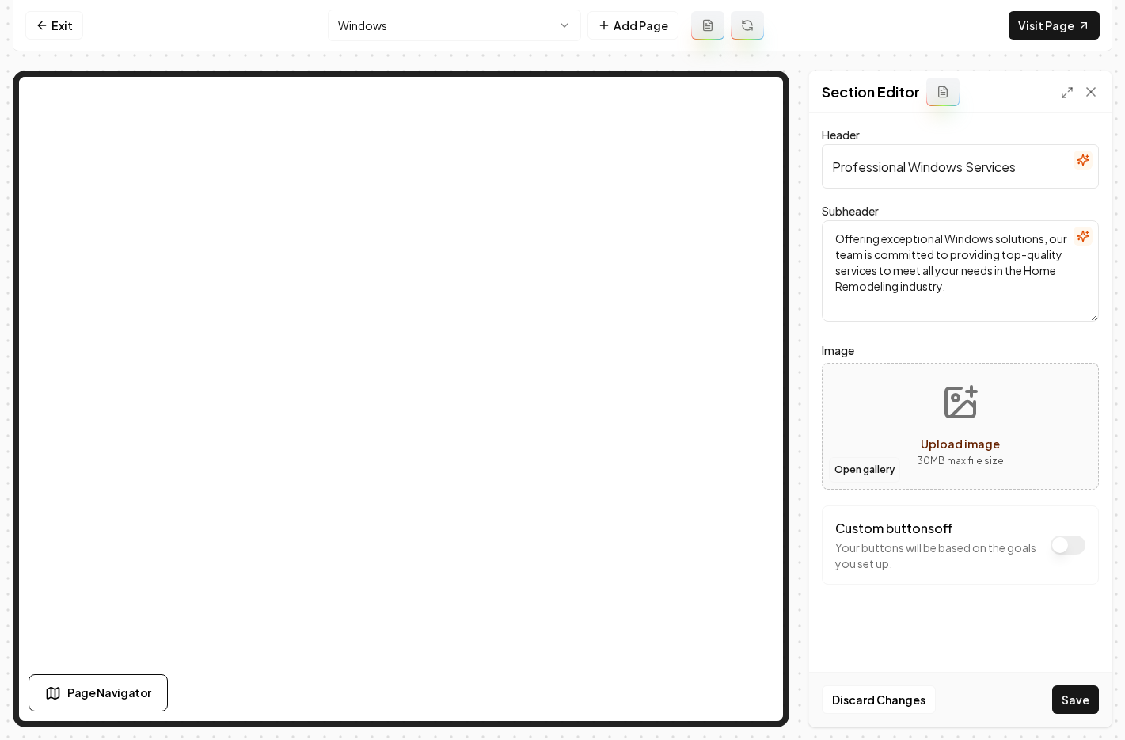
click at [868, 470] on button "Open gallery" at bounding box center [864, 469] width 71 height 25
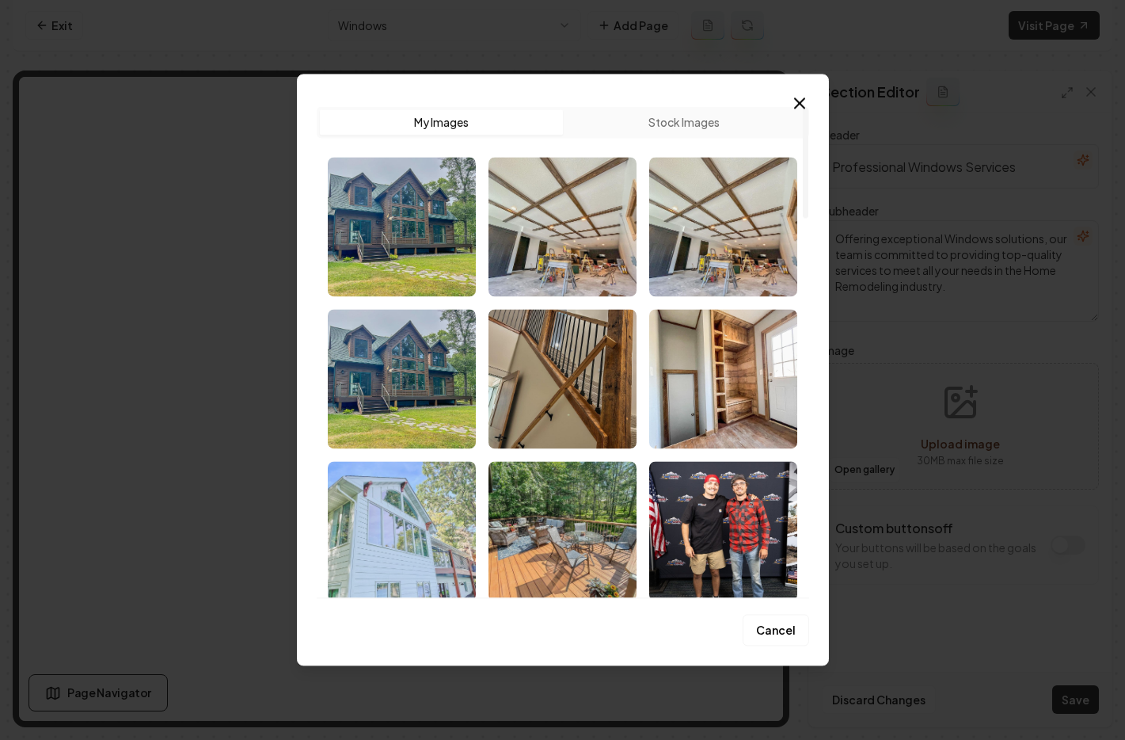
click at [413, 528] on img "Select image image_68c304725c7cd75eb8c9c816.jpg" at bounding box center [402, 530] width 148 height 139
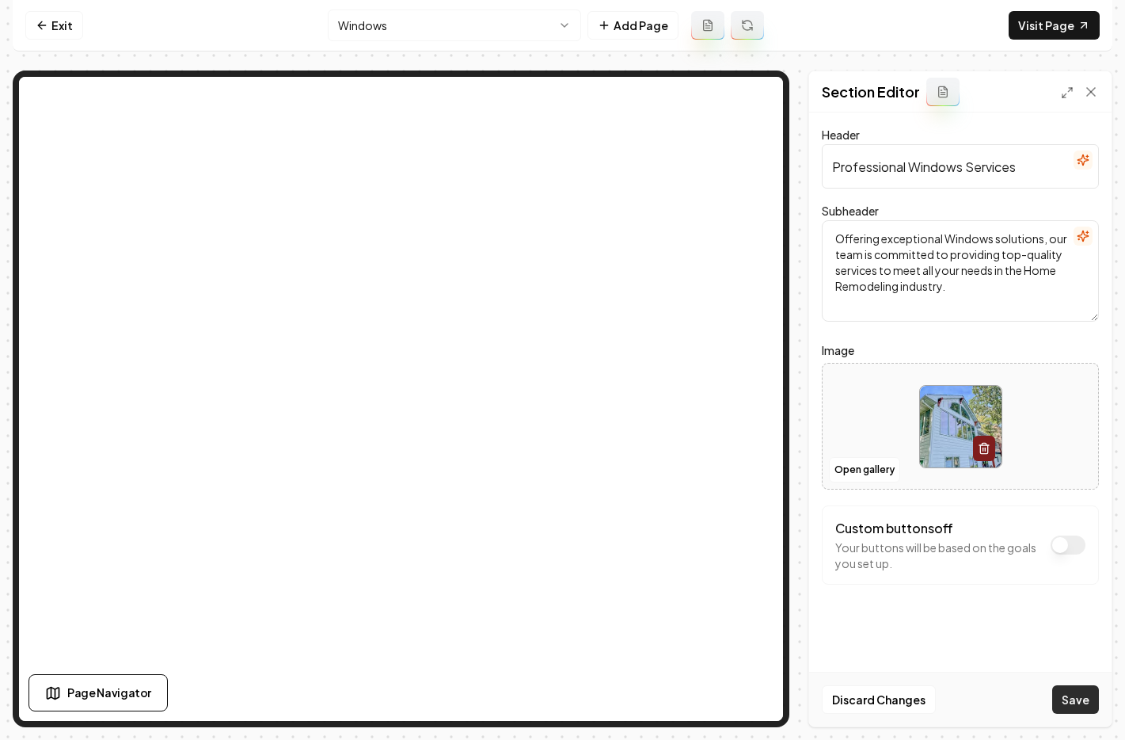
click at [1078, 693] on button "Save" at bounding box center [1076, 699] width 47 height 29
click at [425, 7] on nav "Exit Windows Add Page Visit Page" at bounding box center [563, 25] width 1100 height 51
click at [429, 23] on html "Computer Required This feature is only available on a computer. Please switch t…" at bounding box center [562, 370] width 1125 height 740
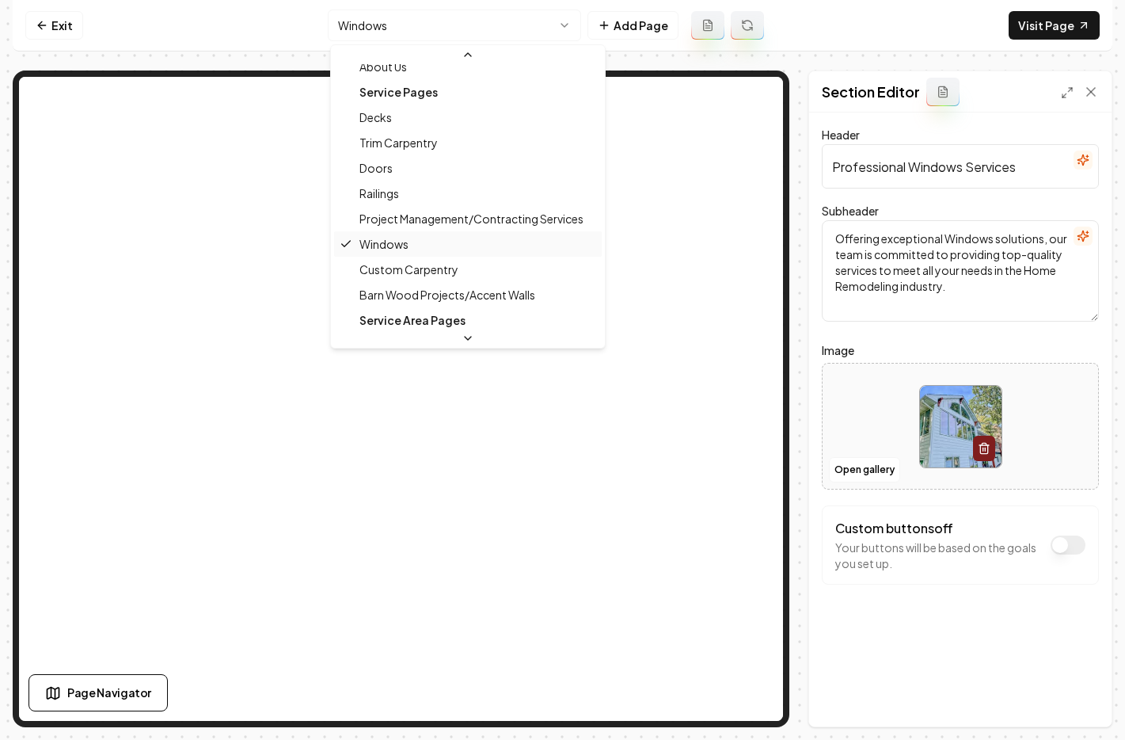
scroll to position [93, 0]
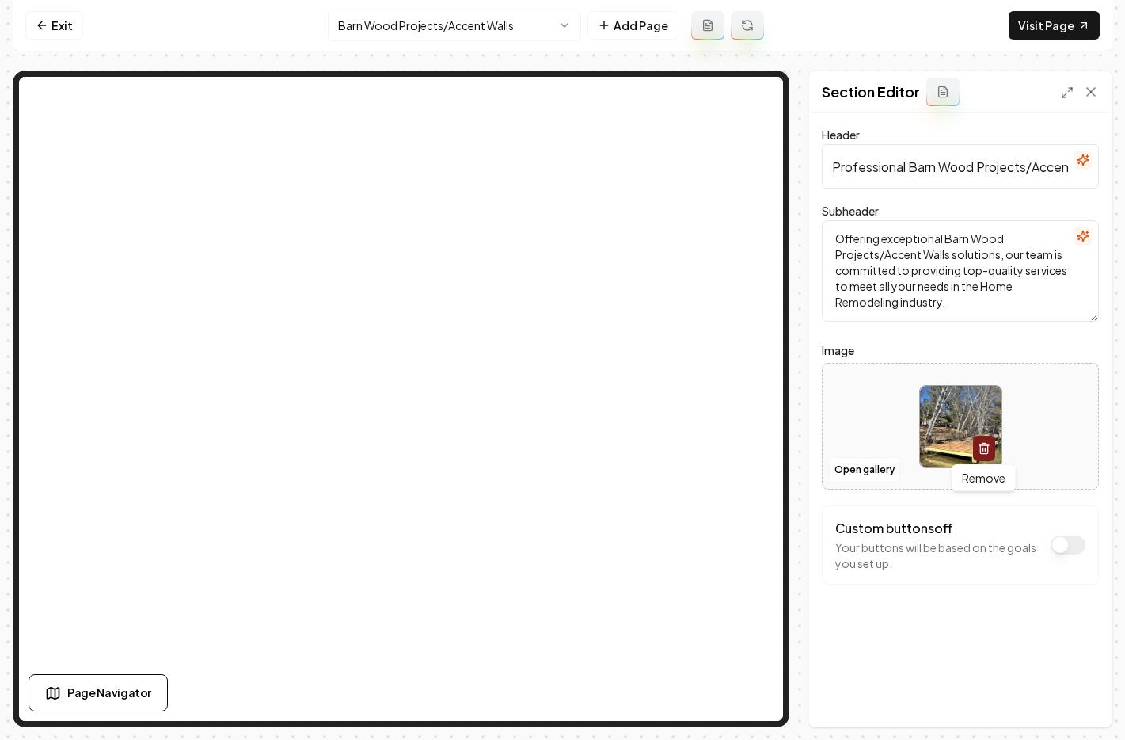
click at [982, 449] on icon "button" at bounding box center [984, 448] width 13 height 13
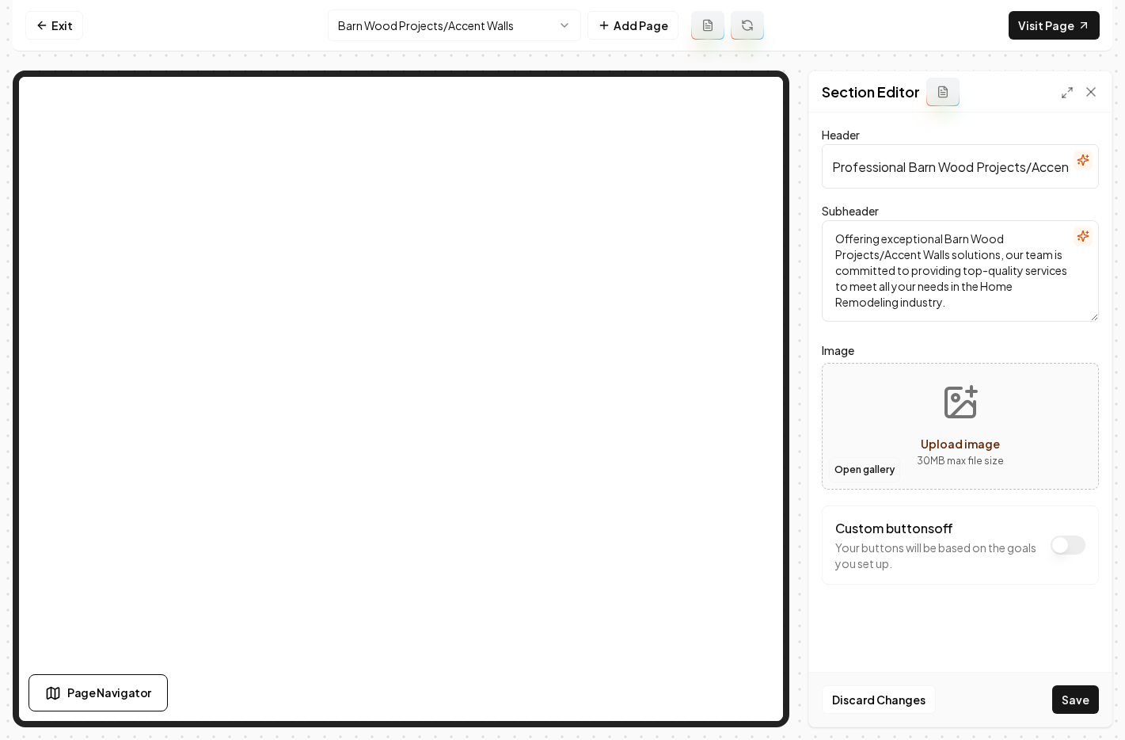
click at [876, 465] on button "Open gallery" at bounding box center [864, 469] width 71 height 25
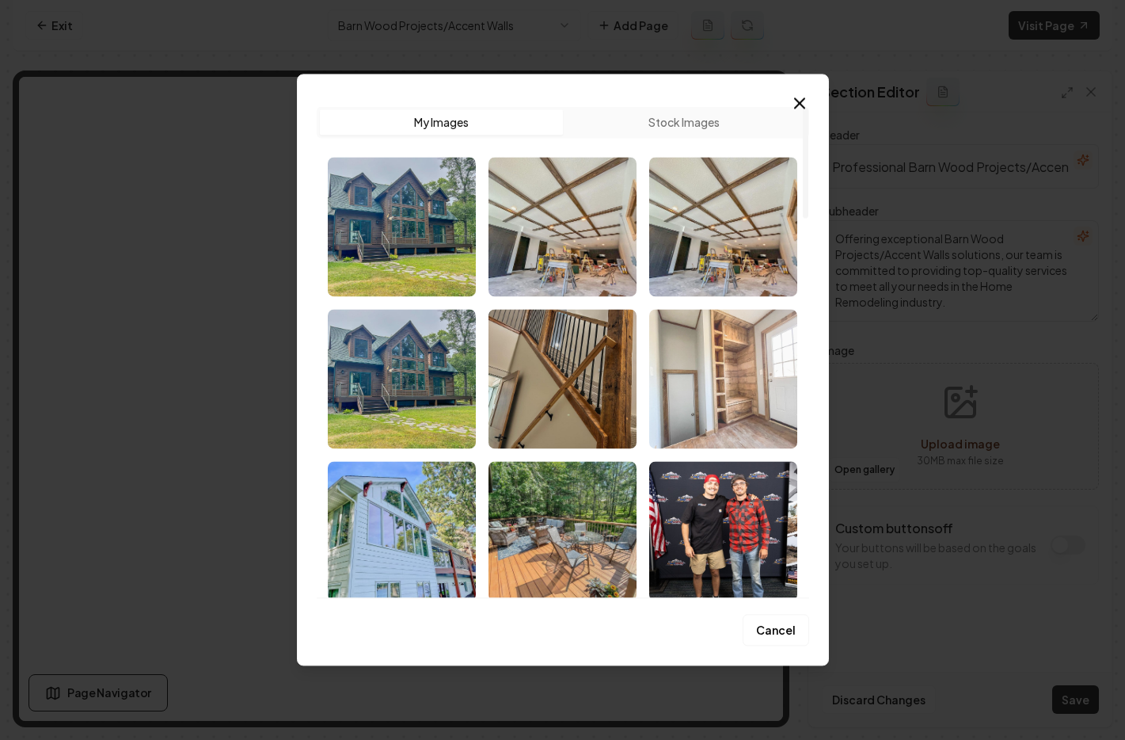
click at [753, 366] on img "Select image image_68c3068e5c7cd75eb8d62b7f.jpg" at bounding box center [723, 378] width 148 height 139
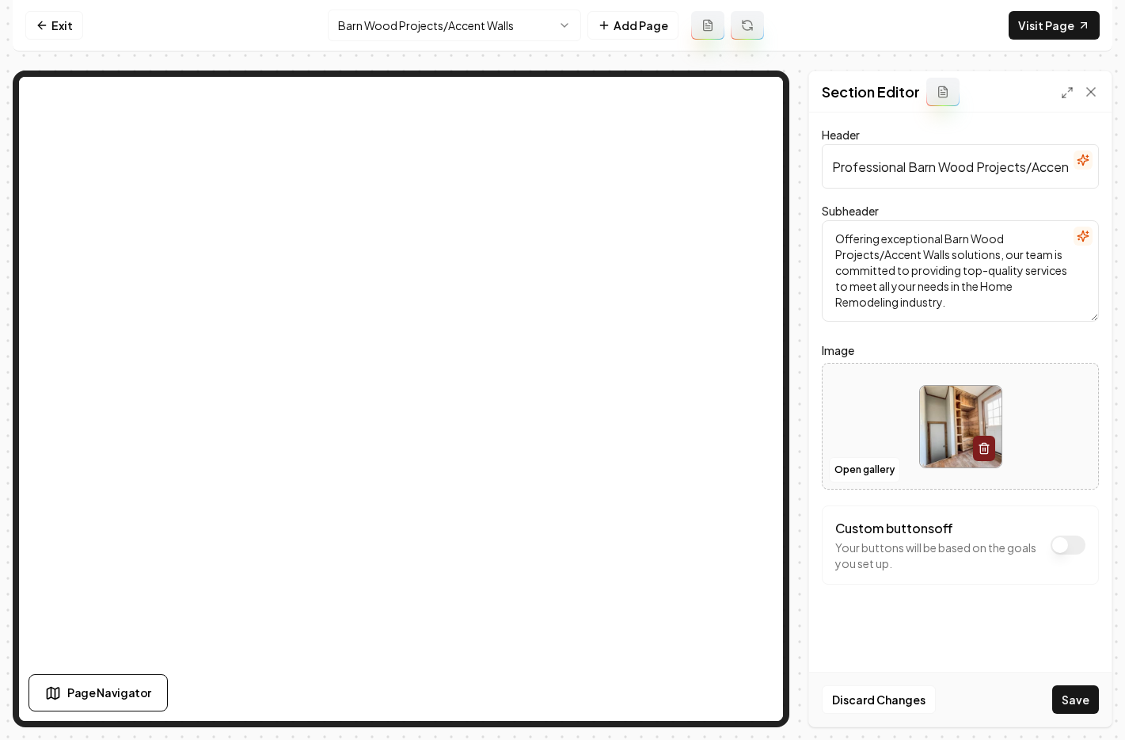
click at [1078, 697] on button "Save" at bounding box center [1076, 699] width 47 height 29
click at [406, 21] on html "Computer Required This feature is only available on a computer. Please switch t…" at bounding box center [562, 370] width 1125 height 740
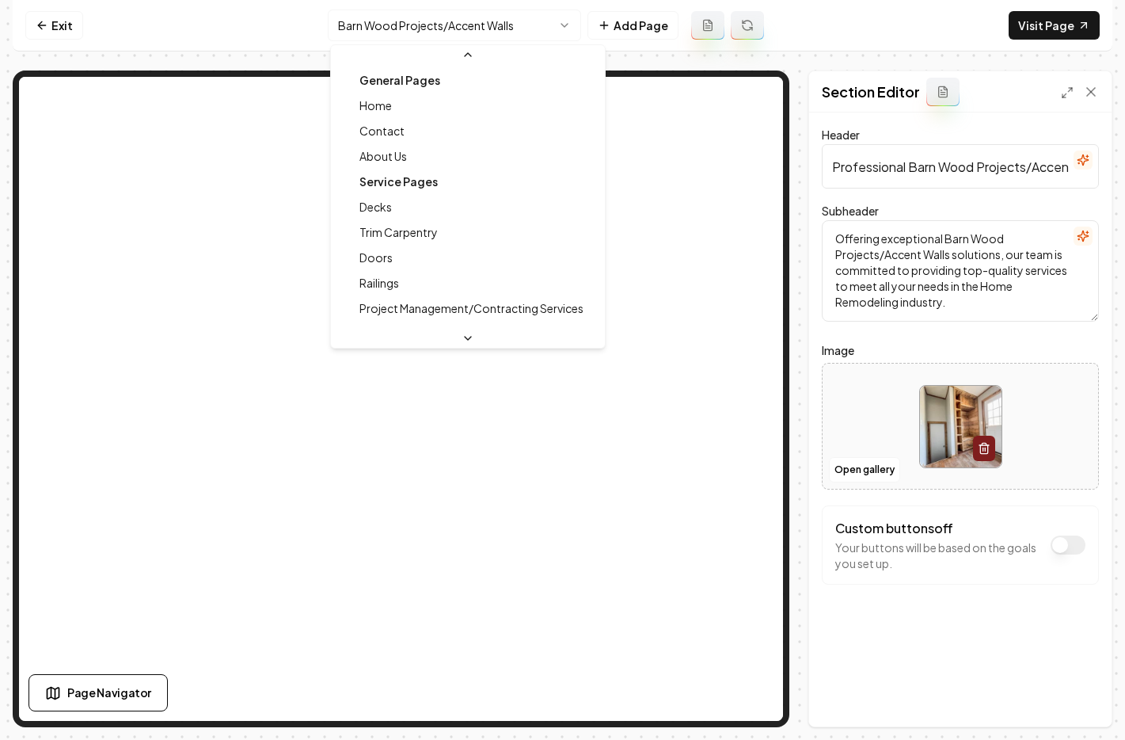
scroll to position [68, 0]
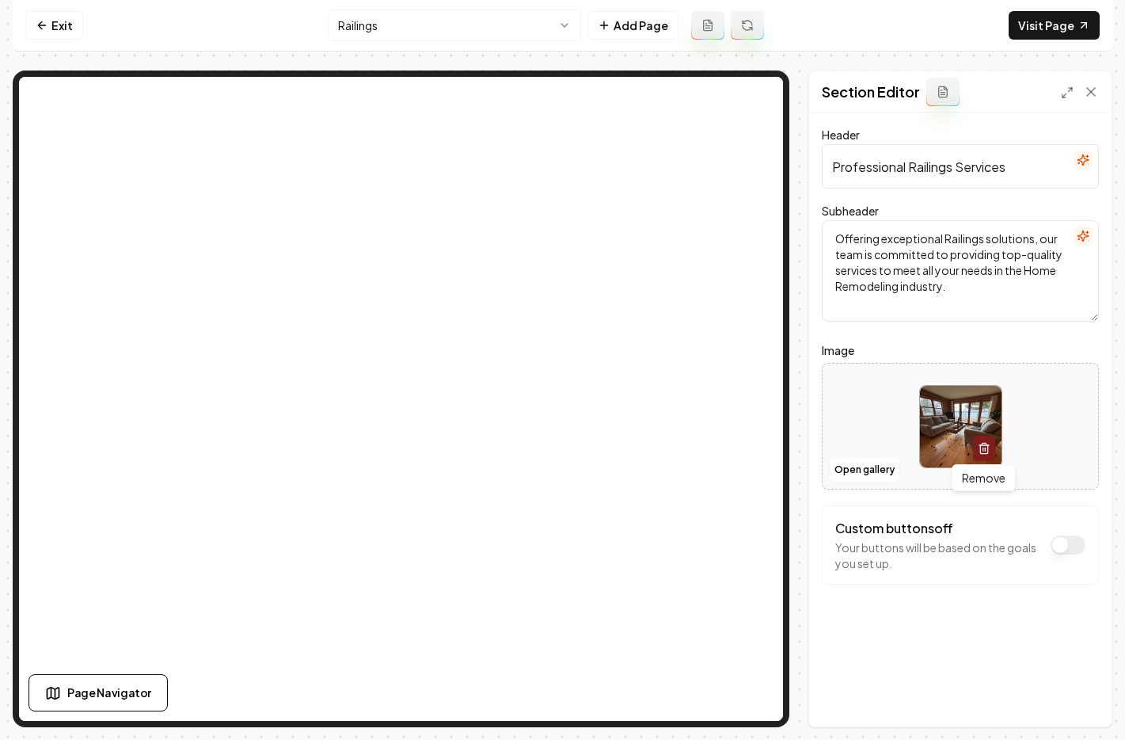
click at [983, 451] on line "button" at bounding box center [983, 448] width 0 height 3
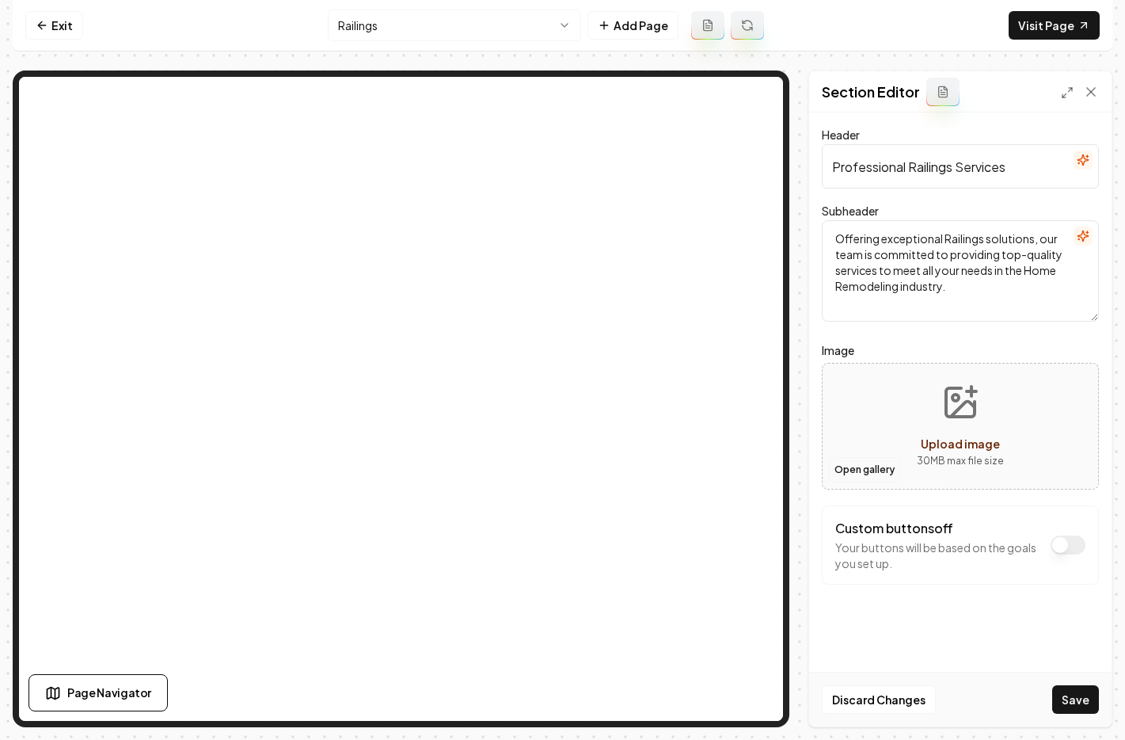
click at [885, 464] on button "Open gallery" at bounding box center [864, 469] width 71 height 25
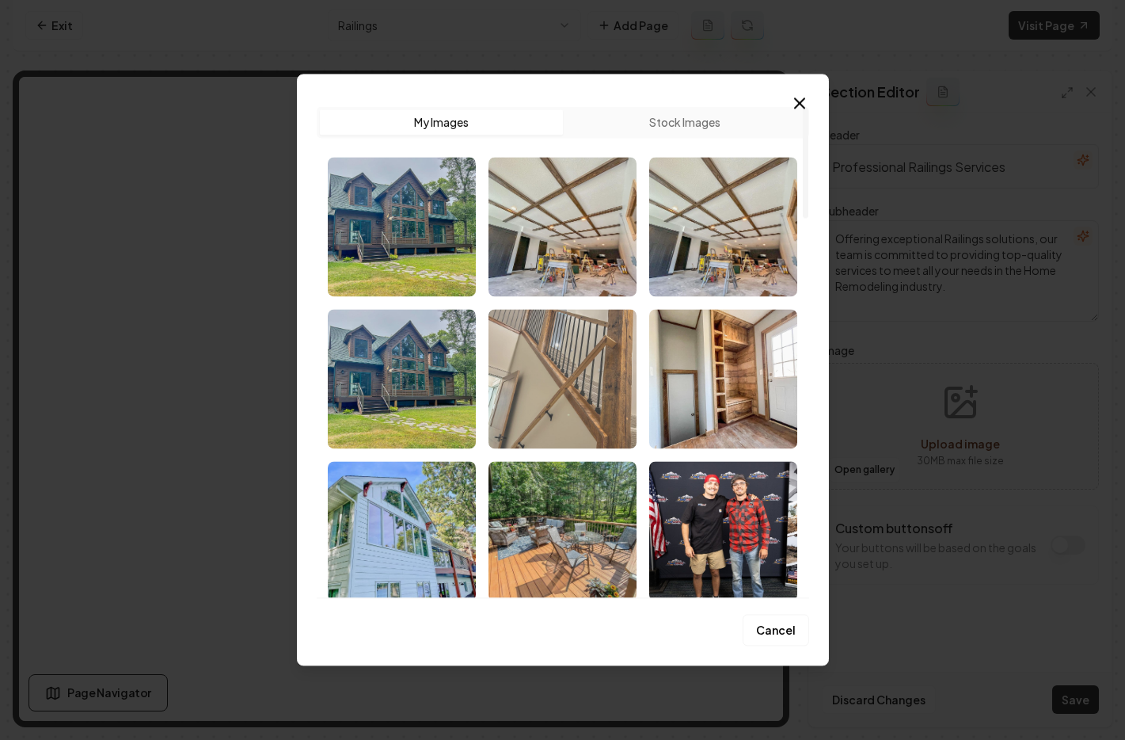
click at [592, 341] on img "Select image image_68c307e35c7cd75eb8ddc462.jpg" at bounding box center [563, 378] width 148 height 139
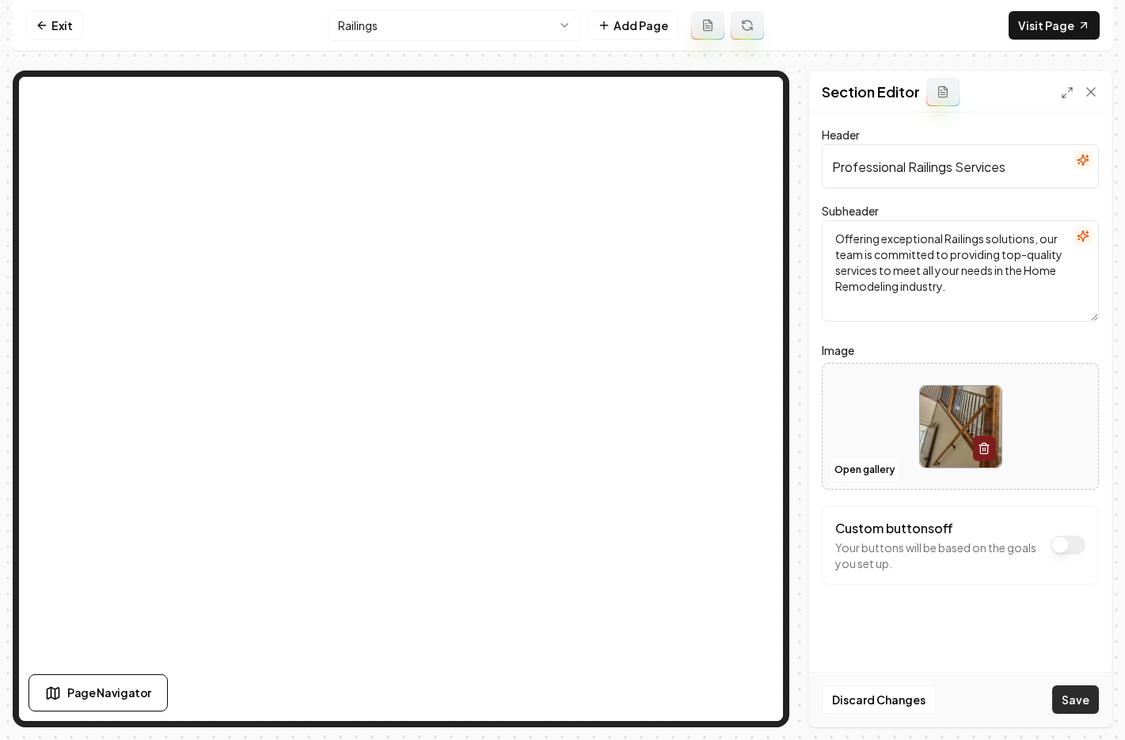
click at [1095, 694] on button "Save" at bounding box center [1076, 699] width 47 height 29
click at [458, 29] on html "Computer Required This feature is only available on a computer. Please switch t…" at bounding box center [562, 370] width 1125 height 740
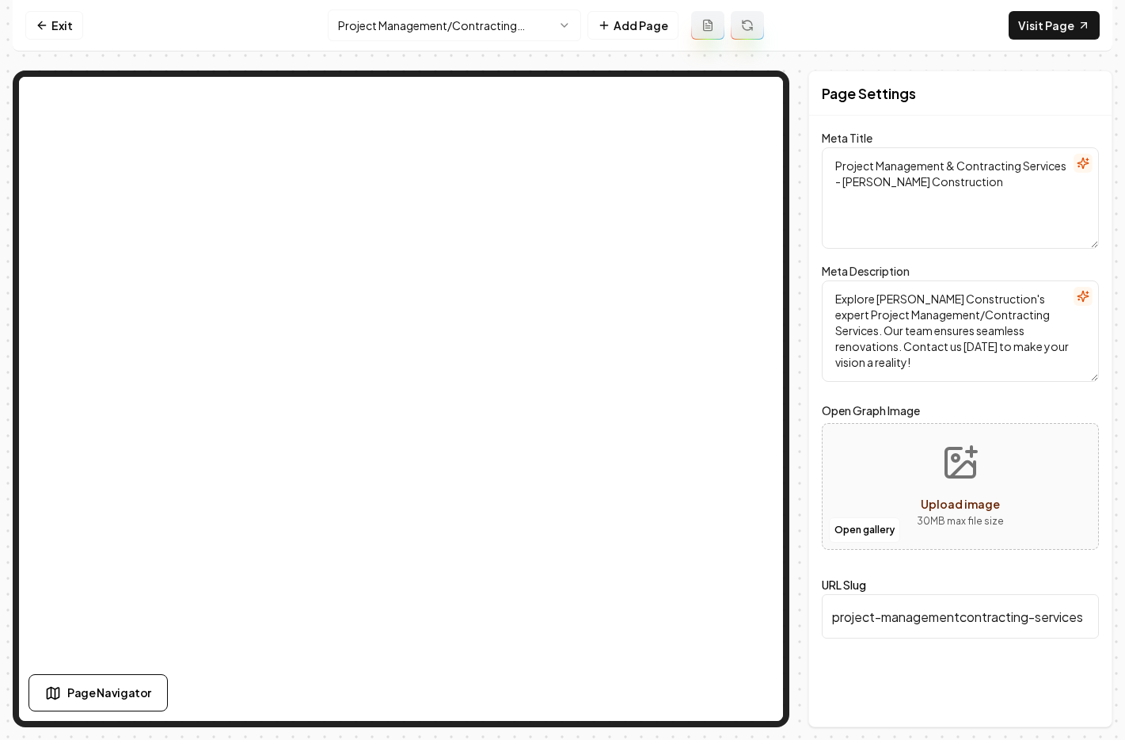
click at [950, 501] on span "Upload image" at bounding box center [960, 504] width 79 height 14
click at [859, 535] on button "Open gallery" at bounding box center [864, 529] width 71 height 25
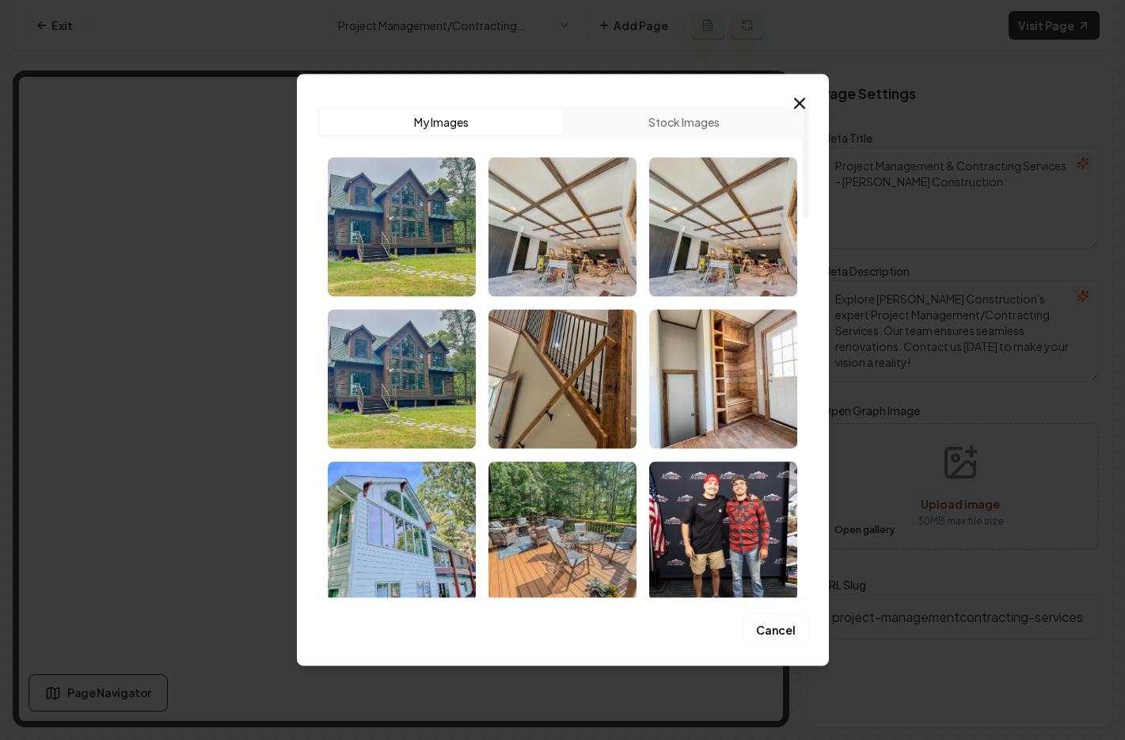
click at [597, 230] on img "Select image image_68c309dd5c7cd75eb8e9b28a.jpg" at bounding box center [563, 226] width 148 height 139
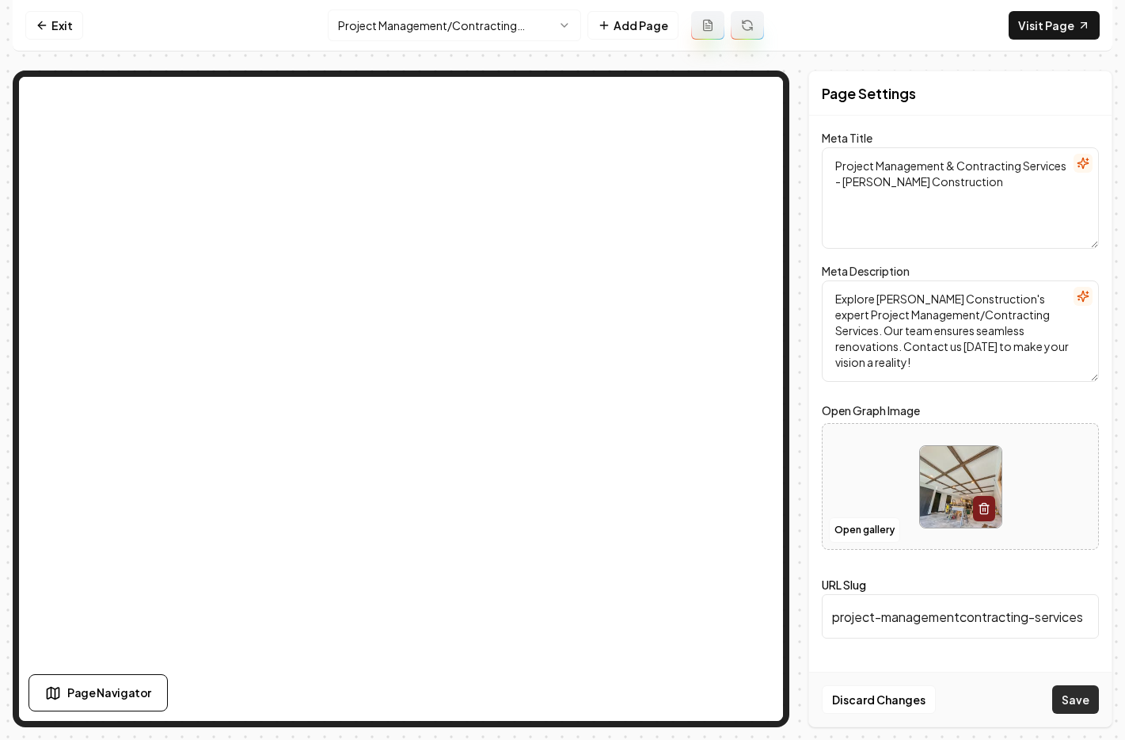
click at [1092, 703] on button "Save" at bounding box center [1076, 699] width 47 height 29
click at [371, 18] on html "Computer Required This feature is only available on a computer. Please switch t…" at bounding box center [562, 370] width 1125 height 740
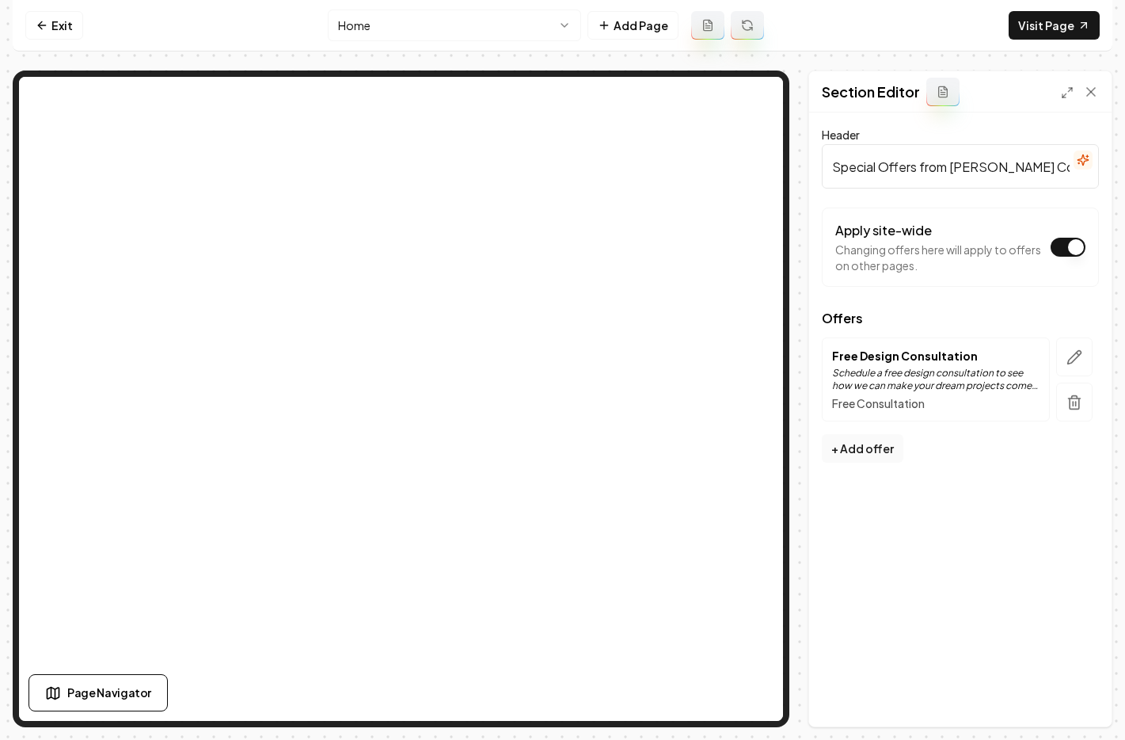
click at [1079, 355] on icon "button" at bounding box center [1075, 357] width 16 height 16
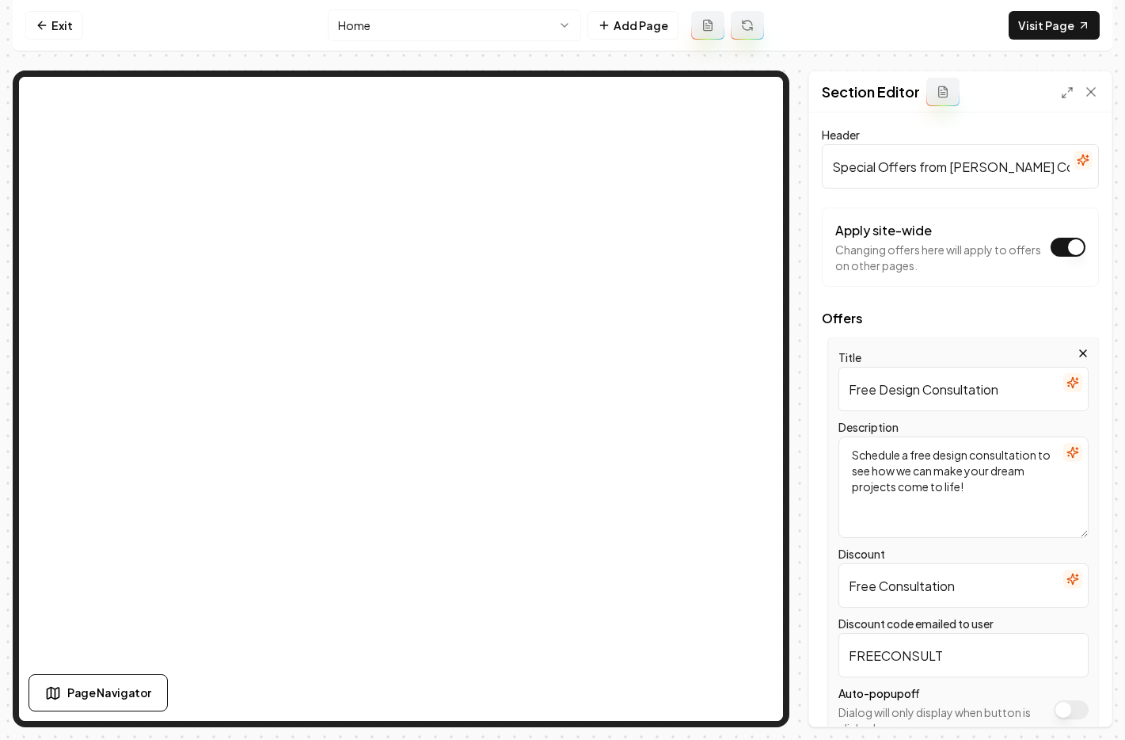
drag, startPoint x: 879, startPoint y: 391, endPoint x: 1001, endPoint y: 384, distance: 122.2
click at [1001, 384] on input "Free Design Consultation" at bounding box center [964, 389] width 250 height 44
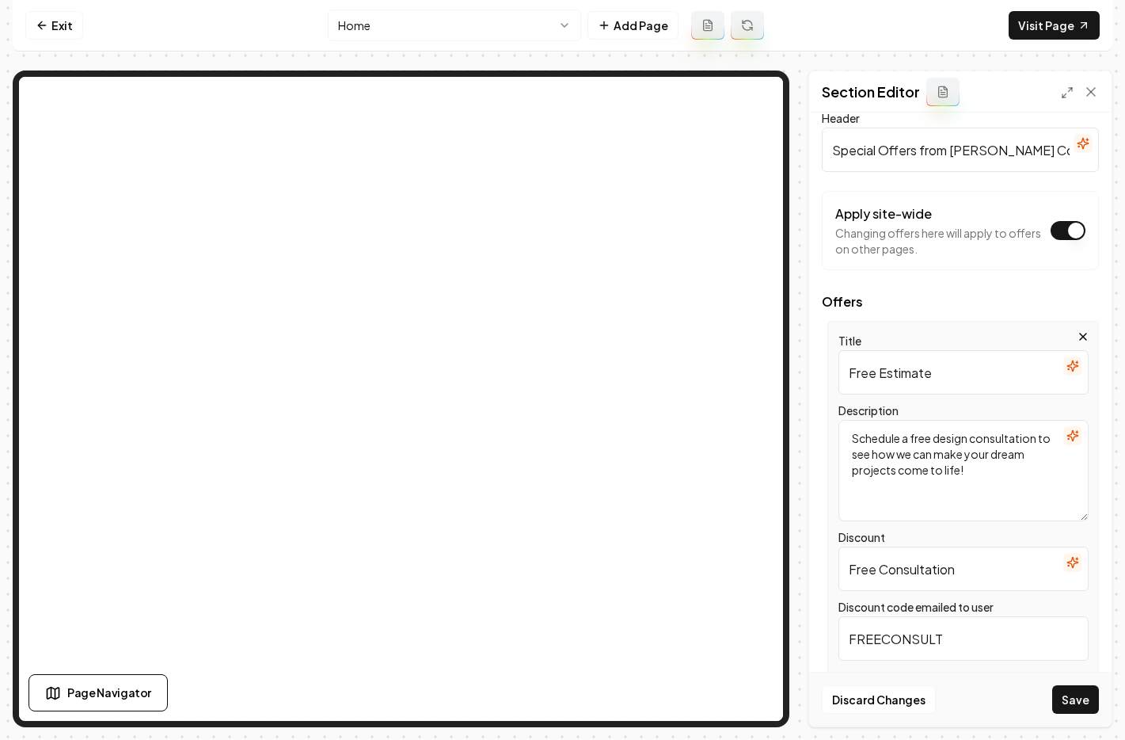
scroll to position [44, 0]
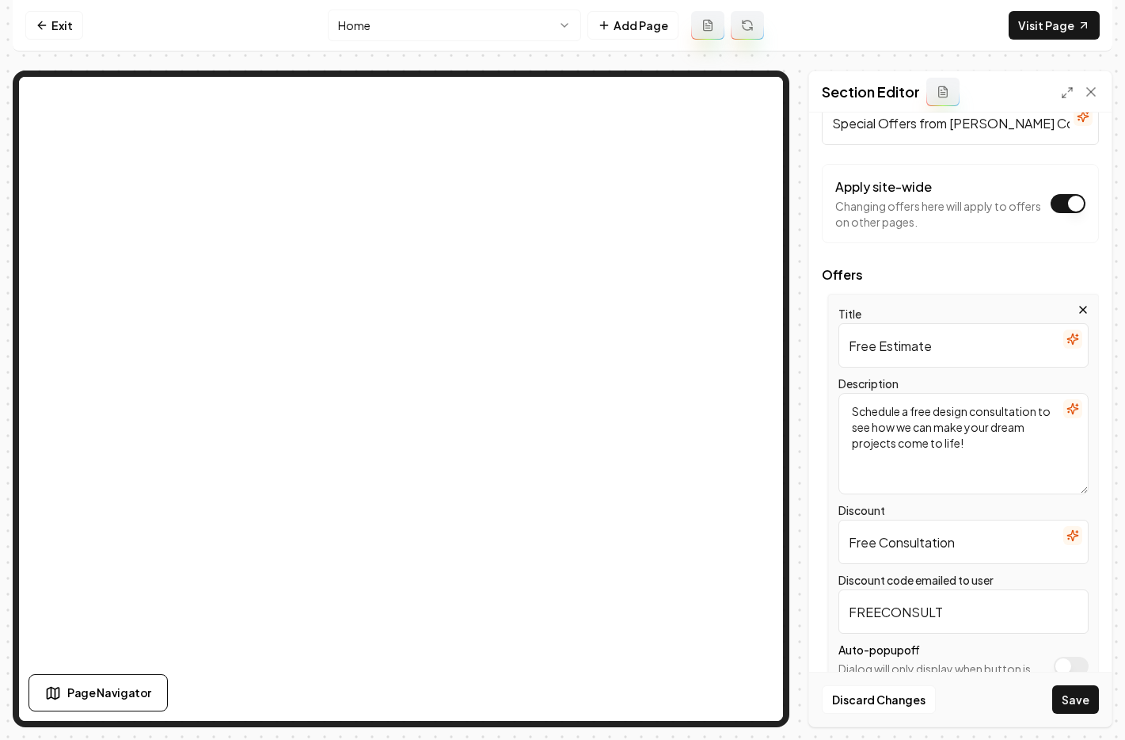
type input "Free Estimate"
click at [959, 537] on input "Free Consultation" at bounding box center [964, 542] width 250 height 44
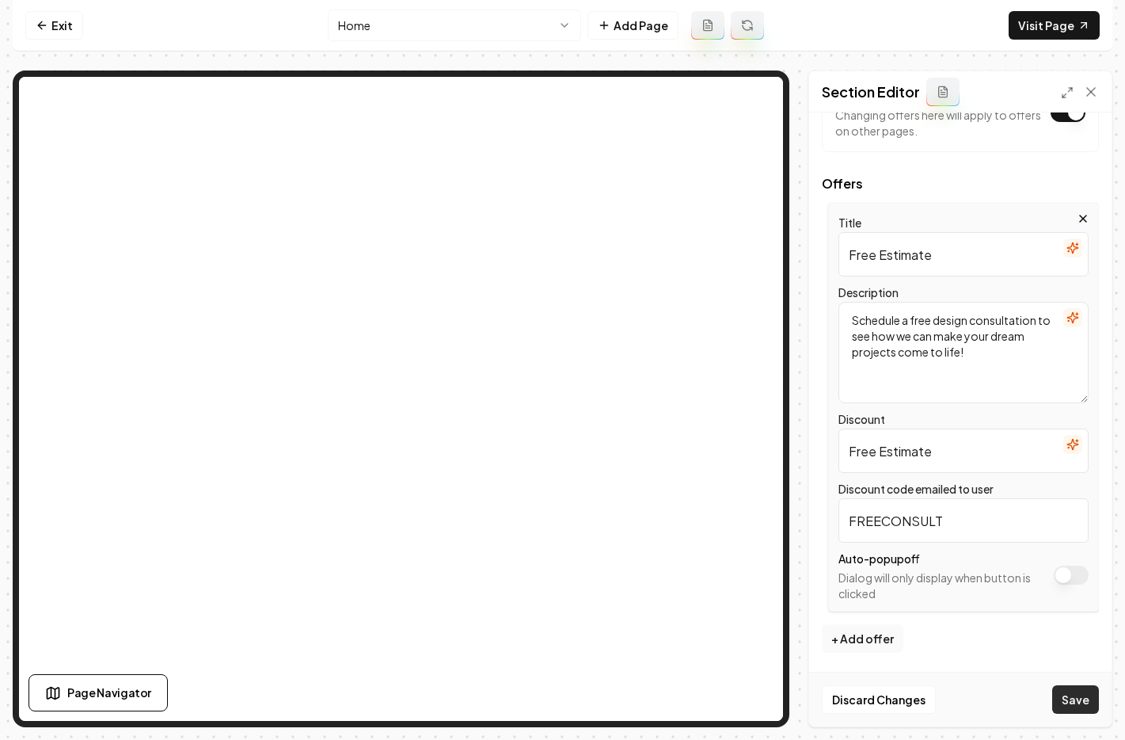
type input "Free Estimate"
click at [1065, 699] on button "Save" at bounding box center [1076, 699] width 47 height 29
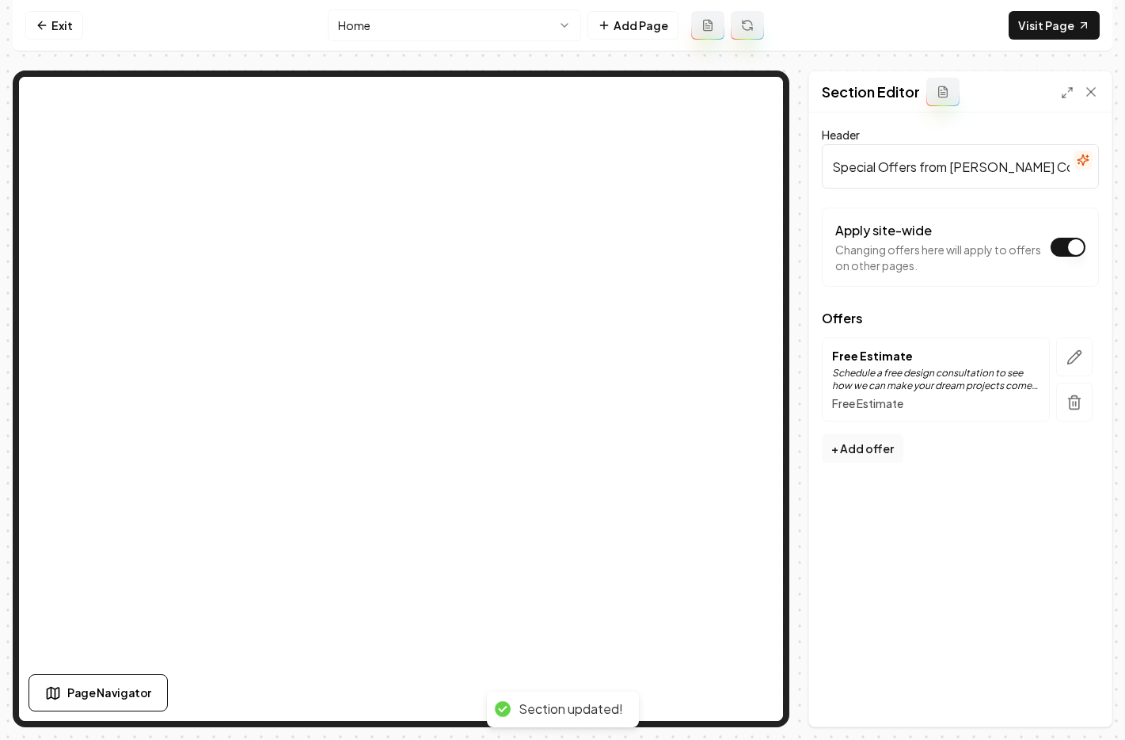
scroll to position [0, 0]
click at [1071, 358] on icon "button" at bounding box center [1074, 356] width 13 height 13
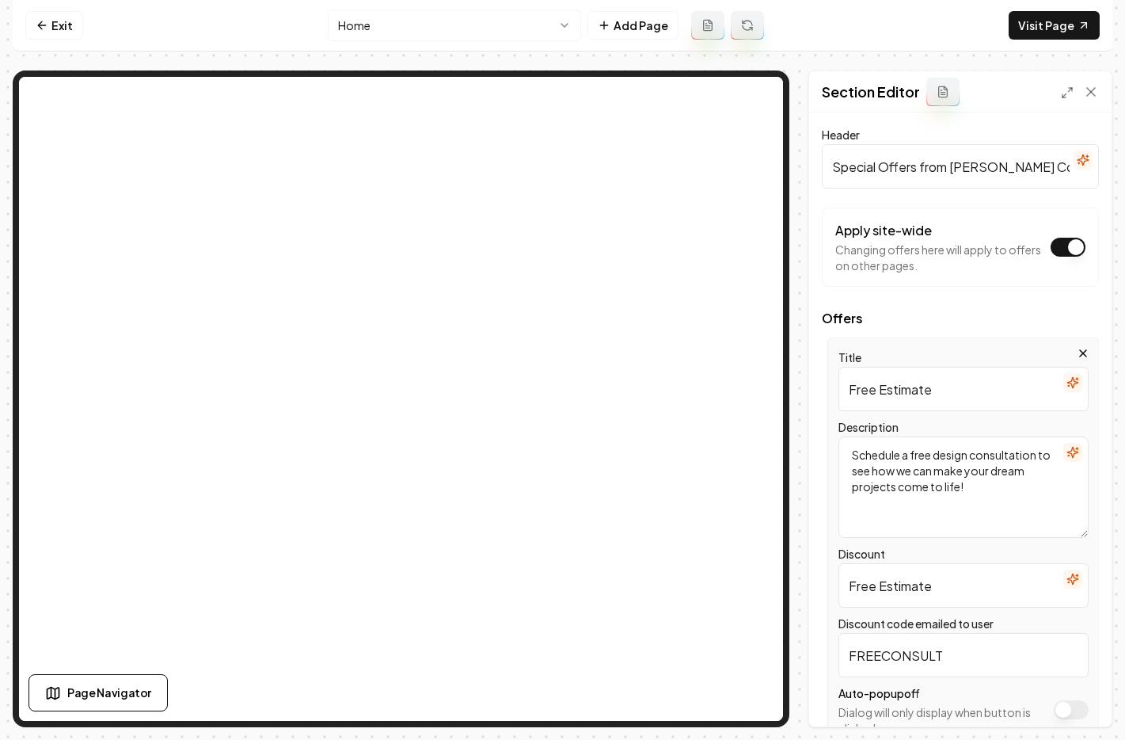
click at [946, 589] on input "Free Estimate" at bounding box center [964, 585] width 250 height 44
type input "Free Consultation"
click at [1079, 694] on button "Save" at bounding box center [1076, 699] width 47 height 29
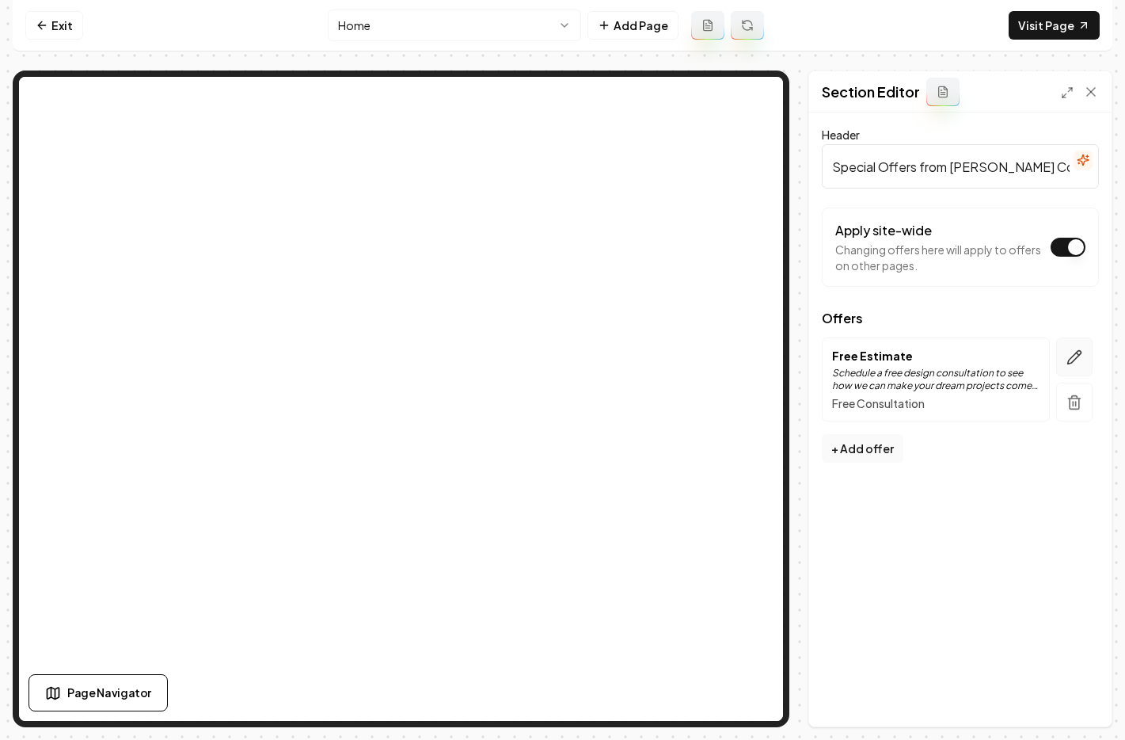
click at [1084, 353] on button "button" at bounding box center [1075, 356] width 36 height 39
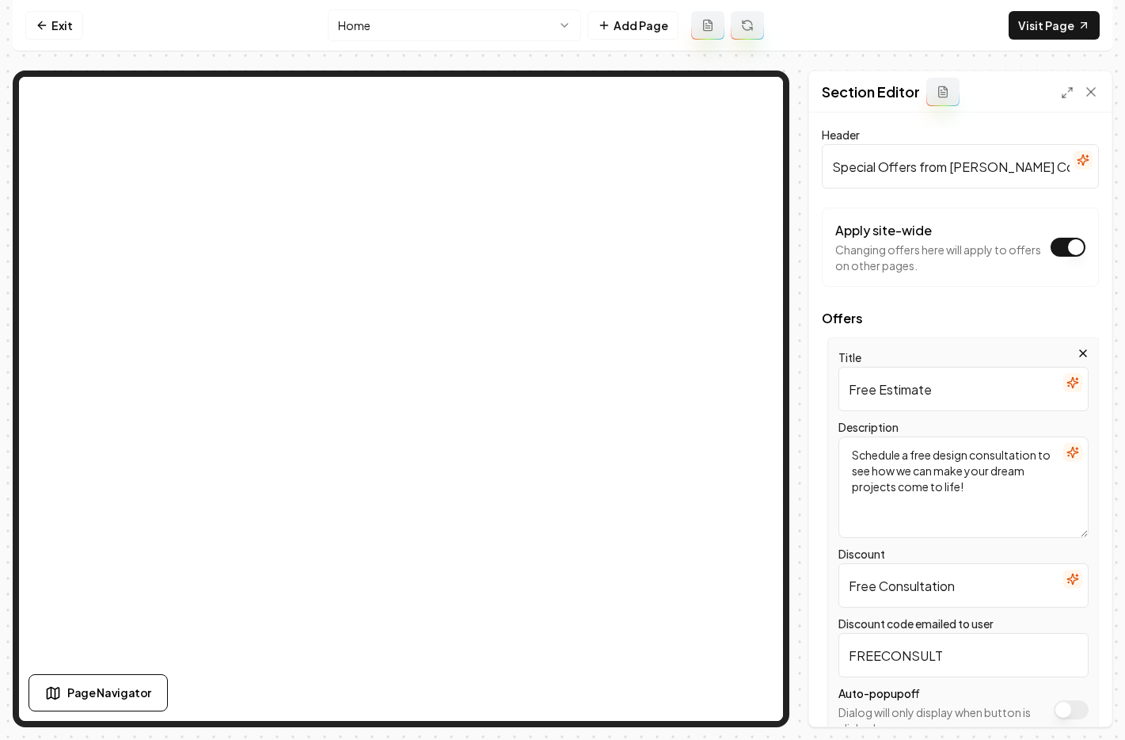
click at [959, 394] on input "Free Estimate" at bounding box center [964, 389] width 250 height 44
drag, startPoint x: 878, startPoint y: 390, endPoint x: 965, endPoint y: 390, distance: 86.3
click at [965, 390] on input "Free Estimate" at bounding box center [964, 389] width 250 height 44
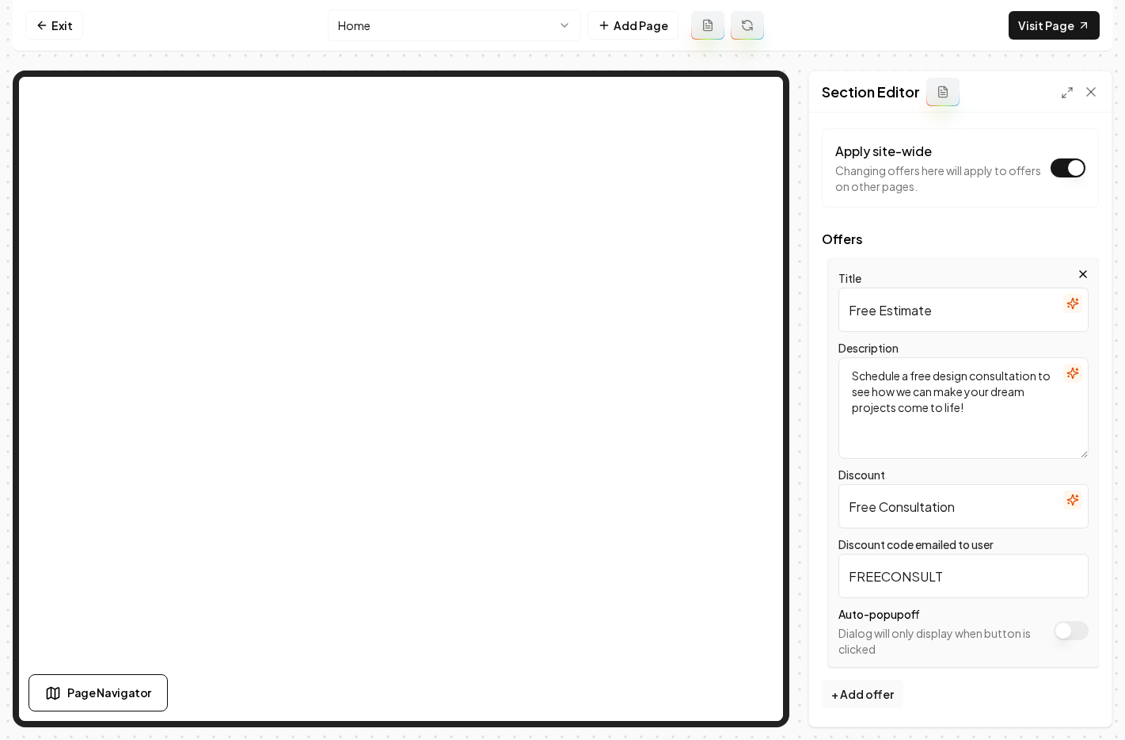
scroll to position [80, 0]
click at [52, 27] on link "Exit" at bounding box center [54, 25] width 58 height 29
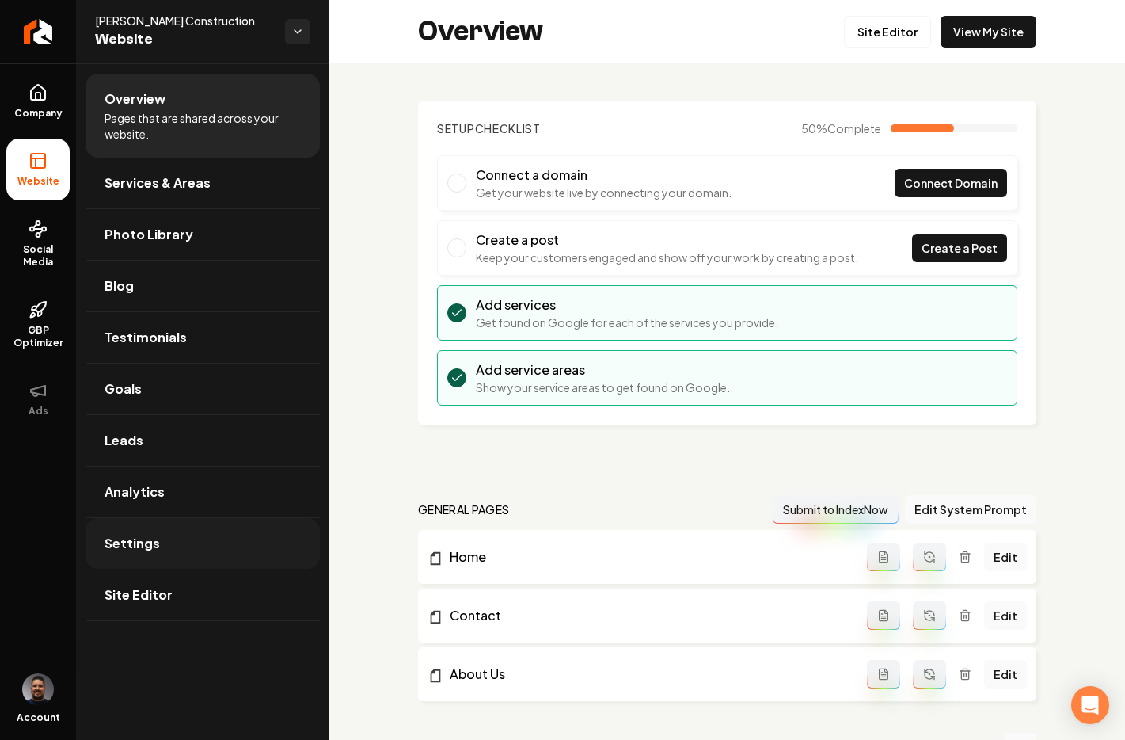
drag, startPoint x: 185, startPoint y: 589, endPoint x: 208, endPoint y: 559, distance: 37.9
click at [185, 589] on link "Site Editor" at bounding box center [203, 594] width 234 height 51
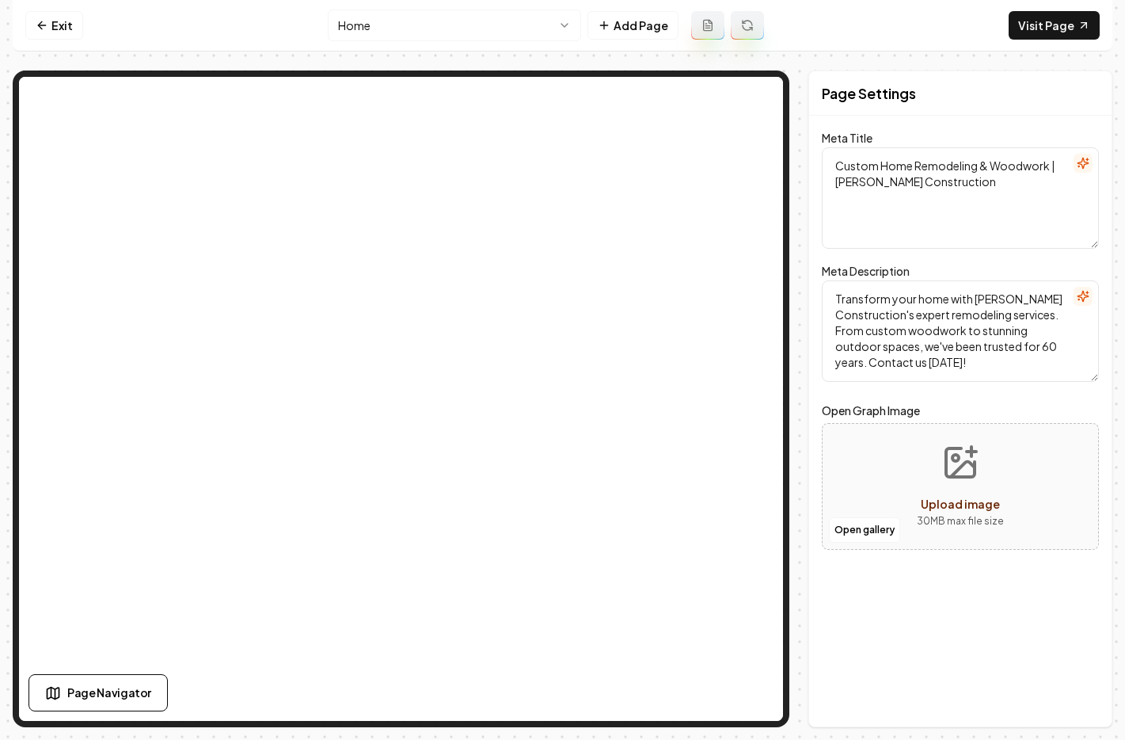
click at [394, 24] on html "Computer Required This feature is only available on a computer. Please switch t…" at bounding box center [562, 370] width 1125 height 740
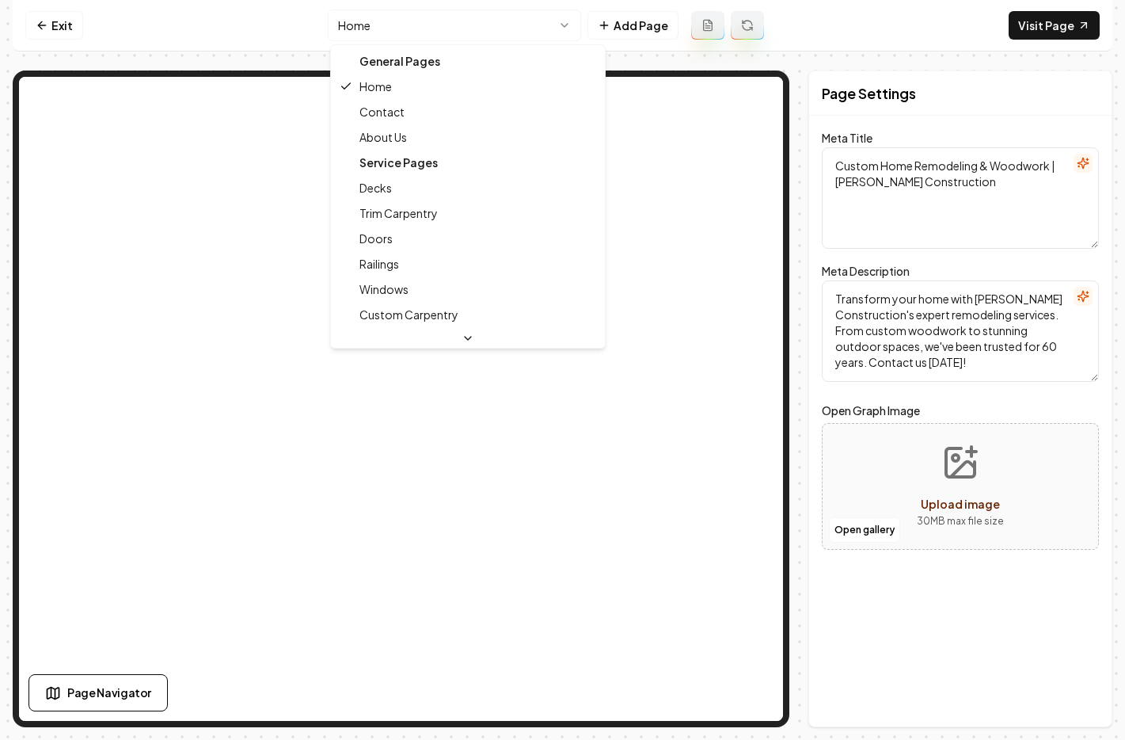
scroll to position [356, 0]
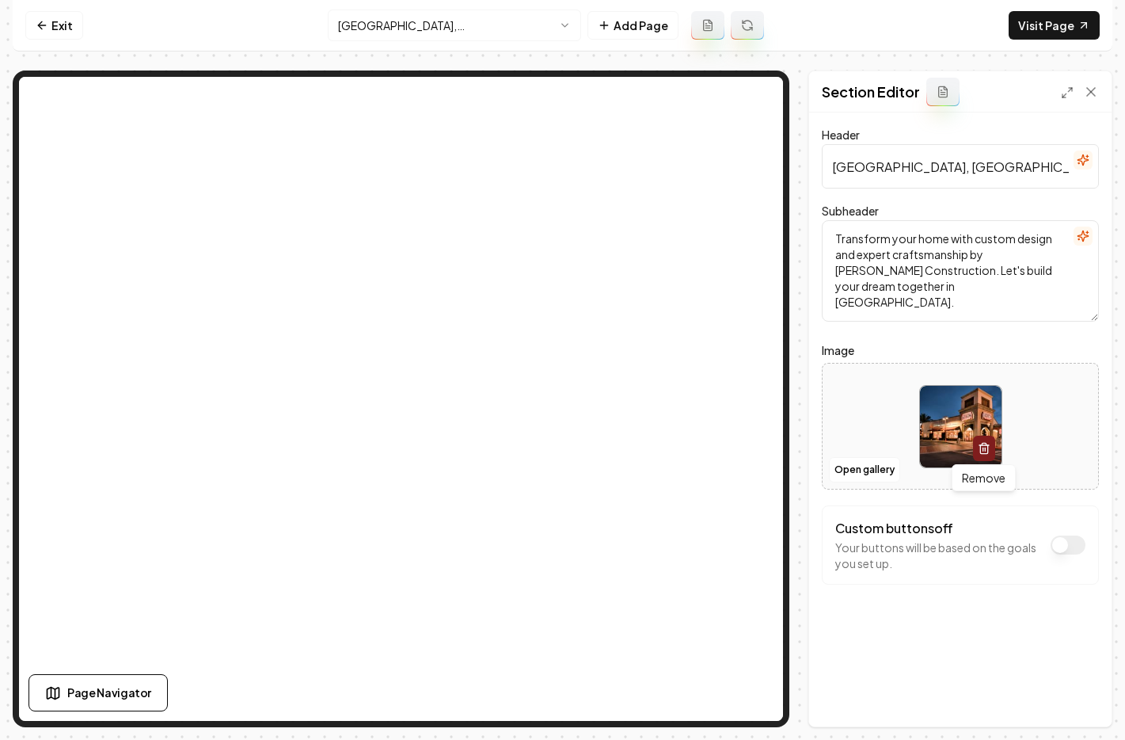
click at [985, 445] on icon "button" at bounding box center [985, 445] width 10 height 0
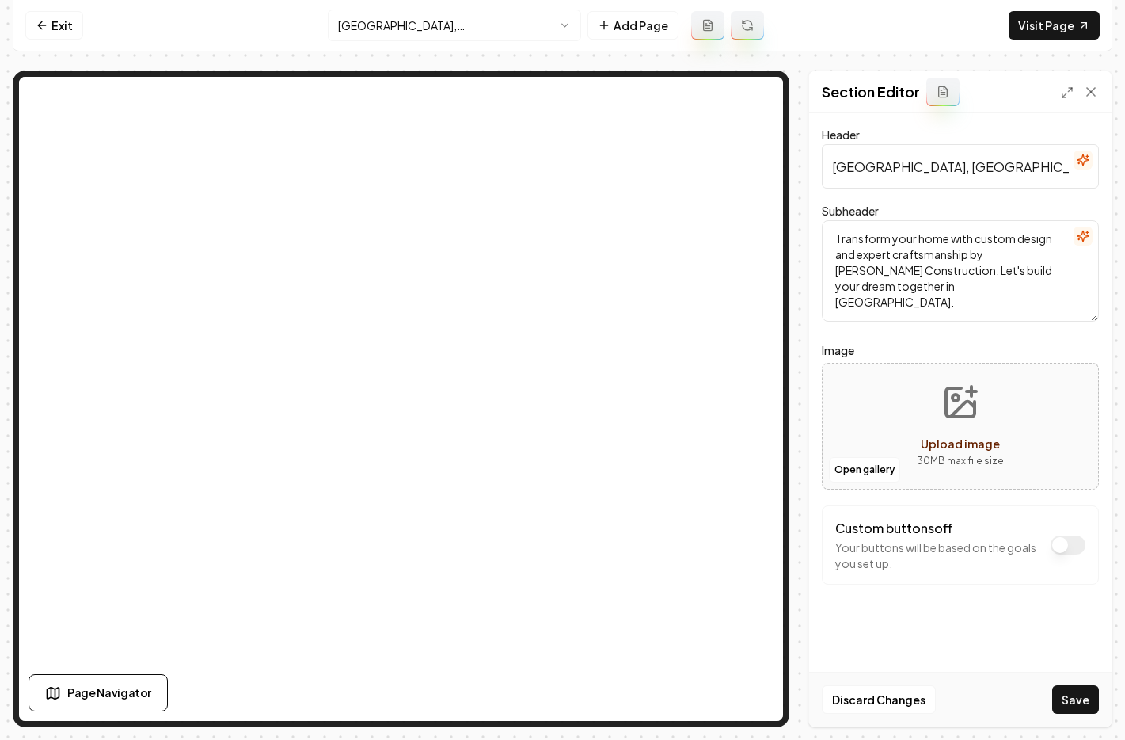
click at [946, 445] on span "Upload image" at bounding box center [960, 443] width 79 height 14
type input "**********"
click at [1073, 703] on button "Save" at bounding box center [1076, 699] width 47 height 29
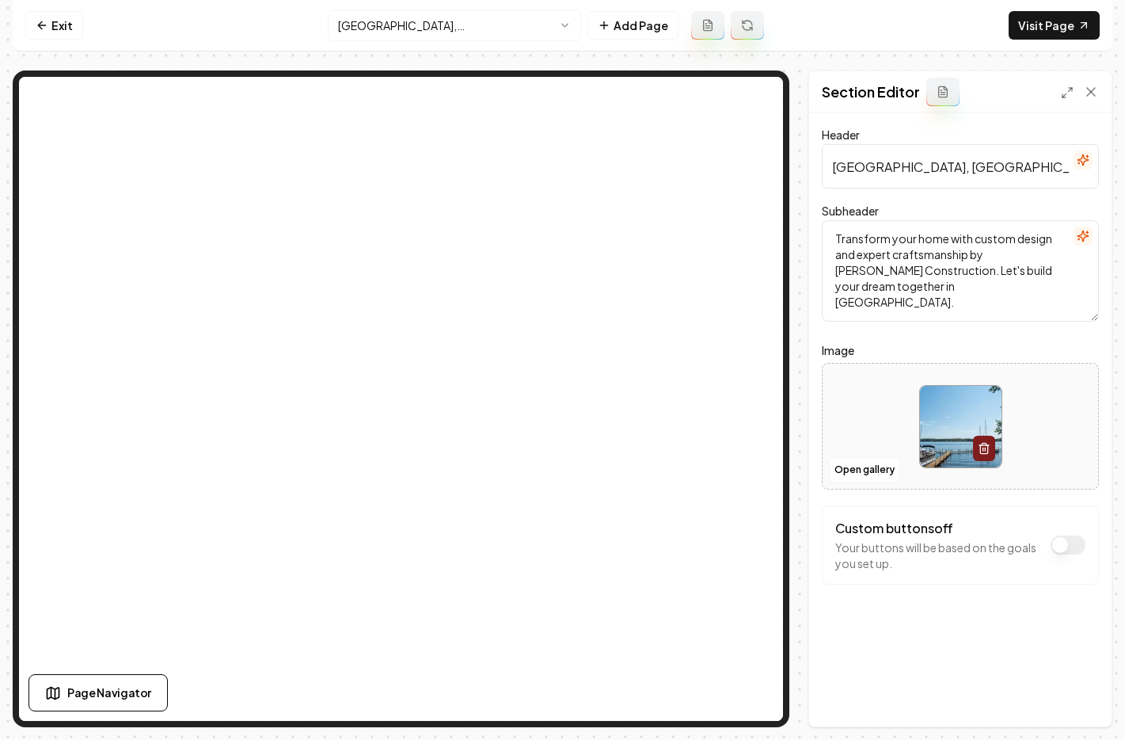
click at [851, 600] on form "Header [GEOGRAPHIC_DATA], [GEOGRAPHIC_DATA] Home Remodeling Subheader Transform…" at bounding box center [960, 386] width 277 height 523
click at [109, 17] on nav "Exit [GEOGRAPHIC_DATA], [GEOGRAPHIC_DATA] Add Page Visit Page" at bounding box center [563, 25] width 1100 height 51
click at [55, 25] on link "Exit" at bounding box center [54, 25] width 58 height 29
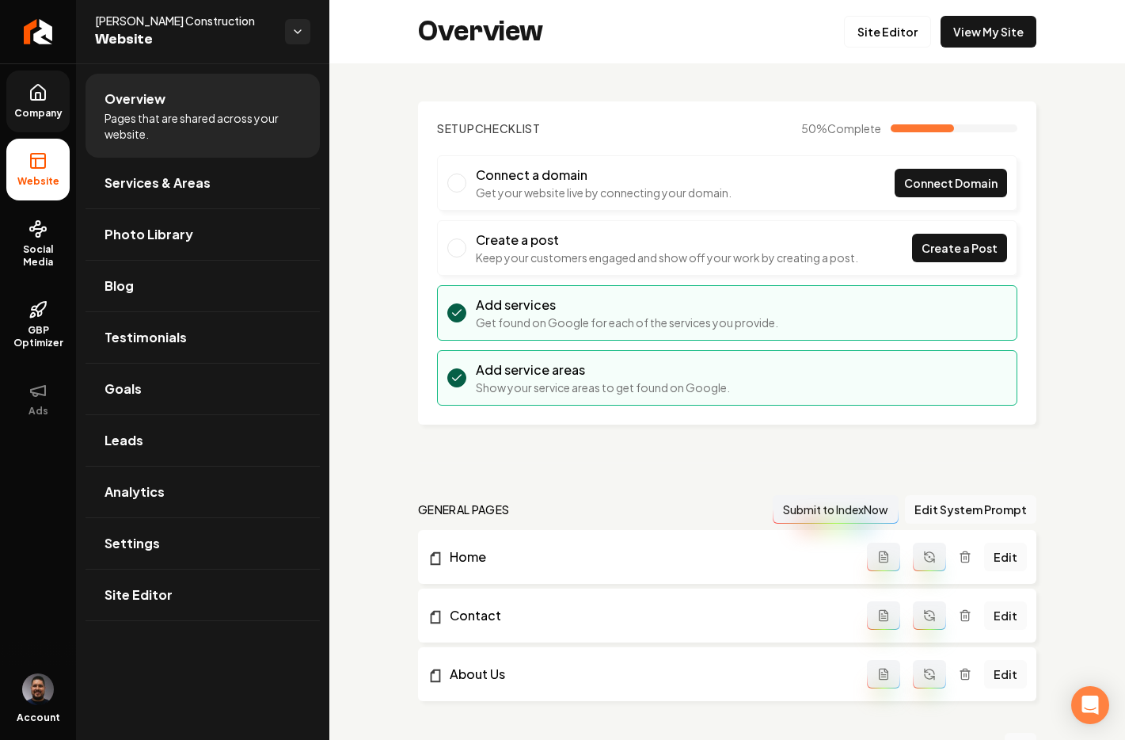
click at [61, 90] on link "Company" at bounding box center [37, 101] width 63 height 62
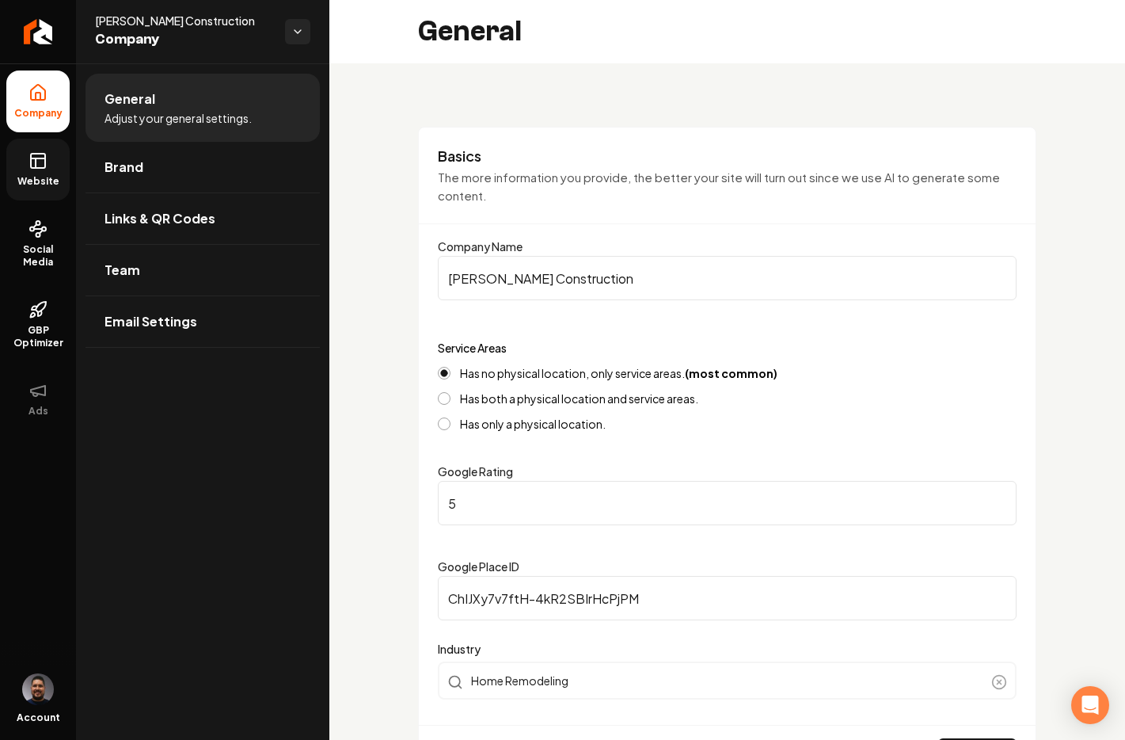
click at [50, 175] on span "Website" at bounding box center [38, 181] width 55 height 13
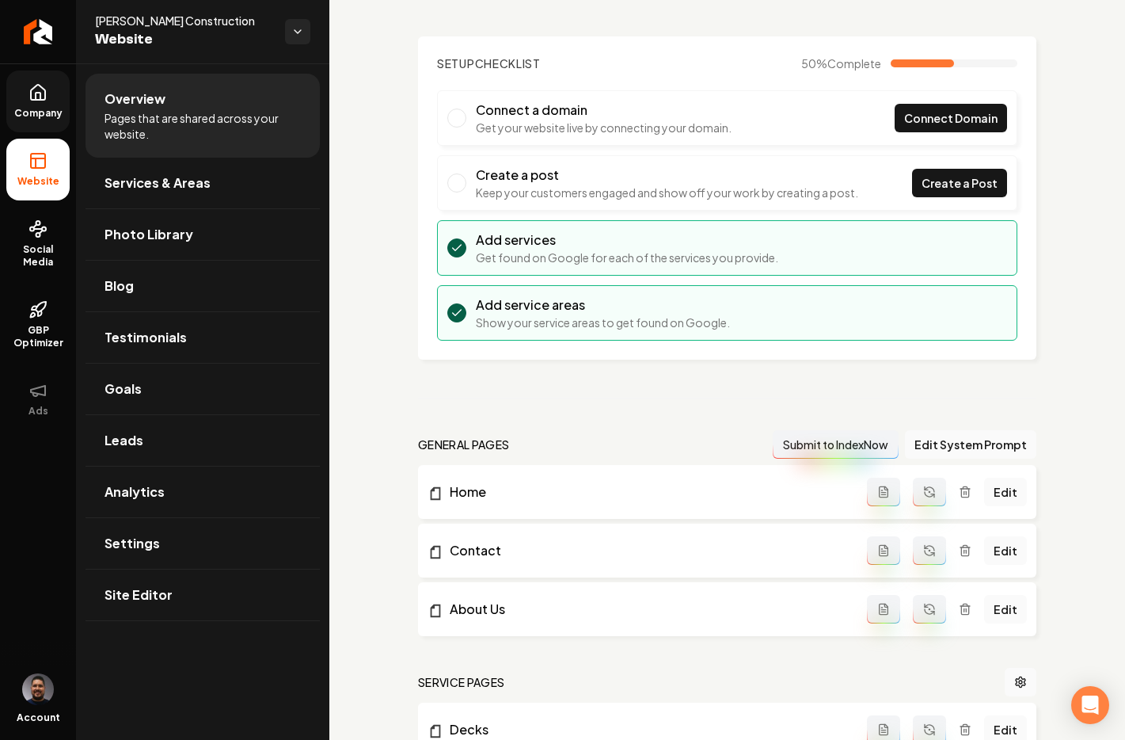
scroll to position [268, 0]
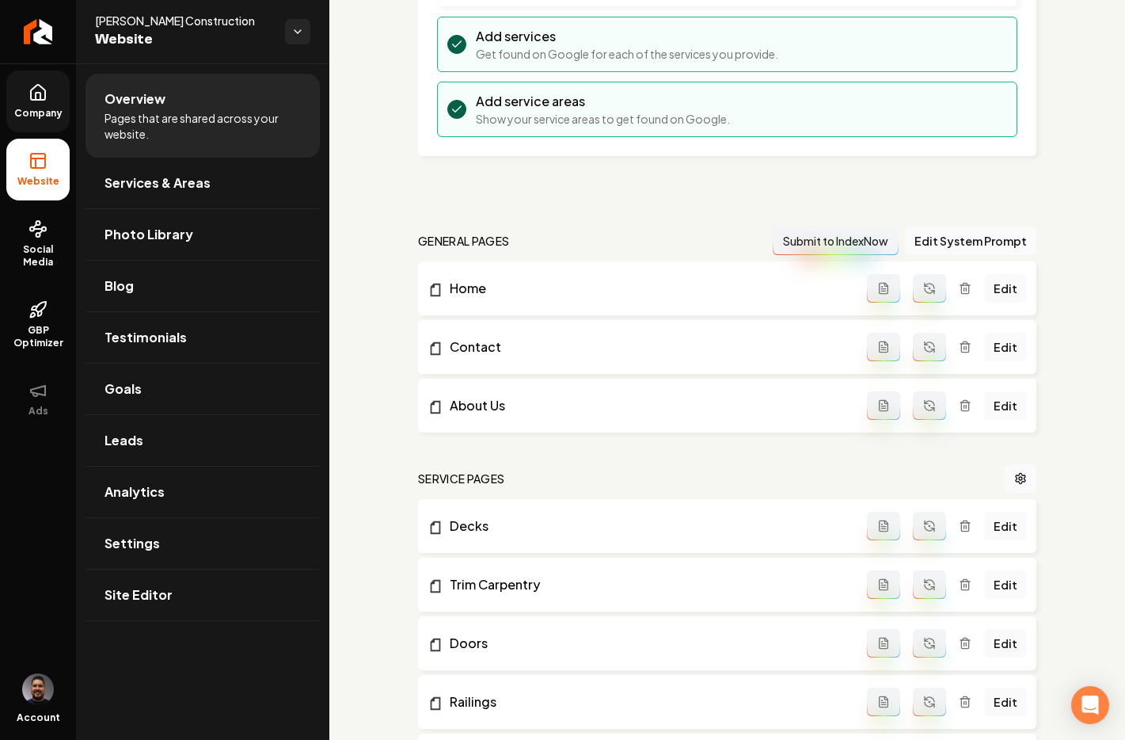
click at [1000, 407] on link "Edit" at bounding box center [1005, 405] width 43 height 29
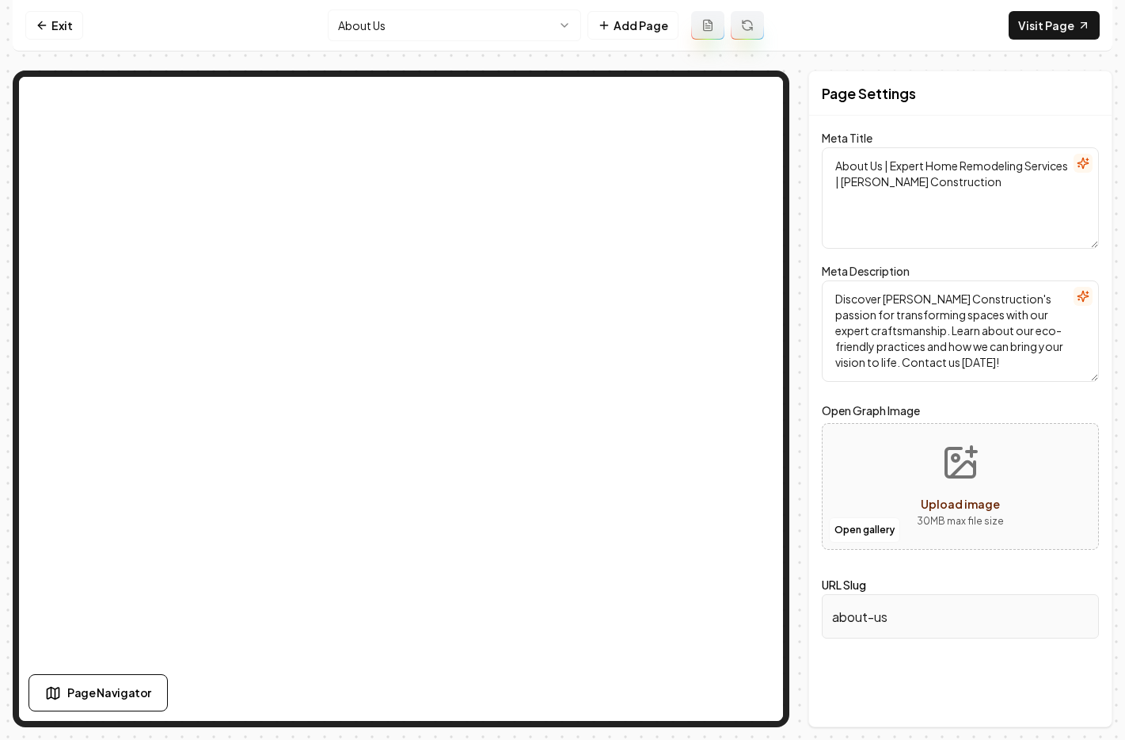
click at [977, 257] on form "Meta Title About Us | Expert Home Remodeling Services | Fitzer Construction Met…" at bounding box center [960, 395] width 277 height 520
click at [969, 259] on form "Meta Title About Us | Expert Home Remodeling Services | Fitzer Construction Met…" at bounding box center [960, 395] width 277 height 520
click at [49, 23] on link "Exit" at bounding box center [54, 25] width 58 height 29
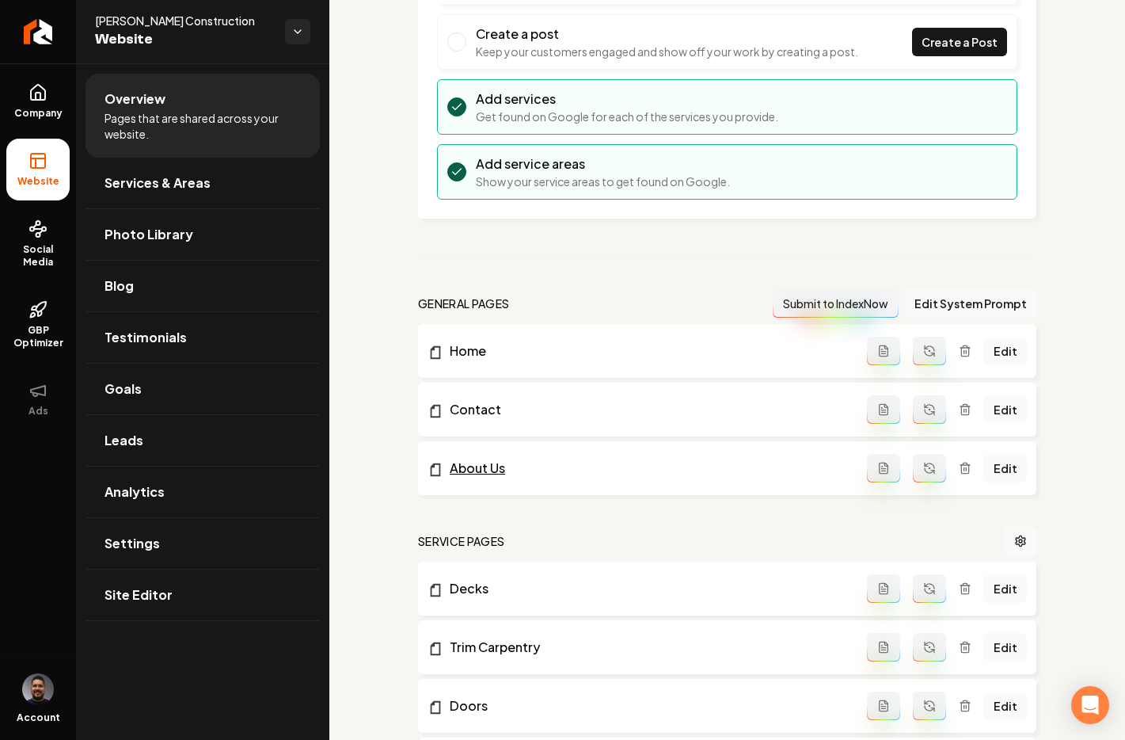
scroll to position [216, 0]
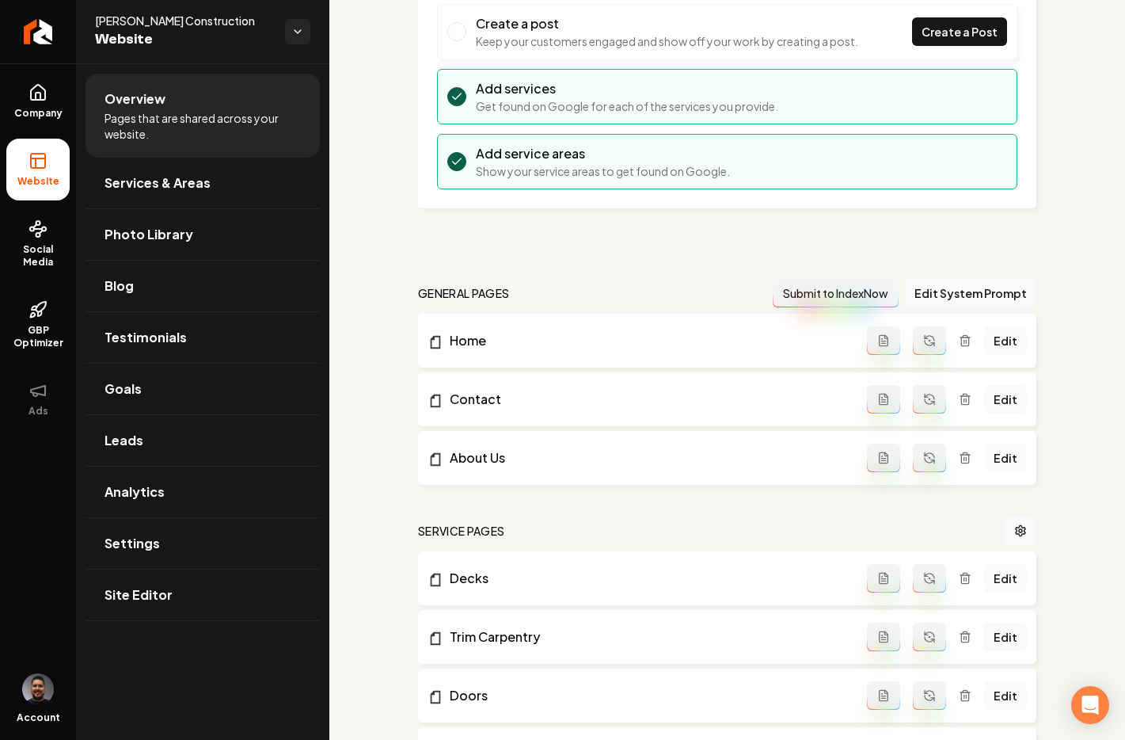
click at [990, 459] on link "Edit" at bounding box center [1005, 458] width 43 height 29
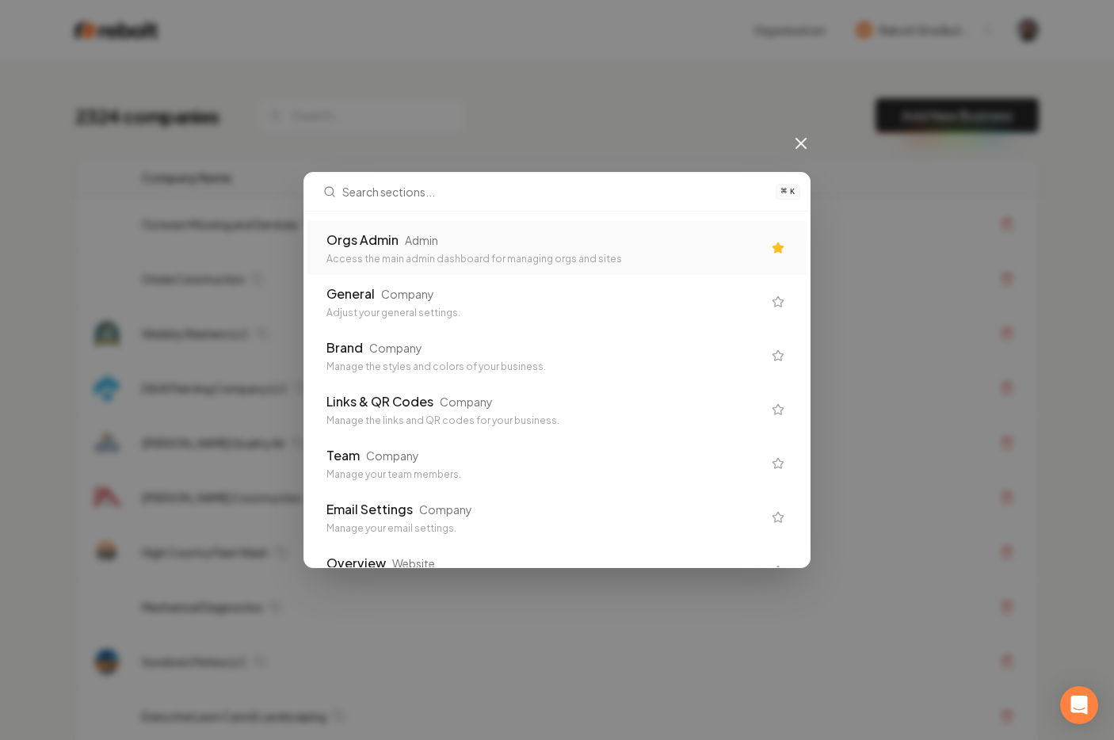
click at [512, 104] on div "⌘ K Orgs Admin Admin Access the main admin dashboard for managing orgs and site…" at bounding box center [557, 370] width 1114 height 740
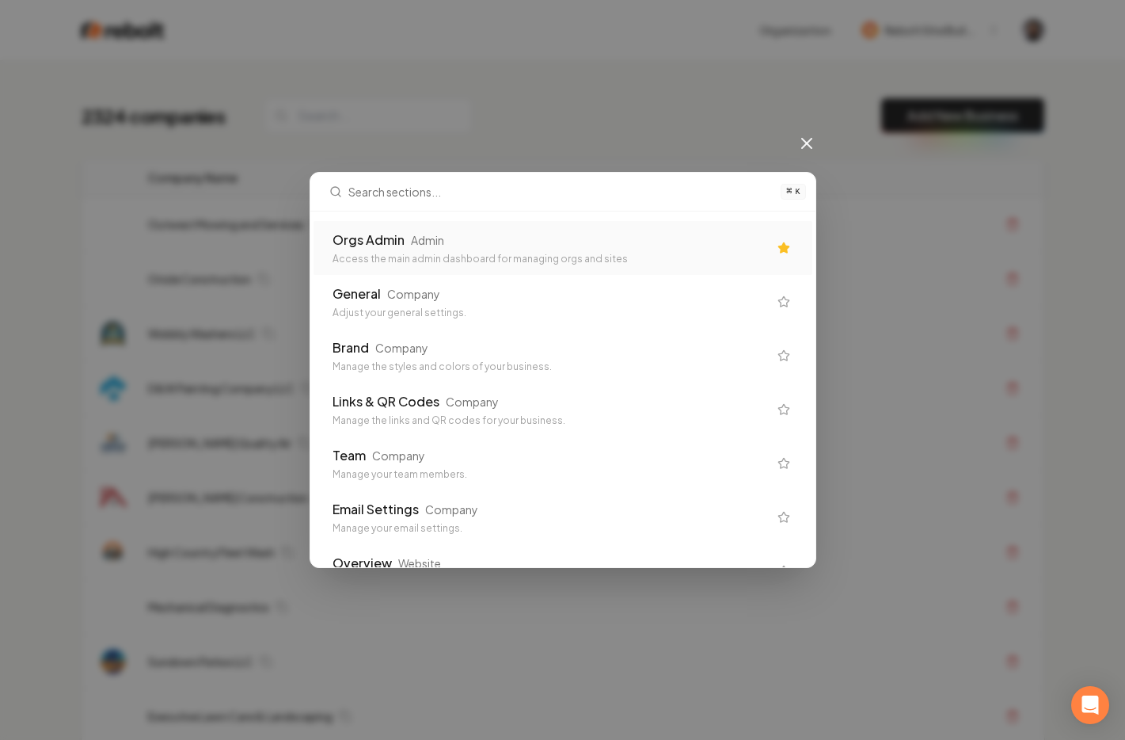
click at [464, 248] on div "Orgs Admin Admin" at bounding box center [551, 239] width 436 height 19
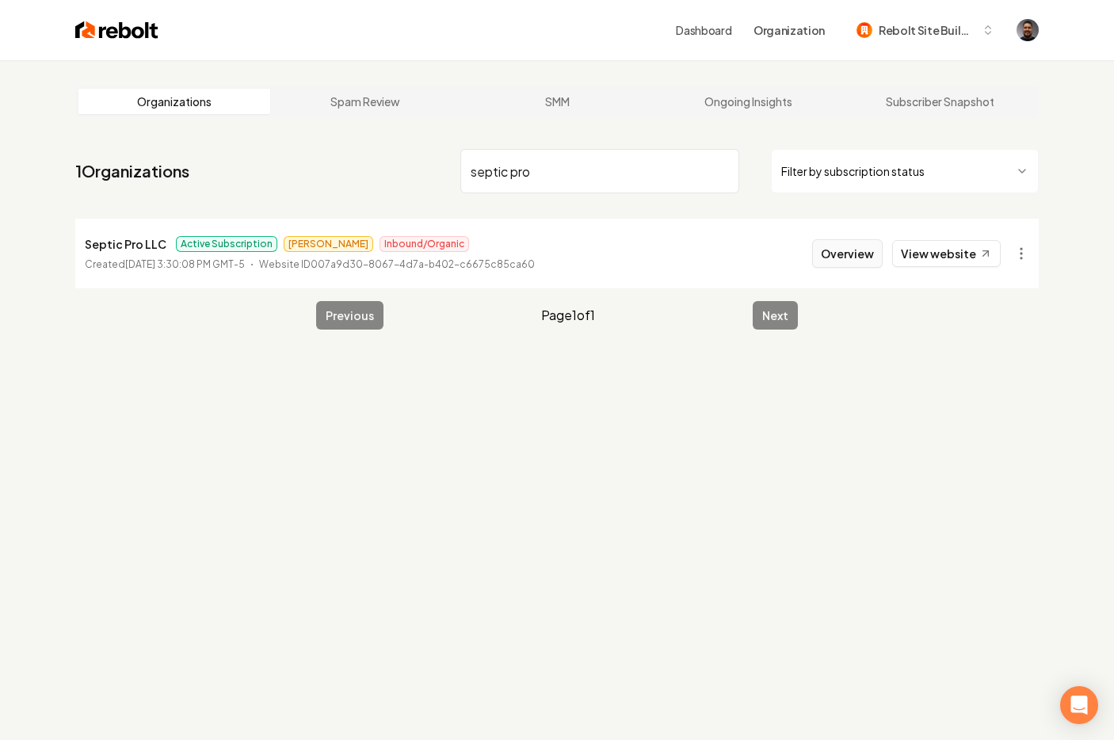
type input "septic pro"
click at [828, 256] on button "Overview" at bounding box center [847, 253] width 70 height 29
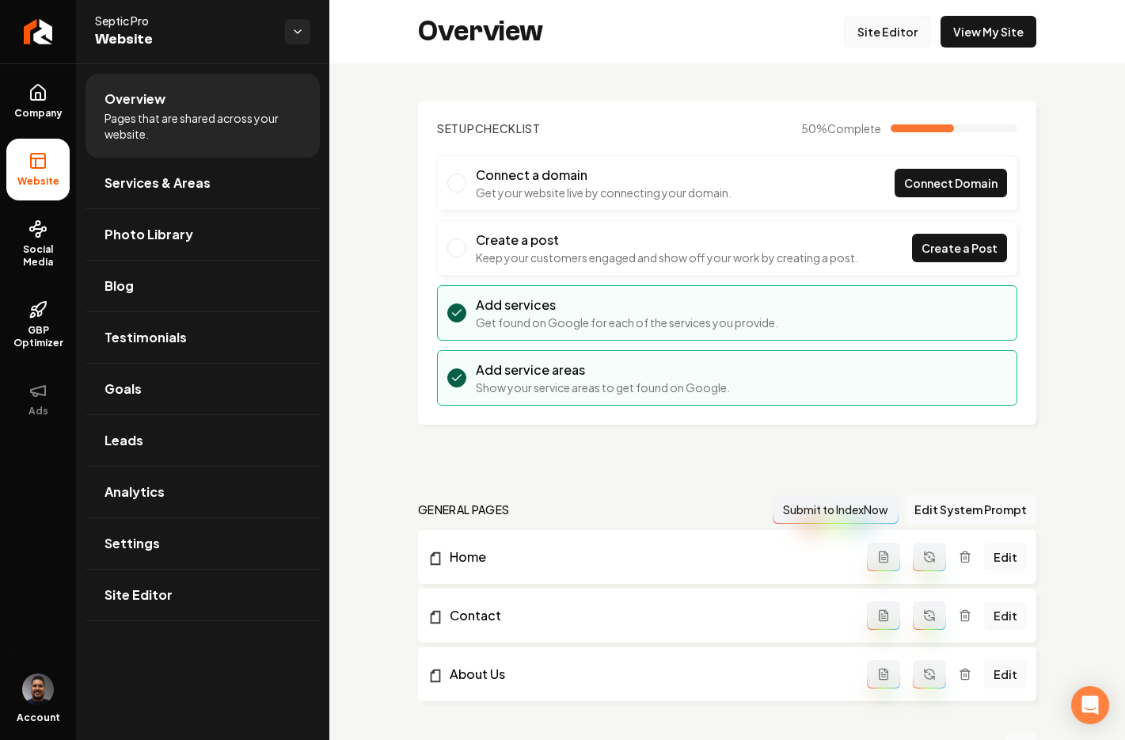
click at [880, 25] on link "Site Editor" at bounding box center [887, 32] width 87 height 32
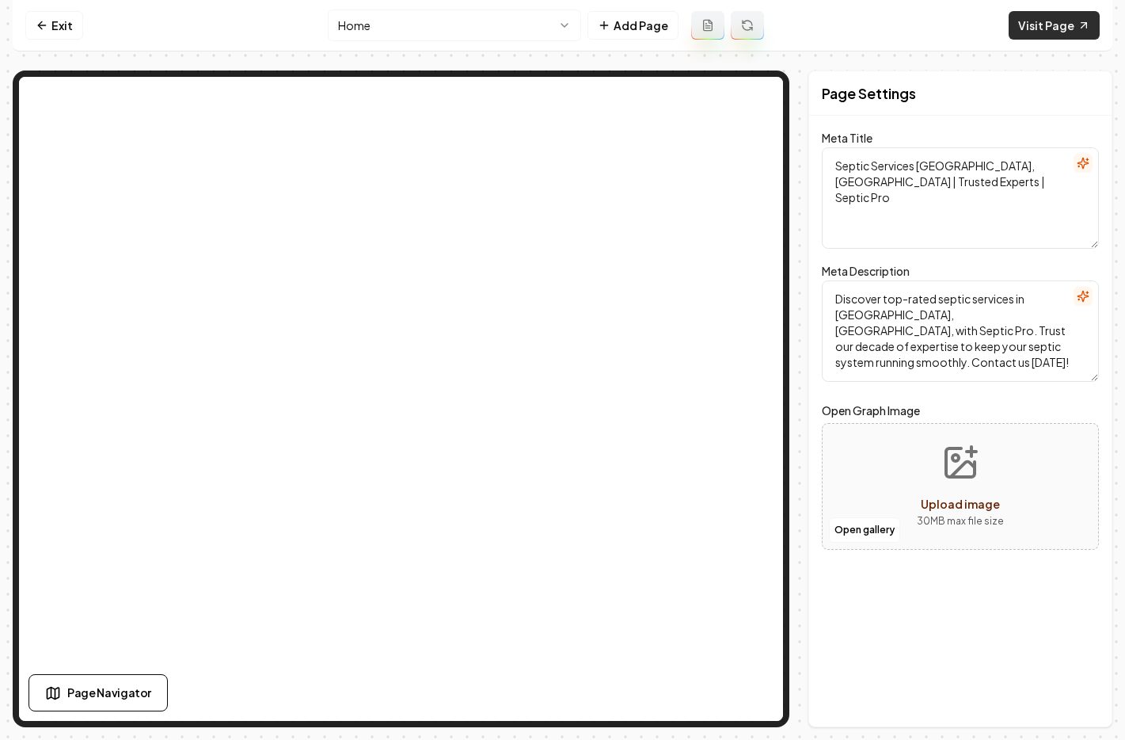
click at [1051, 22] on link "Visit Page" at bounding box center [1054, 25] width 91 height 29
click at [39, 32] on link "Exit" at bounding box center [54, 25] width 58 height 29
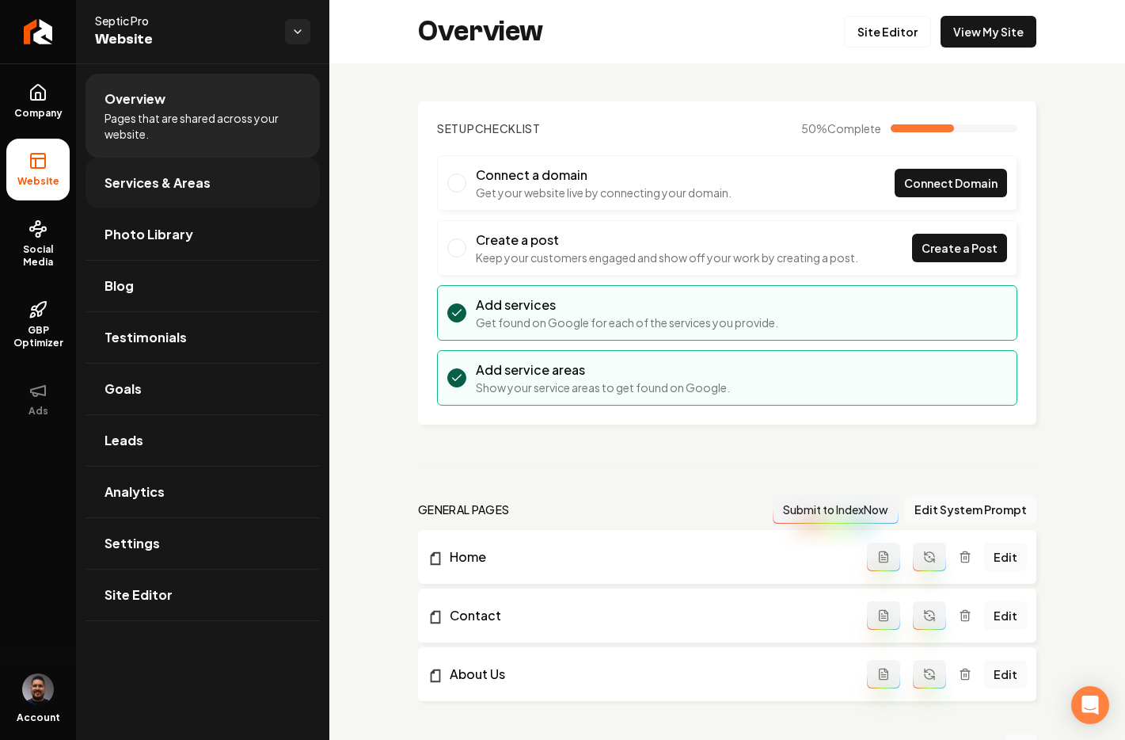
click at [133, 184] on span "Services & Areas" at bounding box center [158, 182] width 106 height 19
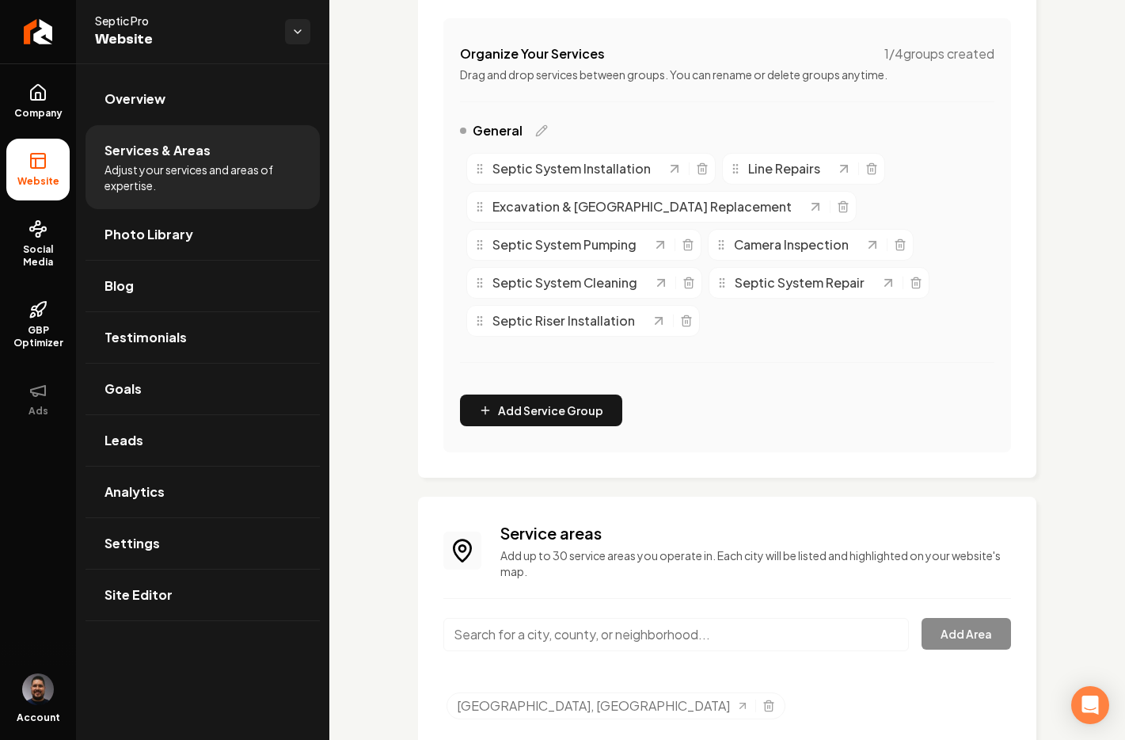
scroll to position [356, 0]
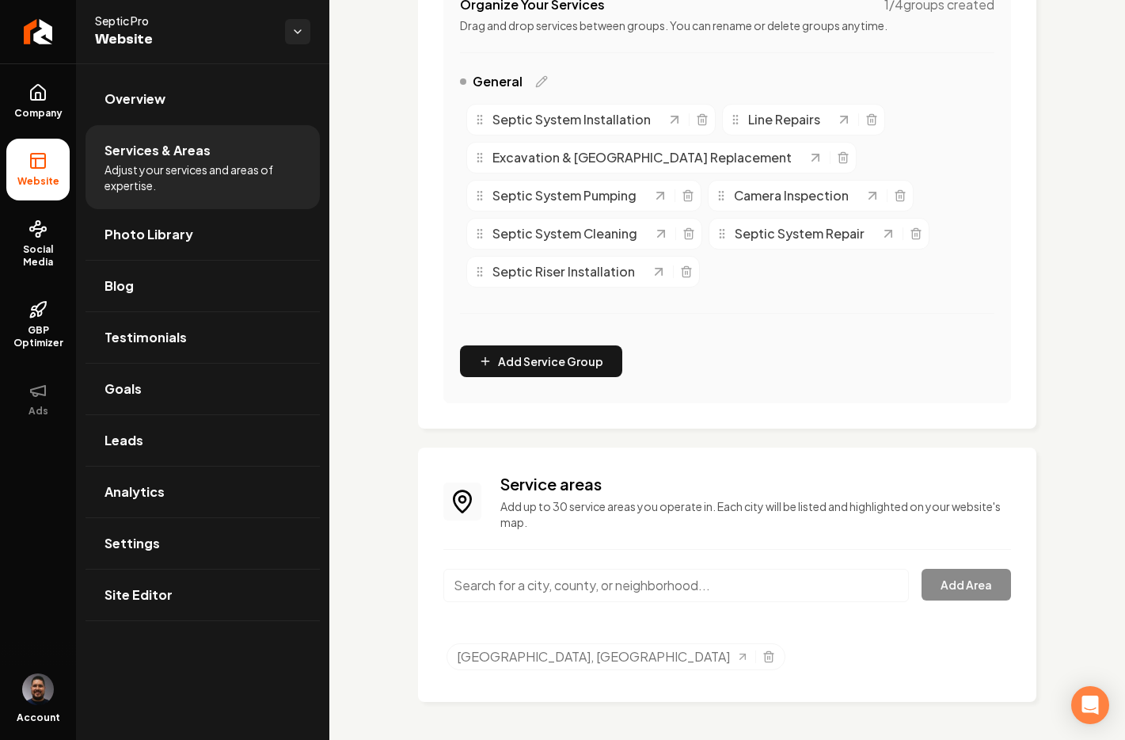
click at [541, 598] on input "Main content area" at bounding box center [677, 585] width 466 height 33
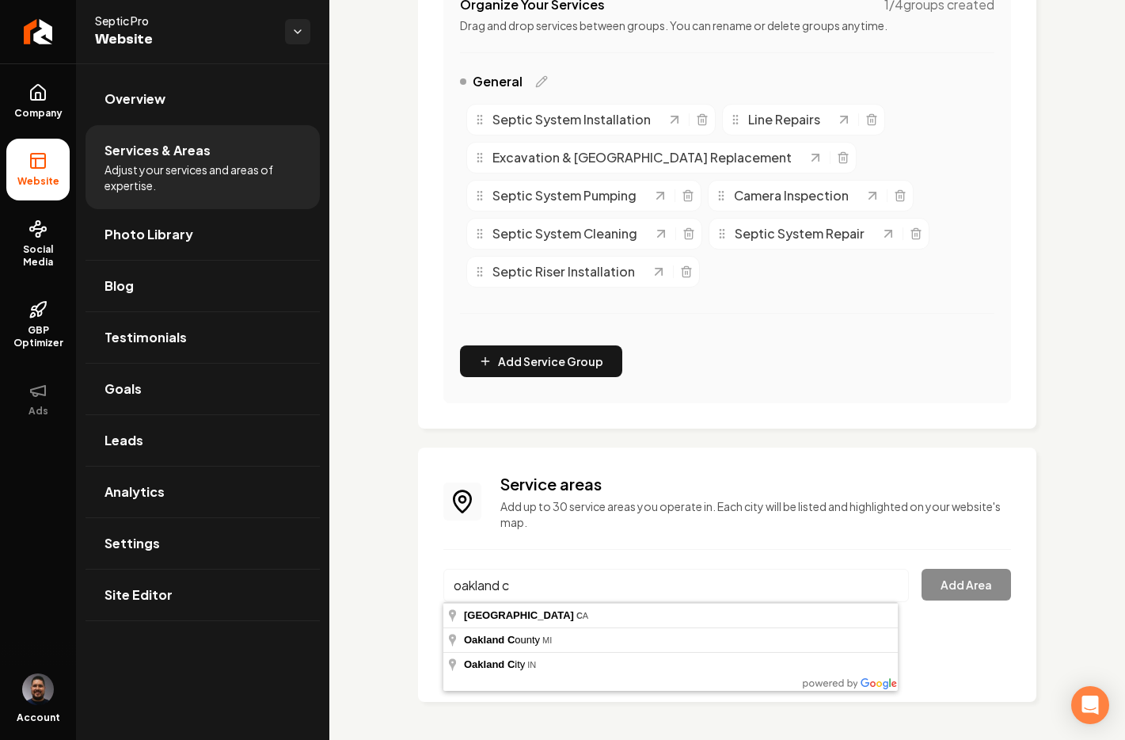
type input "[GEOGRAPHIC_DATA], [GEOGRAPHIC_DATA]"
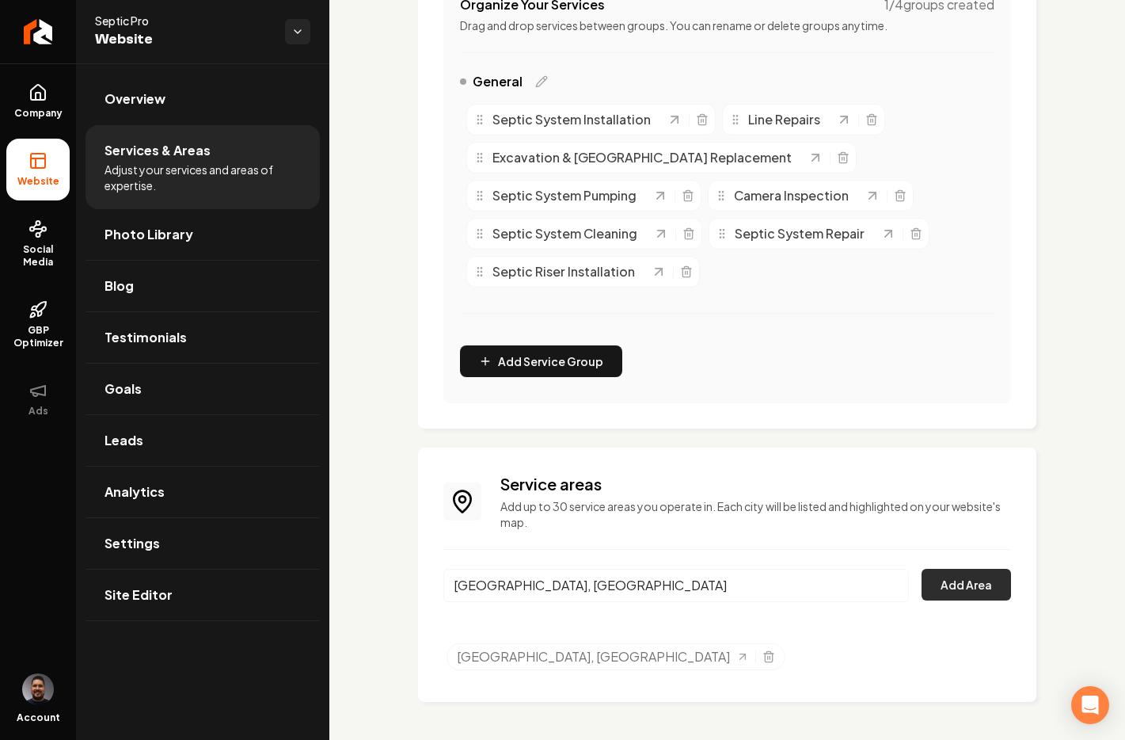
click at [939, 577] on button "Add Area" at bounding box center [966, 585] width 89 height 32
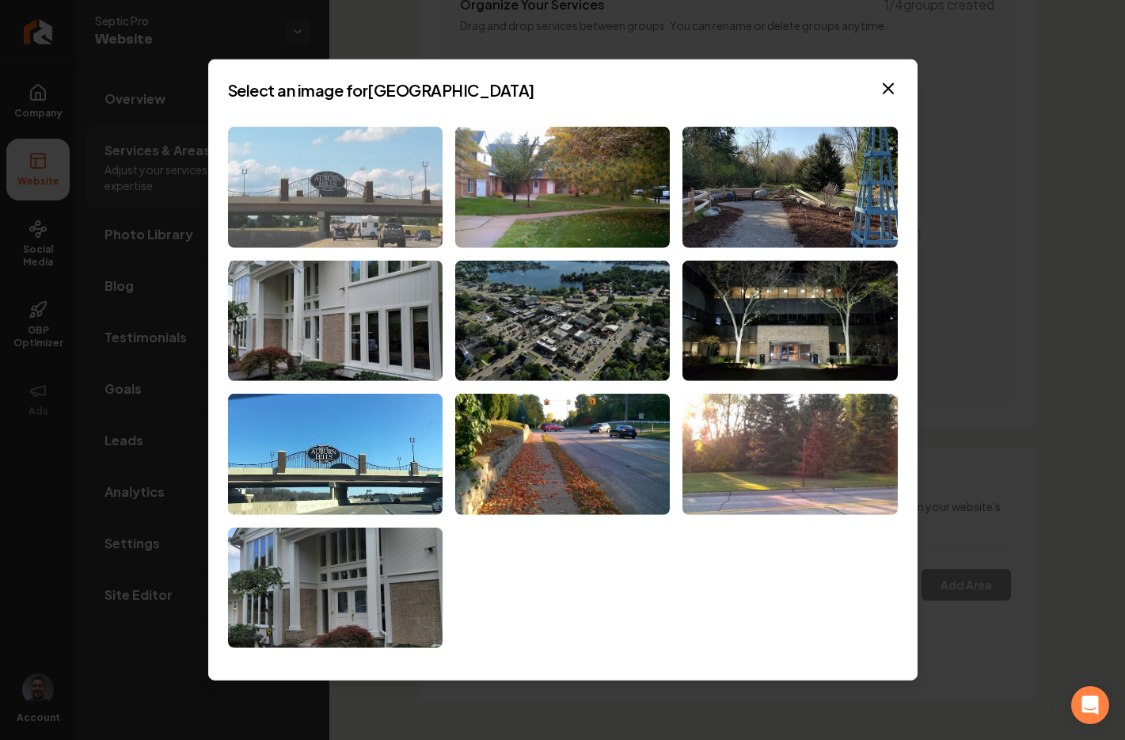
click at [353, 219] on img at bounding box center [335, 187] width 215 height 121
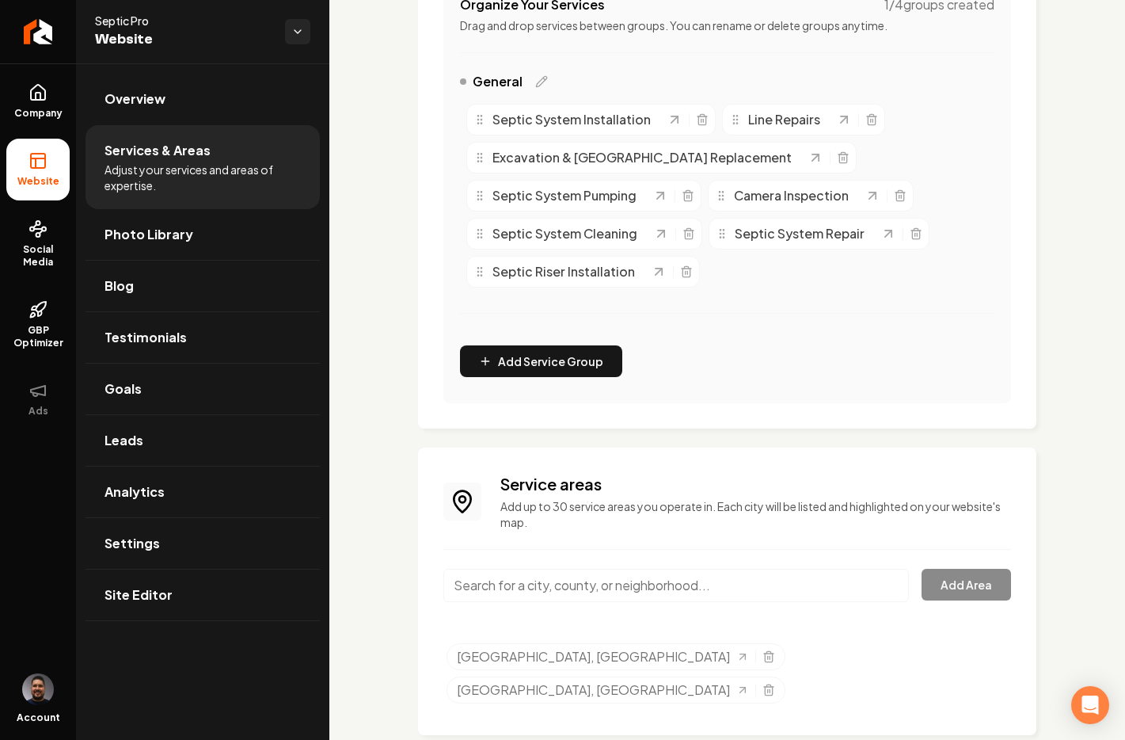
click at [635, 586] on input "Main content area" at bounding box center [677, 585] width 466 height 33
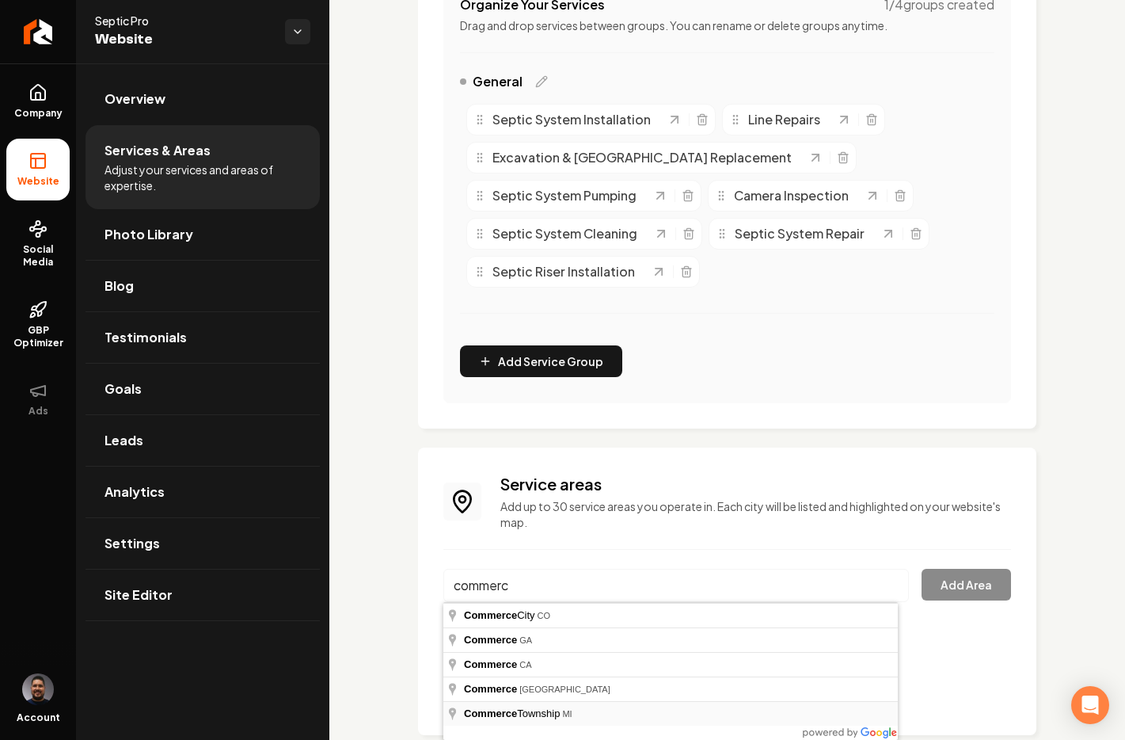
type input "[GEOGRAPHIC_DATA], [GEOGRAPHIC_DATA]"
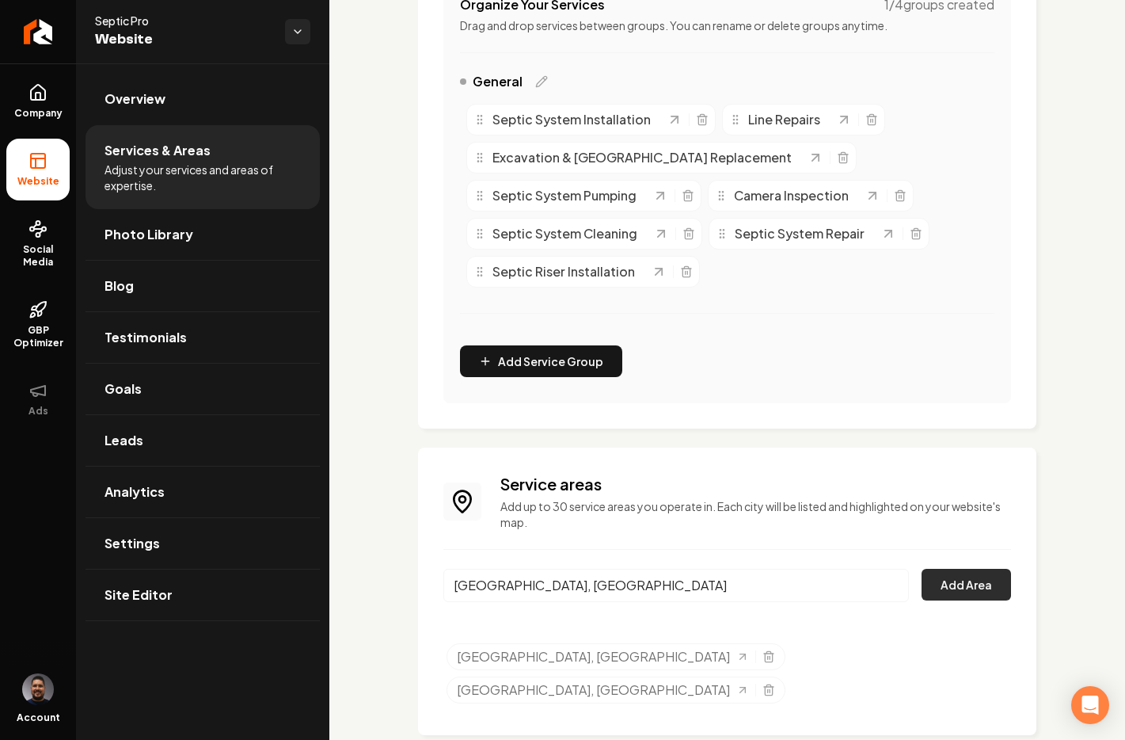
click at [958, 576] on button "Add Area" at bounding box center [966, 585] width 89 height 32
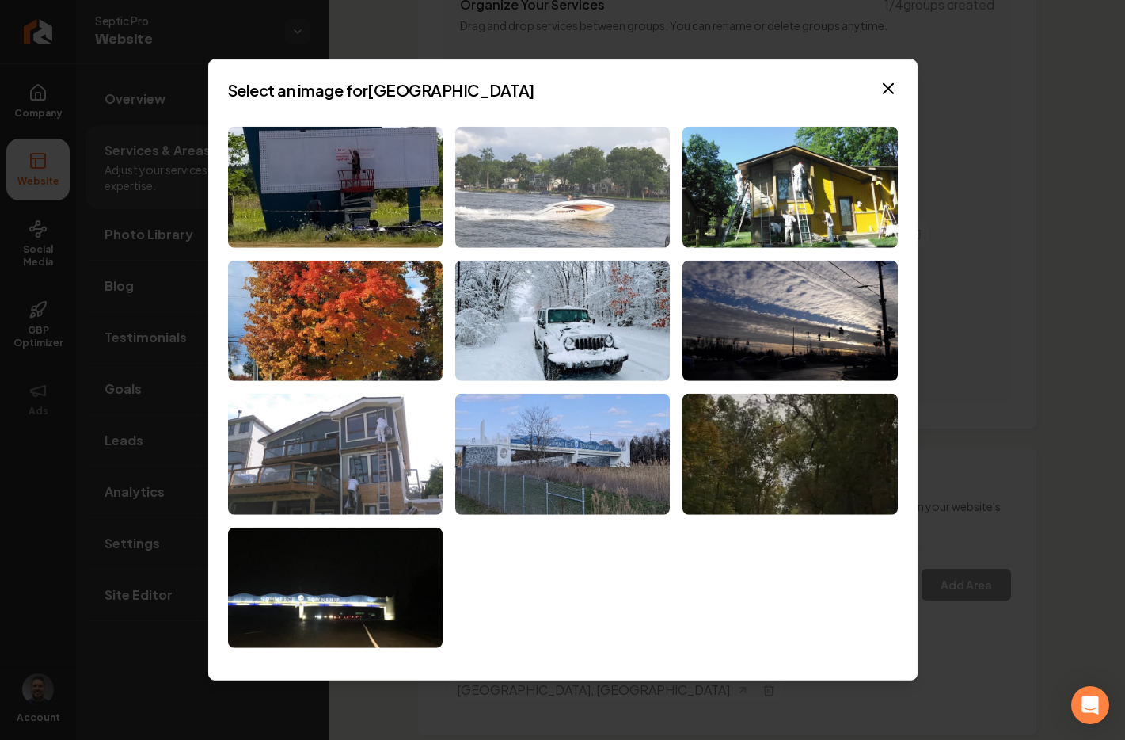
click at [538, 177] on img at bounding box center [562, 187] width 215 height 121
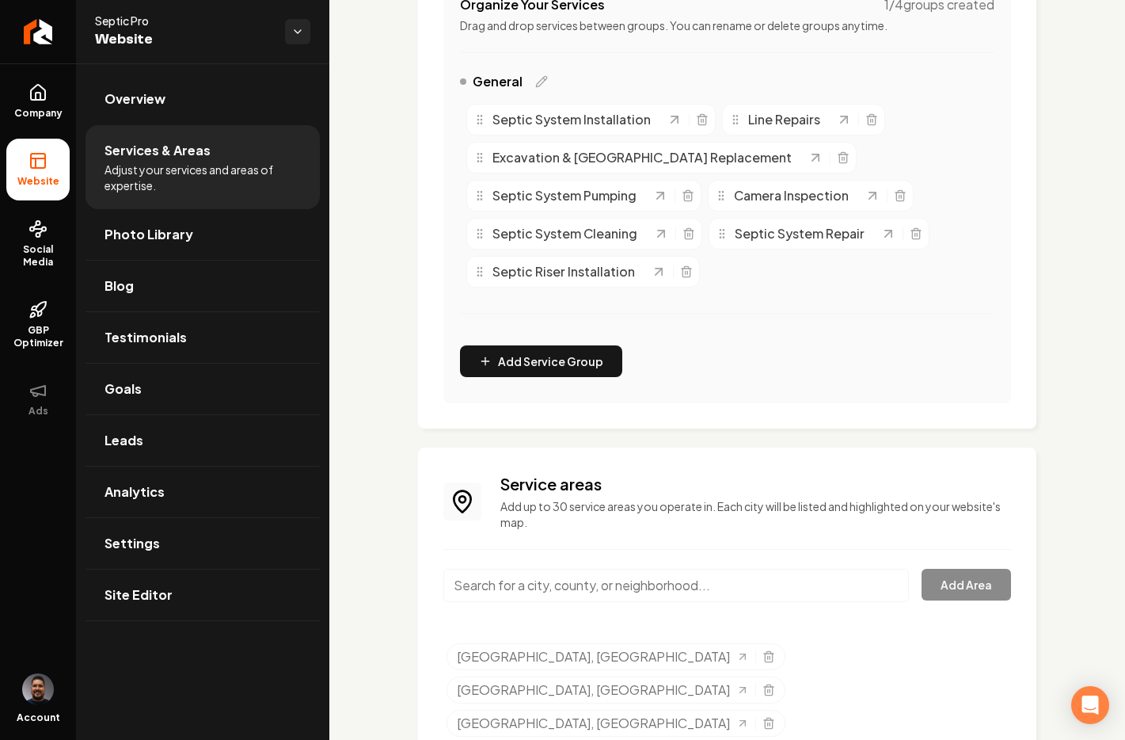
click at [639, 591] on input "Main content area" at bounding box center [677, 585] width 466 height 33
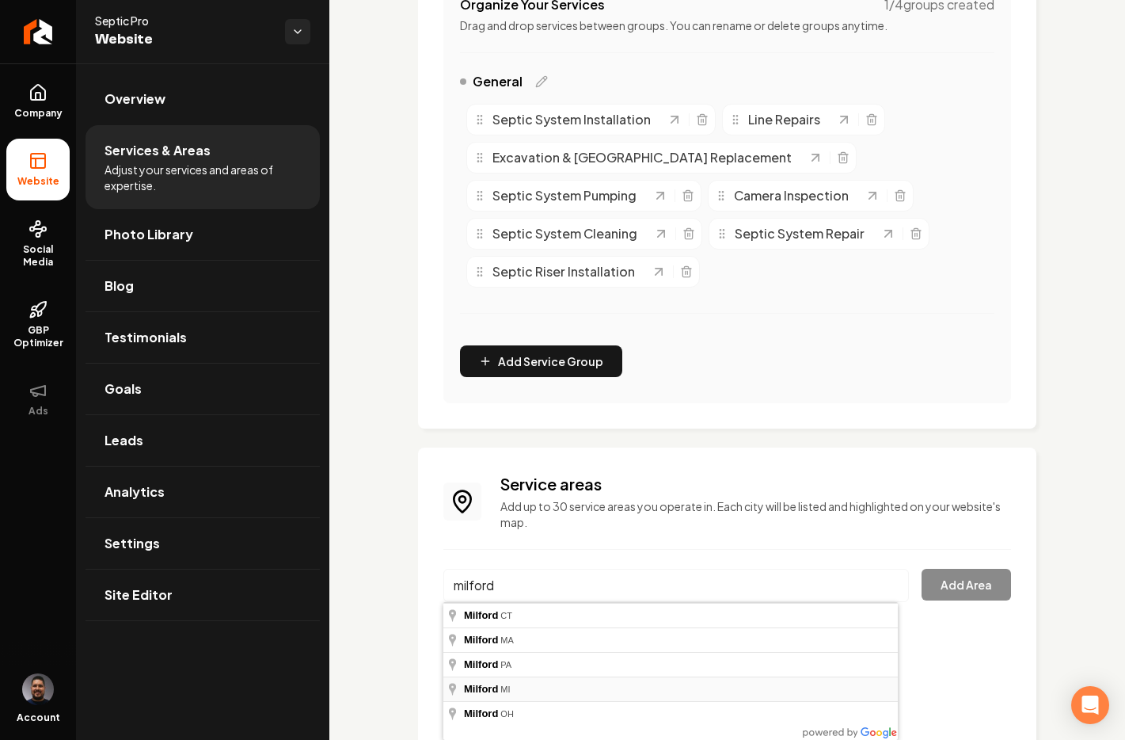
type input "[GEOGRAPHIC_DATA], [GEOGRAPHIC_DATA]"
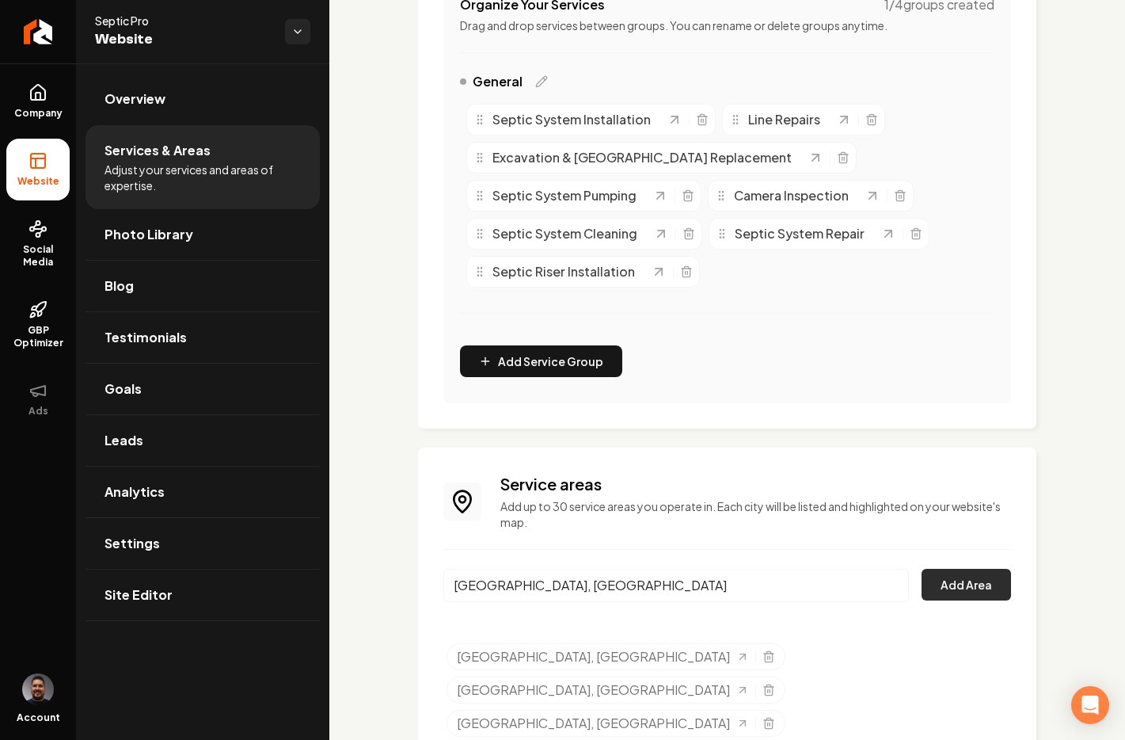
click at [939, 589] on button "Add Area" at bounding box center [966, 585] width 89 height 32
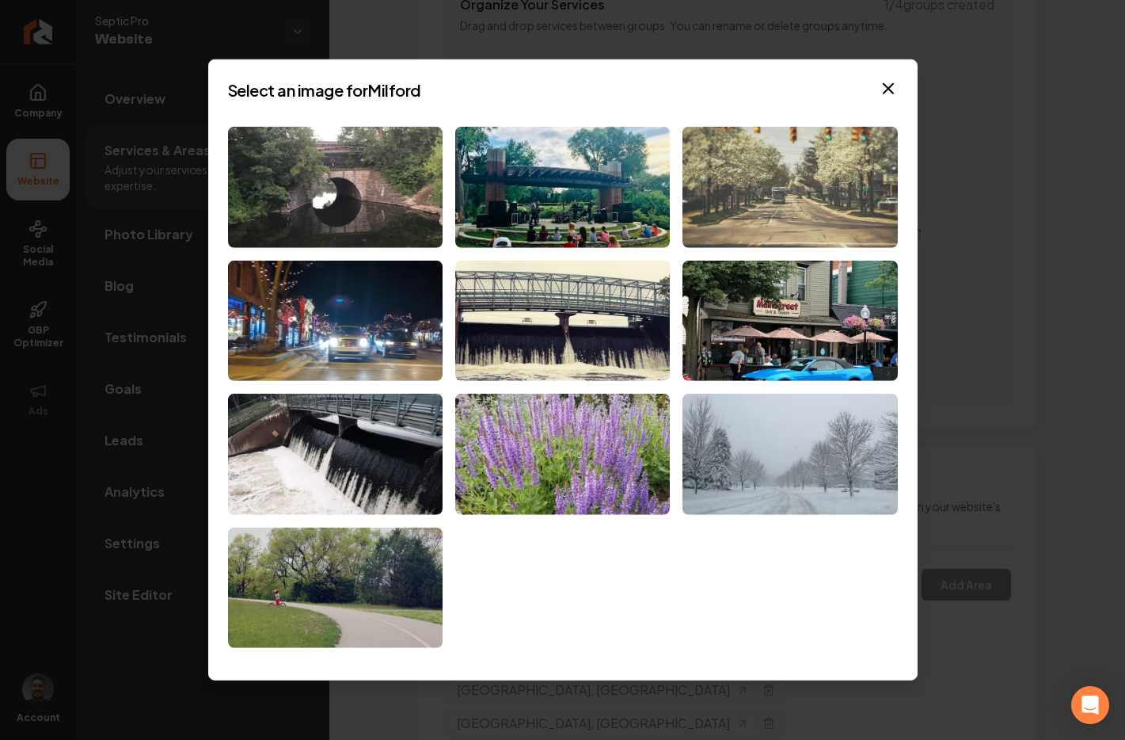
click at [814, 172] on img at bounding box center [790, 187] width 215 height 121
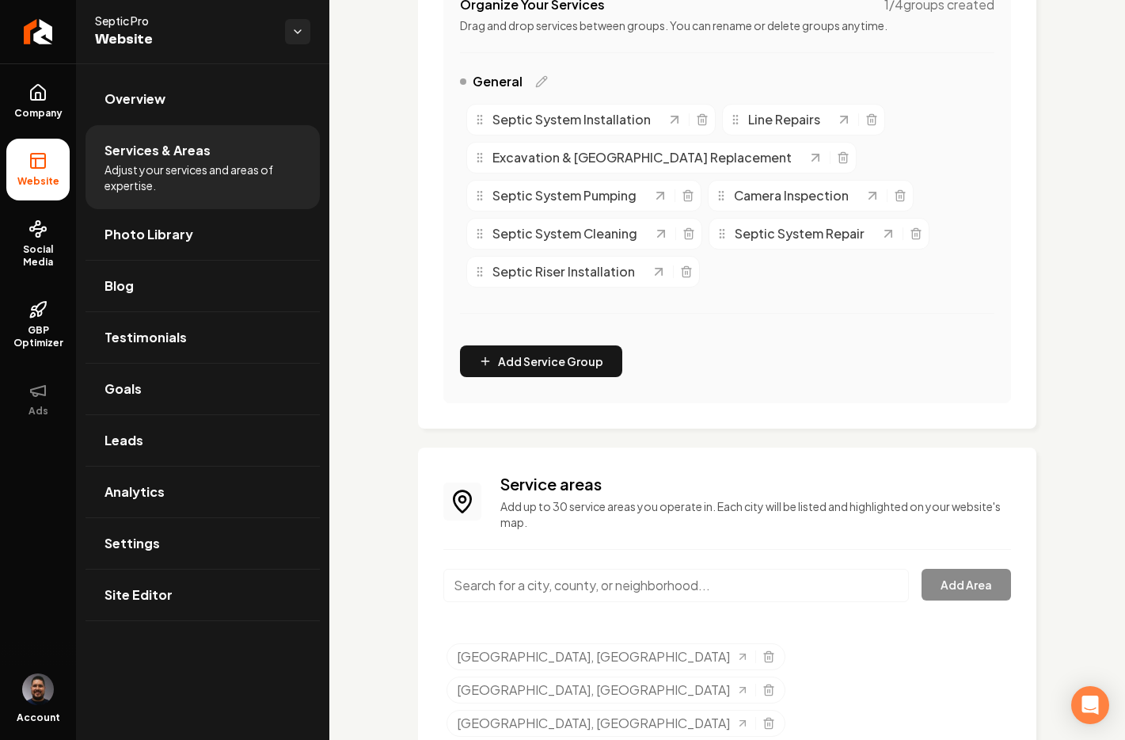
click at [587, 592] on input "Main content area" at bounding box center [677, 585] width 466 height 33
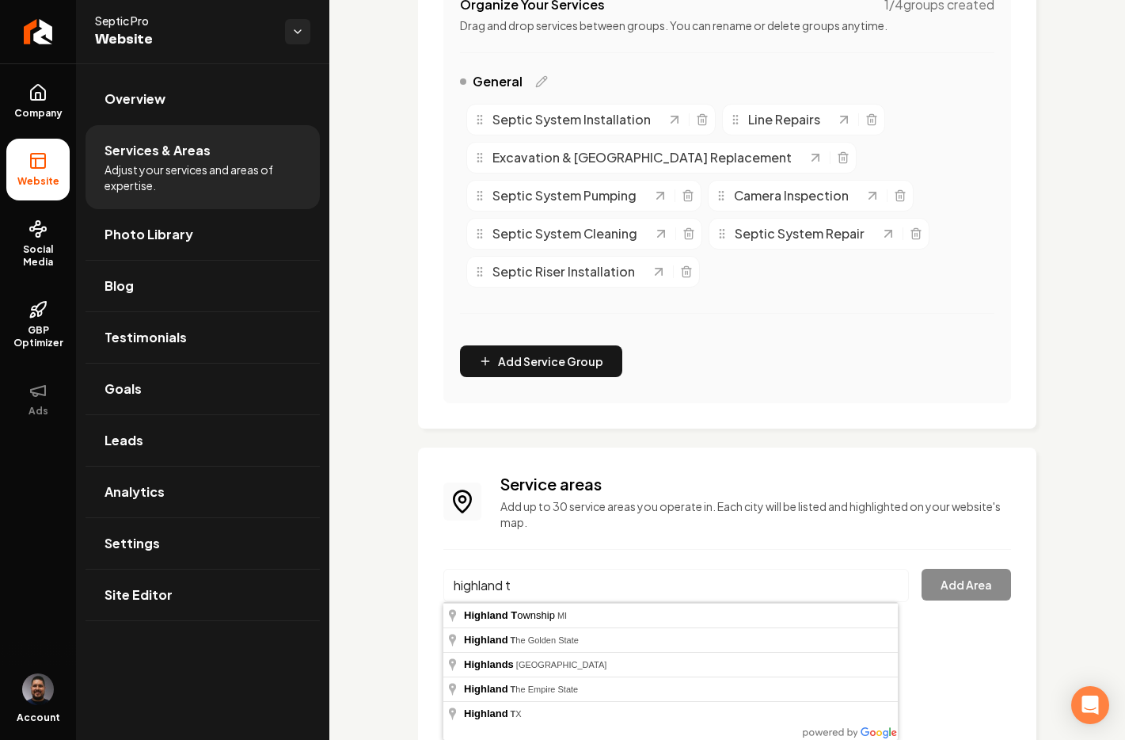
type input "[GEOGRAPHIC_DATA], [GEOGRAPHIC_DATA]"
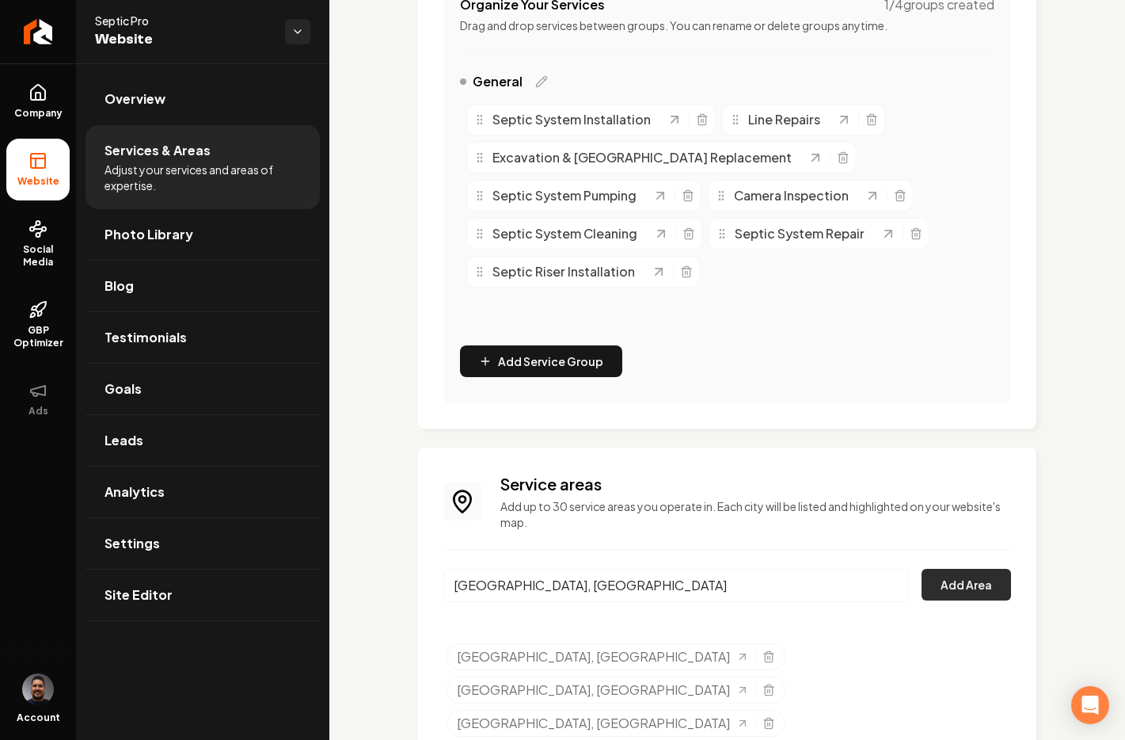
click at [962, 586] on button "Add Area" at bounding box center [966, 585] width 89 height 32
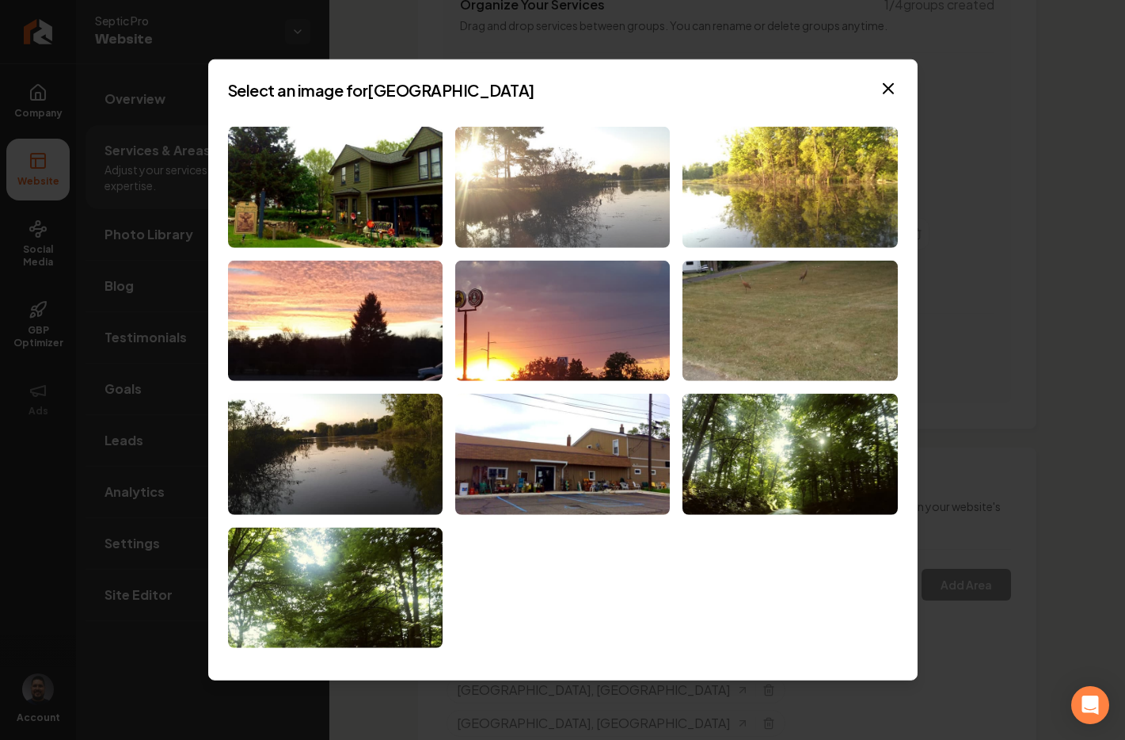
click at [578, 187] on img at bounding box center [562, 187] width 215 height 121
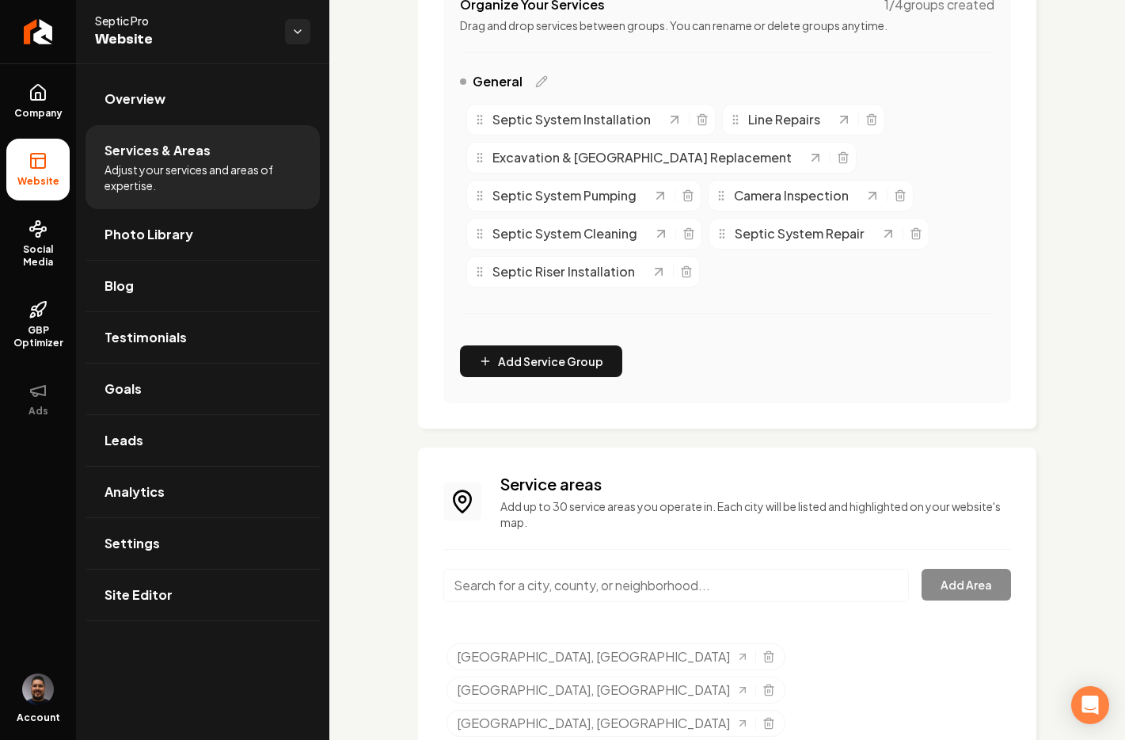
click at [583, 603] on div "Main content area" at bounding box center [677, 595] width 466 height 52
click at [568, 587] on input "Main content area" at bounding box center [677, 585] width 466 height 33
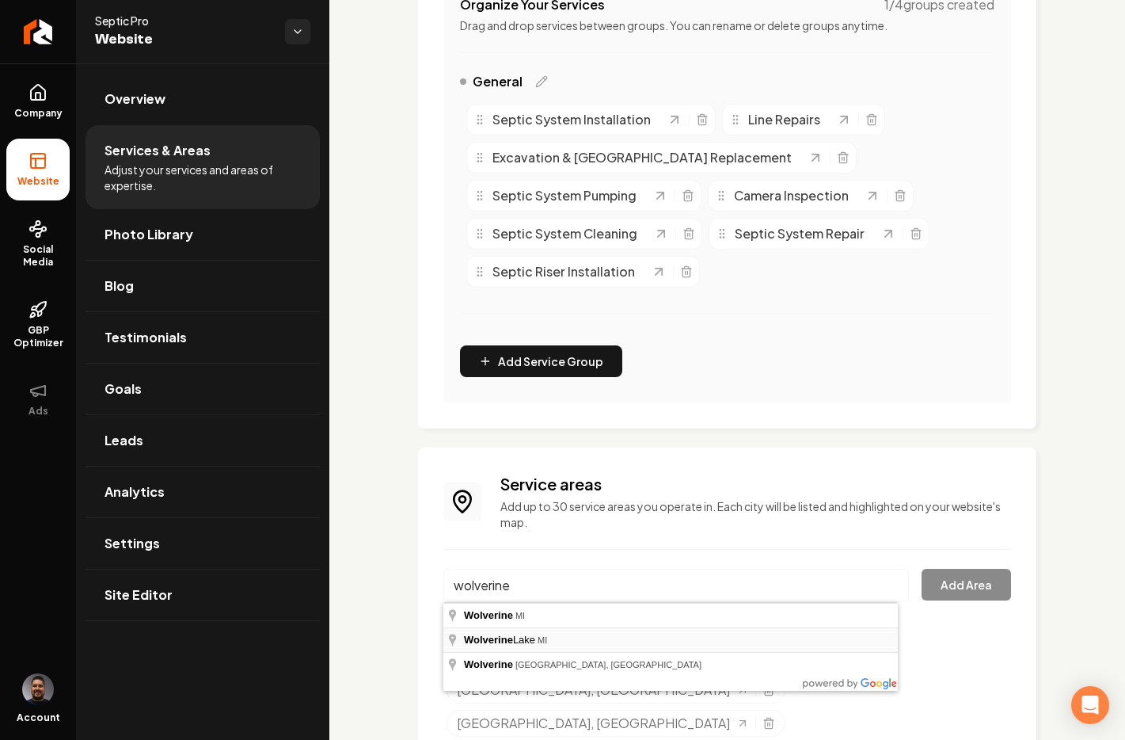
type input "[GEOGRAPHIC_DATA], [GEOGRAPHIC_DATA]"
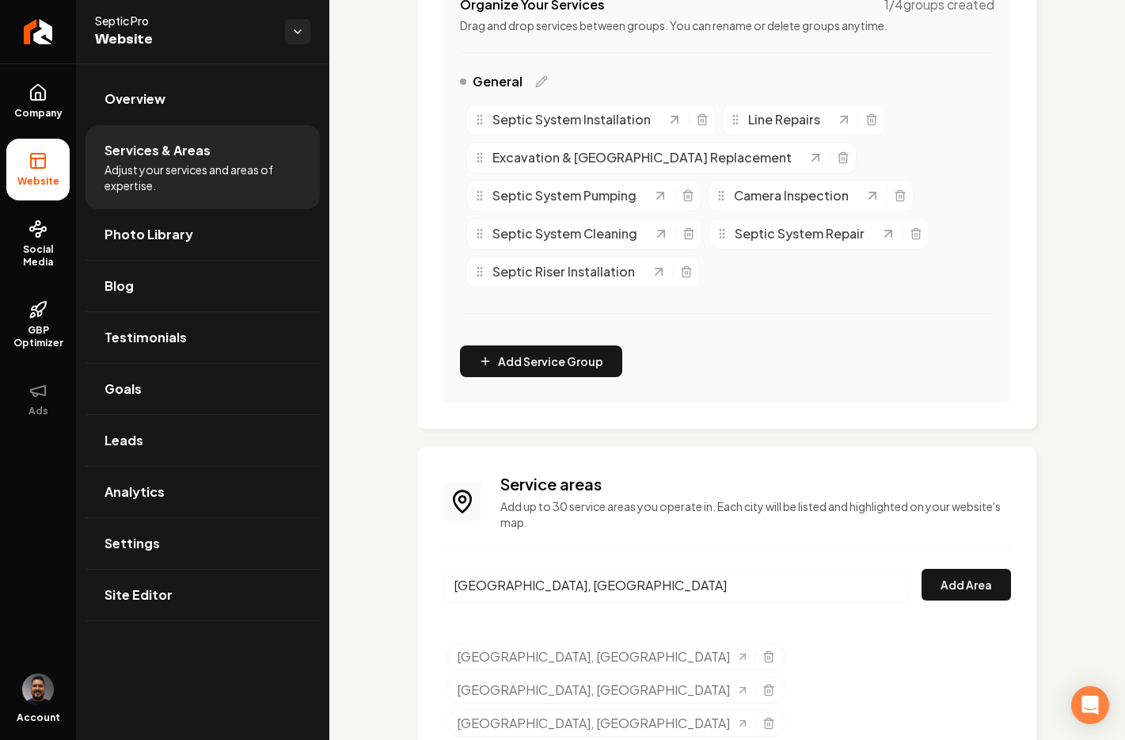
click at [634, 591] on input "[GEOGRAPHIC_DATA], [GEOGRAPHIC_DATA]" at bounding box center [677, 585] width 466 height 33
click at [945, 587] on button "Add Area" at bounding box center [966, 585] width 89 height 32
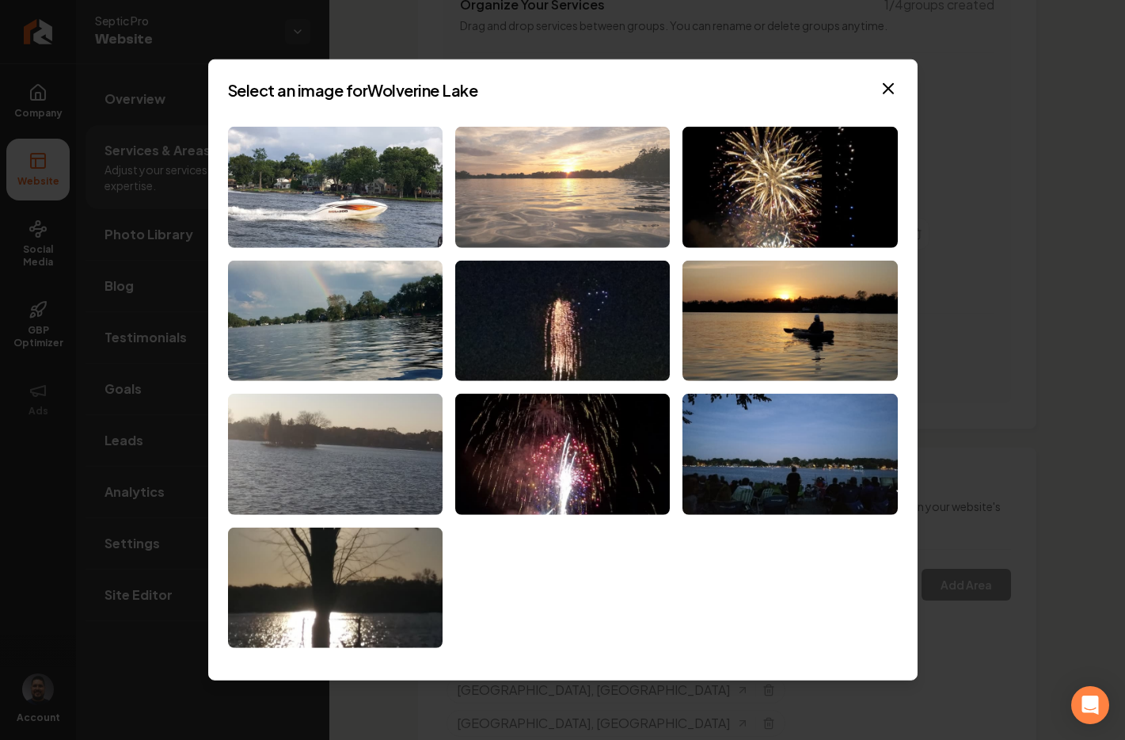
click at [511, 160] on img at bounding box center [562, 187] width 215 height 121
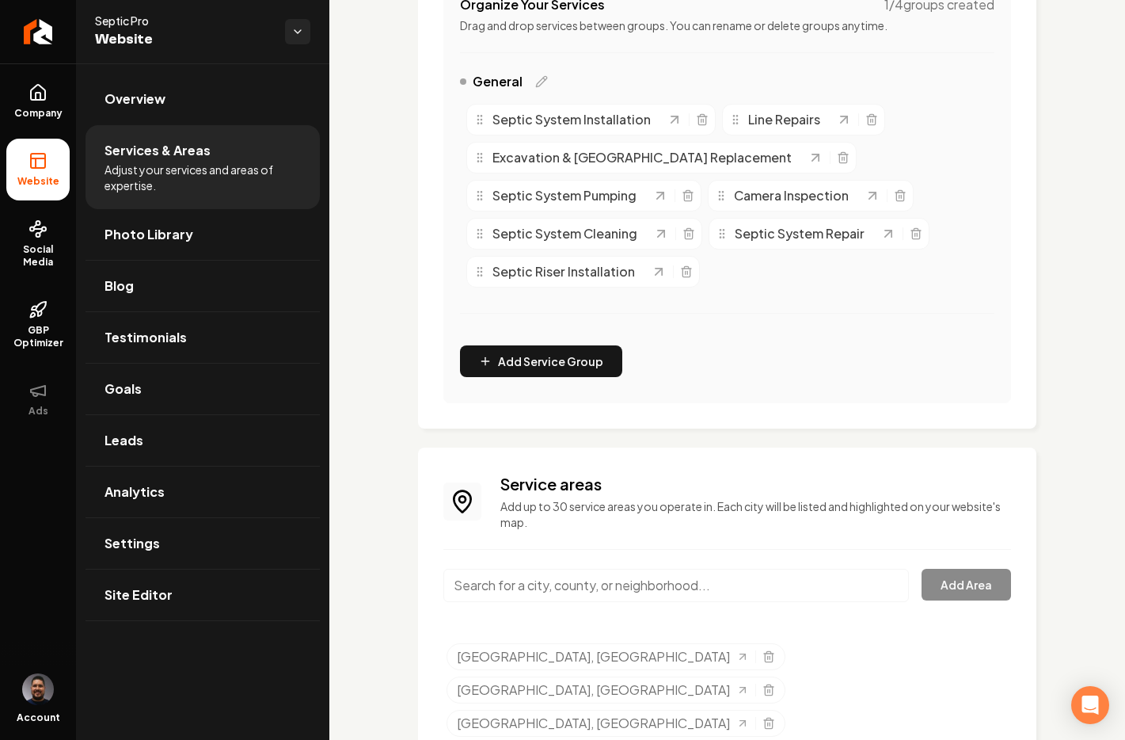
click at [556, 591] on input "Main content area" at bounding box center [677, 585] width 466 height 33
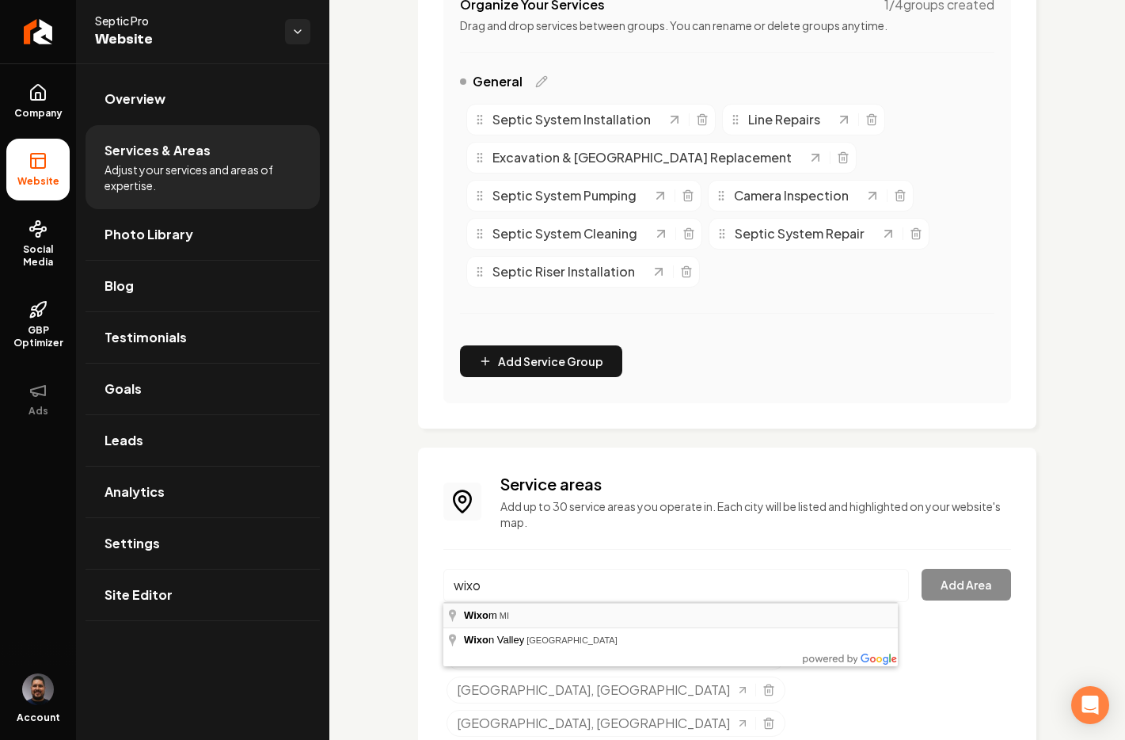
type input "Wixom, [GEOGRAPHIC_DATA]"
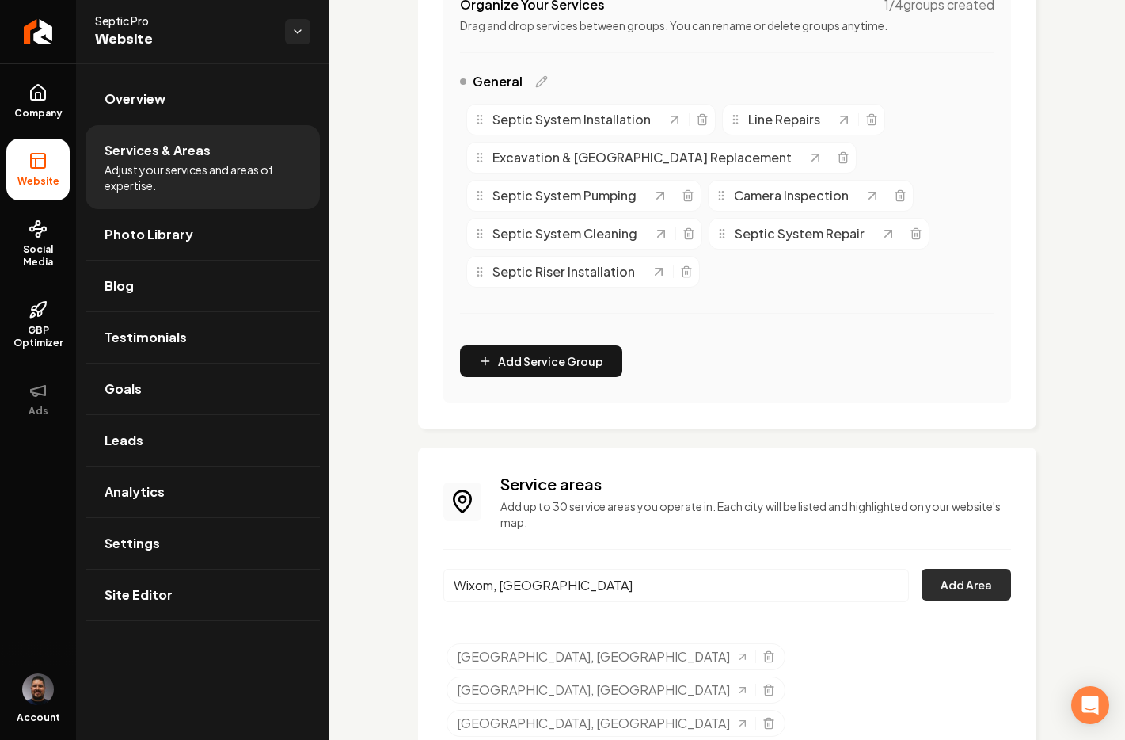
click at [943, 595] on button "Add Area" at bounding box center [966, 585] width 89 height 32
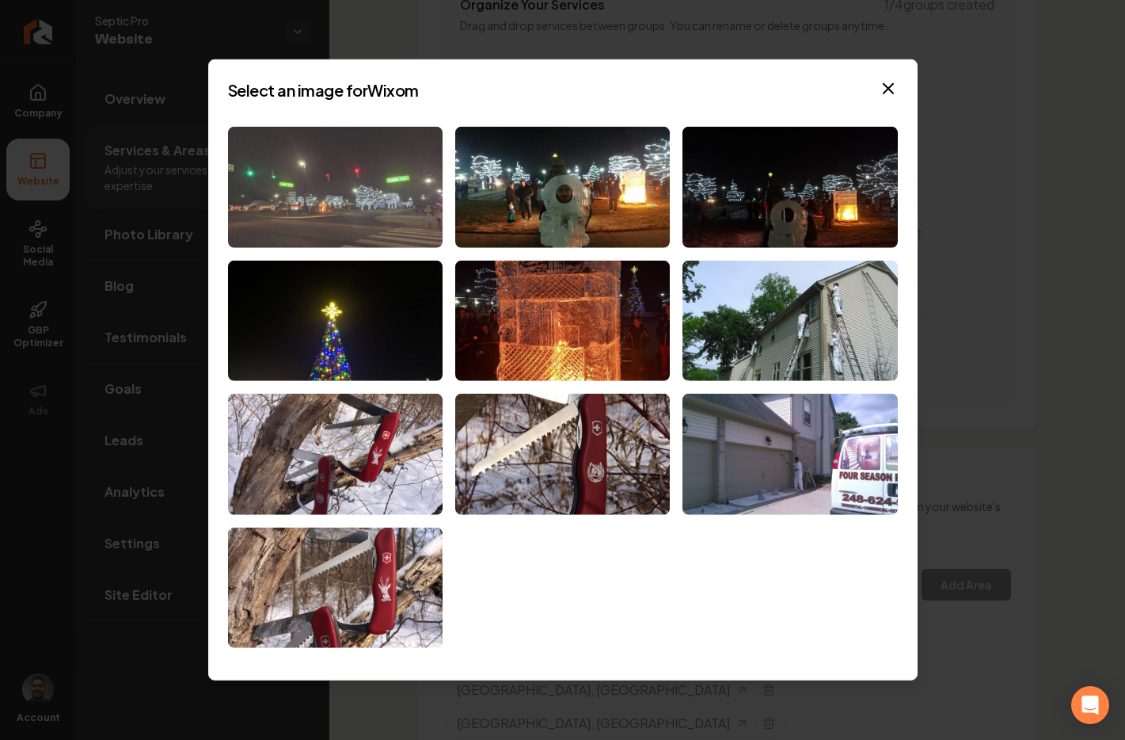
click at [304, 227] on img at bounding box center [335, 187] width 215 height 121
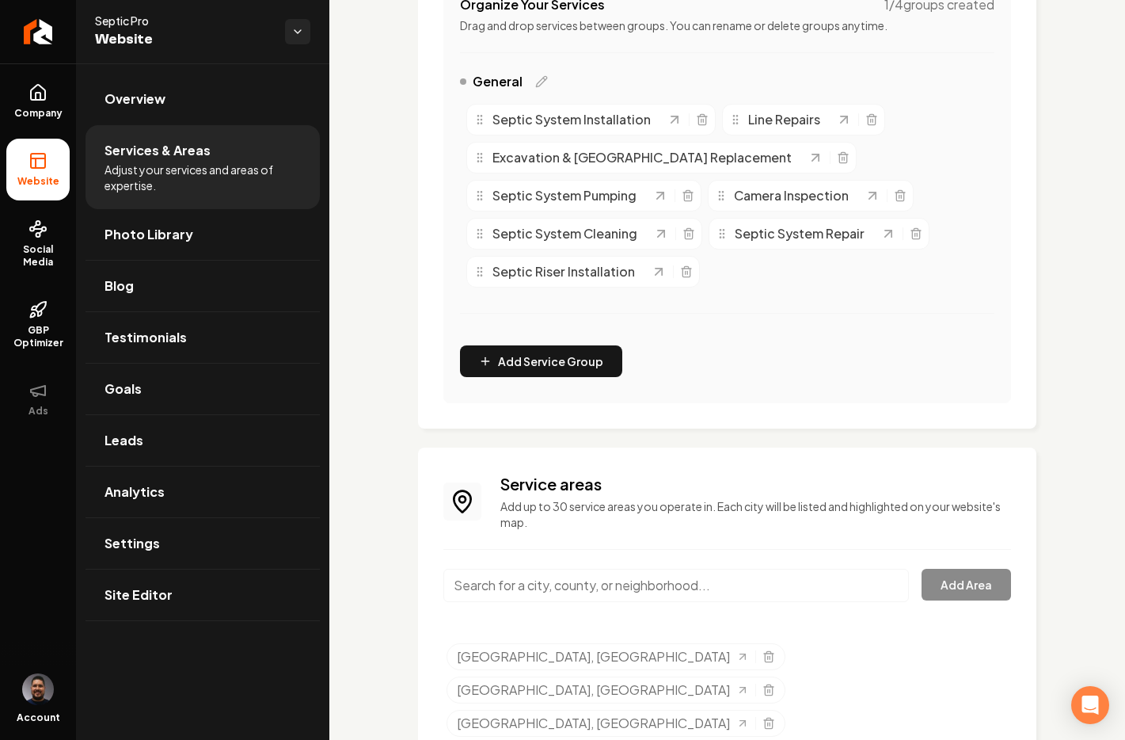
click at [722, 589] on input "Main content area" at bounding box center [677, 585] width 466 height 33
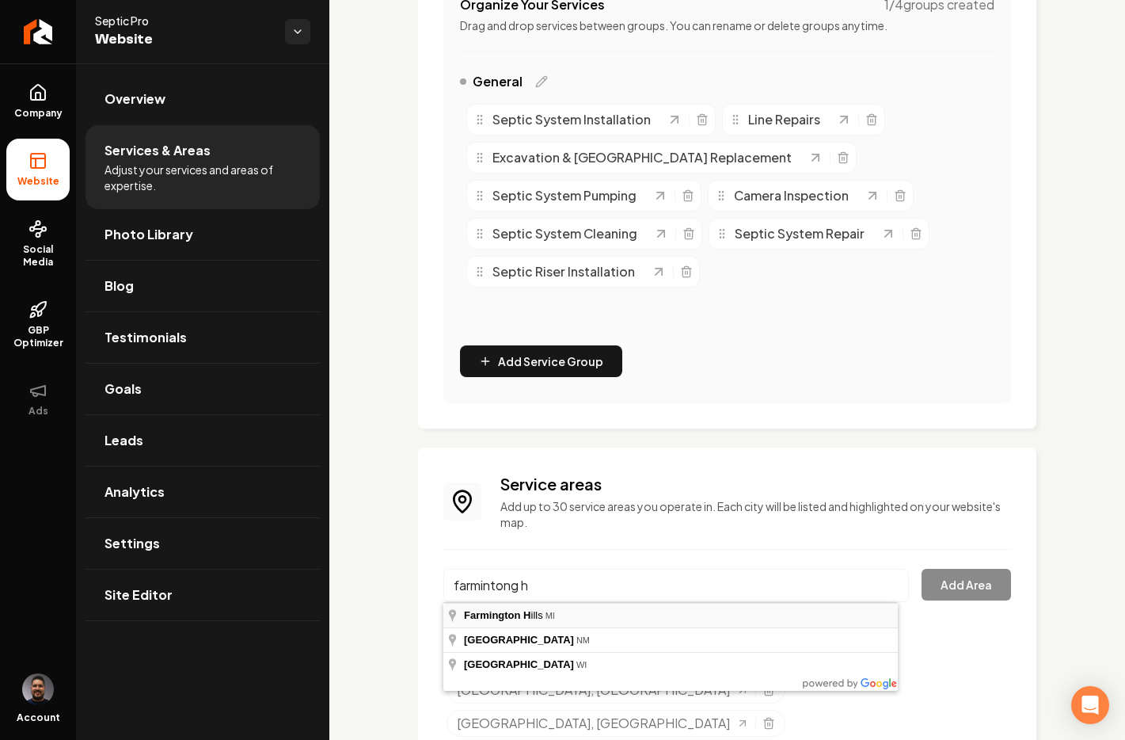
type input "[GEOGRAPHIC_DATA], [GEOGRAPHIC_DATA]"
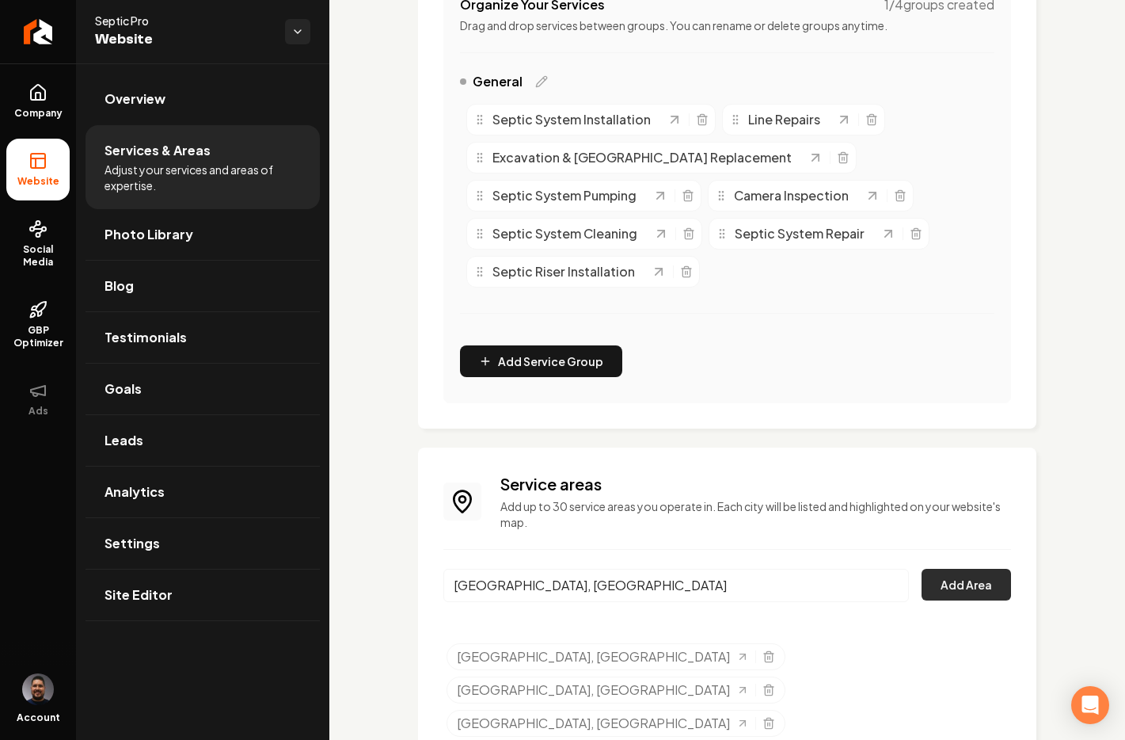
click at [933, 577] on button "Add Area" at bounding box center [966, 585] width 89 height 32
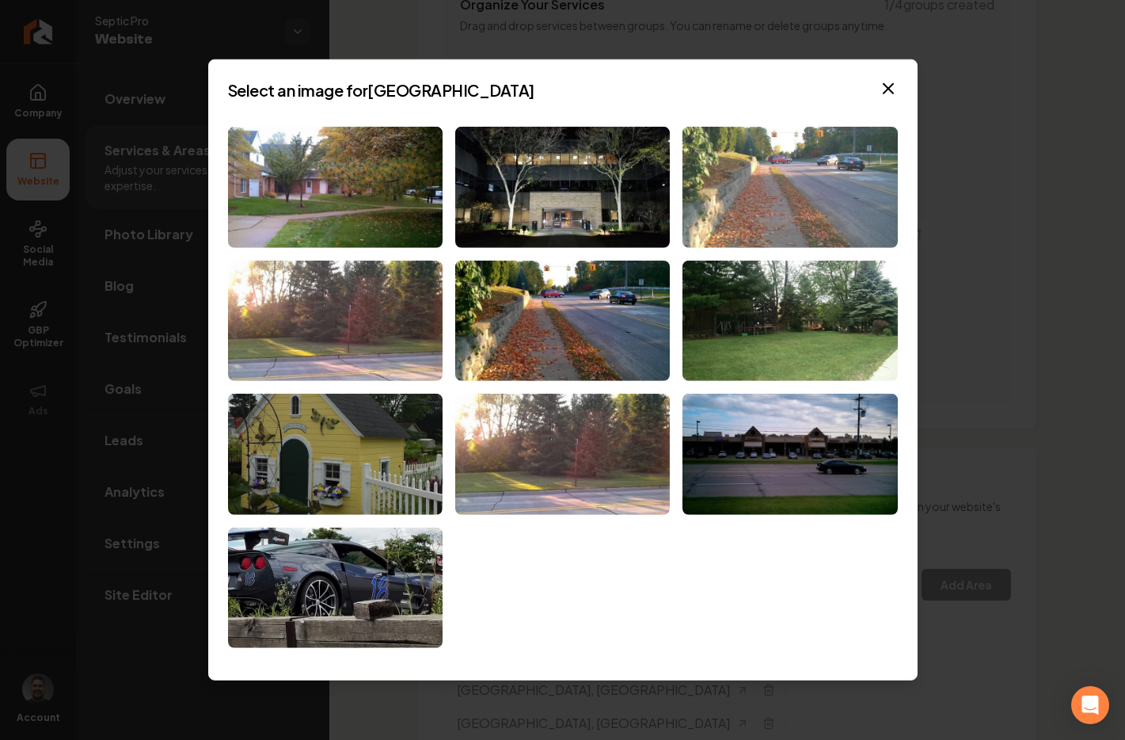
click at [820, 154] on img at bounding box center [790, 187] width 215 height 121
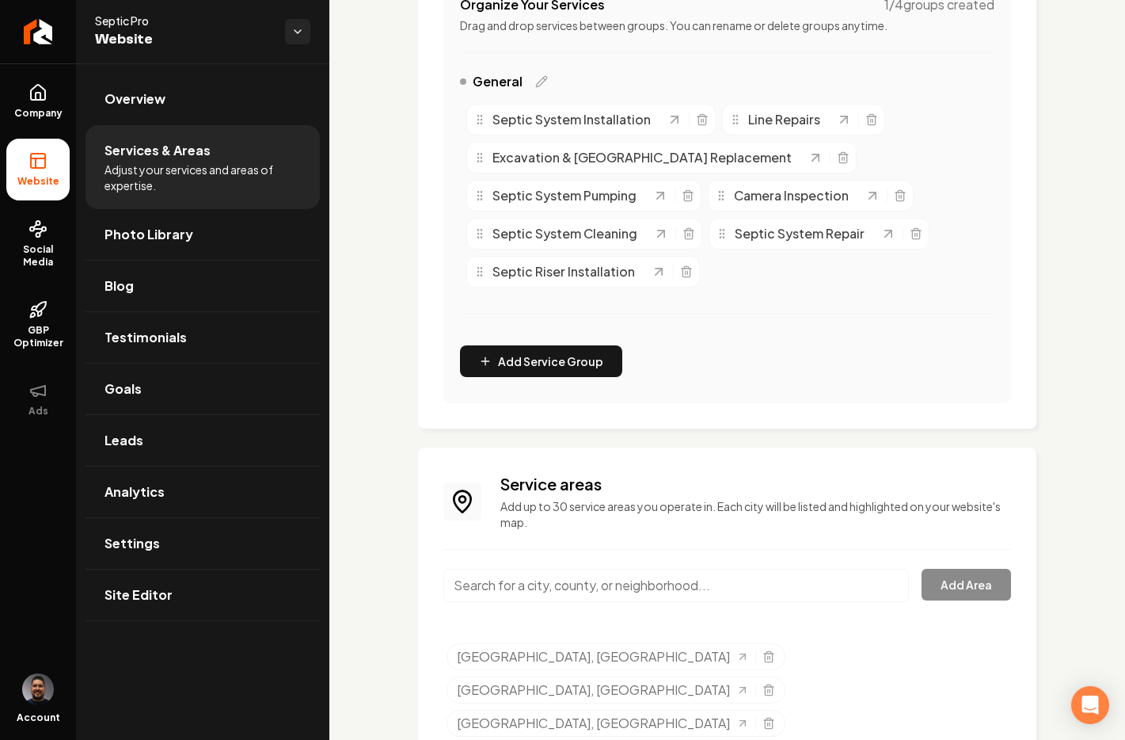
click at [637, 604] on div "Main content area" at bounding box center [677, 595] width 466 height 52
click at [624, 592] on input "Main content area" at bounding box center [677, 585] width 466 height 33
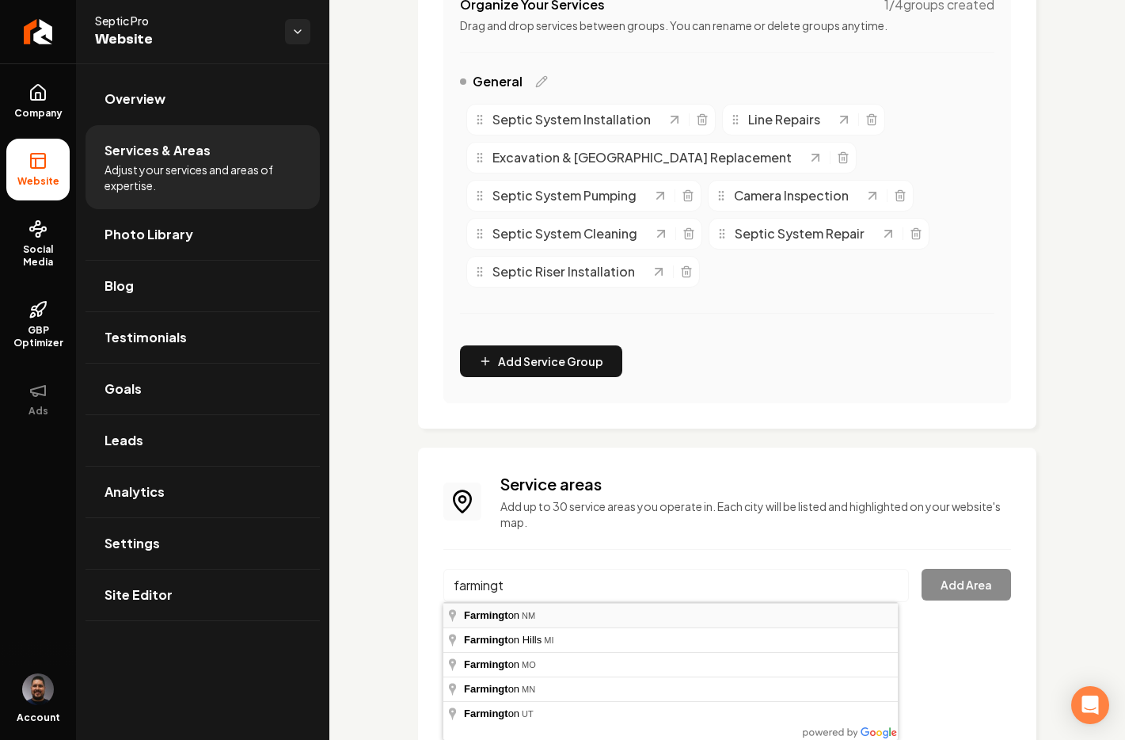
type input "[GEOGRAPHIC_DATA], [GEOGRAPHIC_DATA]"
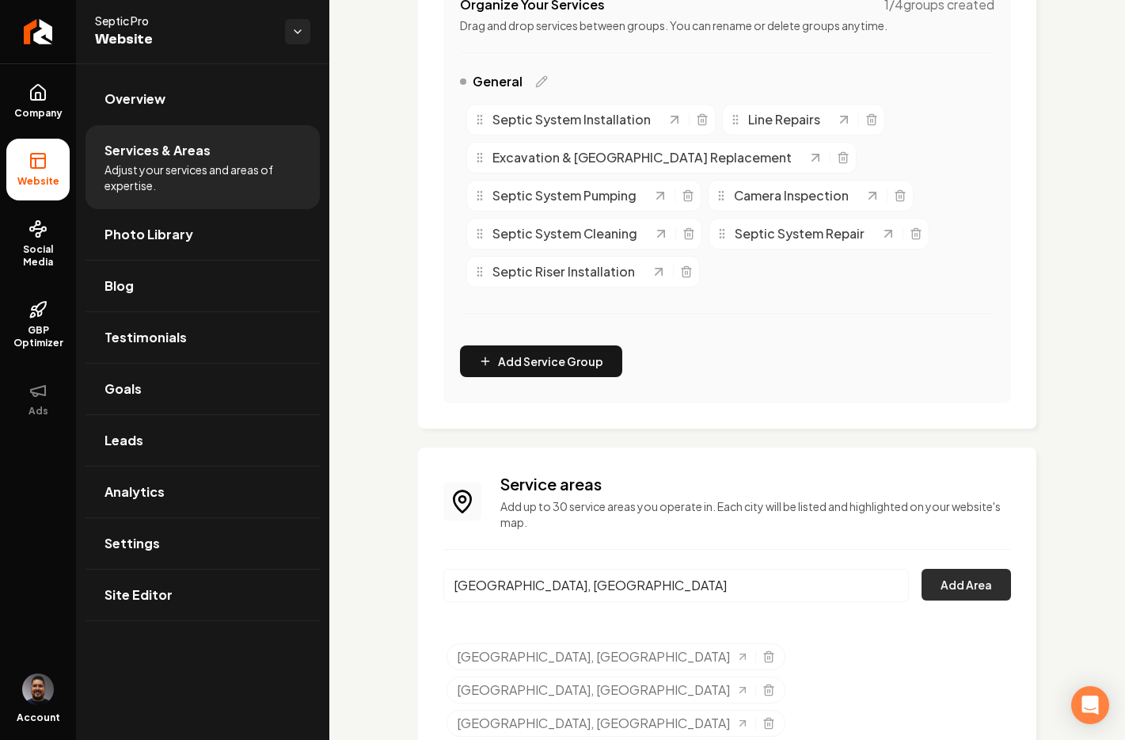
click at [939, 583] on button "Add Area" at bounding box center [966, 585] width 89 height 32
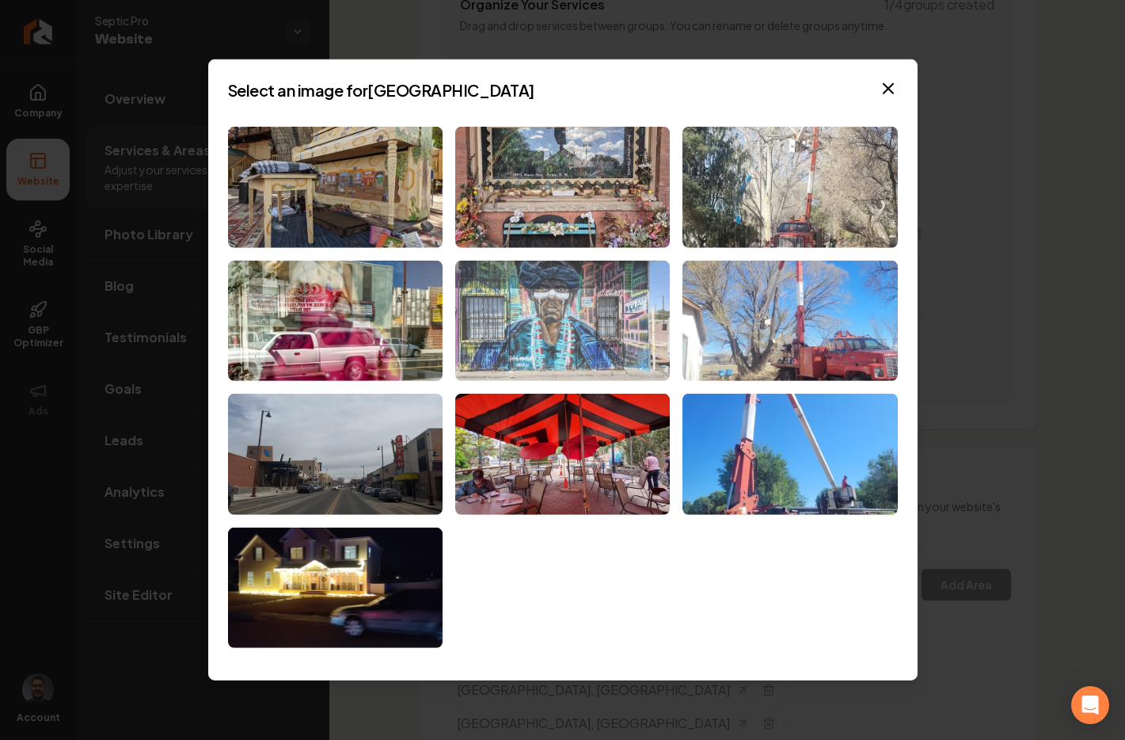
click at [562, 332] on img at bounding box center [562, 320] width 215 height 121
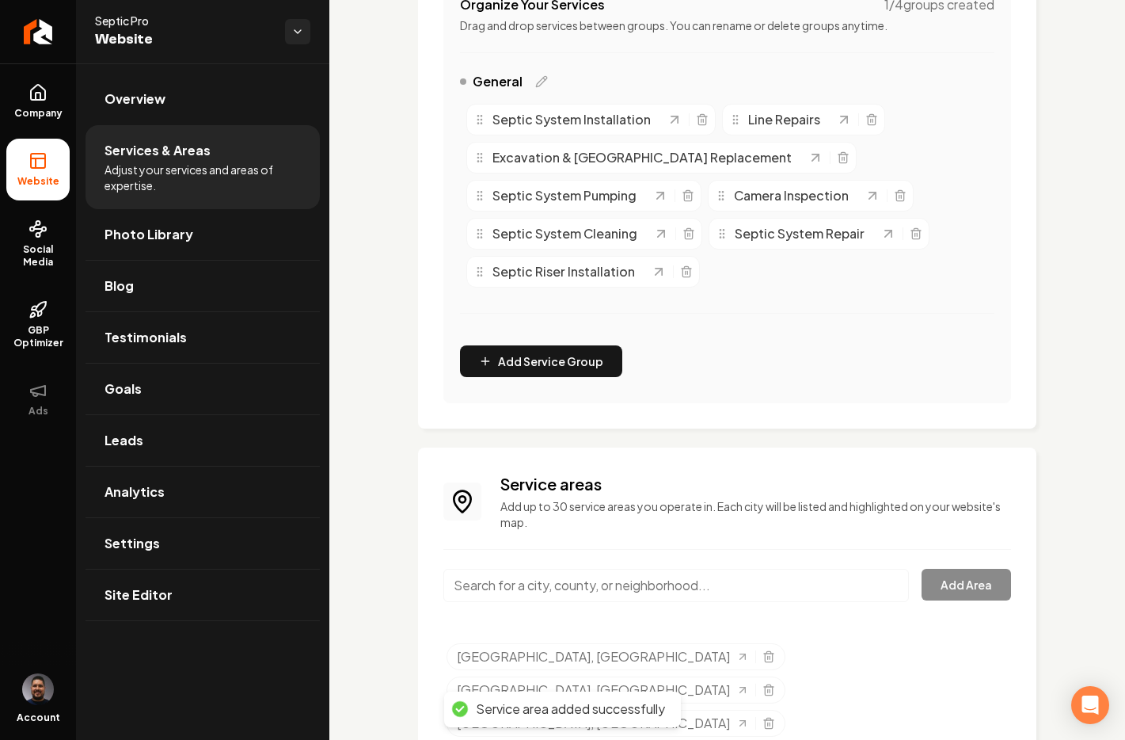
click at [538, 592] on input "Main content area" at bounding box center [677, 585] width 466 height 33
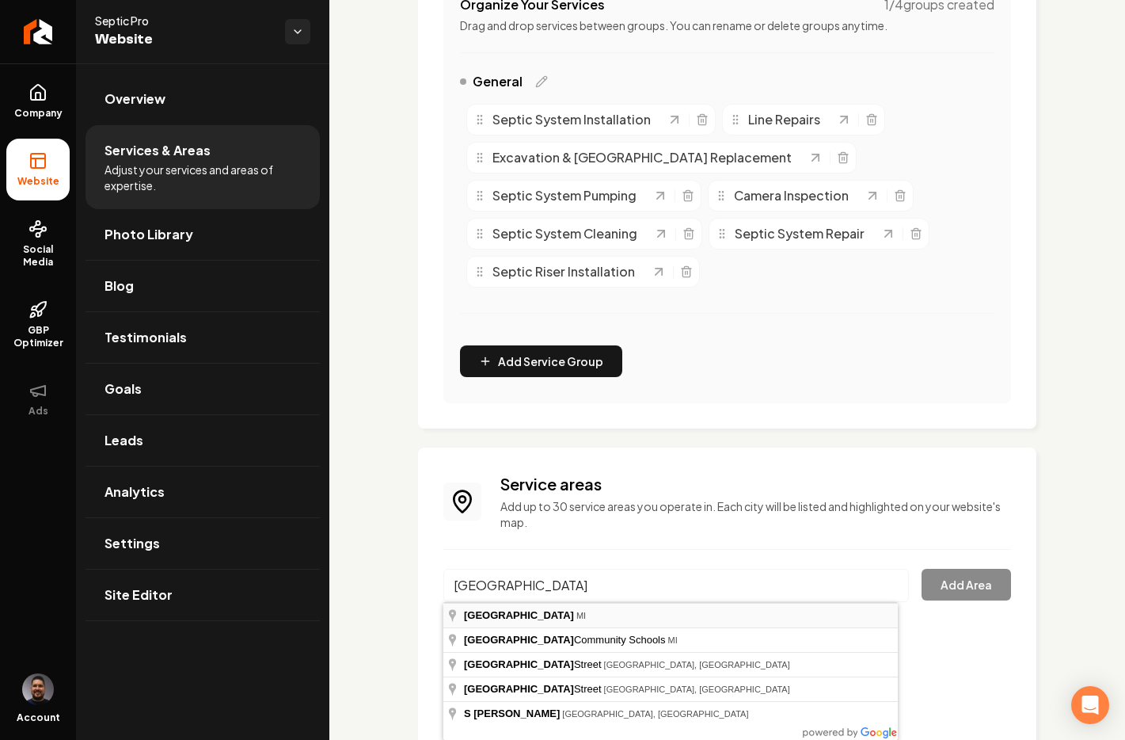
type input "[GEOGRAPHIC_DATA], [GEOGRAPHIC_DATA]"
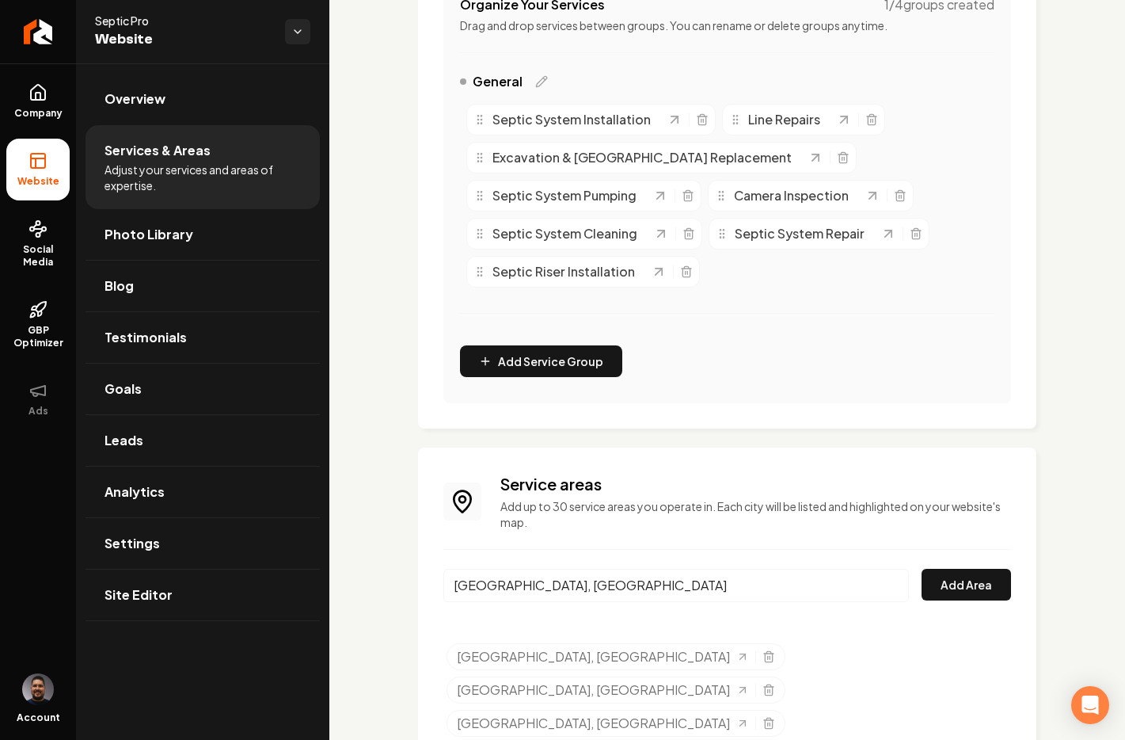
click at [566, 587] on input "[GEOGRAPHIC_DATA], [GEOGRAPHIC_DATA]" at bounding box center [677, 585] width 466 height 33
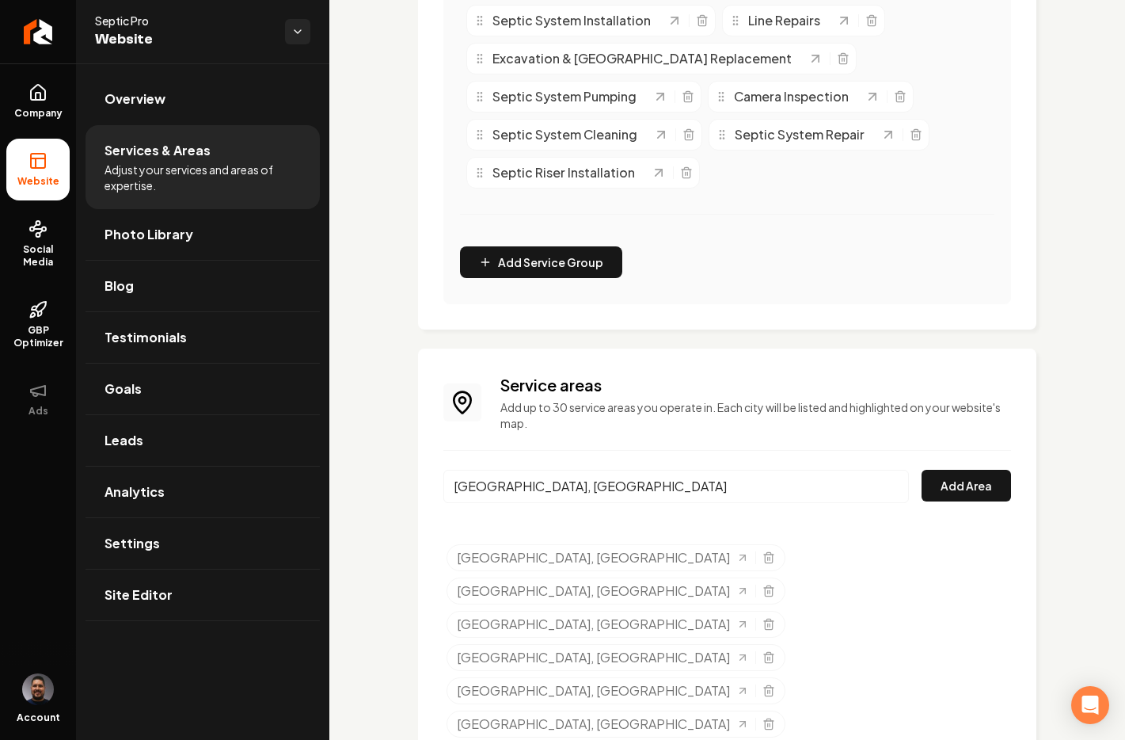
scroll to position [456, 0]
click at [647, 486] on input "[GEOGRAPHIC_DATA], [GEOGRAPHIC_DATA]" at bounding box center [677, 485] width 466 height 33
click at [952, 483] on button "Add Area" at bounding box center [966, 485] width 89 height 32
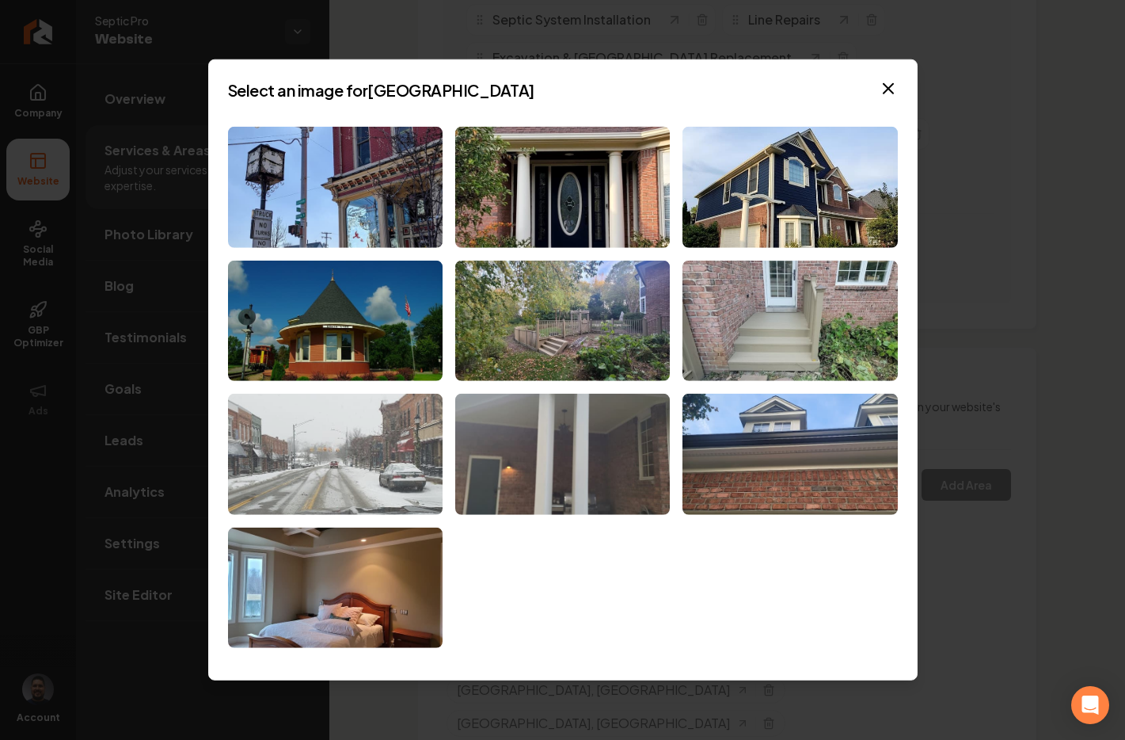
click at [390, 459] on img at bounding box center [335, 454] width 215 height 121
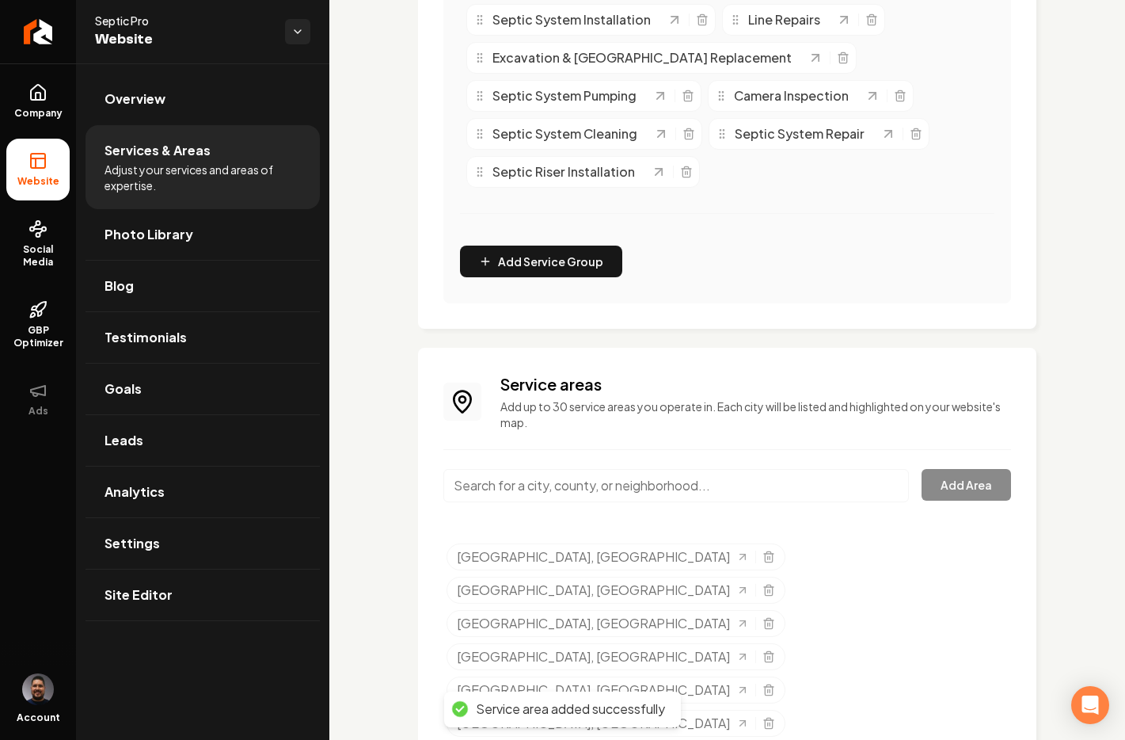
click at [596, 472] on input "Main content area" at bounding box center [677, 485] width 466 height 33
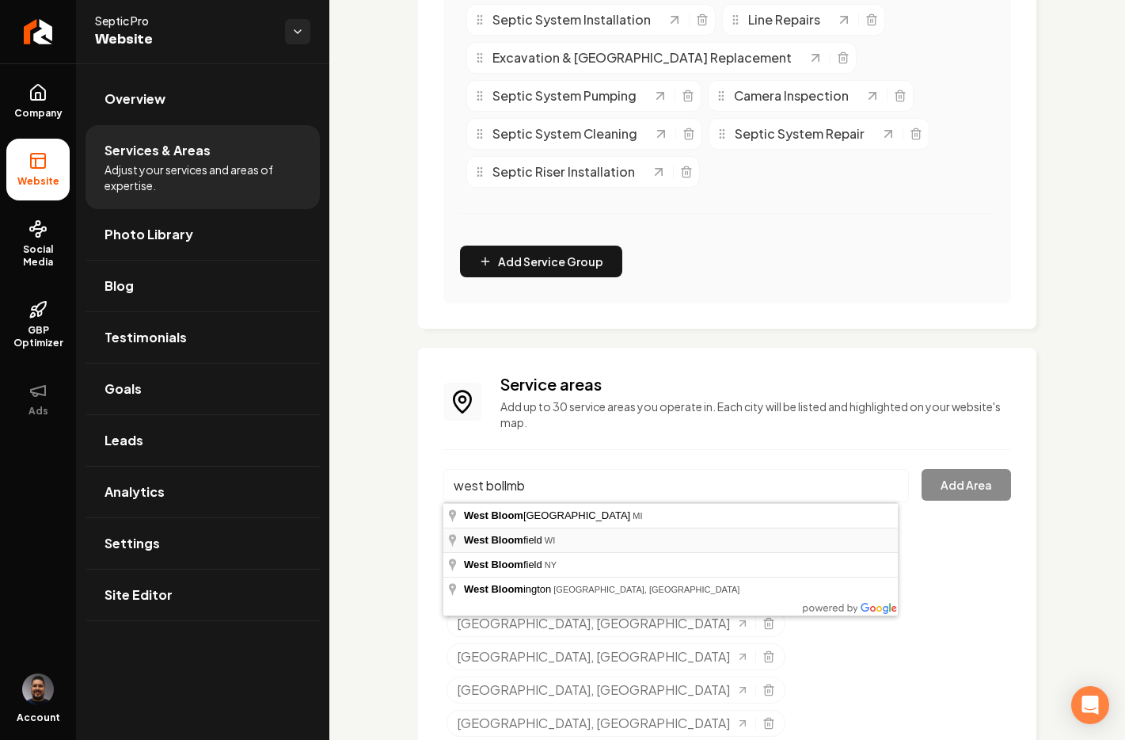
type input "[GEOGRAPHIC_DATA], [GEOGRAPHIC_DATA]"
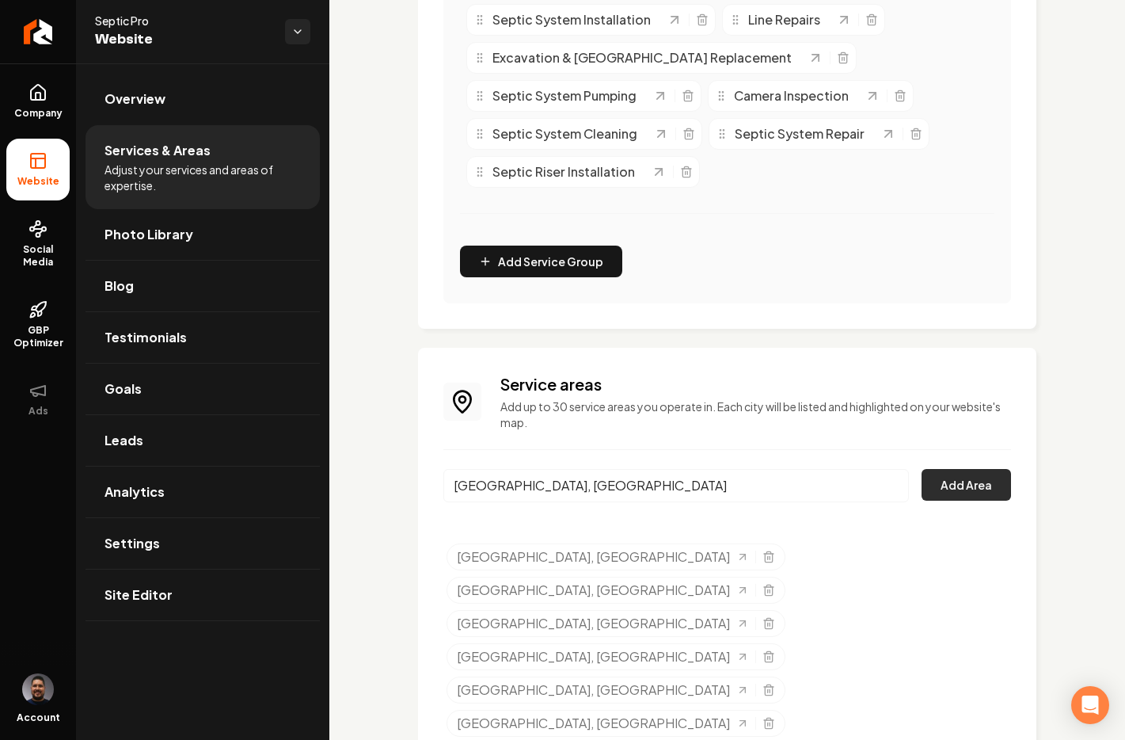
click at [962, 486] on button "Add Area" at bounding box center [966, 485] width 89 height 32
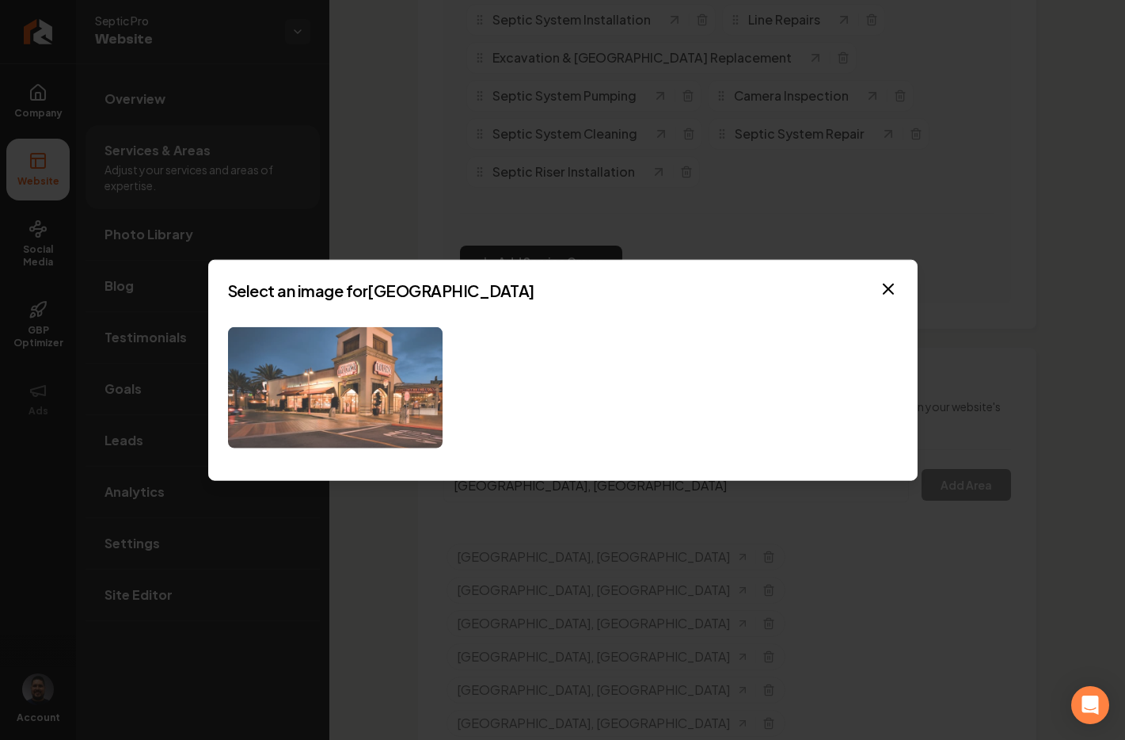
click at [329, 380] on img at bounding box center [335, 387] width 215 height 121
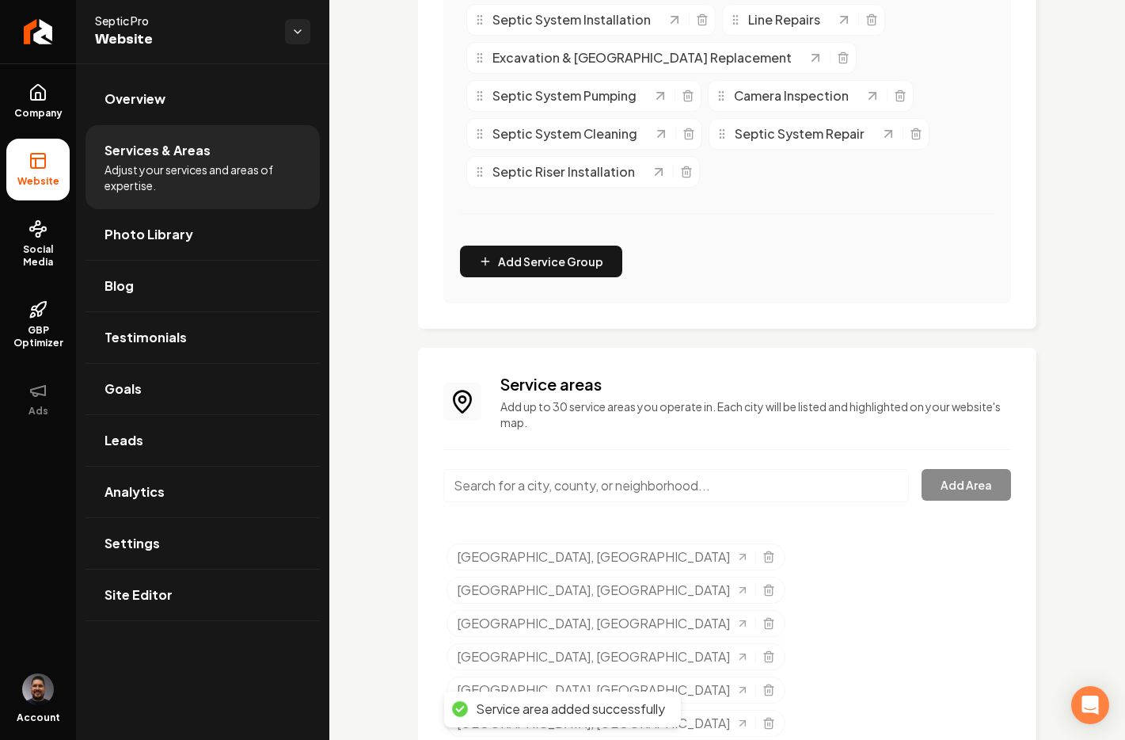
click at [619, 485] on input "Main content area" at bounding box center [677, 485] width 466 height 33
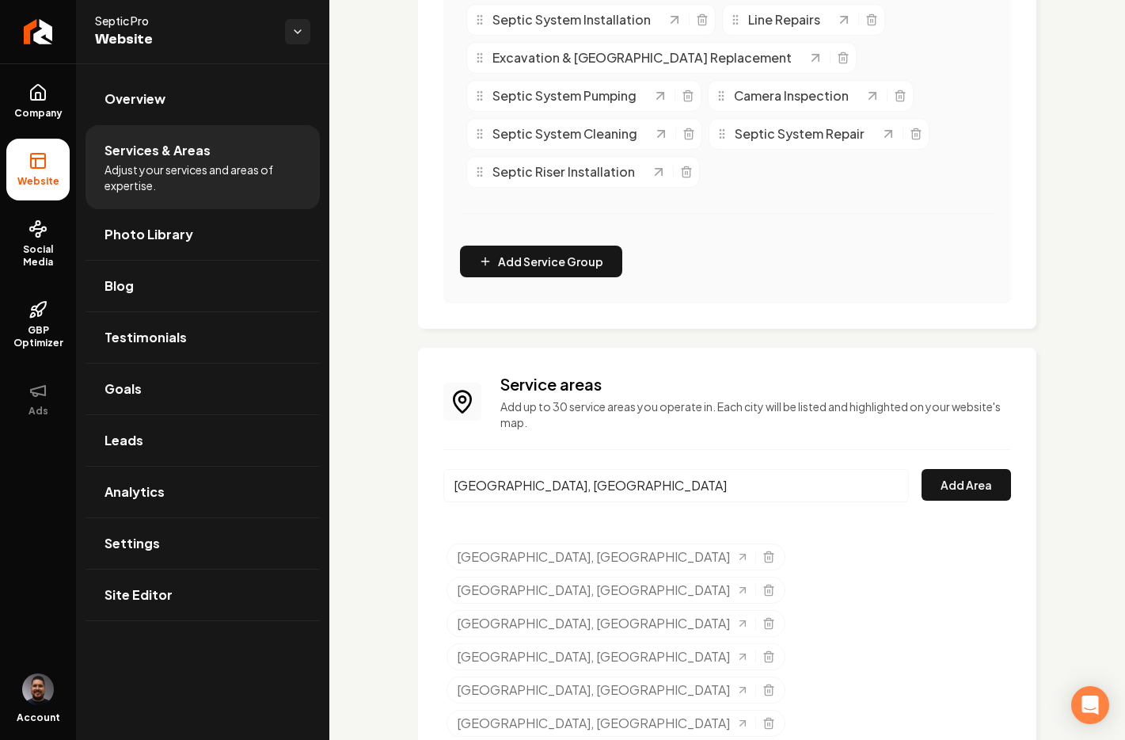
click at [576, 493] on input "Waterford, WI" at bounding box center [677, 485] width 466 height 33
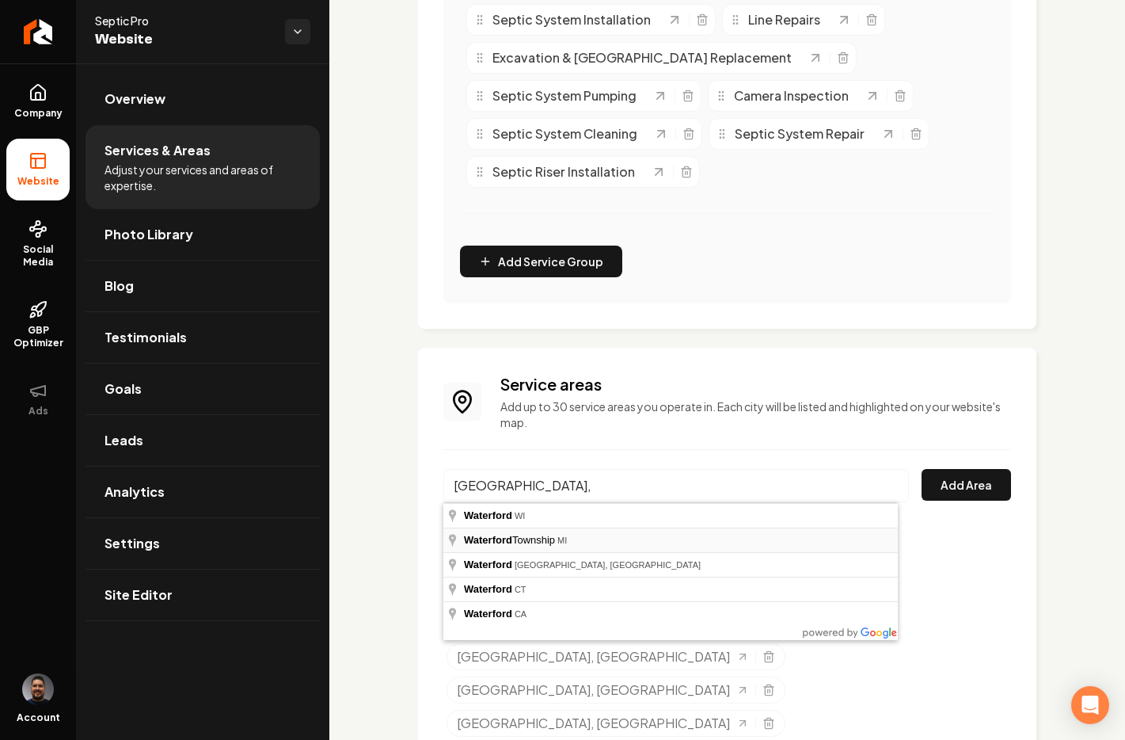
type input "[GEOGRAPHIC_DATA], [GEOGRAPHIC_DATA]"
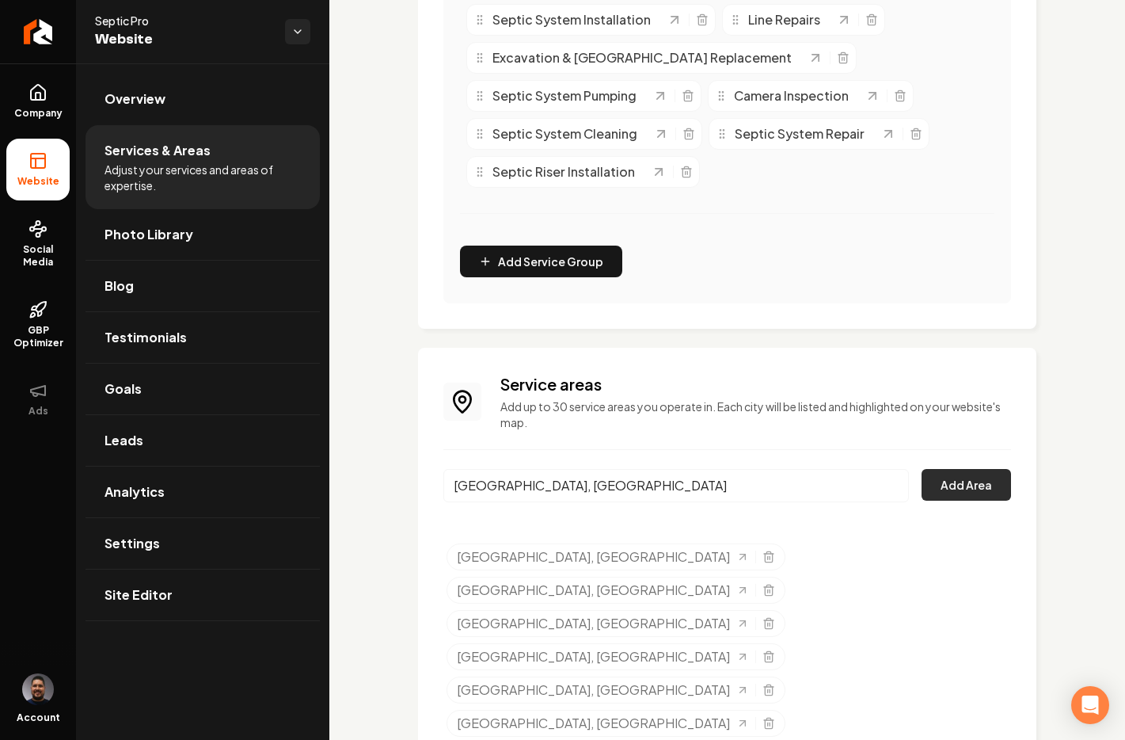
click at [937, 486] on button "Add Area" at bounding box center [966, 485] width 89 height 32
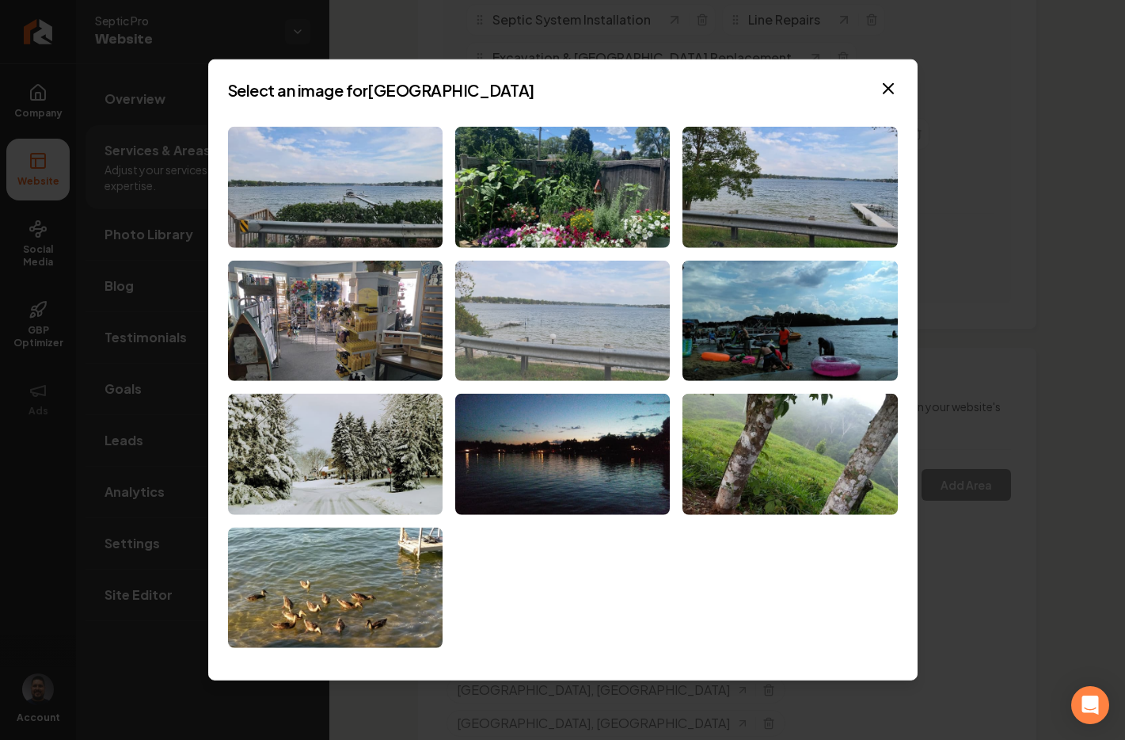
click at [555, 341] on img at bounding box center [562, 320] width 215 height 121
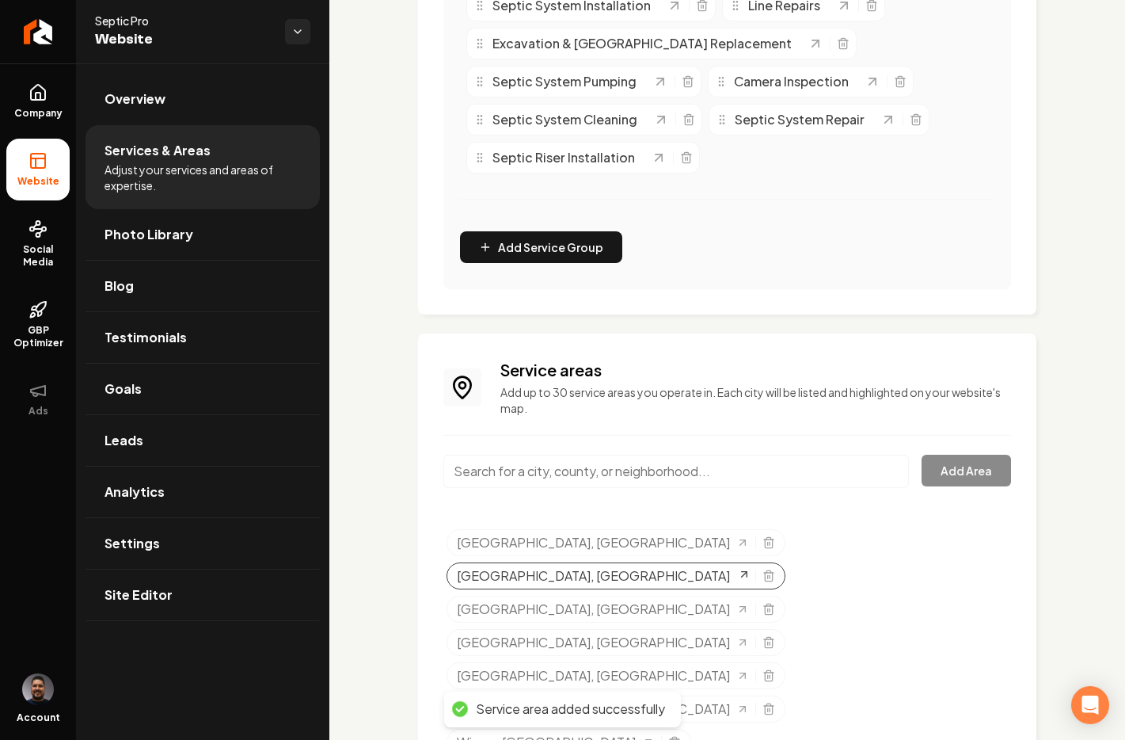
scroll to position [489, 0]
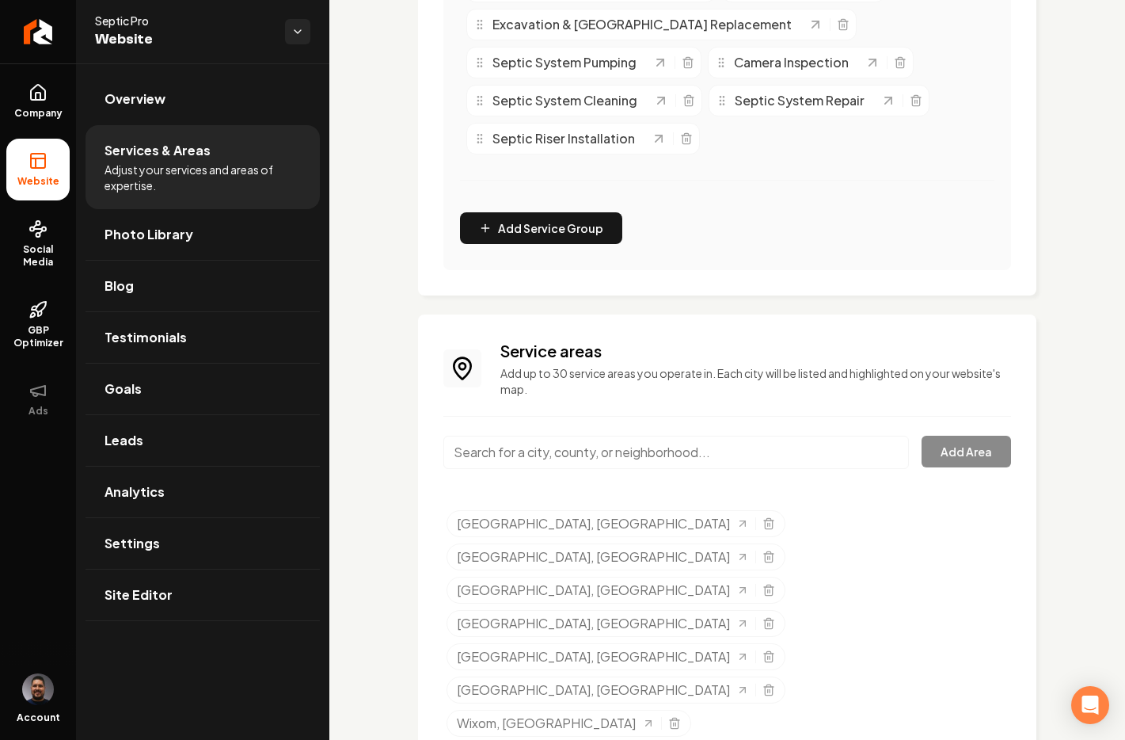
click at [486, 459] on input "Main content area" at bounding box center [677, 452] width 466 height 33
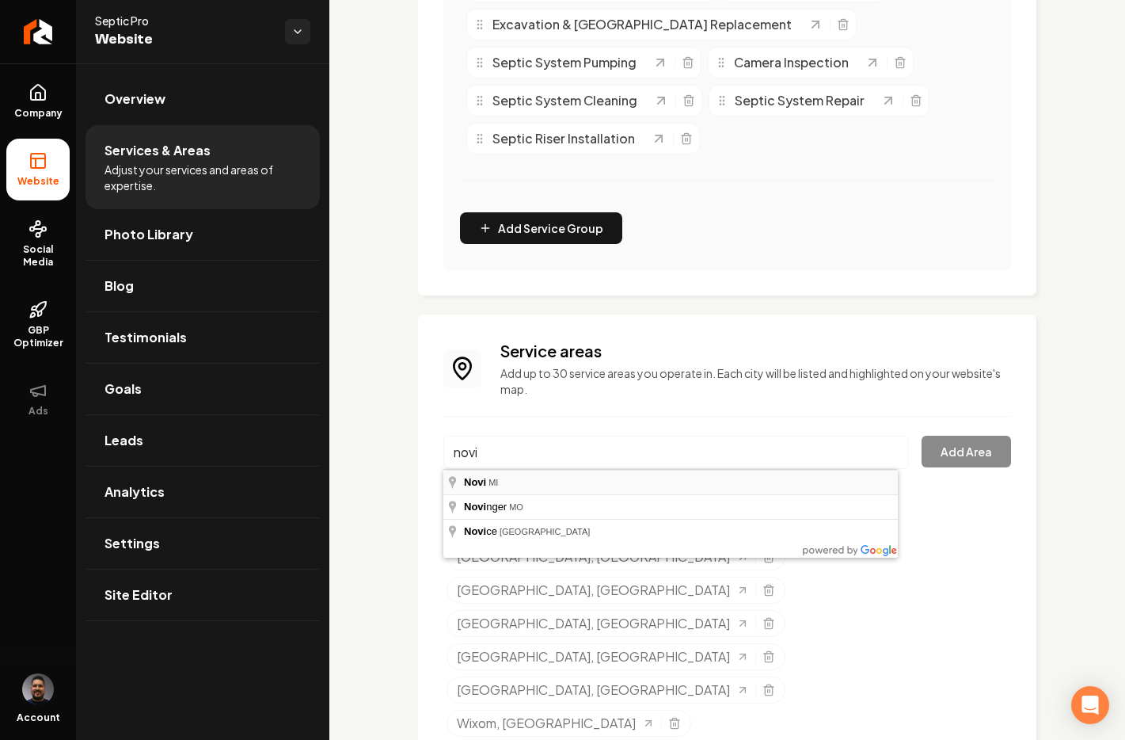
type input "[GEOGRAPHIC_DATA], [GEOGRAPHIC_DATA]"
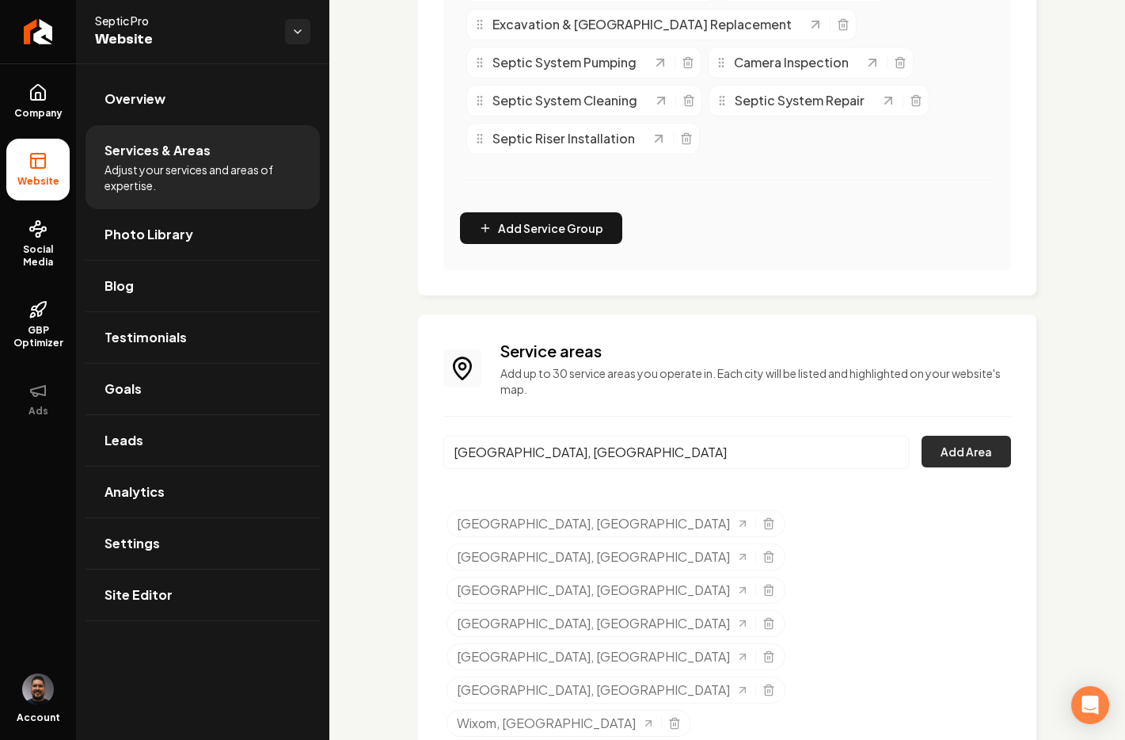
click at [962, 444] on button "Add Area" at bounding box center [966, 452] width 89 height 32
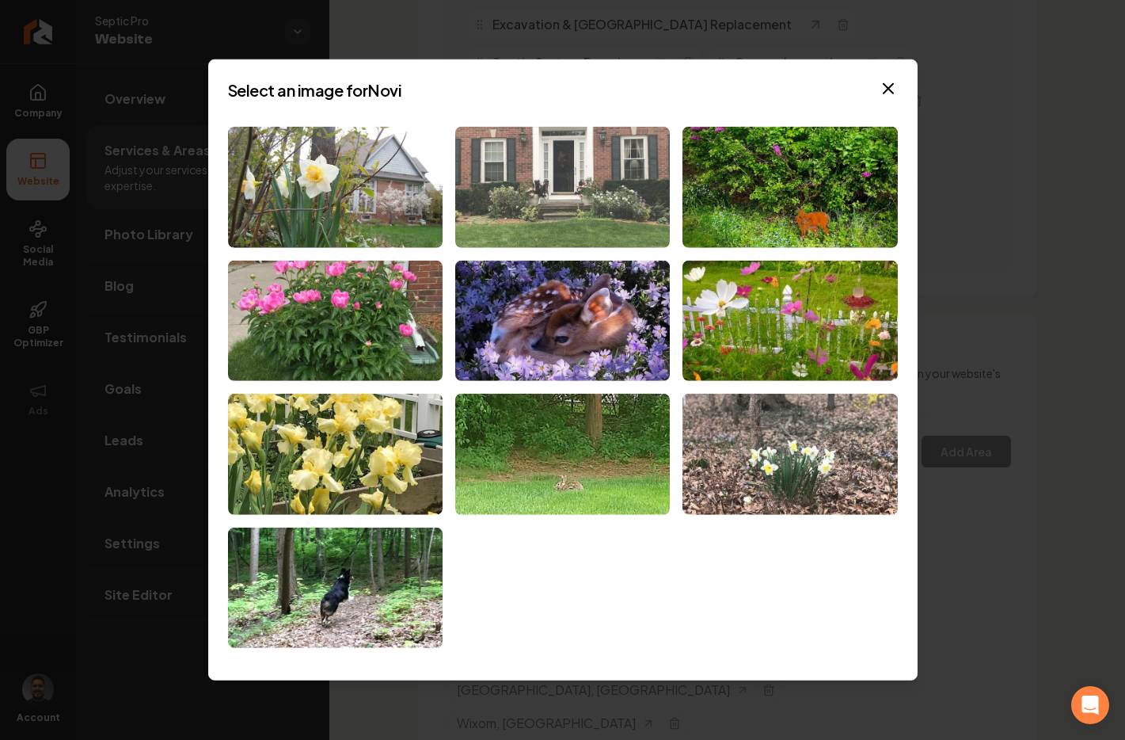
click at [620, 169] on img at bounding box center [562, 187] width 215 height 121
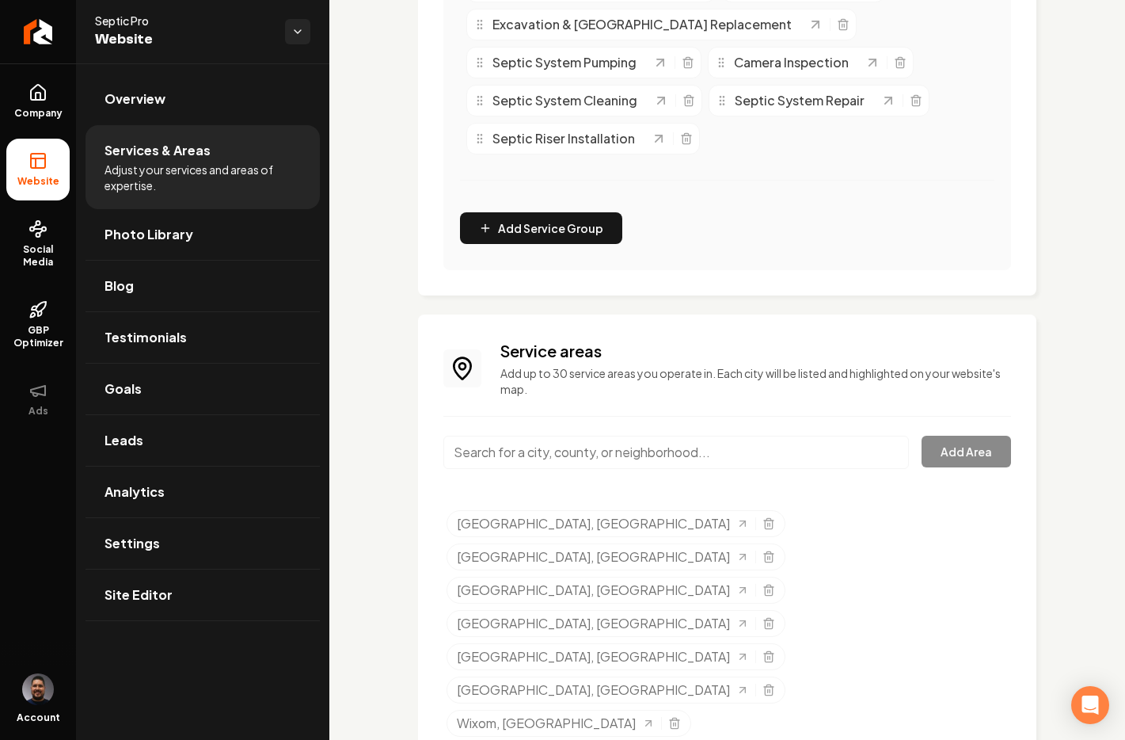
click at [536, 451] on input "Main content area" at bounding box center [677, 452] width 466 height 33
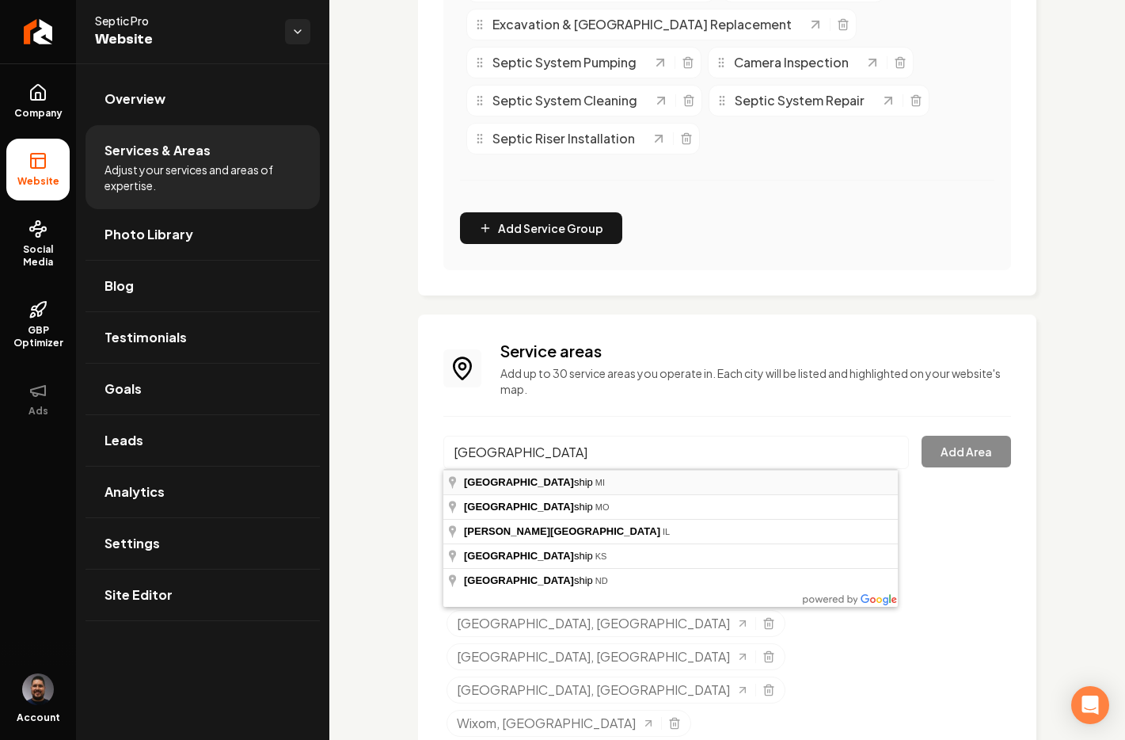
type input "[GEOGRAPHIC_DATA], [GEOGRAPHIC_DATA]"
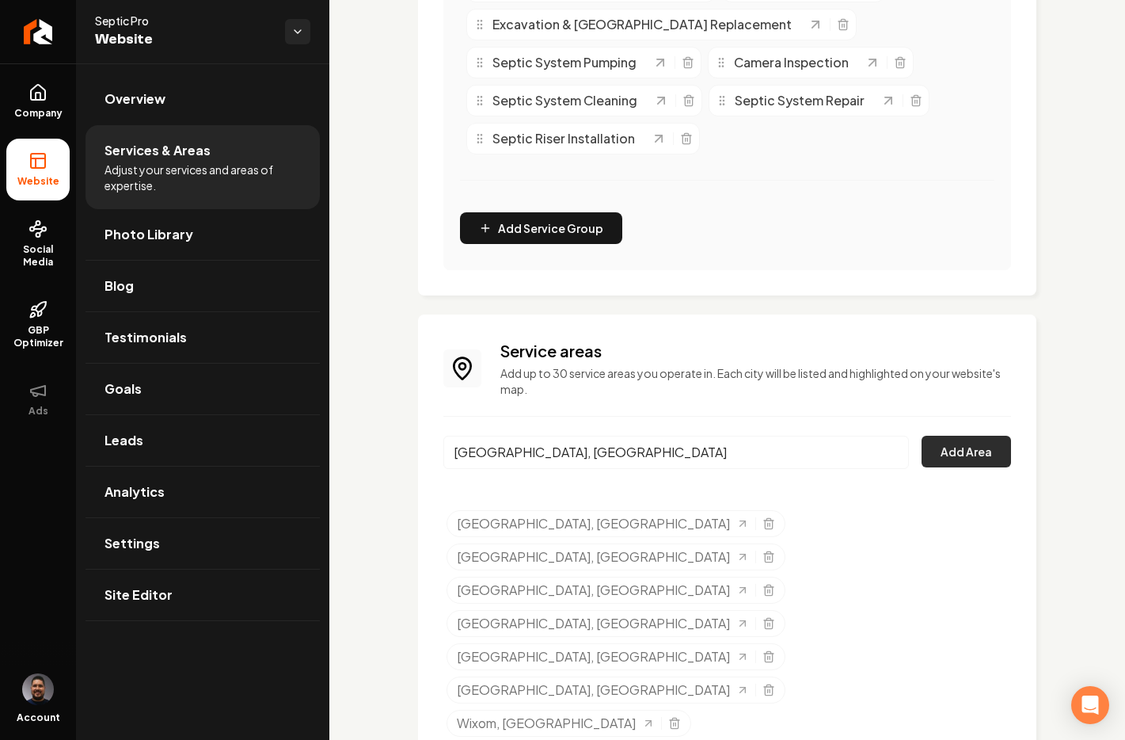
click at [943, 454] on button "Add Area" at bounding box center [966, 452] width 89 height 32
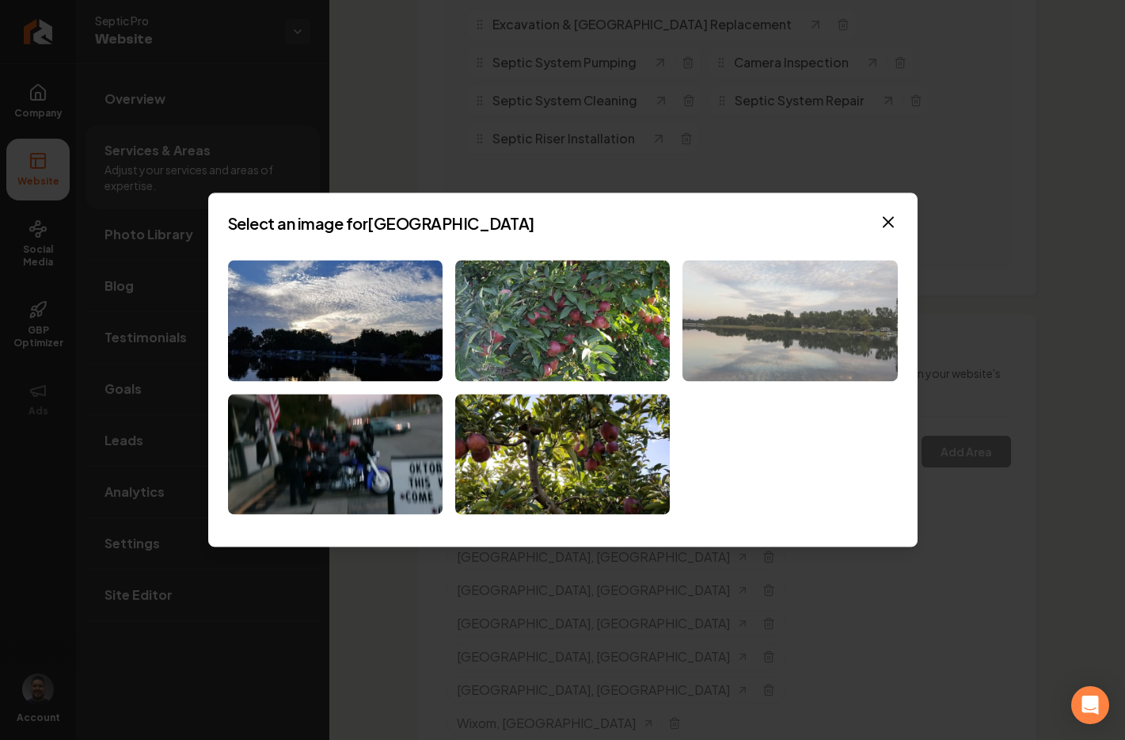
click at [715, 326] on img at bounding box center [790, 320] width 215 height 121
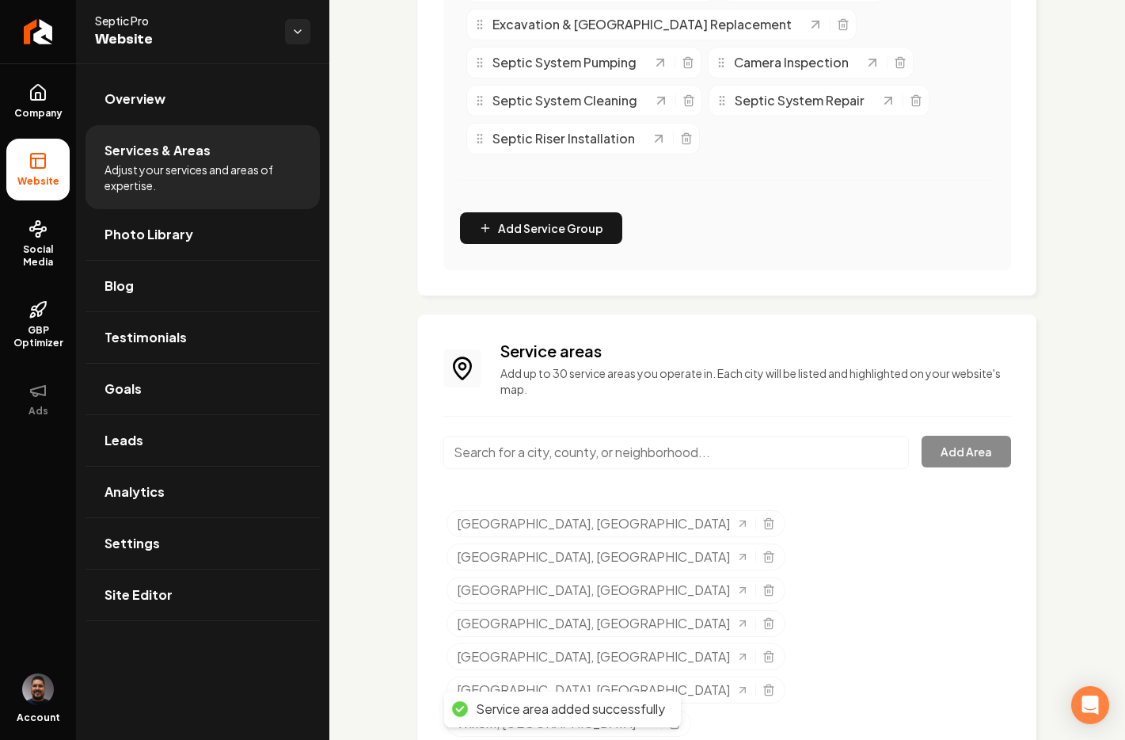
click at [667, 456] on input "Main content area" at bounding box center [677, 452] width 466 height 33
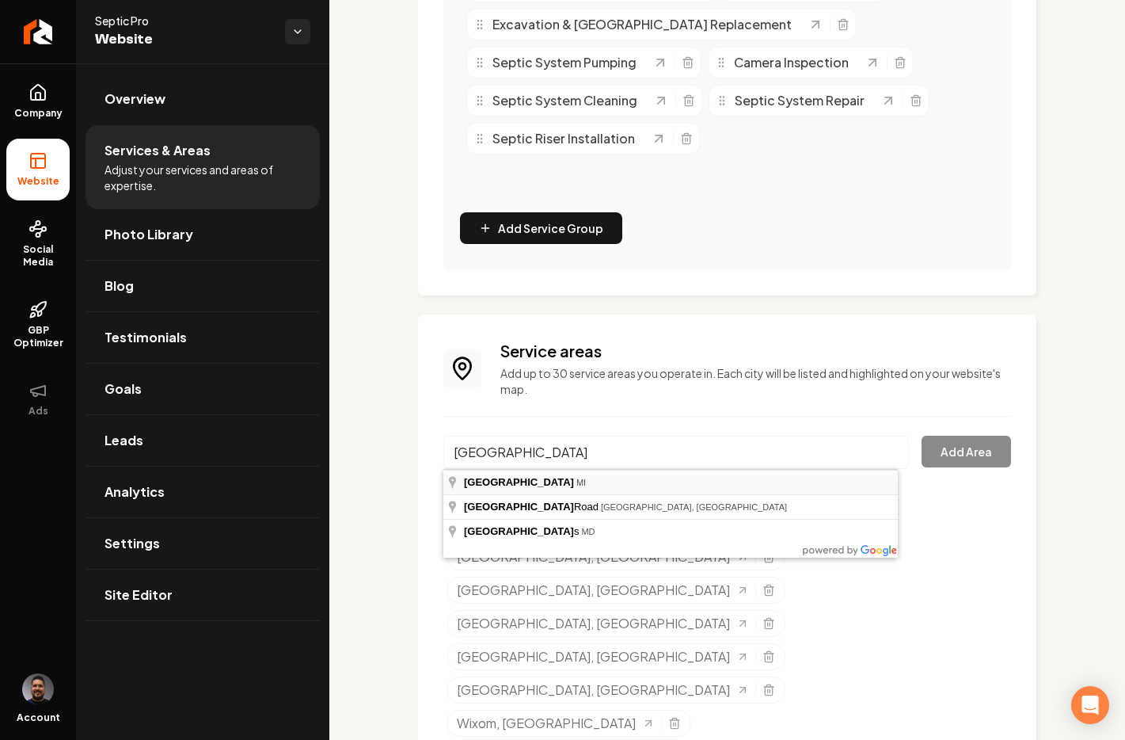
type input "Orchard Lake, MI"
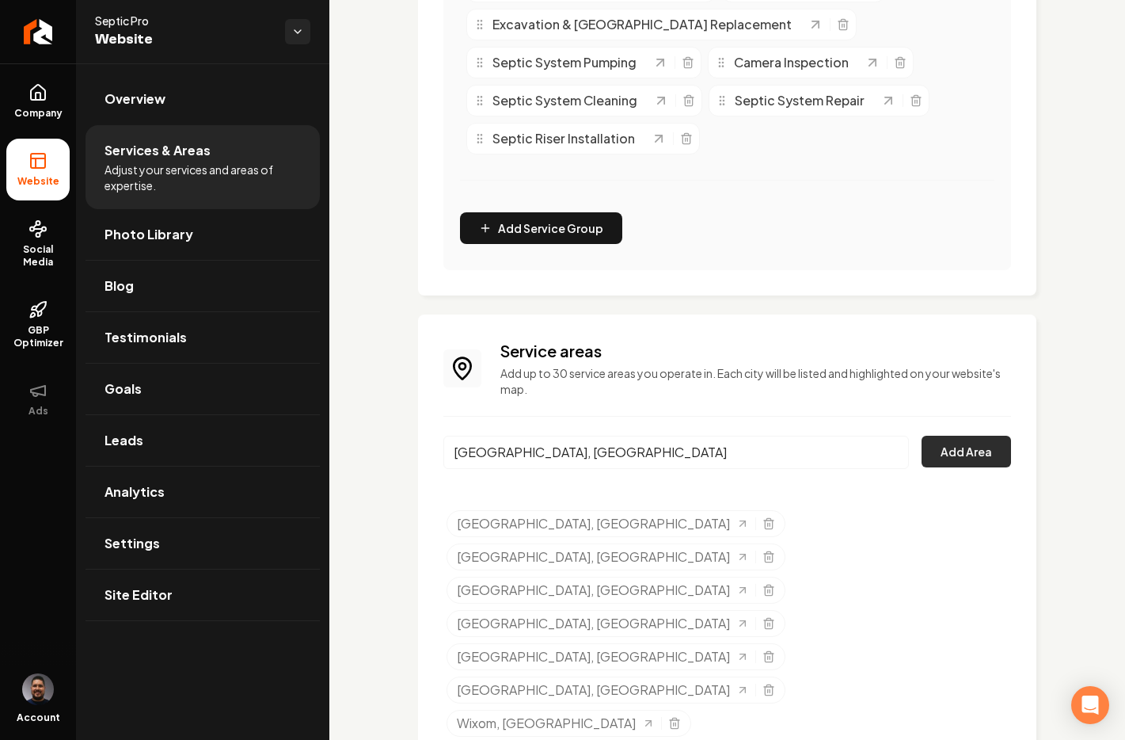
click at [943, 447] on button "Add Area" at bounding box center [966, 452] width 89 height 32
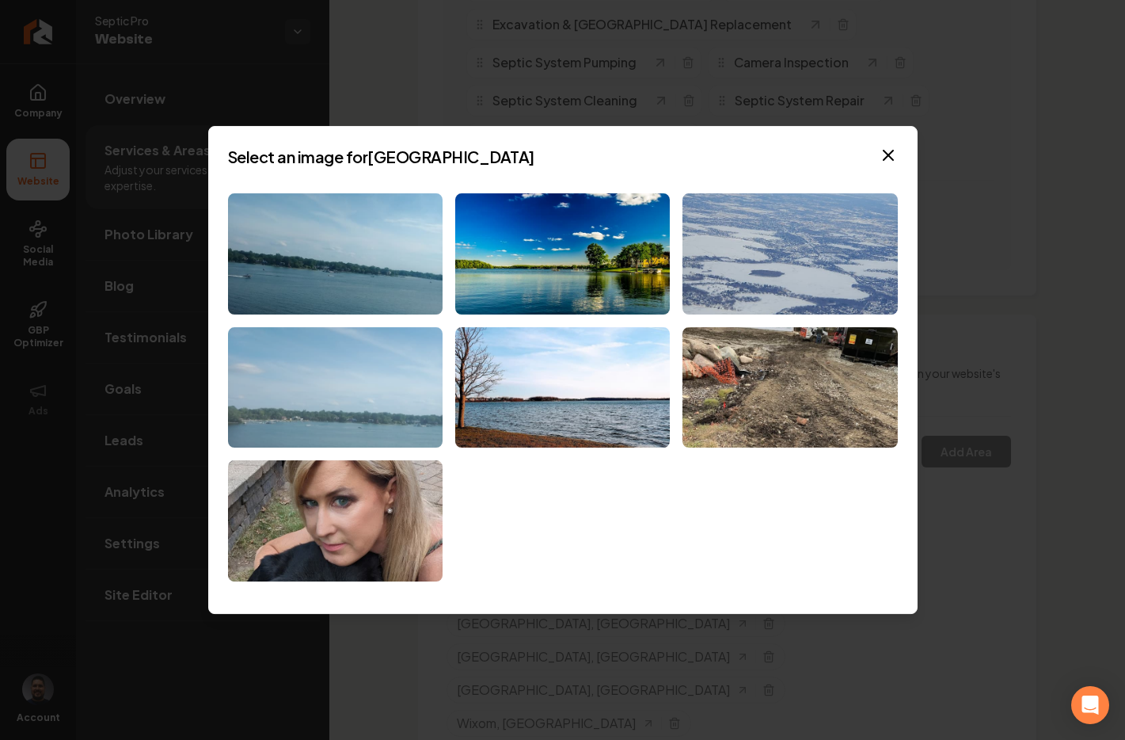
click at [339, 413] on img at bounding box center [335, 387] width 215 height 121
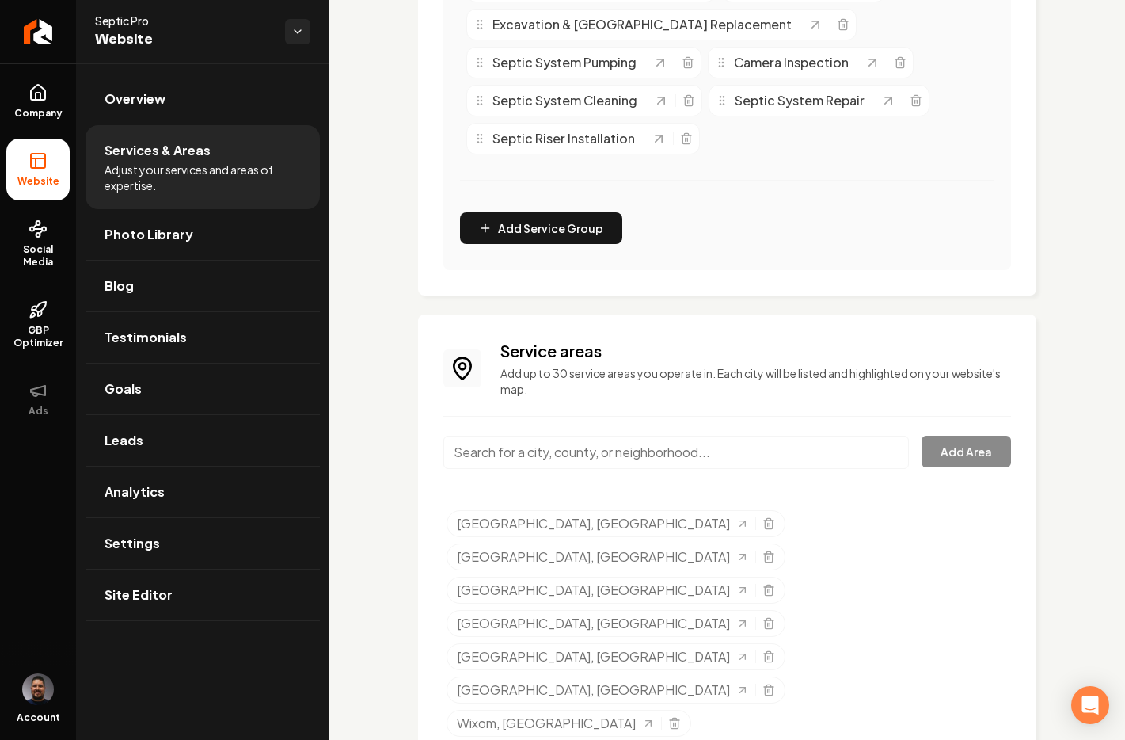
click at [559, 461] on input "Main content area" at bounding box center [677, 452] width 466 height 33
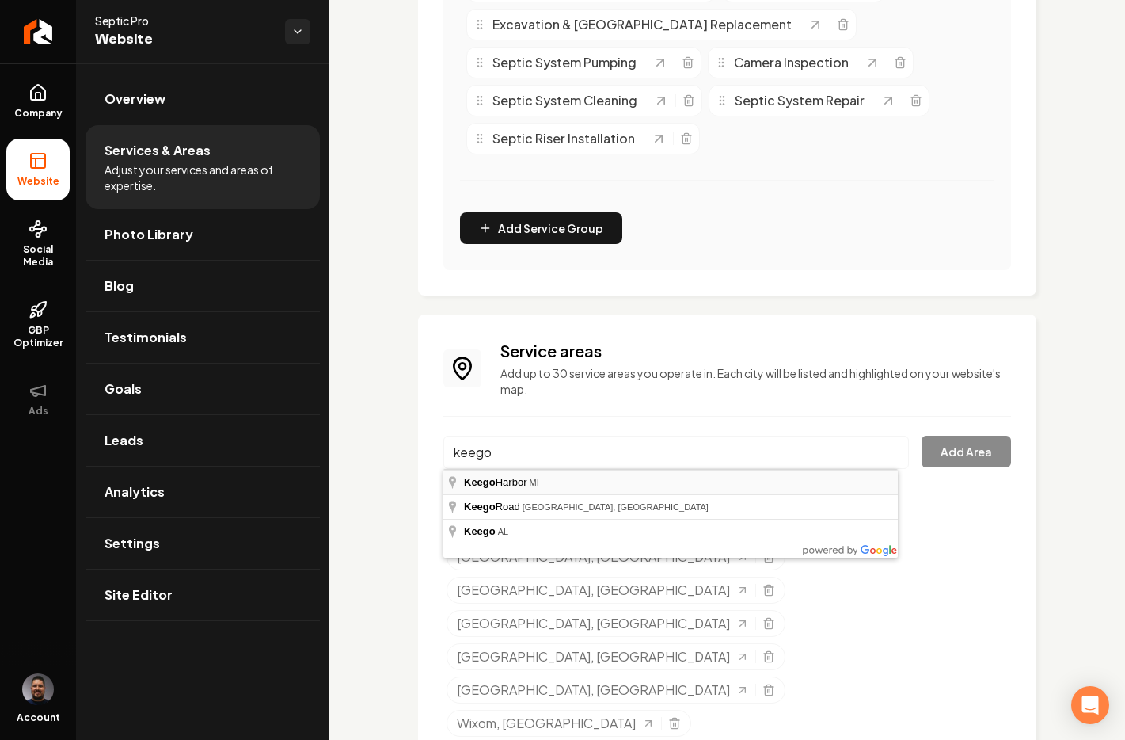
type input "[GEOGRAPHIC_DATA], [GEOGRAPHIC_DATA]"
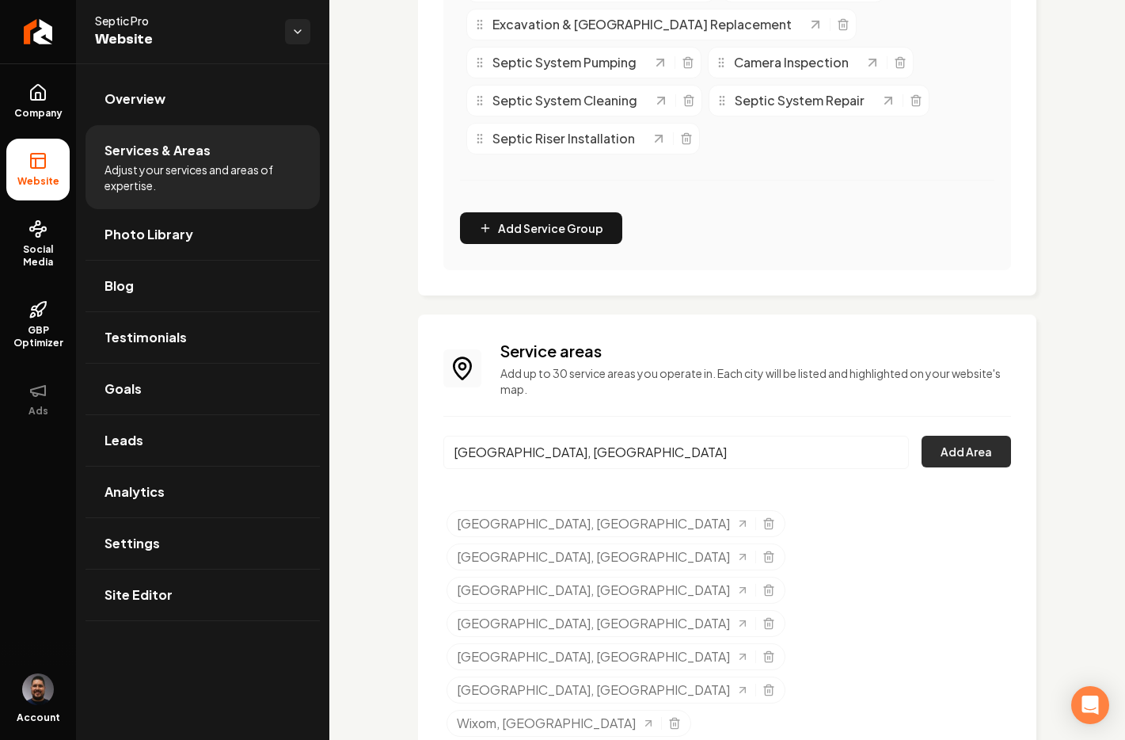
click at [943, 451] on button "Add Area" at bounding box center [966, 452] width 89 height 32
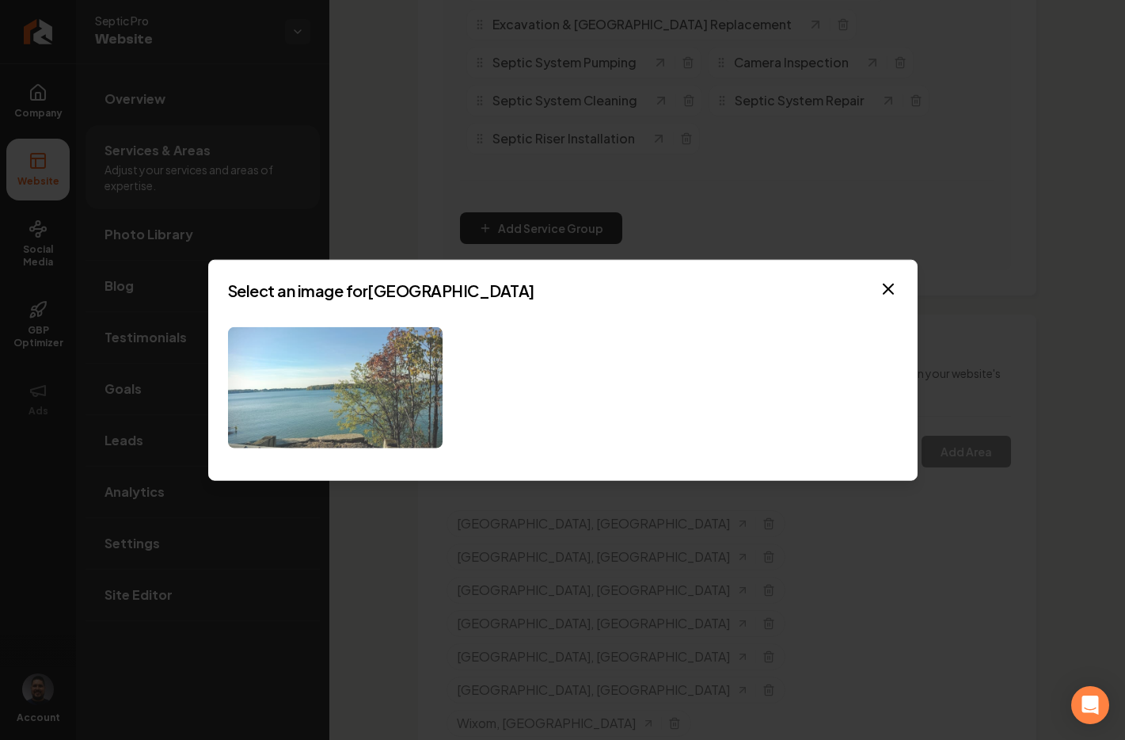
click at [318, 421] on img at bounding box center [335, 387] width 215 height 121
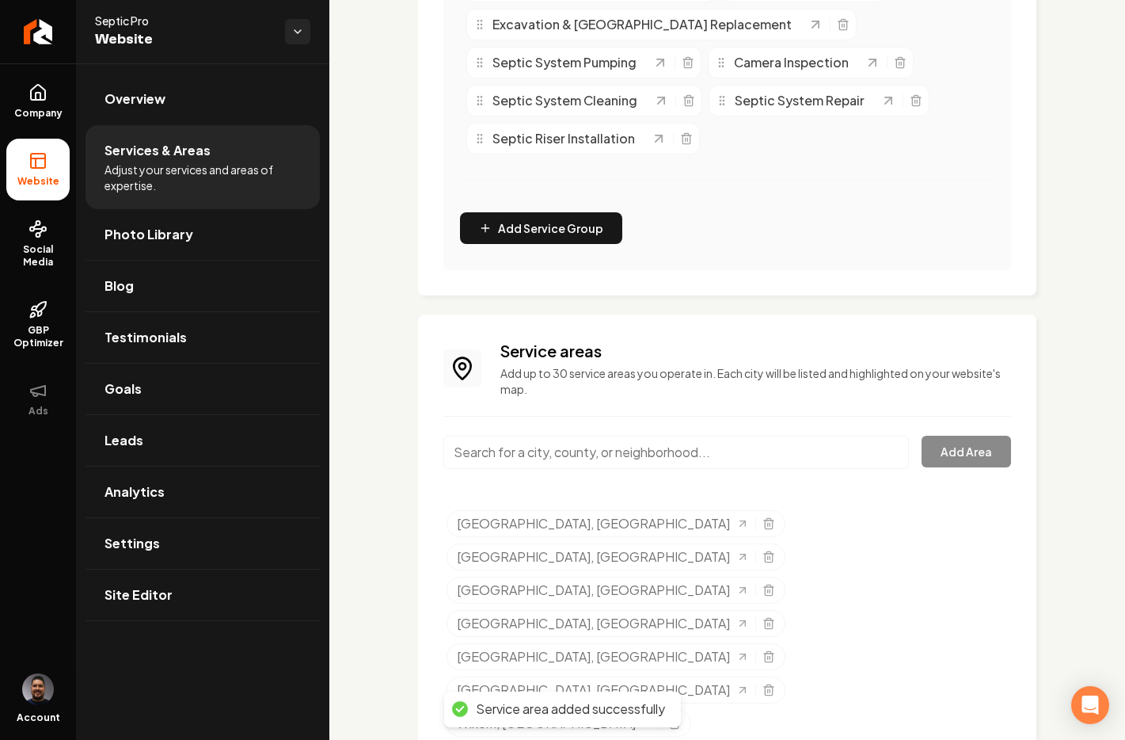
click at [596, 453] on input "Main content area" at bounding box center [677, 452] width 466 height 33
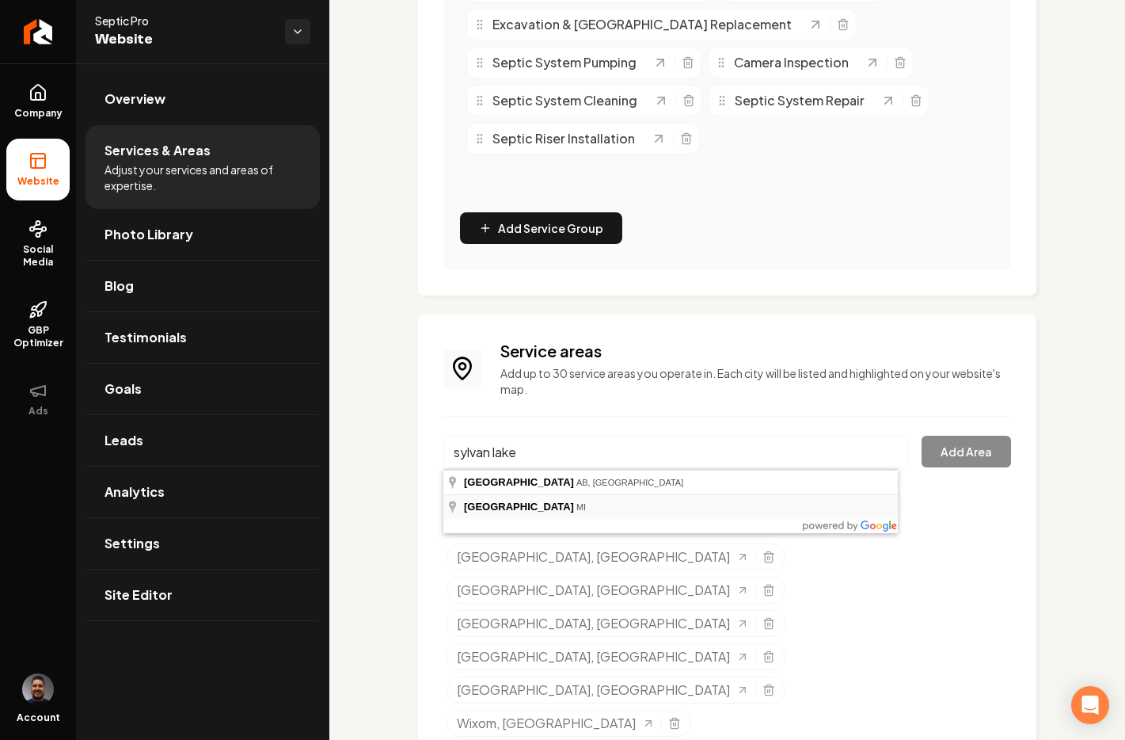
type input "[GEOGRAPHIC_DATA], [GEOGRAPHIC_DATA]"
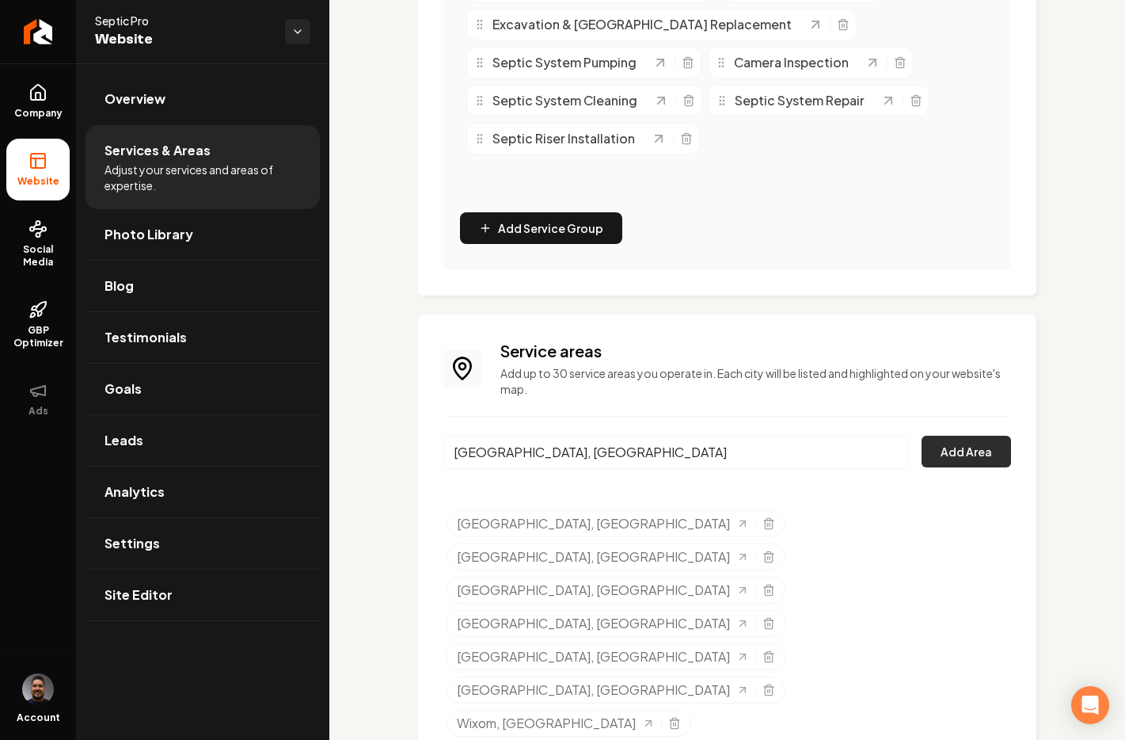
click at [949, 448] on button "Add Area" at bounding box center [966, 452] width 89 height 32
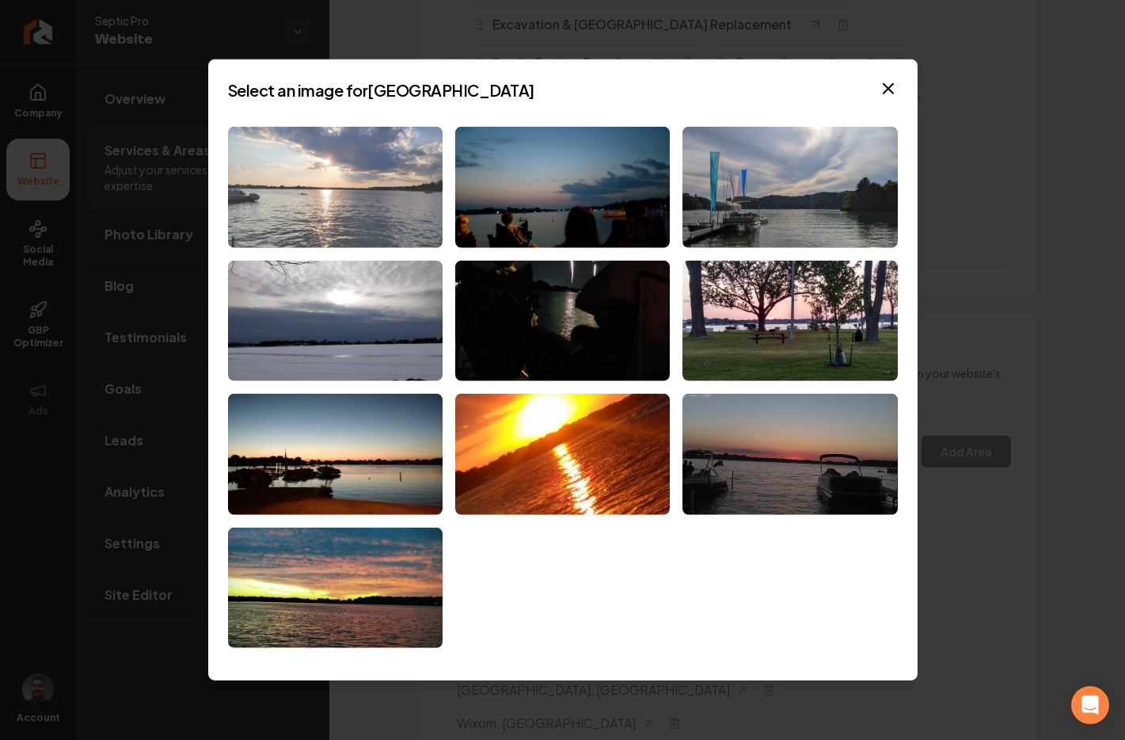
click at [289, 227] on img at bounding box center [335, 187] width 215 height 121
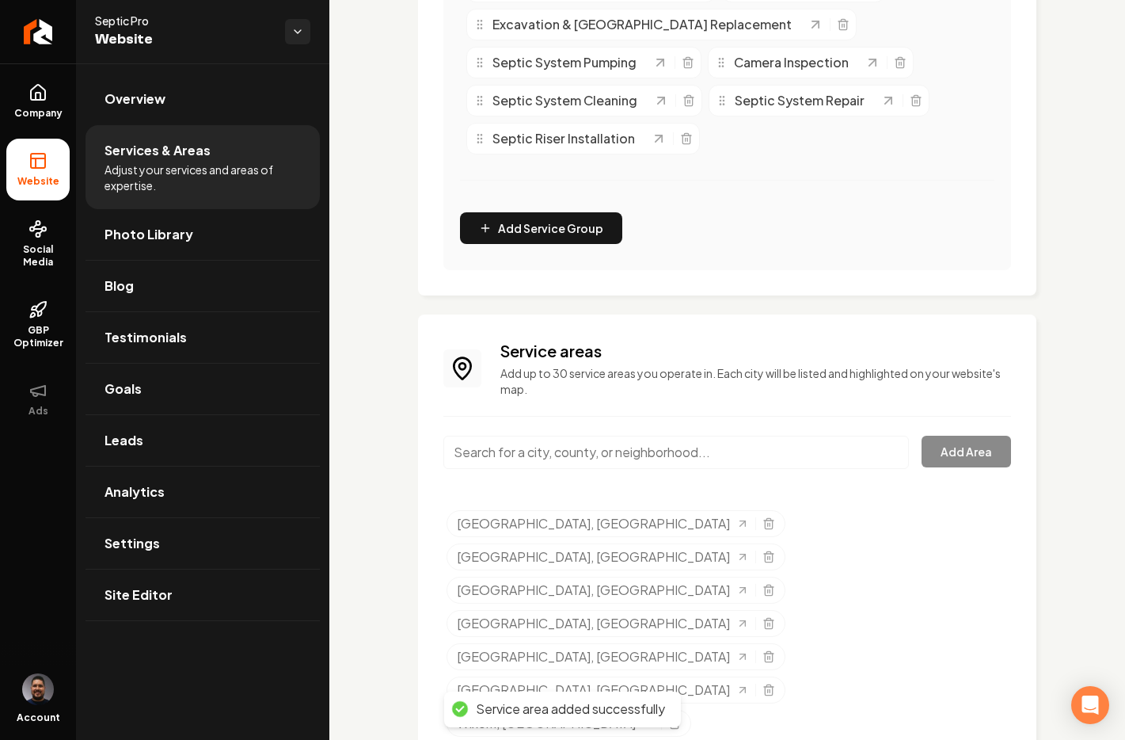
click at [591, 447] on input "Main content area" at bounding box center [677, 452] width 466 height 33
click at [432, 466] on div "Service areas Add up to 30 service areas you operate in. Each city will be list…" at bounding box center [727, 707] width 619 height 786
click at [462, 455] on input "Main content area" at bounding box center [677, 452] width 466 height 33
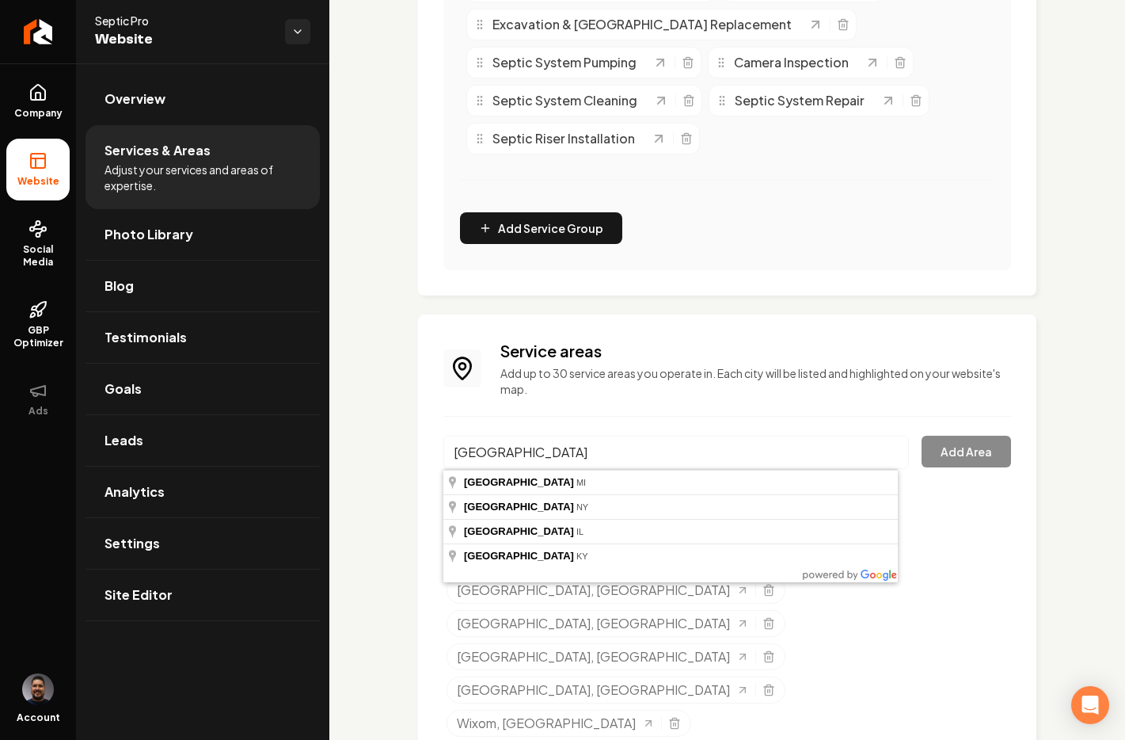
type input "[GEOGRAPHIC_DATA], [GEOGRAPHIC_DATA]"
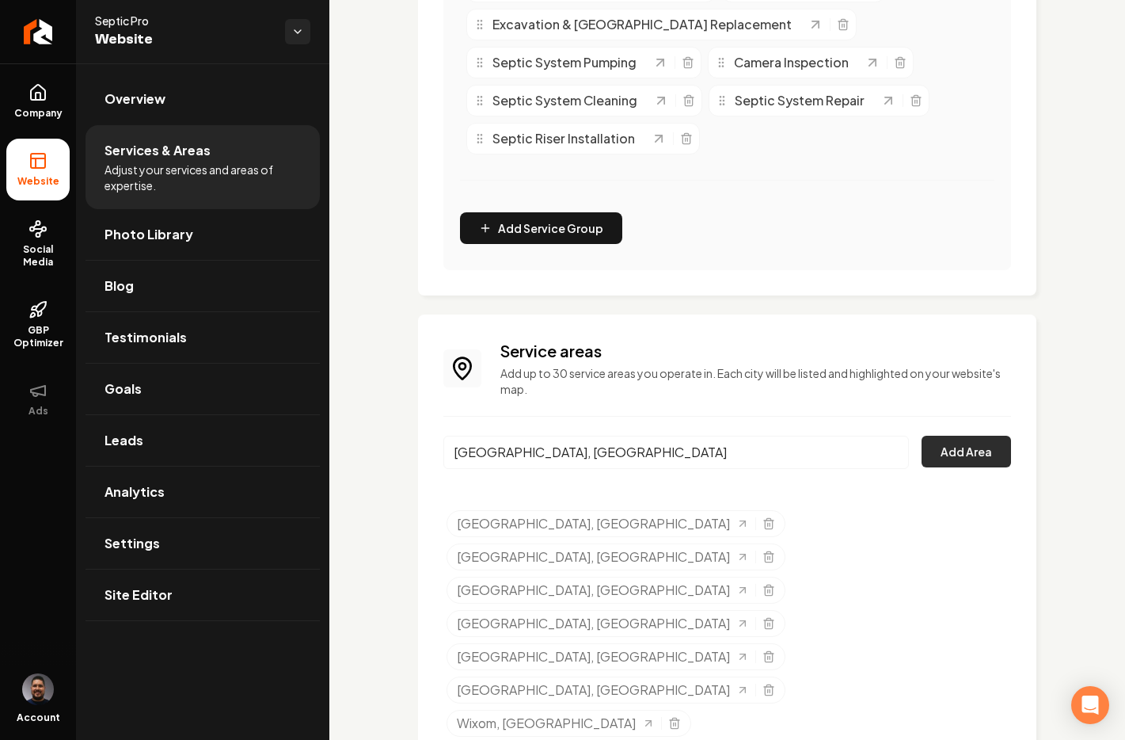
click at [953, 447] on button "Add Area" at bounding box center [966, 452] width 89 height 32
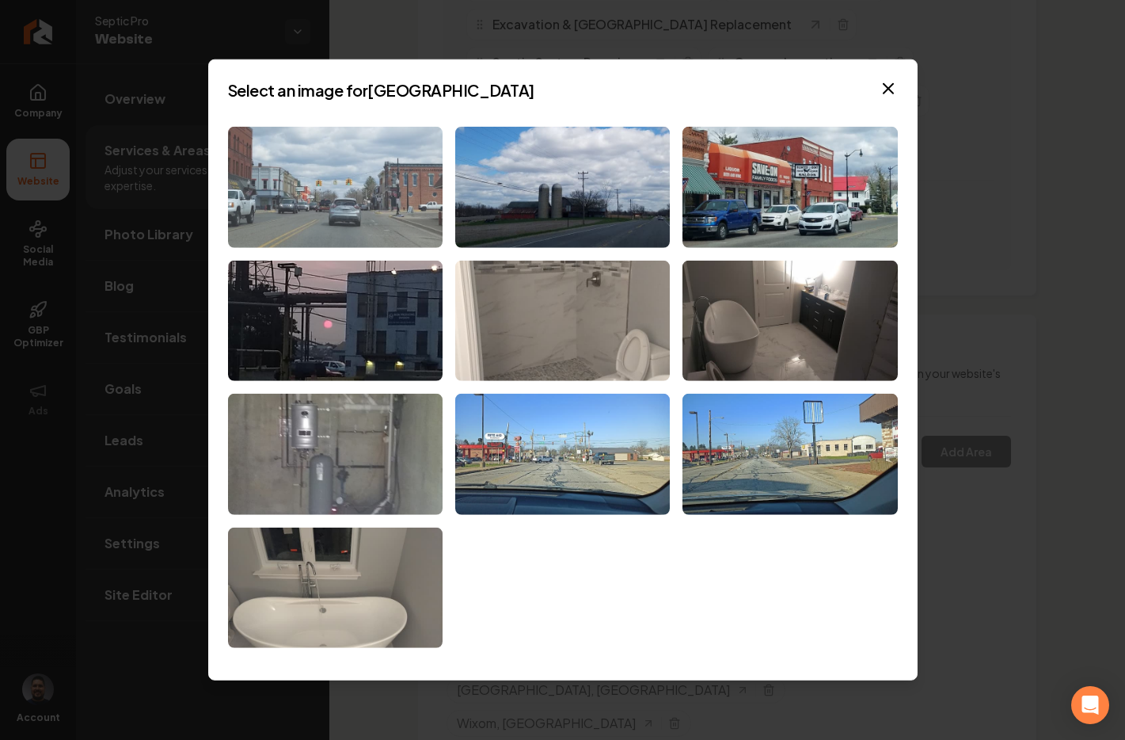
click at [367, 158] on img at bounding box center [335, 187] width 215 height 121
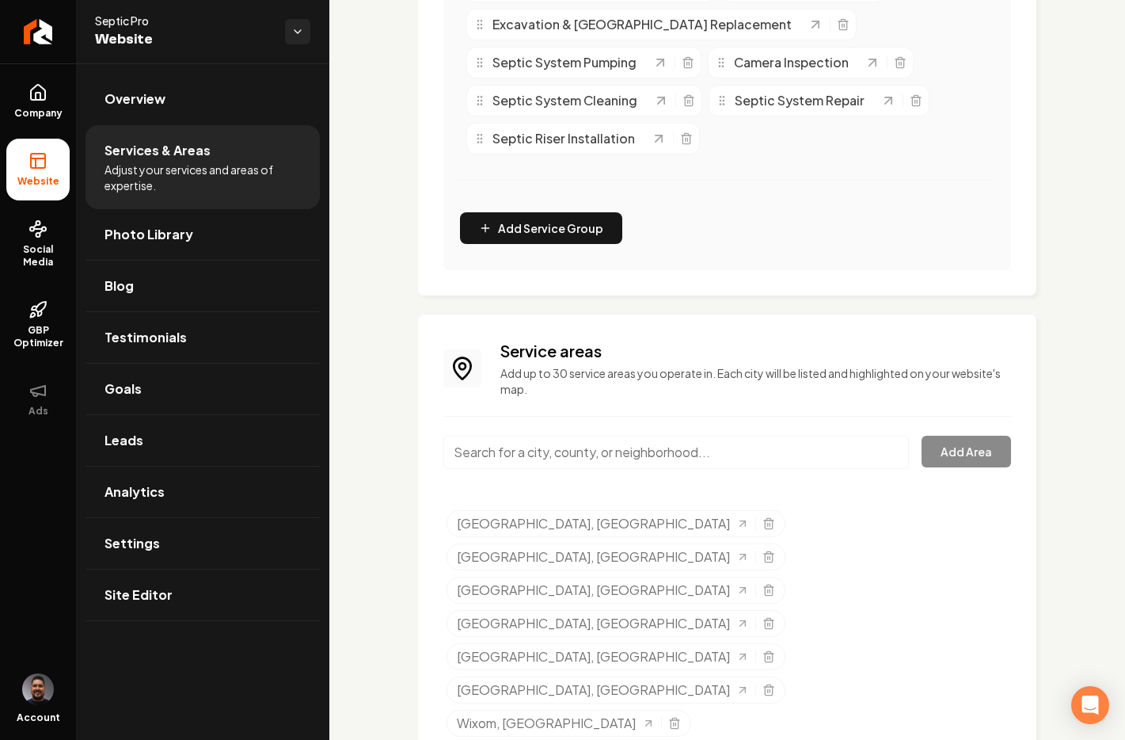
click at [719, 447] on input "Main content area" at bounding box center [677, 452] width 466 height 33
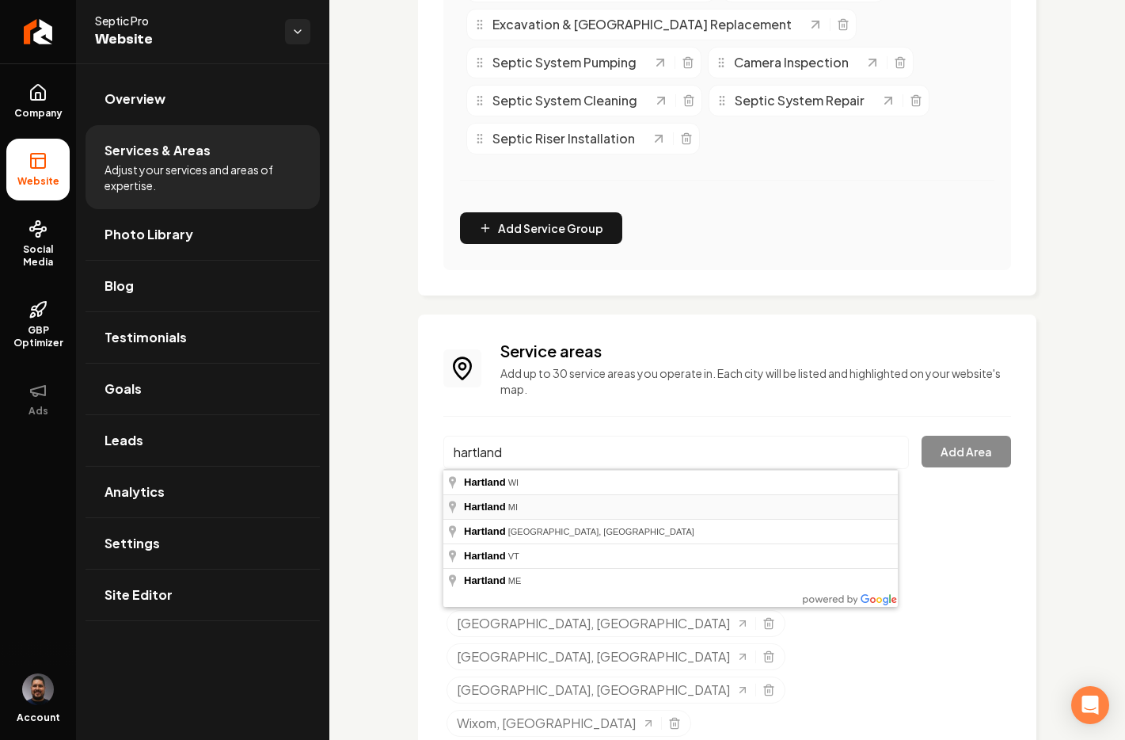
type input "Hartland, [GEOGRAPHIC_DATA]"
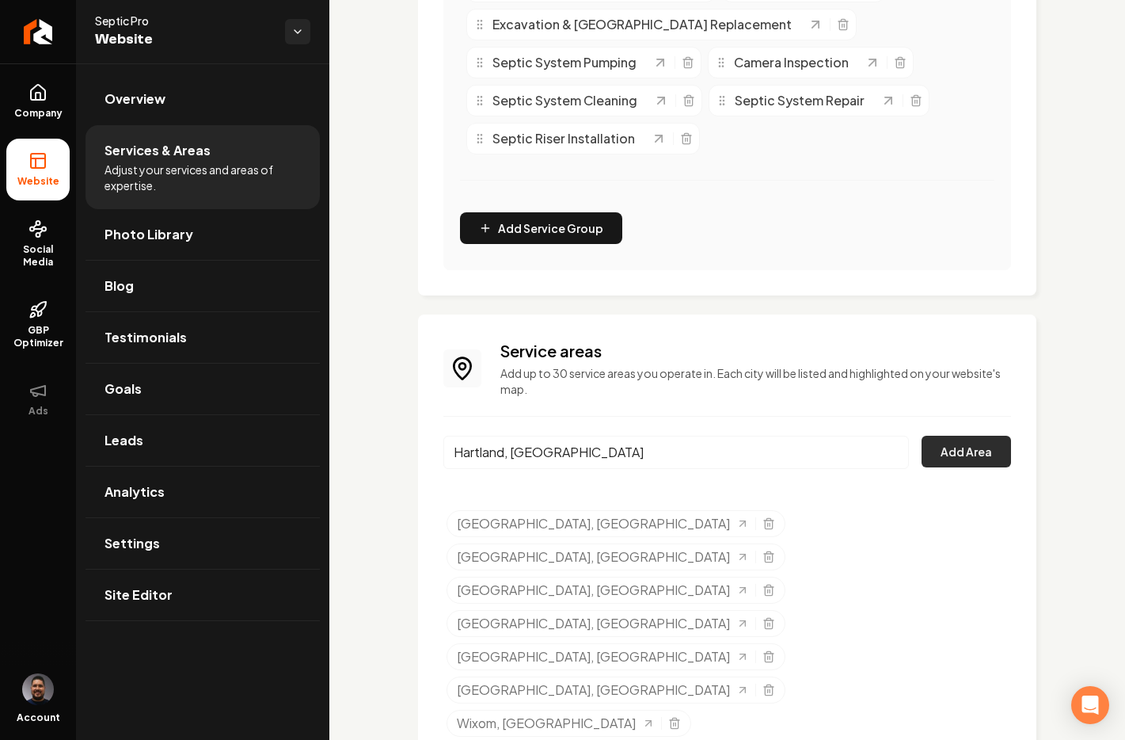
click at [958, 443] on button "Add Area" at bounding box center [966, 452] width 89 height 32
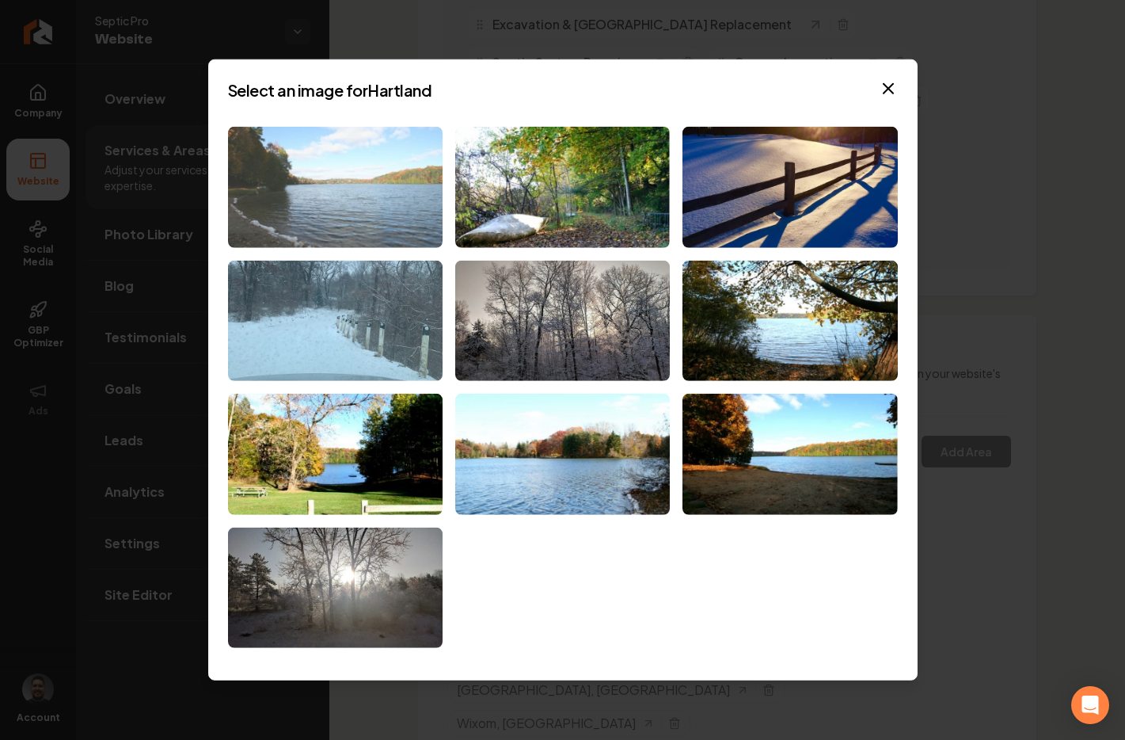
click at [413, 209] on img at bounding box center [335, 187] width 215 height 121
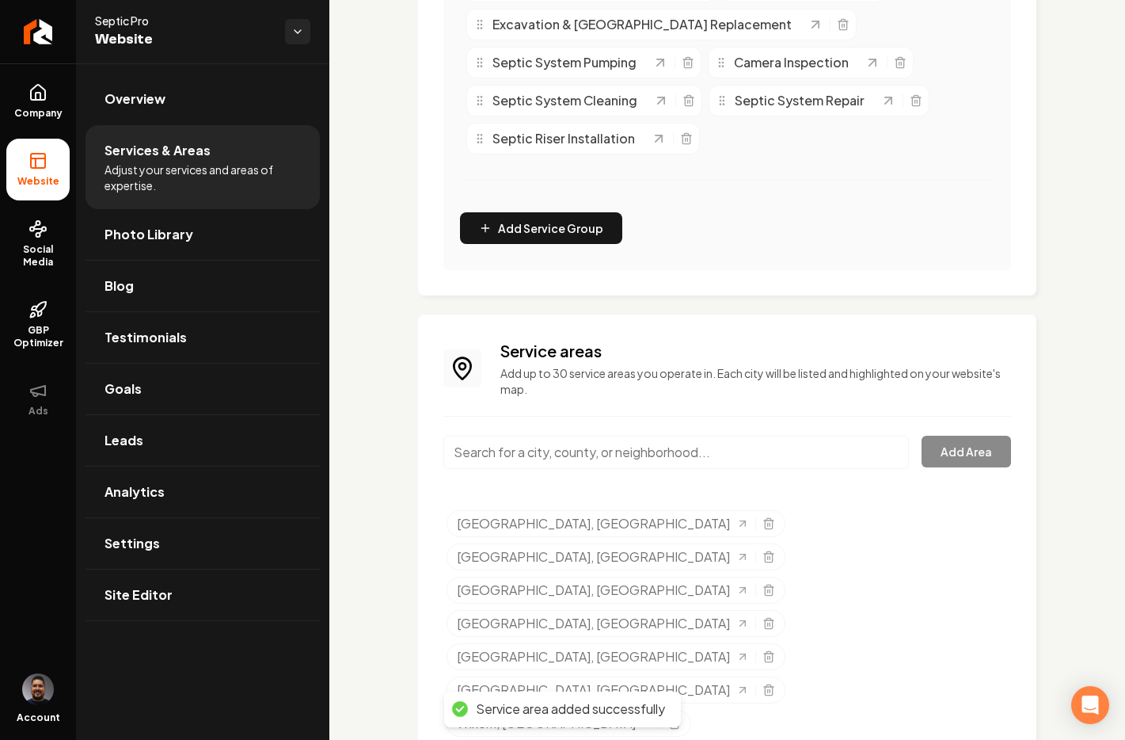
click at [554, 452] on input "Main content area" at bounding box center [677, 452] width 466 height 33
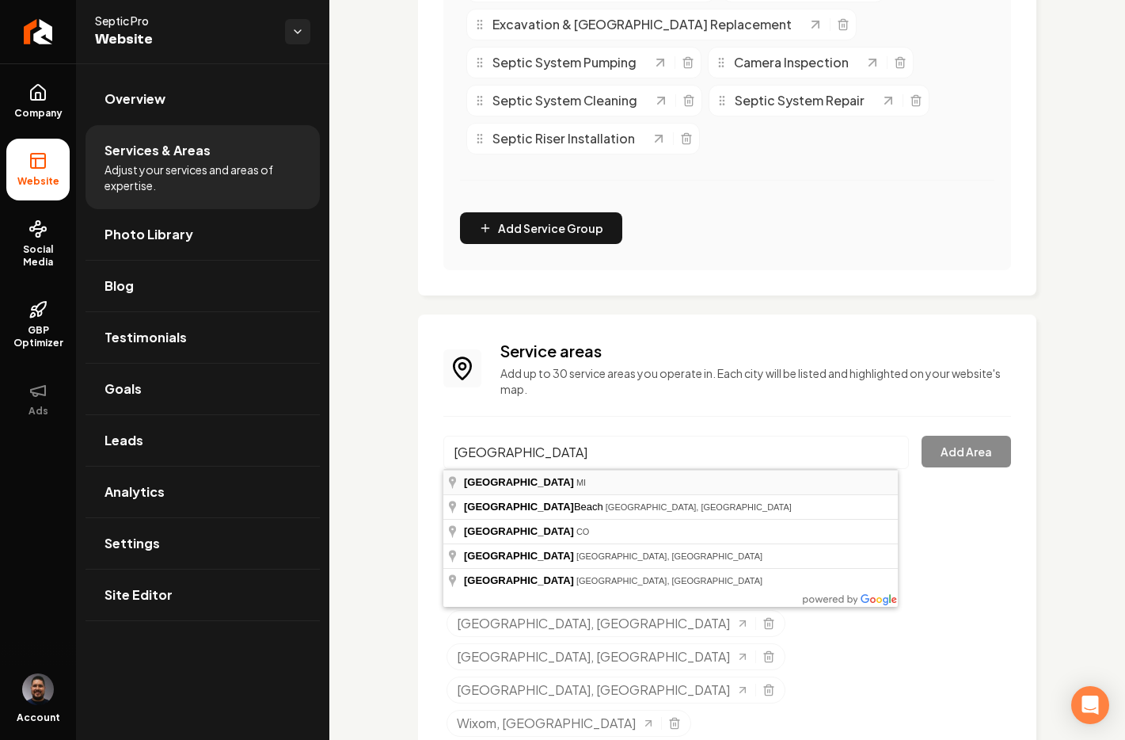
type input "[GEOGRAPHIC_DATA], [GEOGRAPHIC_DATA]"
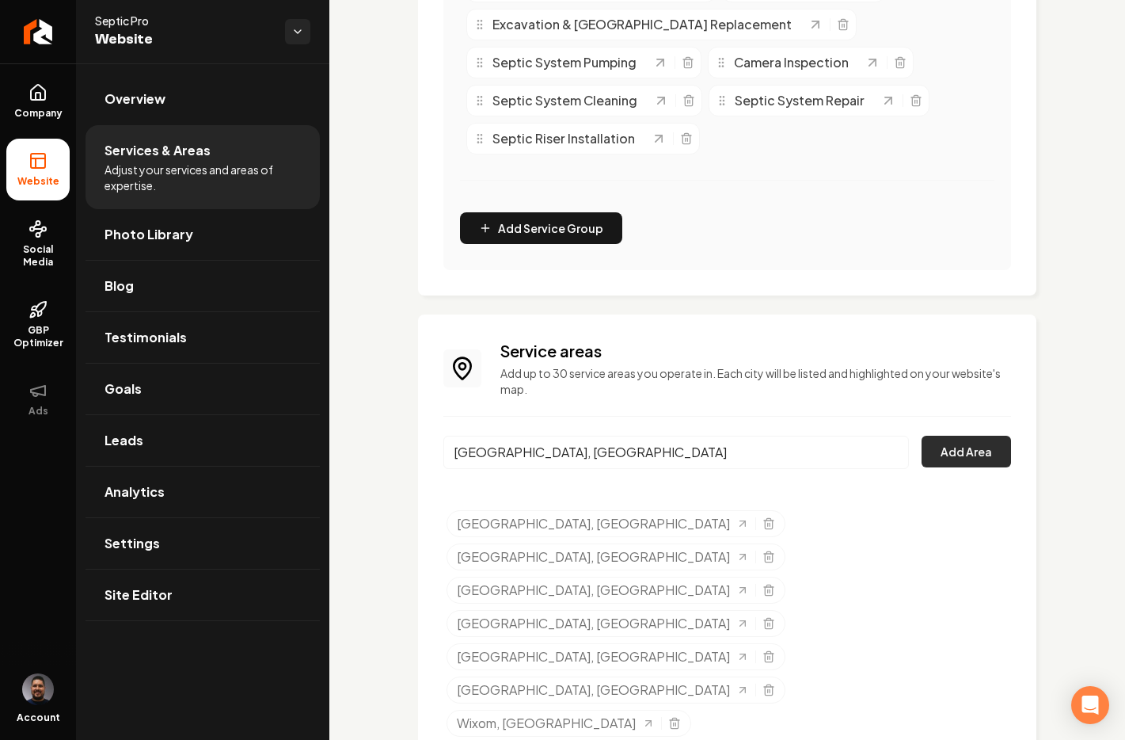
click at [937, 458] on button "Add Area" at bounding box center [966, 452] width 89 height 32
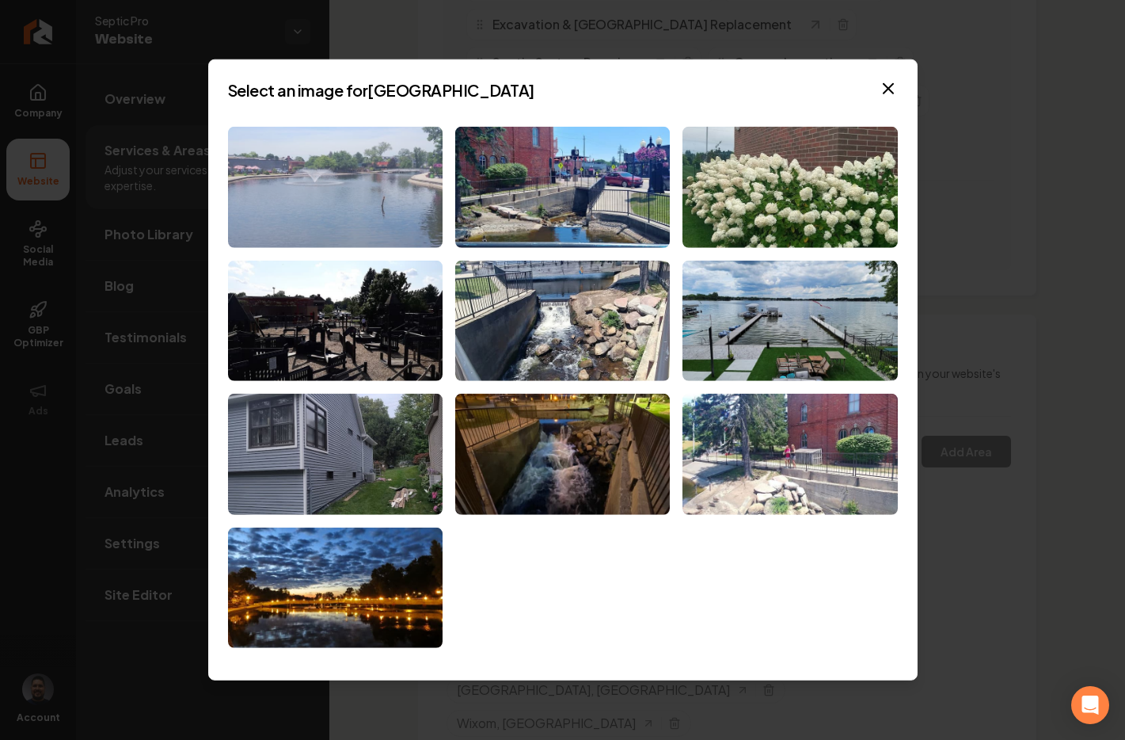
click at [333, 214] on img at bounding box center [335, 187] width 215 height 121
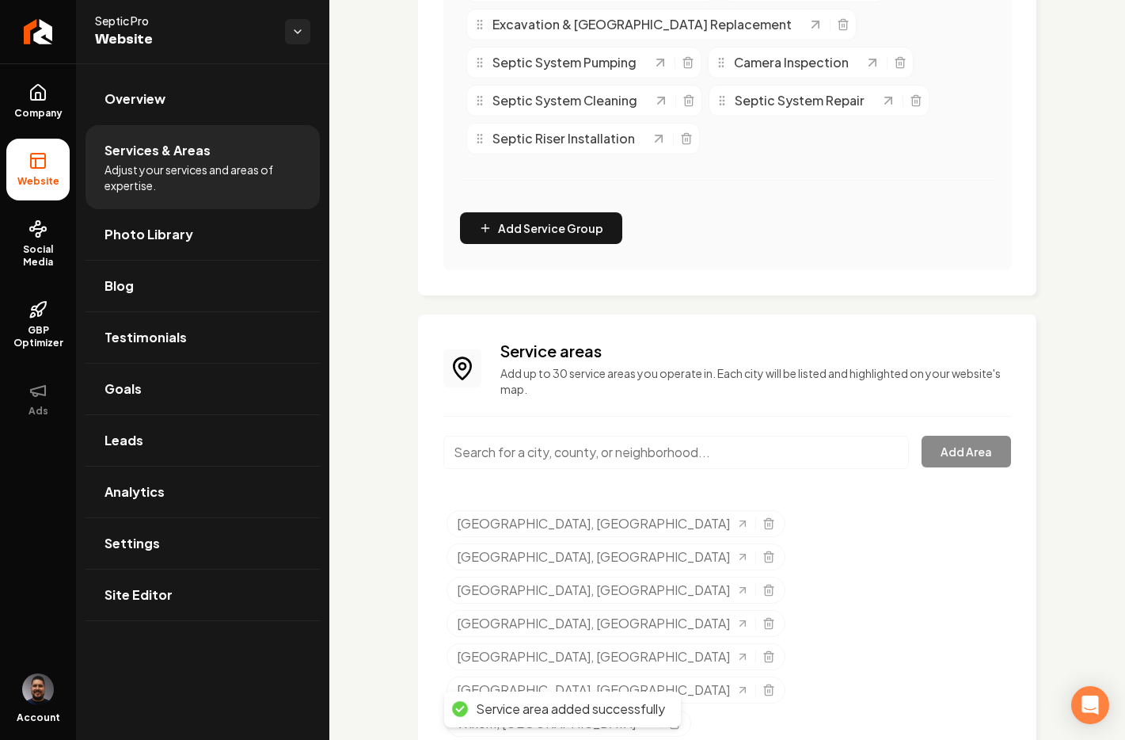
click at [544, 463] on input "Main content area" at bounding box center [677, 452] width 466 height 33
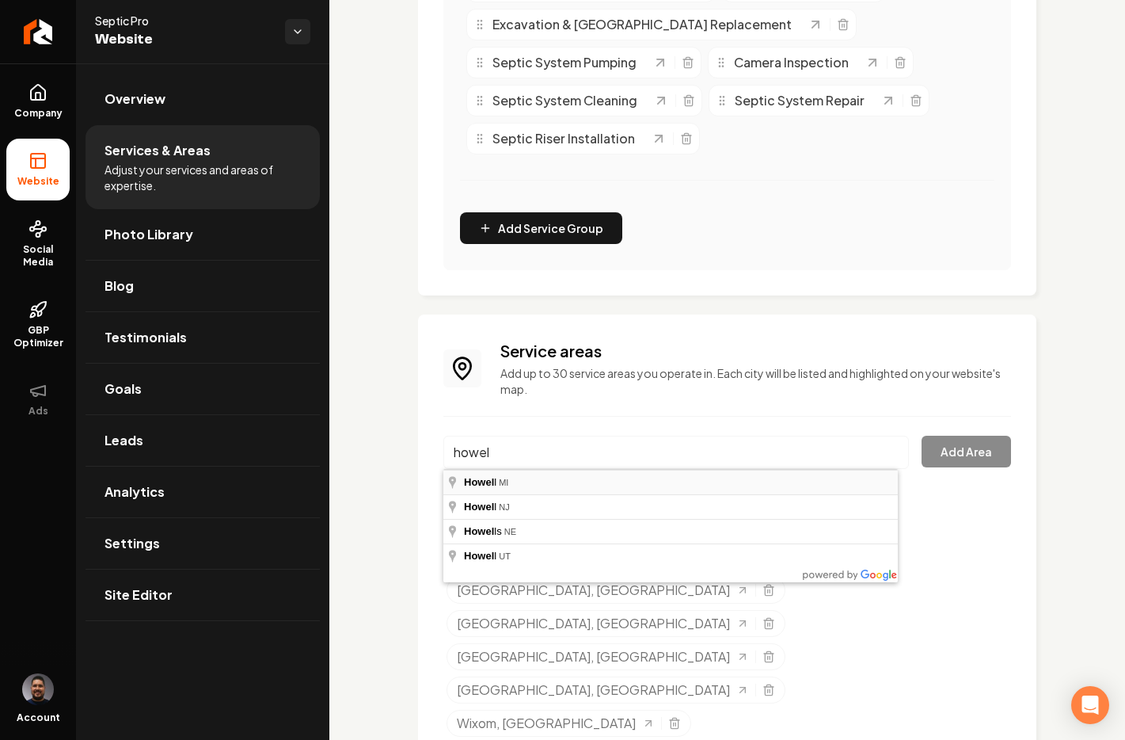
type input "[PERSON_NAME], [GEOGRAPHIC_DATA]"
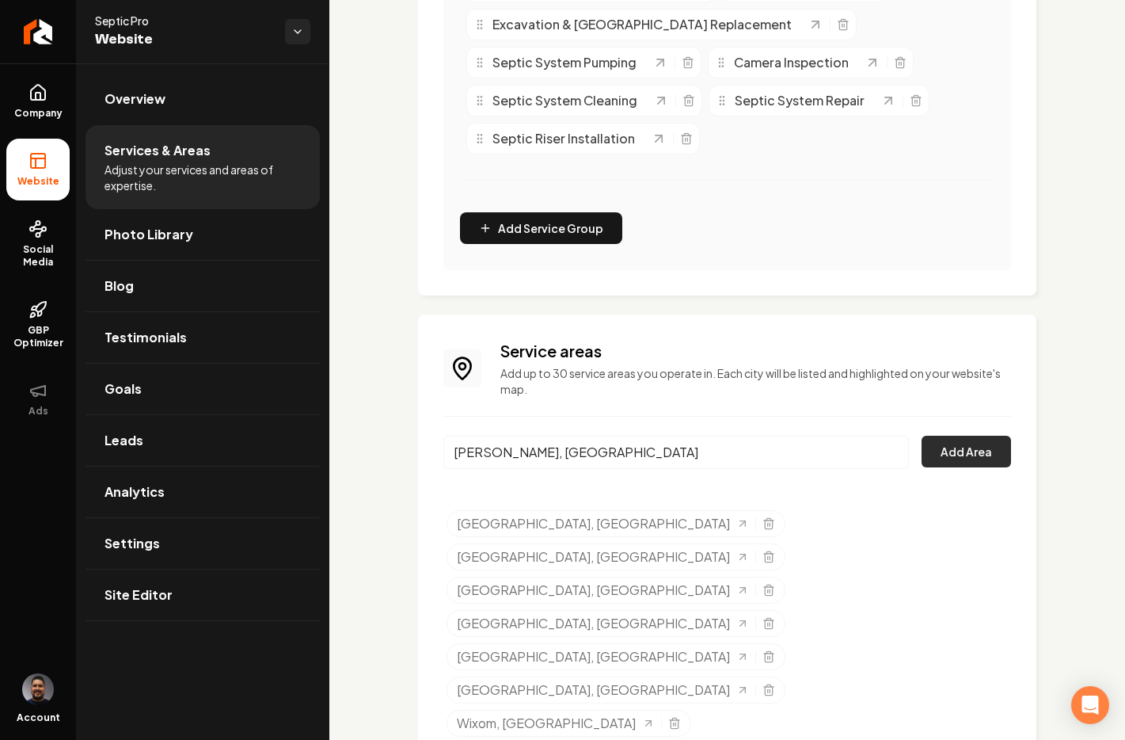
click at [934, 446] on button "Add Area" at bounding box center [966, 452] width 89 height 32
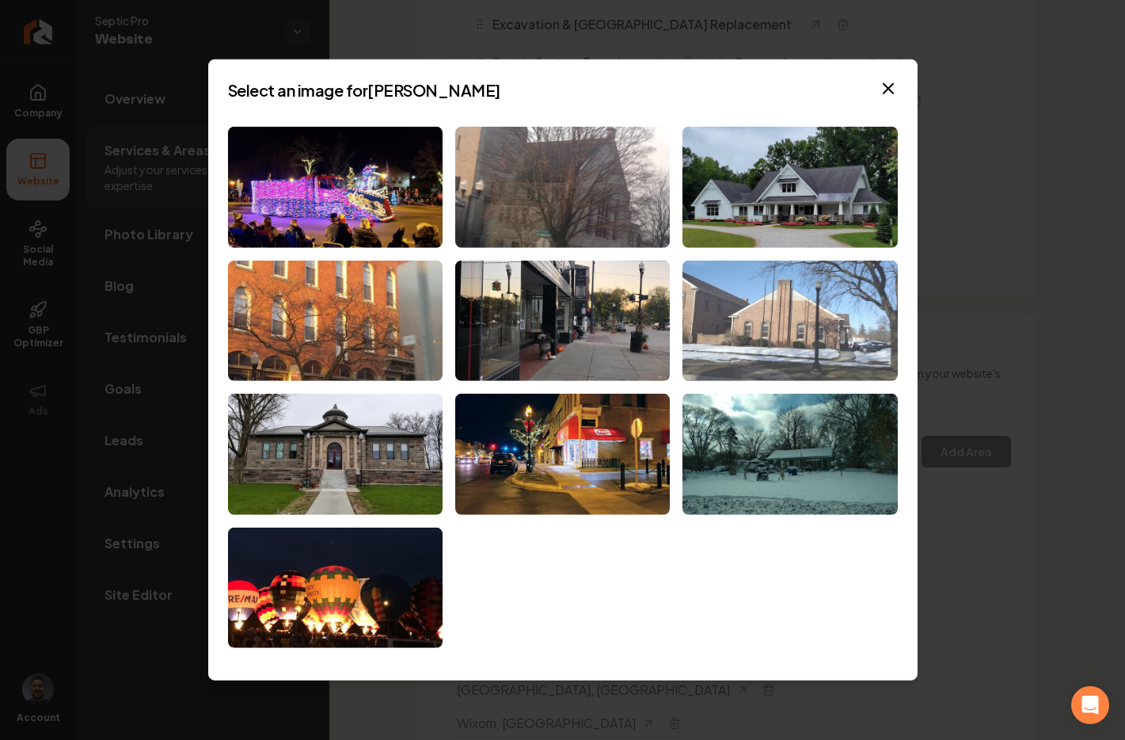
click at [756, 287] on img at bounding box center [790, 320] width 215 height 121
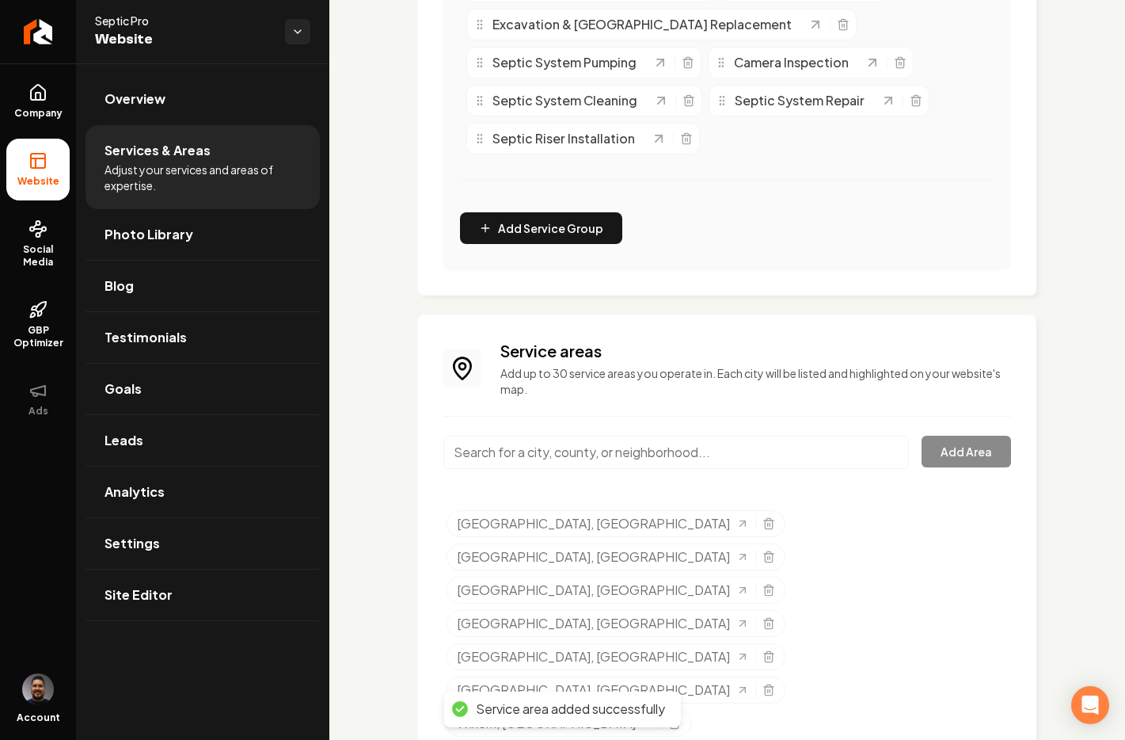
click at [576, 454] on input "Main content area" at bounding box center [677, 452] width 466 height 33
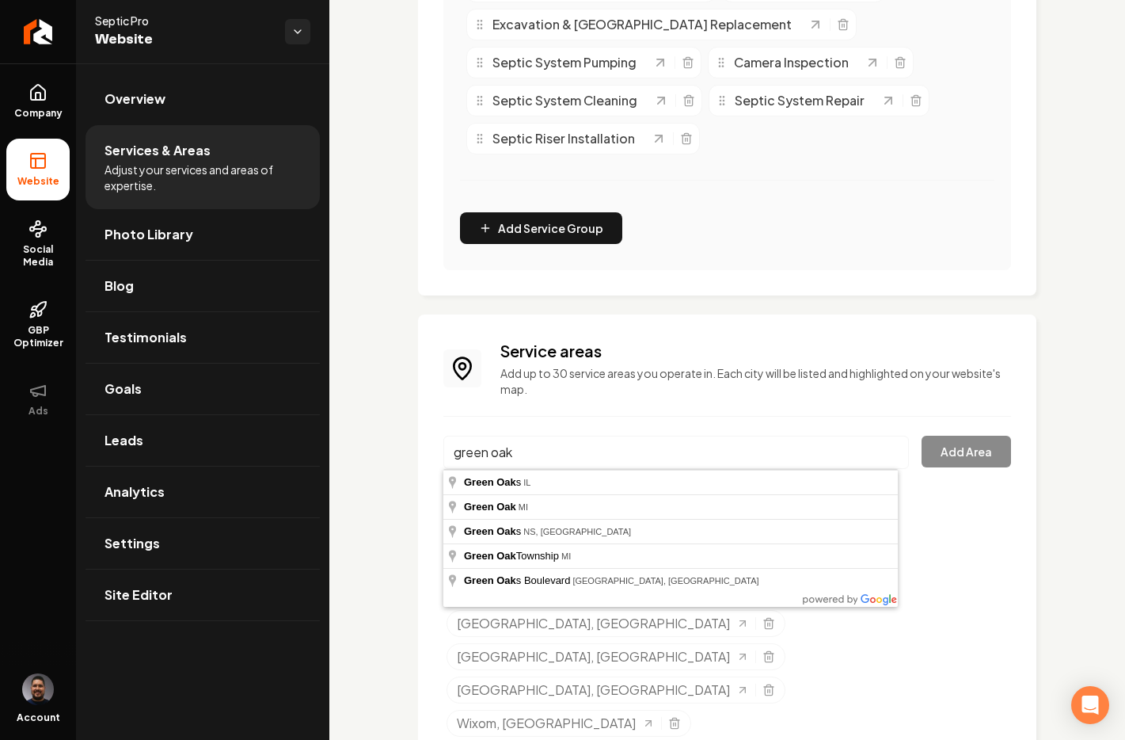
type input "[GEOGRAPHIC_DATA], [GEOGRAPHIC_DATA]"
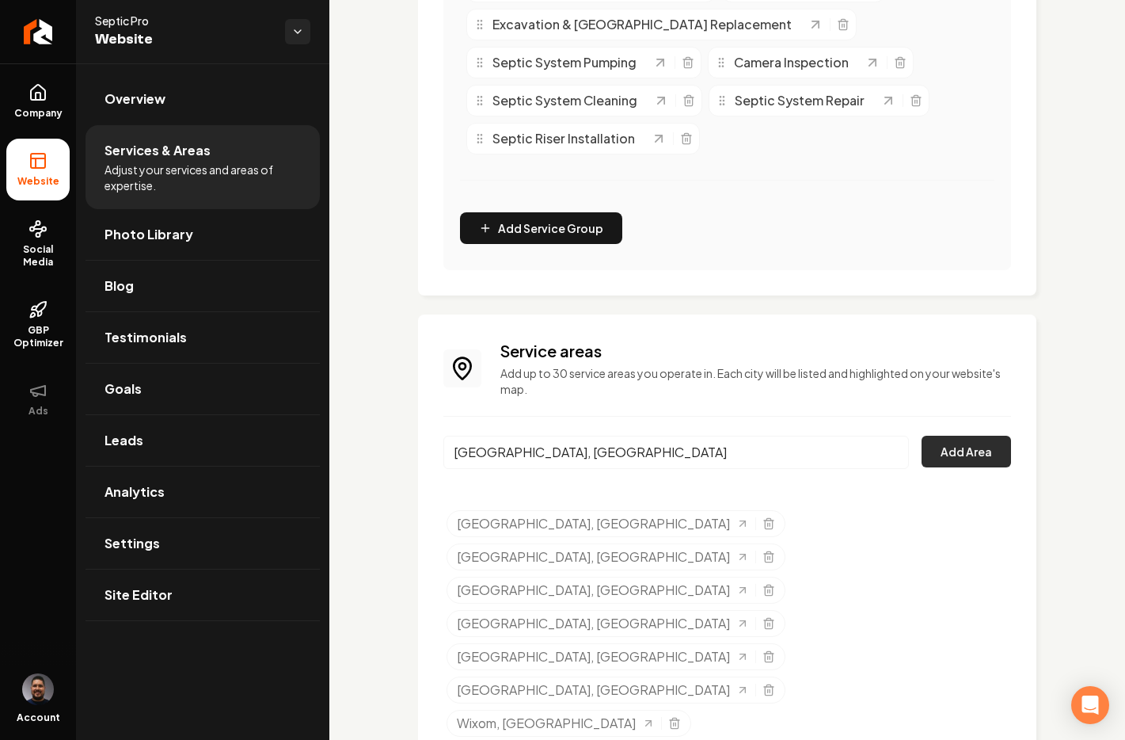
click at [941, 457] on button "Add Area" at bounding box center [966, 452] width 89 height 32
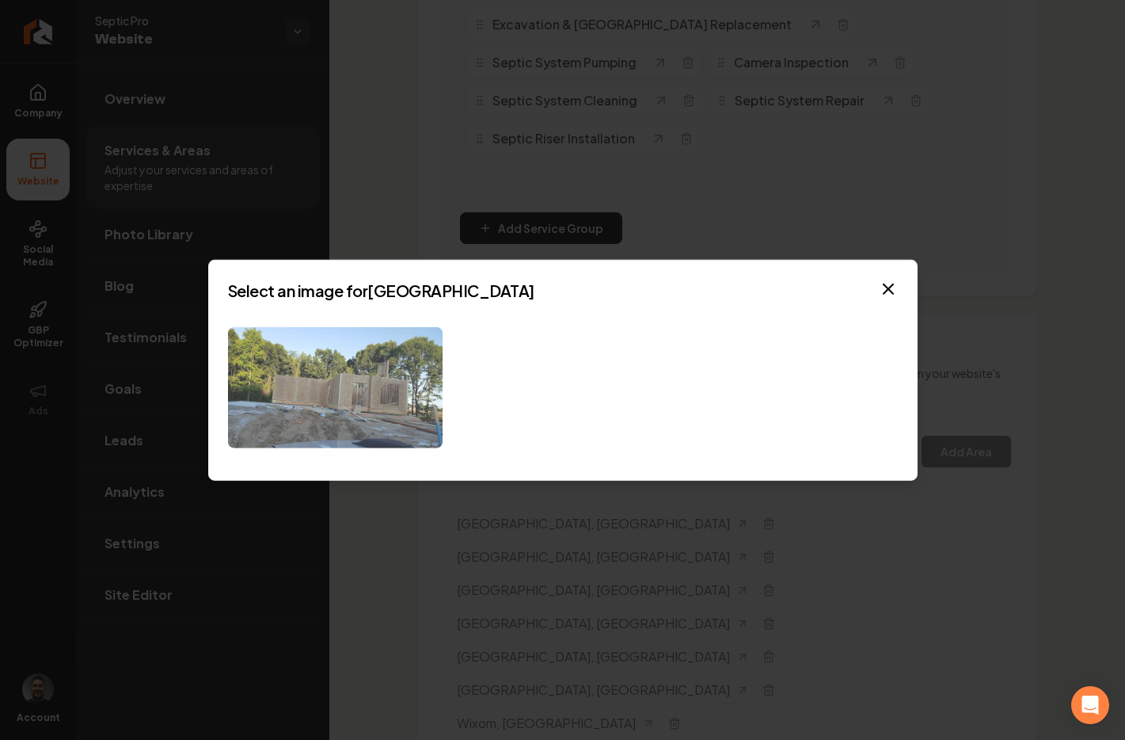
click at [326, 355] on img at bounding box center [335, 387] width 215 height 121
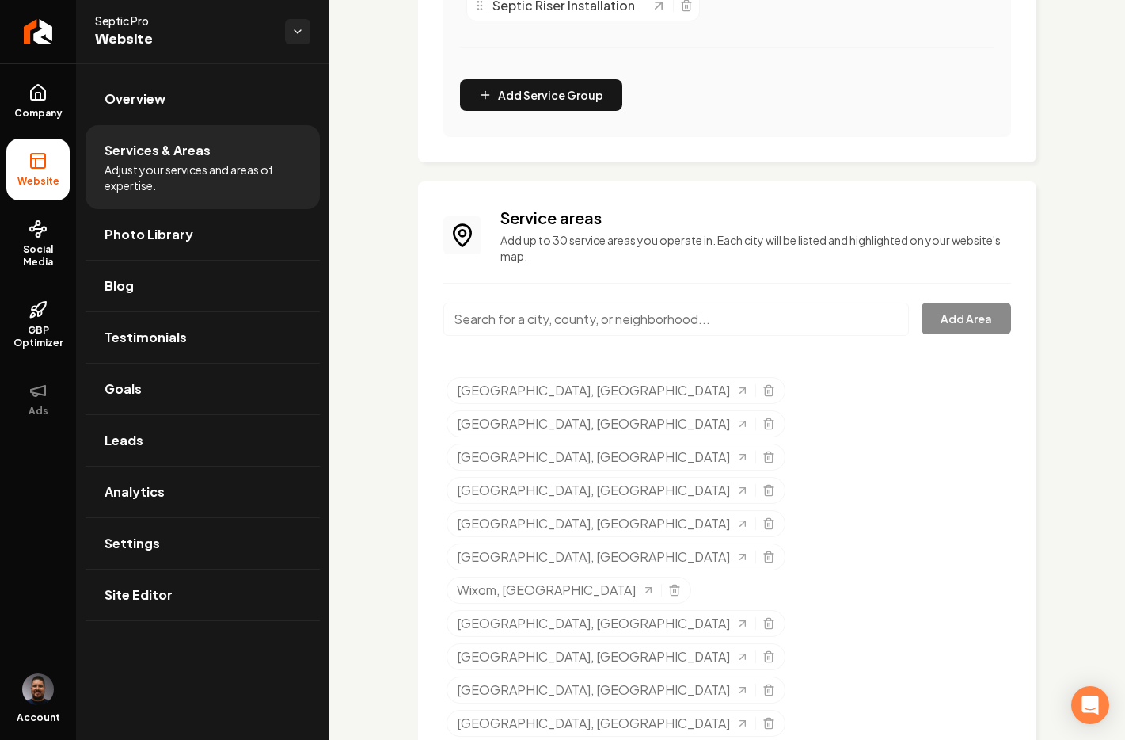
scroll to position [619, 0]
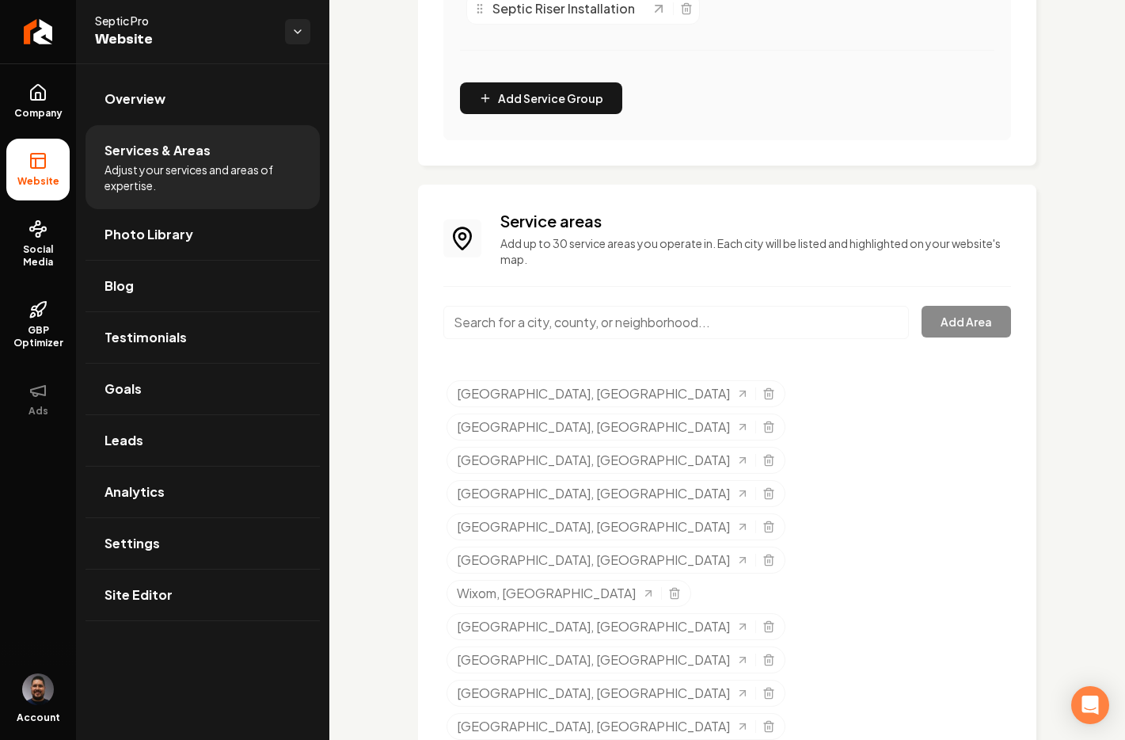
click at [789, 344] on div "Main content area" at bounding box center [677, 332] width 466 height 52
click at [551, 329] on input "Main content area" at bounding box center [677, 322] width 466 height 33
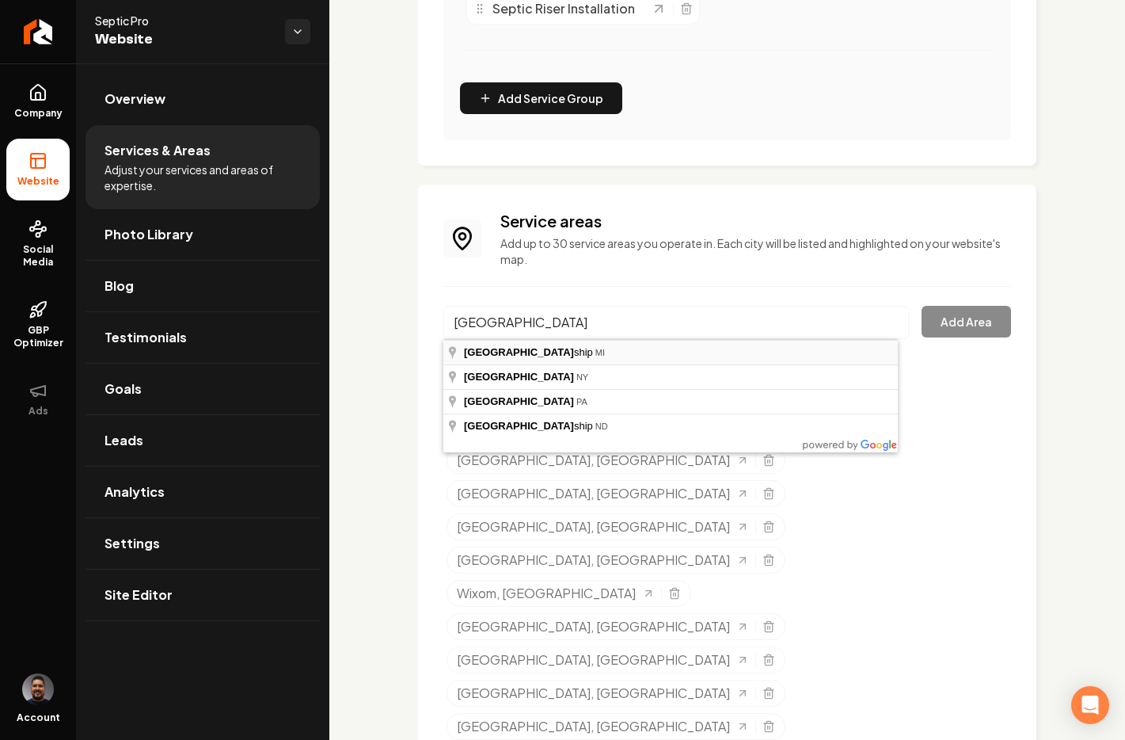
type input "[GEOGRAPHIC_DATA], [GEOGRAPHIC_DATA]"
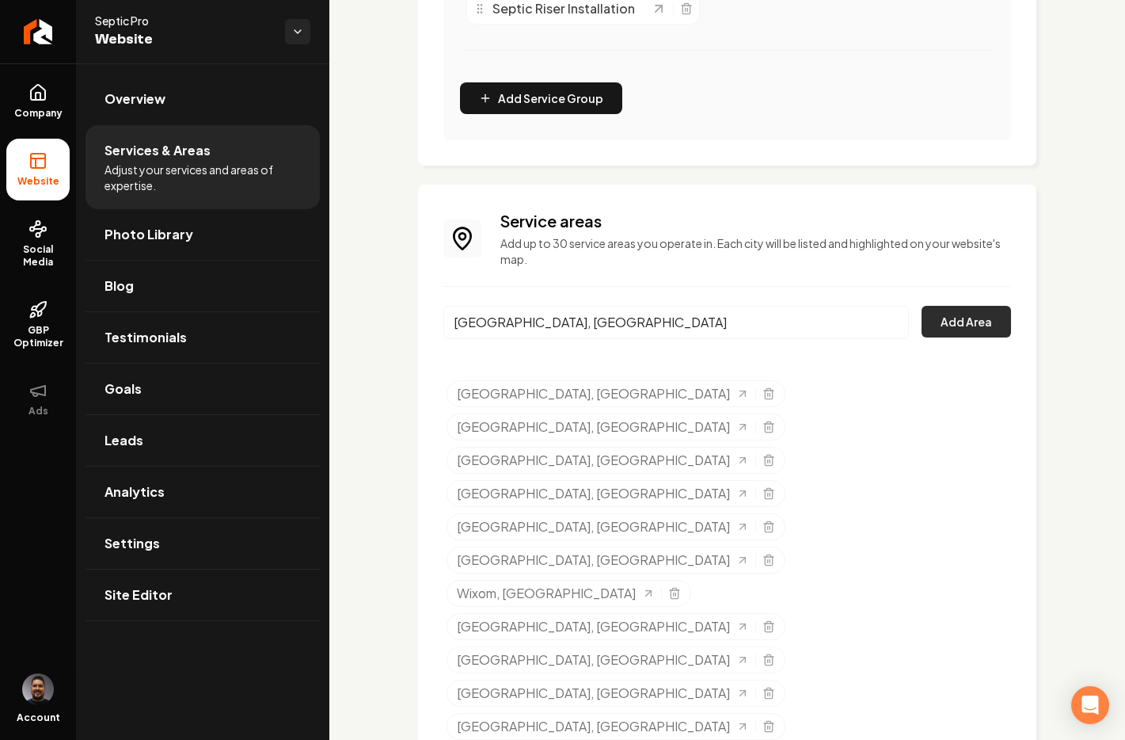
click at [950, 328] on button "Add Area" at bounding box center [966, 322] width 89 height 32
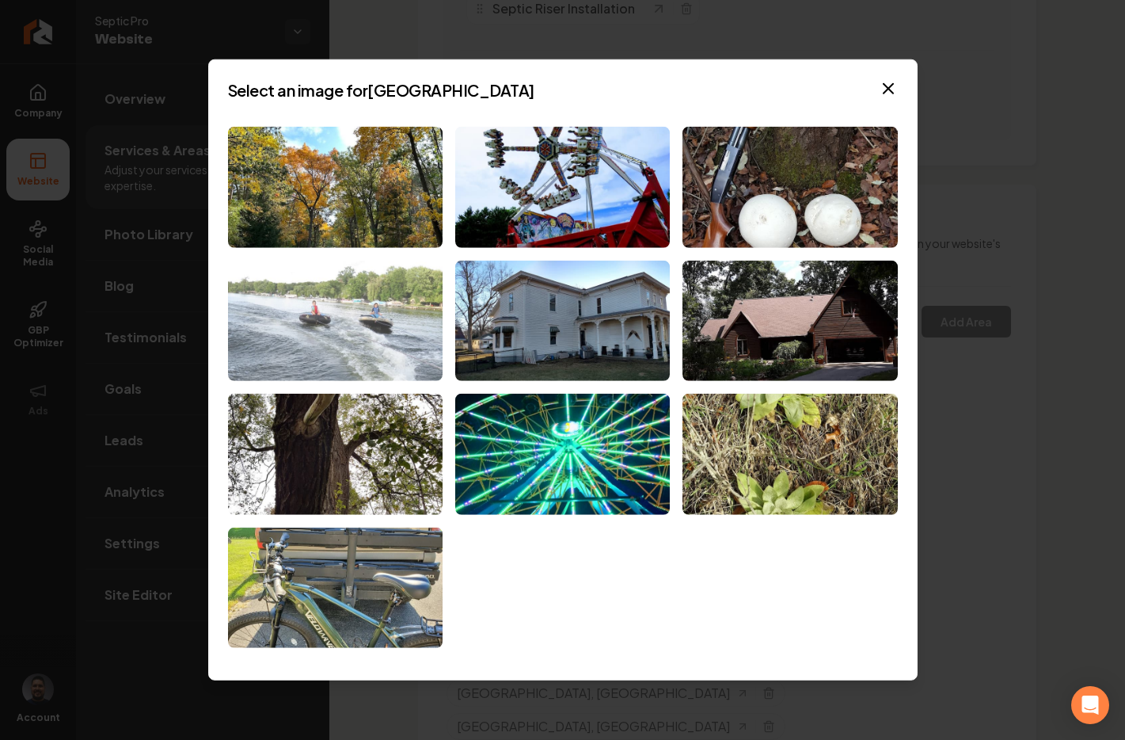
click at [342, 350] on img at bounding box center [335, 320] width 215 height 121
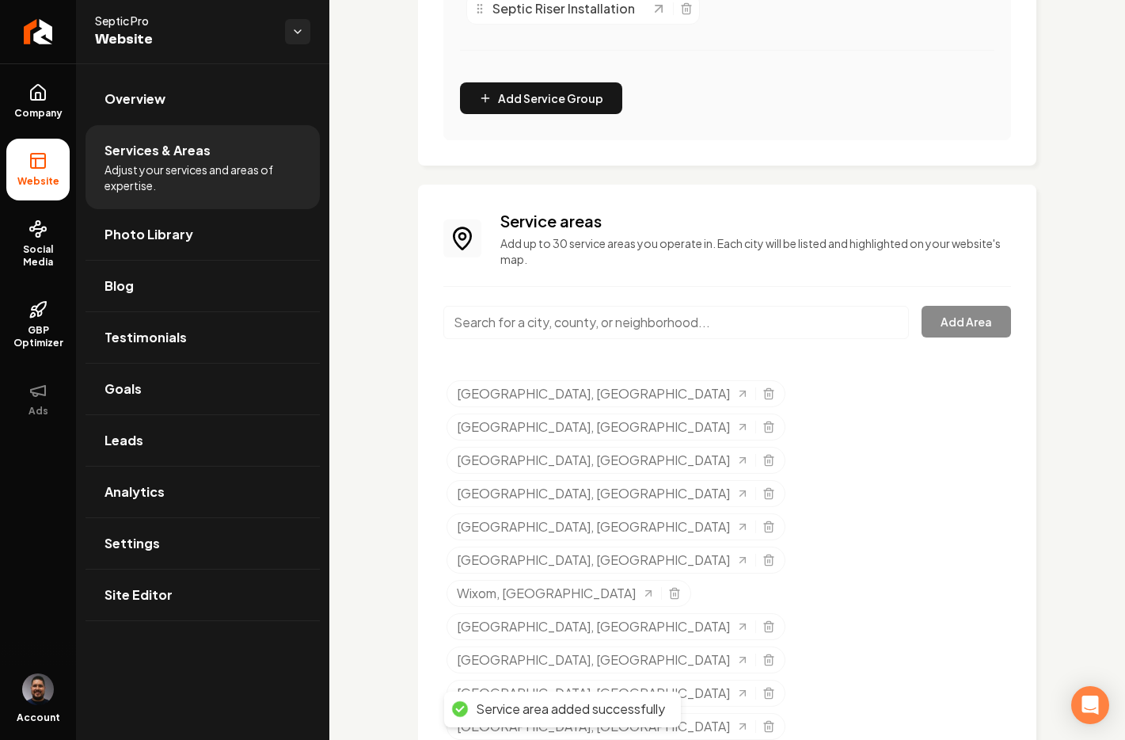
click at [532, 318] on input "Main content area" at bounding box center [677, 322] width 466 height 33
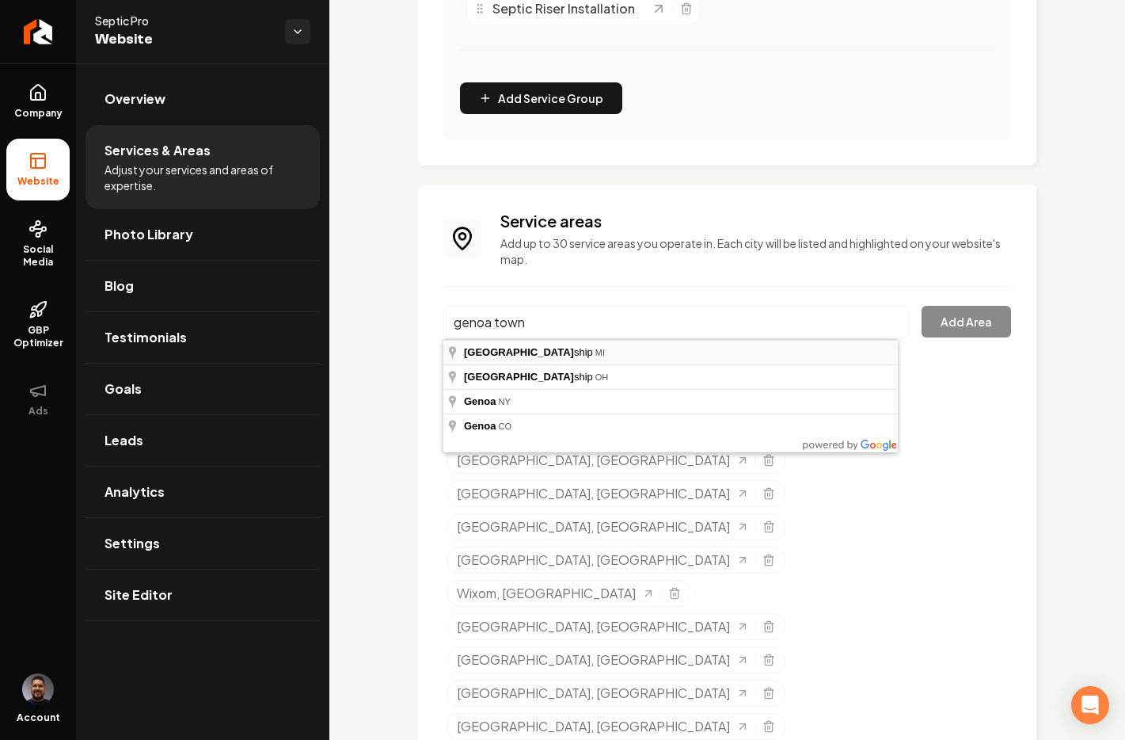
type input "[GEOGRAPHIC_DATA], [GEOGRAPHIC_DATA]"
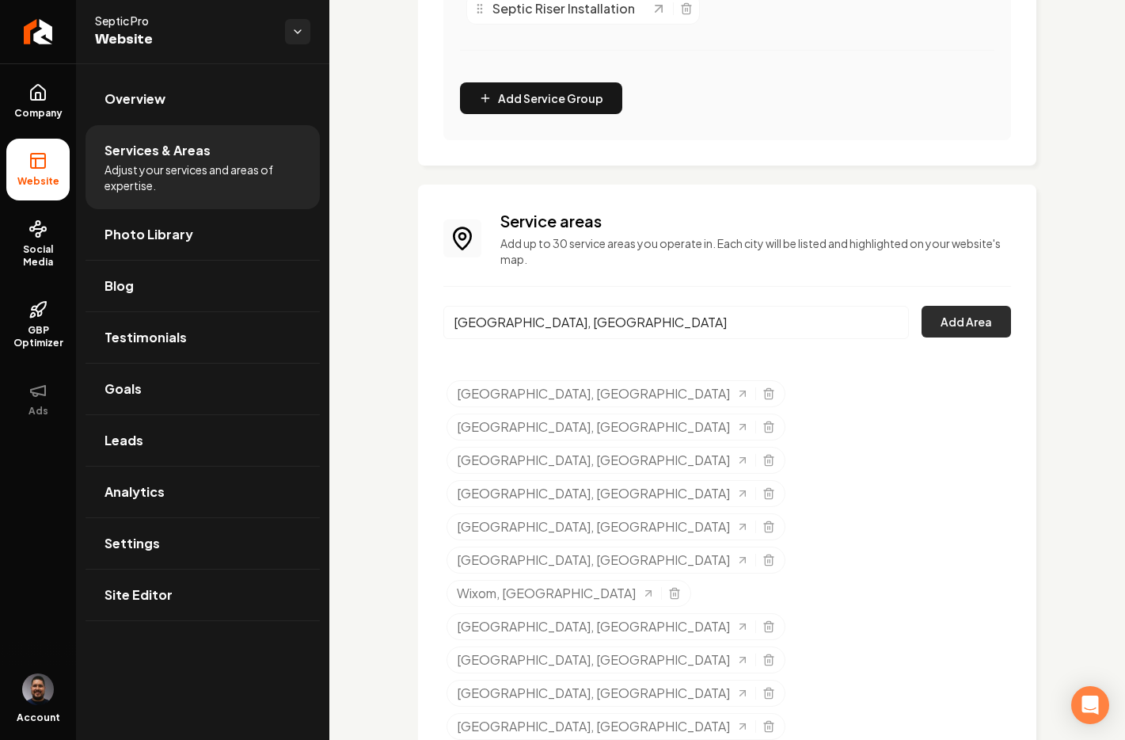
click at [961, 318] on button "Add Area" at bounding box center [966, 322] width 89 height 32
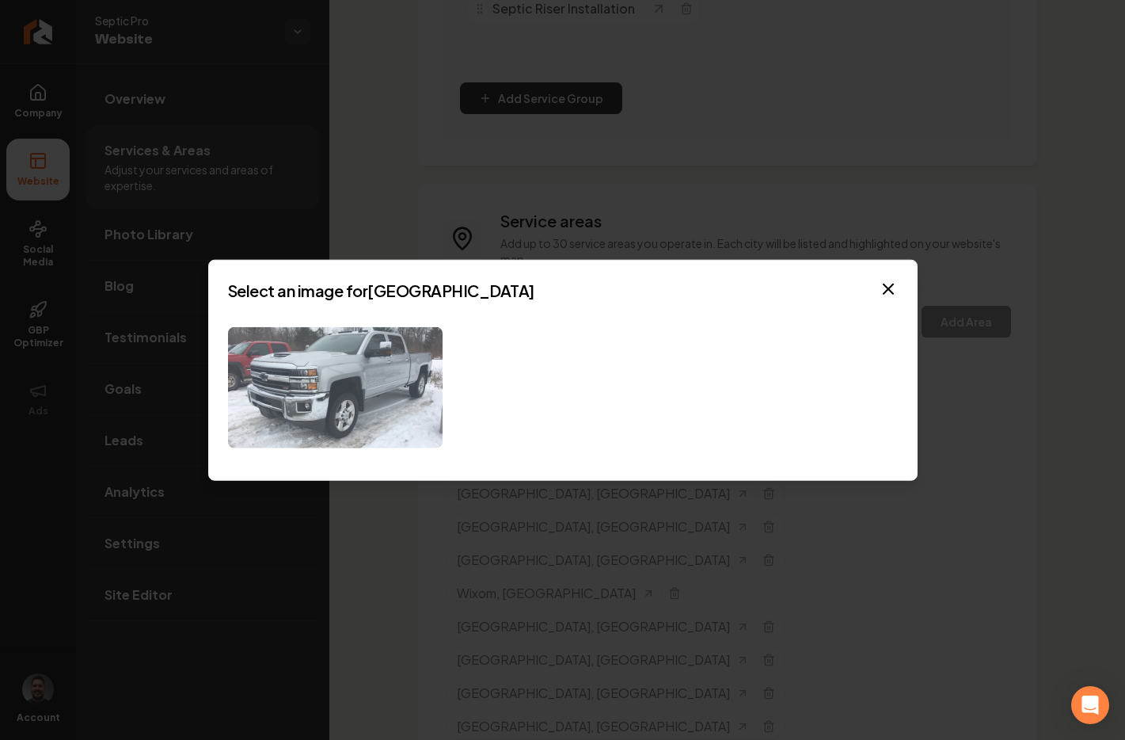
click at [370, 358] on img at bounding box center [335, 387] width 215 height 121
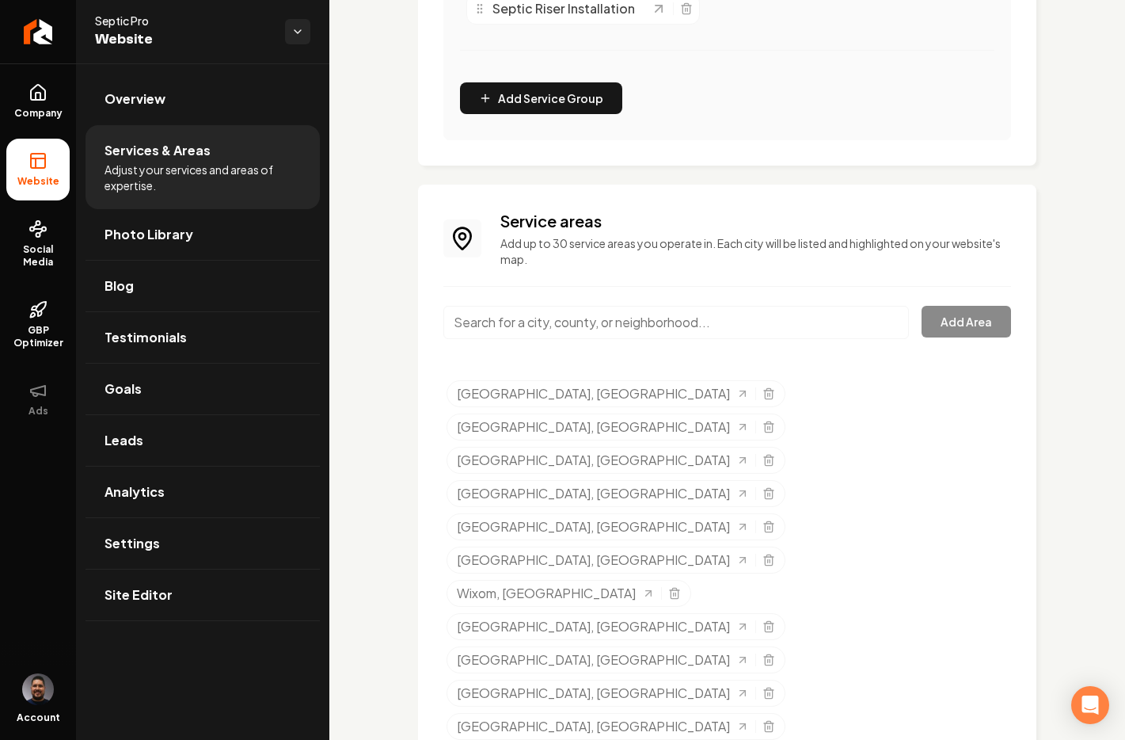
click at [600, 292] on div "Service areas Add up to 30 service areas you operate in. Each city will be list…" at bounding box center [728, 694] width 568 height 969
click at [599, 314] on input "Main content area" at bounding box center [677, 322] width 466 height 33
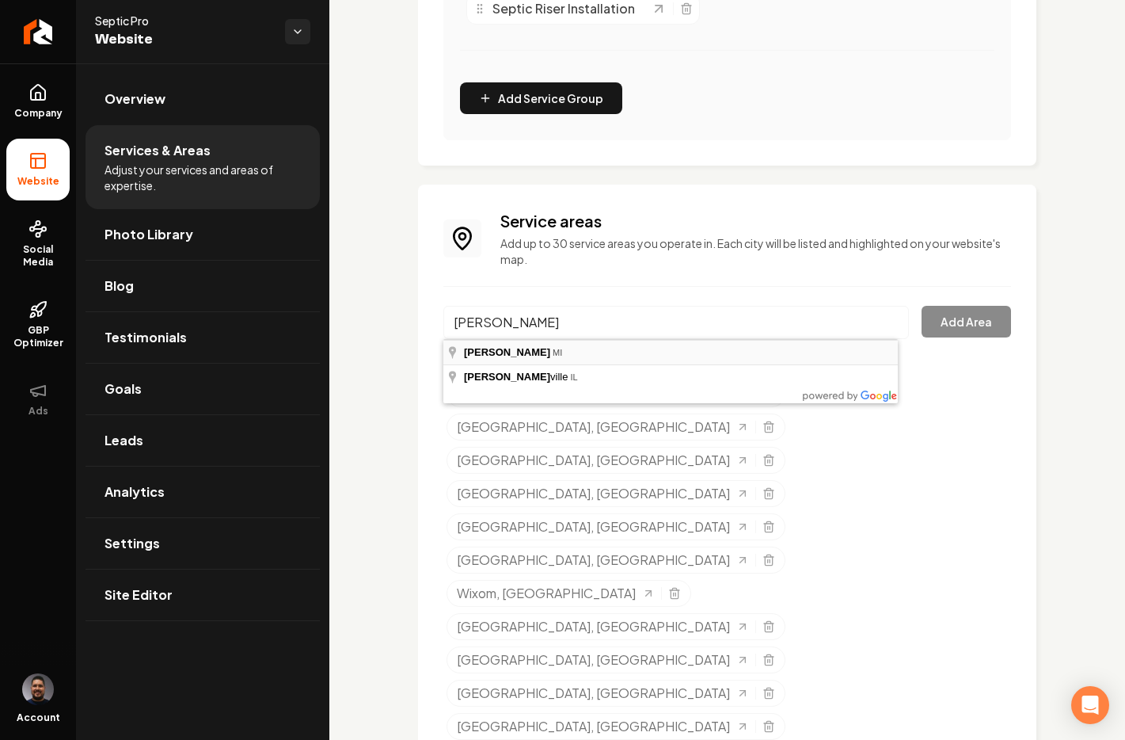
type input "[PERSON_NAME], [GEOGRAPHIC_DATA]"
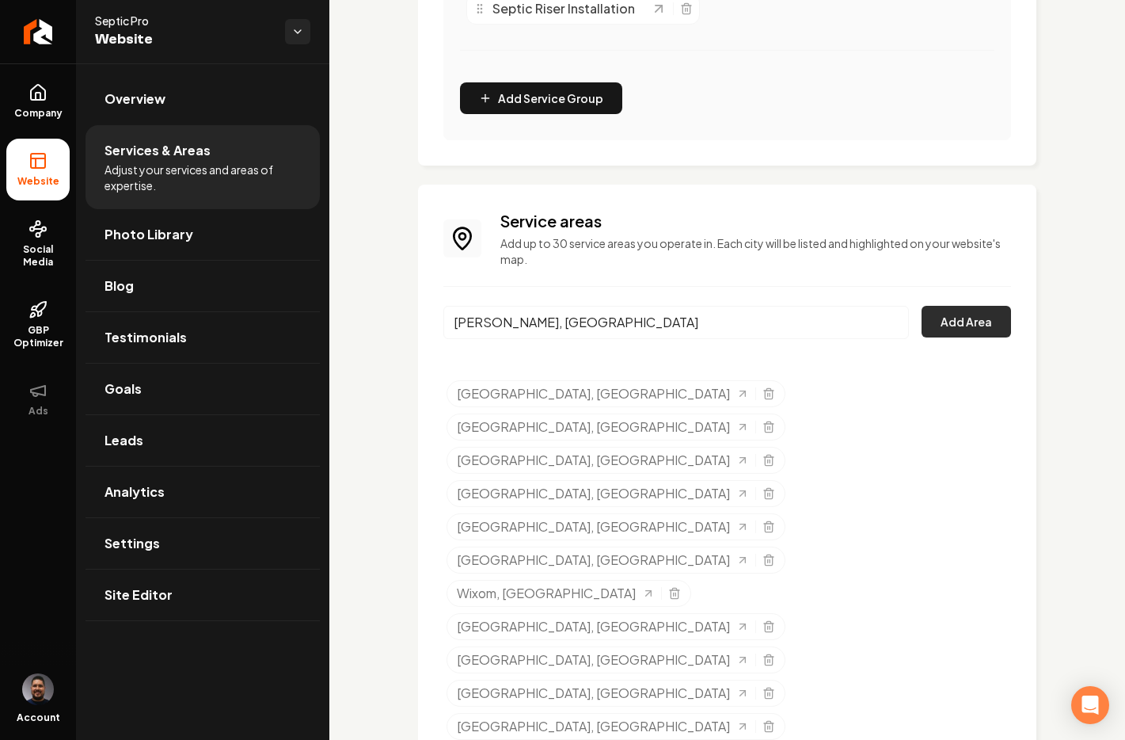
click at [962, 321] on button "Add Area" at bounding box center [966, 322] width 89 height 32
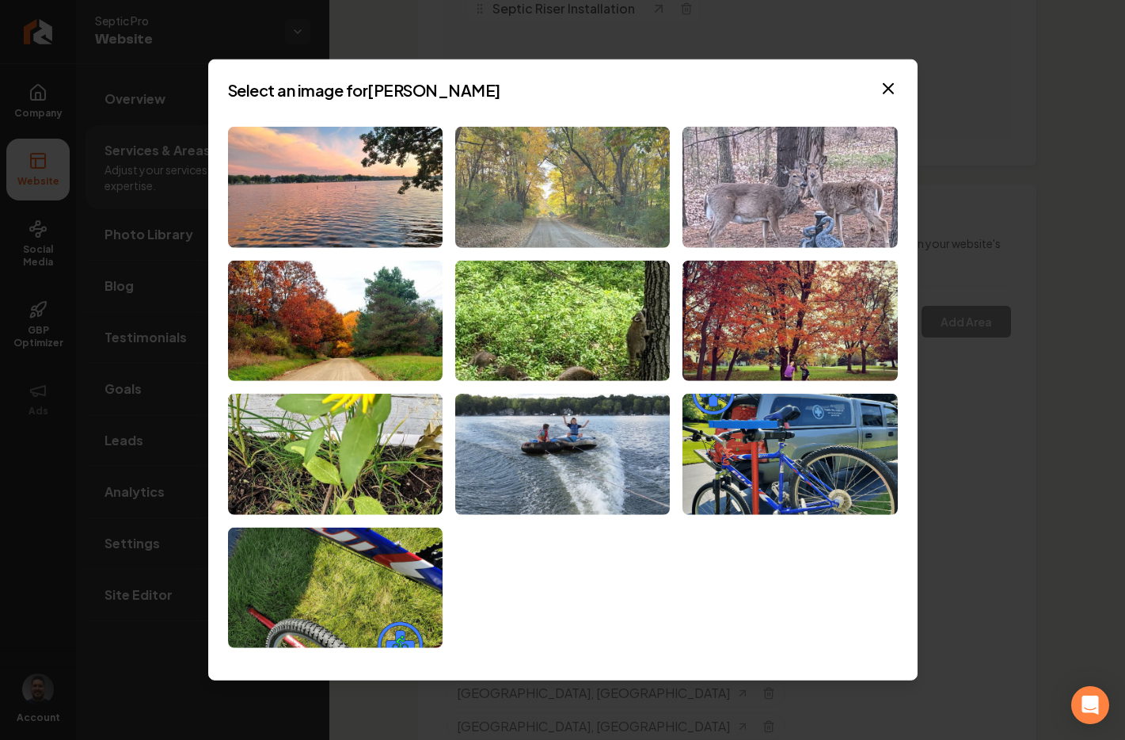
click at [596, 187] on img at bounding box center [562, 187] width 215 height 121
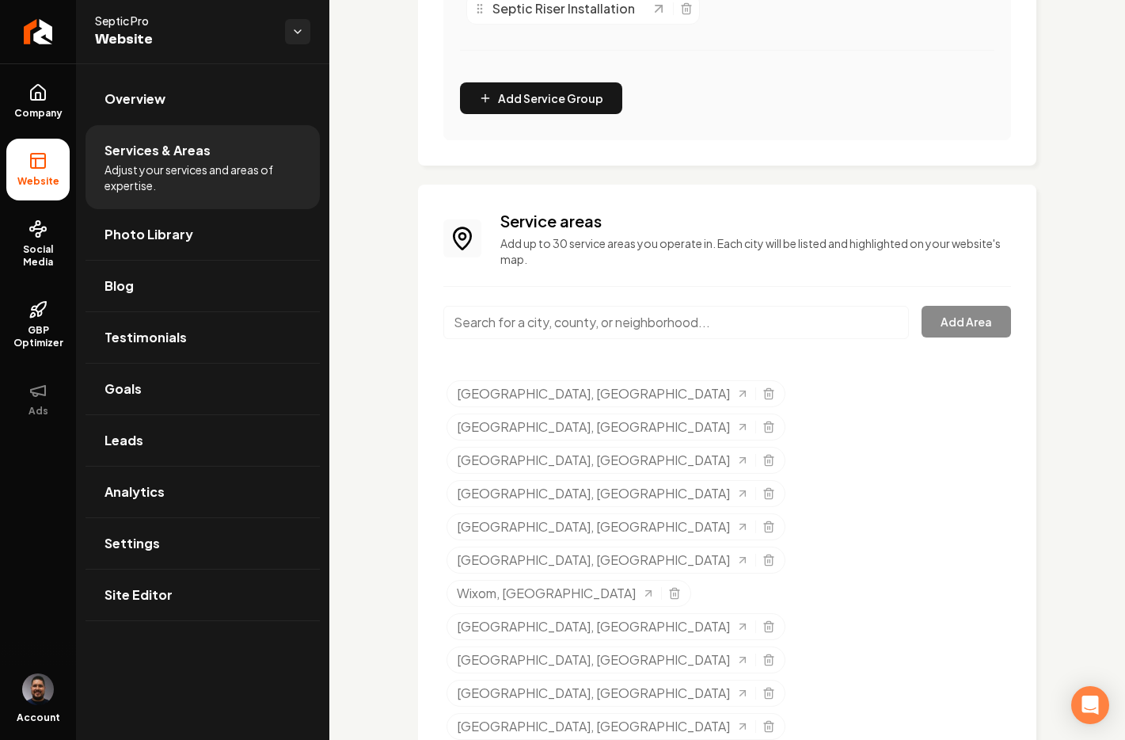
click at [540, 330] on input "Main content area" at bounding box center [677, 322] width 466 height 33
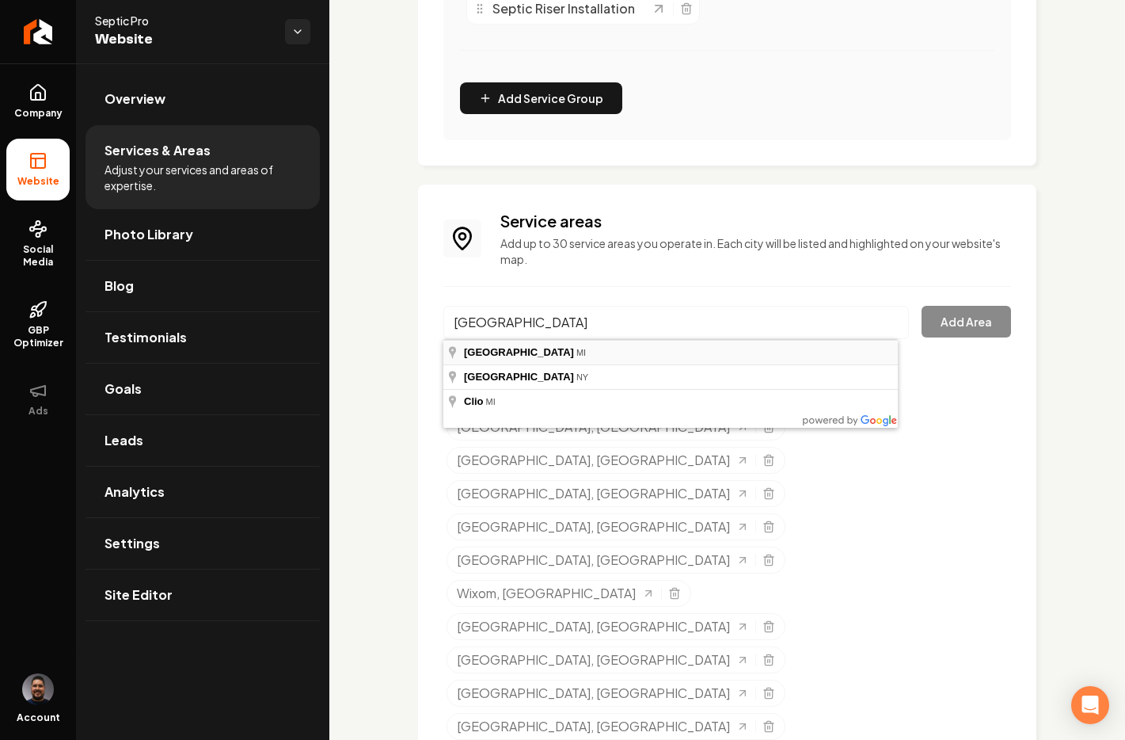
type input "[GEOGRAPHIC_DATA], [GEOGRAPHIC_DATA]"
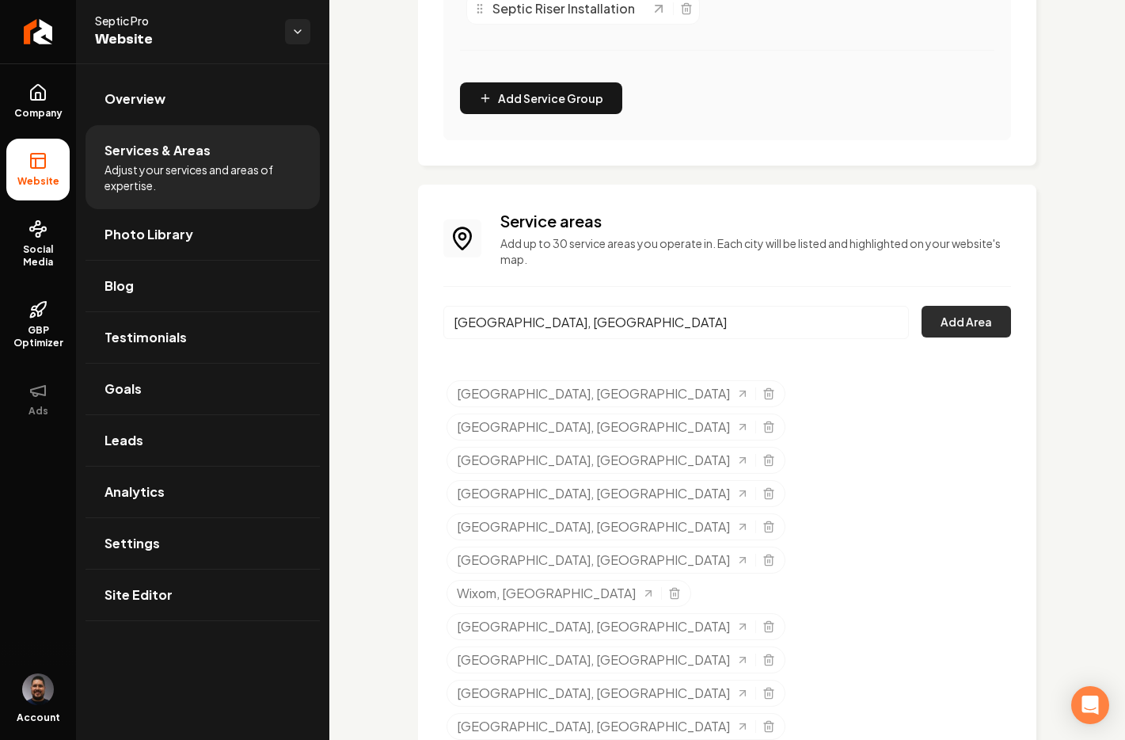
click at [926, 326] on button "Add Area" at bounding box center [966, 322] width 89 height 32
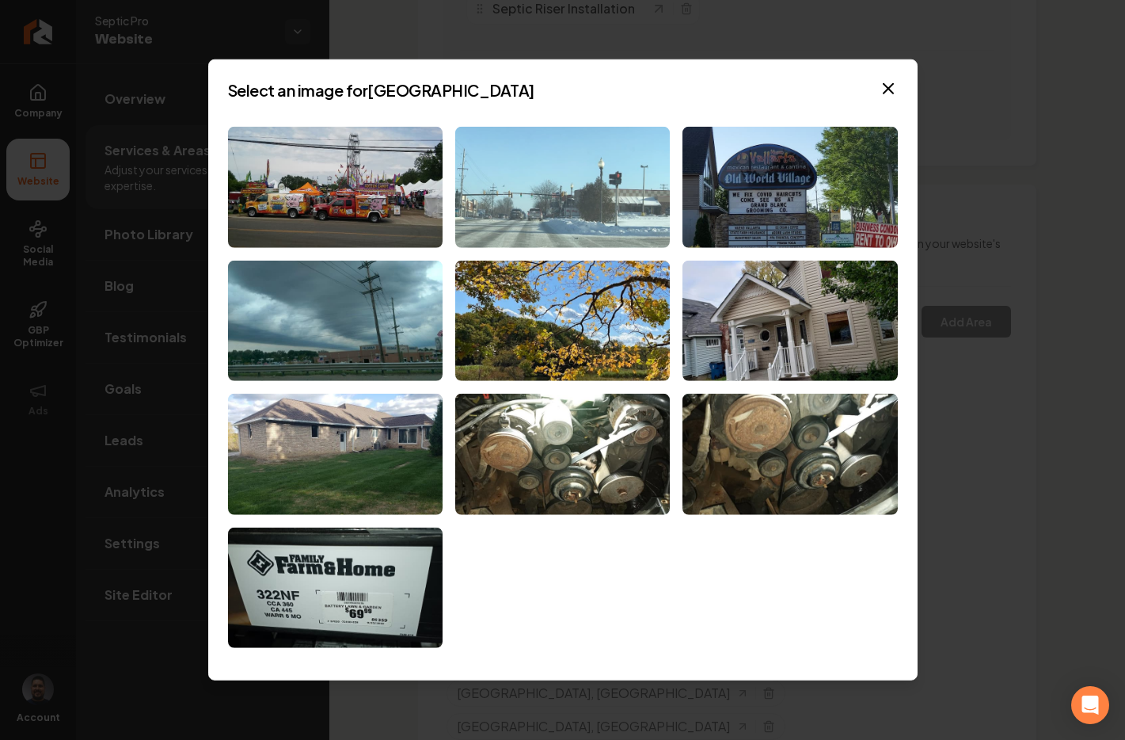
click at [542, 190] on img at bounding box center [562, 187] width 215 height 121
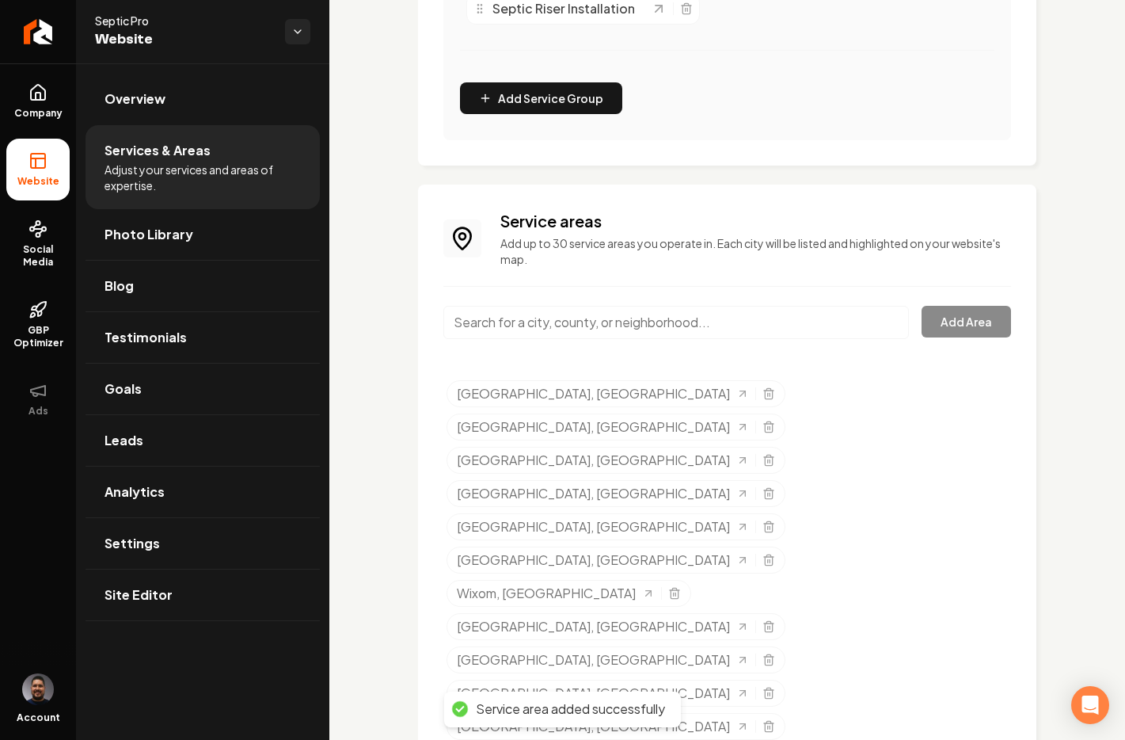
click at [479, 322] on input "Main content area" at bounding box center [677, 322] width 466 height 33
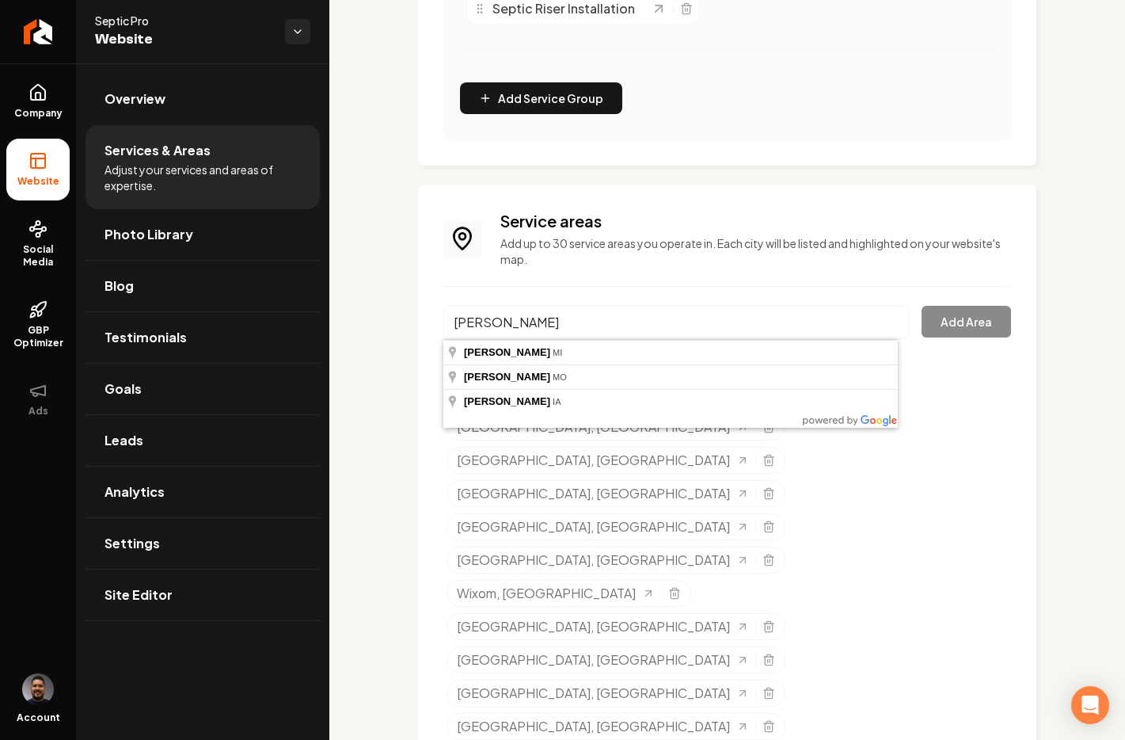
type input "Fenton, [GEOGRAPHIC_DATA]"
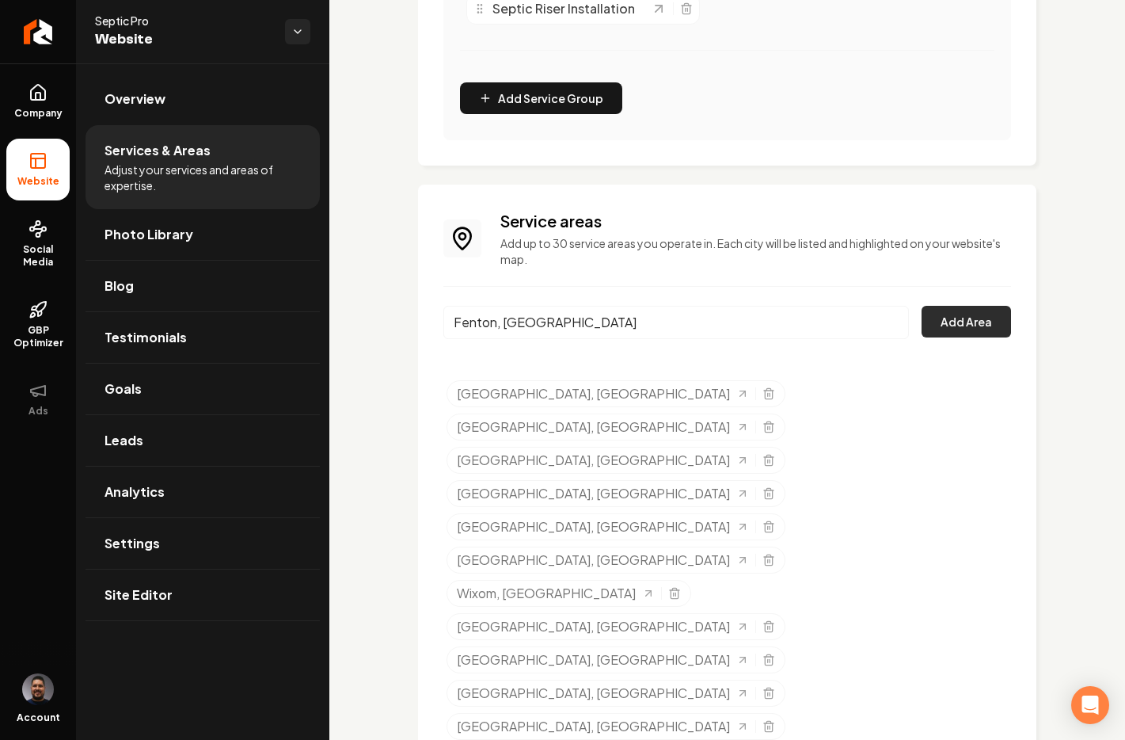
click at [981, 326] on button "Add Area" at bounding box center [966, 322] width 89 height 32
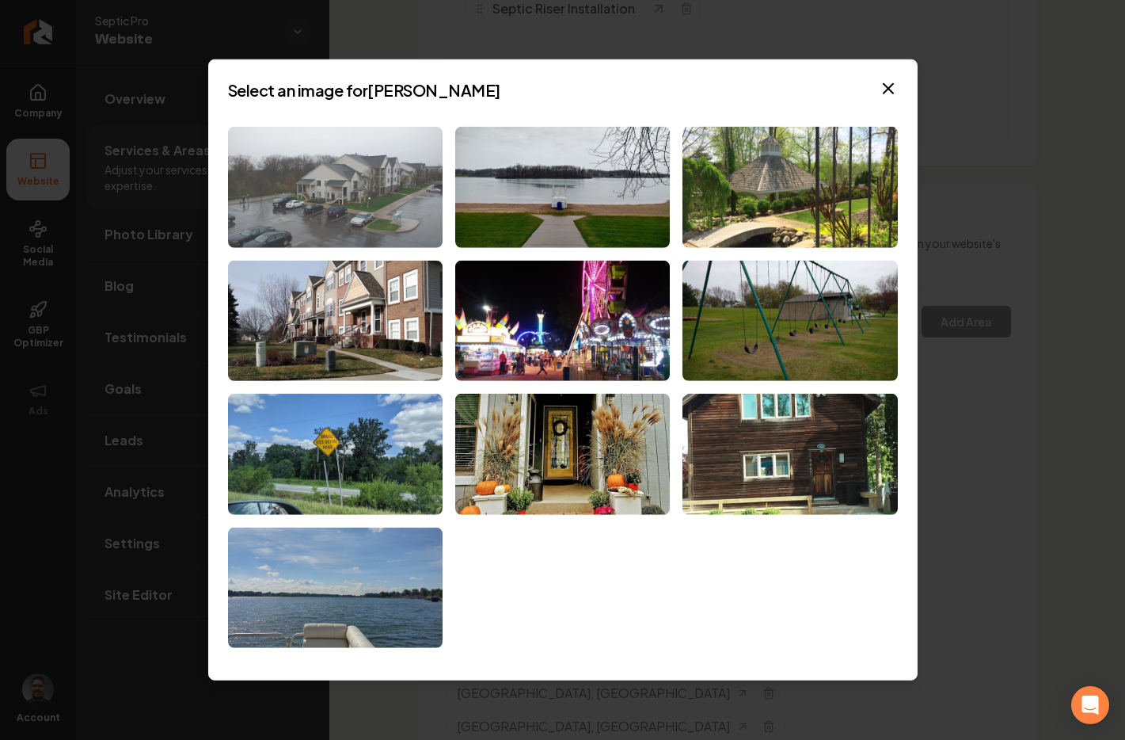
click at [369, 223] on img at bounding box center [335, 187] width 215 height 121
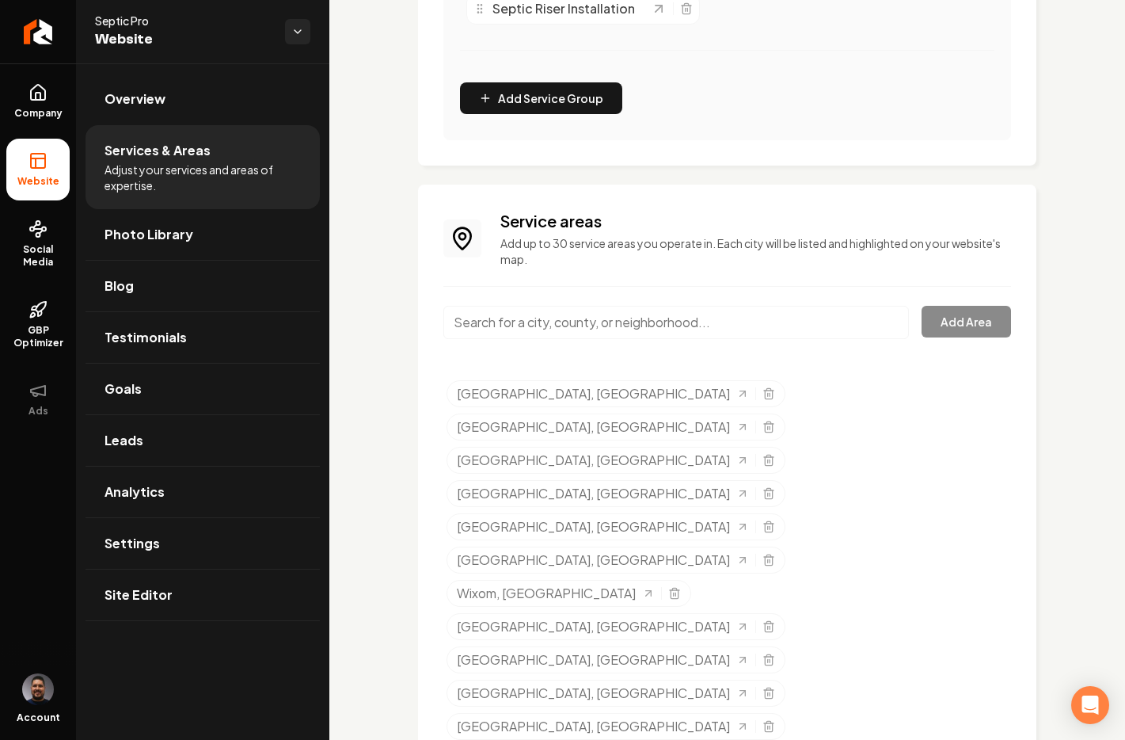
click at [523, 334] on input "Main content area" at bounding box center [677, 322] width 466 height 33
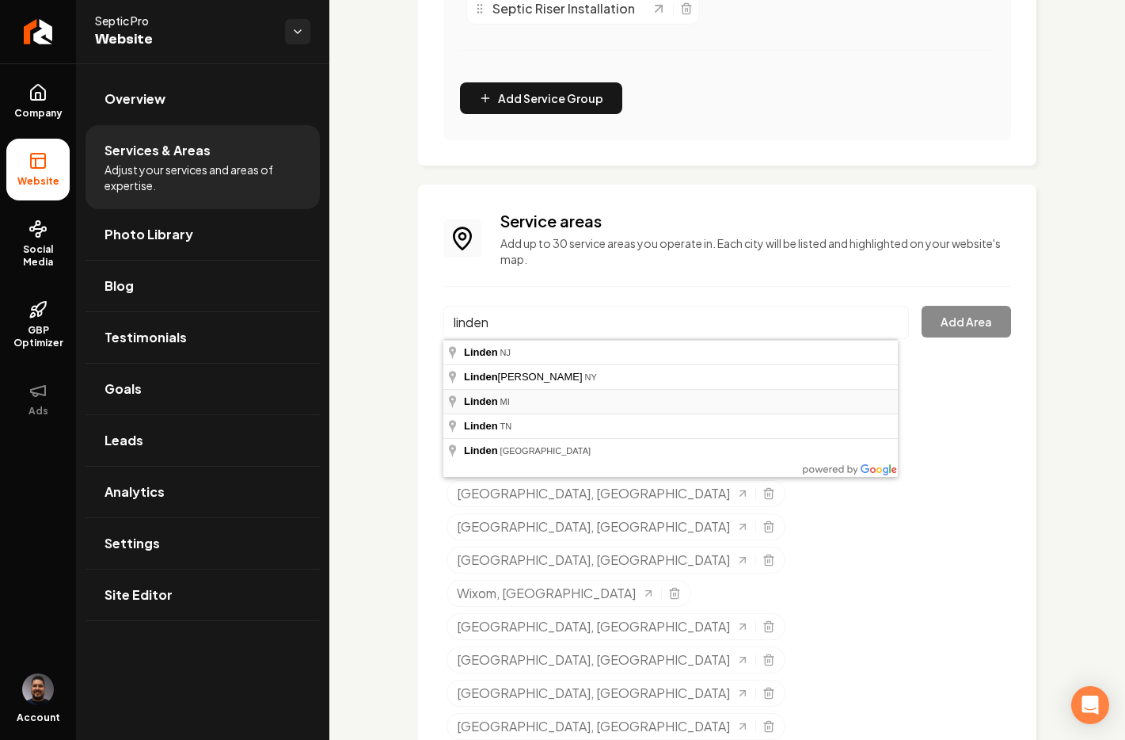
type input "Linden, [GEOGRAPHIC_DATA]"
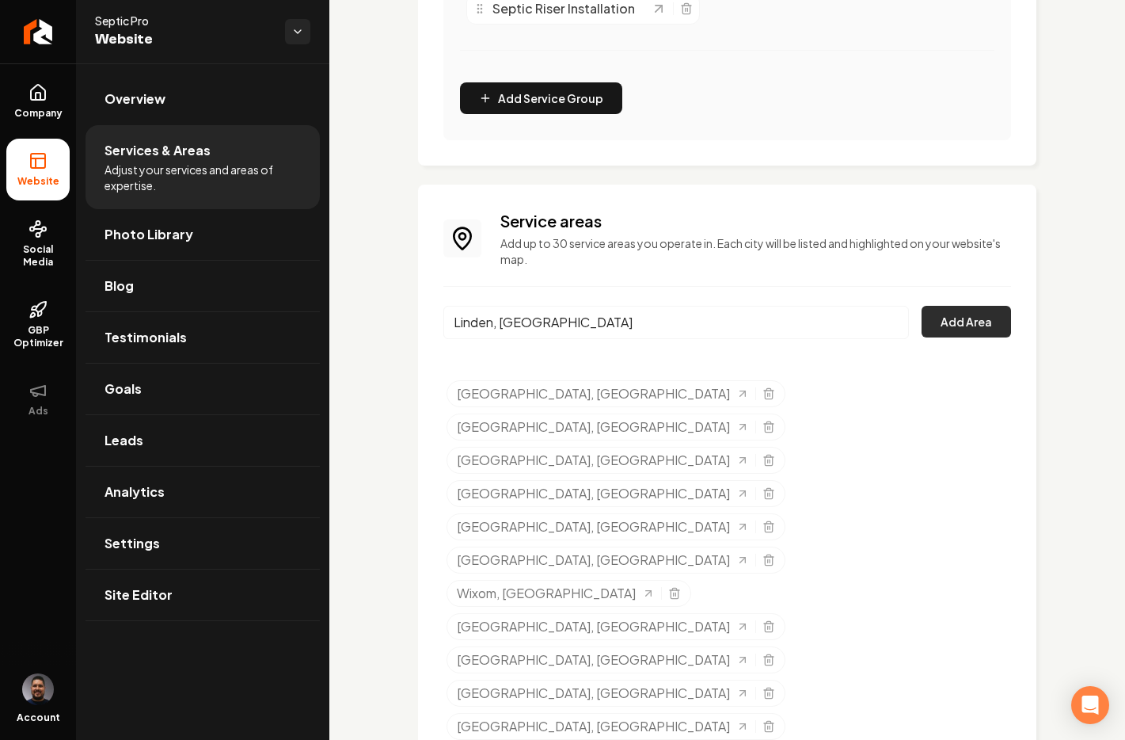
click at [922, 329] on button "Add Area" at bounding box center [966, 322] width 89 height 32
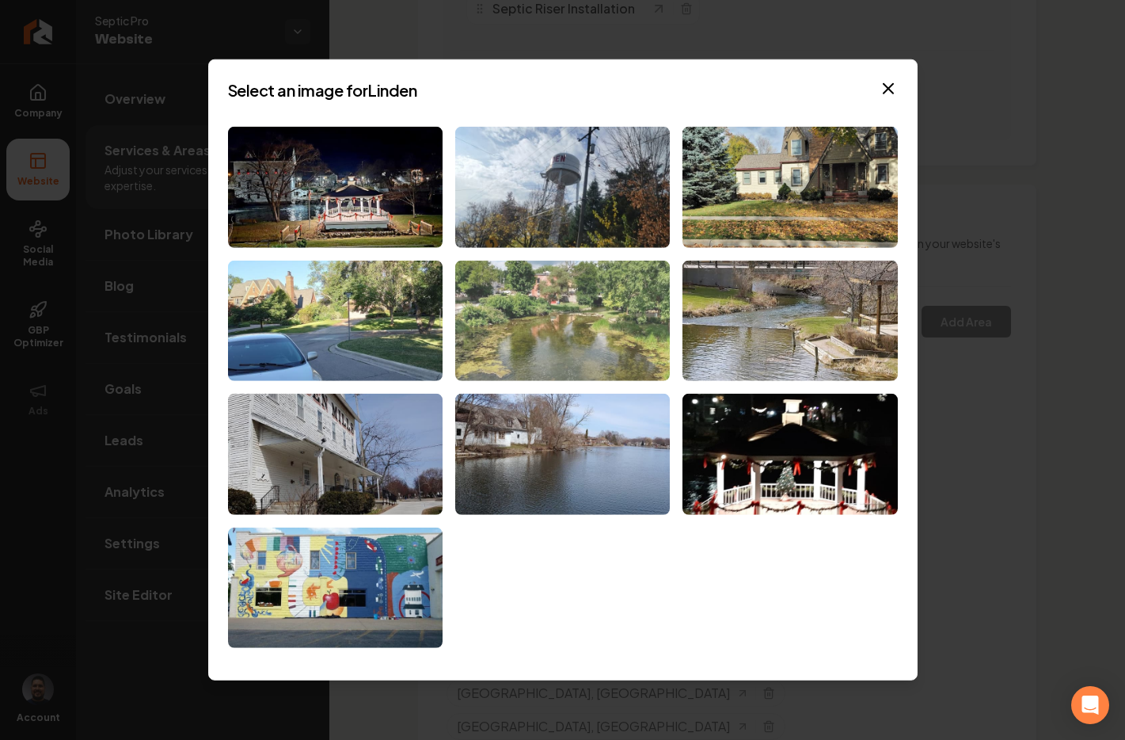
click at [532, 300] on img at bounding box center [562, 320] width 215 height 121
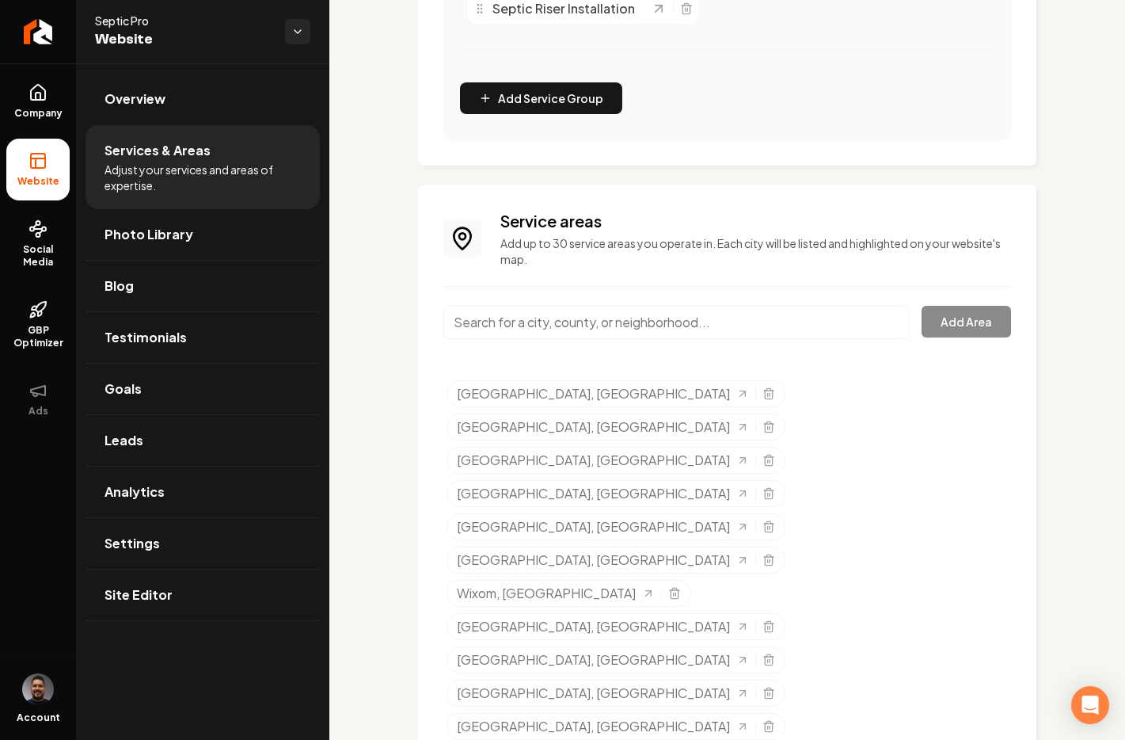
click at [667, 318] on input "Main content area" at bounding box center [677, 322] width 466 height 33
click at [600, 325] on input "Grand Blanc, MI" at bounding box center [677, 322] width 466 height 33
drag, startPoint x: 600, startPoint y: 324, endPoint x: 408, endPoint y: 319, distance: 191.7
click at [408, 319] on div "Services Provided Select from the recommended services or add your own and choo…" at bounding box center [727, 409] width 796 height 1931
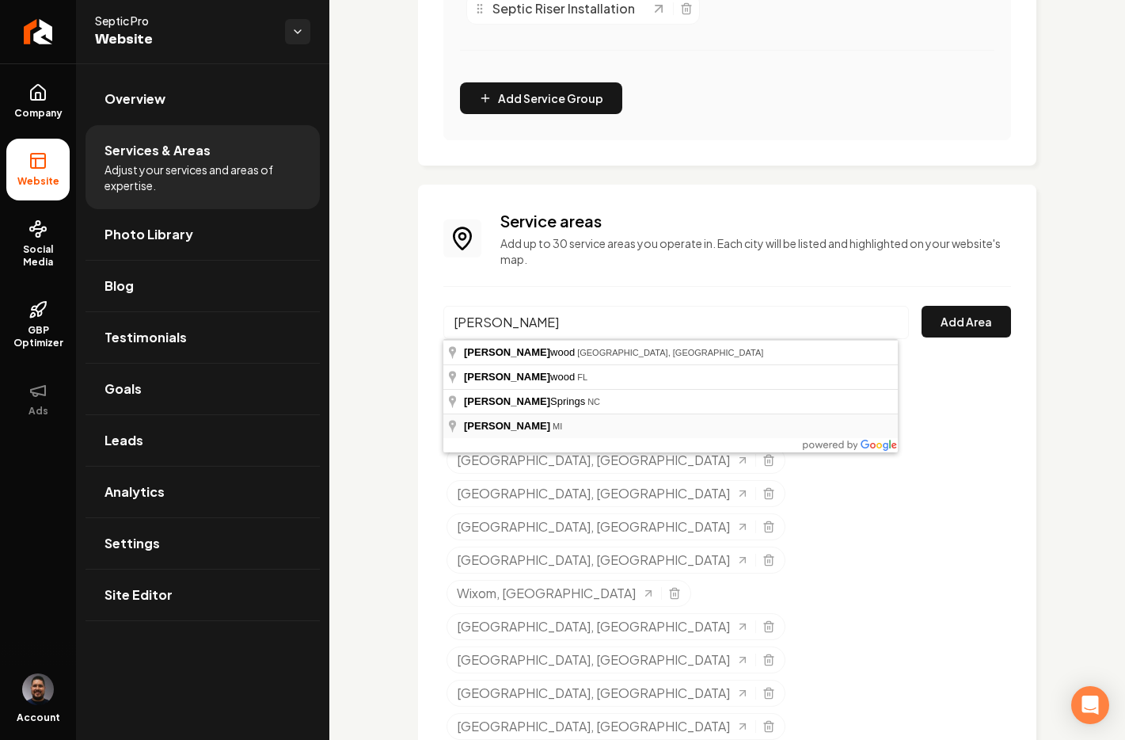
type input "[PERSON_NAME], [GEOGRAPHIC_DATA]"
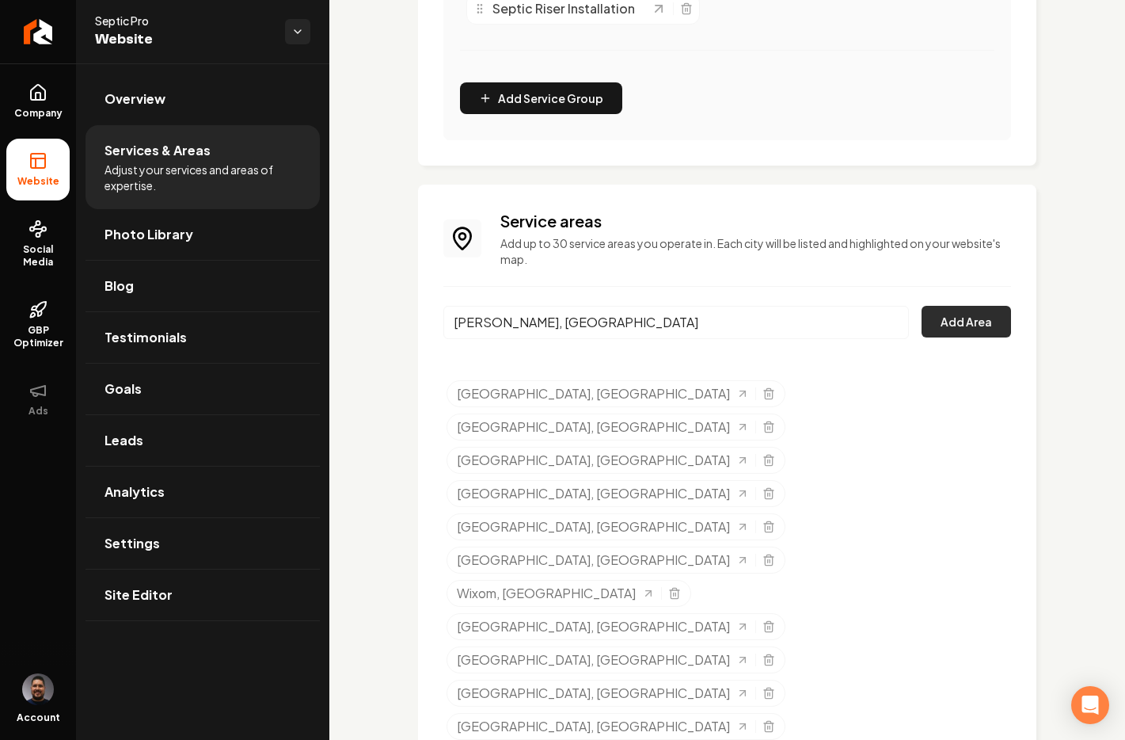
click at [983, 327] on button "Add Area" at bounding box center [966, 322] width 89 height 32
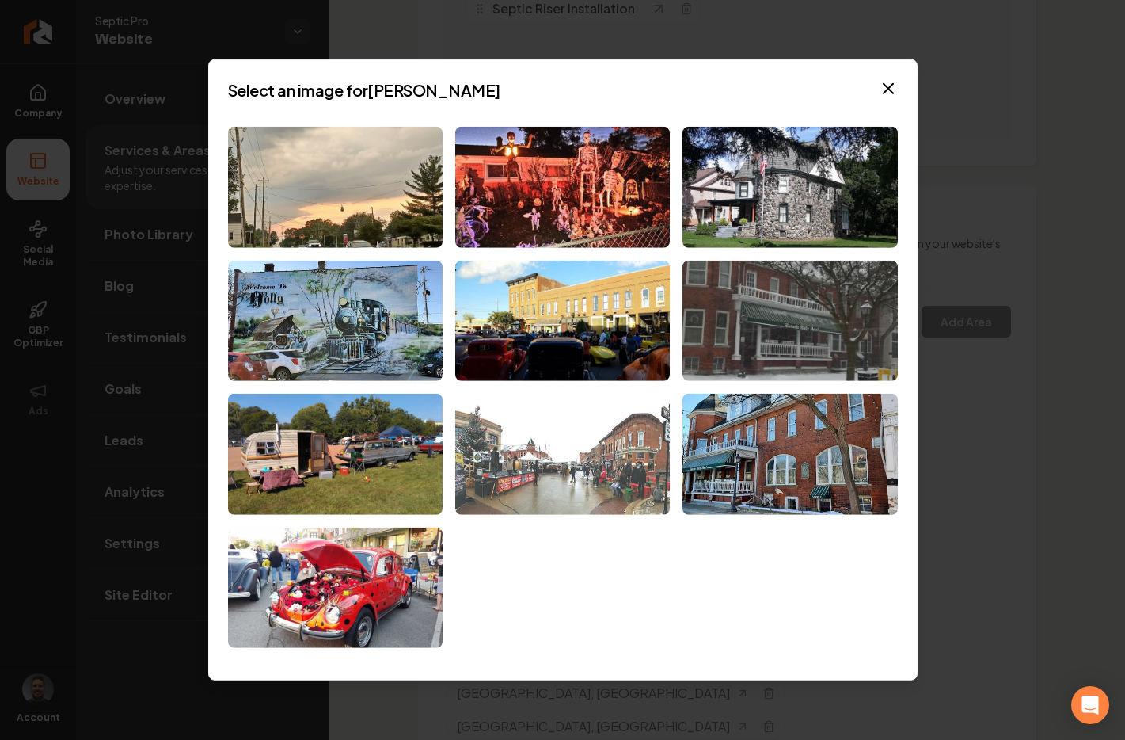
click at [592, 458] on img at bounding box center [562, 454] width 215 height 121
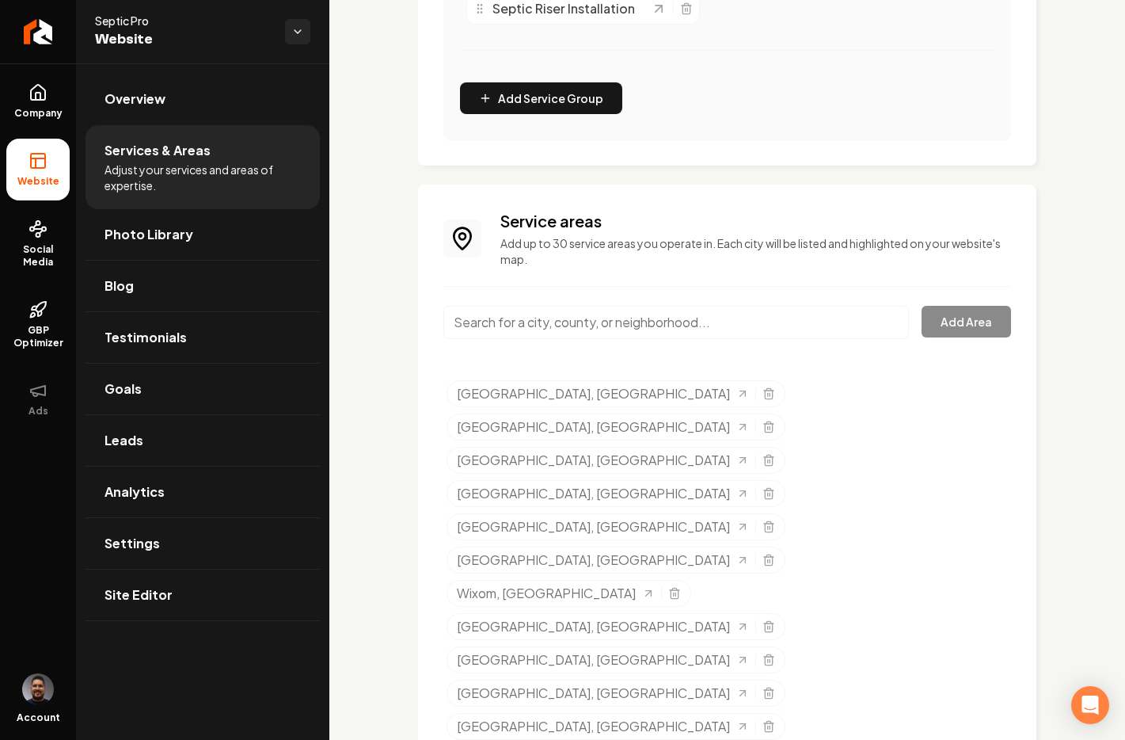
scroll to position [0, 0]
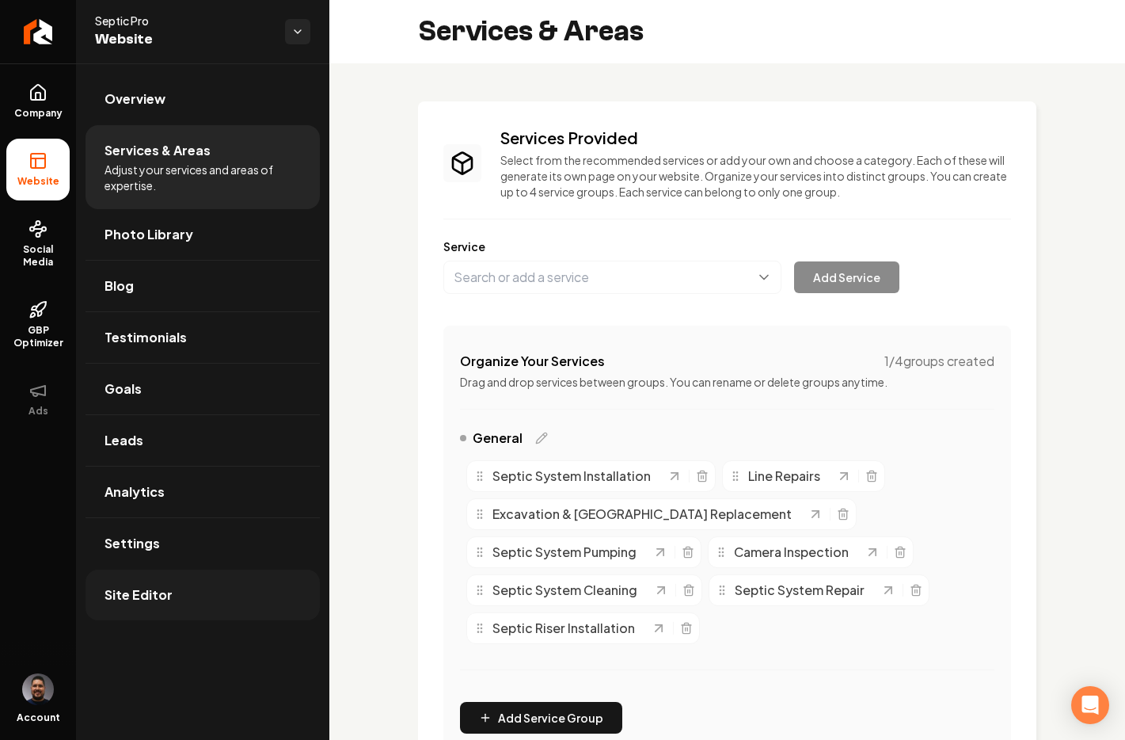
click at [169, 594] on link "Site Editor" at bounding box center [203, 594] width 234 height 51
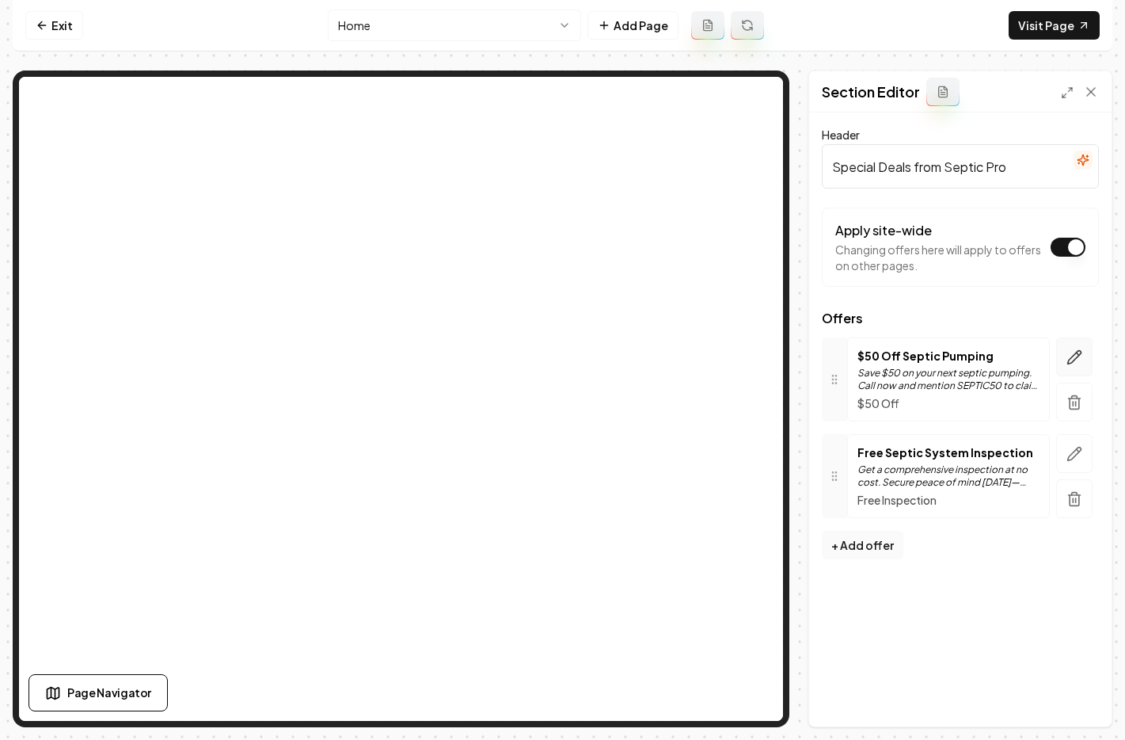
click at [1077, 358] on icon "button" at bounding box center [1074, 356] width 13 height 13
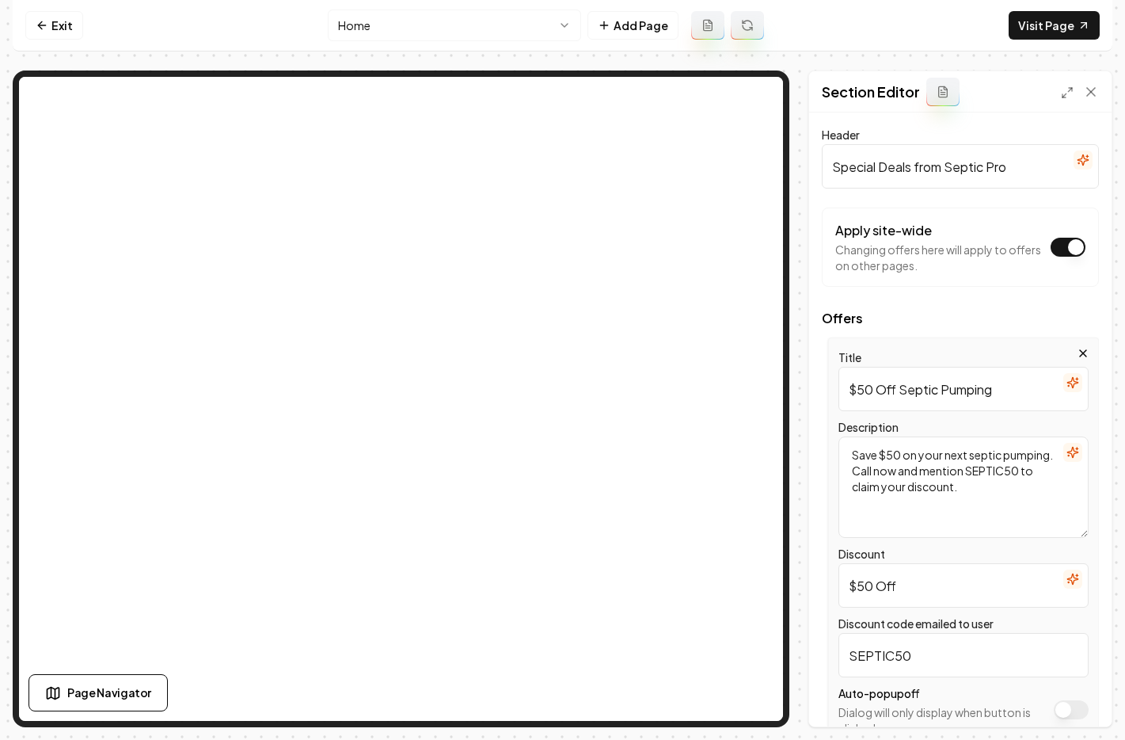
drag, startPoint x: 901, startPoint y: 389, endPoint x: 1001, endPoint y: 394, distance: 100.7
click at [1001, 394] on input "$50 Off Septic Pumping" at bounding box center [964, 389] width 250 height 44
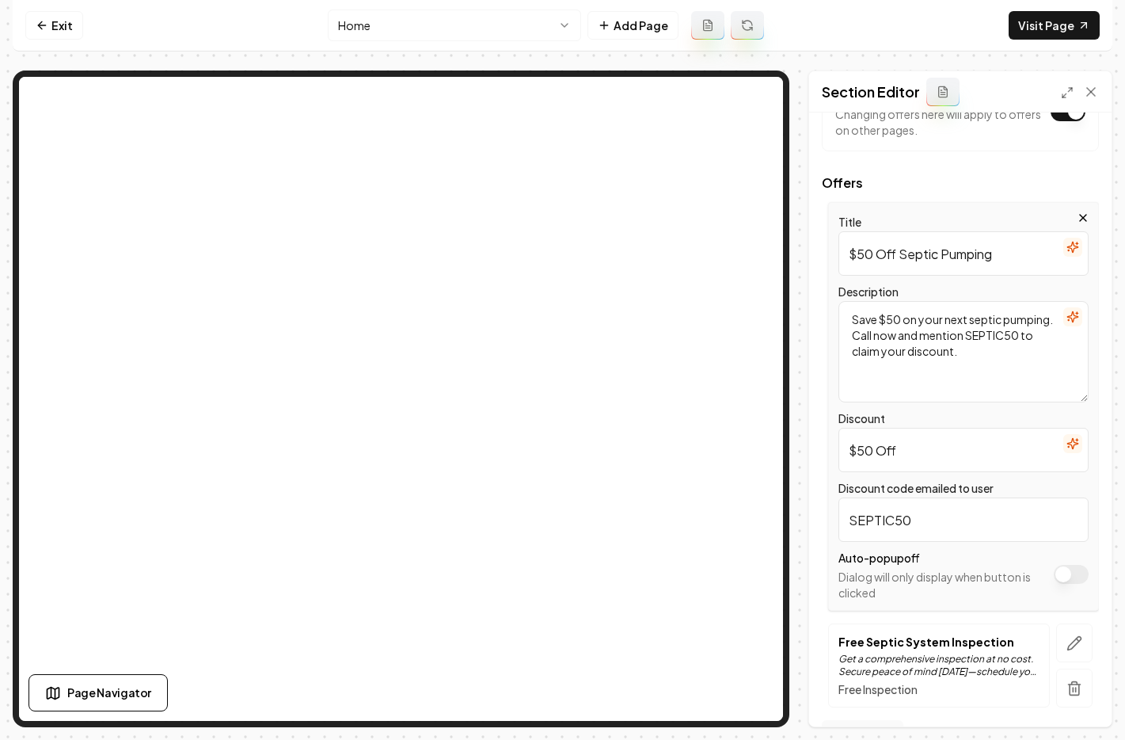
scroll to position [115, 0]
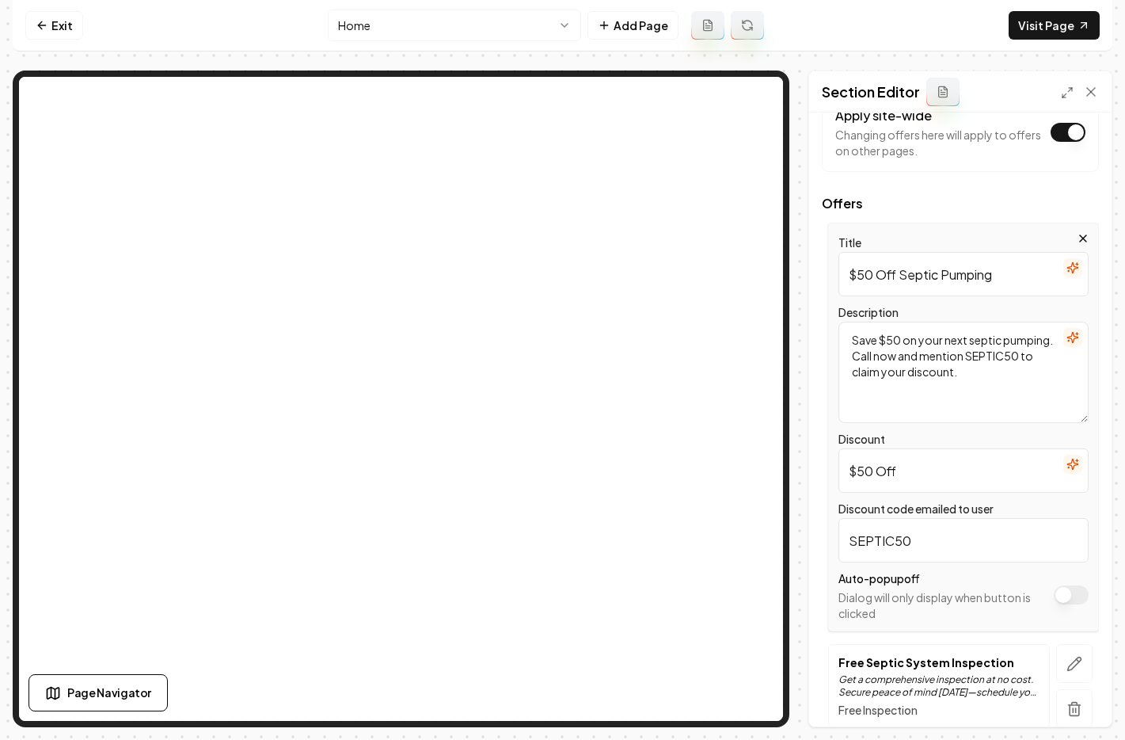
drag, startPoint x: 996, startPoint y: 272, endPoint x: 855, endPoint y: 264, distance: 141.2
click at [855, 264] on input "$50 Off Septic Pumping" at bounding box center [964, 274] width 250 height 44
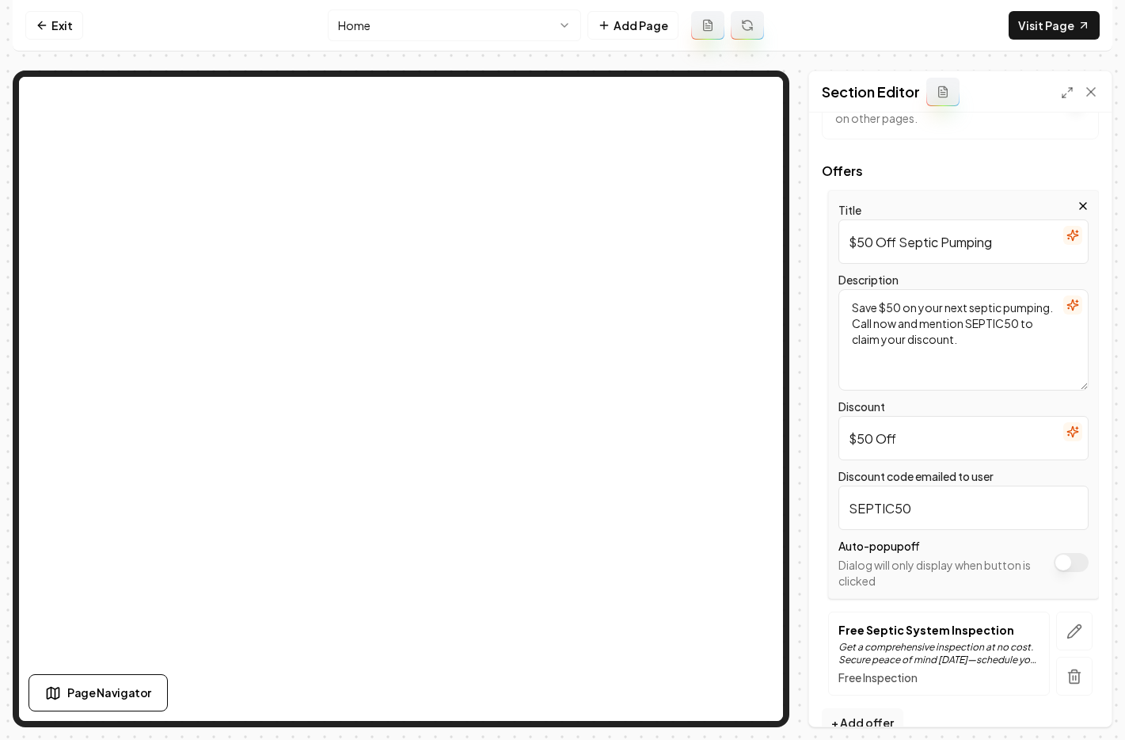
scroll to position [177, 0]
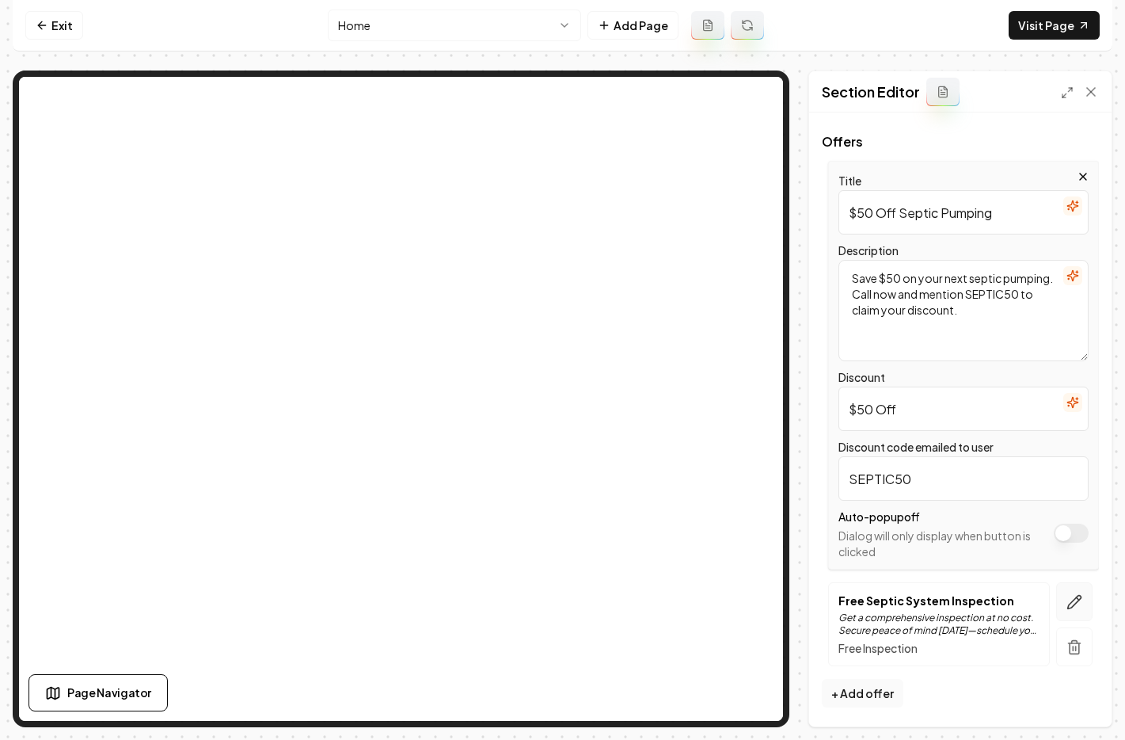
click at [1067, 600] on icon "button" at bounding box center [1075, 602] width 16 height 16
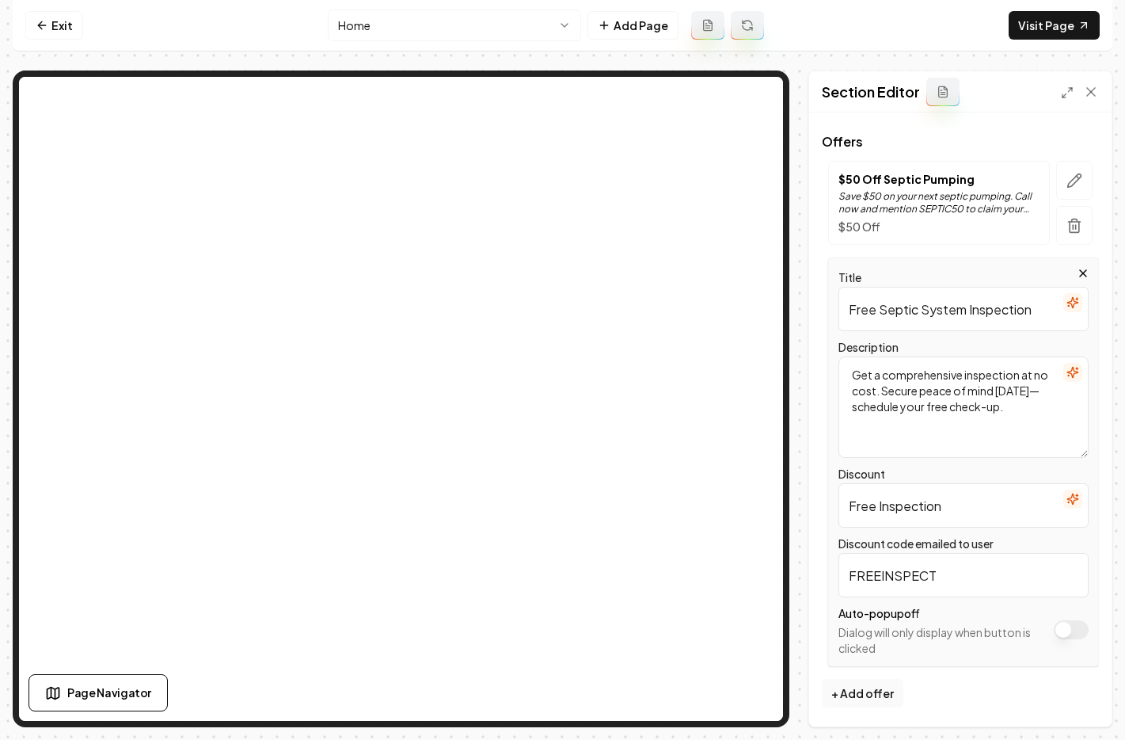
scroll to position [0, 0]
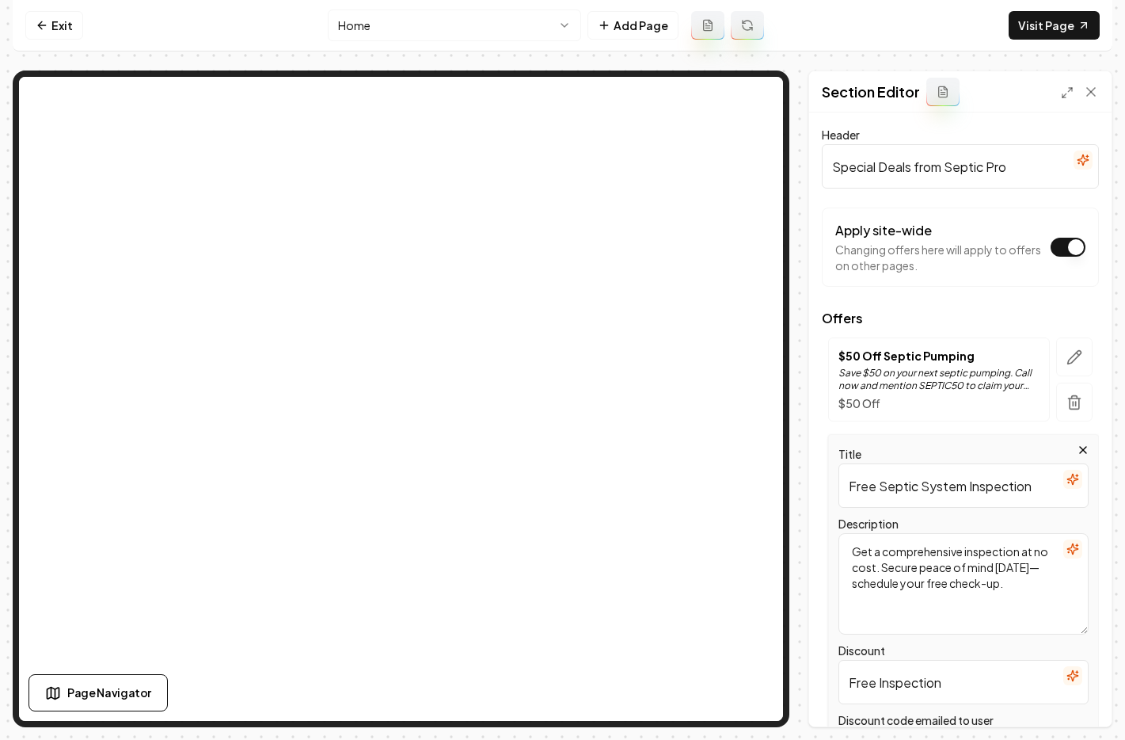
drag, startPoint x: 849, startPoint y: 482, endPoint x: 1053, endPoint y: 484, distance: 204.3
click at [1053, 484] on div "Title Free Septic System Inspection" at bounding box center [964, 475] width 250 height 63
click at [895, 488] on input "Senior" at bounding box center [964, 485] width 250 height 44
type input "Senior, Veretan and First Responder Discount"
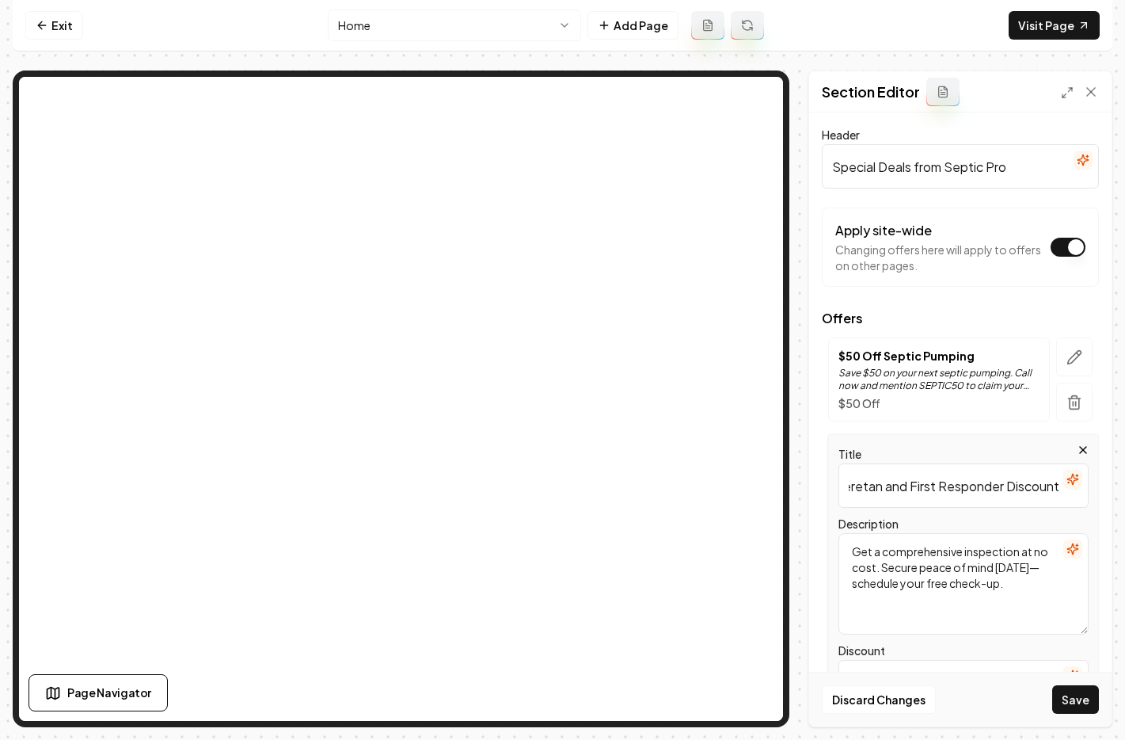
click at [927, 585] on textarea "Get a comprehensive inspection at no cost. Secure peace of mind today—schedule …" at bounding box center [964, 583] width 250 height 101
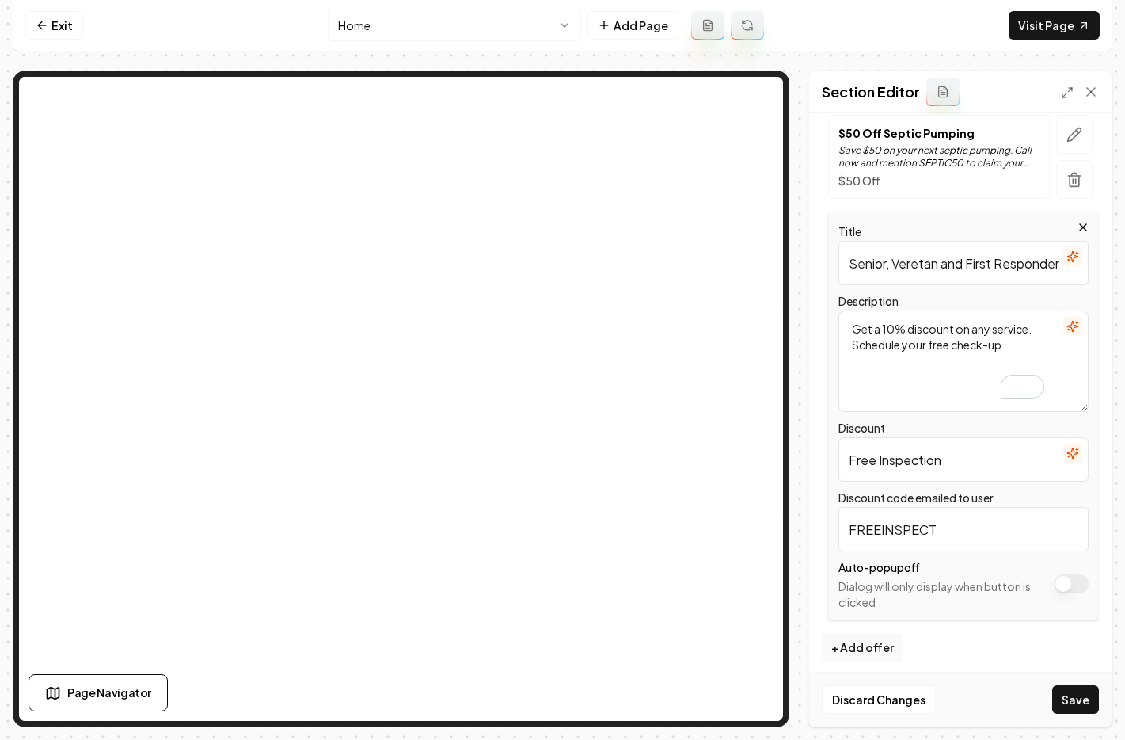
scroll to position [231, 0]
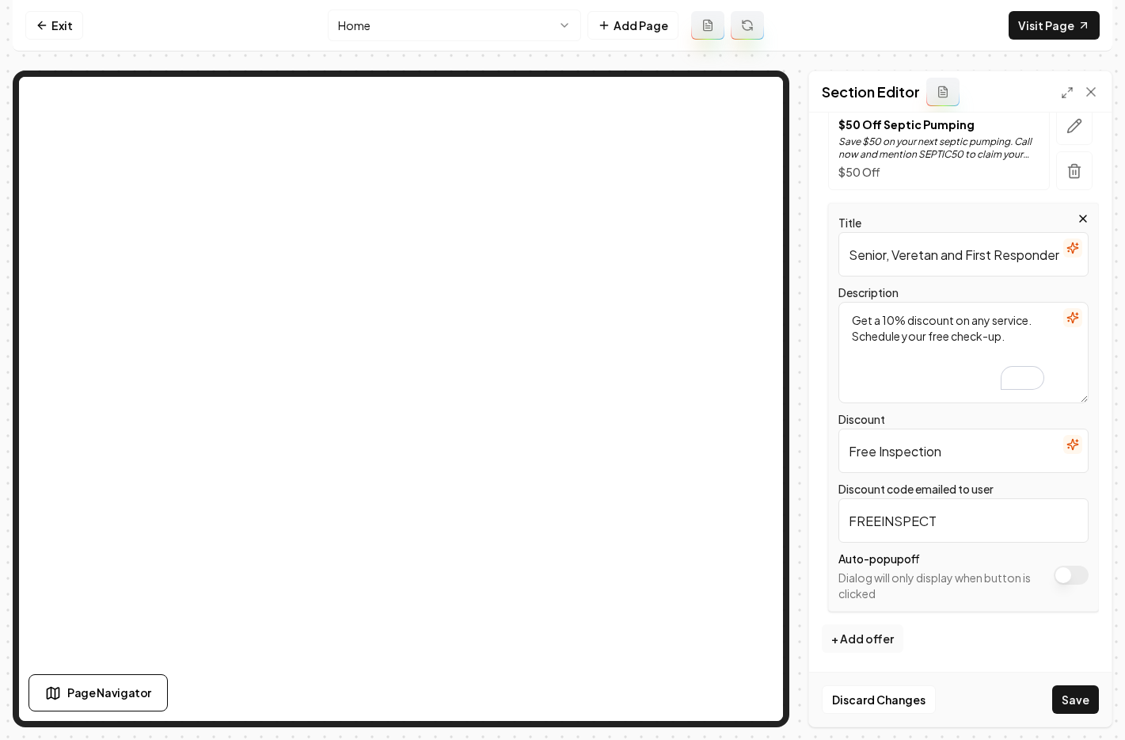
type textarea "Get a 10% discount on any service. Schedule your free check-up."
drag, startPoint x: 956, startPoint y: 454, endPoint x: 837, endPoint y: 455, distance: 118.8
click at [837, 455] on div "Title Senior, Veretan and First Responder Discount Description Get a 10% discou…" at bounding box center [963, 407] width 271 height 409
type input "10% OFF"
drag, startPoint x: 954, startPoint y: 529, endPoint x: 841, endPoint y: 517, distance: 113.9
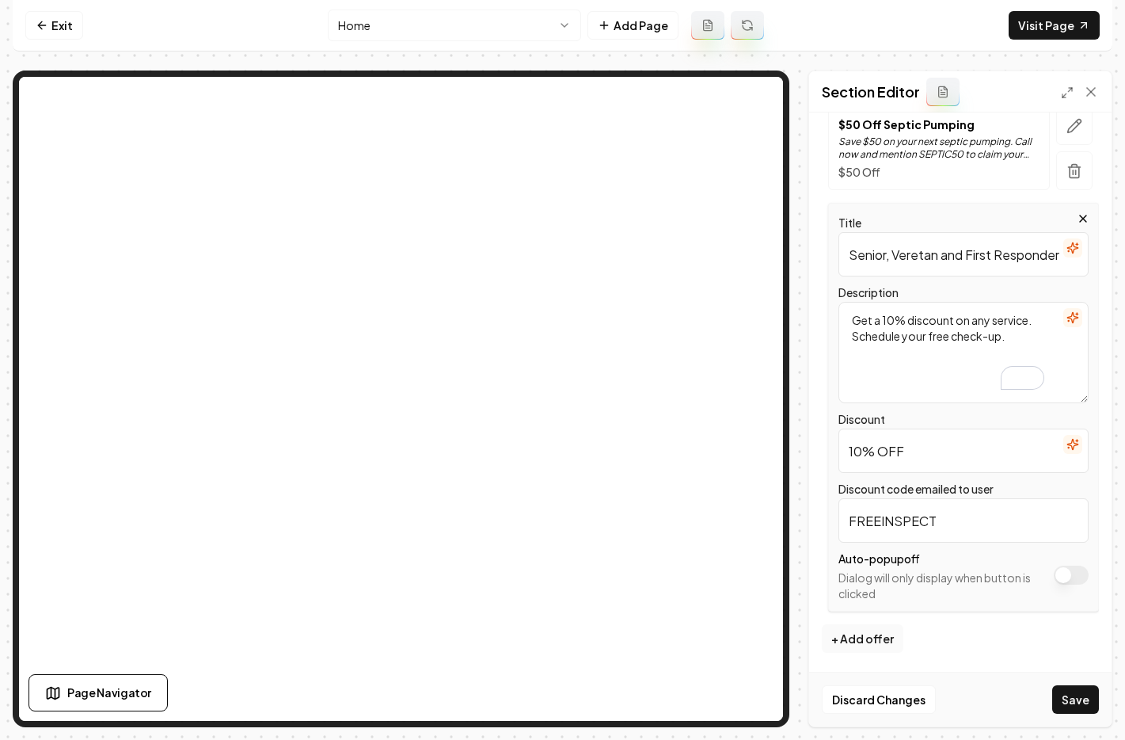
click at [841, 517] on input "FREEINSPECT" at bounding box center [964, 520] width 250 height 44
type input "10OFF"
click at [1076, 695] on button "Save" at bounding box center [1076, 699] width 47 height 29
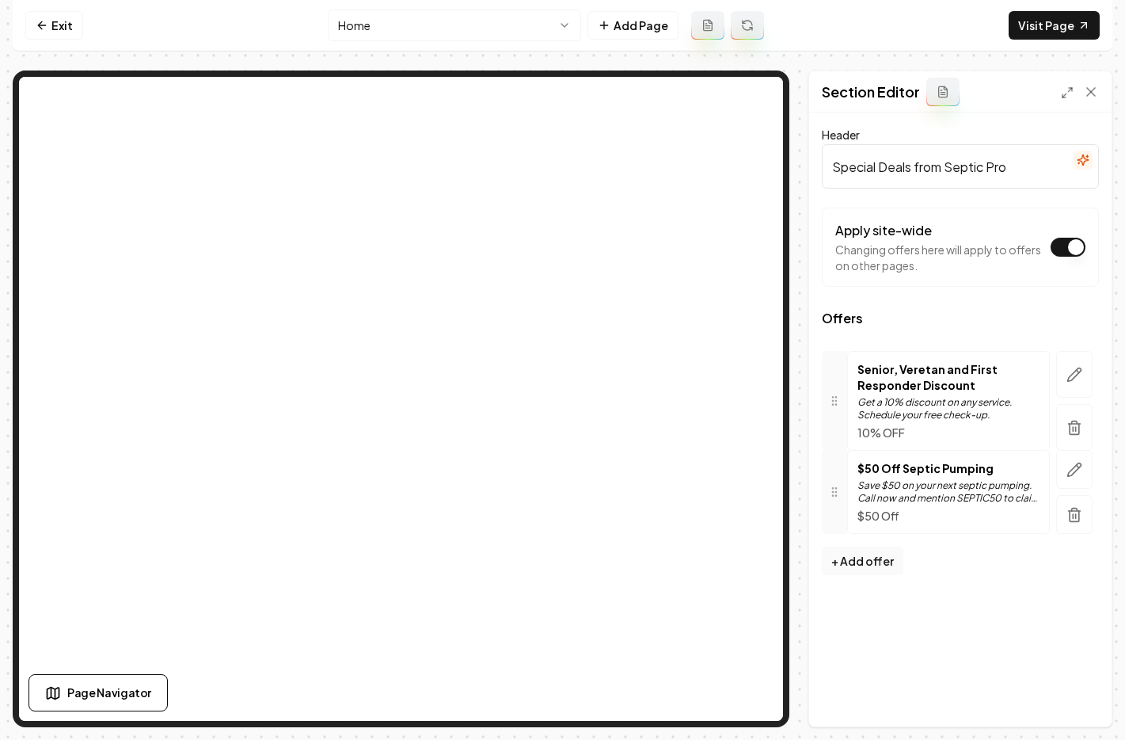
drag, startPoint x: 836, startPoint y: 488, endPoint x: 834, endPoint y: 404, distance: 84.0
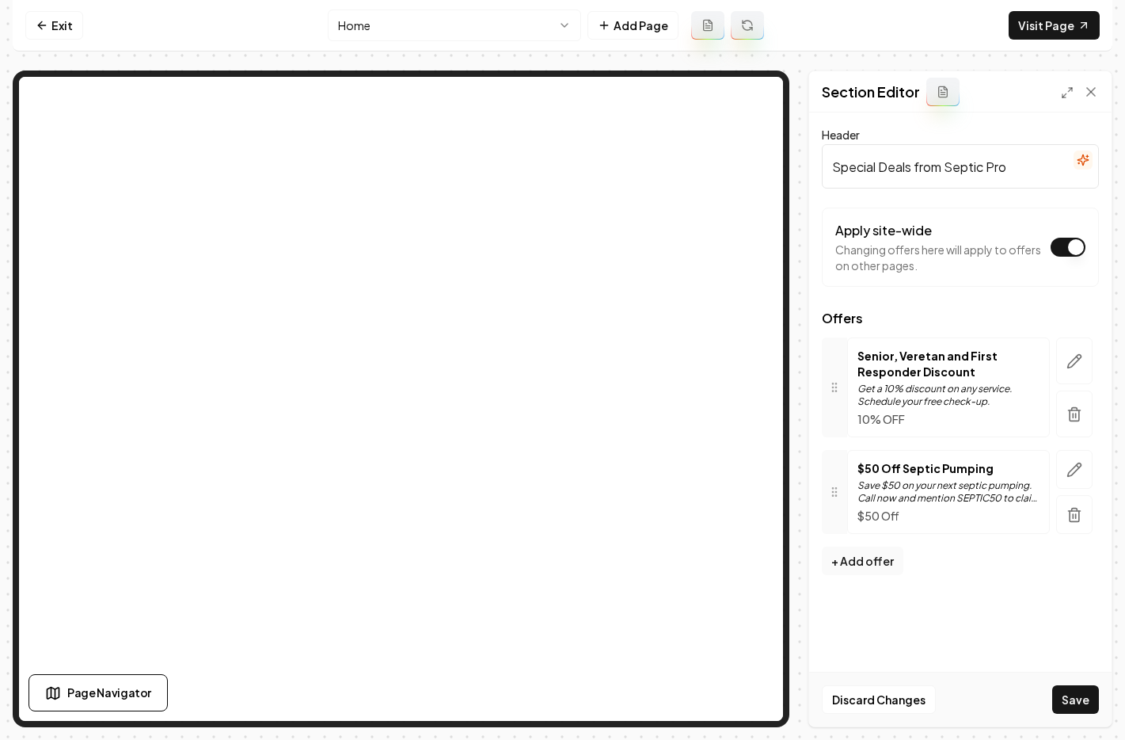
click at [411, 29] on html "Computer Required This feature is only available on a computer. Please switch t…" at bounding box center [562, 370] width 1125 height 740
click at [1074, 699] on button "Save" at bounding box center [1076, 699] width 47 height 29
click at [947, 387] on p "Get a 10% discount on any service. Schedule your free check-up." at bounding box center [949, 395] width 182 height 25
click at [1065, 360] on button "button" at bounding box center [1075, 360] width 36 height 47
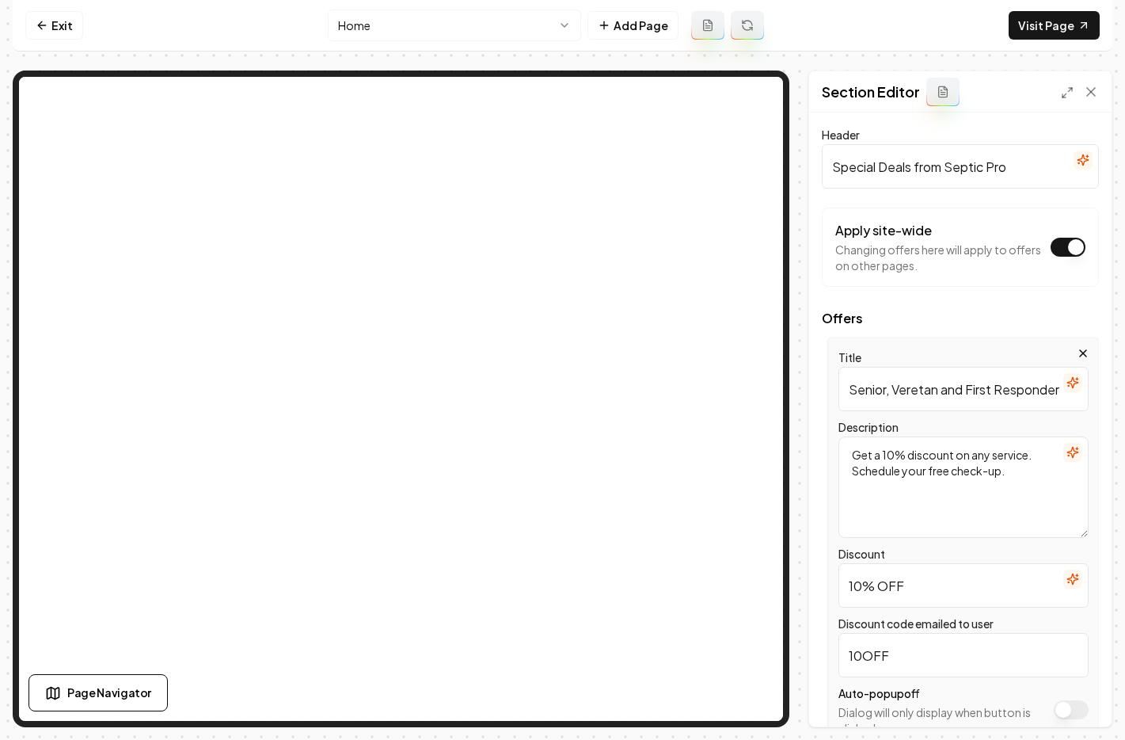
click at [940, 392] on input "Senior, Veretan and First Responder Discount" at bounding box center [964, 389] width 250 height 44
click at [939, 393] on input "Senior, Veretan and First Responder Discount" at bounding box center [964, 389] width 250 height 44
drag, startPoint x: 851, startPoint y: 388, endPoint x: 1061, endPoint y: 390, distance: 210.7
click at [1061, 390] on div "Title Senior, Veretan and First Responder Discount" at bounding box center [964, 379] width 250 height 63
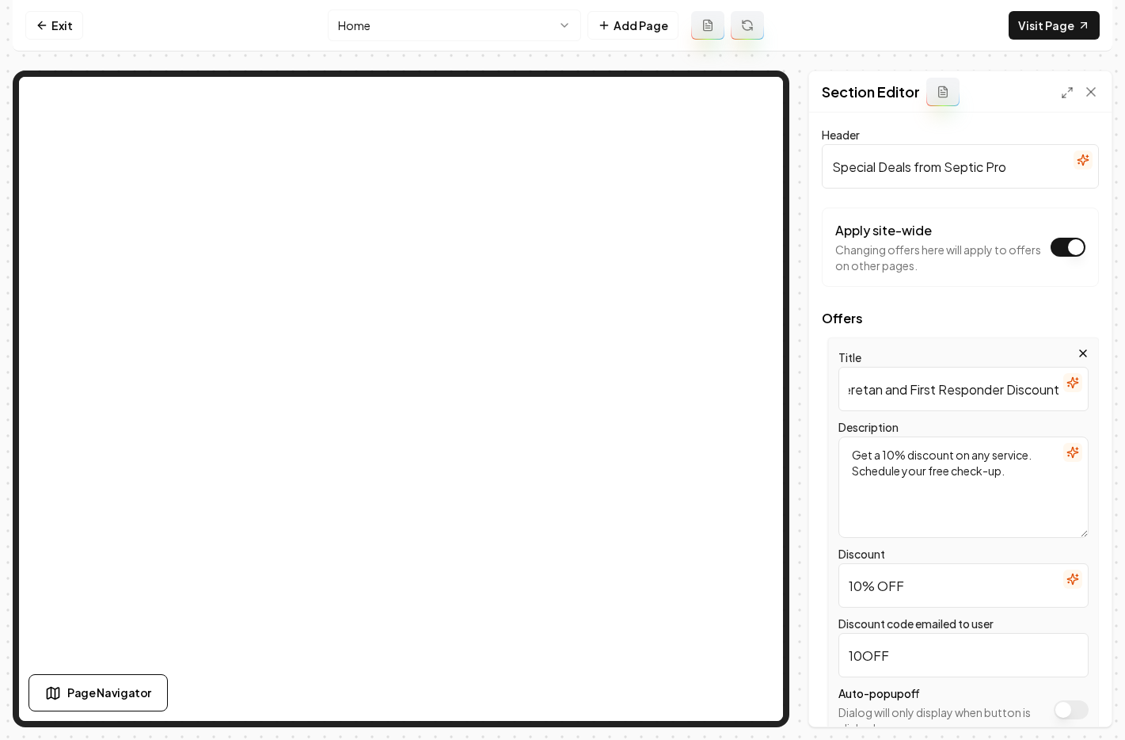
scroll to position [0, 0]
click at [929, 386] on input "Senior, Veretan and First Responder Discount" at bounding box center [964, 389] width 250 height 44
click at [963, 381] on input "Senior, Veteran and First Responder Discount" at bounding box center [964, 389] width 250 height 44
type input "Senior, Veteran & First Responder Discount"
click at [1087, 704] on button "Save" at bounding box center [1076, 699] width 47 height 29
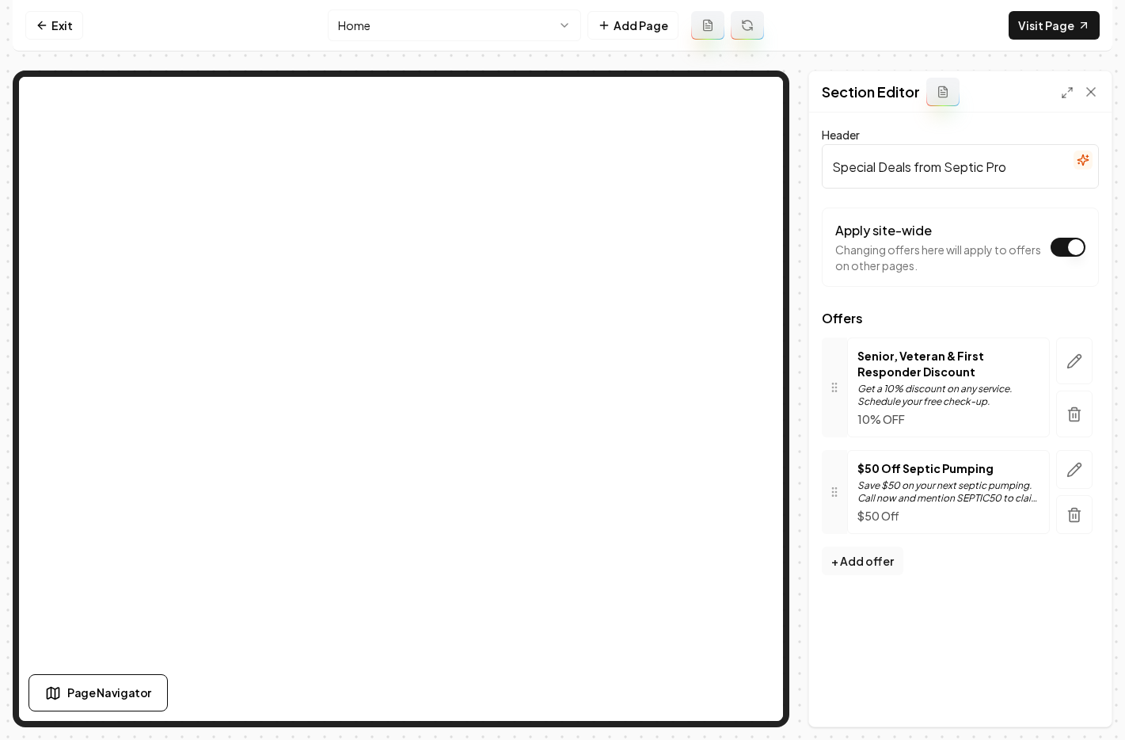
click at [383, 38] on html "Computer Required This feature is only available on a computer. Please switch t…" at bounding box center [562, 370] width 1125 height 740
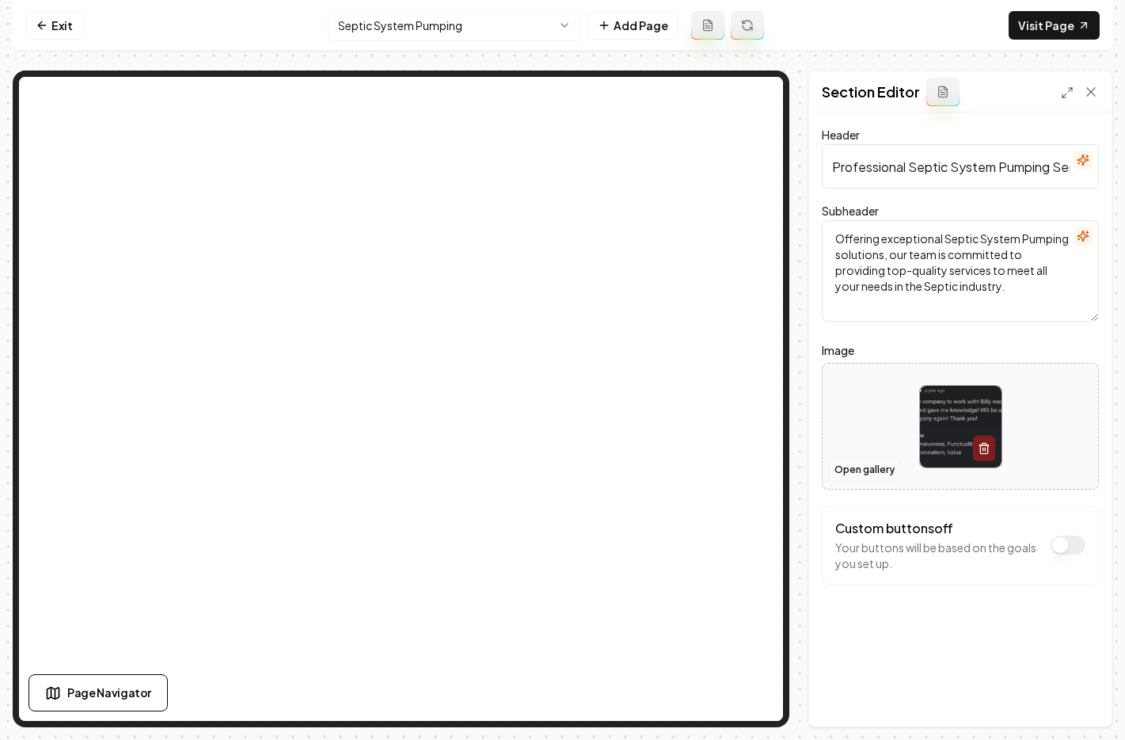
click at [875, 466] on button "Open gallery" at bounding box center [864, 469] width 71 height 25
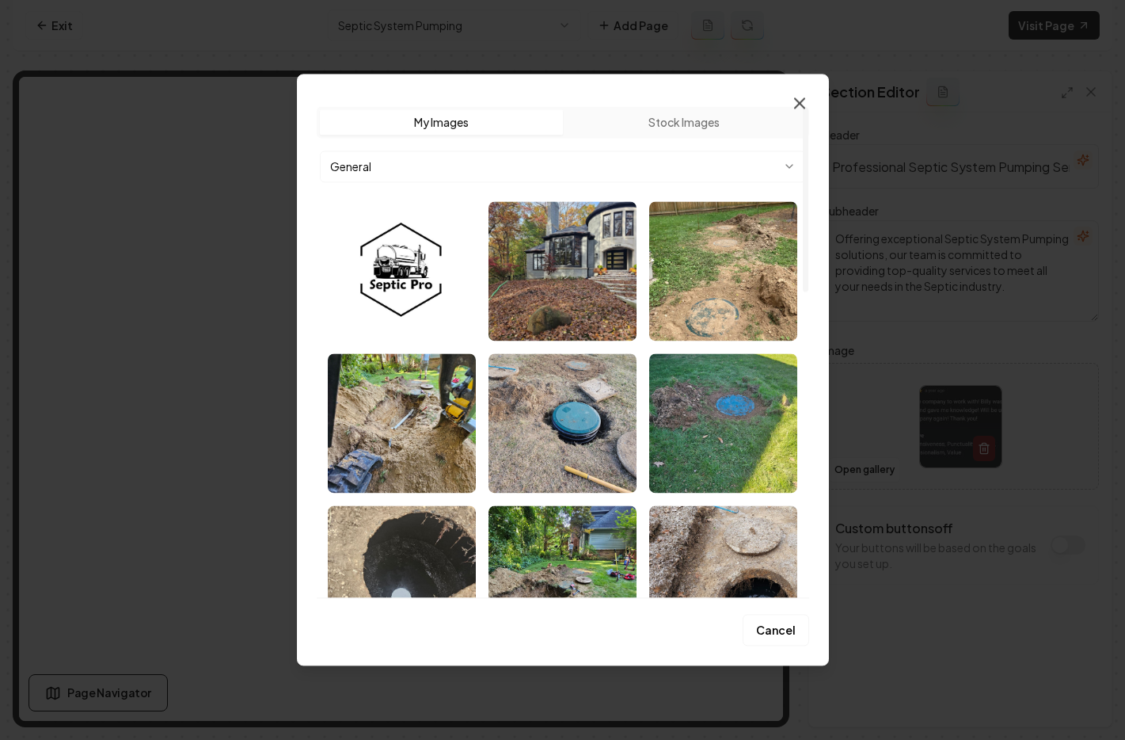
click at [796, 99] on icon "button" at bounding box center [800, 103] width 10 height 10
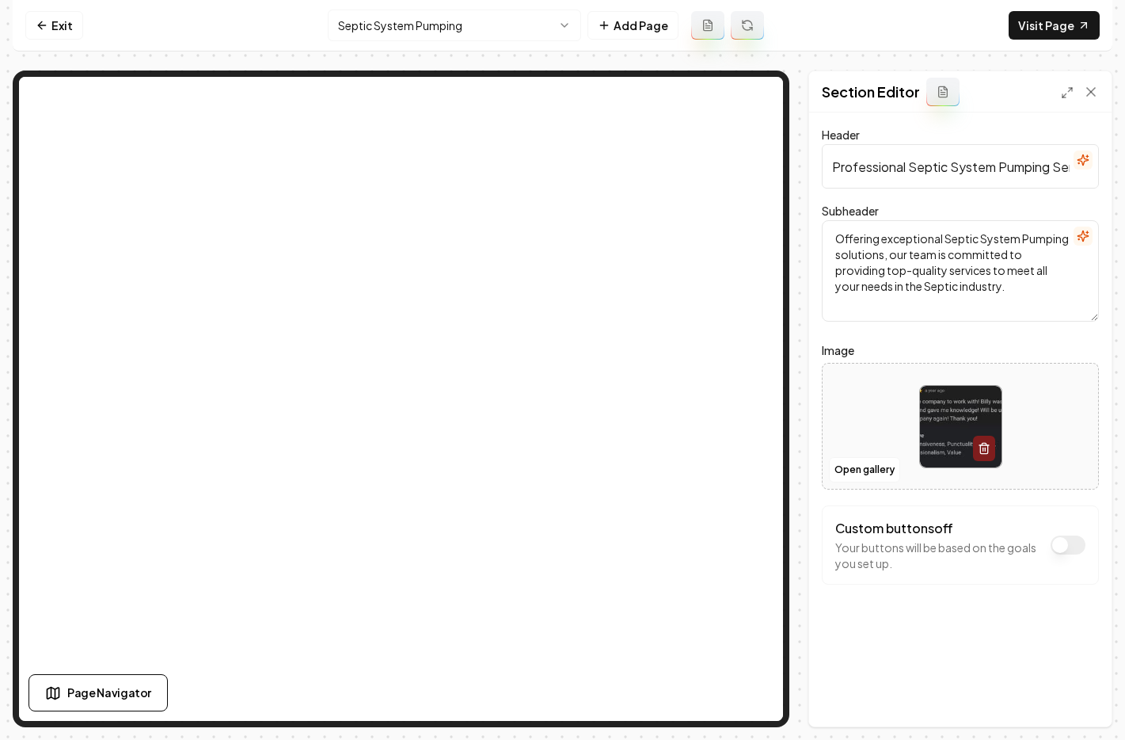
click at [955, 447] on img at bounding box center [961, 427] width 82 height 82
click at [892, 469] on button "Open gallery" at bounding box center [864, 469] width 71 height 25
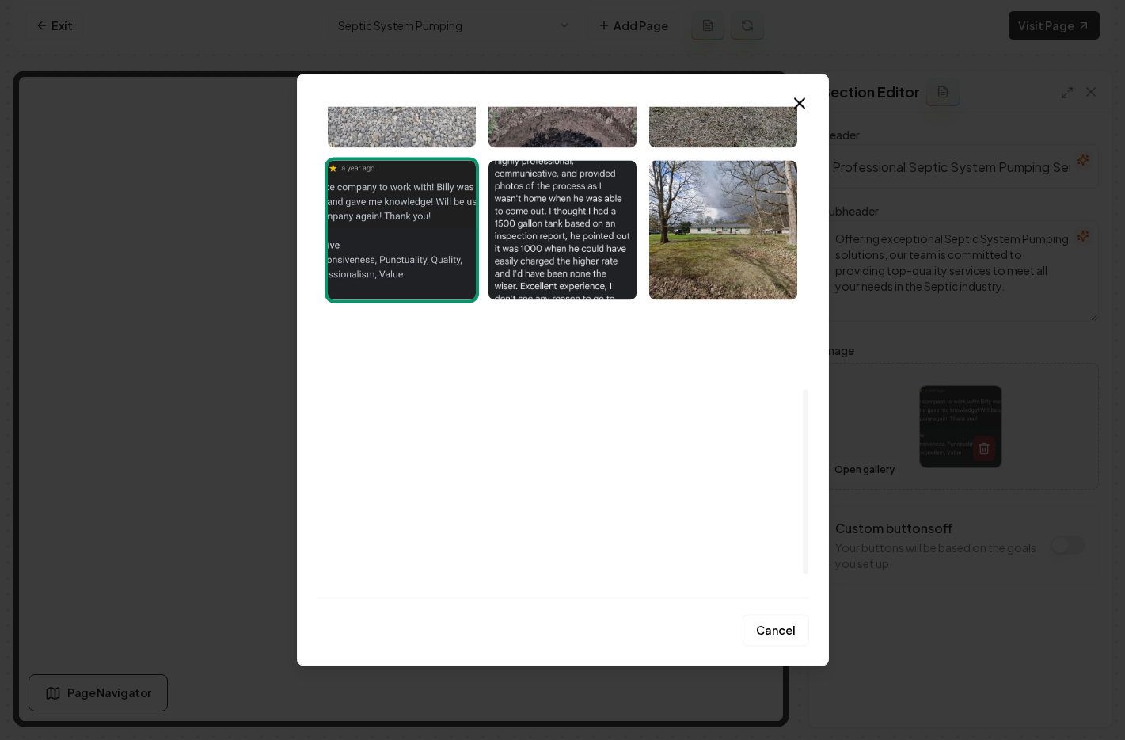
scroll to position [814, 0]
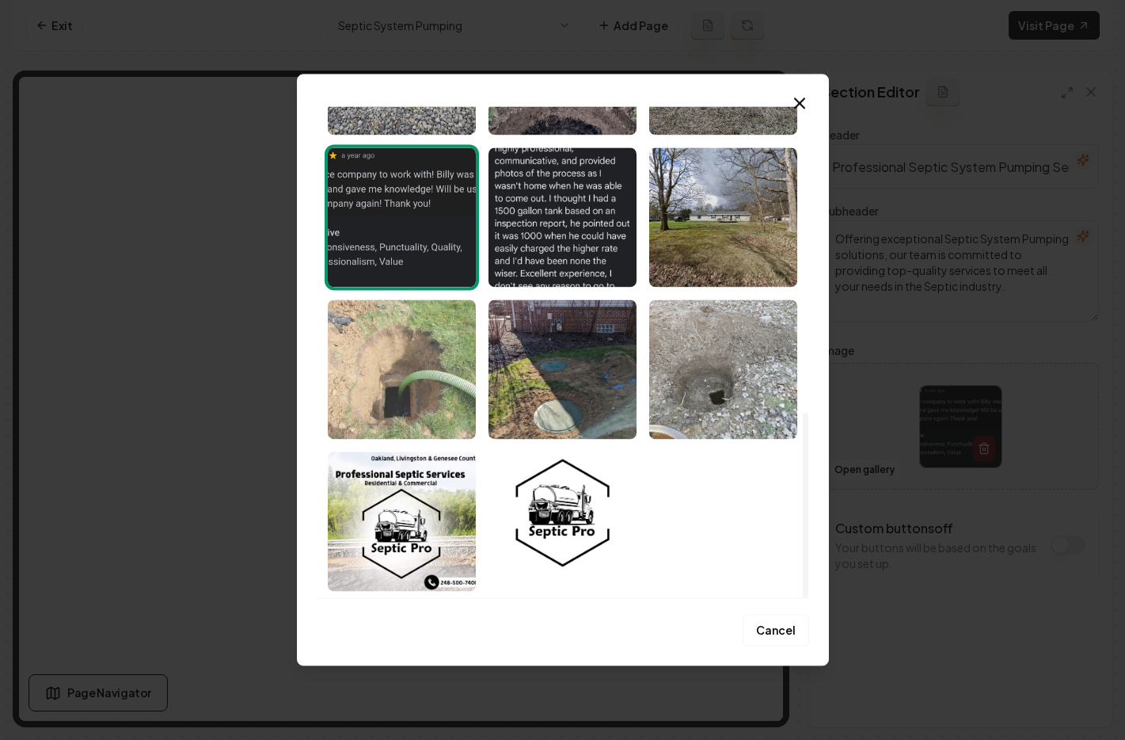
click at [390, 384] on img "Select image image_68c1e3d65c7cd75eb81645b3.jpeg" at bounding box center [402, 368] width 148 height 139
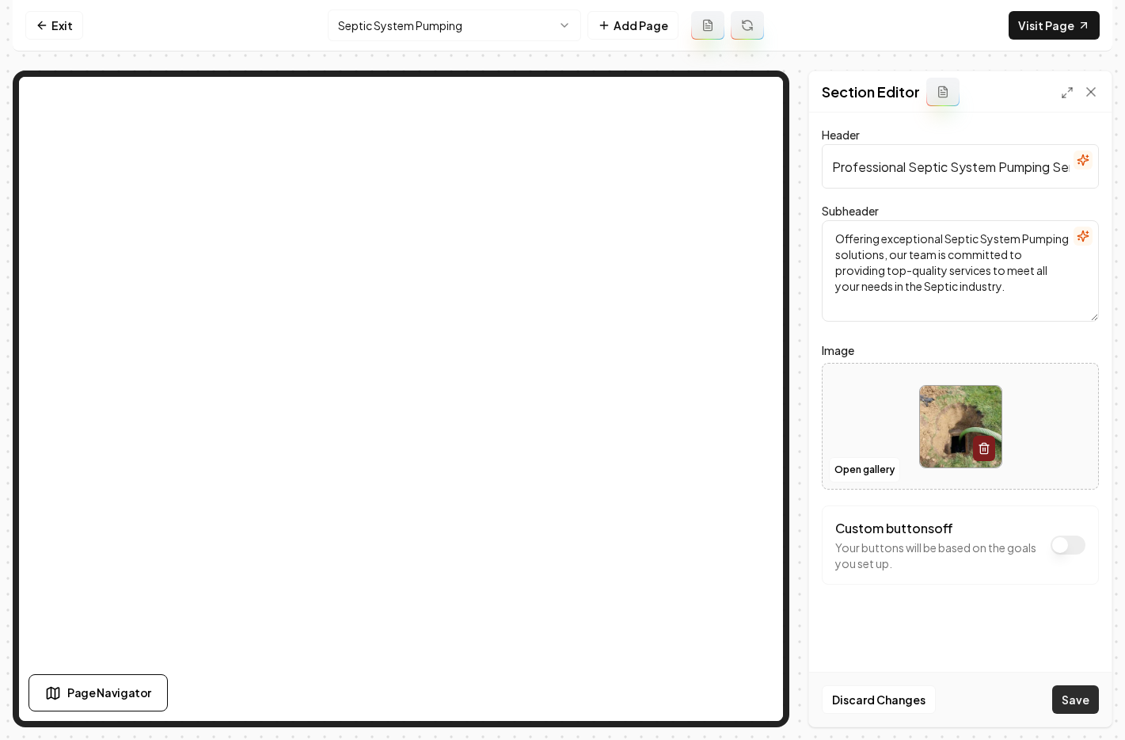
click at [1081, 699] on button "Save" at bounding box center [1076, 699] width 47 height 29
click at [353, 32] on html "Computer Required This feature is only available on a computer. Please switch t…" at bounding box center [562, 370] width 1125 height 740
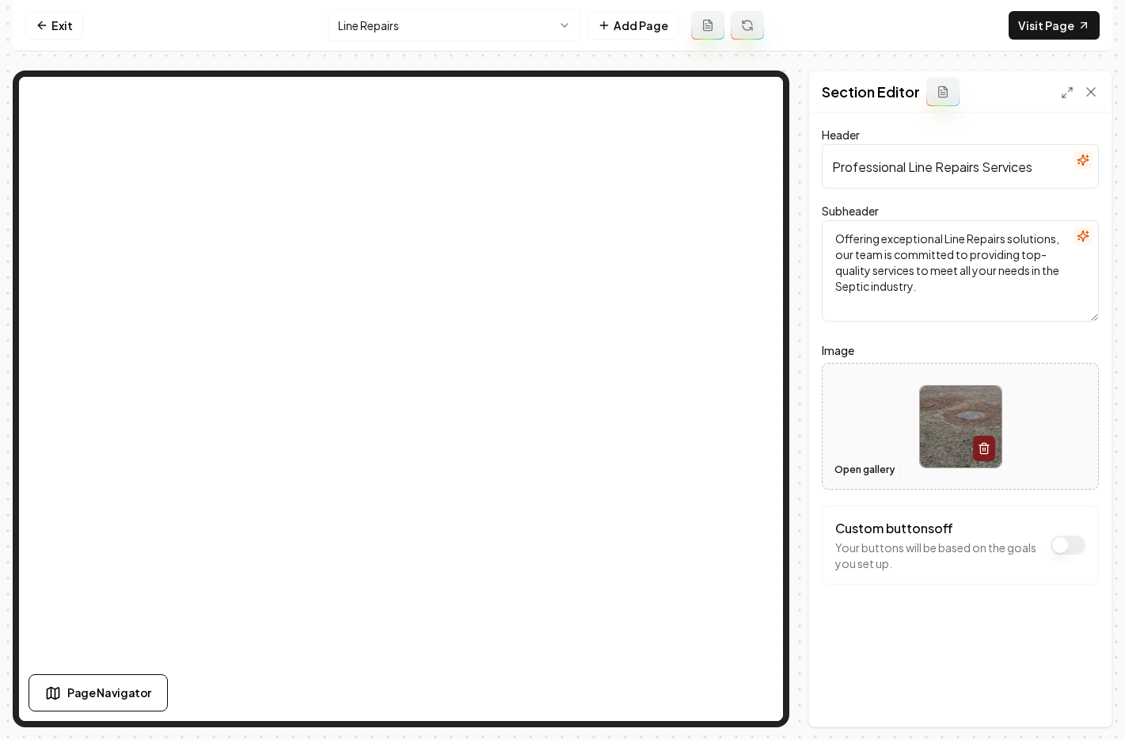
click at [871, 463] on button "Open gallery" at bounding box center [864, 469] width 71 height 25
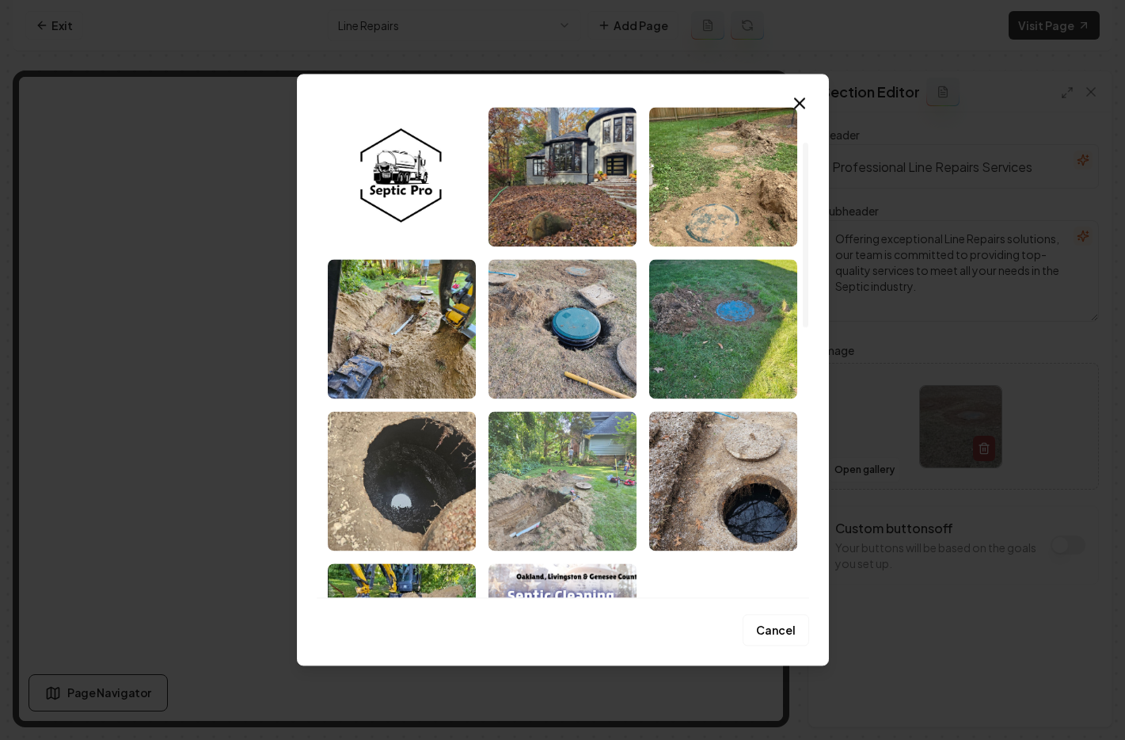
scroll to position [242, 0]
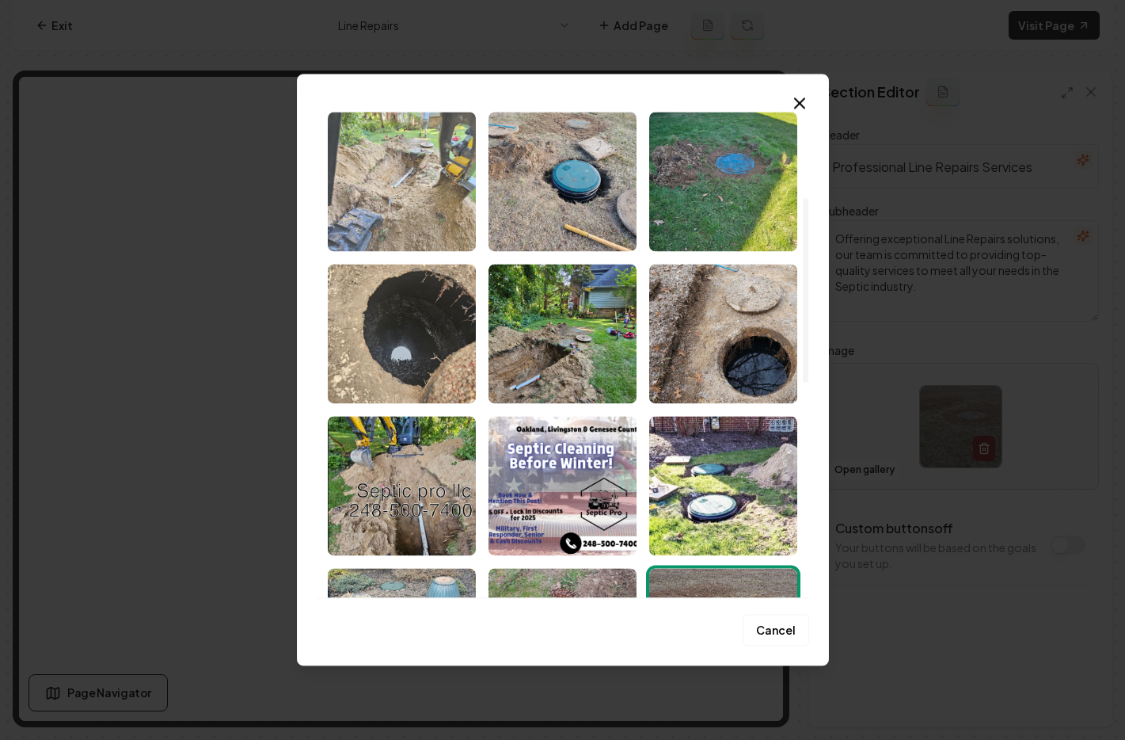
click at [374, 184] on img "Select image image_68c1e3d95c7cd75eb81656e0.jpeg" at bounding box center [402, 181] width 148 height 139
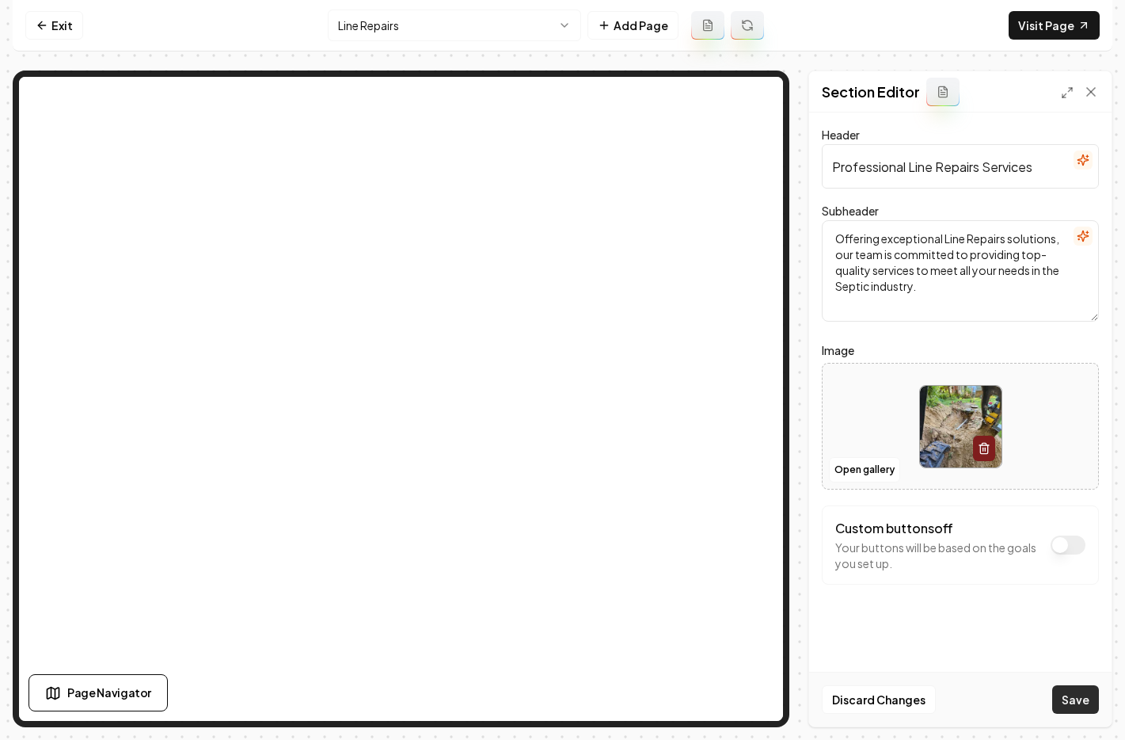
click at [1070, 693] on button "Save" at bounding box center [1076, 699] width 47 height 29
click at [433, 24] on html "Computer Required This feature is only available on a computer. Please switch t…" at bounding box center [562, 370] width 1125 height 740
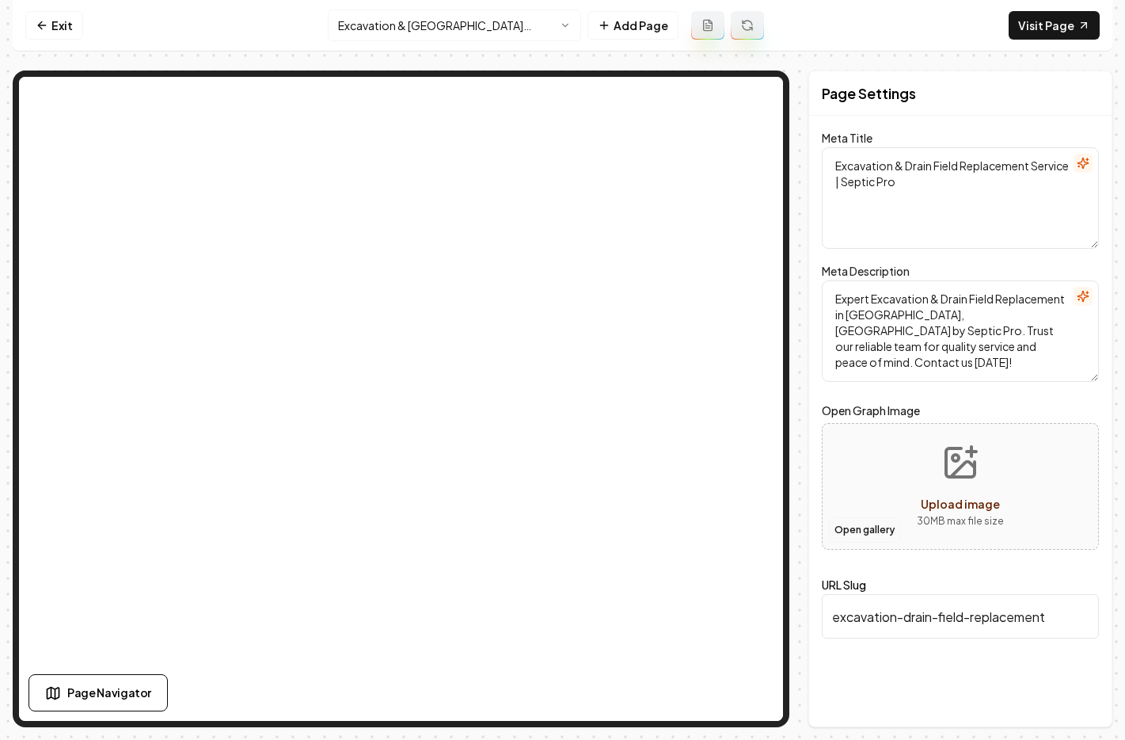
click at [886, 526] on button "Open gallery" at bounding box center [864, 529] width 71 height 25
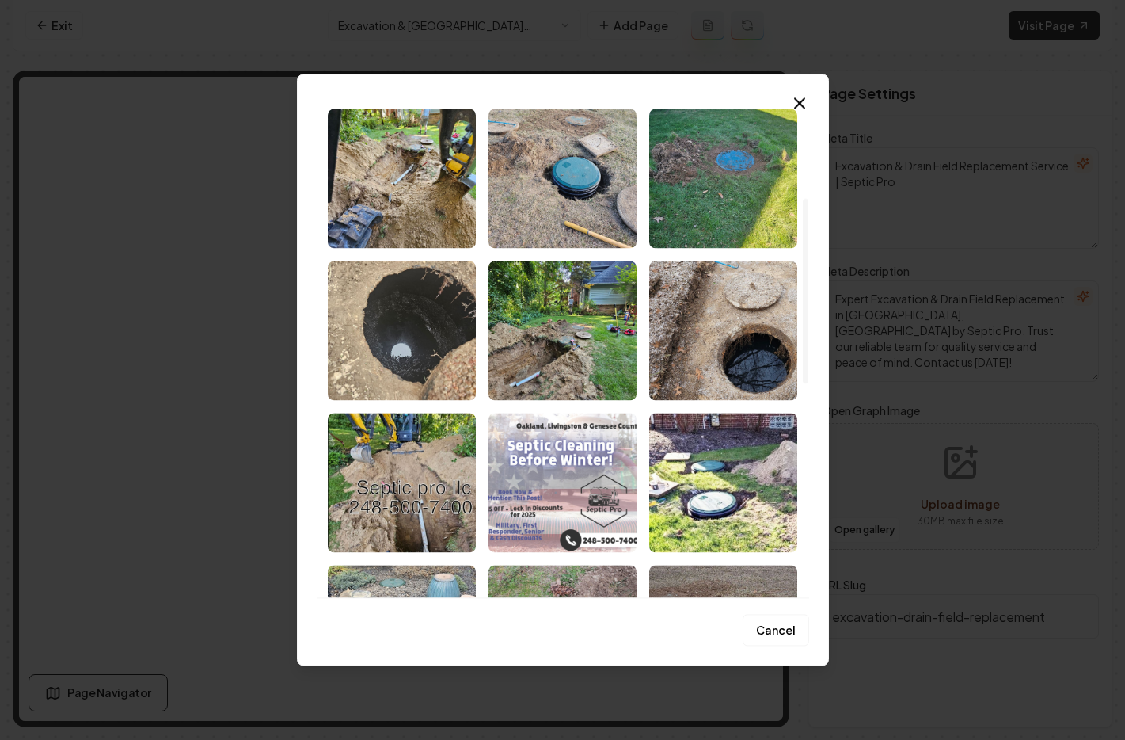
scroll to position [242, 0]
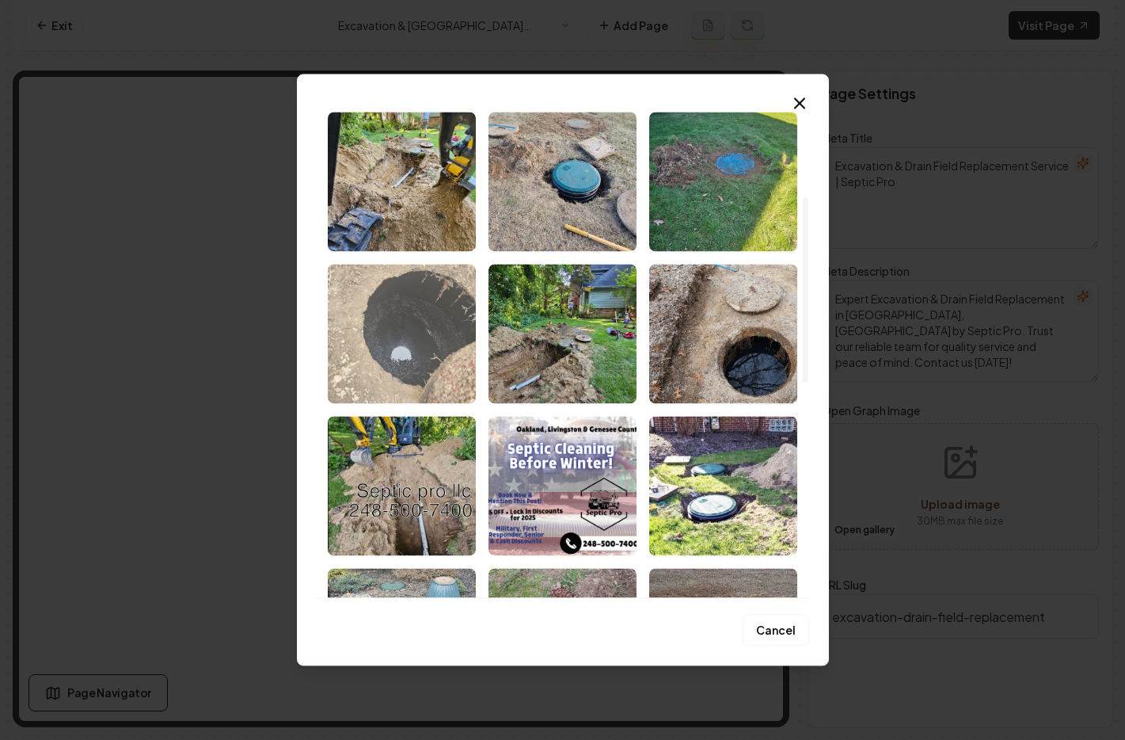
click at [433, 344] on img "Select image image_68c1e3d85c7cd75eb8165093.jpeg" at bounding box center [402, 333] width 148 height 139
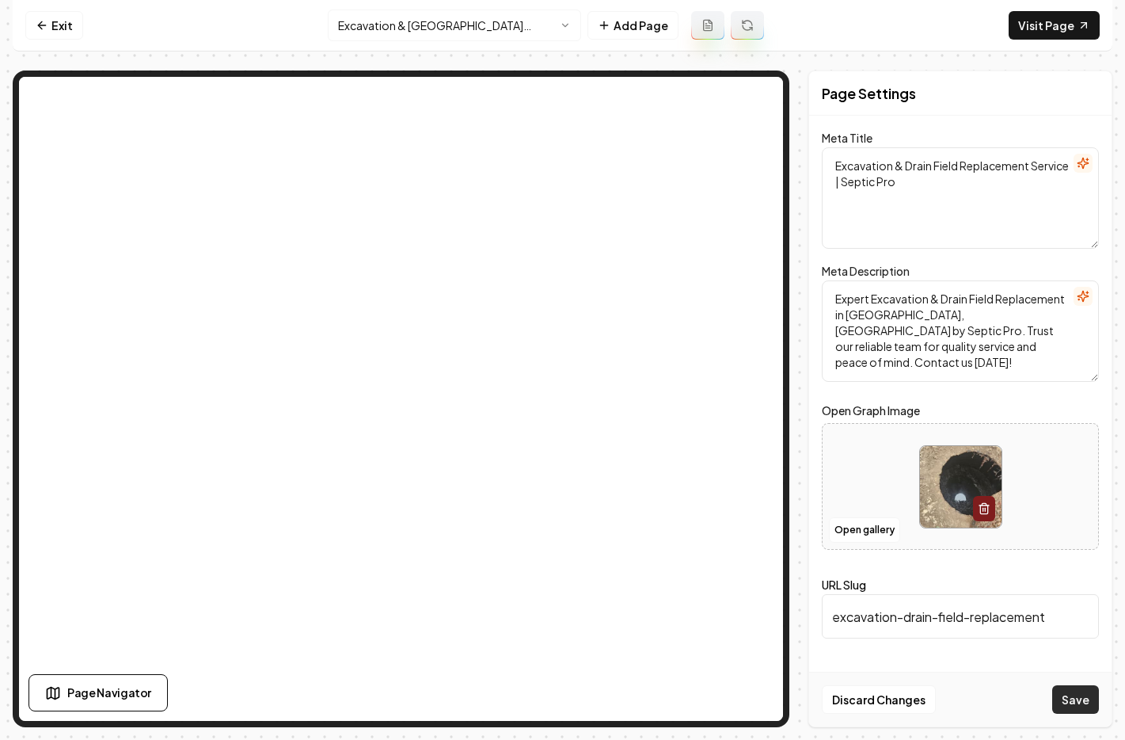
click at [1080, 698] on button "Save" at bounding box center [1076, 699] width 47 height 29
click at [451, 34] on html "Computer Required This feature is only available on a computer. Please switch t…" at bounding box center [562, 370] width 1125 height 740
click at [470, 26] on html "Computer Required This feature is only available on a computer. Please switch t…" at bounding box center [562, 370] width 1125 height 740
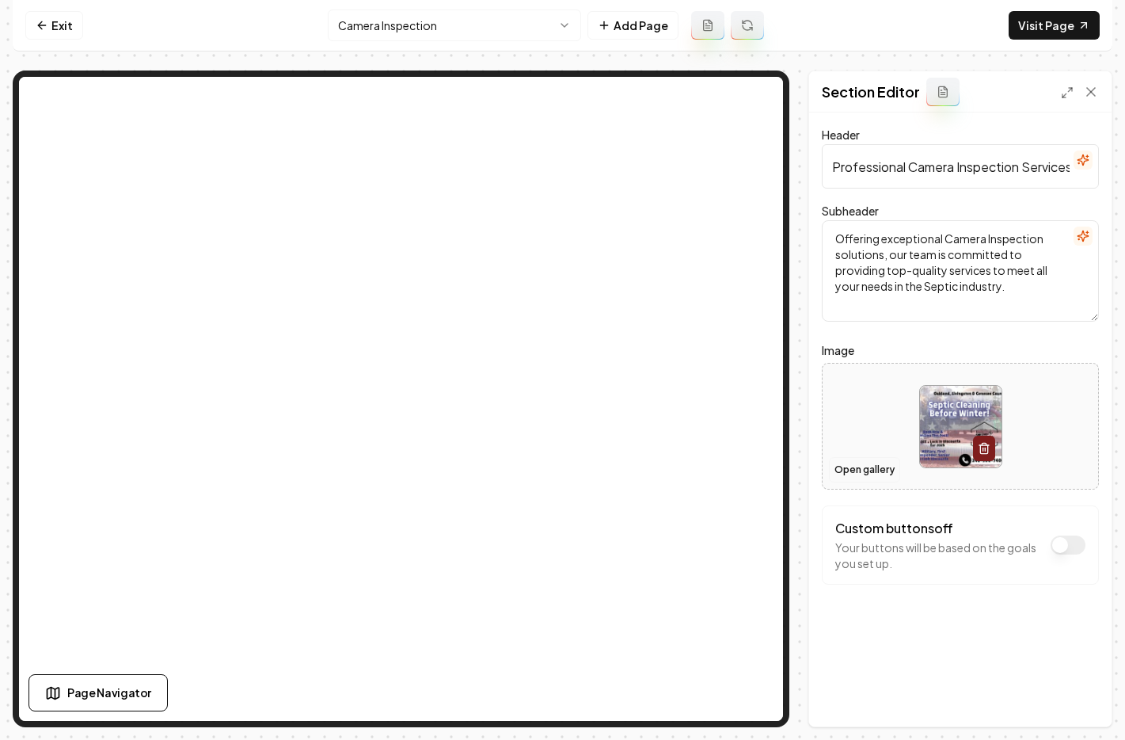
click at [875, 467] on button "Open gallery" at bounding box center [864, 469] width 71 height 25
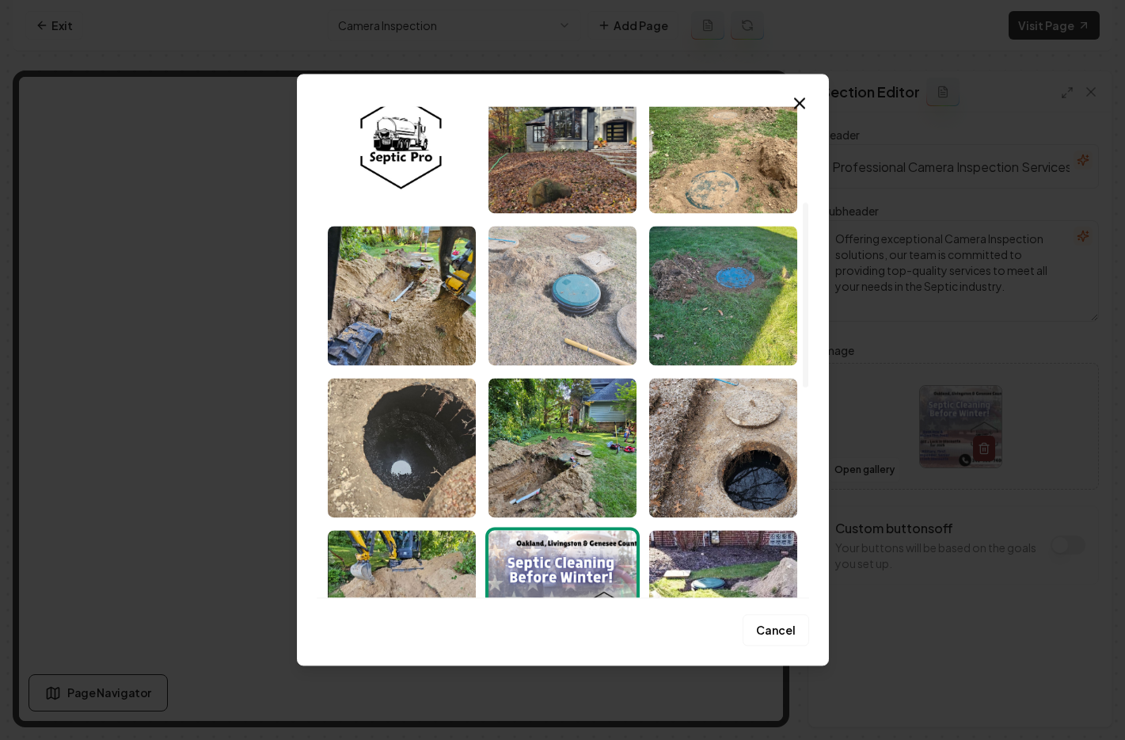
scroll to position [273, 0]
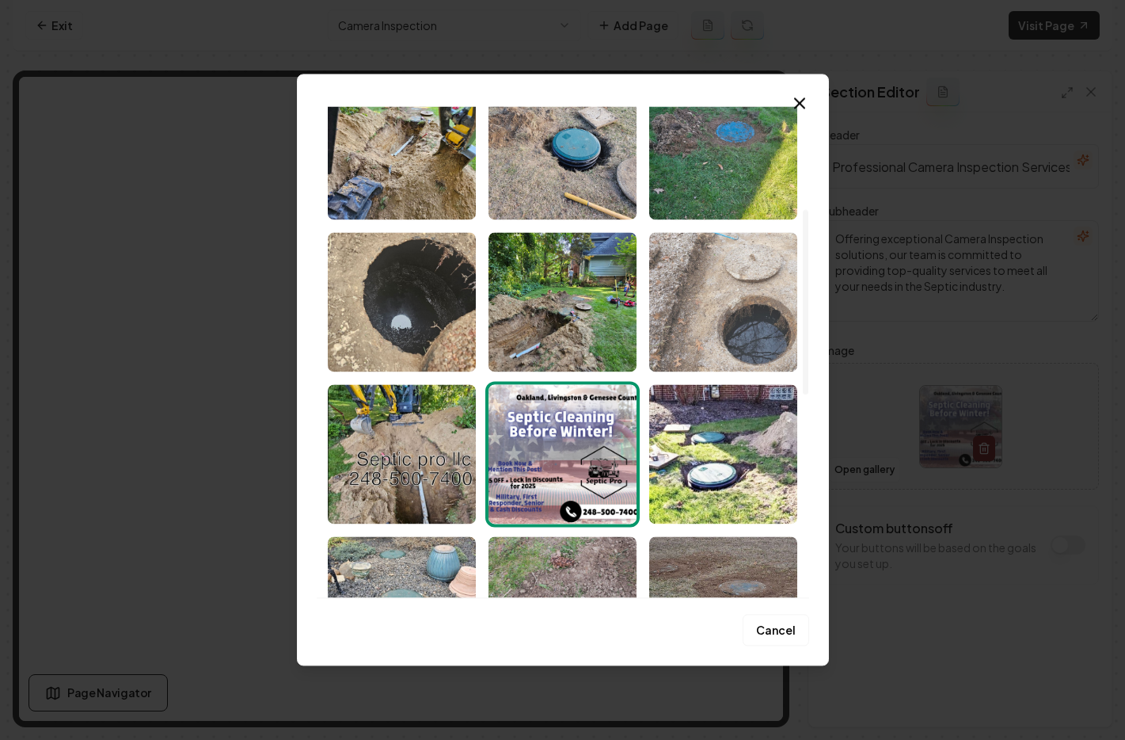
click at [698, 333] on img "Select image image_68c1e3d75c7cd75eb8164bf6.jpeg" at bounding box center [723, 301] width 148 height 139
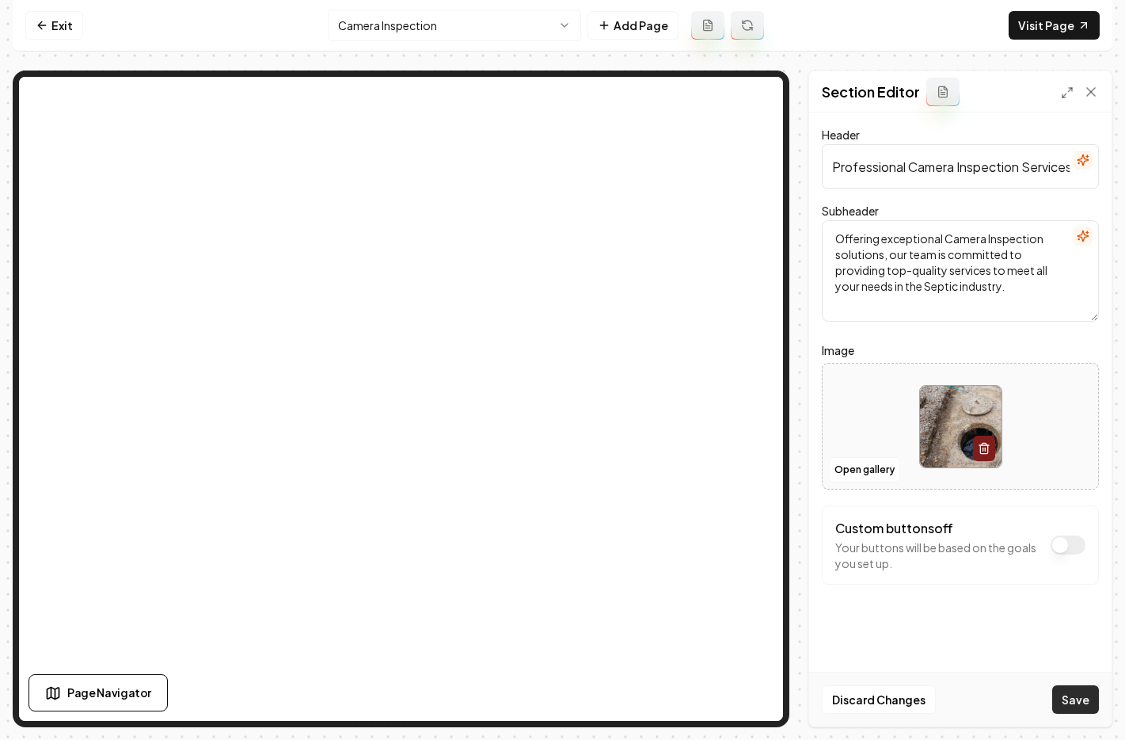
click at [1072, 695] on button "Save" at bounding box center [1076, 699] width 47 height 29
click at [475, 23] on html "Computer Required This feature is only available on a computer. Please switch t…" at bounding box center [562, 370] width 1125 height 740
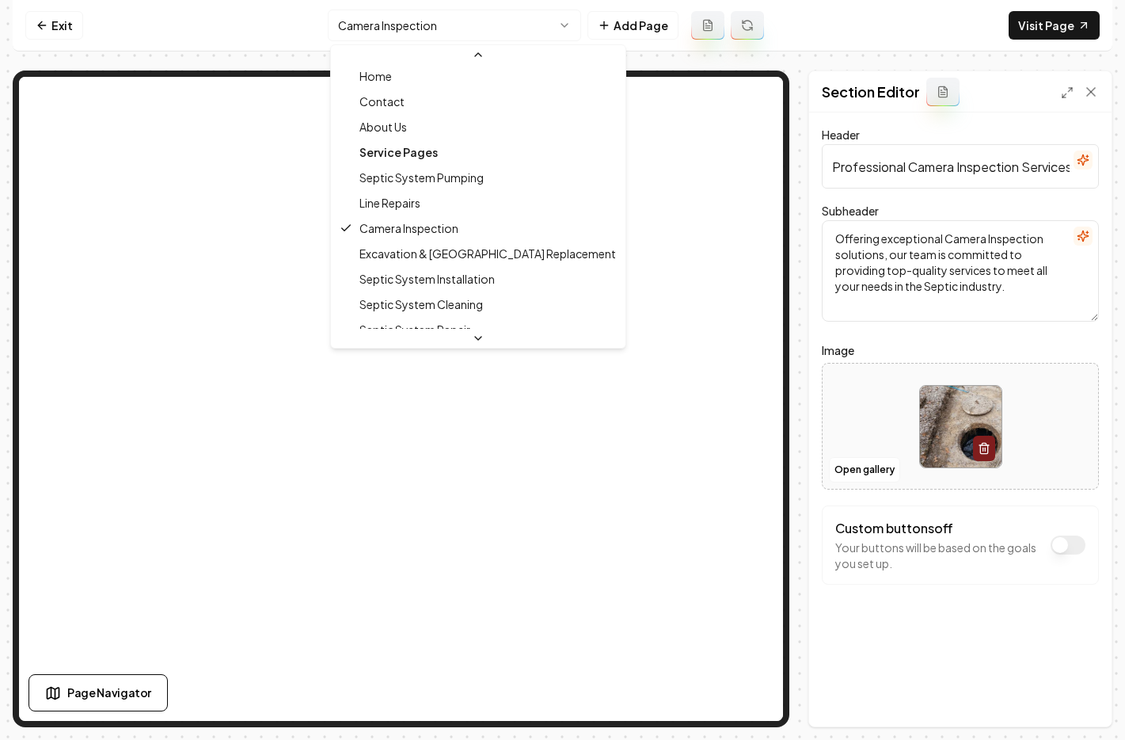
scroll to position [32, 0]
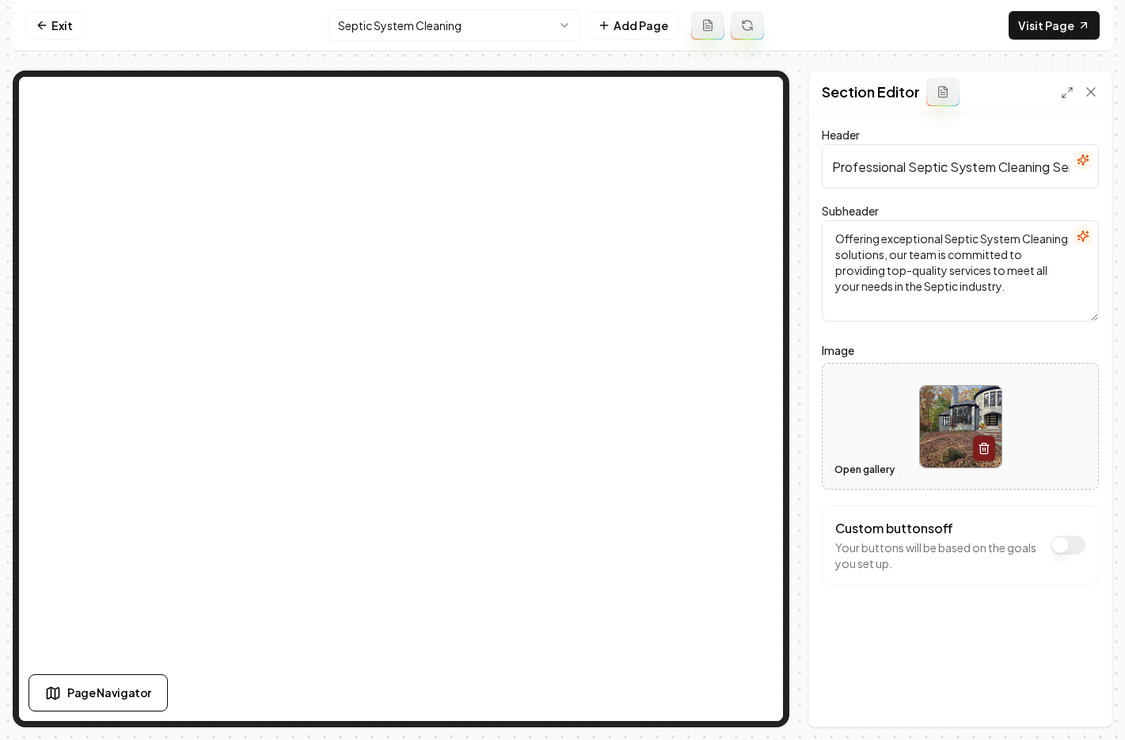
click at [885, 474] on button "Open gallery" at bounding box center [864, 469] width 71 height 25
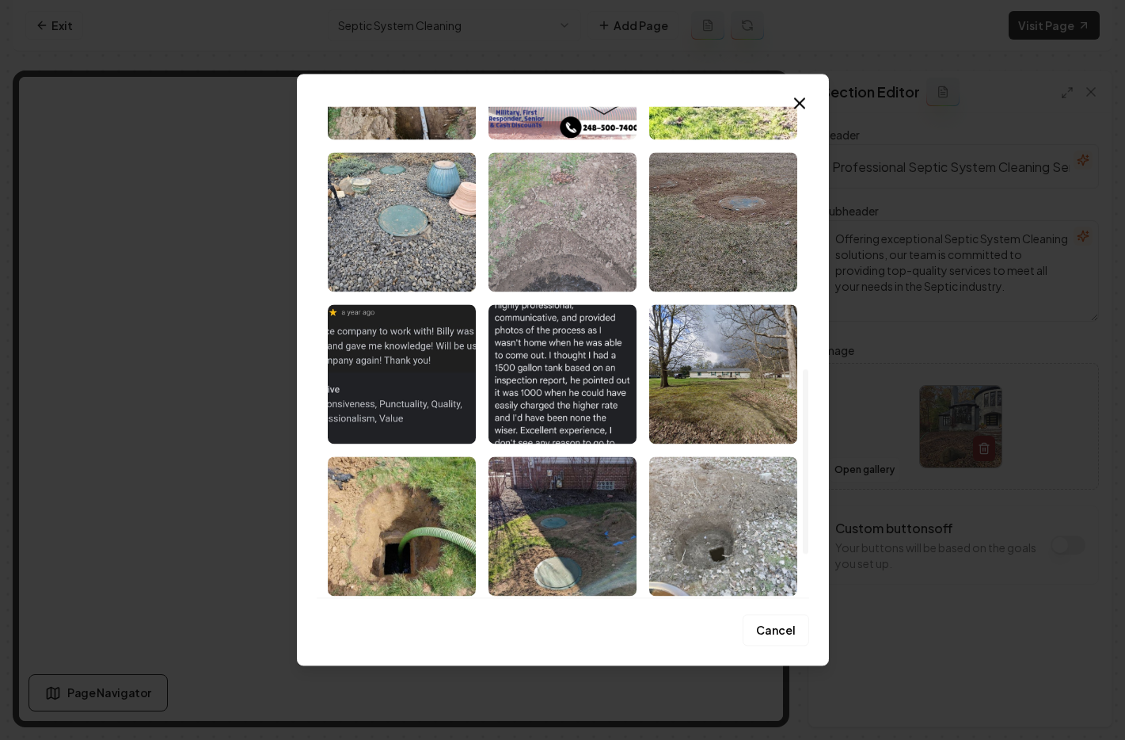
scroll to position [814, 0]
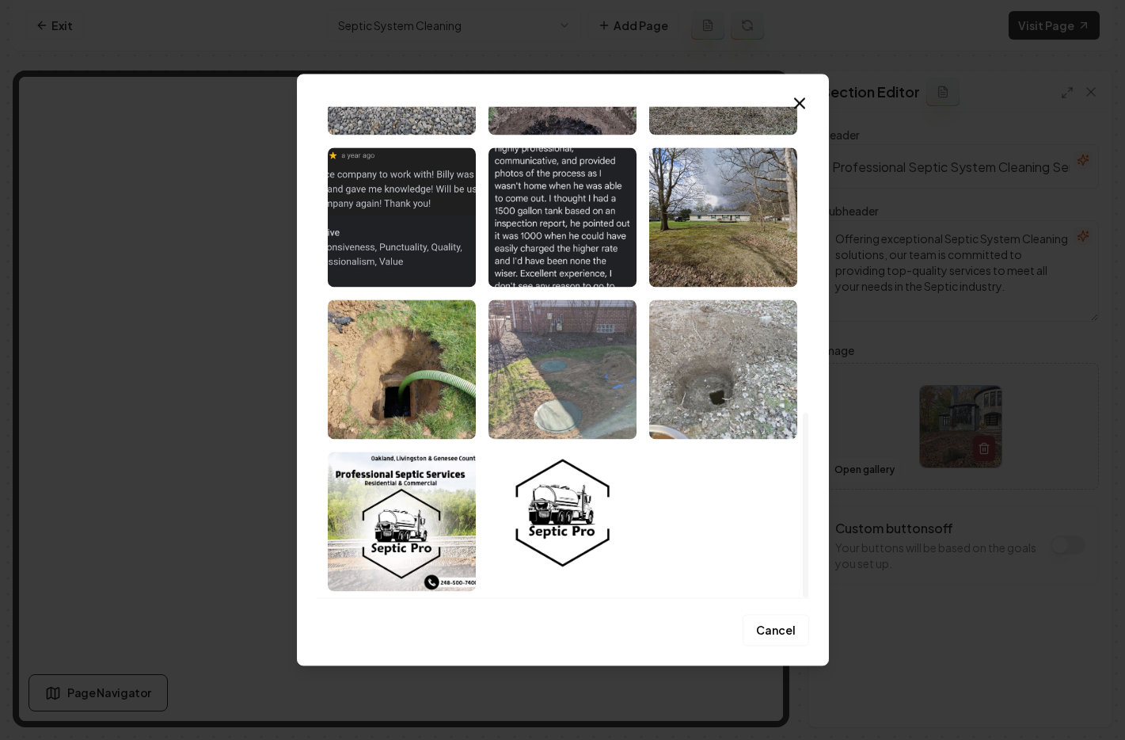
click at [546, 349] on img "Select image image_68c1e3d65c7cd75eb81645ae.jpeg" at bounding box center [563, 368] width 148 height 139
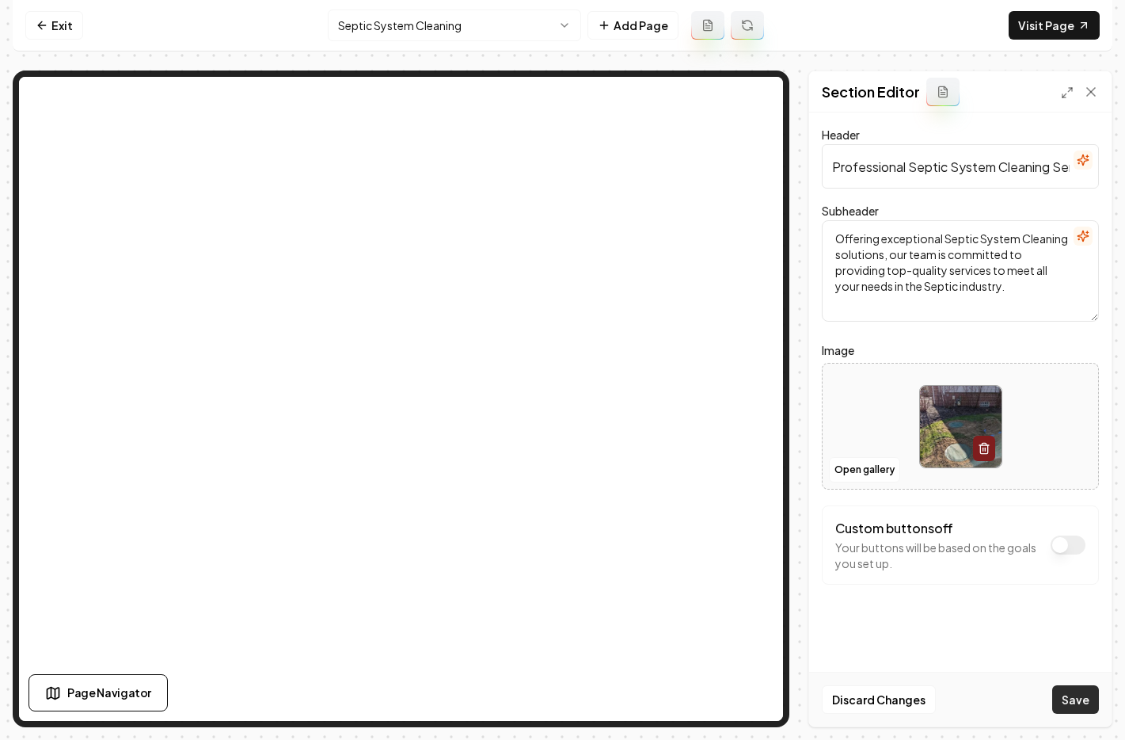
click at [1069, 704] on button "Save" at bounding box center [1076, 699] width 47 height 29
click at [473, 29] on html "Computer Required This feature is only available on a computer. Please switch t…" at bounding box center [562, 370] width 1125 height 740
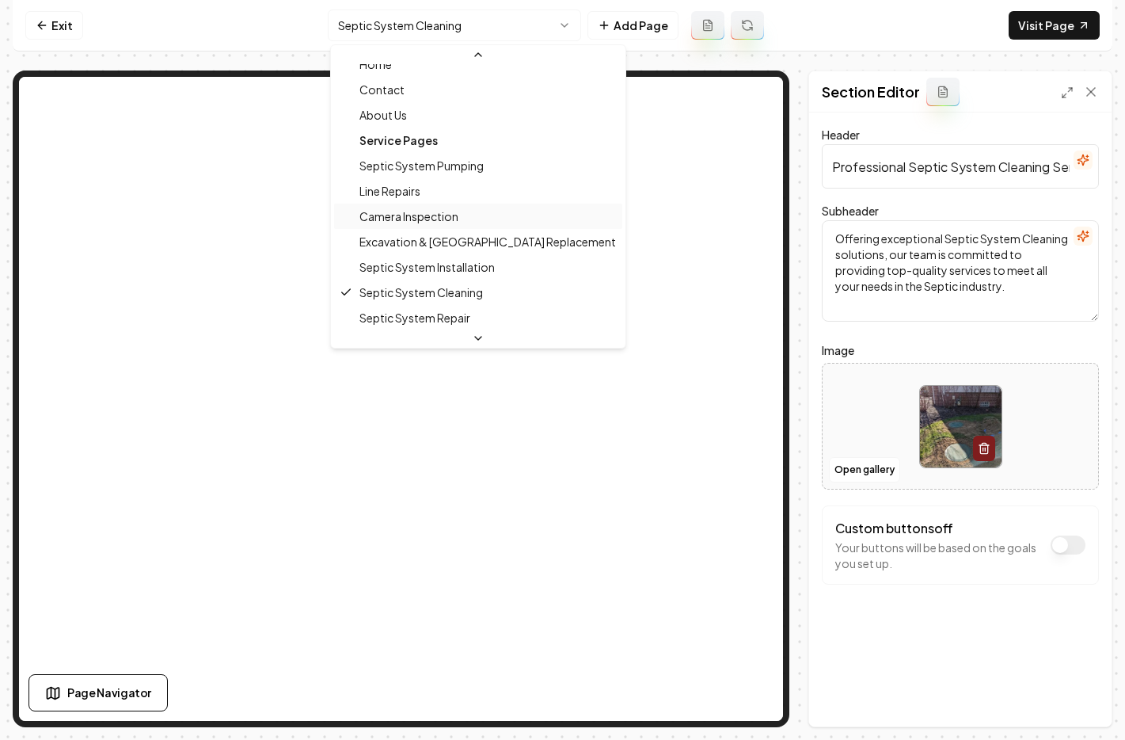
scroll to position [44, 0]
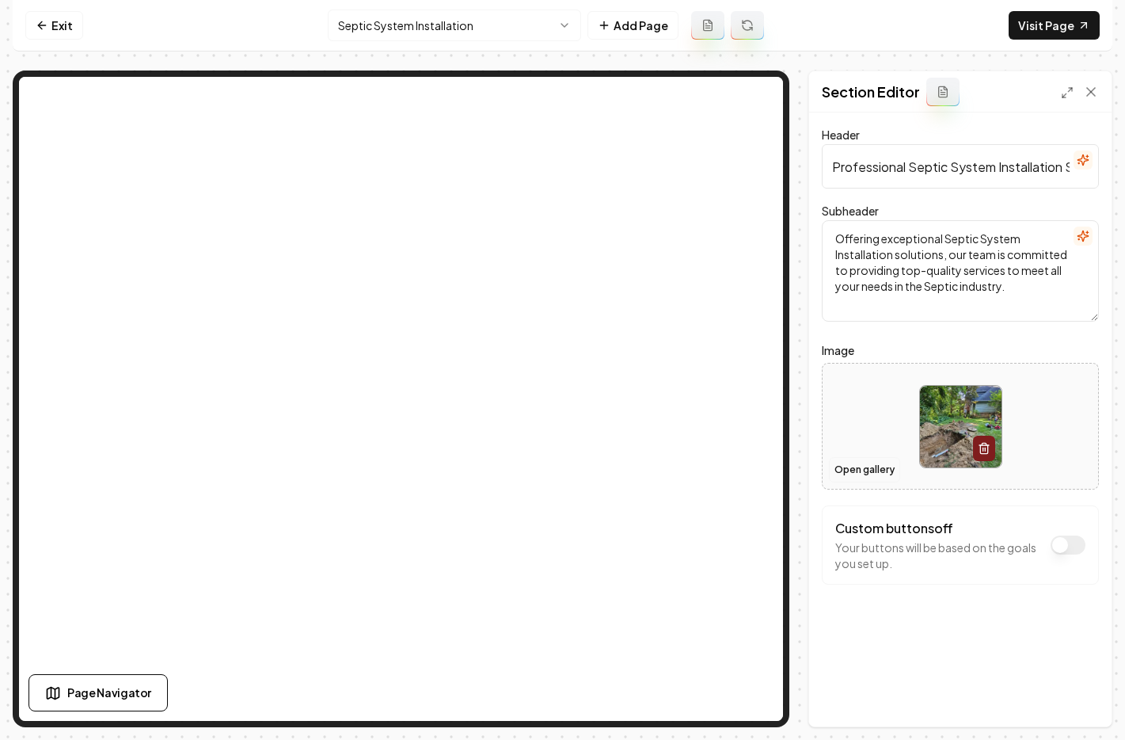
click at [859, 463] on button "Open gallery" at bounding box center [864, 469] width 71 height 25
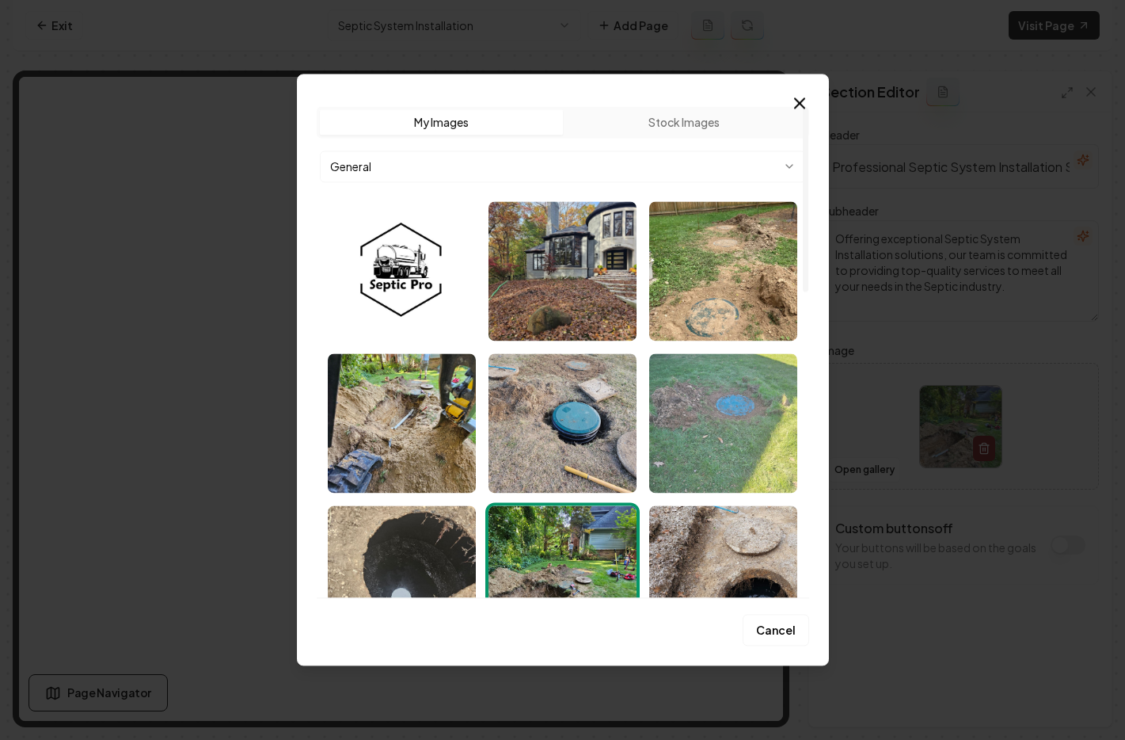
click at [751, 415] on img "Select image image_68c1e3d85c7cd75eb8165521.jpeg" at bounding box center [723, 422] width 148 height 139
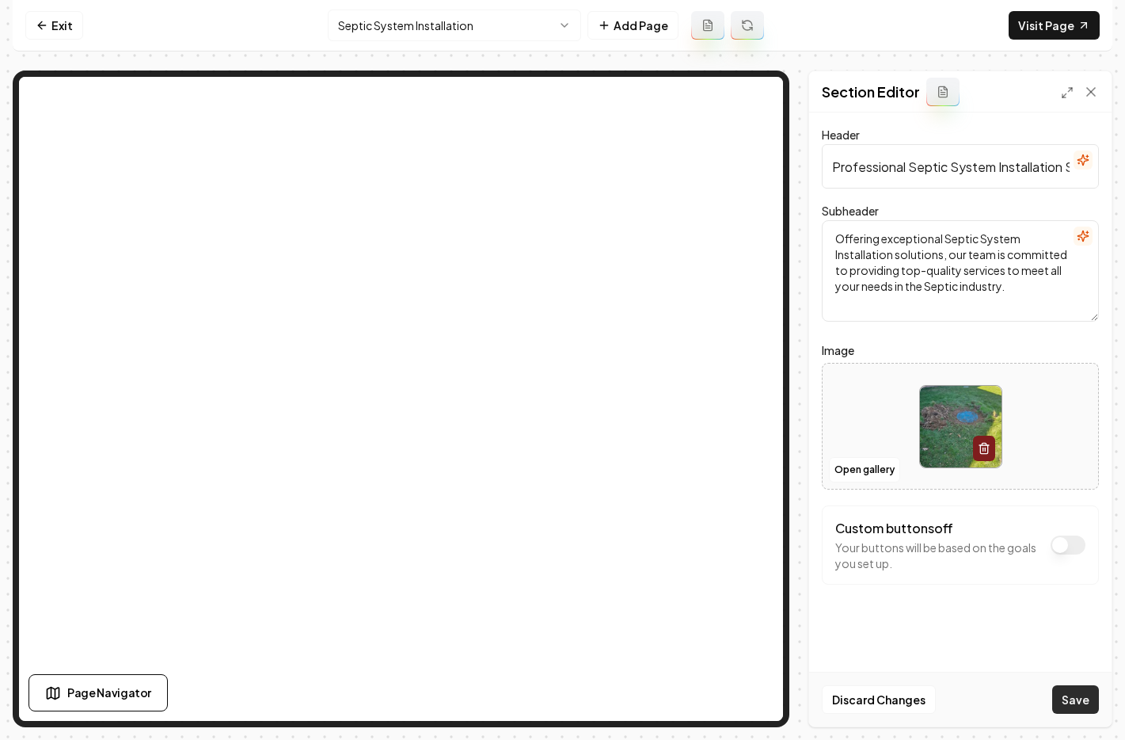
click at [1083, 691] on button "Save" at bounding box center [1076, 699] width 47 height 29
click at [451, 19] on html "Computer Required This feature is only available on a computer. Please switch t…" at bounding box center [562, 370] width 1125 height 740
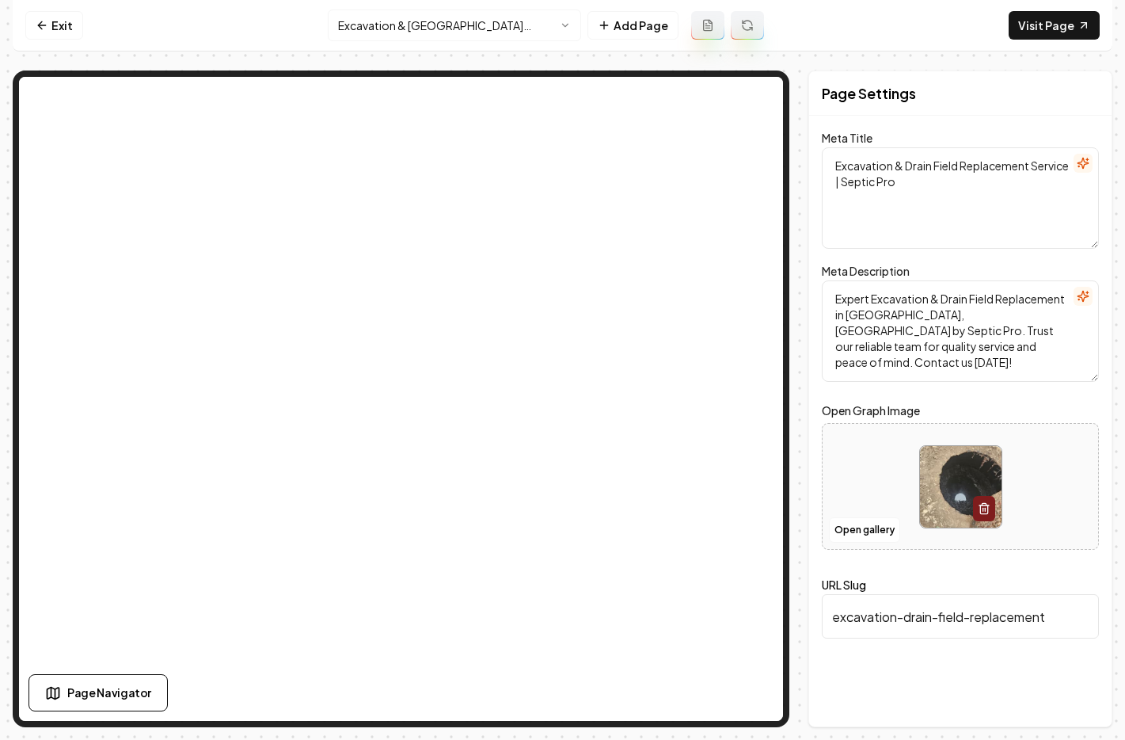
click at [947, 483] on img at bounding box center [961, 487] width 82 height 82
click at [884, 530] on button "Open gallery" at bounding box center [864, 529] width 71 height 25
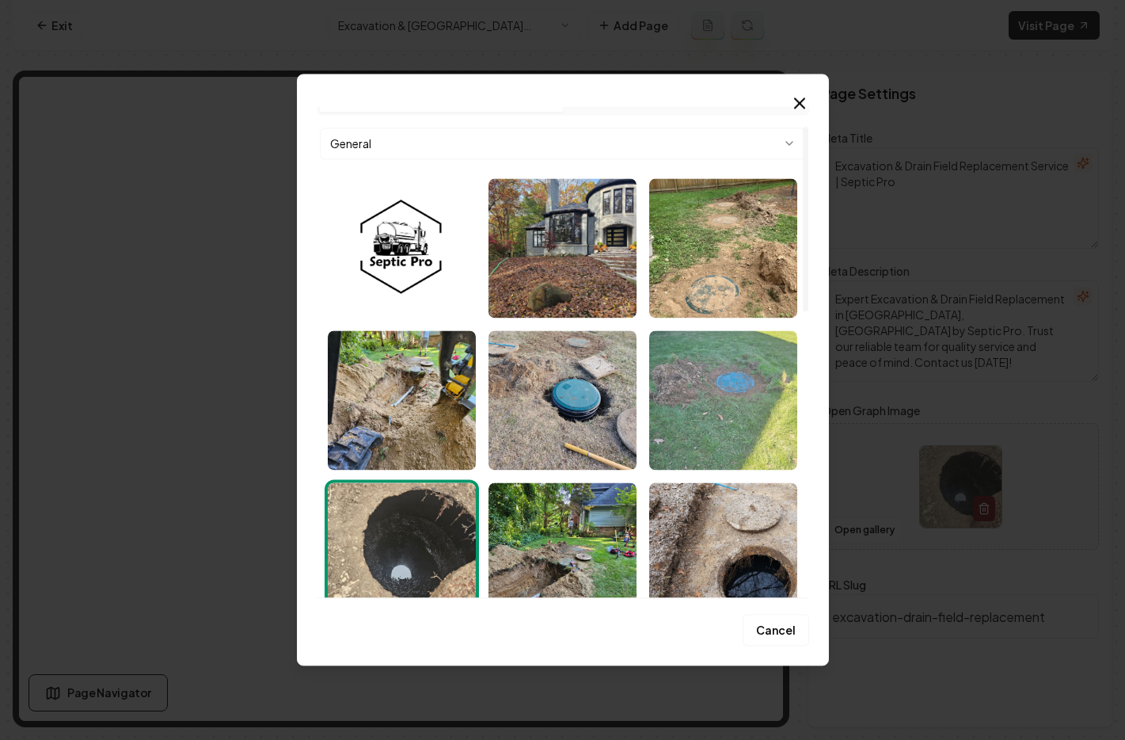
scroll to position [54, 0]
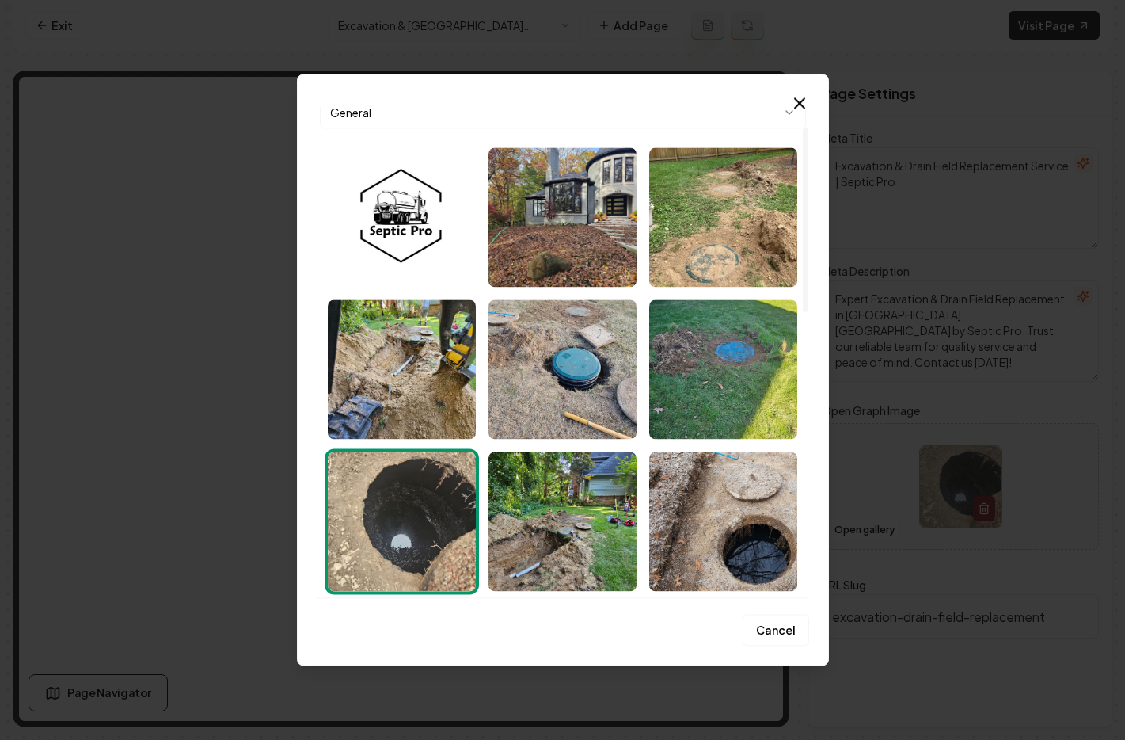
click at [396, 491] on img "Select image image_68c1e3d85c7cd75eb8165093.jpeg" at bounding box center [402, 520] width 148 height 139
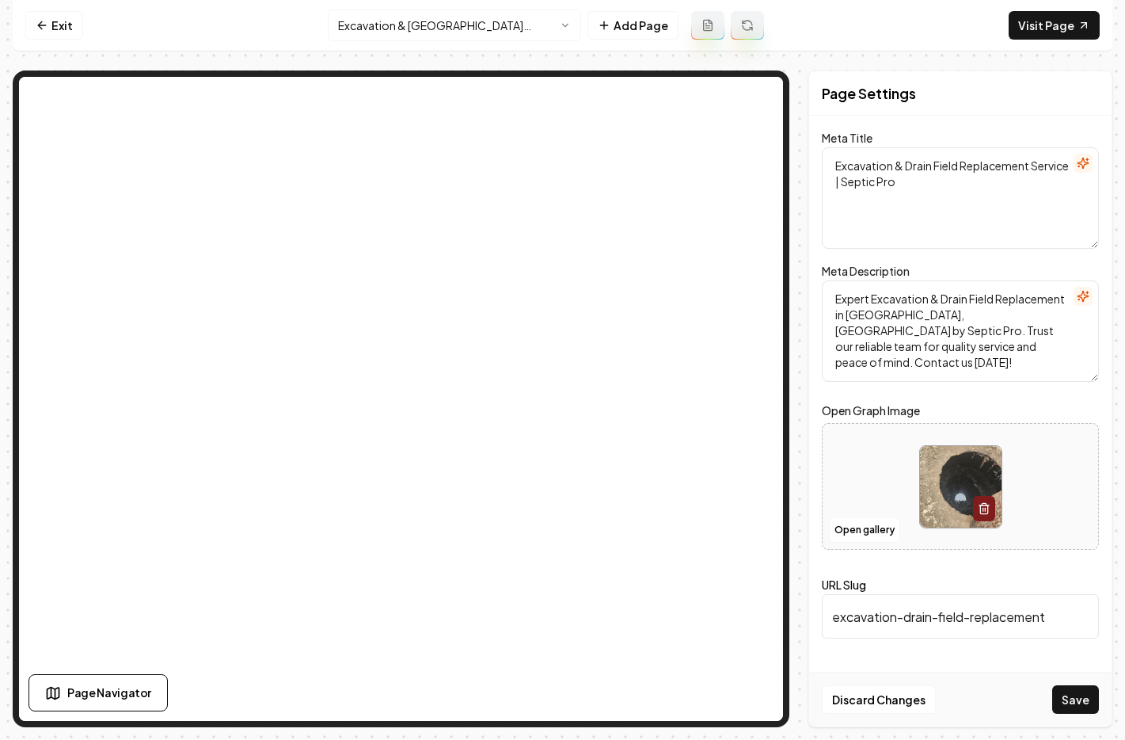
click at [1068, 714] on div "Discard Changes Save" at bounding box center [960, 699] width 303 height 55
click at [1068, 707] on button "Save" at bounding box center [1076, 699] width 47 height 29
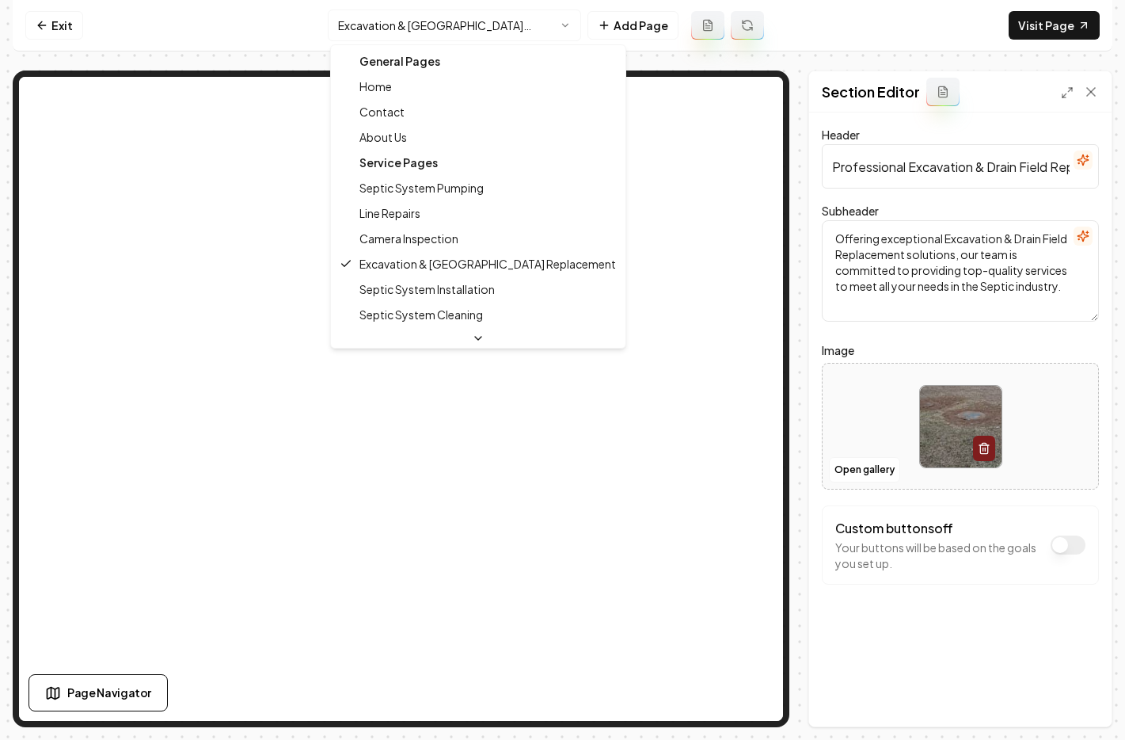
click at [437, 24] on html "Computer Required This feature is only available on a computer. Please switch t…" at bounding box center [562, 370] width 1125 height 740
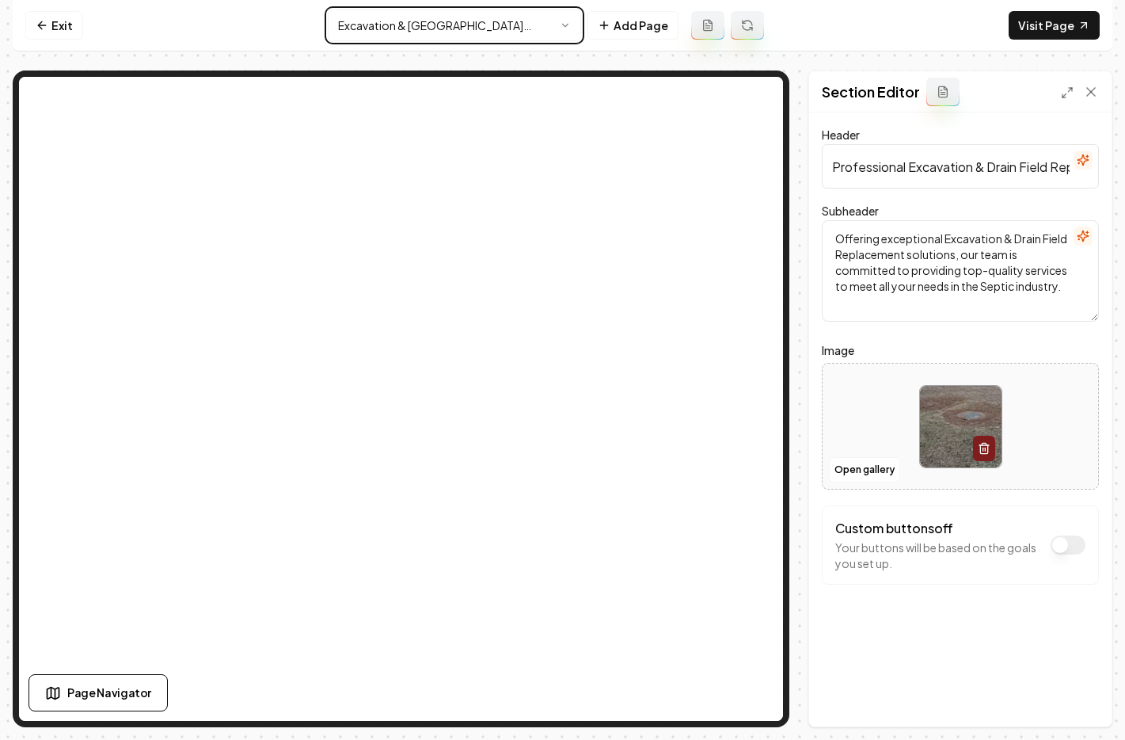
click at [983, 450] on html "Computer Required This feature is only available on a computer. Please switch t…" at bounding box center [562, 370] width 1125 height 740
click at [983, 447] on icon "button" at bounding box center [984, 448] width 13 height 13
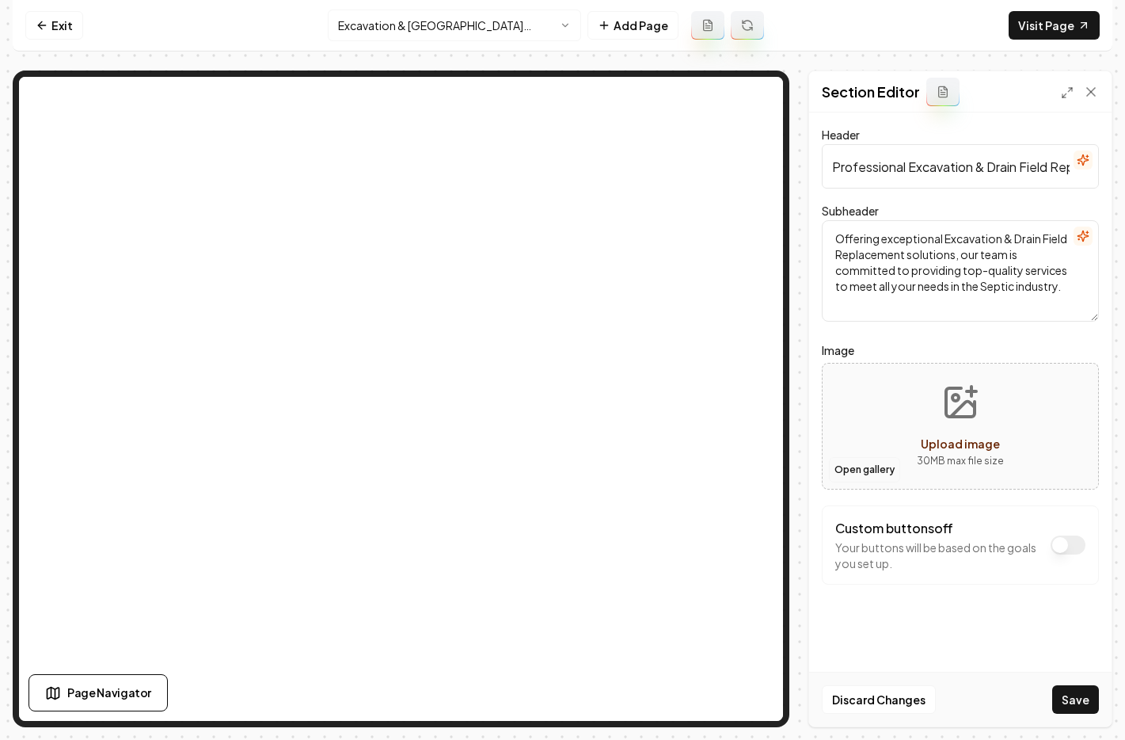
click at [859, 462] on button "Open gallery" at bounding box center [864, 469] width 71 height 25
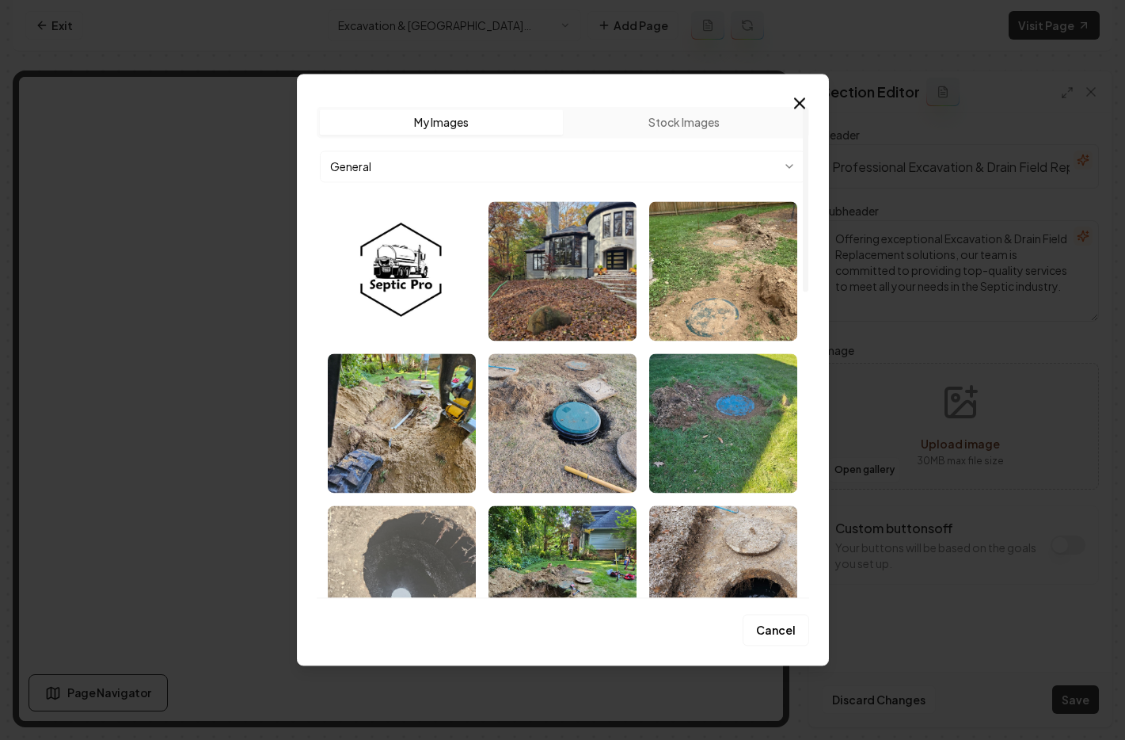
click at [395, 554] on img "Select image image_68c1e3d85c7cd75eb8165093.jpeg" at bounding box center [402, 574] width 148 height 139
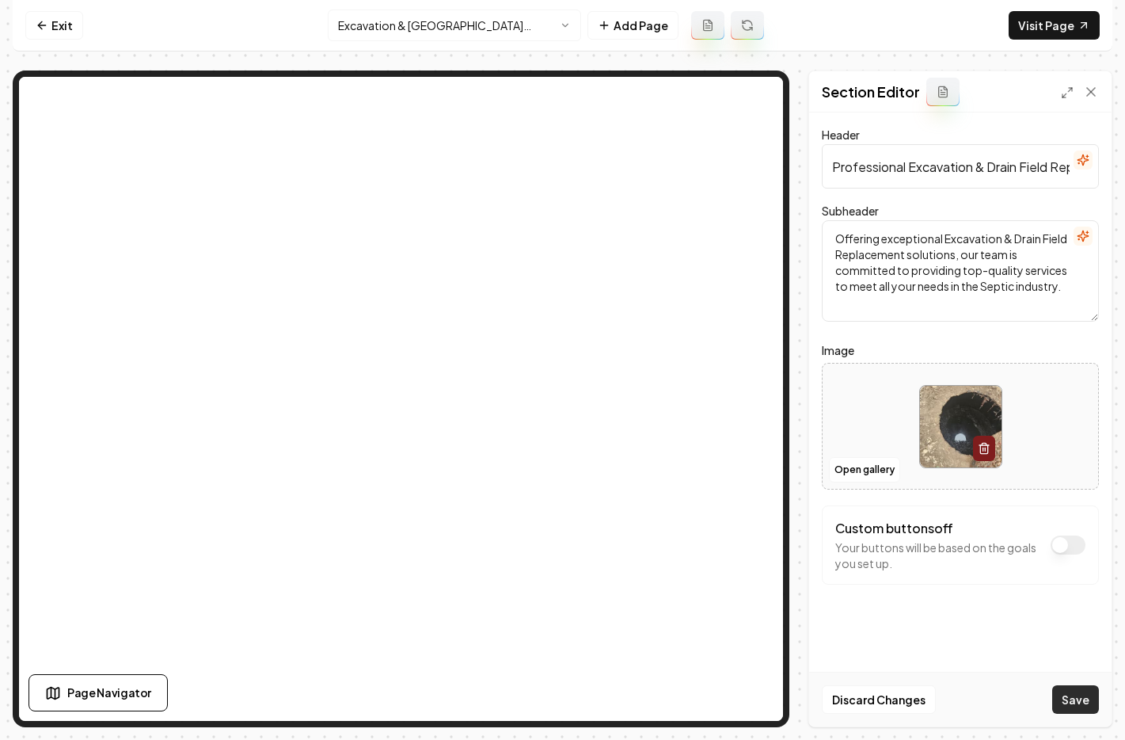
click at [1057, 700] on button "Save" at bounding box center [1076, 699] width 47 height 29
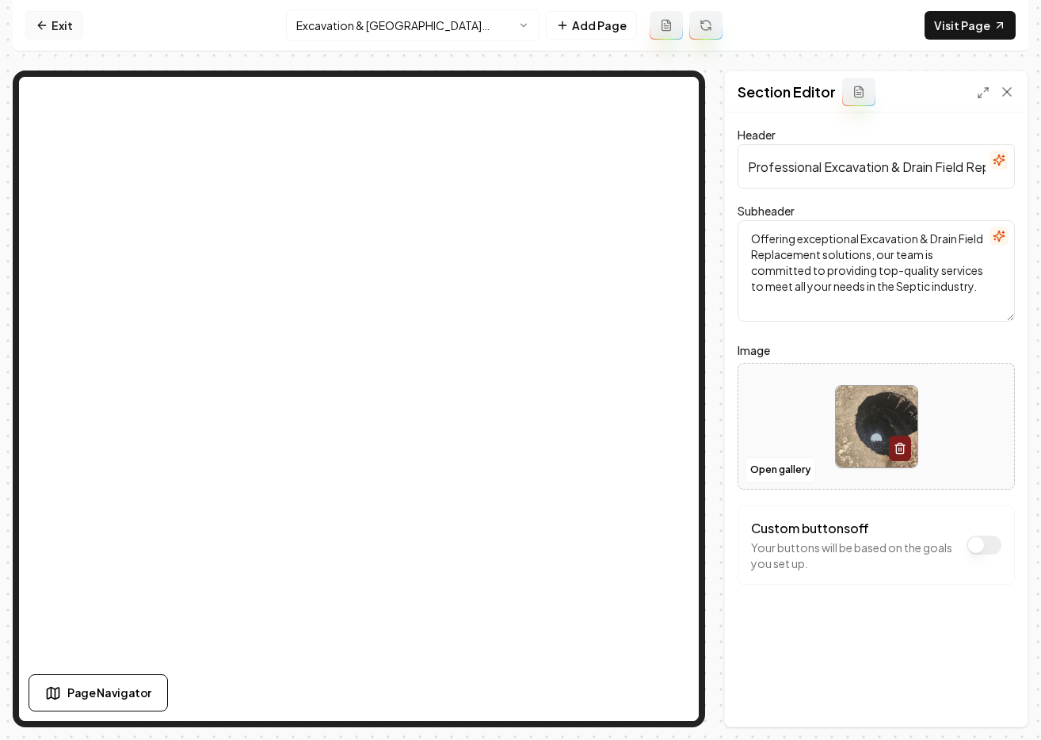
click at [42, 25] on icon at bounding box center [41, 25] width 7 height 0
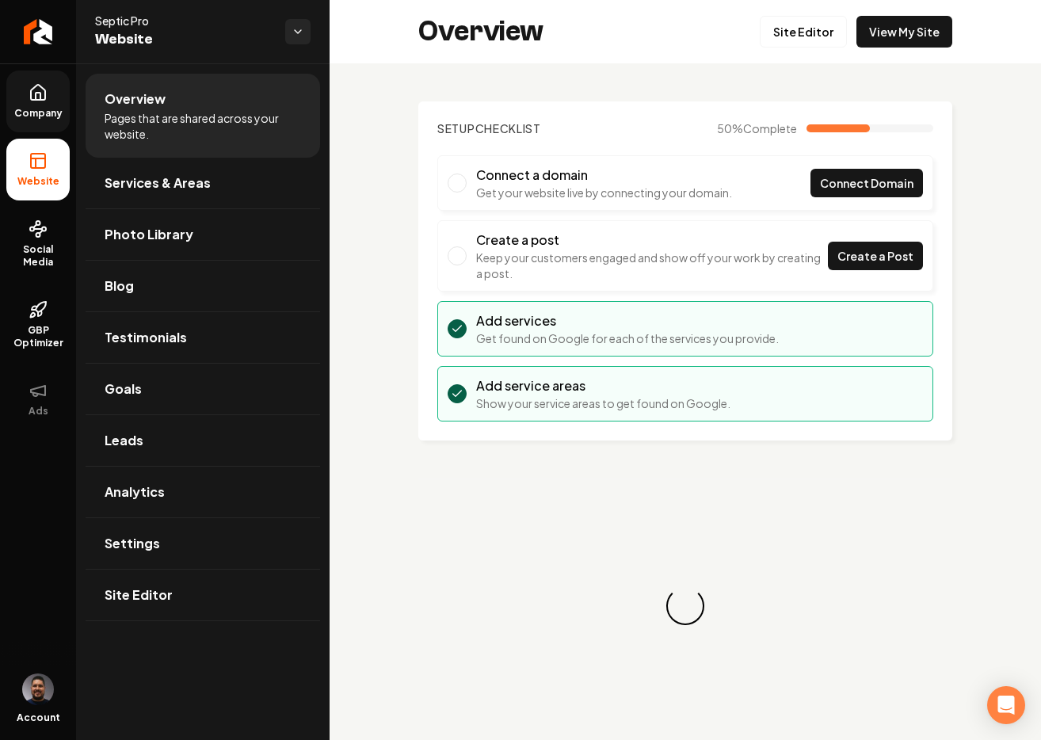
click at [19, 101] on link "Company" at bounding box center [37, 101] width 63 height 62
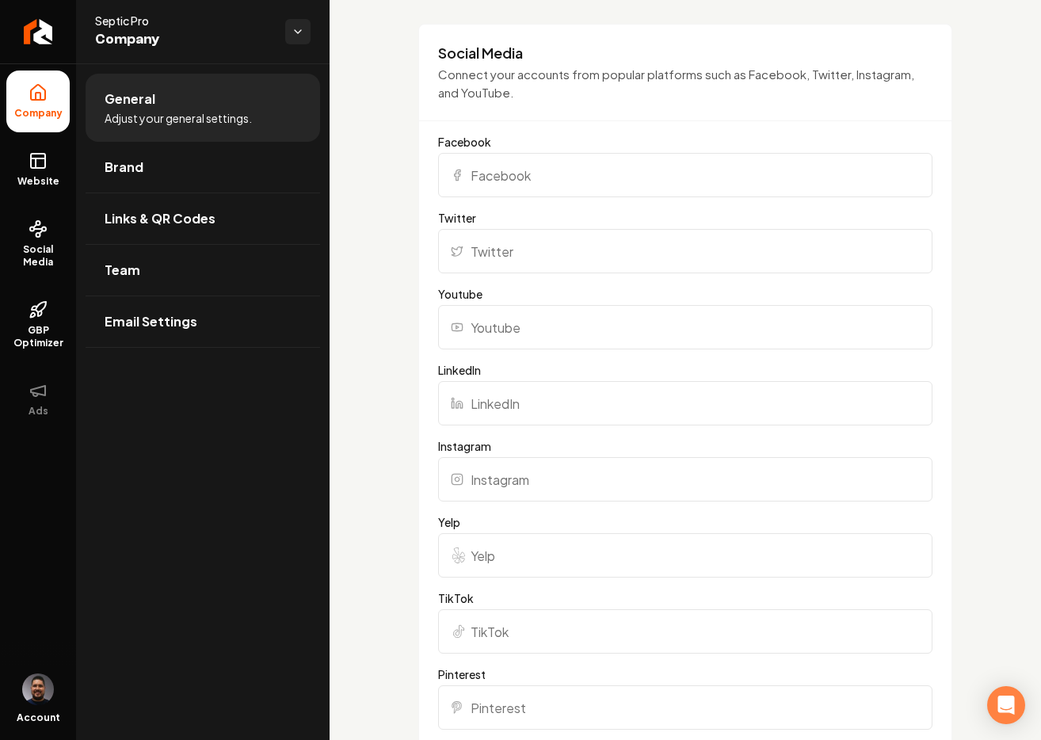
scroll to position [1443, 0]
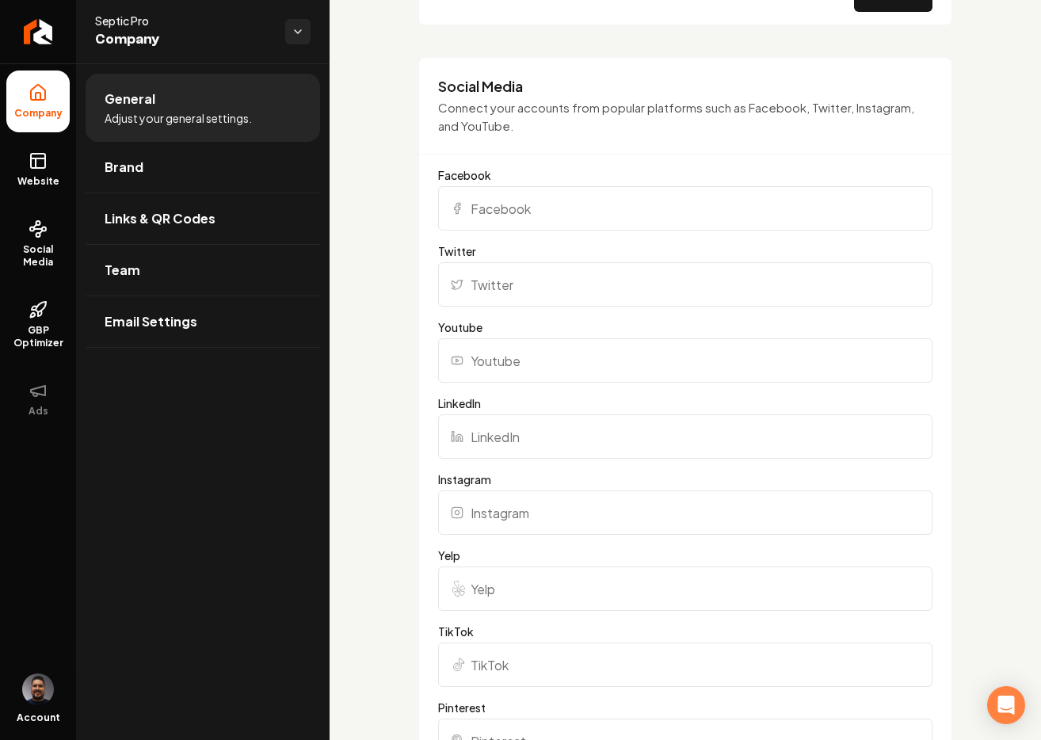
click at [508, 214] on input "Facebook" at bounding box center [685, 208] width 494 height 44
paste input "[URL][DOMAIN_NAME]"
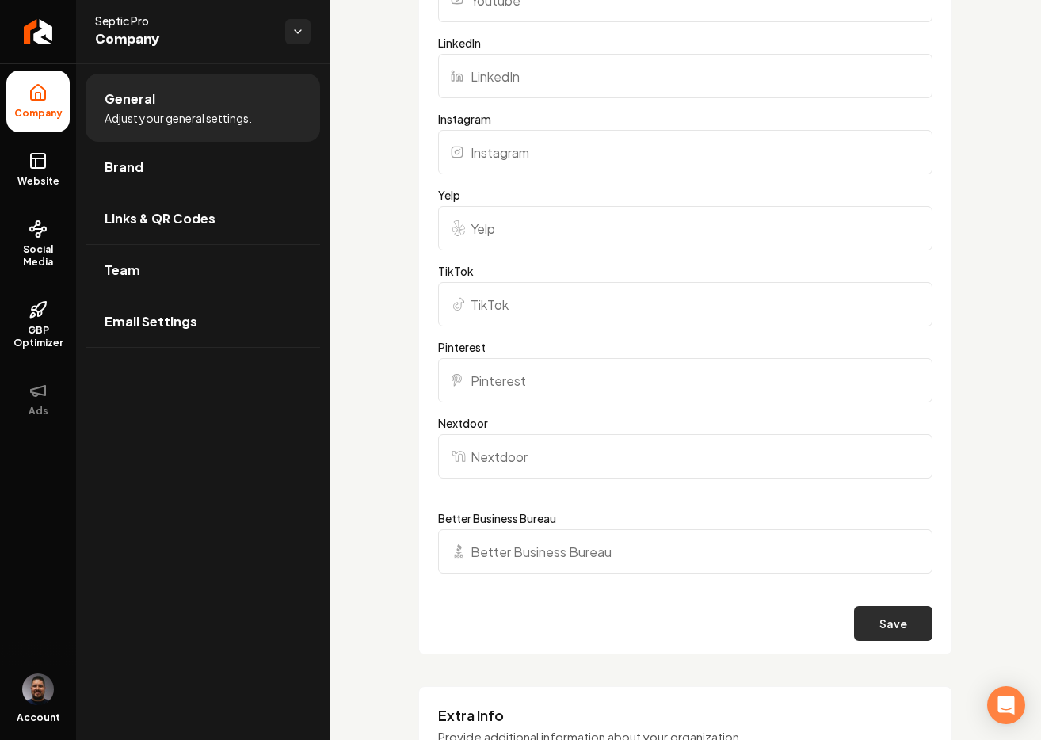
type input "[URL][DOMAIN_NAME]"
click at [898, 613] on button "Save" at bounding box center [893, 623] width 78 height 35
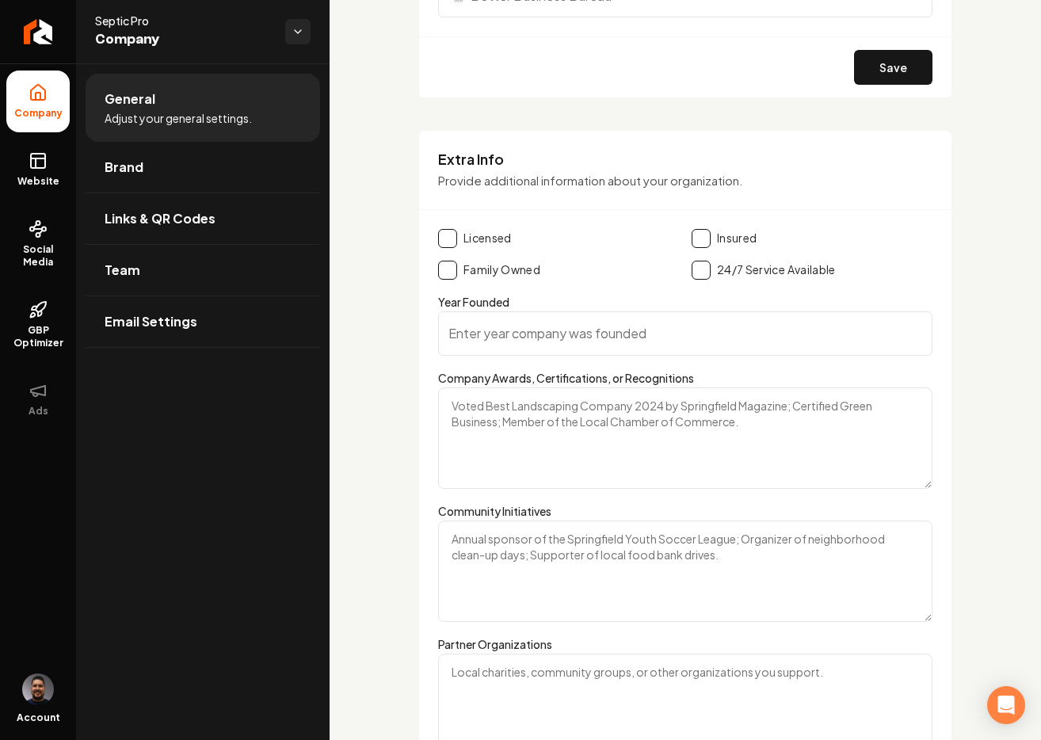
scroll to position [2427, 0]
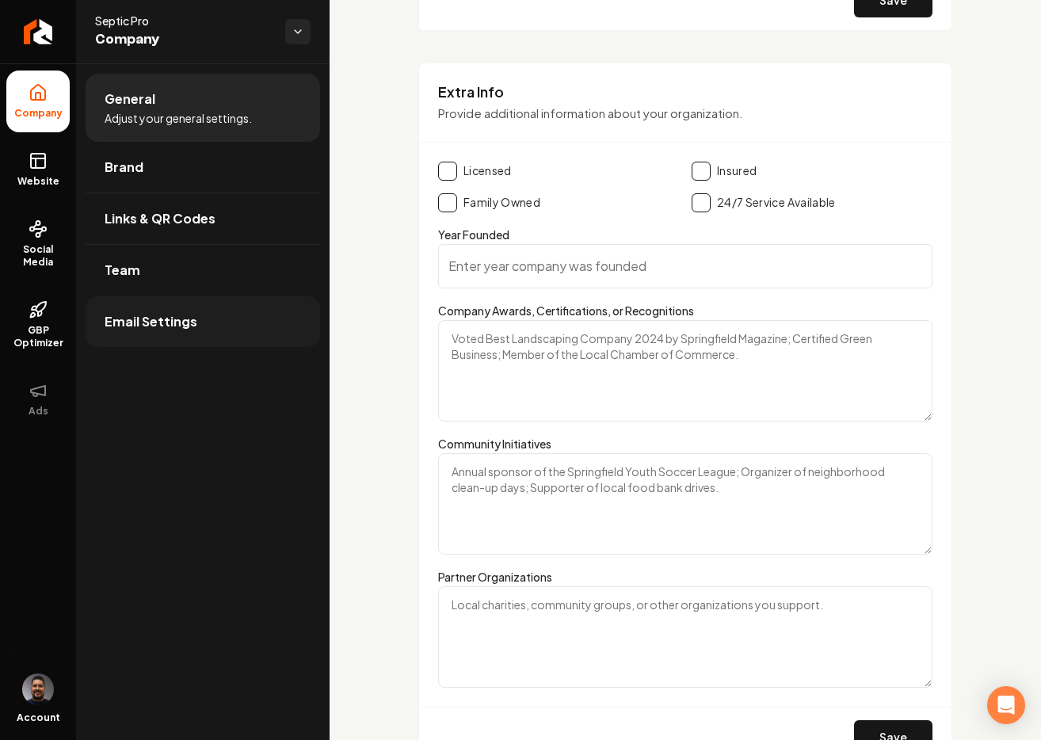
click at [161, 319] on span "Email Settings" at bounding box center [151, 321] width 93 height 19
click at [29, 181] on span "Website" at bounding box center [38, 181] width 55 height 13
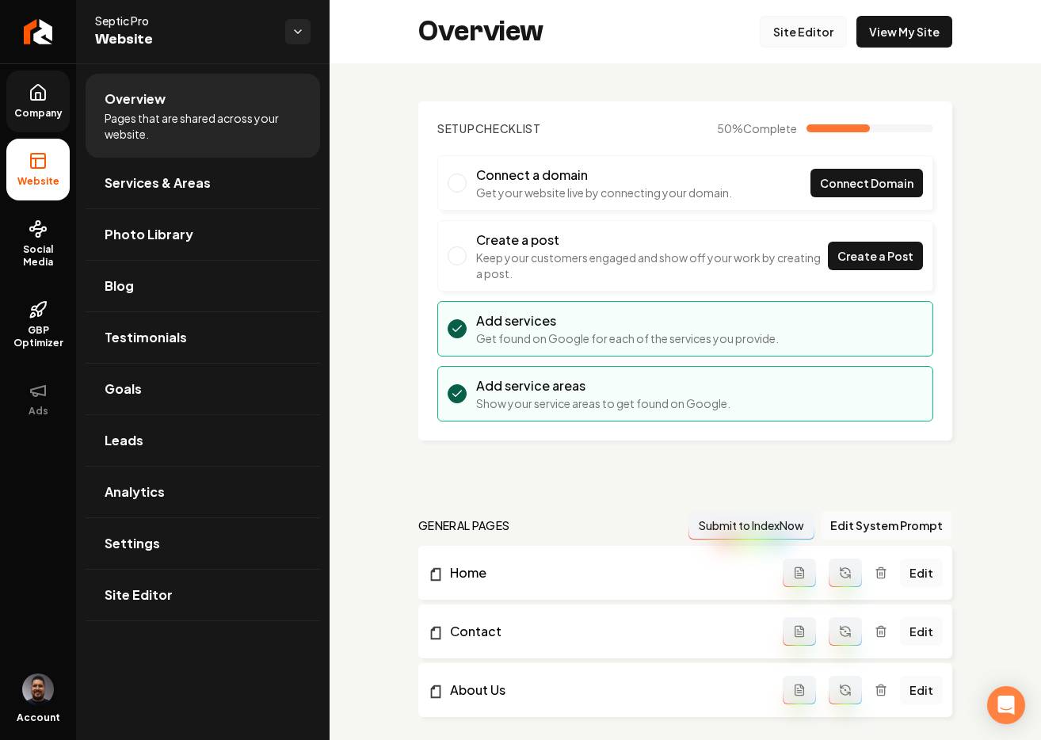
click at [786, 36] on link "Site Editor" at bounding box center [803, 32] width 87 height 32
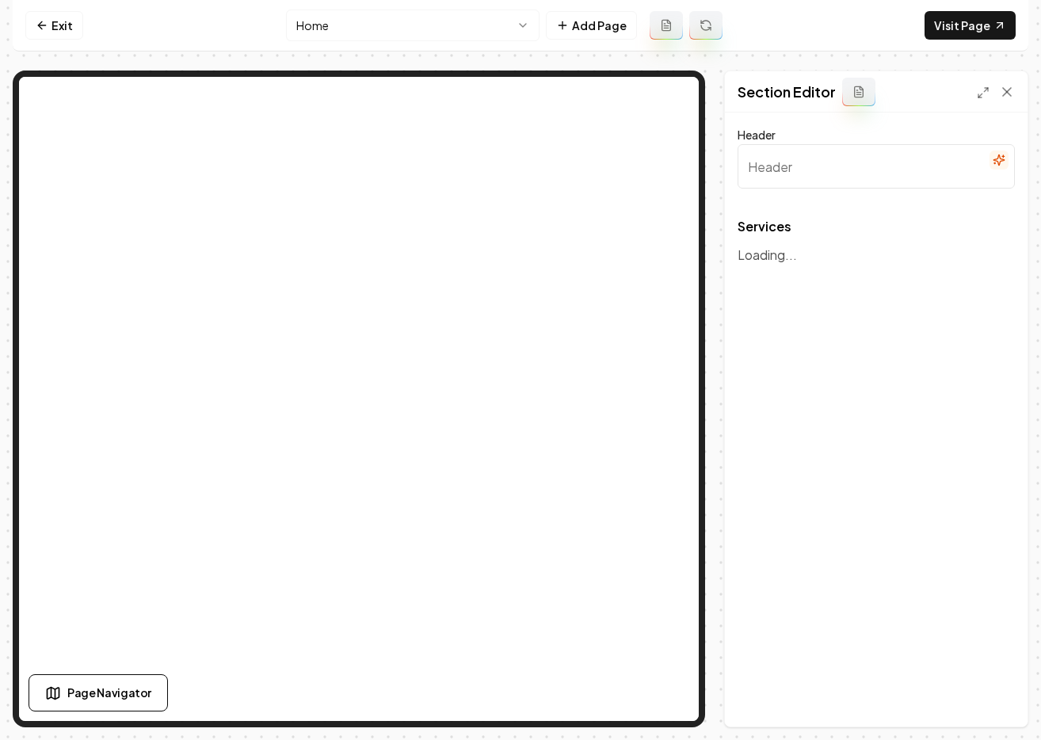
type input "Comprehensive Septic Solutions"
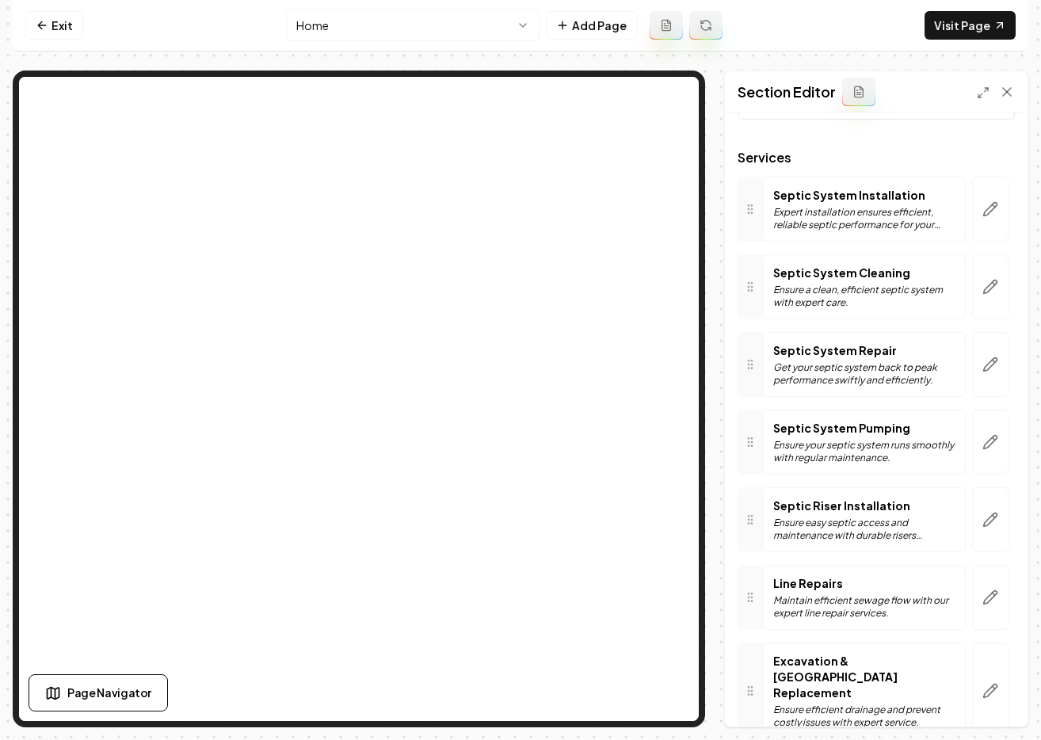
scroll to position [100, 0]
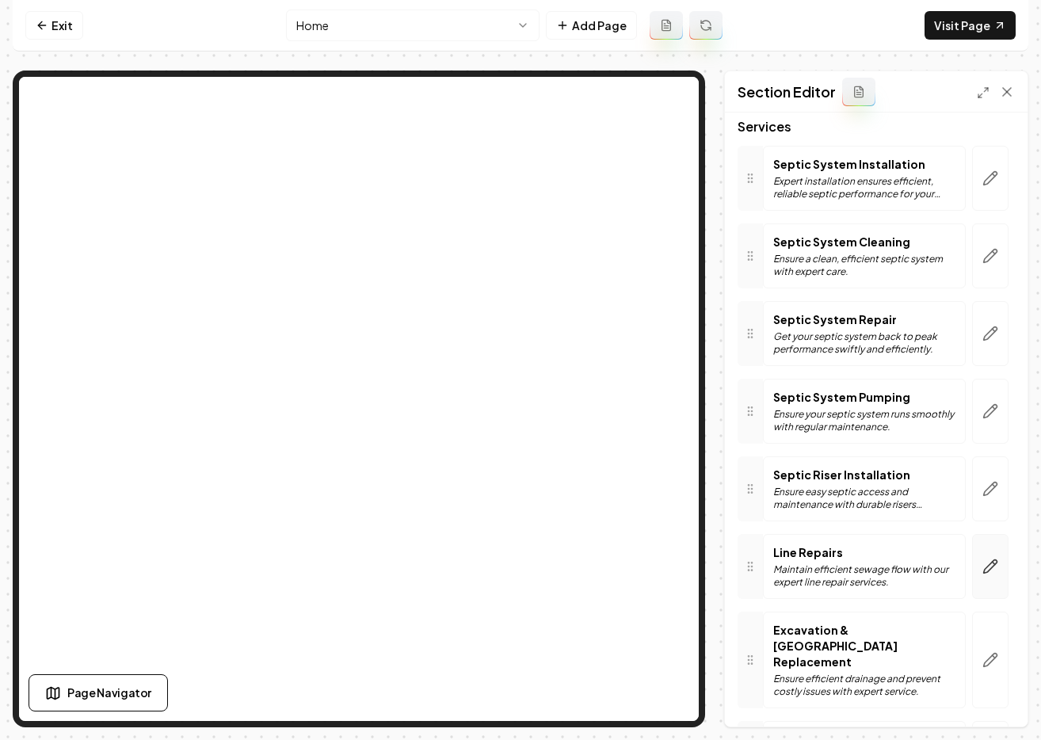
click at [982, 567] on icon "button" at bounding box center [990, 566] width 16 height 16
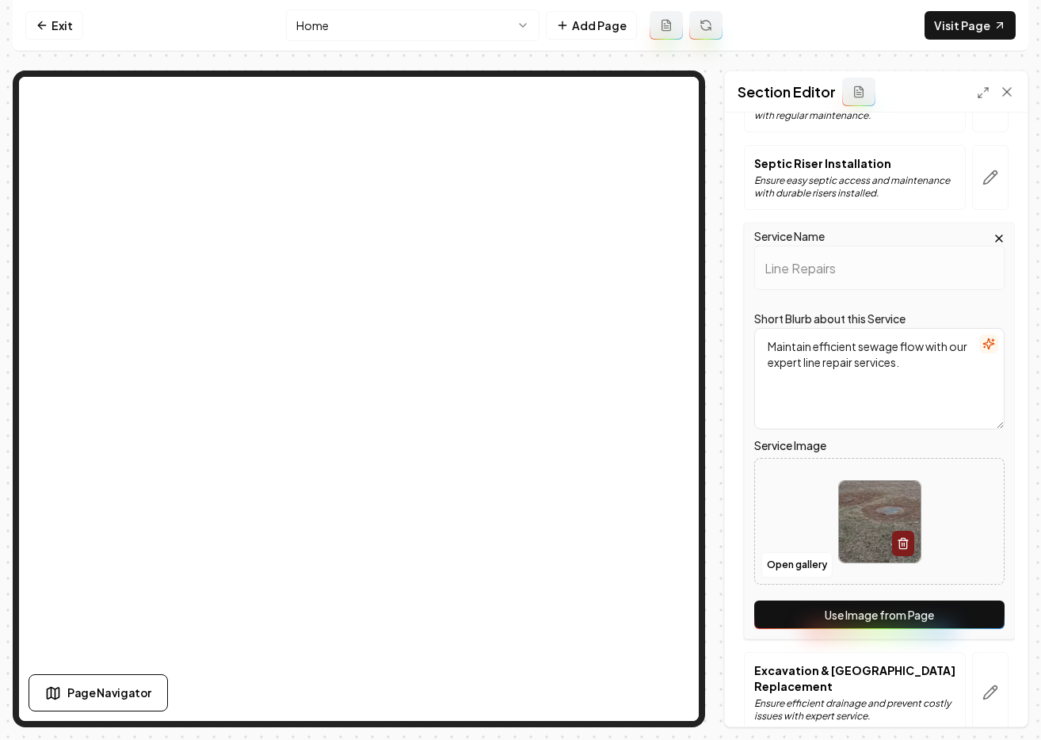
scroll to position [471, 0]
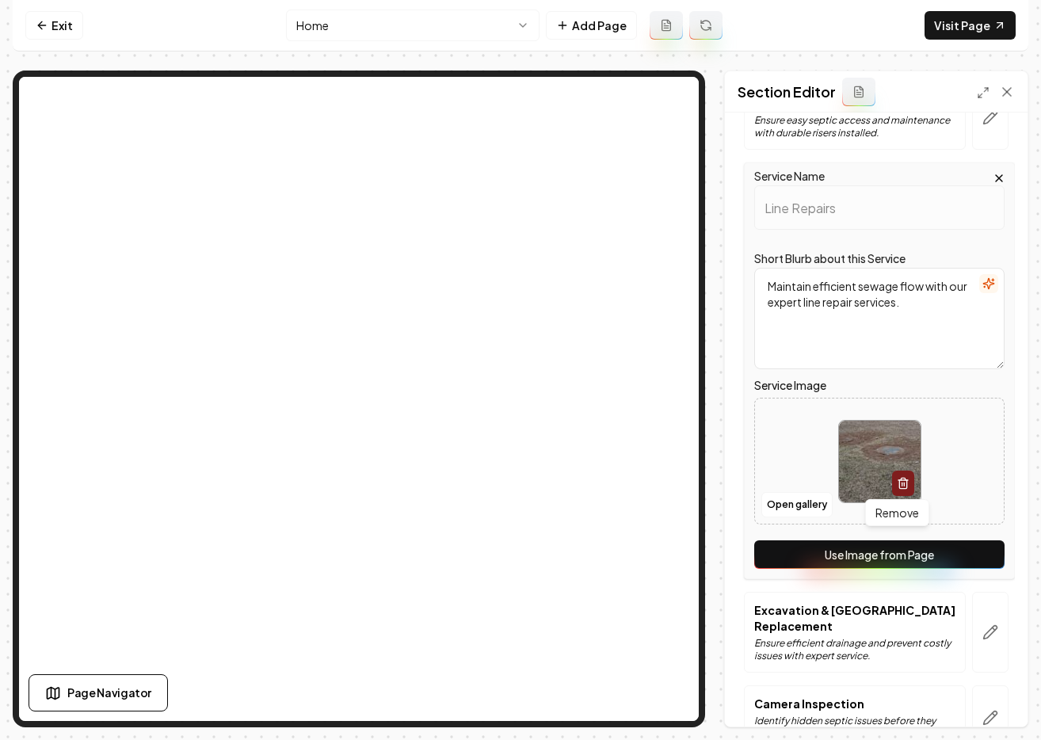
click at [899, 486] on icon "button" at bounding box center [902, 484] width 7 height 9
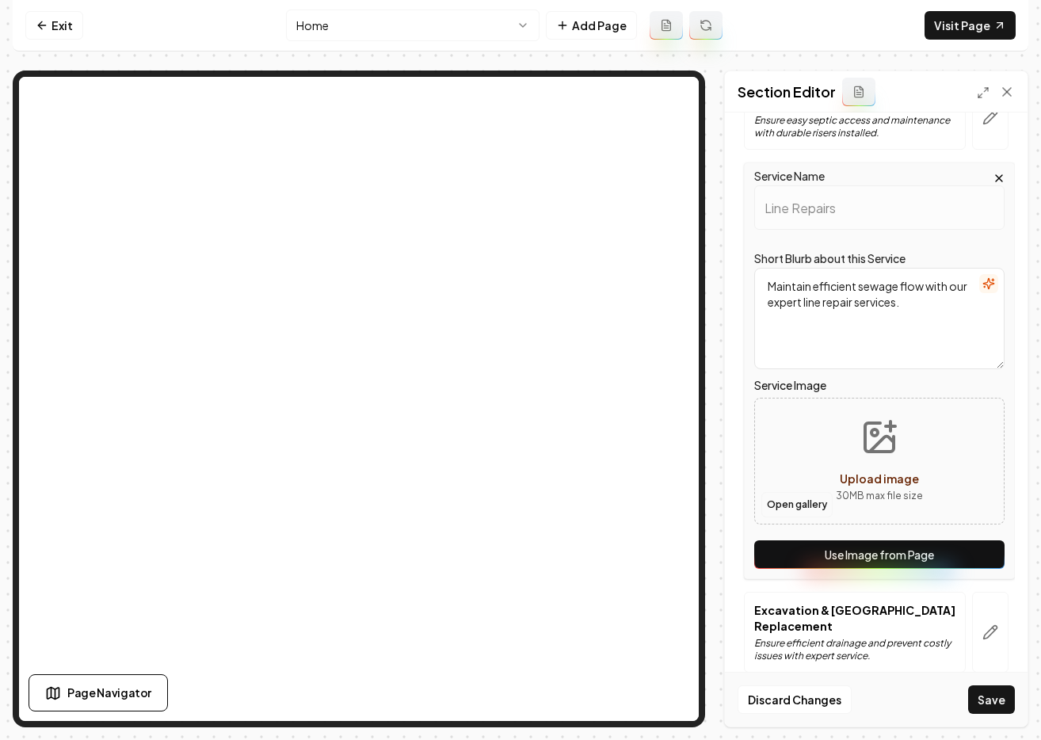
click at [809, 511] on button "Open gallery" at bounding box center [796, 504] width 71 height 25
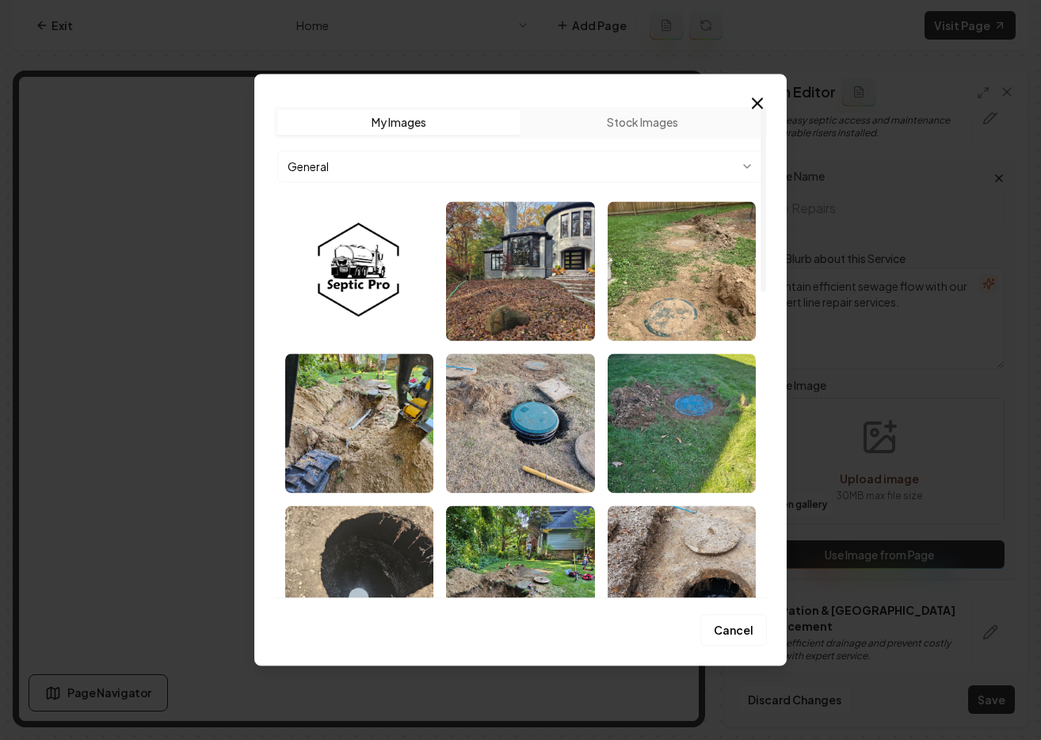
click at [756, 101] on icon "button" at bounding box center [757, 102] width 19 height 19
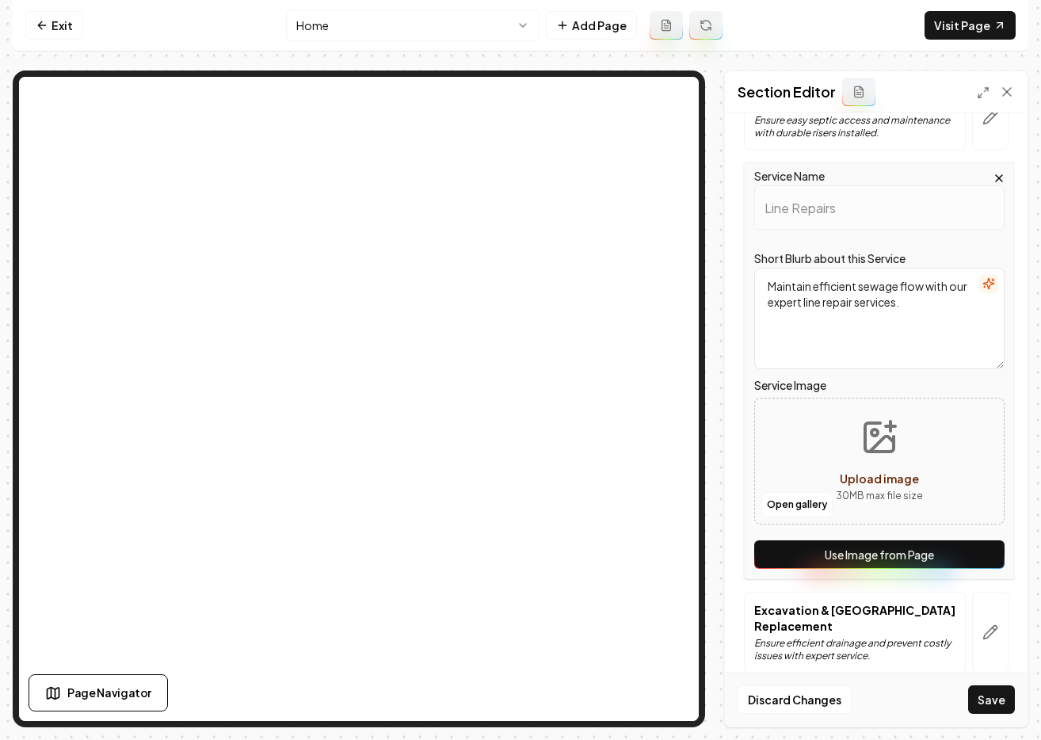
click at [866, 474] on span "Upload image" at bounding box center [879, 478] width 79 height 14
type input "**********"
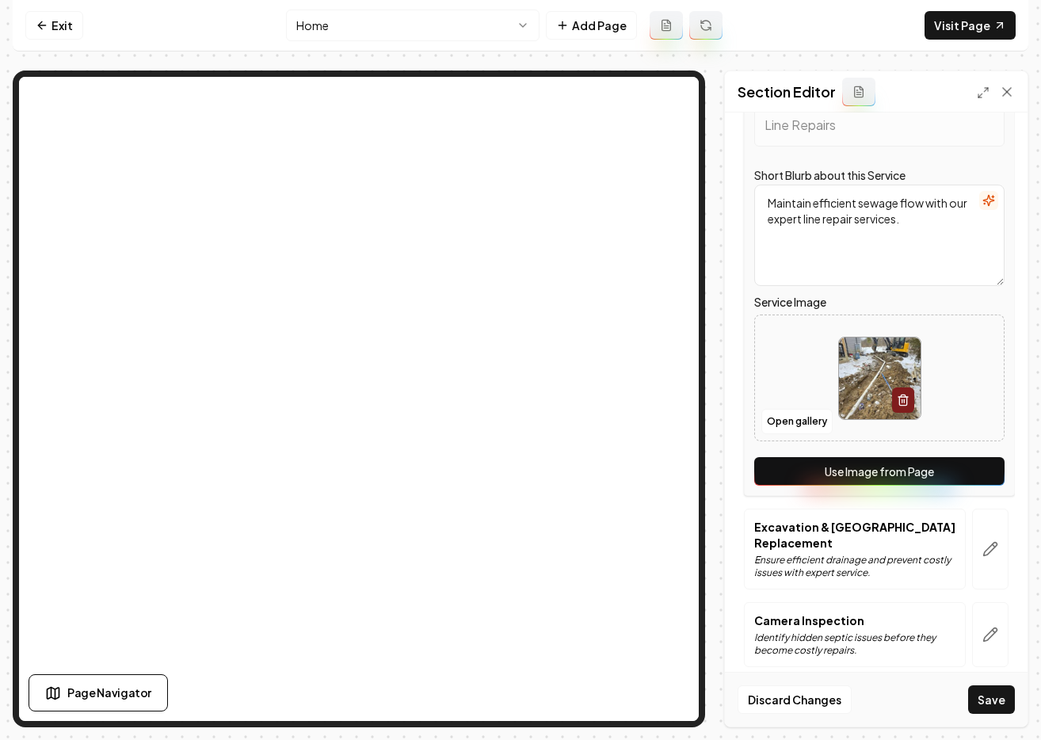
scroll to position [568, 0]
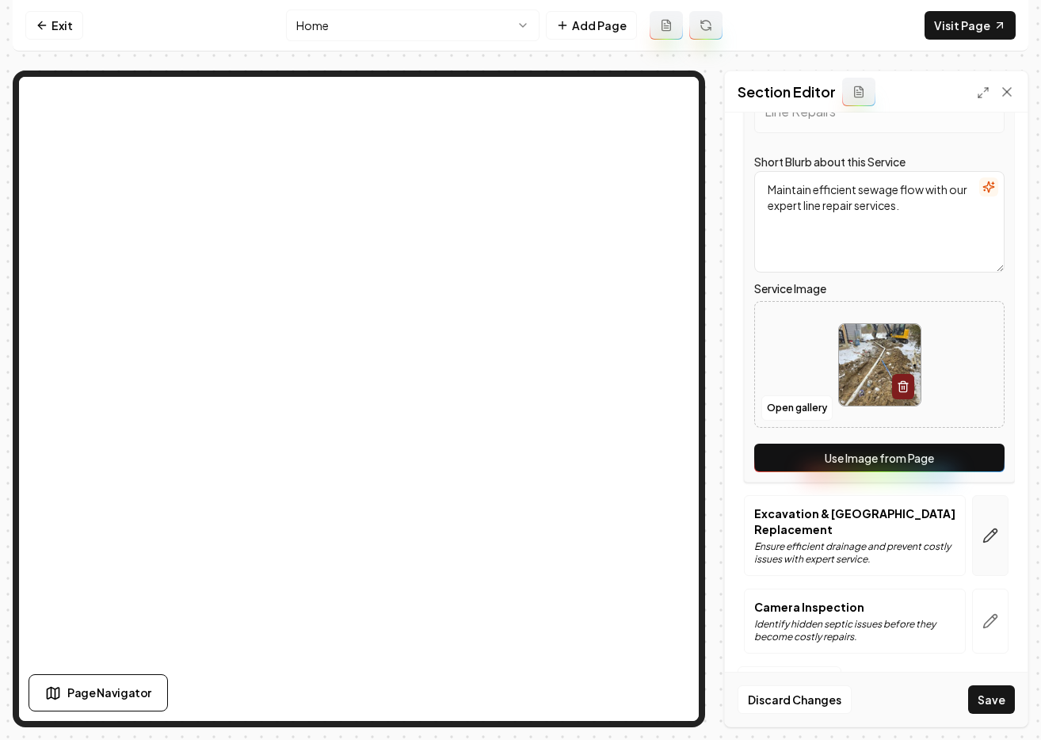
click at [982, 528] on icon "button" at bounding box center [990, 535] width 16 height 16
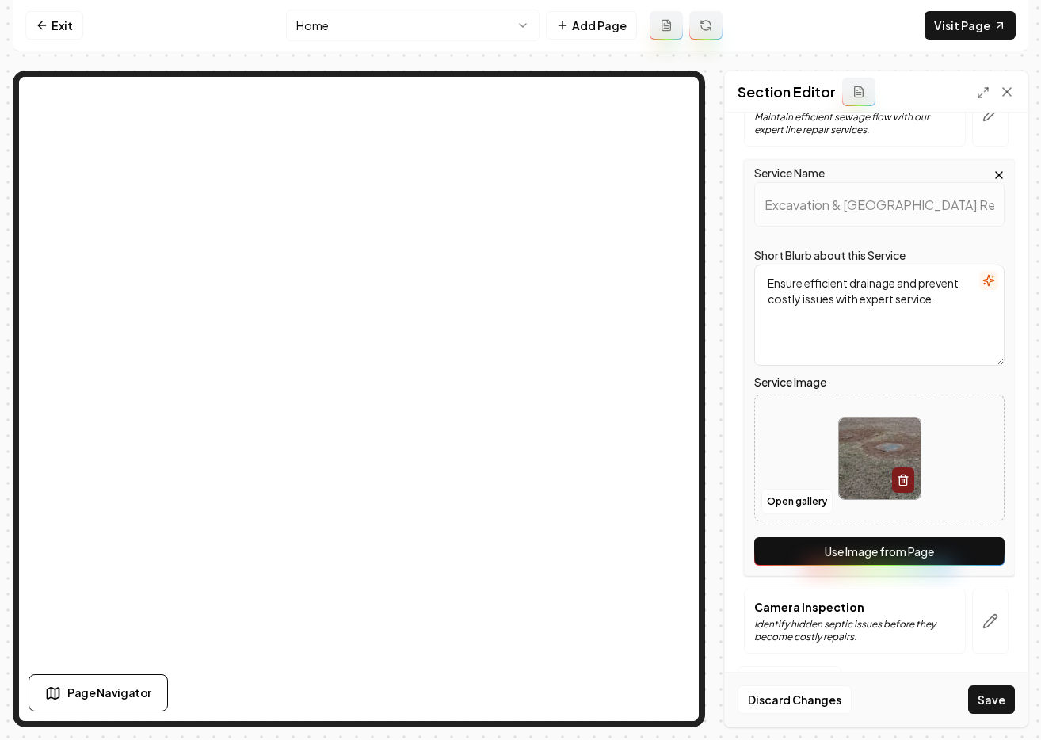
scroll to position [552, 0]
click at [786, 494] on button "Open gallery" at bounding box center [796, 501] width 71 height 25
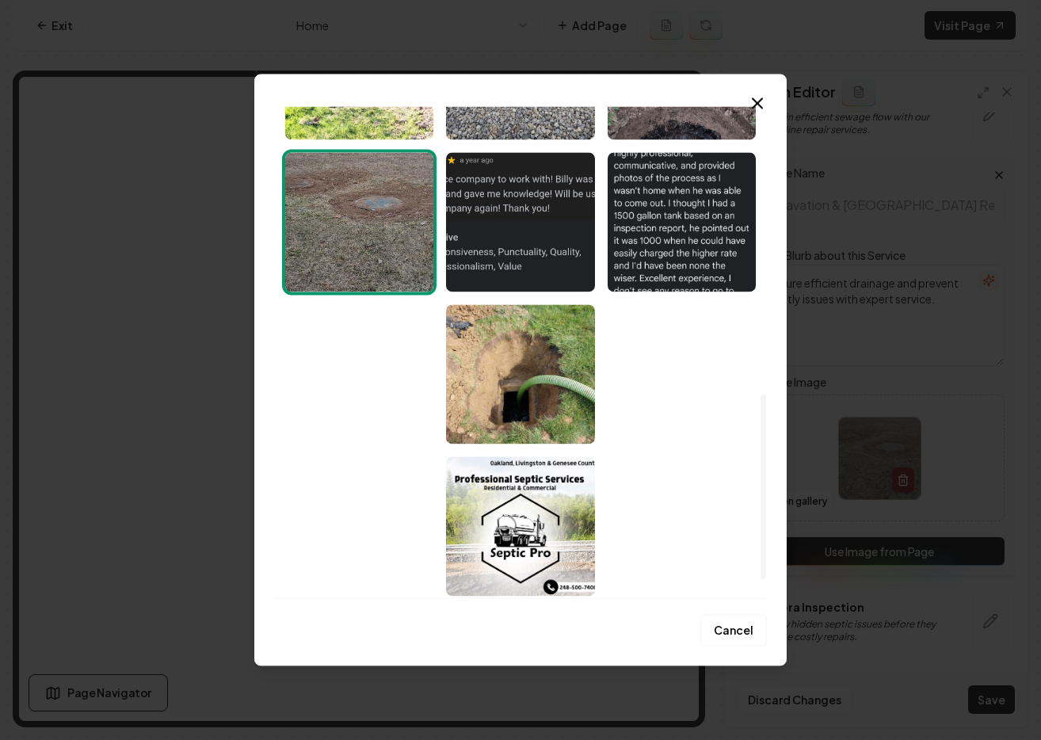
scroll to position [814, 0]
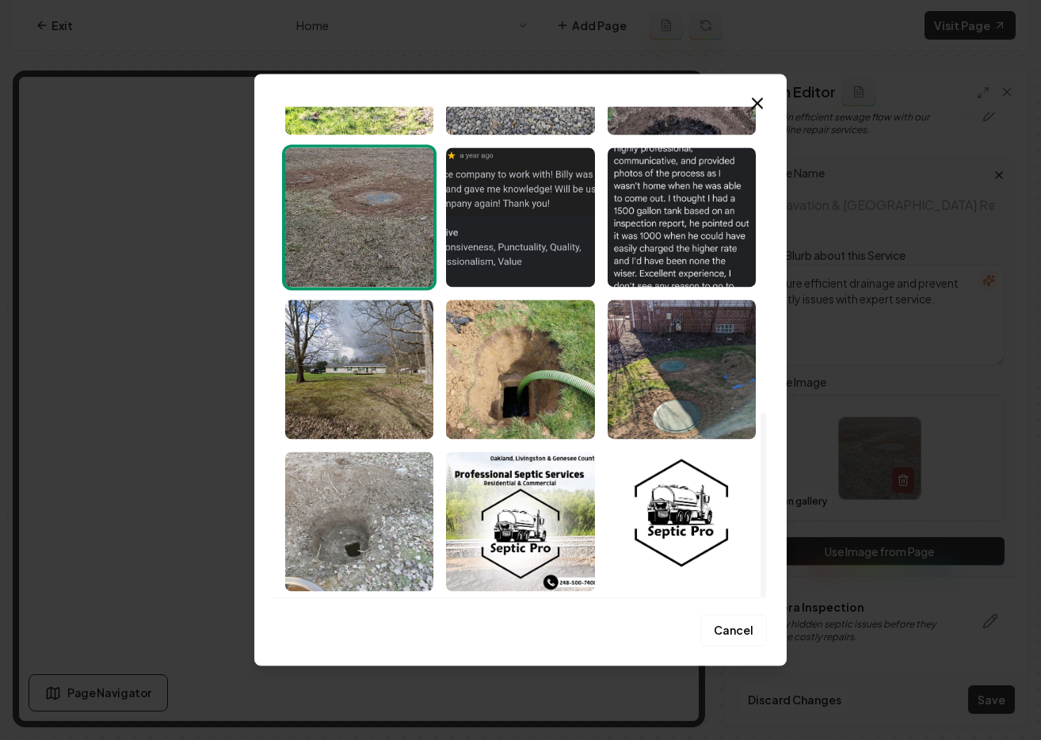
click at [339, 526] on img "Select image image_68c1e3d65c7cd75eb81645ac.jpeg" at bounding box center [359, 520] width 148 height 139
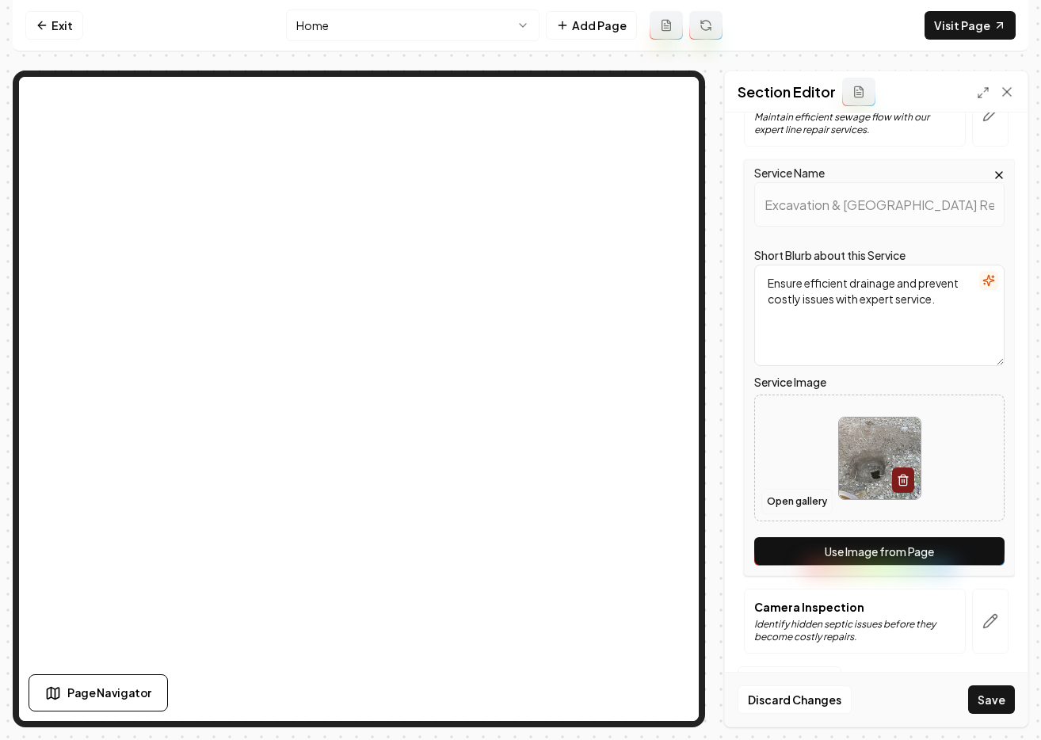
click at [796, 505] on button "Open gallery" at bounding box center [796, 501] width 71 height 25
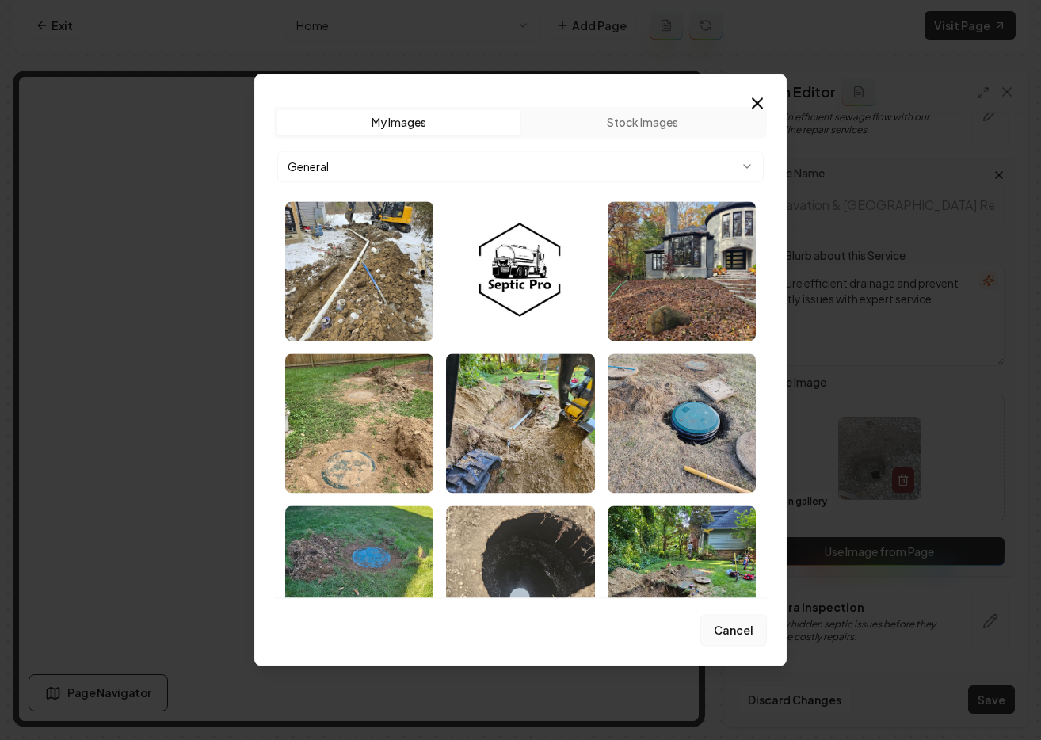
click at [757, 618] on button "Cancel" at bounding box center [733, 631] width 67 height 32
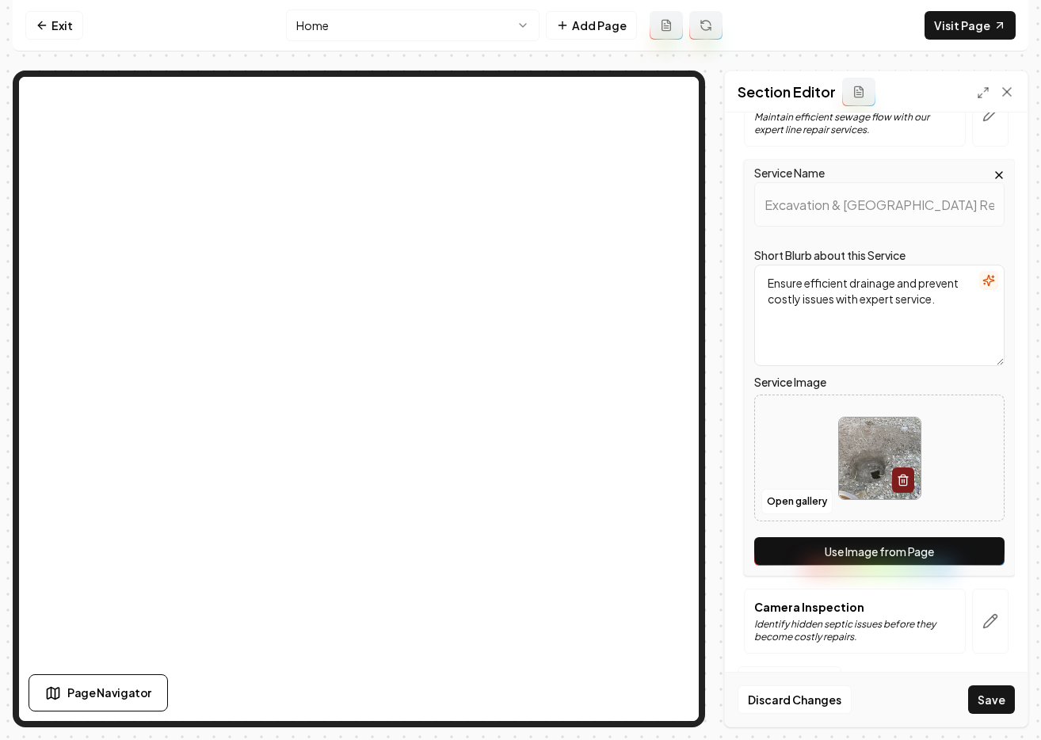
click at [897, 475] on icon "button" at bounding box center [903, 480] width 13 height 13
click at [869, 476] on span "Upload image" at bounding box center [879, 475] width 79 height 14
click at [811, 501] on button "Open gallery" at bounding box center [796, 501] width 71 height 25
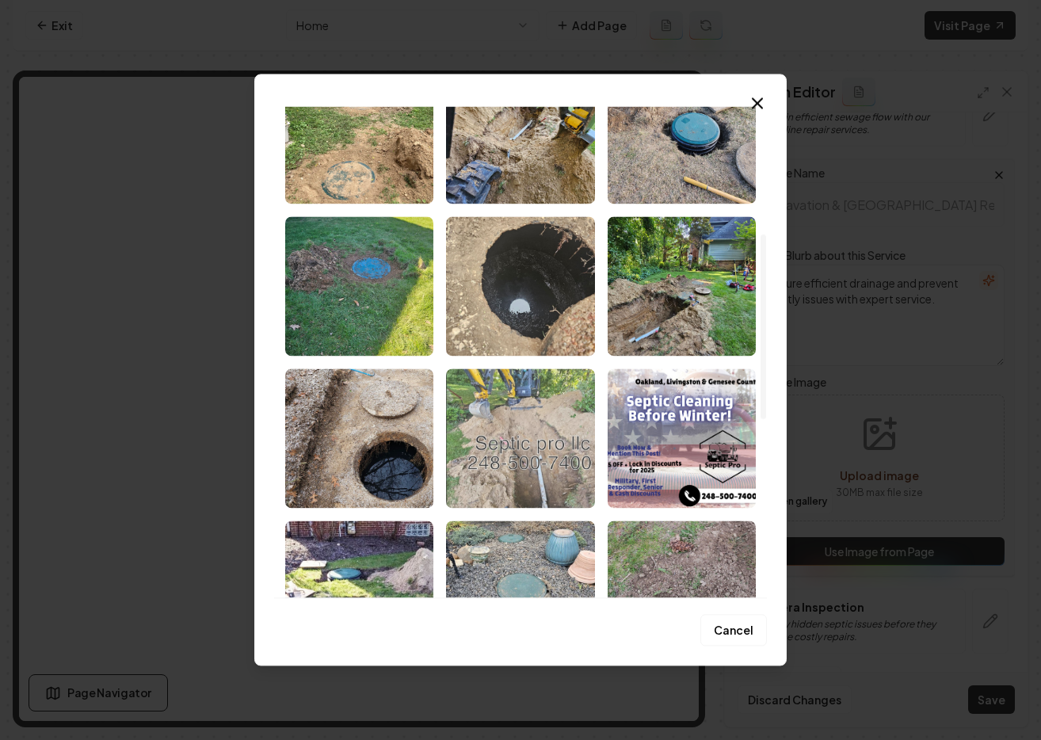
scroll to position [339, 0]
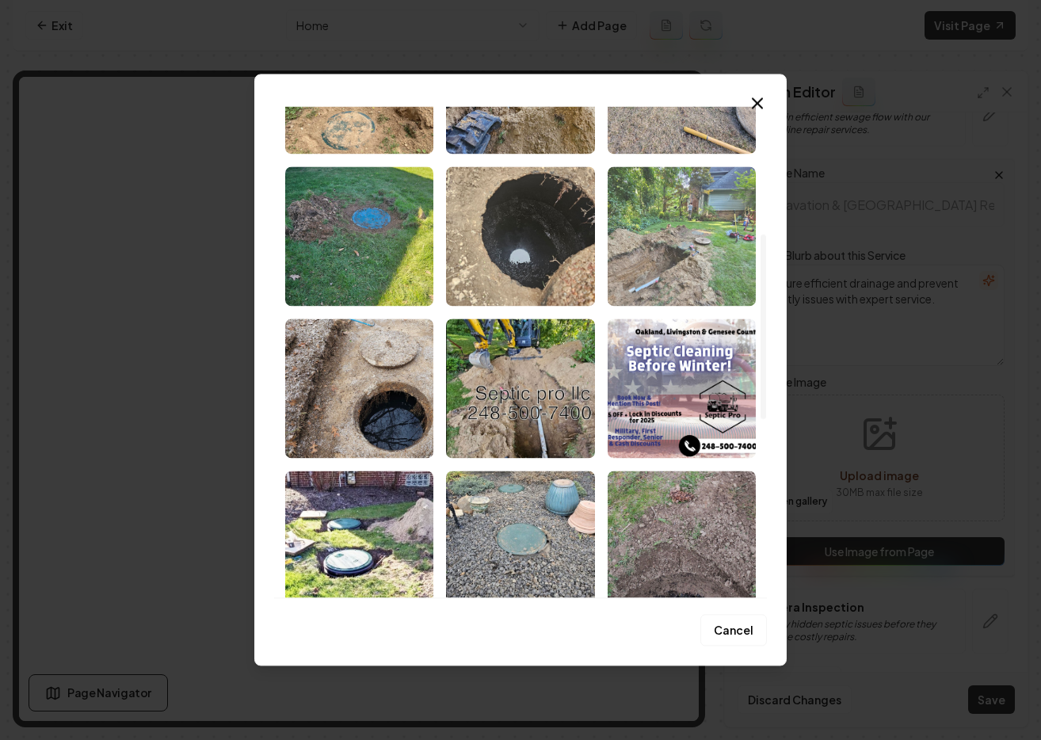
click at [705, 244] on img "Select image image_68c1e3d85c7cd75eb8165045.jpeg" at bounding box center [681, 235] width 148 height 139
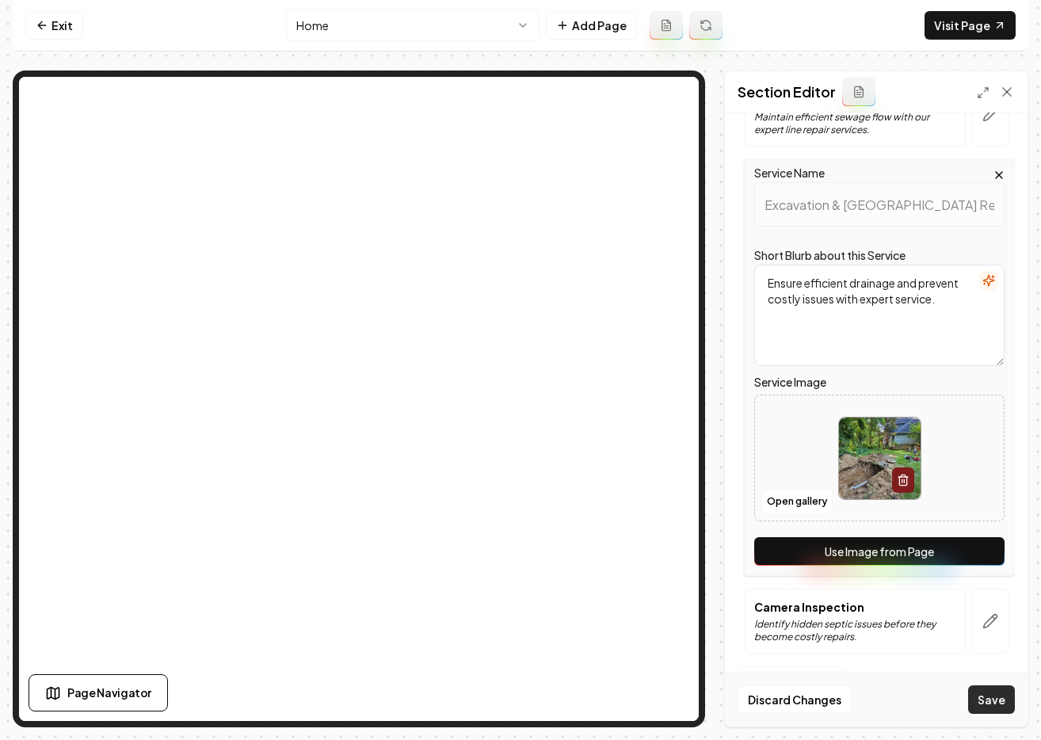
click at [996, 690] on button "Save" at bounding box center [991, 699] width 47 height 29
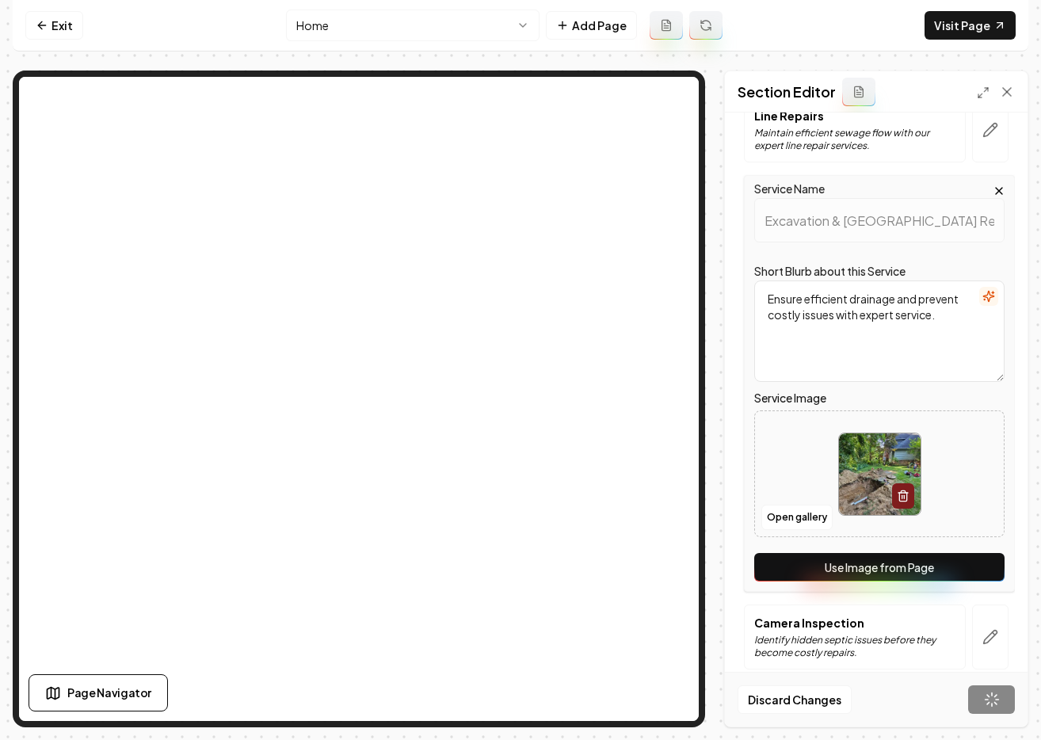
scroll to position [216, 0]
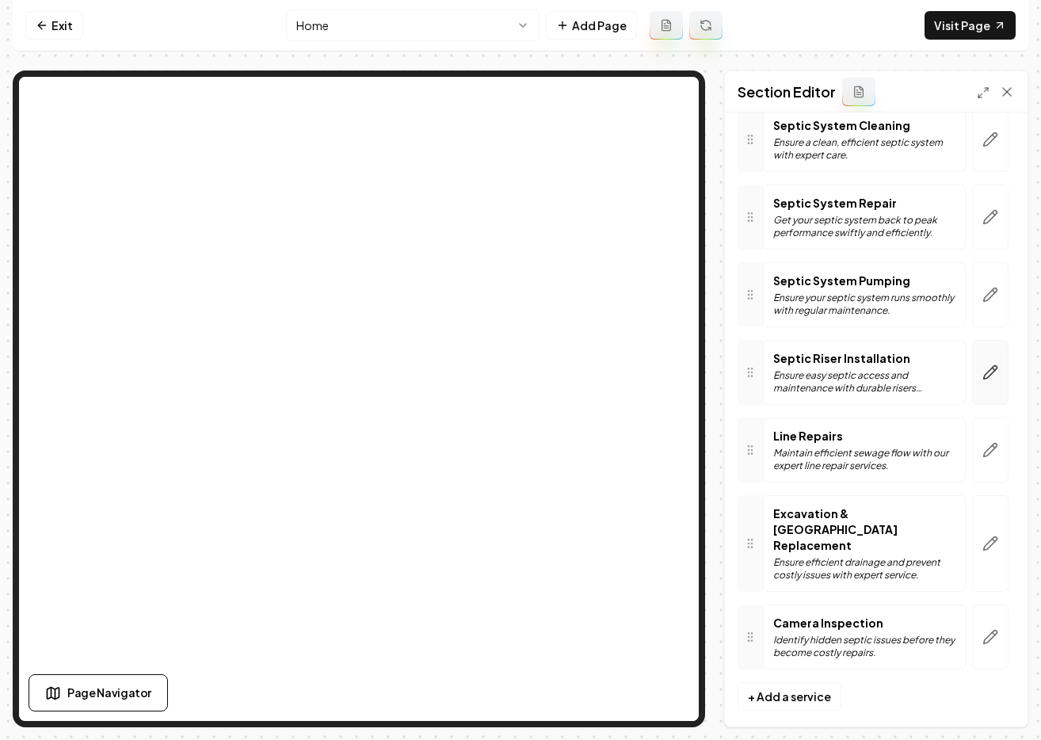
click at [982, 371] on icon "button" at bounding box center [990, 372] width 16 height 16
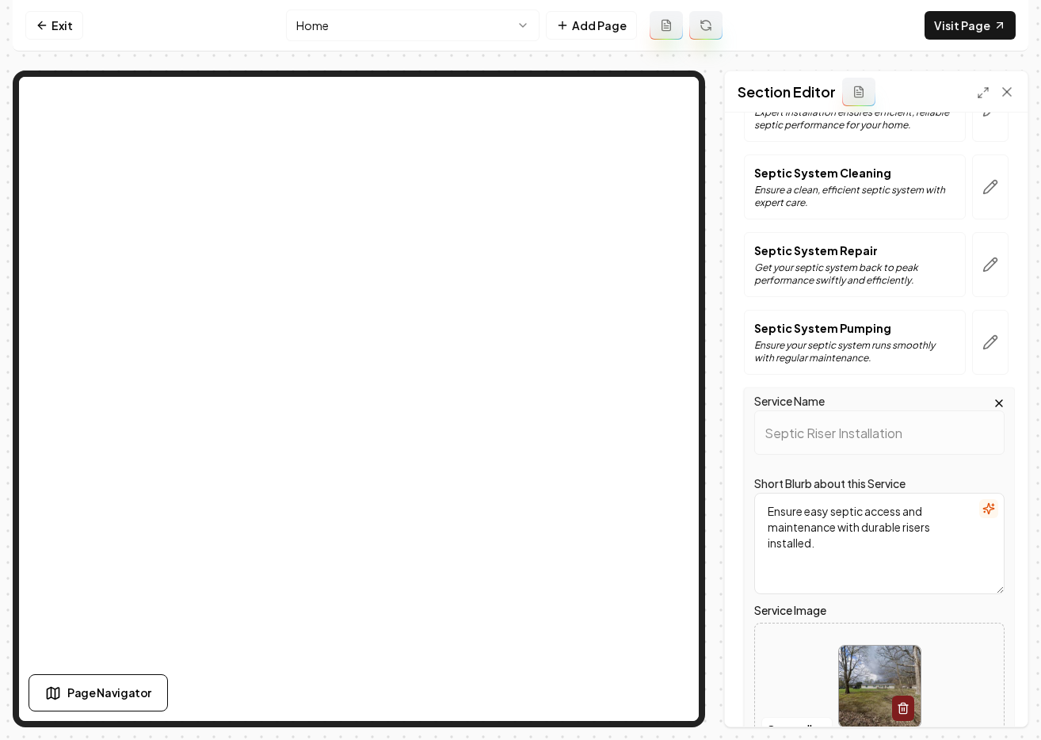
scroll to position [502, 0]
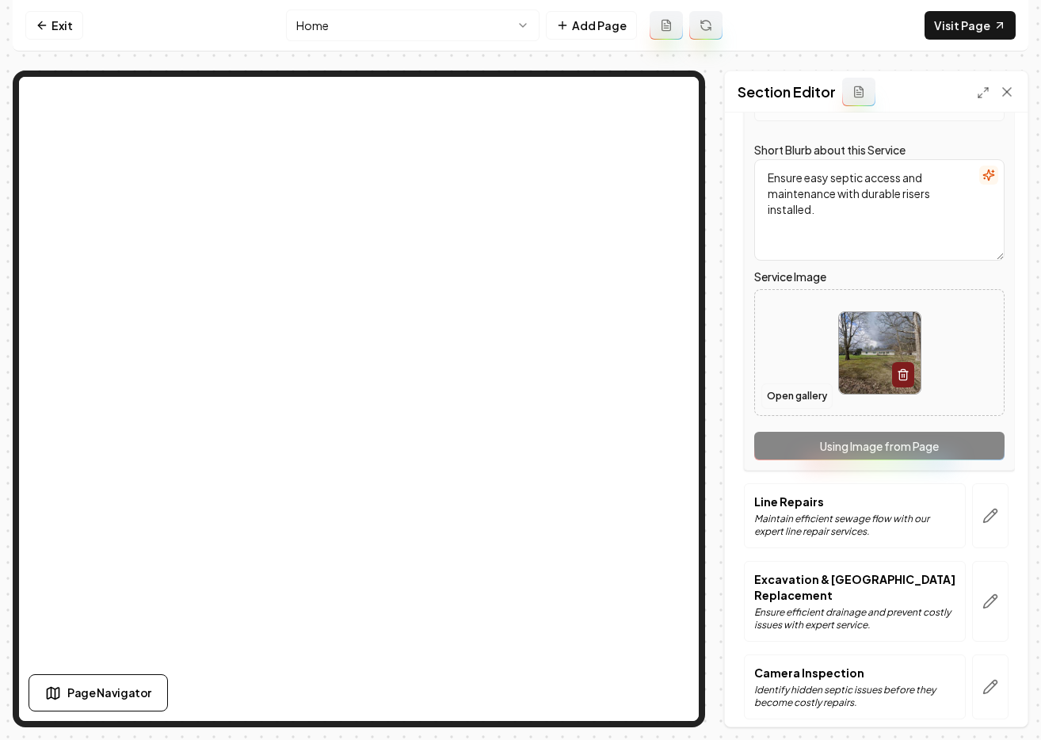
click at [800, 390] on button "Open gallery" at bounding box center [796, 395] width 71 height 25
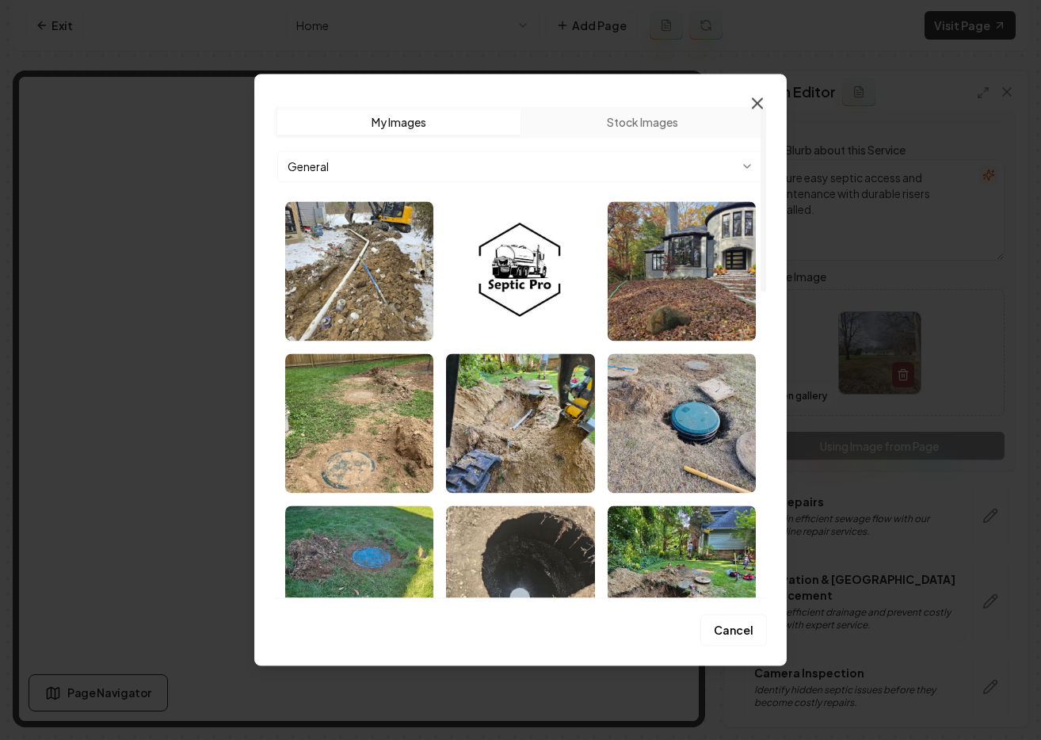
click at [756, 109] on icon "button" at bounding box center [757, 102] width 19 height 19
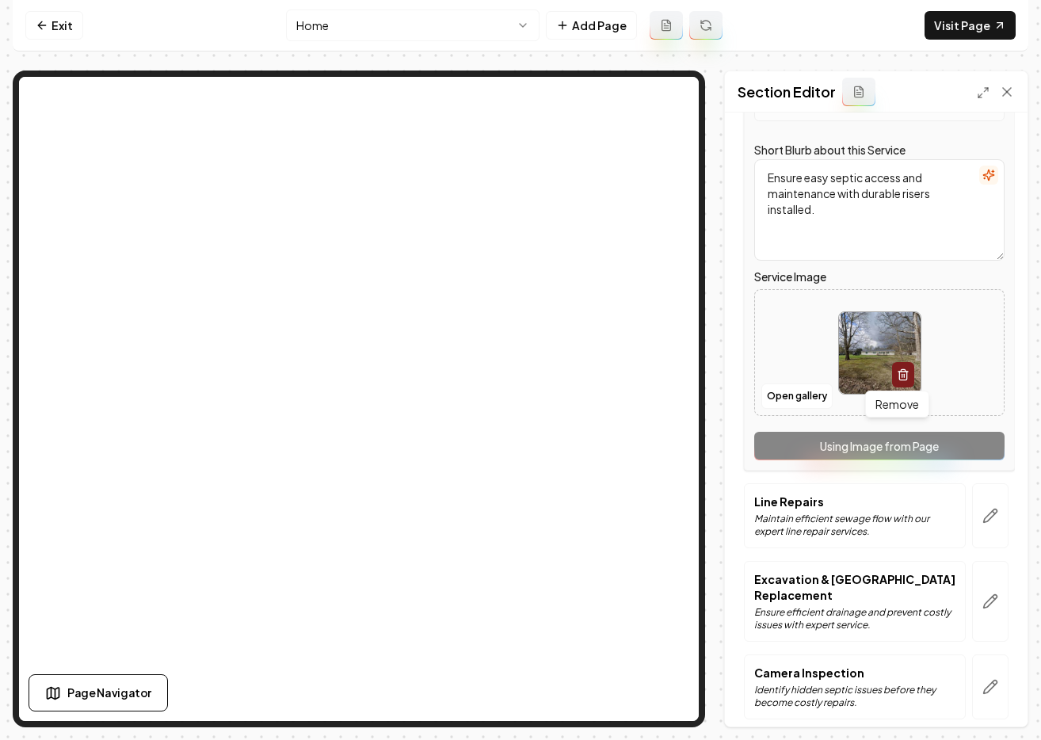
click at [898, 375] on icon "button" at bounding box center [903, 374] width 13 height 13
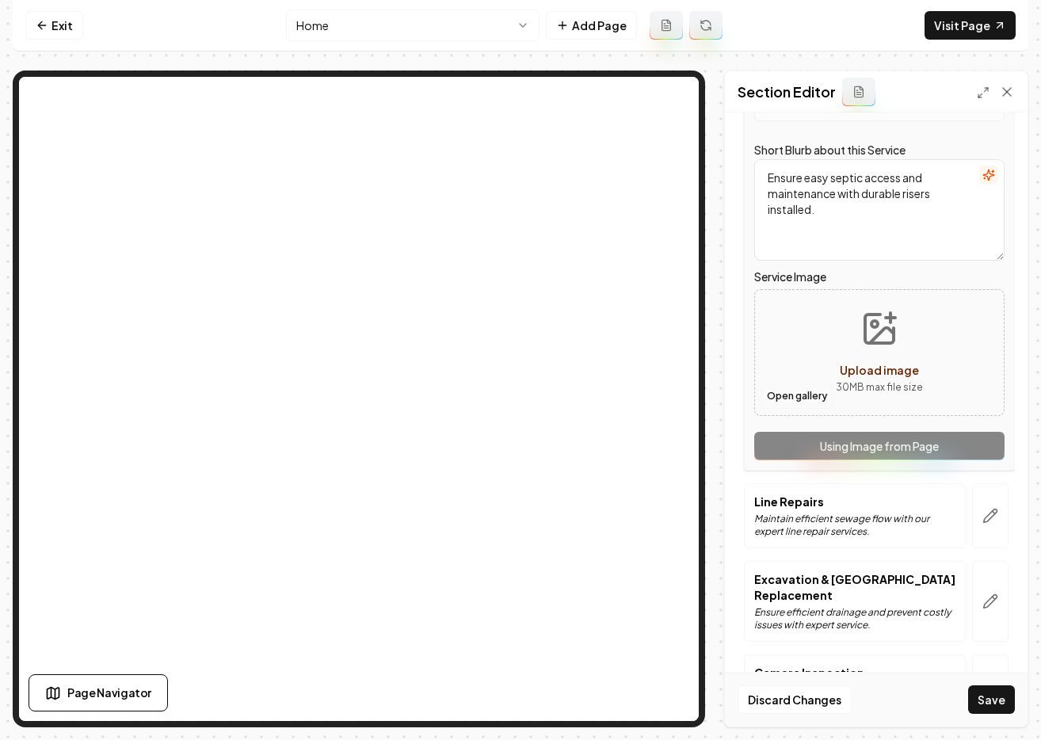
click at [818, 392] on button "Open gallery" at bounding box center [796, 395] width 71 height 25
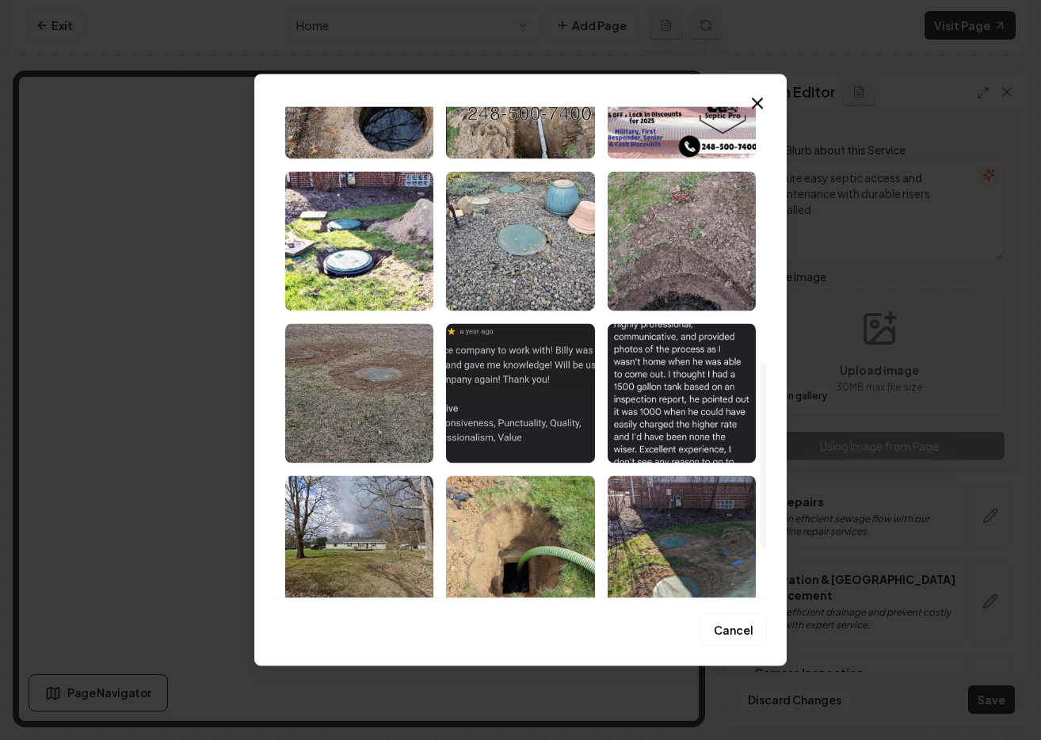
scroll to position [814, 0]
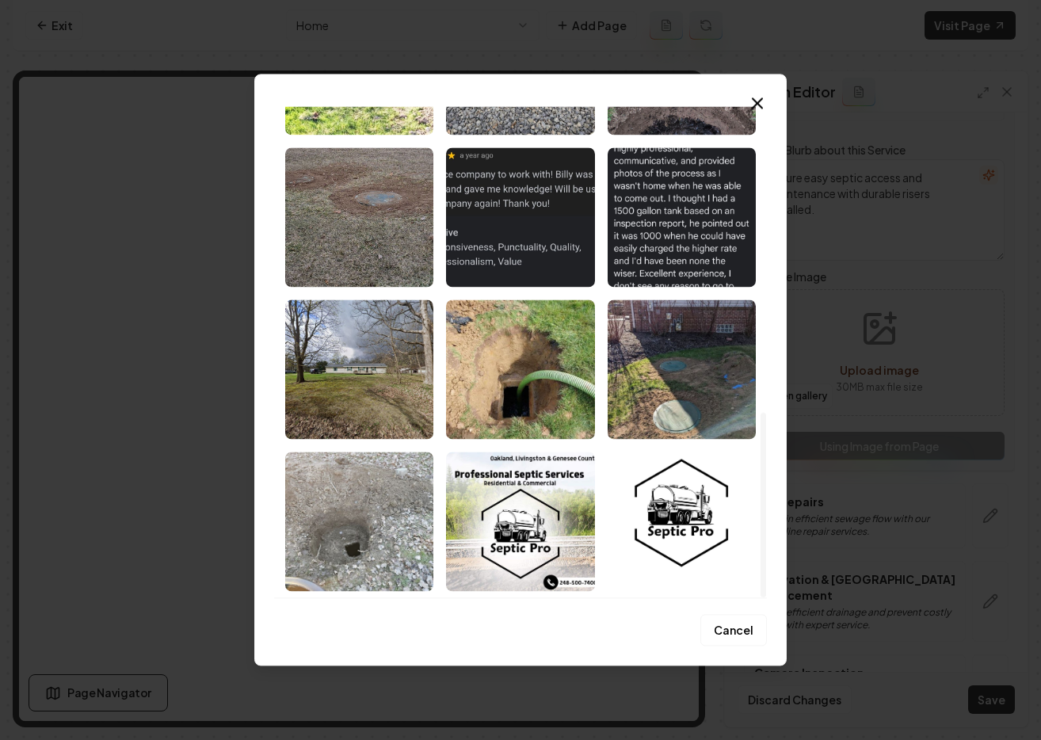
click at [760, 104] on icon "button" at bounding box center [757, 102] width 19 height 19
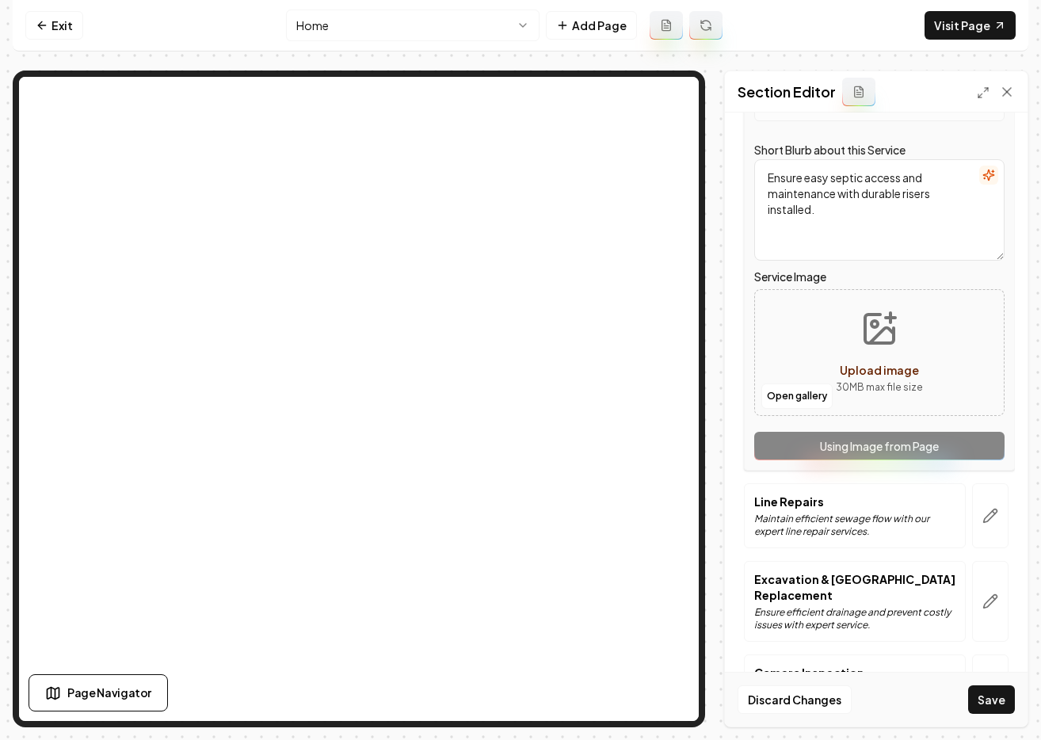
click at [875, 370] on span "Upload image" at bounding box center [879, 370] width 79 height 14
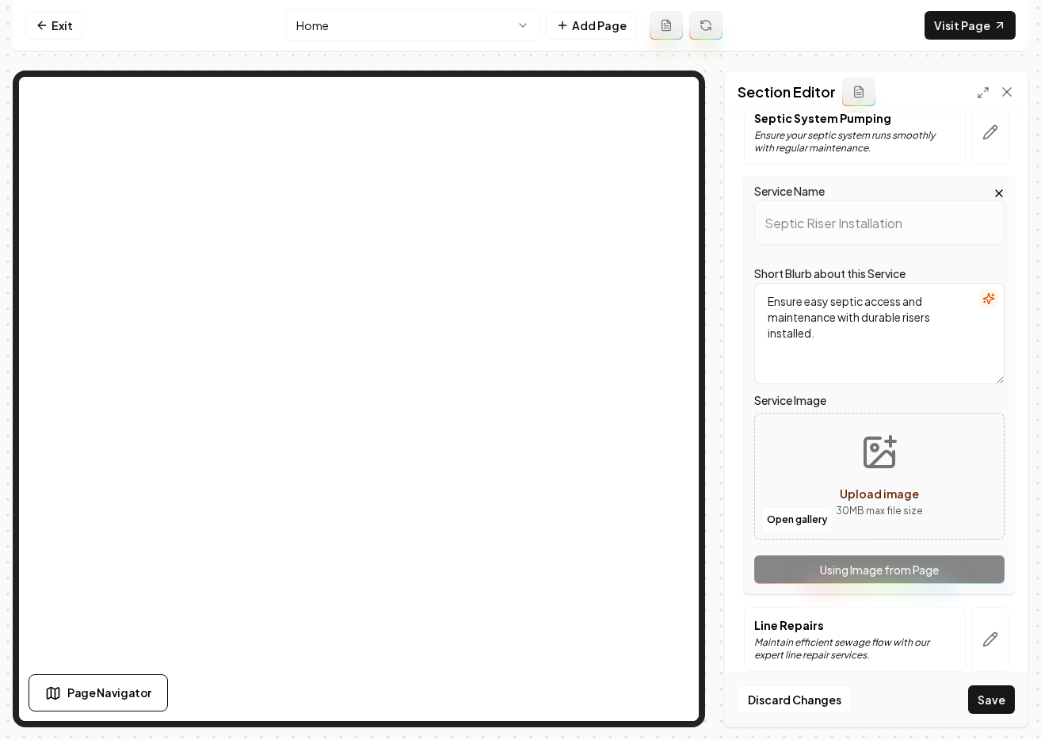
scroll to position [538, 0]
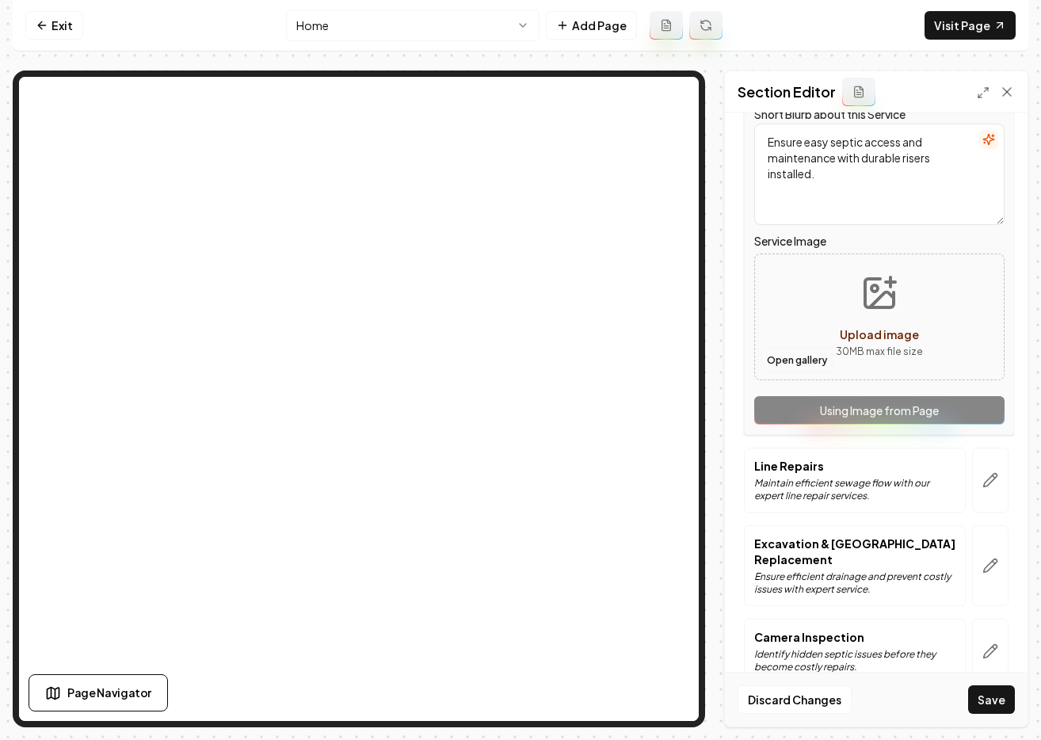
click at [797, 360] on button "Open gallery" at bounding box center [796, 360] width 71 height 25
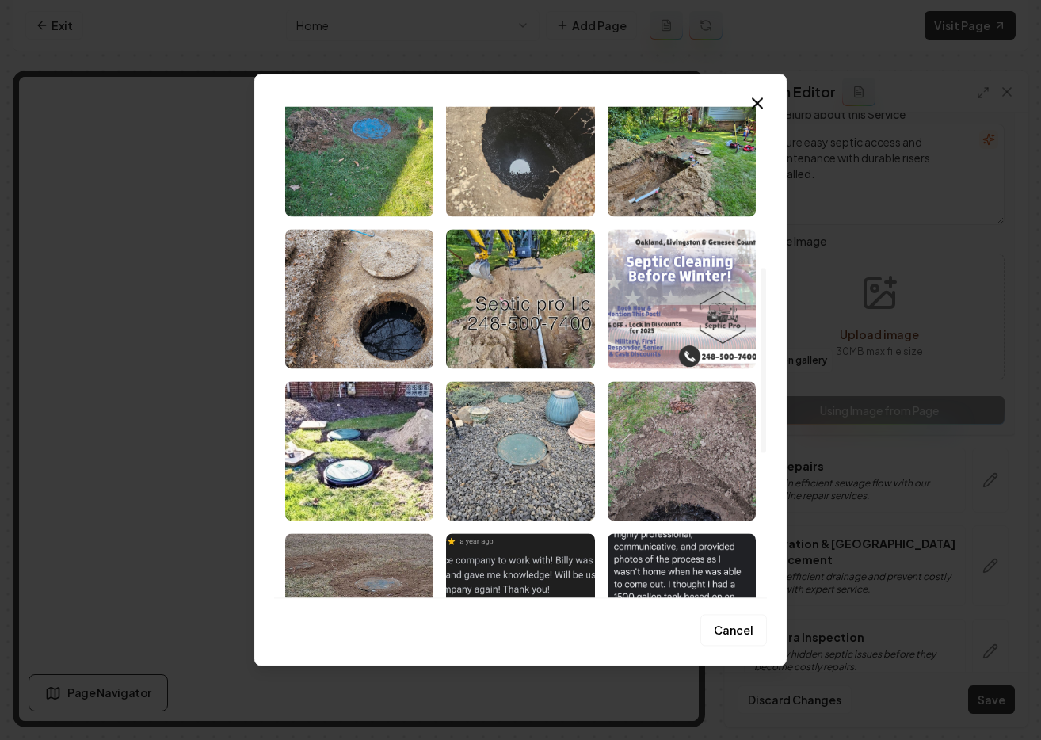
scroll to position [814, 0]
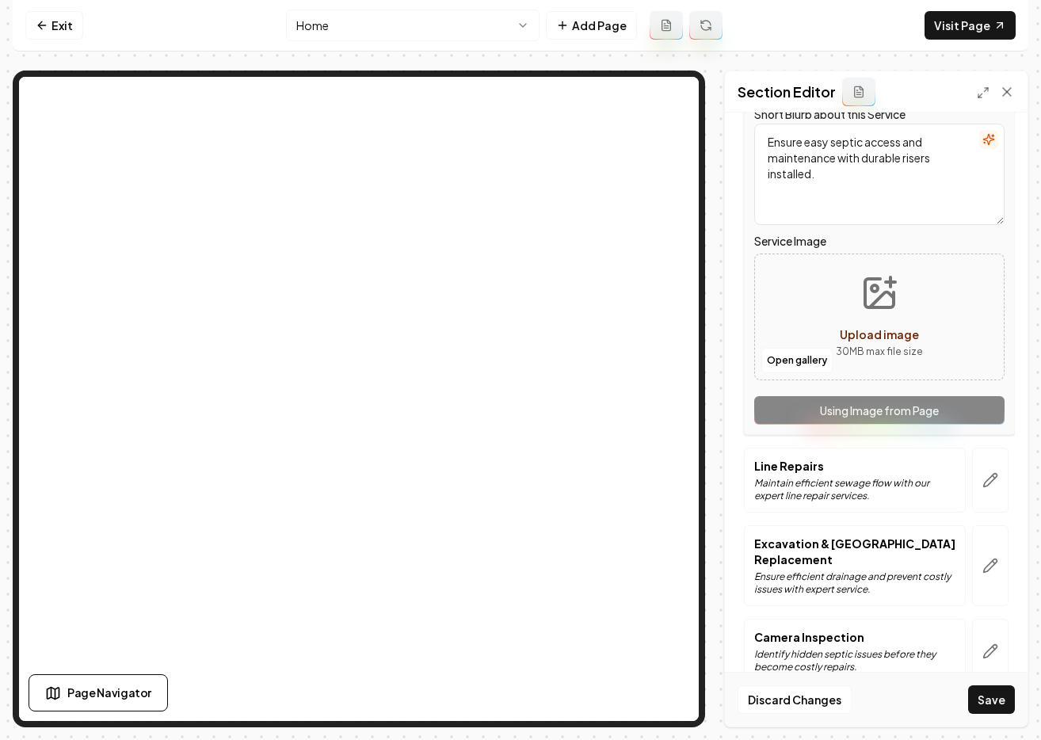
click at [859, 333] on span "Upload image" at bounding box center [879, 334] width 79 height 14
type input "**********"
click at [991, 696] on button "Save" at bounding box center [991, 699] width 47 height 29
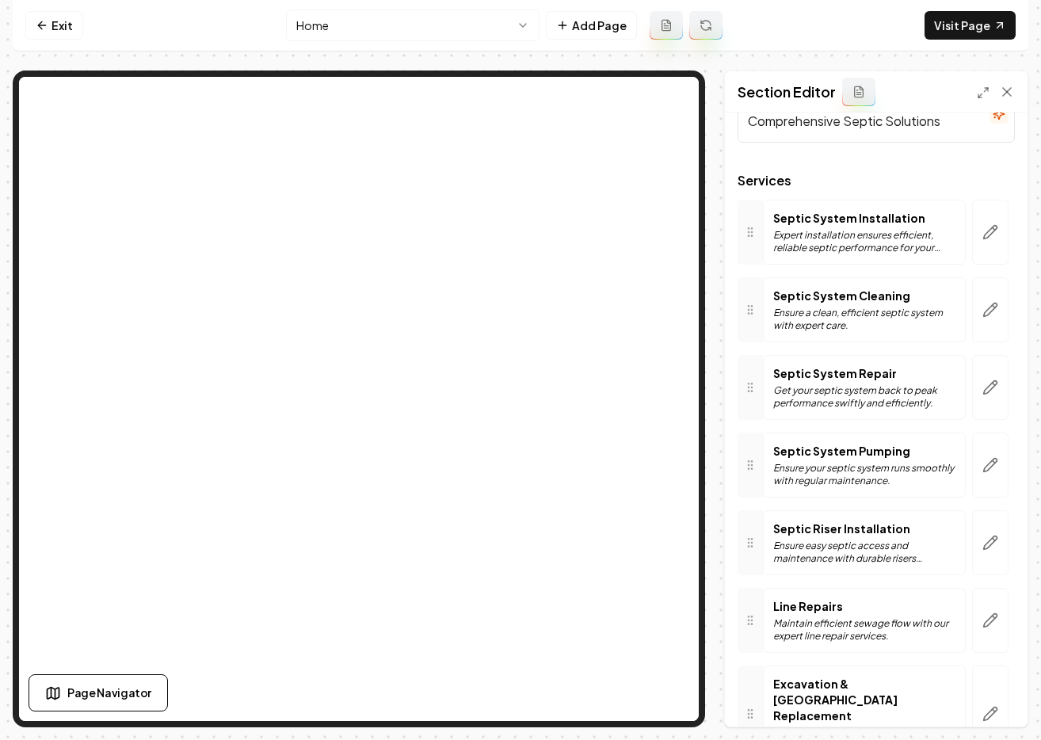
scroll to position [0, 0]
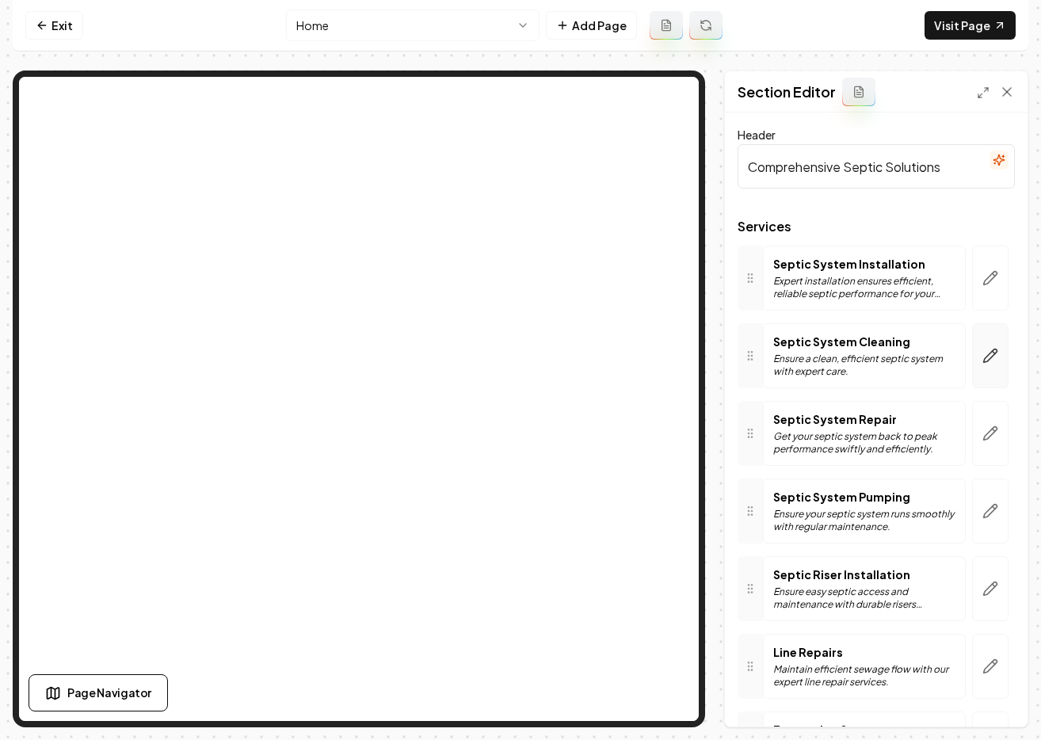
click at [984, 356] on icon "button" at bounding box center [990, 356] width 16 height 16
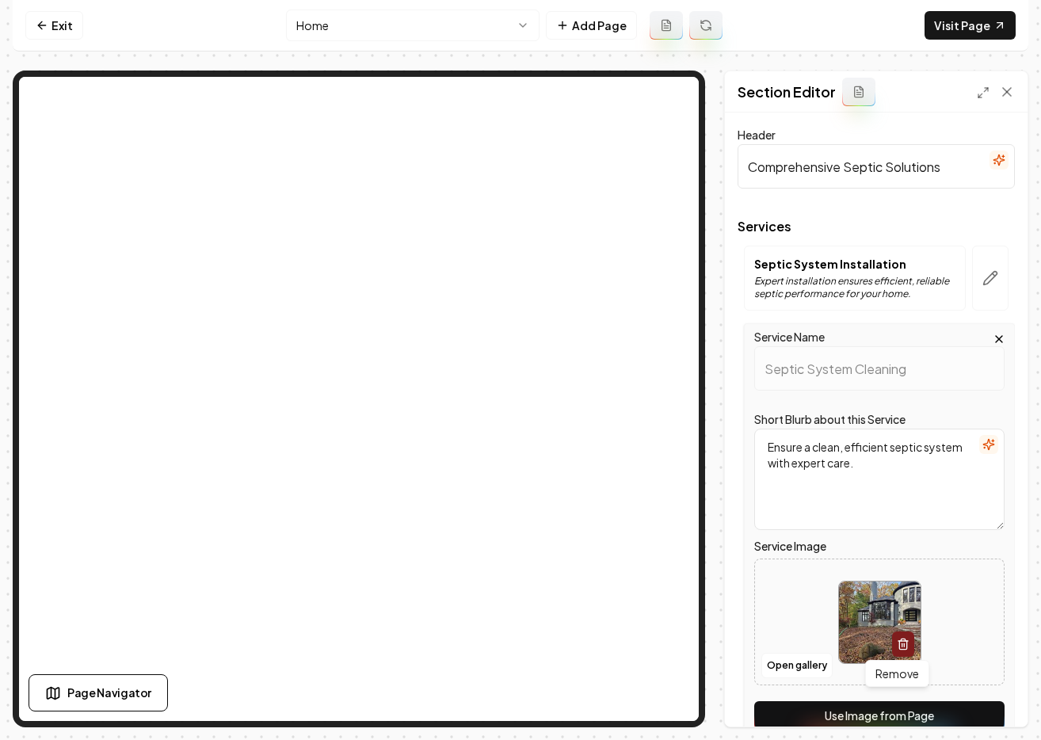
click at [897, 639] on icon "button" at bounding box center [903, 644] width 13 height 13
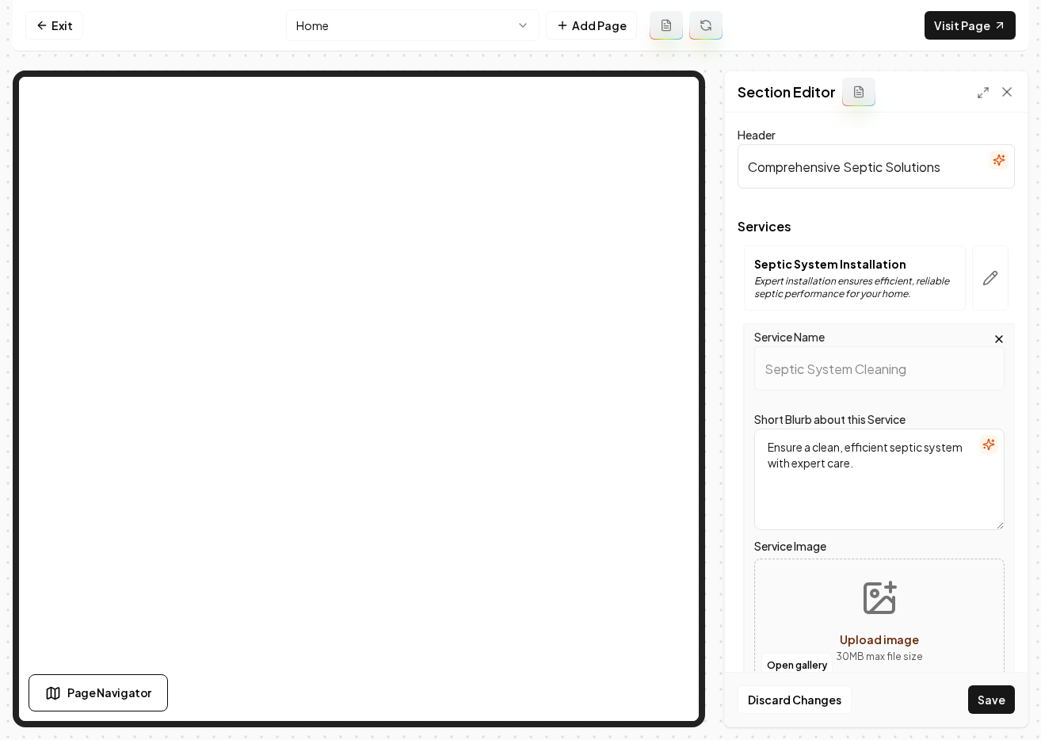
click at [861, 634] on span "Upload image" at bounding box center [879, 639] width 79 height 14
type input "**********"
click at [996, 697] on button "Save" at bounding box center [991, 699] width 47 height 29
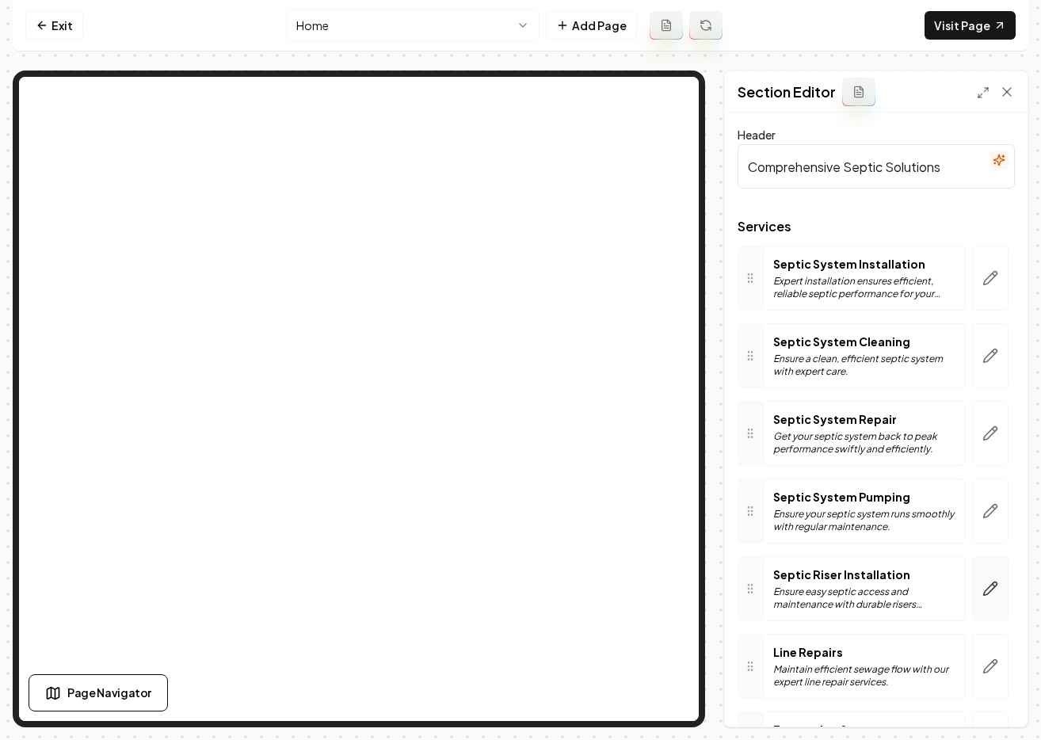
click at [982, 587] on icon "button" at bounding box center [990, 589] width 16 height 16
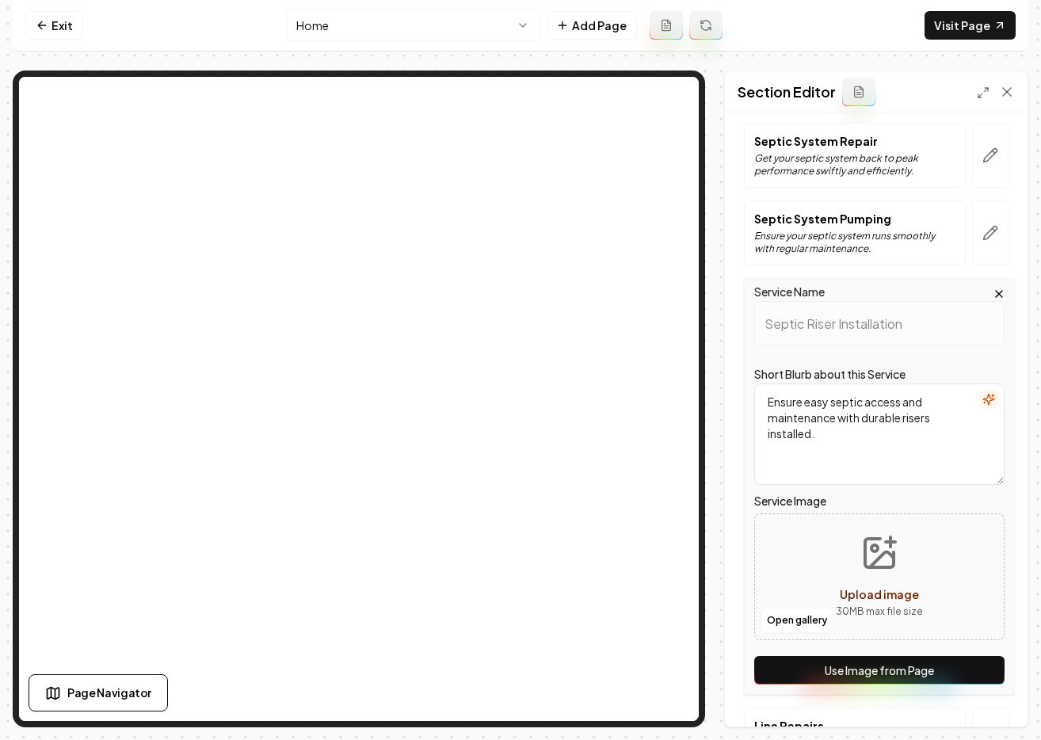
scroll to position [281, 0]
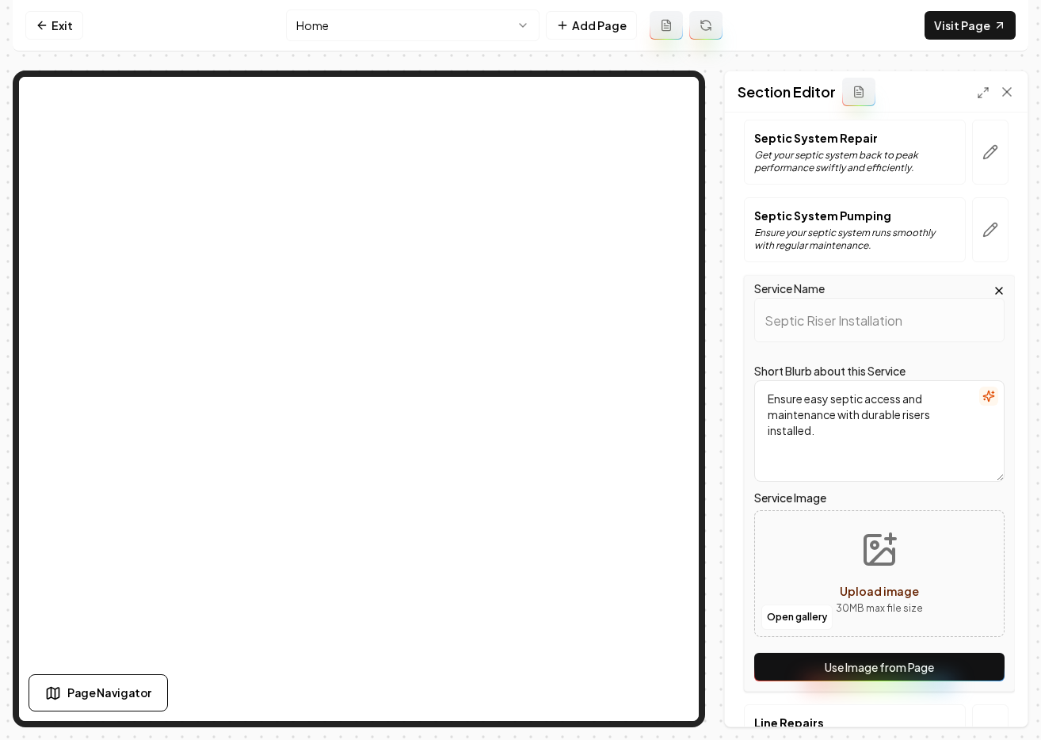
click at [867, 590] on span "Upload image" at bounding box center [879, 591] width 79 height 14
click at [803, 620] on button "Open gallery" at bounding box center [796, 616] width 71 height 25
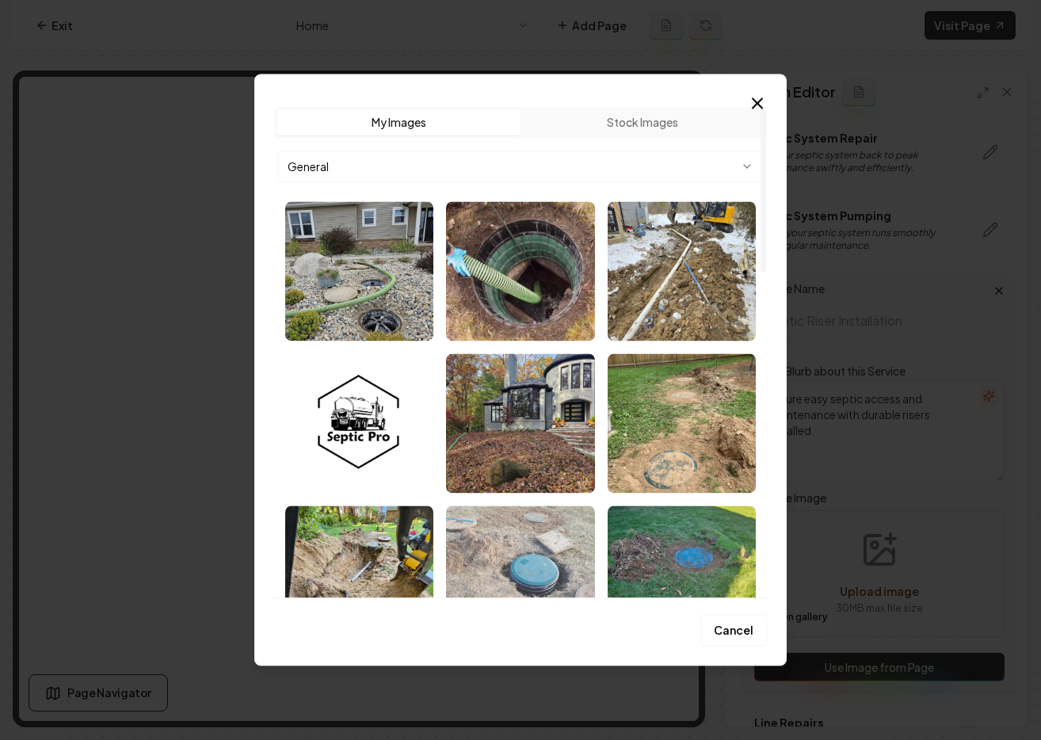
click at [516, 548] on img "Select image image_68c1e3d85c7cd75eb8165453.jpeg" at bounding box center [520, 574] width 148 height 139
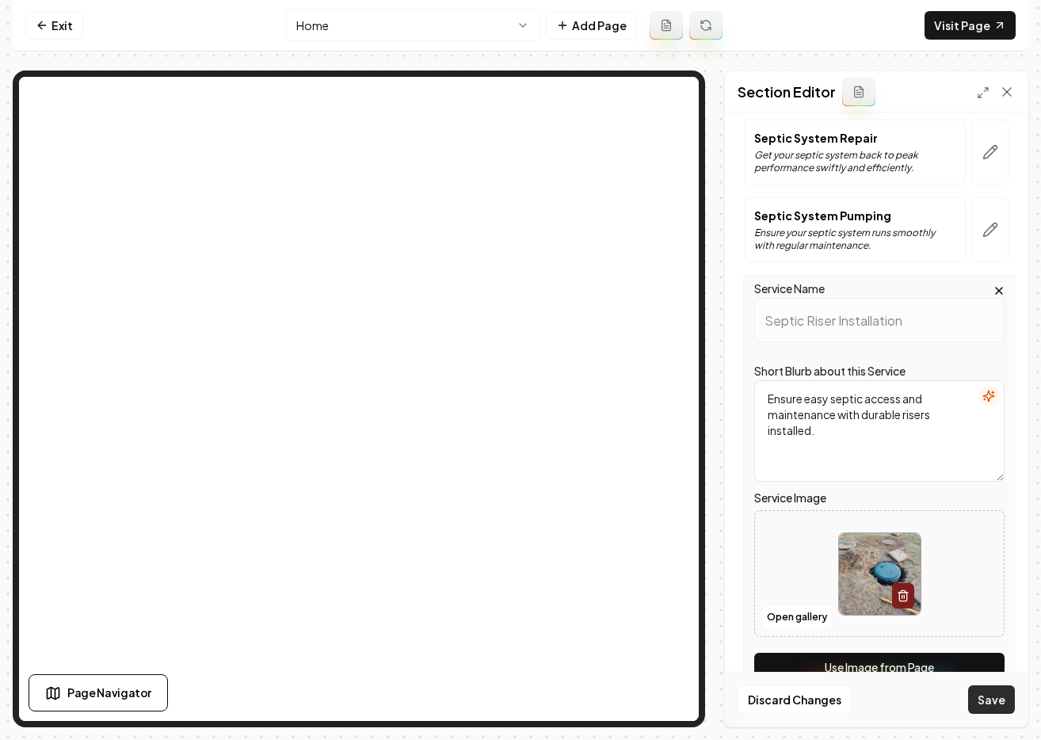
click at [973, 697] on button "Save" at bounding box center [991, 699] width 47 height 29
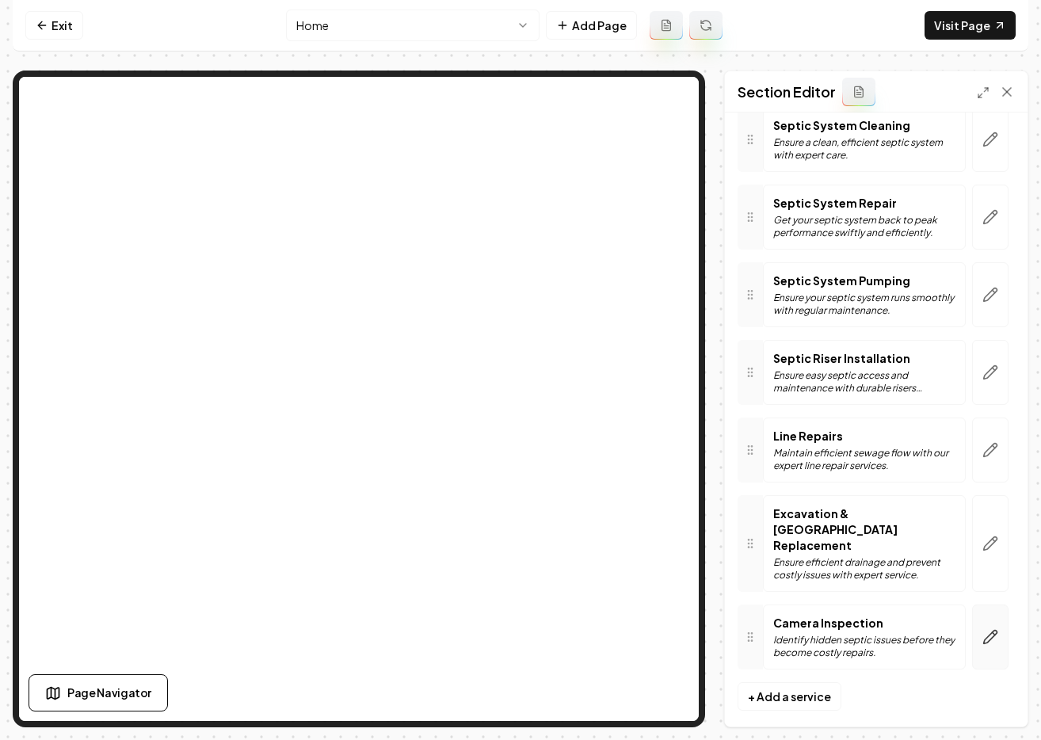
click at [972, 623] on button "button" at bounding box center [990, 636] width 36 height 65
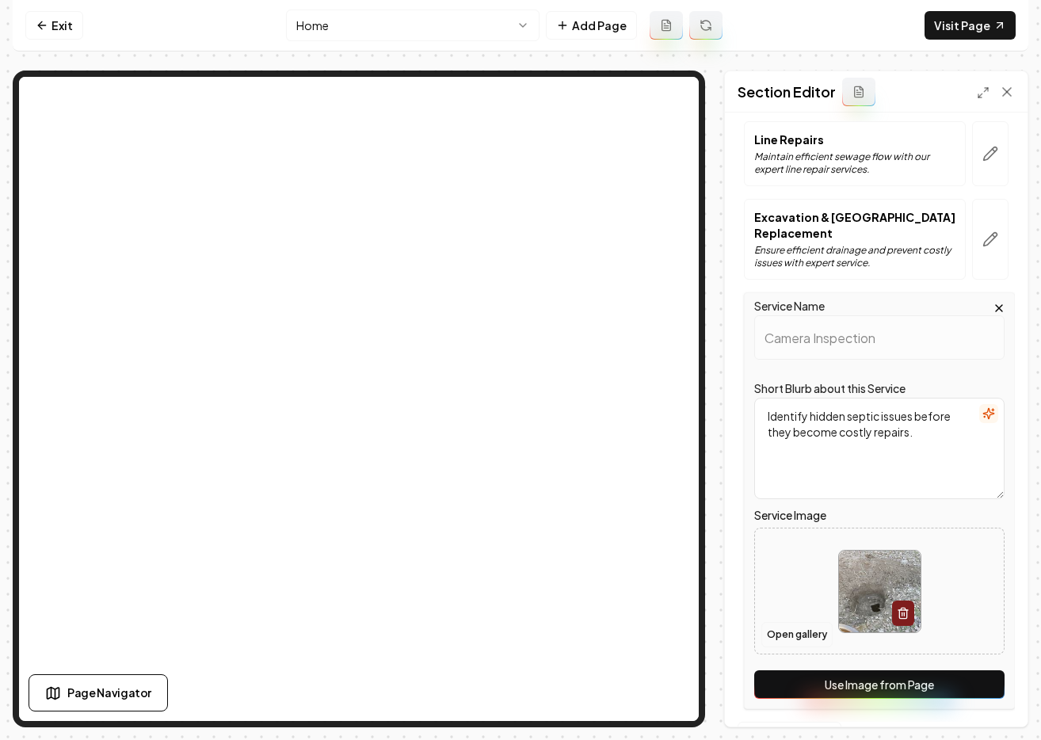
scroll to position [544, 0]
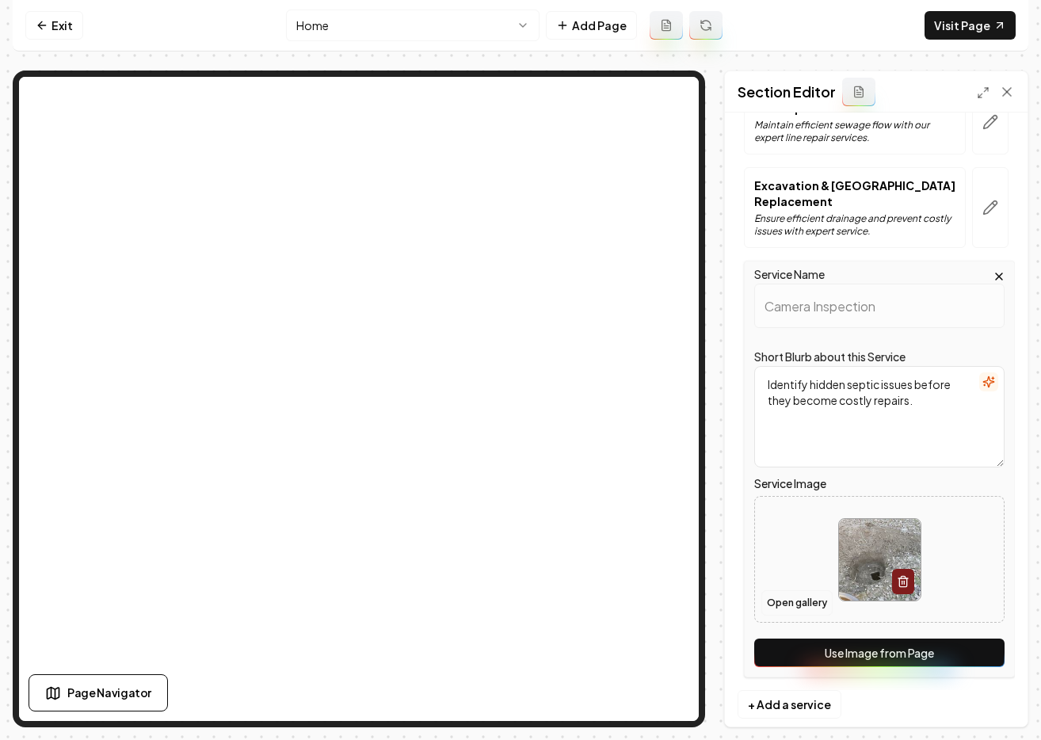
click at [811, 603] on button "Open gallery" at bounding box center [796, 602] width 71 height 25
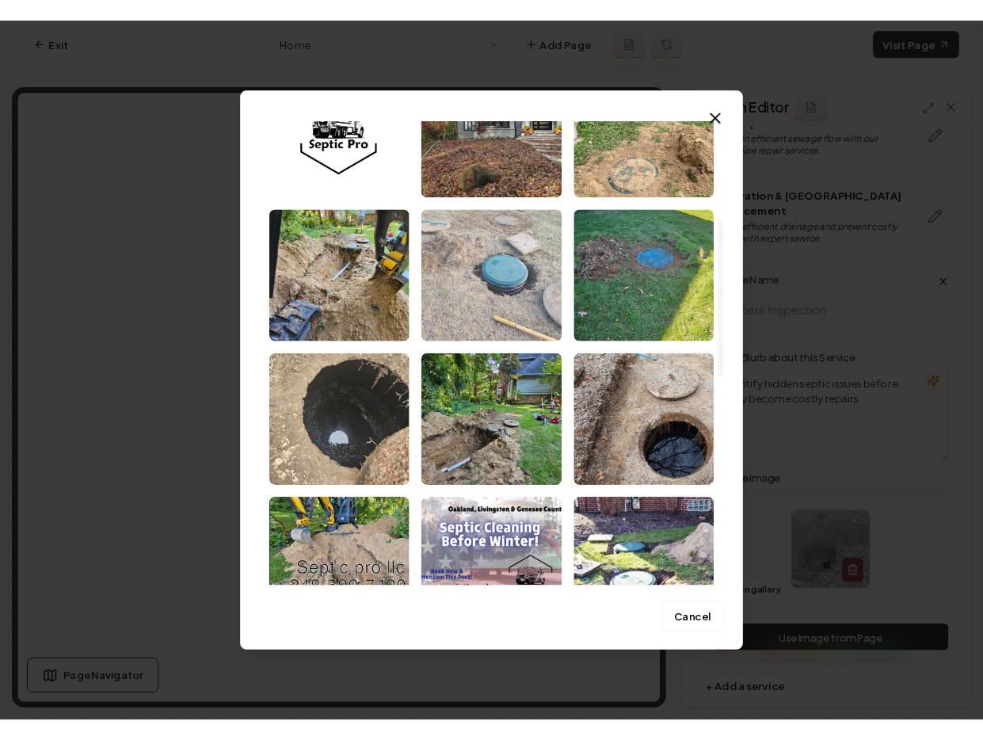
scroll to position [326, 0]
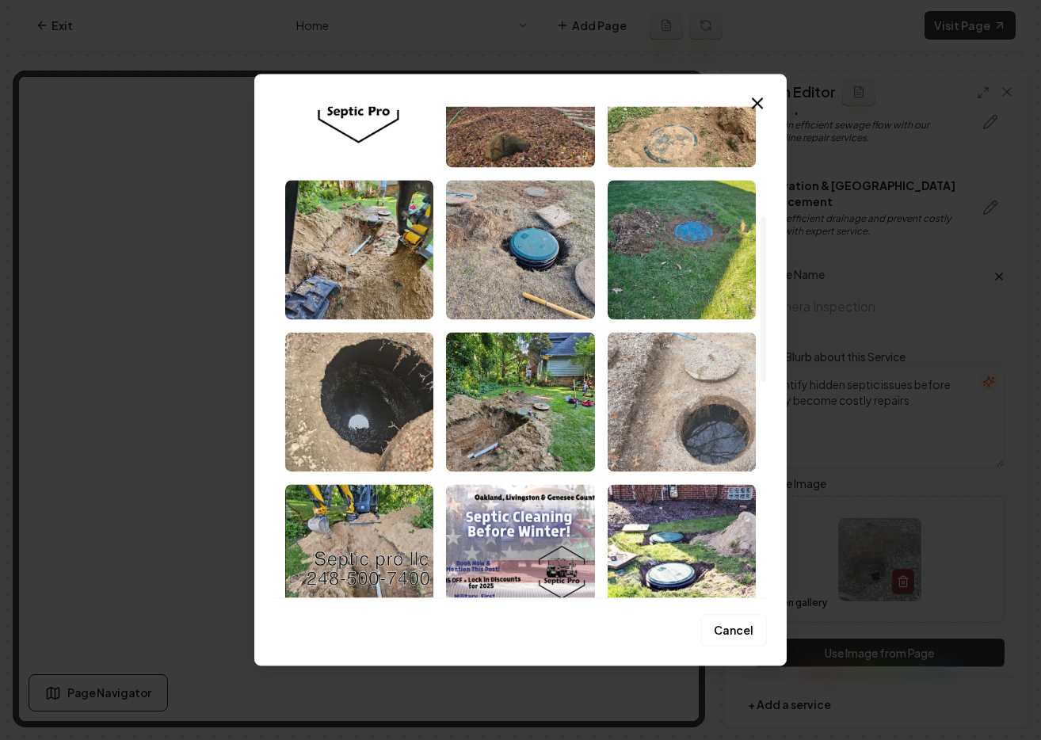
click at [717, 421] on img "Select image image_68c1e3d75c7cd75eb8164bf6.jpeg" at bounding box center [681, 401] width 148 height 139
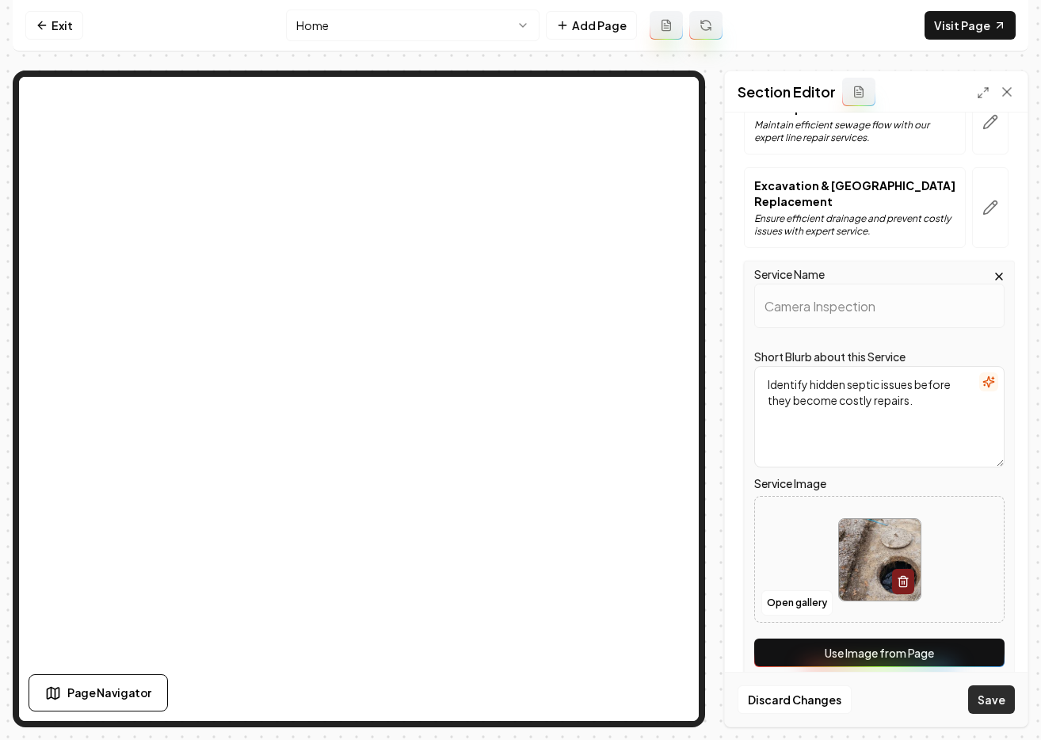
click at [991, 698] on button "Save" at bounding box center [991, 699] width 47 height 29
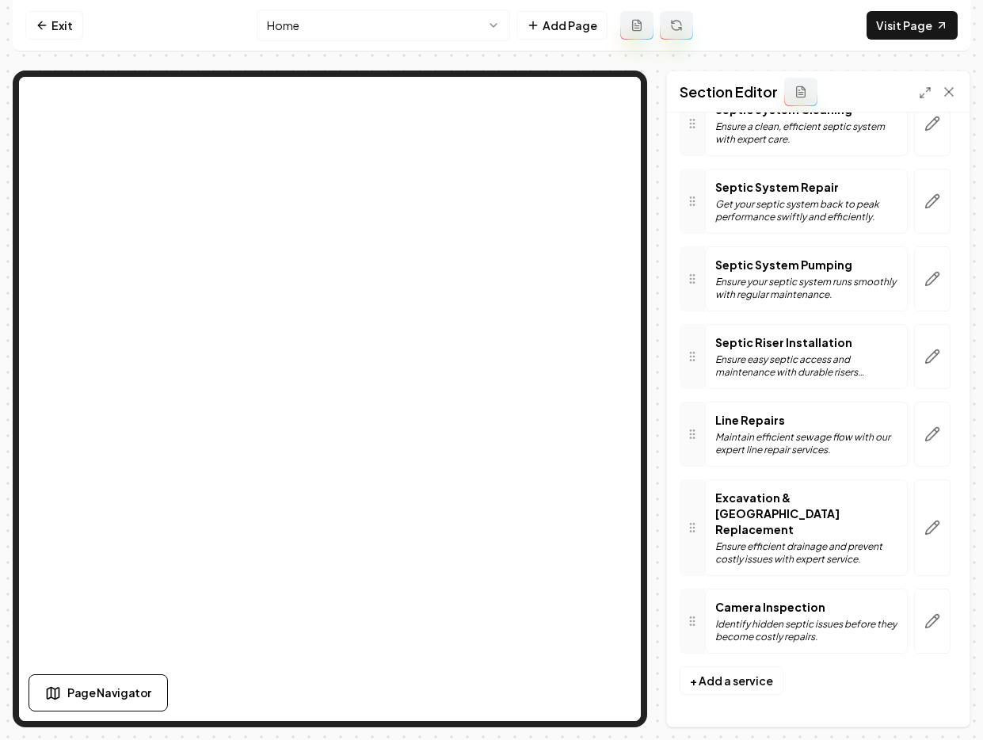
scroll to position [216, 0]
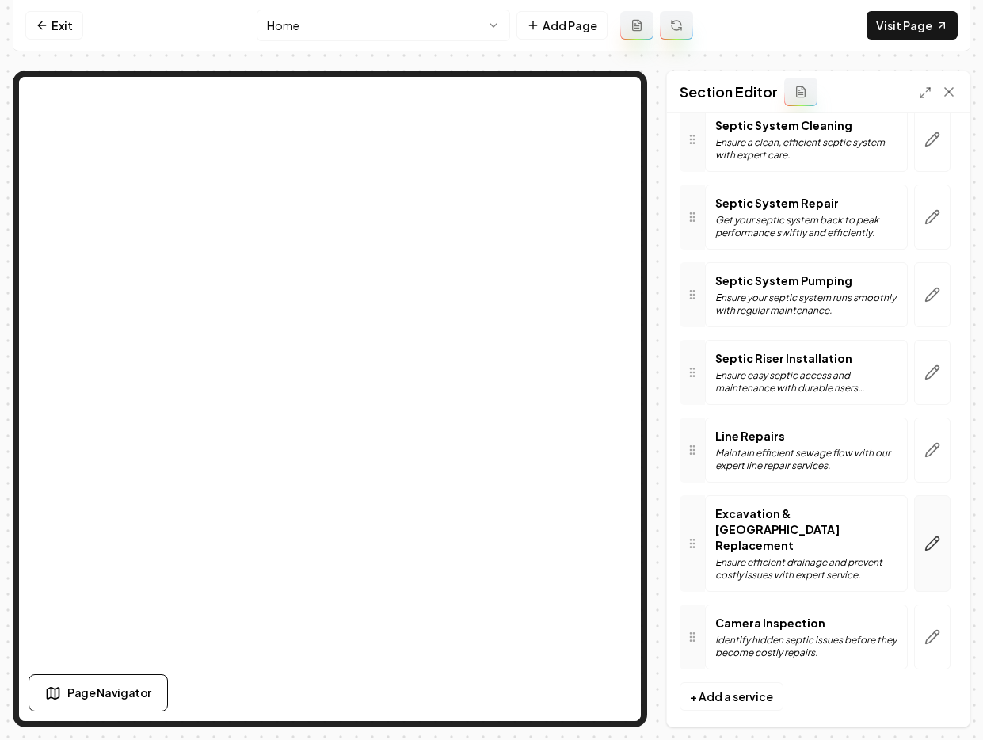
click at [924, 541] on icon "button" at bounding box center [932, 543] width 16 height 16
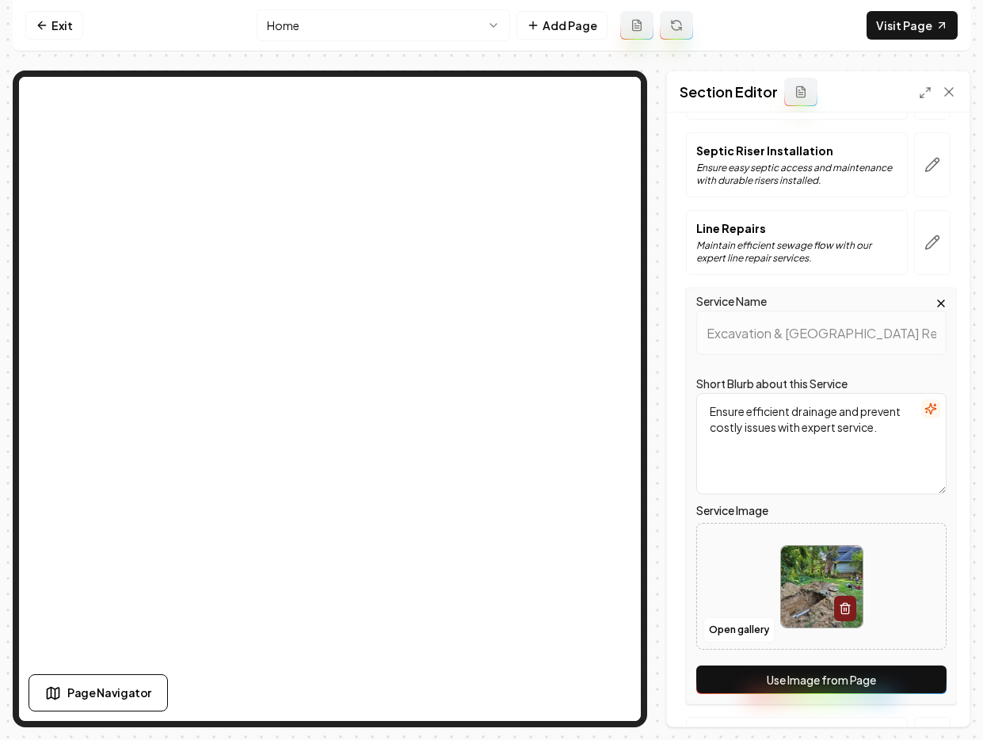
scroll to position [552, 0]
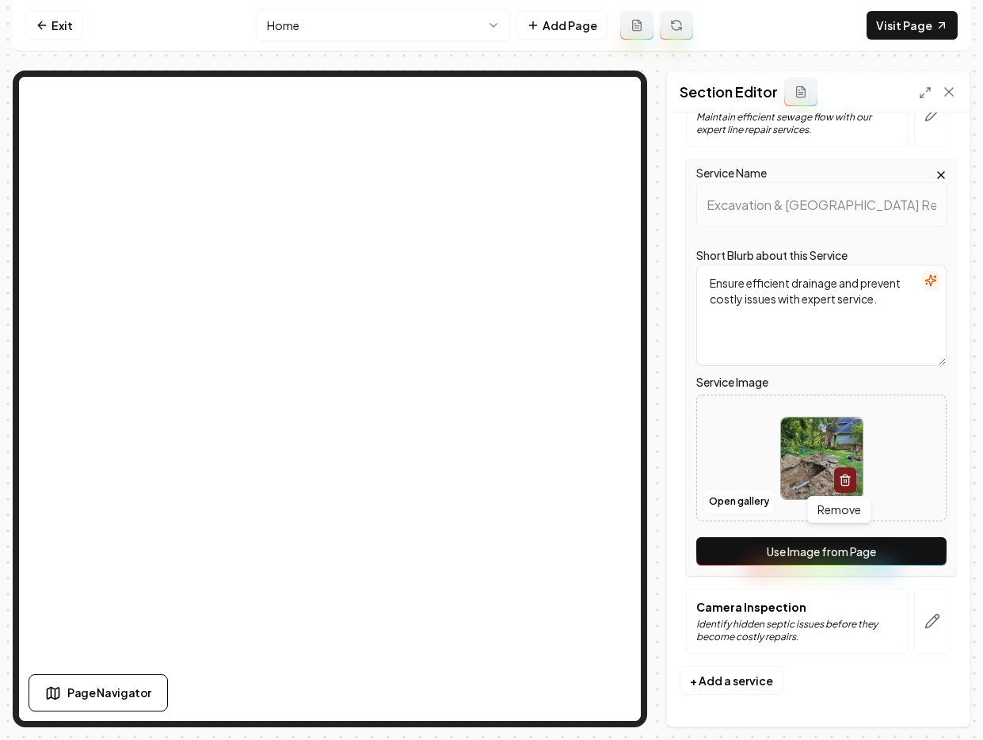
click at [839, 478] on icon "button" at bounding box center [845, 480] width 13 height 13
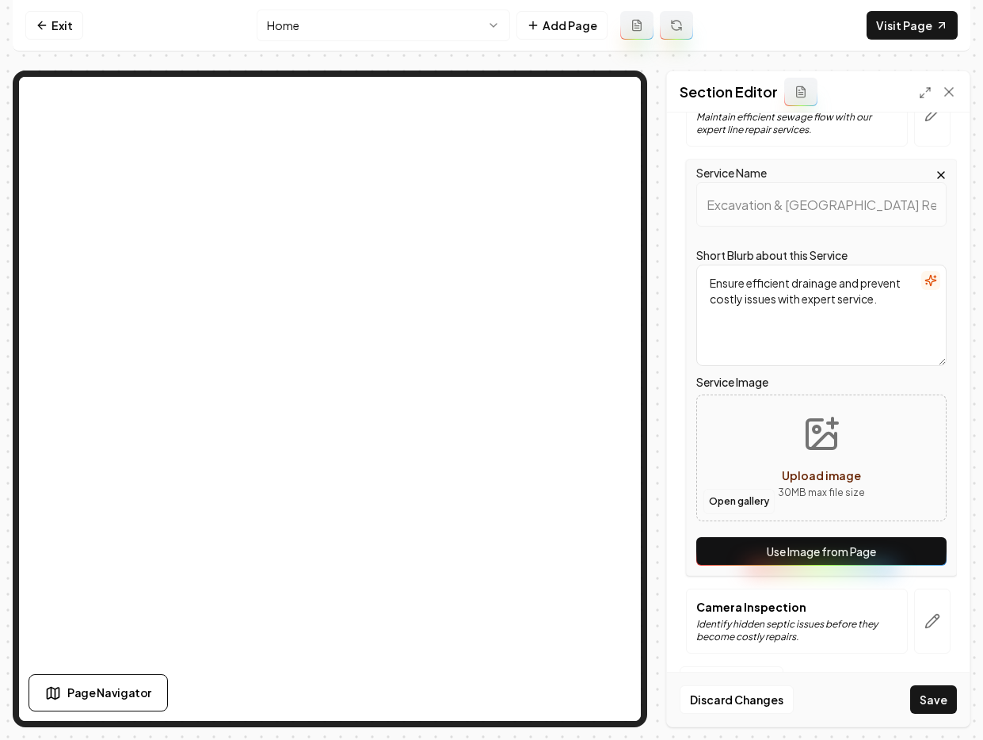
click at [758, 501] on button "Open gallery" at bounding box center [738, 501] width 71 height 25
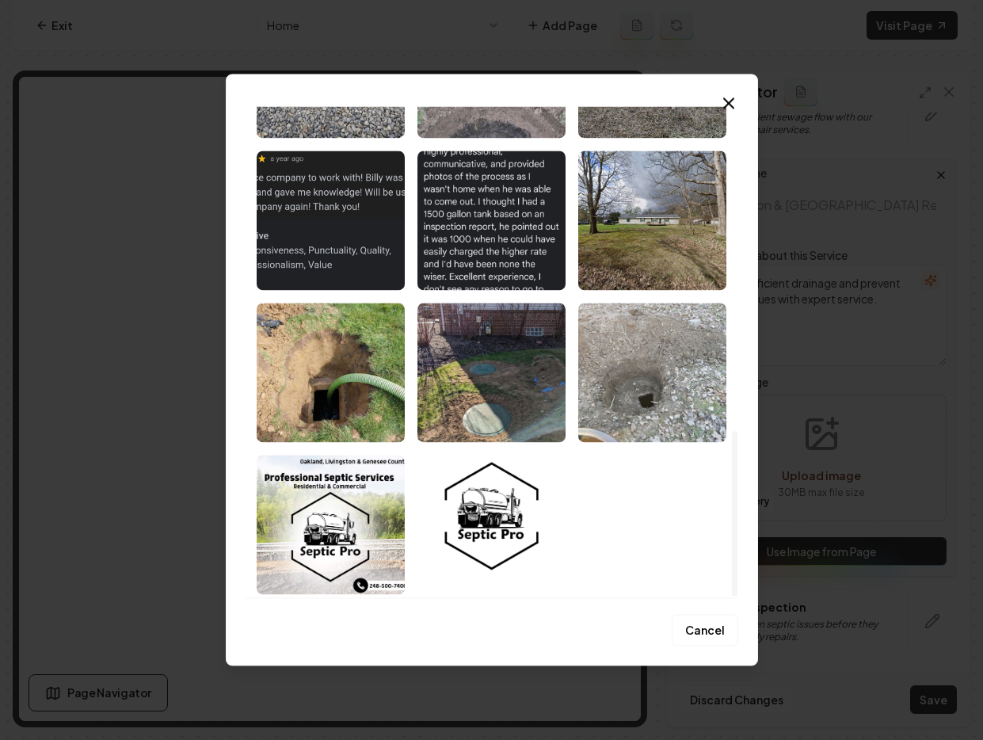
scroll to position [204, 0]
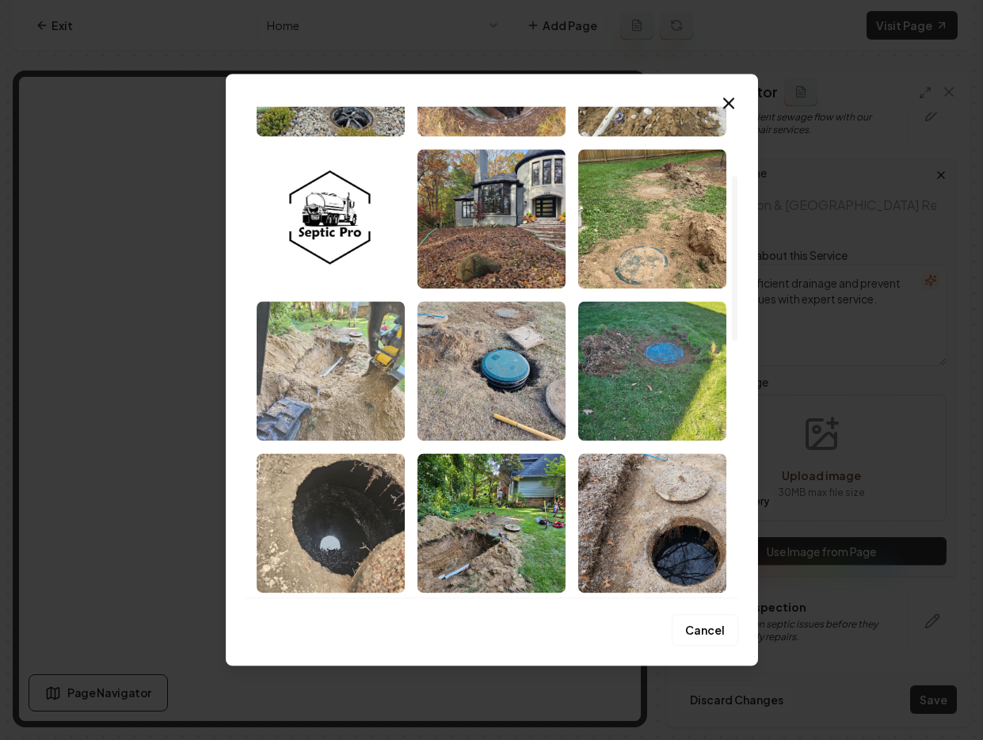
click at [361, 396] on img "Select image image_68c1e3d95c7cd75eb81656e0.jpeg" at bounding box center [331, 370] width 148 height 139
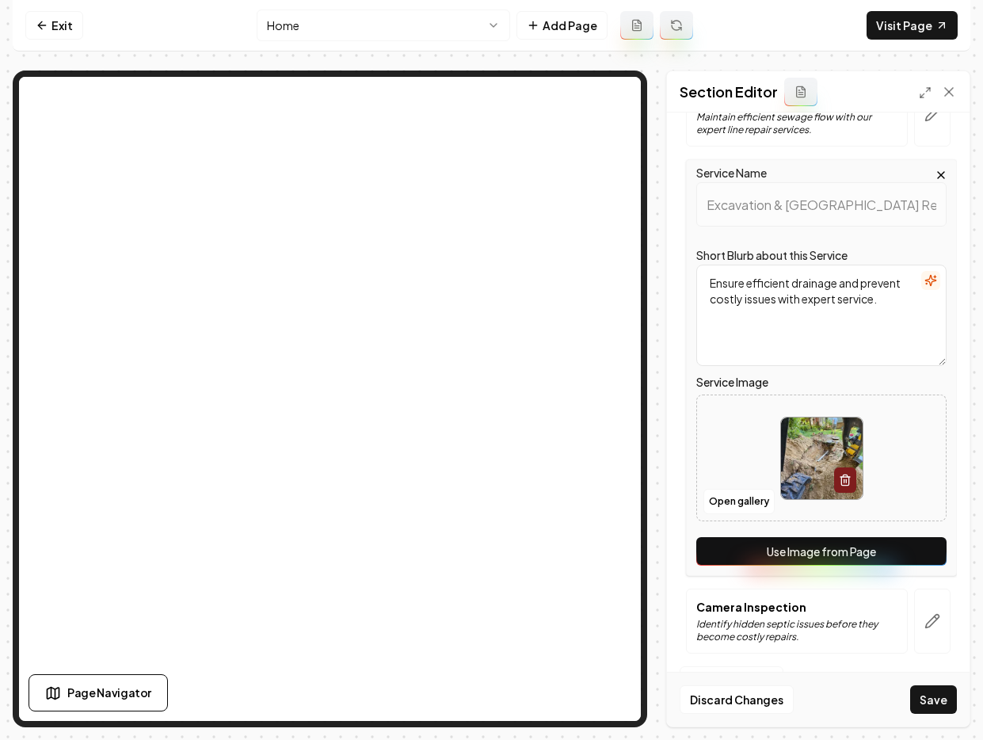
click at [932, 696] on button "Save" at bounding box center [933, 699] width 47 height 29
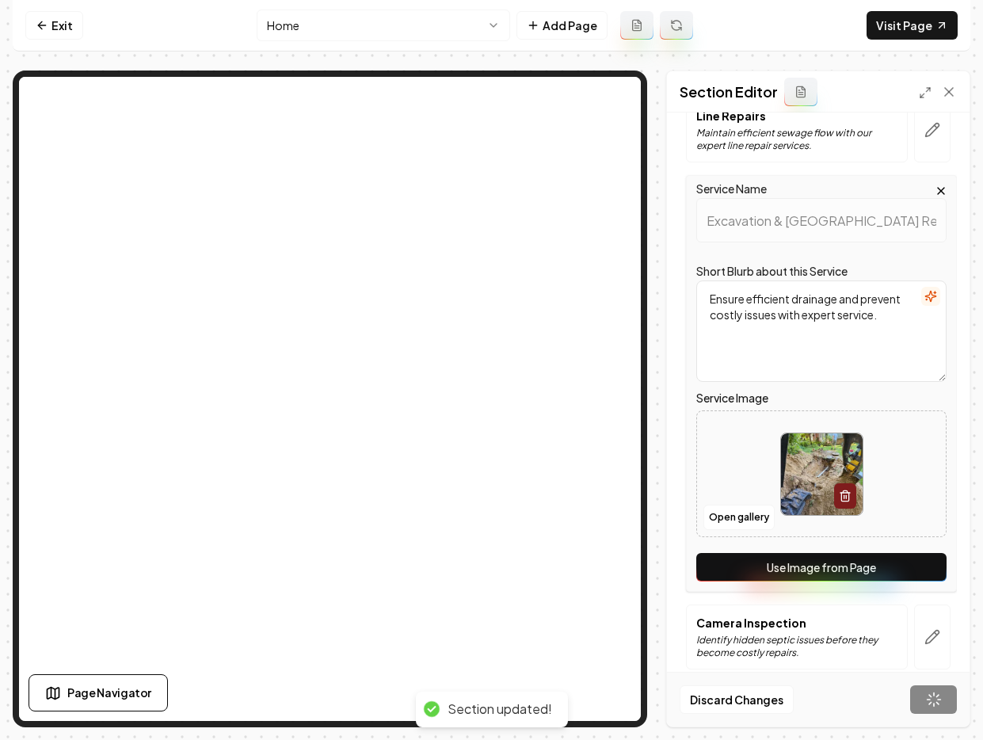
scroll to position [216, 0]
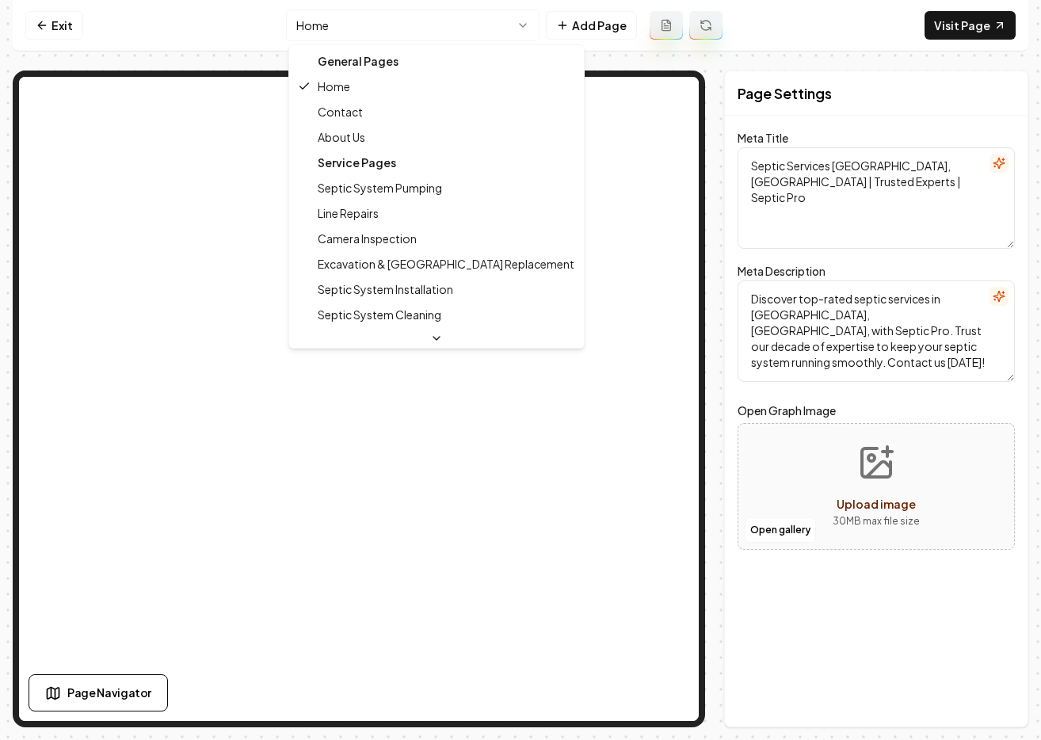
click at [471, 30] on html "Computer Required This feature is only available on a computer. Please switch t…" at bounding box center [520, 370] width 1041 height 740
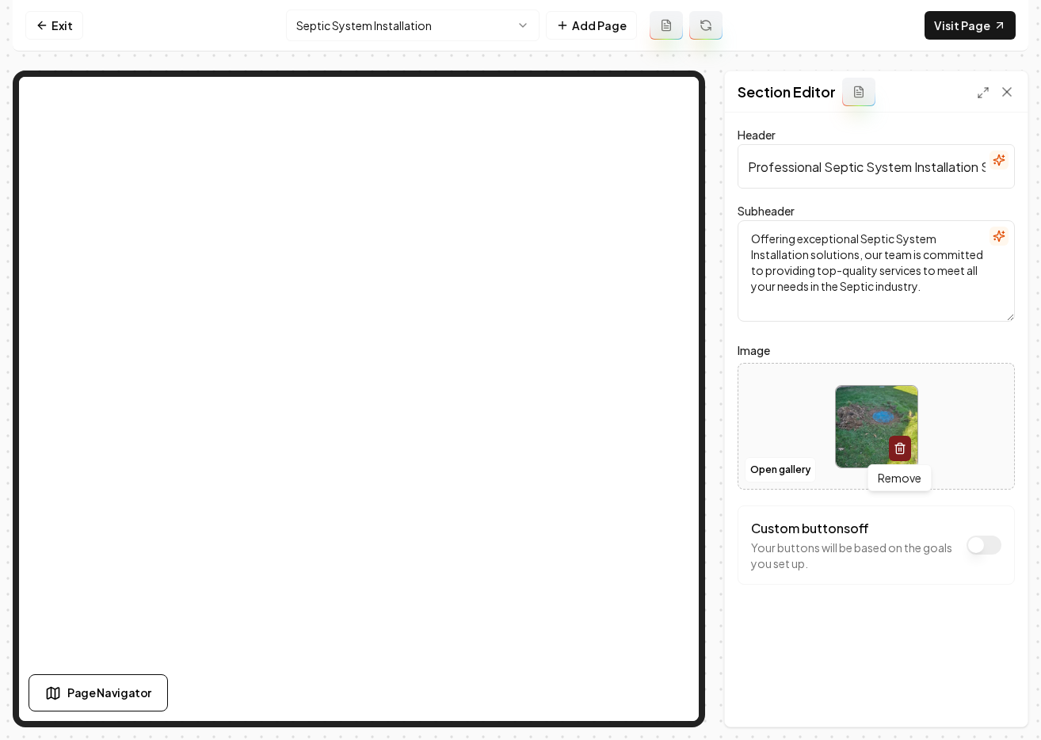
click at [893, 448] on icon "button" at bounding box center [899, 448] width 13 height 13
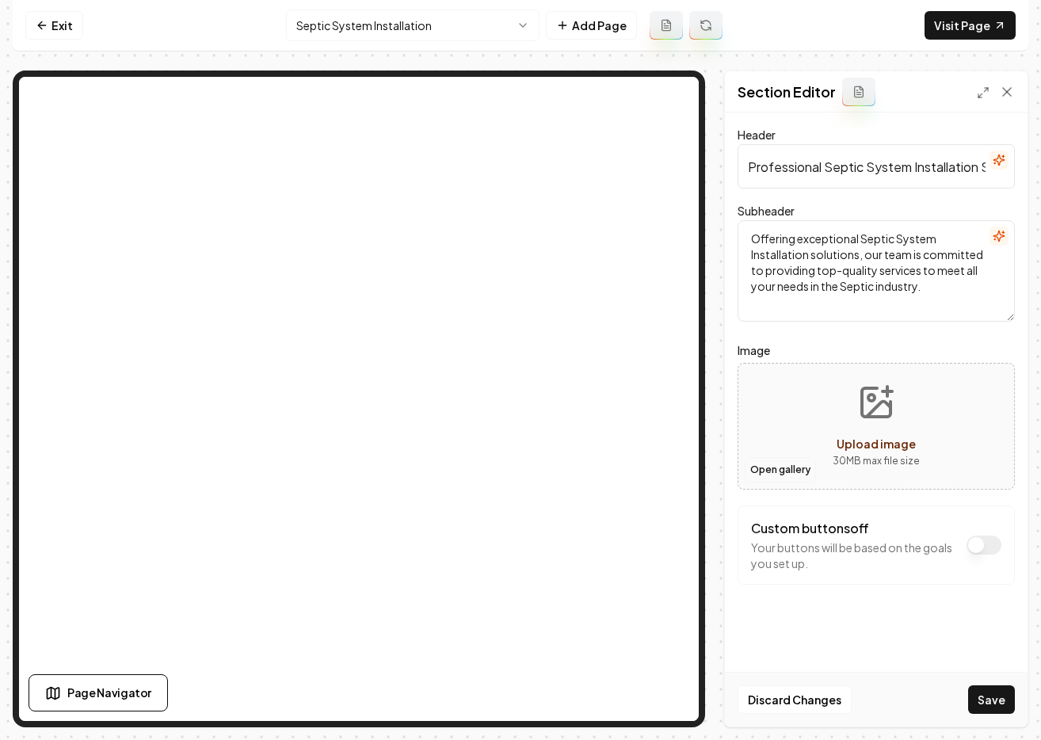
click at [800, 464] on button "Open gallery" at bounding box center [779, 469] width 71 height 25
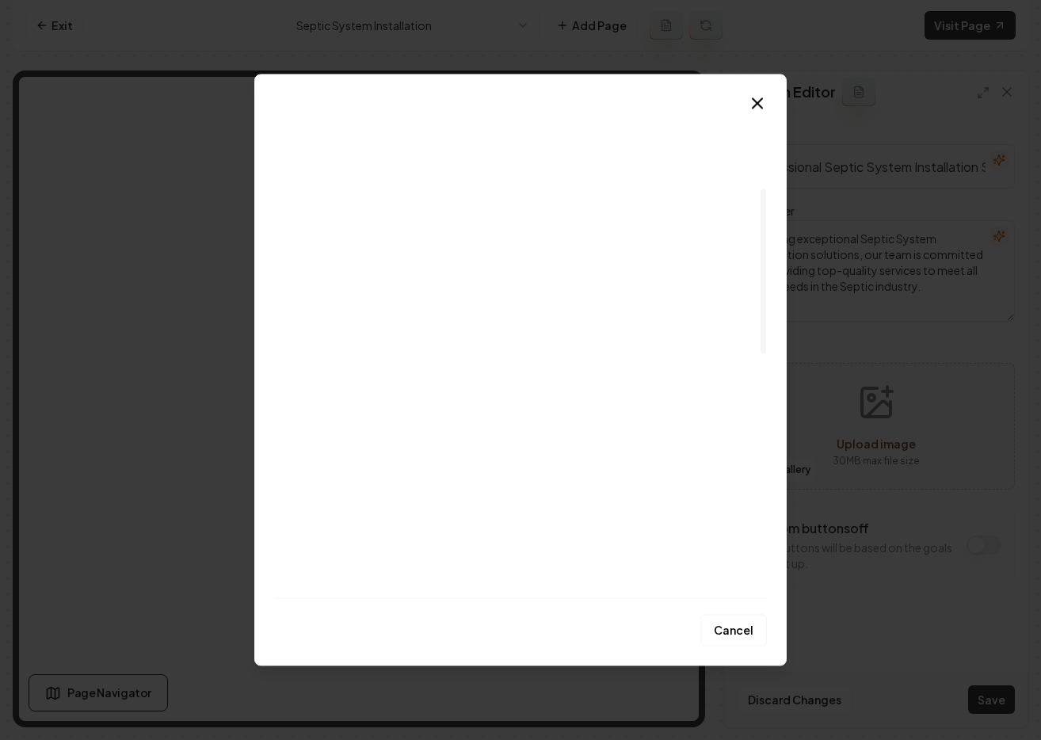
scroll to position [540, 0]
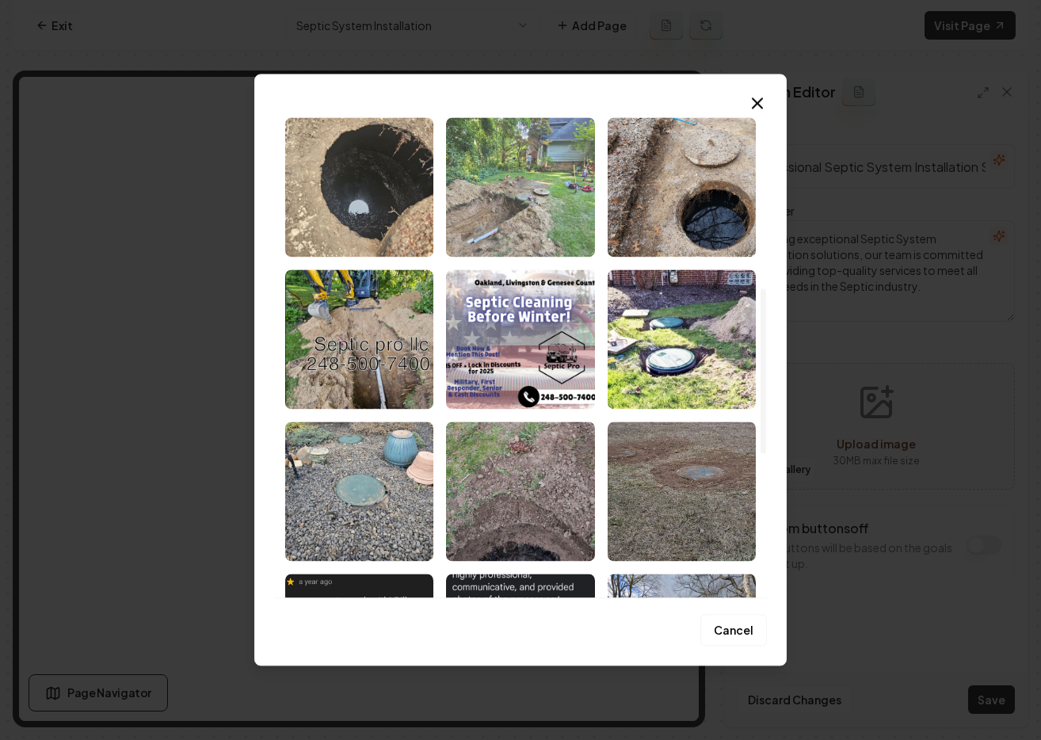
click at [543, 211] on img "Select image image_68c1e3d85c7cd75eb8165045.jpeg" at bounding box center [520, 186] width 148 height 139
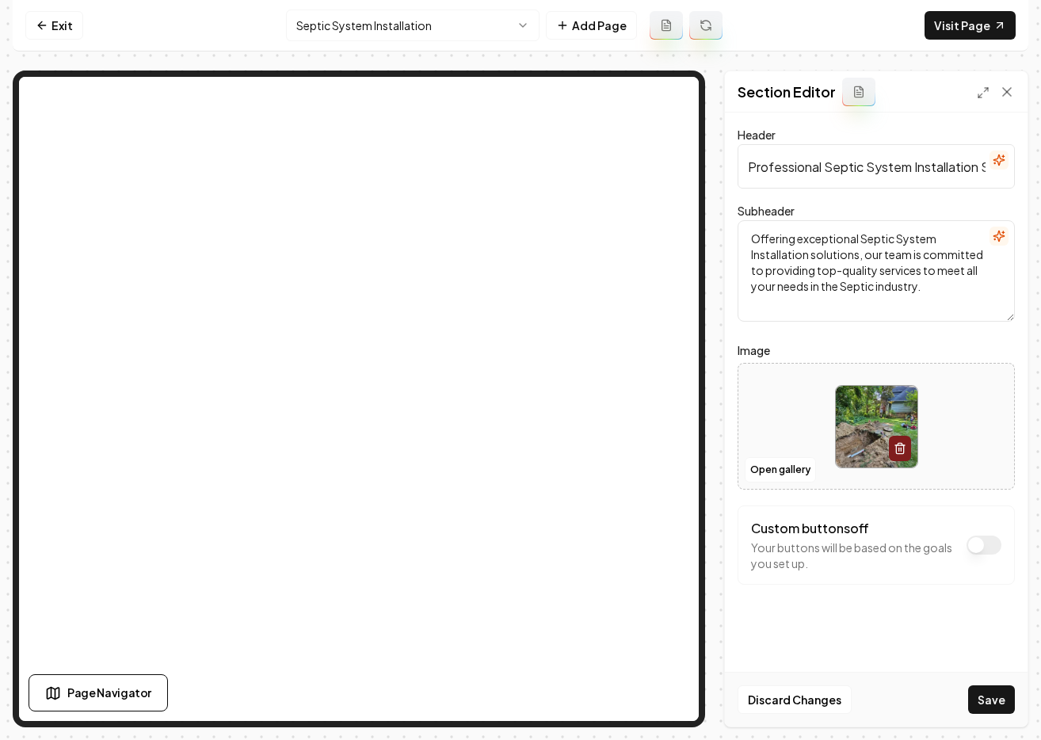
click at [981, 702] on button "Save" at bounding box center [991, 699] width 47 height 29
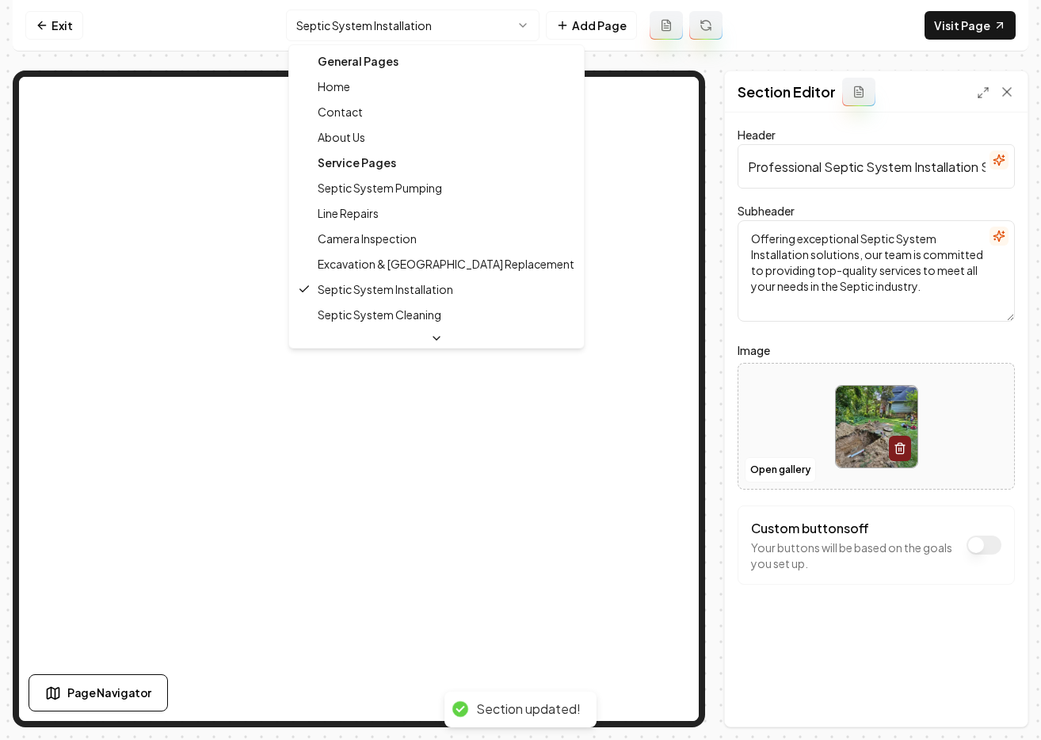
click at [374, 25] on html "Computer Required This feature is only available on a computer. Please switch t…" at bounding box center [520, 370] width 1041 height 740
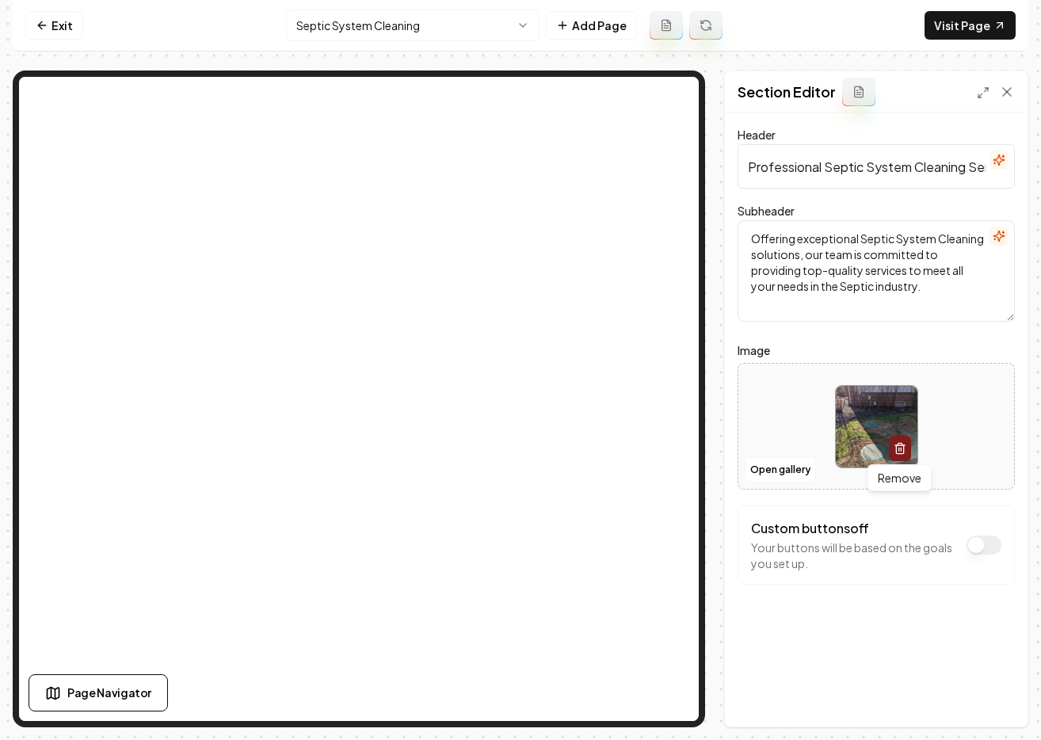
click at [900, 444] on icon "button" at bounding box center [899, 448] width 13 height 13
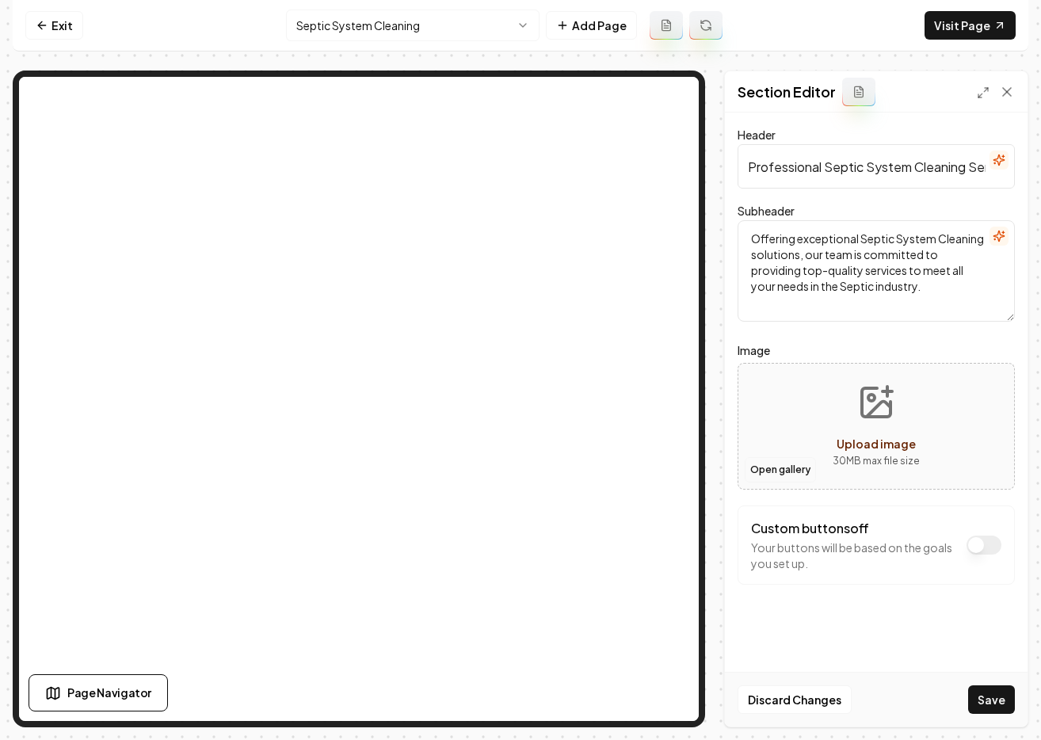
click at [793, 465] on button "Open gallery" at bounding box center [779, 469] width 71 height 25
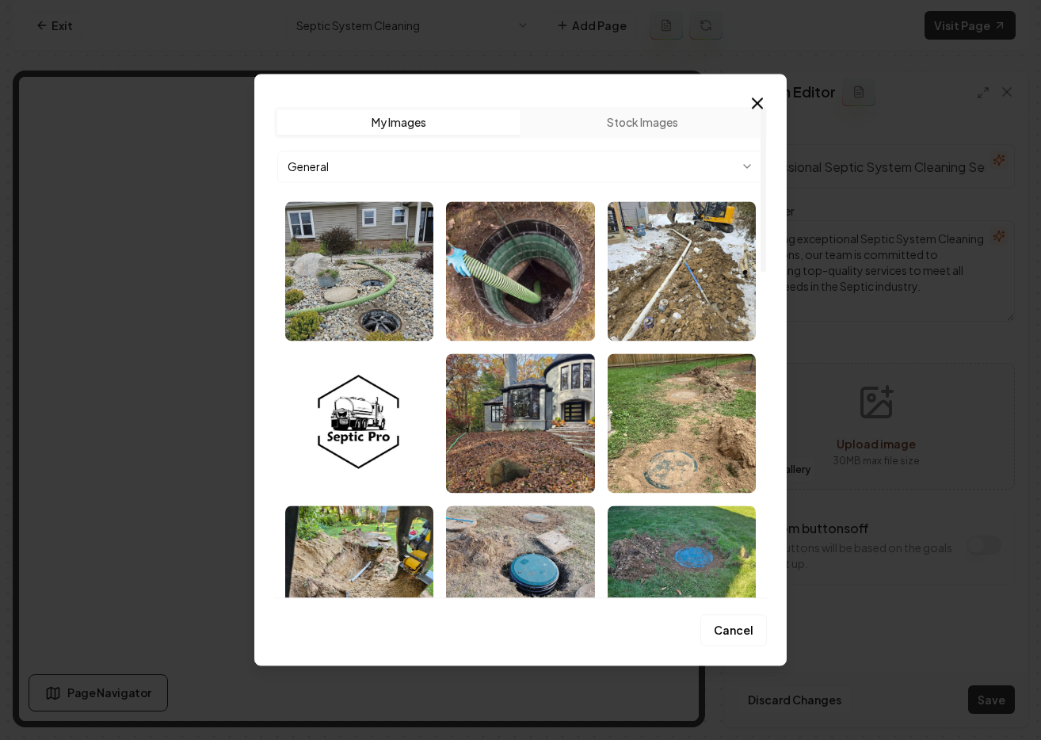
click at [537, 266] on img "Select image image_68c32e4b5c7cd75eb8e48c8f.jpg" at bounding box center [520, 270] width 148 height 139
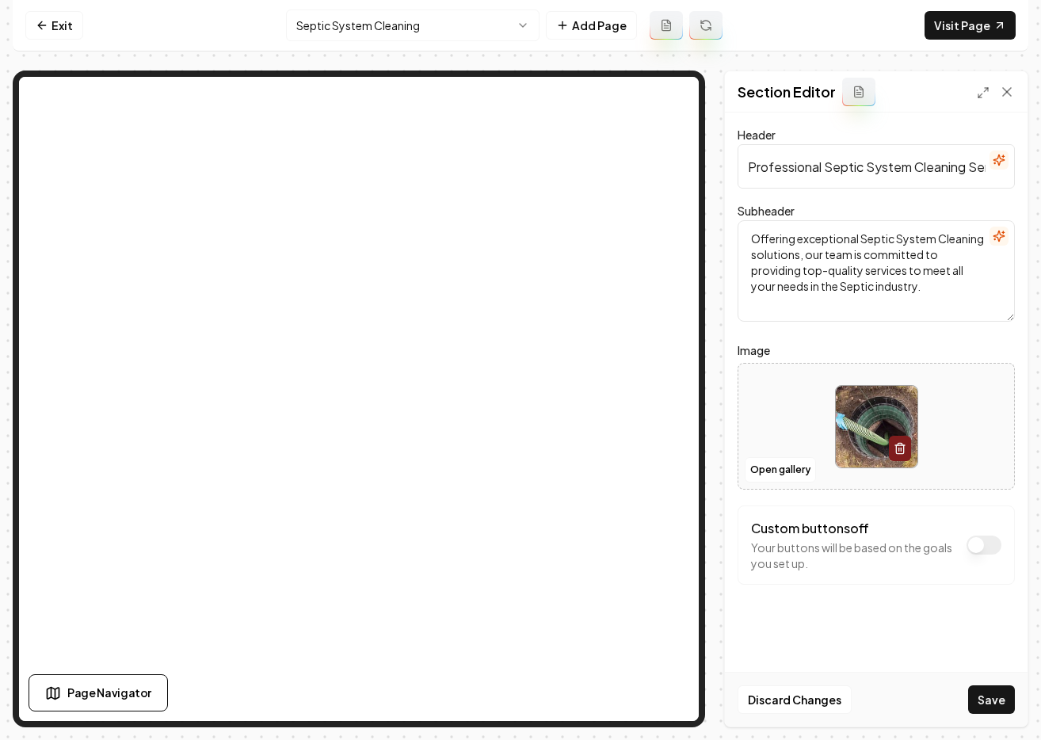
click at [998, 697] on button "Save" at bounding box center [991, 699] width 47 height 29
click at [412, 32] on html "Computer Required This feature is only available on a computer. Please switch t…" at bounding box center [520, 370] width 1041 height 740
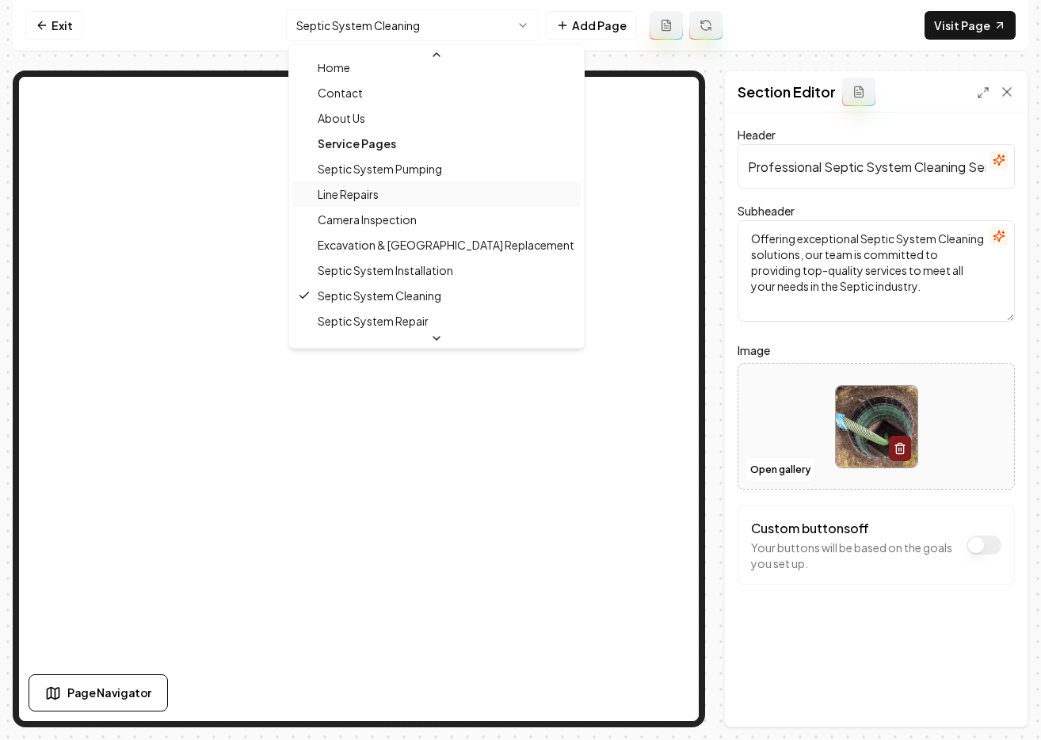
scroll to position [58, 0]
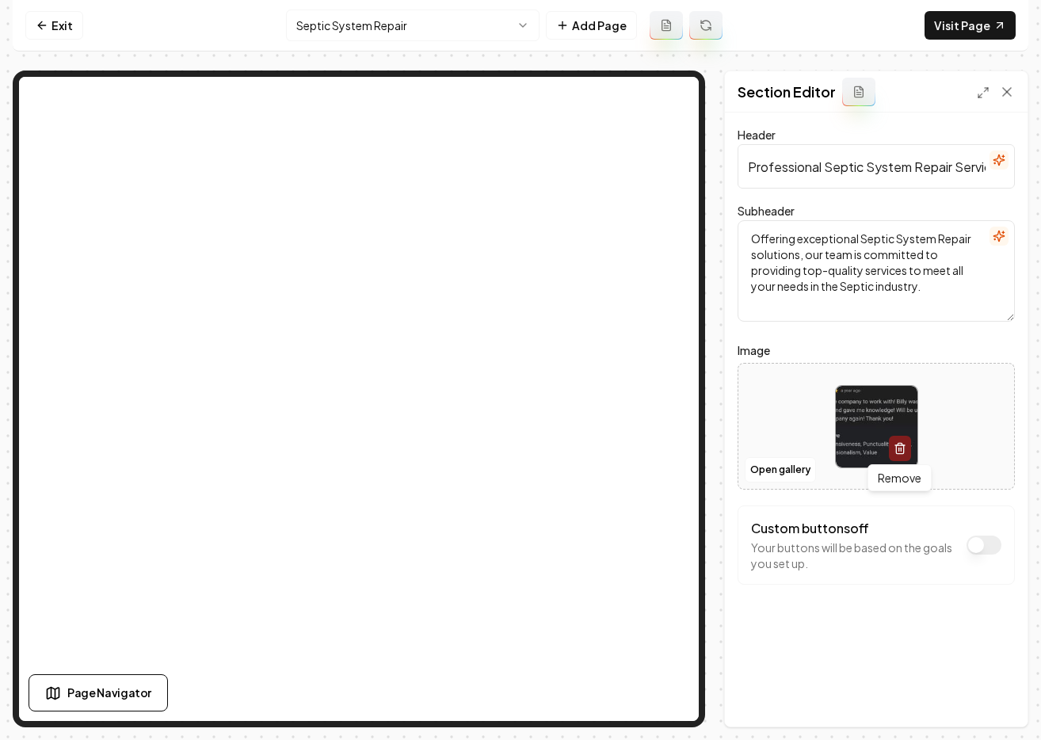
click at [901, 451] on icon "button" at bounding box center [899, 448] width 13 height 13
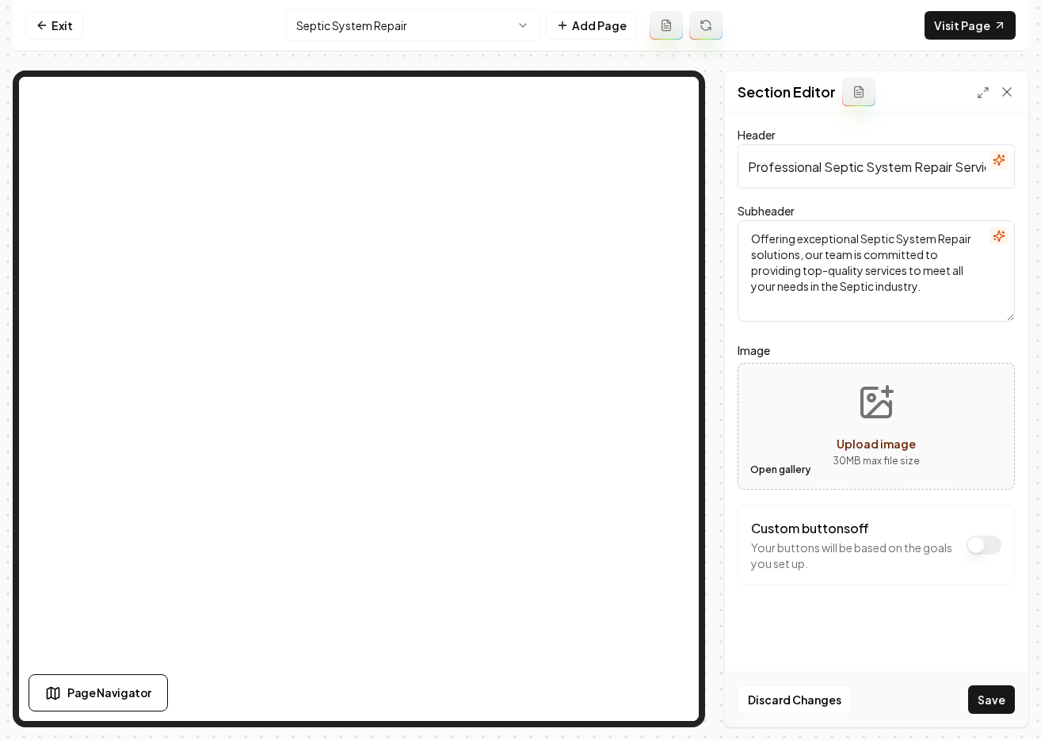
click at [787, 464] on button "Open gallery" at bounding box center [779, 469] width 71 height 25
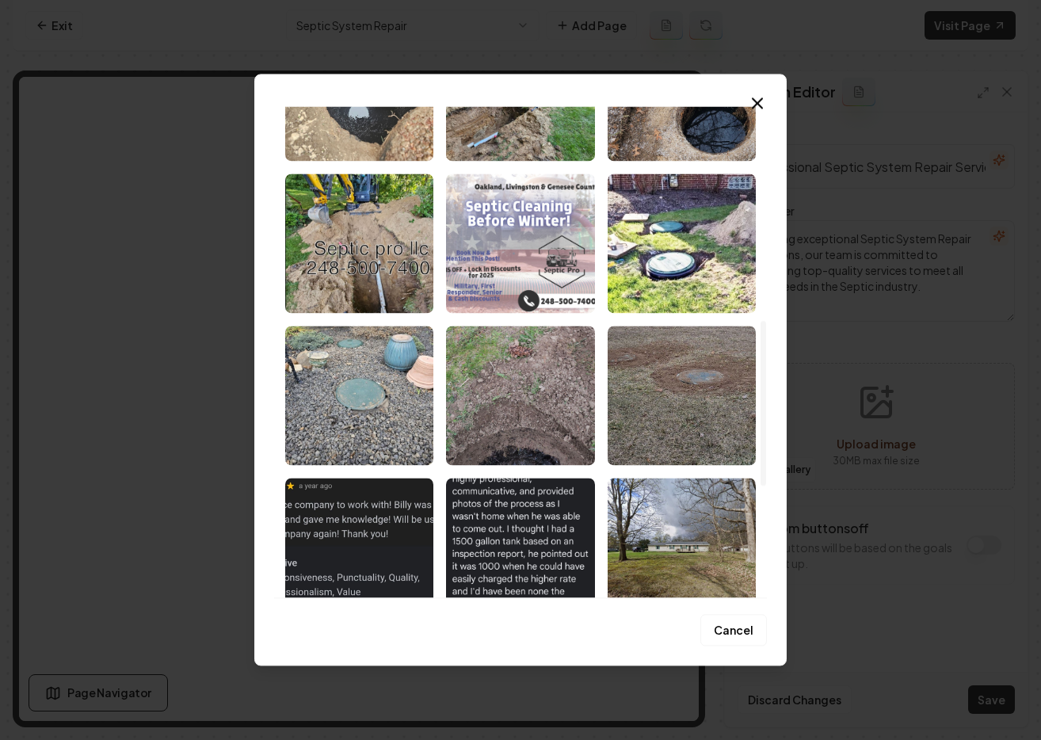
scroll to position [369, 0]
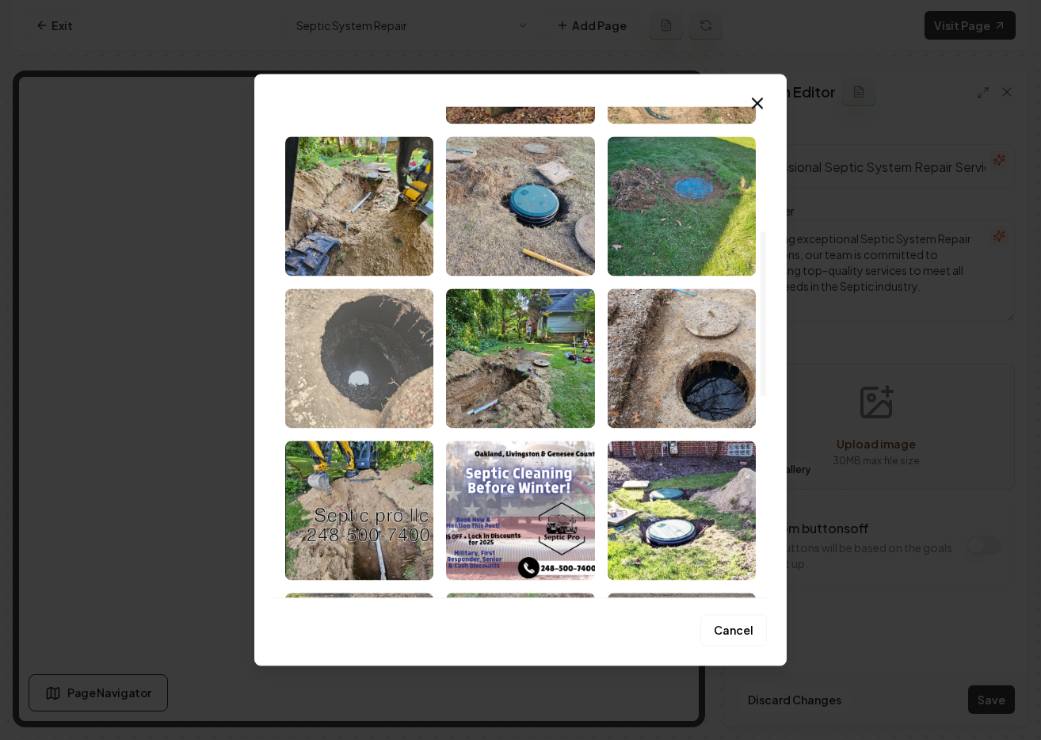
click at [384, 321] on img "Select image image_68c1e3d85c7cd75eb8165093.jpeg" at bounding box center [359, 357] width 148 height 139
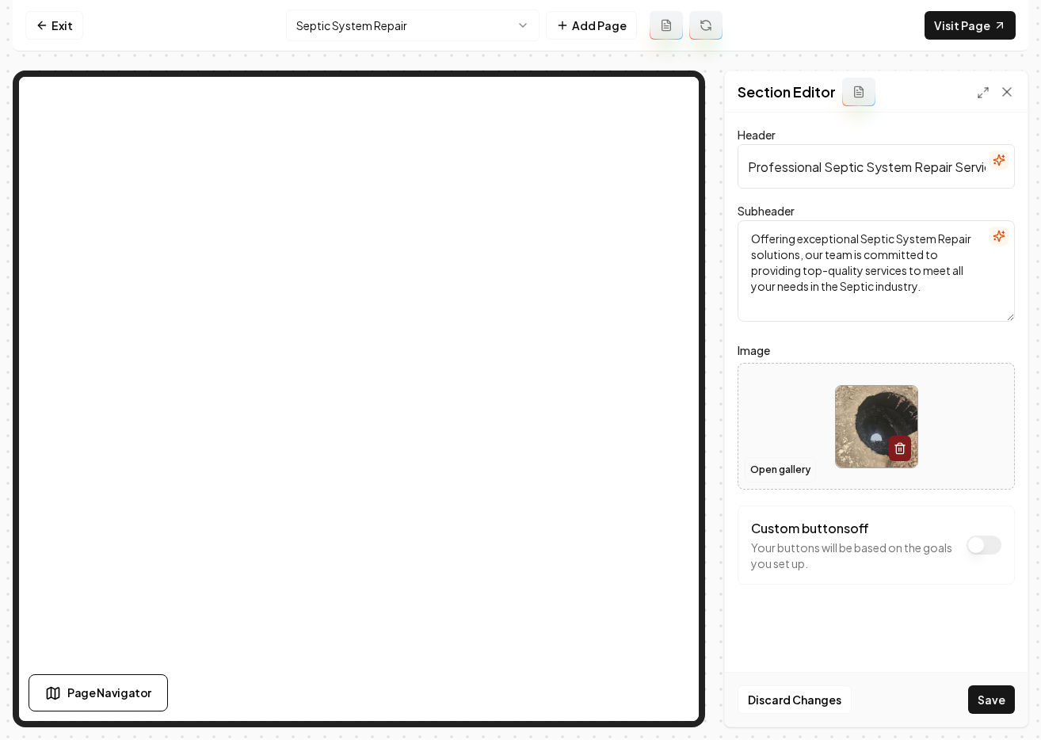
click at [798, 469] on button "Open gallery" at bounding box center [779, 469] width 71 height 25
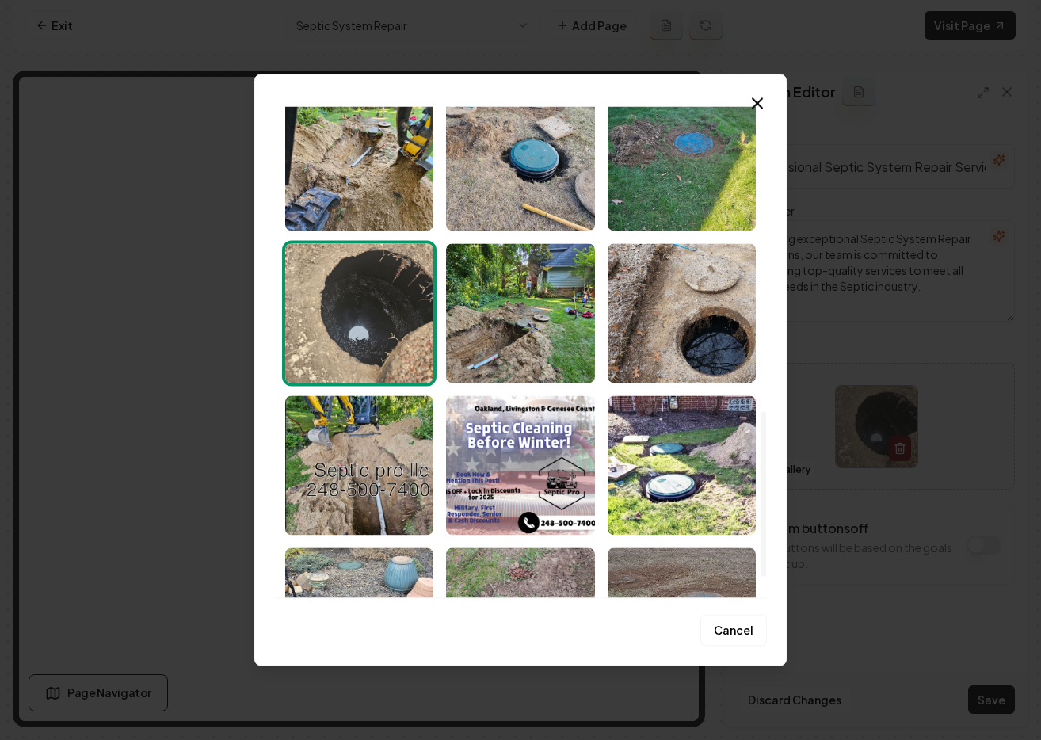
scroll to position [0, 0]
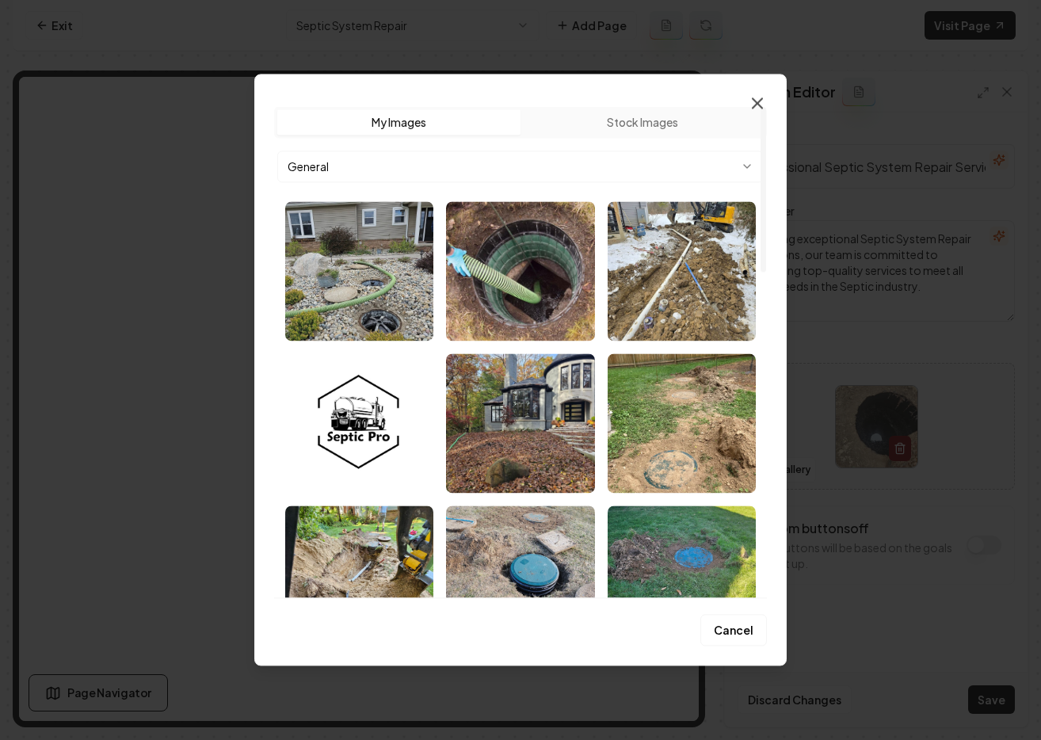
click at [754, 104] on icon "button" at bounding box center [757, 102] width 19 height 19
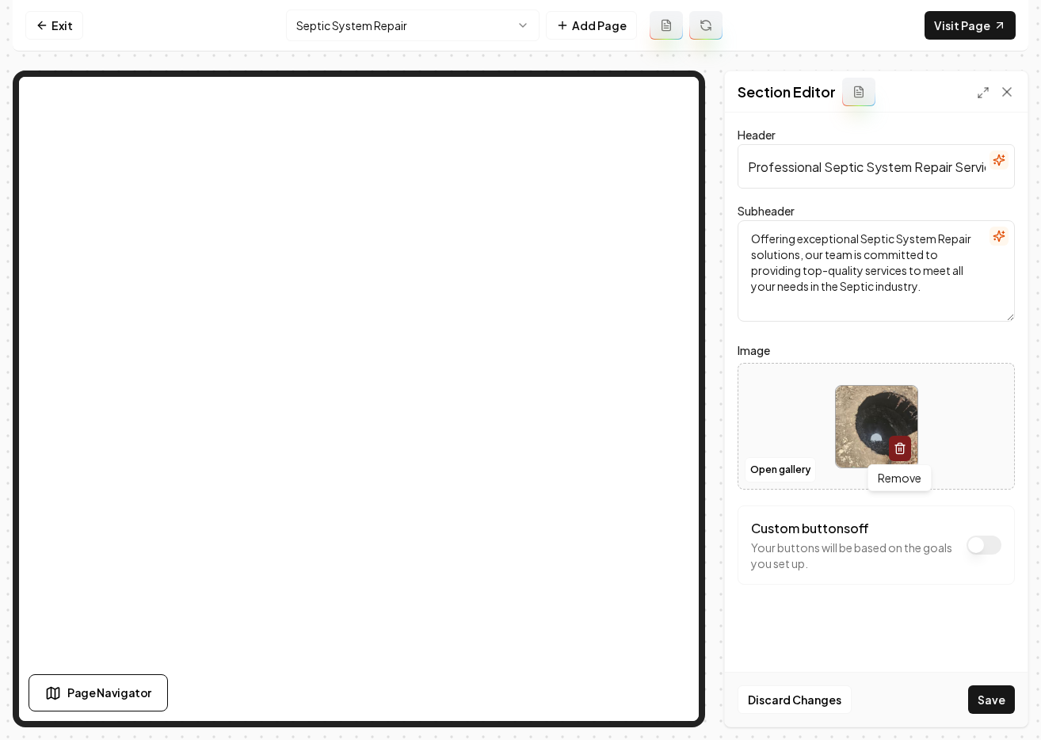
click at [901, 452] on icon "button" at bounding box center [899, 448] width 13 height 13
click at [875, 440] on span "Upload image" at bounding box center [875, 443] width 79 height 14
click at [882, 436] on span "Upload image" at bounding box center [875, 443] width 79 height 14
click at [772, 472] on button "Open gallery" at bounding box center [779, 469] width 71 height 25
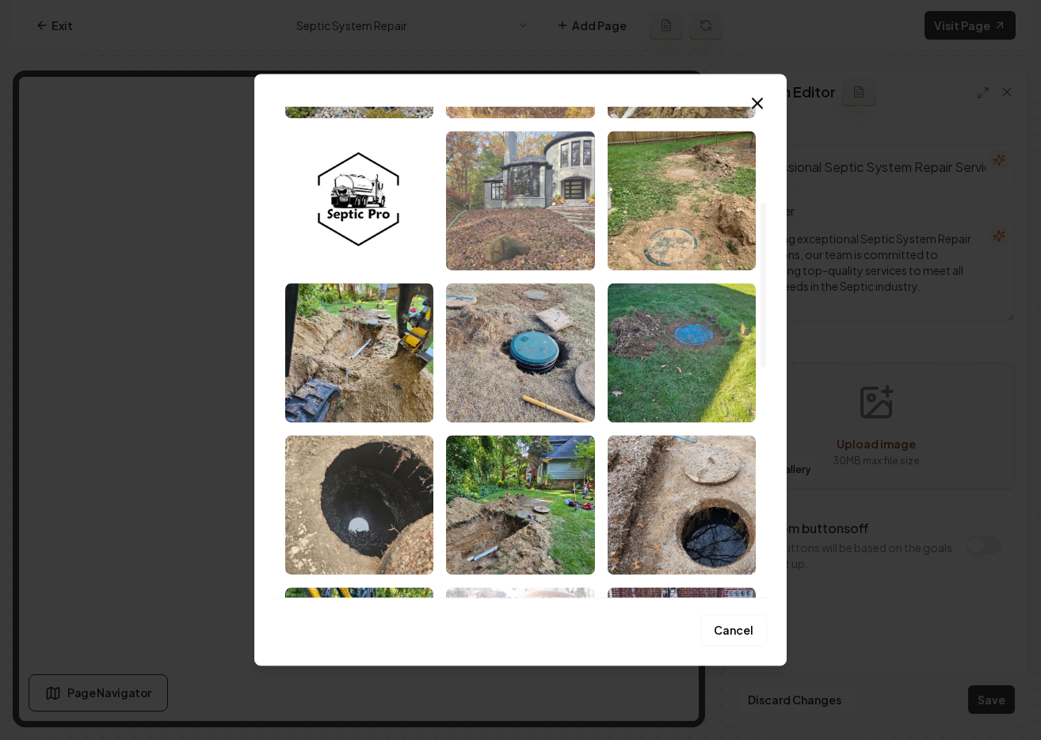
scroll to position [284, 0]
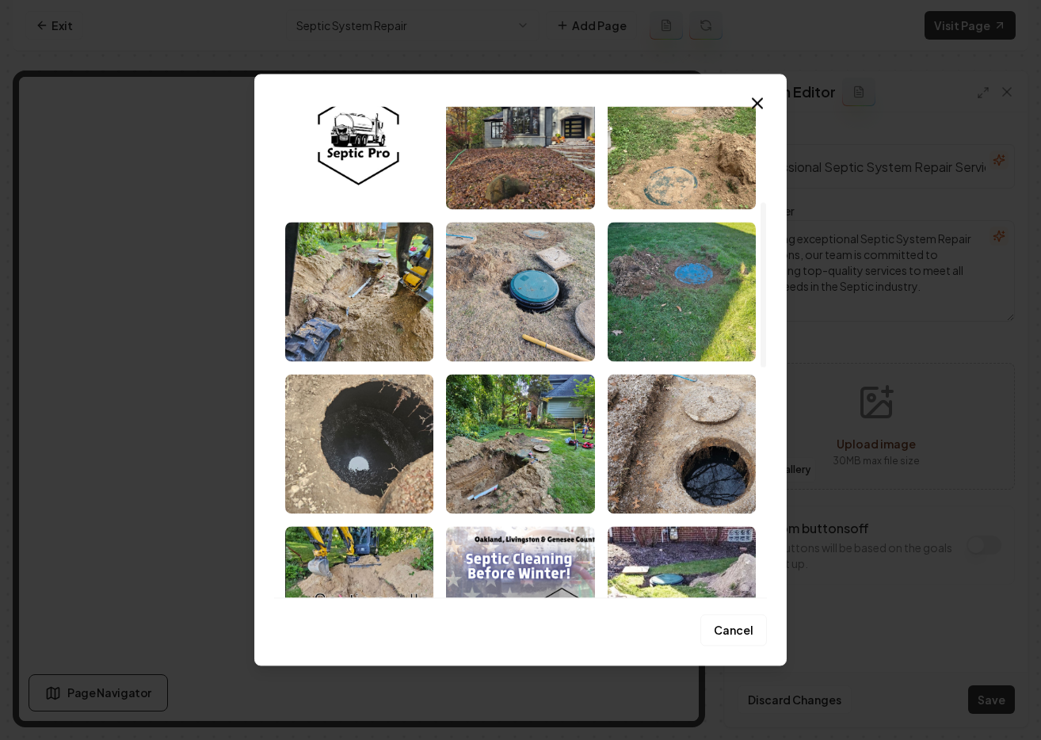
click at [387, 428] on img "Select image image_68c1e3d85c7cd75eb8165093.jpeg" at bounding box center [359, 443] width 148 height 139
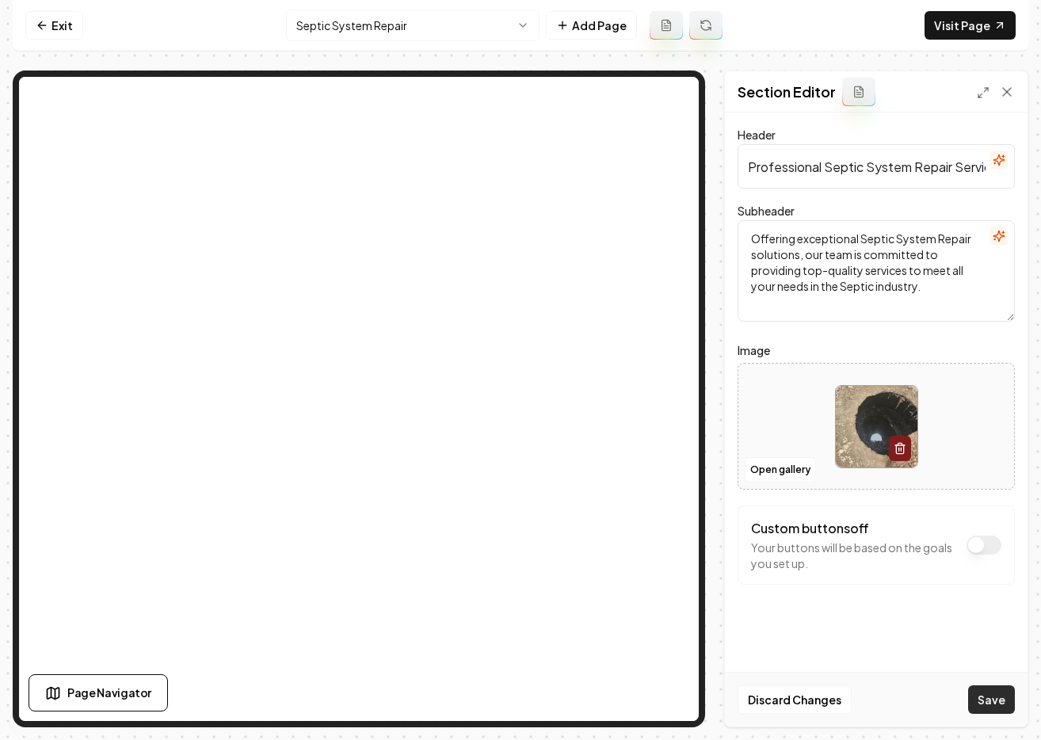
click at [994, 699] on button "Save" at bounding box center [991, 699] width 47 height 29
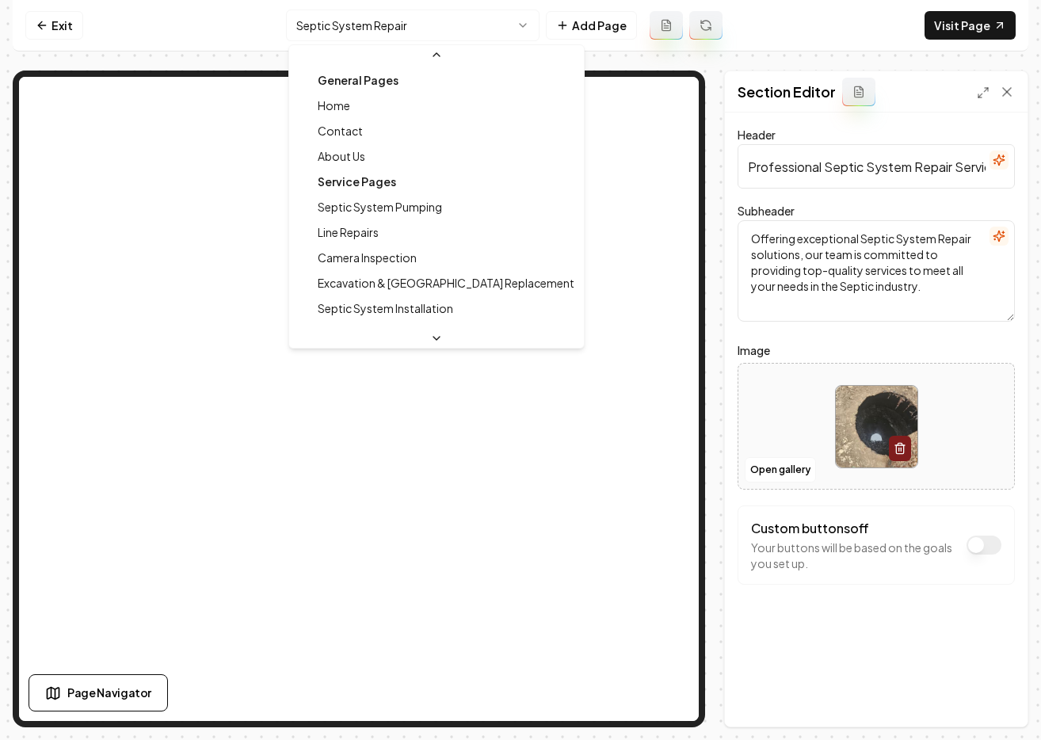
click at [347, 19] on html "Computer Required This feature is only available on a computer. Please switch t…" at bounding box center [520, 370] width 1041 height 740
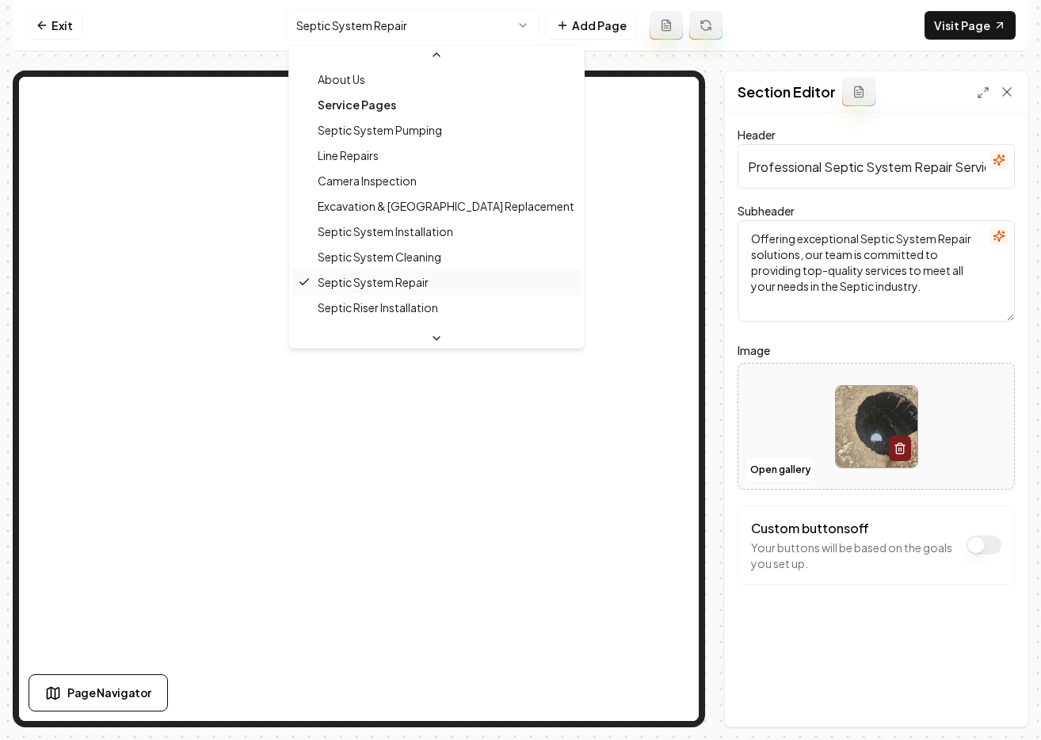
scroll to position [94, 0]
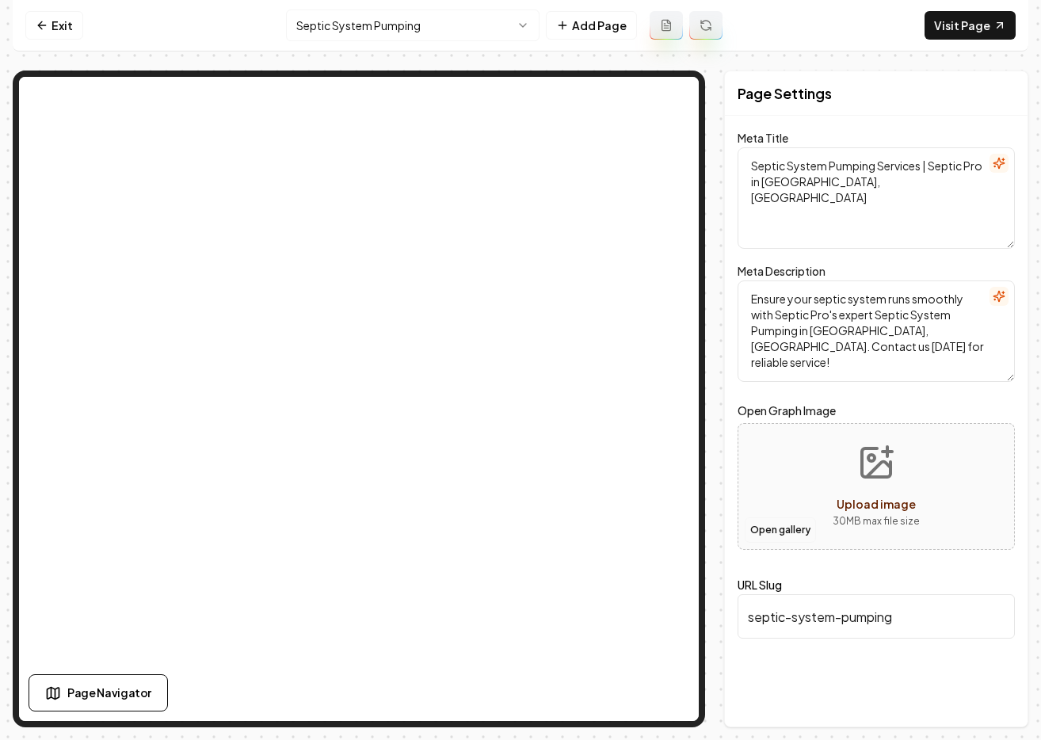
click at [780, 530] on button "Open gallery" at bounding box center [779, 529] width 71 height 25
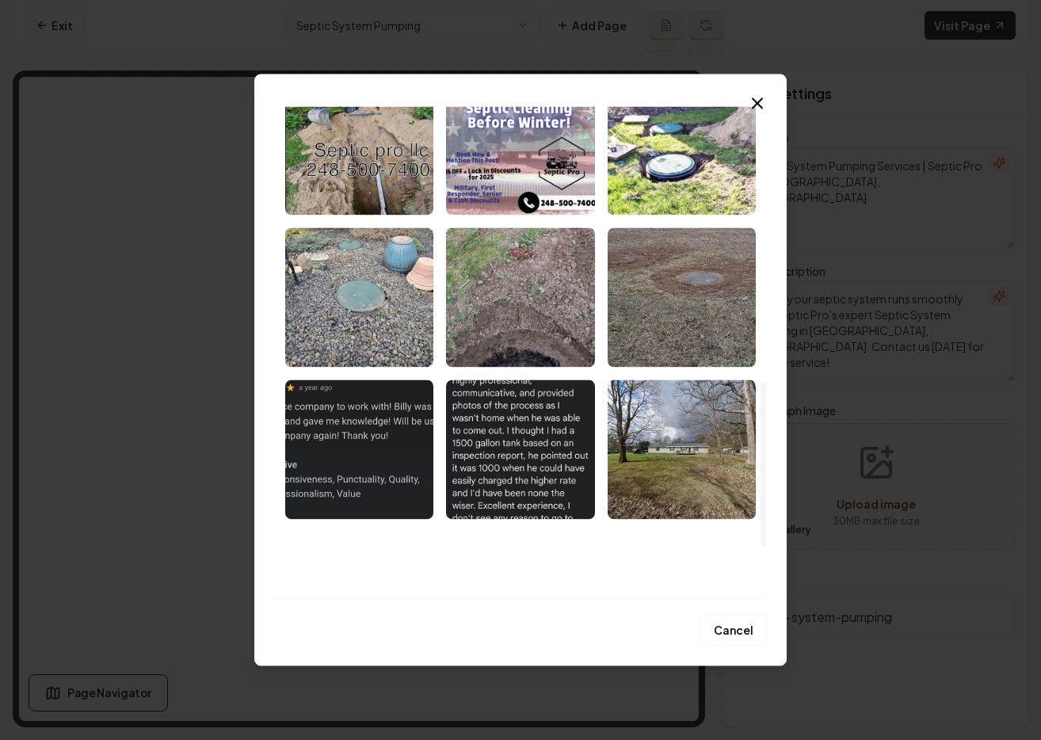
scroll to position [966, 0]
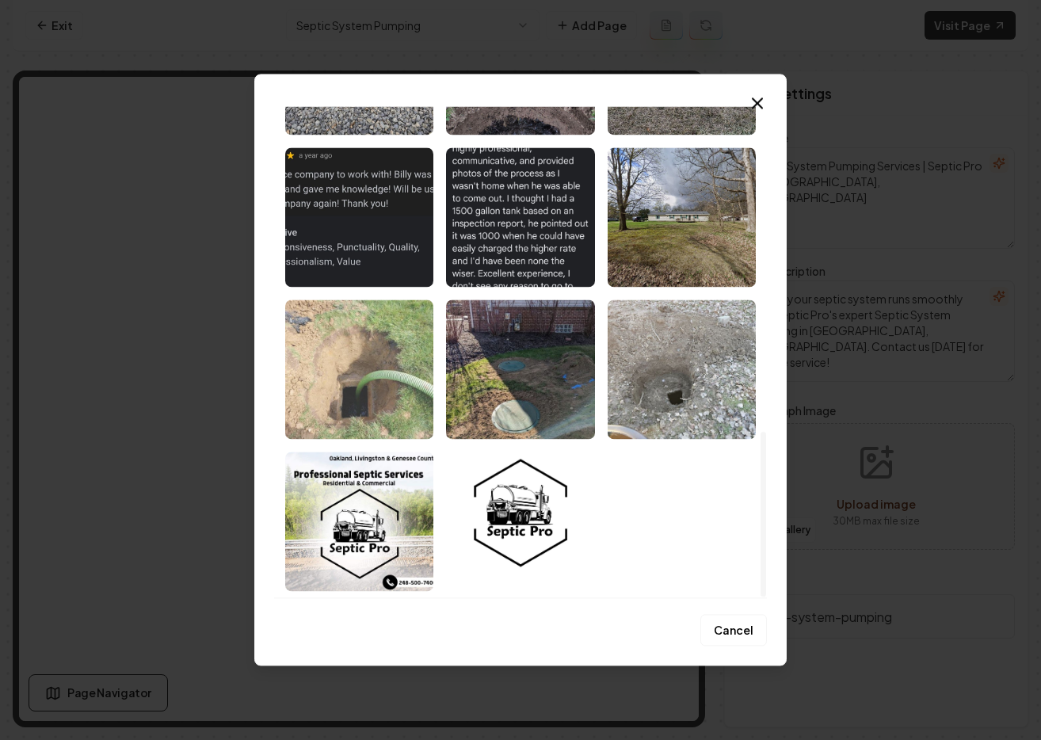
click at [387, 386] on img "Select image image_68c1e3d65c7cd75eb81645b3.jpeg" at bounding box center [359, 368] width 148 height 139
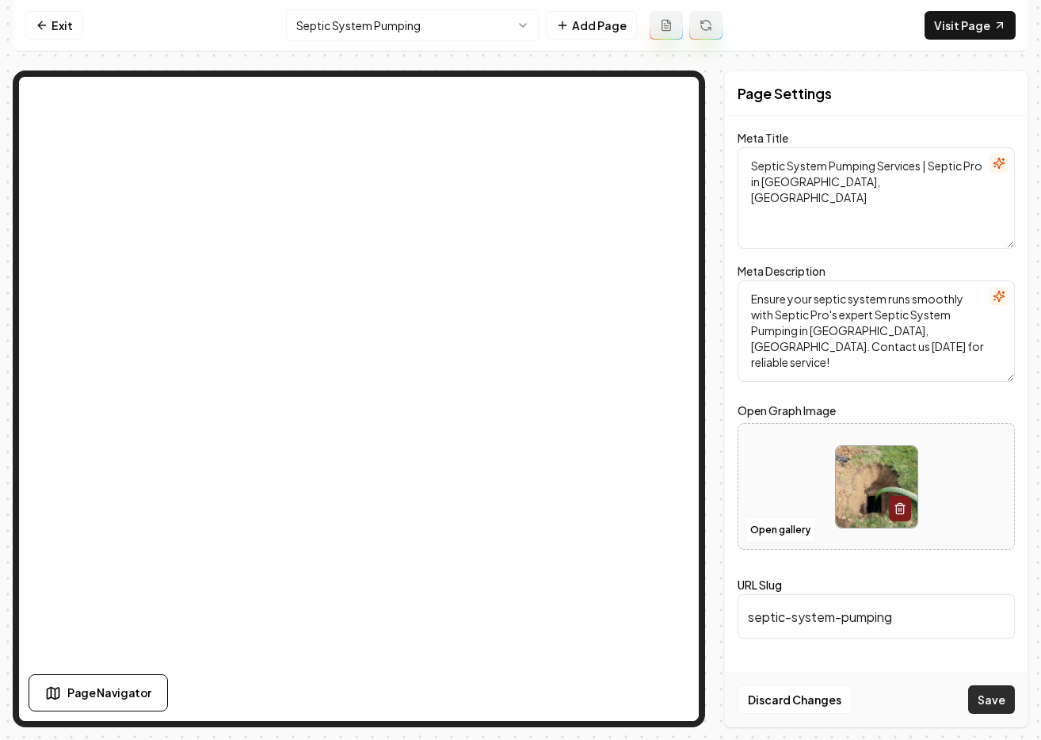
click at [1011, 697] on button "Save" at bounding box center [991, 699] width 47 height 29
click at [510, 27] on html "Computer Required This feature is only available on a computer. Please switch t…" at bounding box center [520, 370] width 1041 height 740
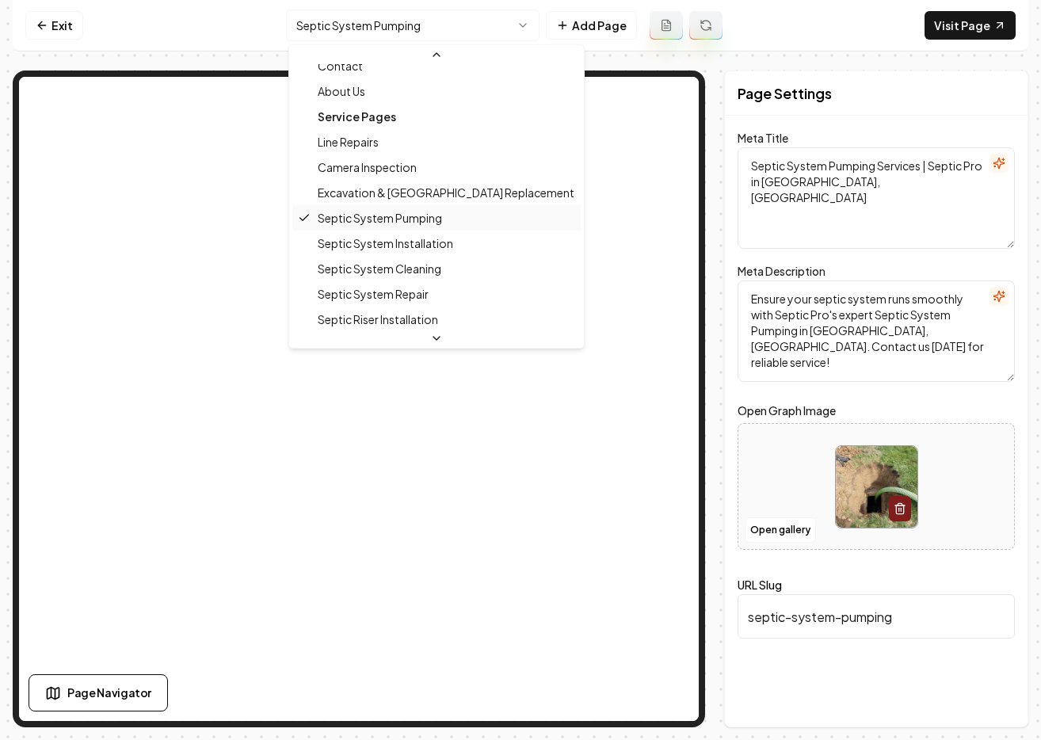
scroll to position [87, 0]
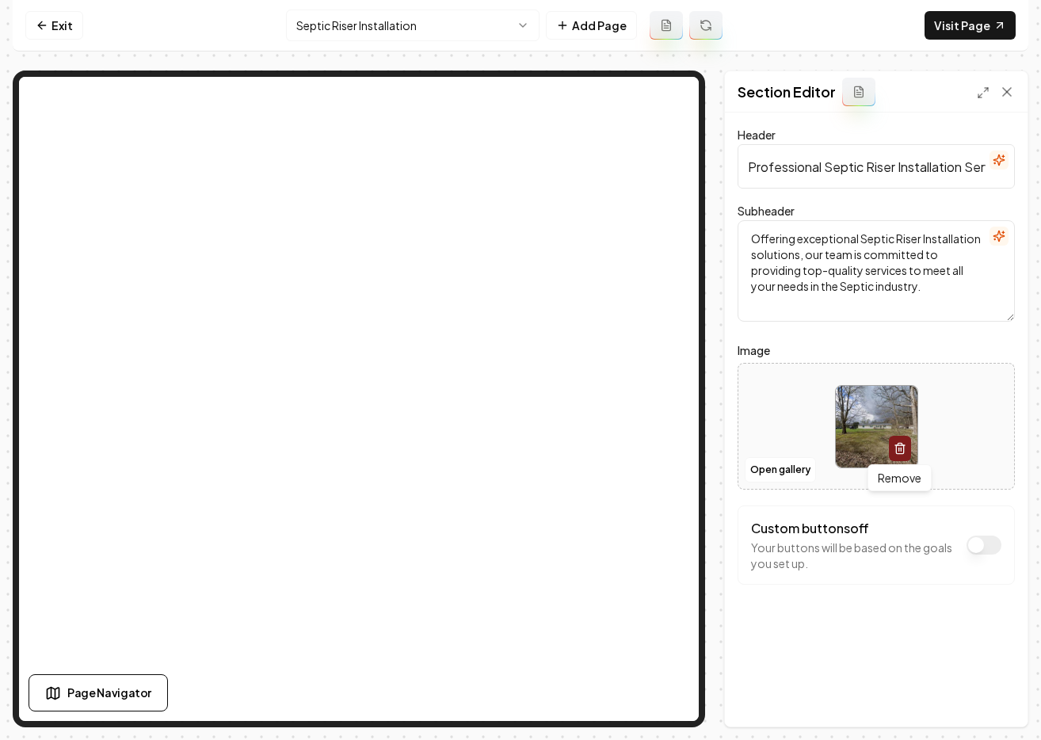
click at [899, 450] on icon "button" at bounding box center [899, 448] width 13 height 13
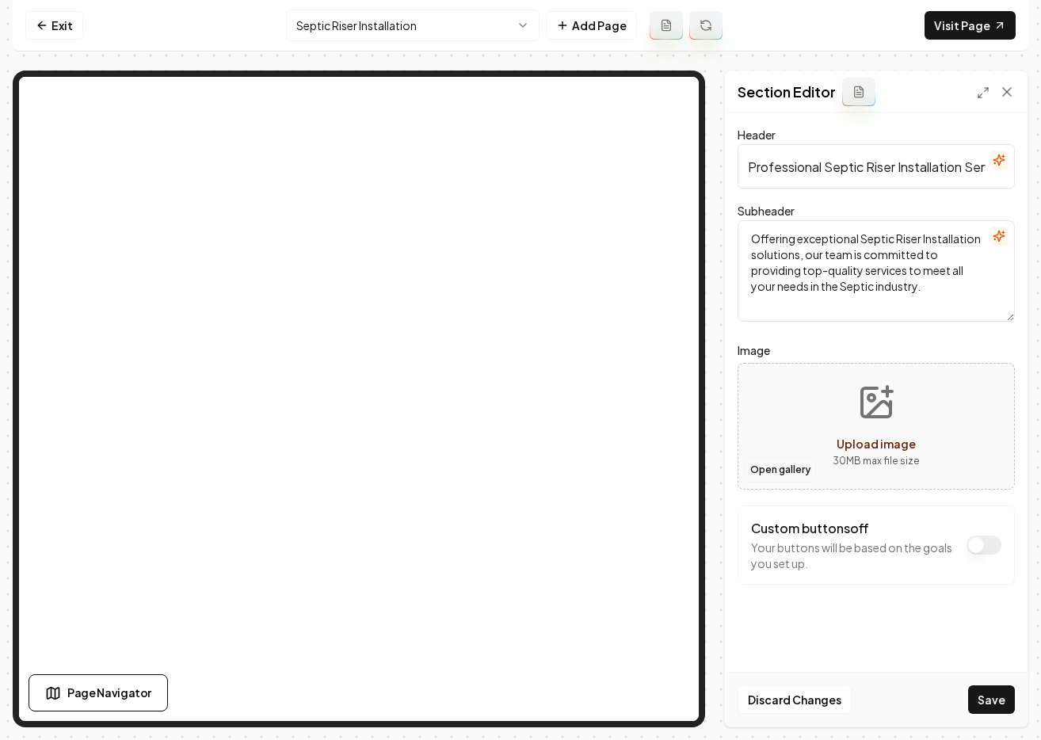
click at [783, 469] on button "Open gallery" at bounding box center [779, 469] width 71 height 25
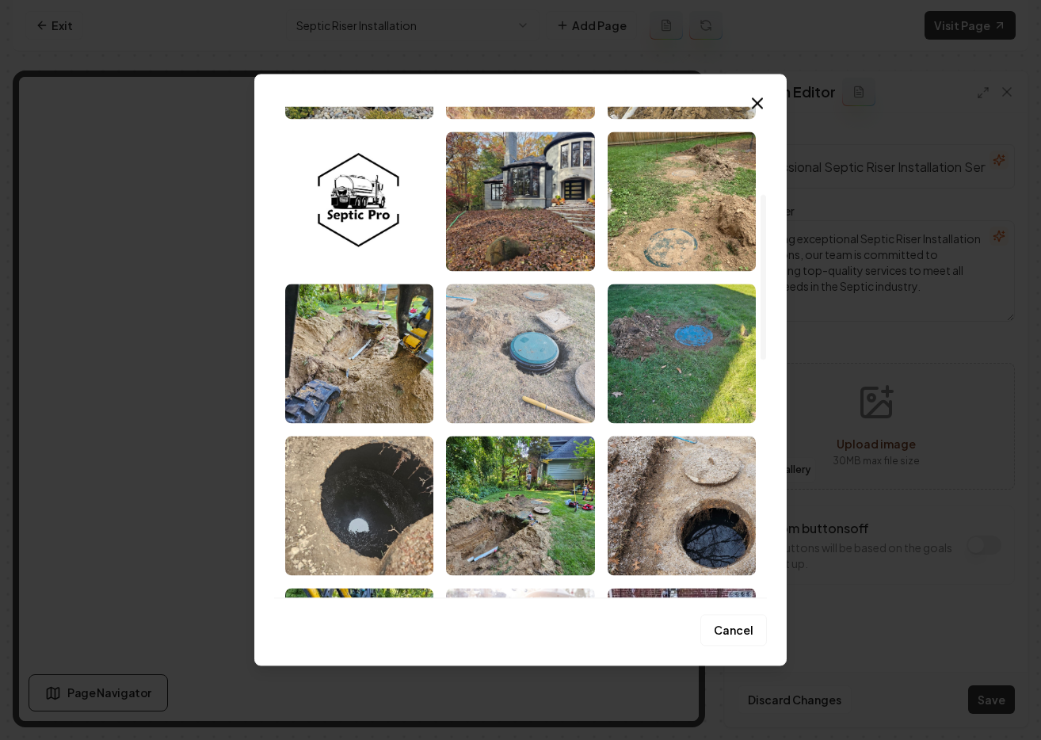
scroll to position [282, 0]
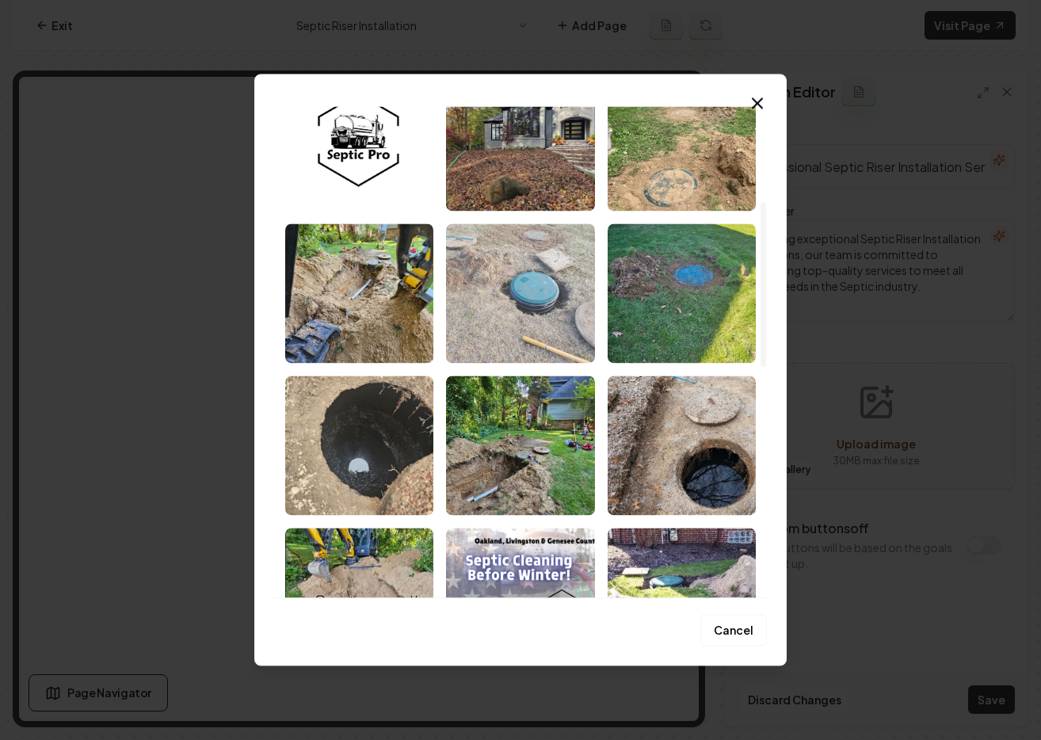
click at [510, 330] on img "Select image image_68c1e3d85c7cd75eb8165453.jpeg" at bounding box center [520, 292] width 148 height 139
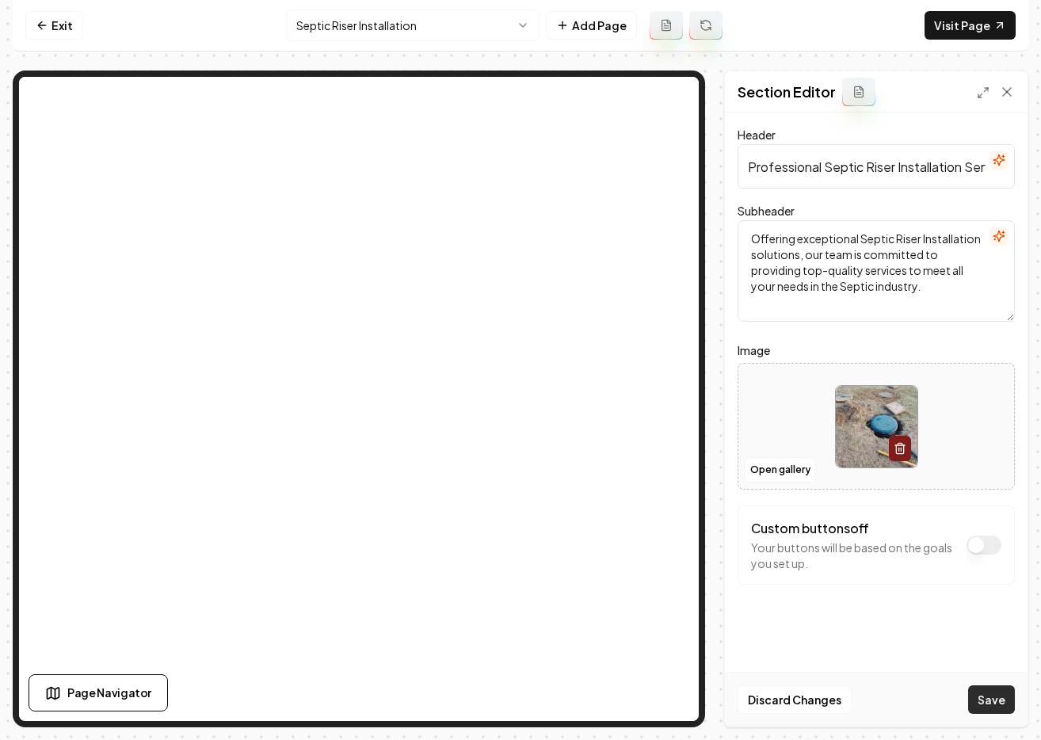
click at [994, 698] on button "Save" at bounding box center [991, 699] width 47 height 29
click at [383, 34] on html "Computer Required This feature is only available on a computer. Please switch t…" at bounding box center [520, 370] width 1041 height 740
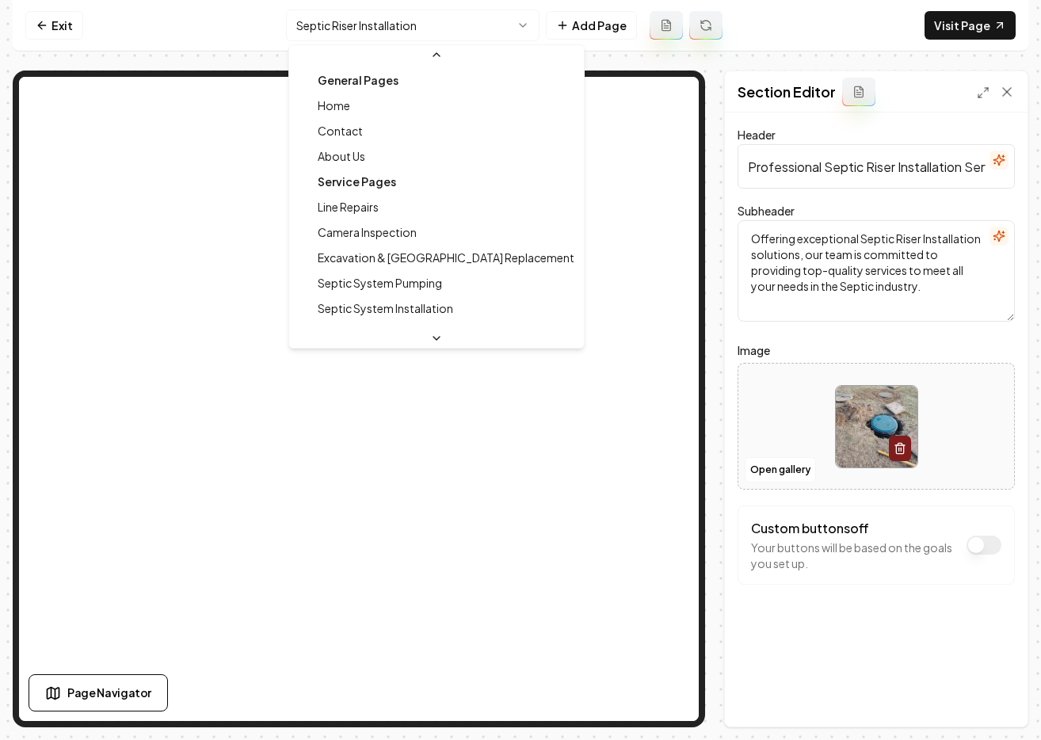
scroll to position [68, 0]
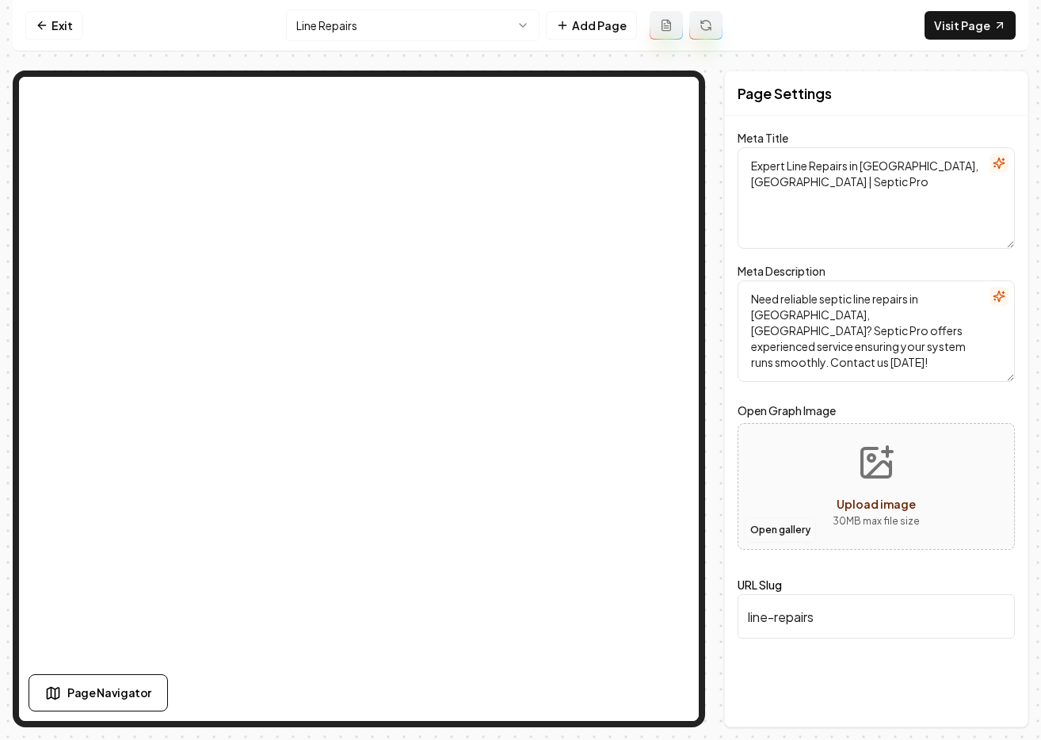
click at [784, 531] on button "Open gallery" at bounding box center [779, 529] width 71 height 25
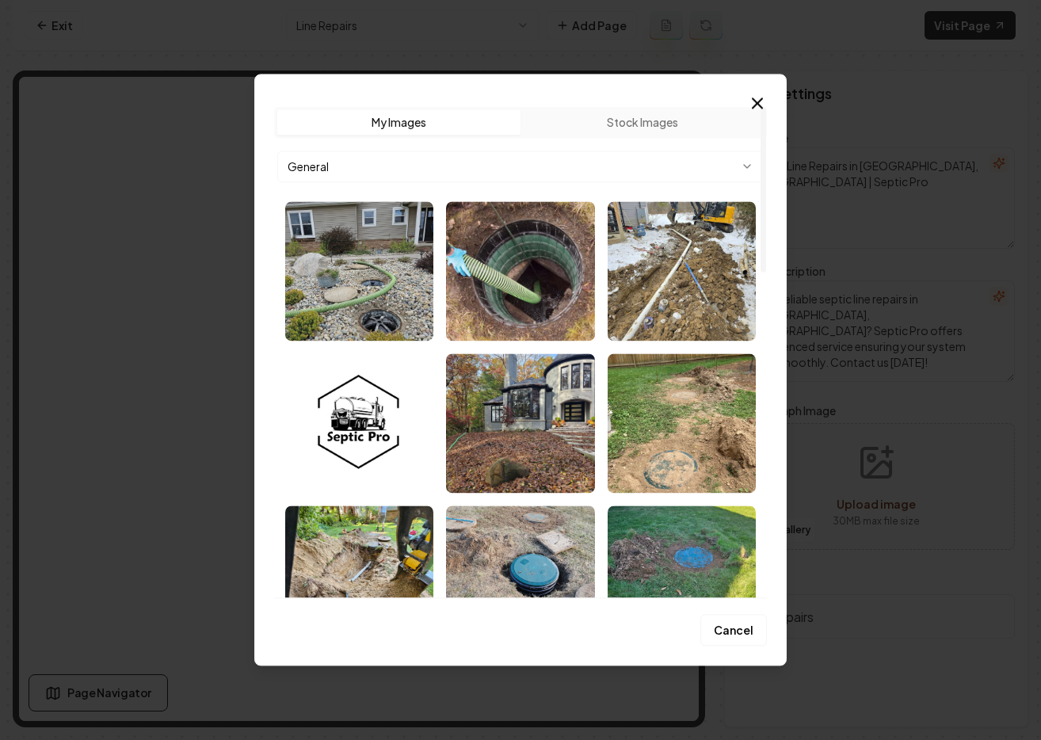
click at [648, 308] on img "Select image image_68c32daf5c7cd75eb8e0bbff.jpg" at bounding box center [681, 270] width 148 height 139
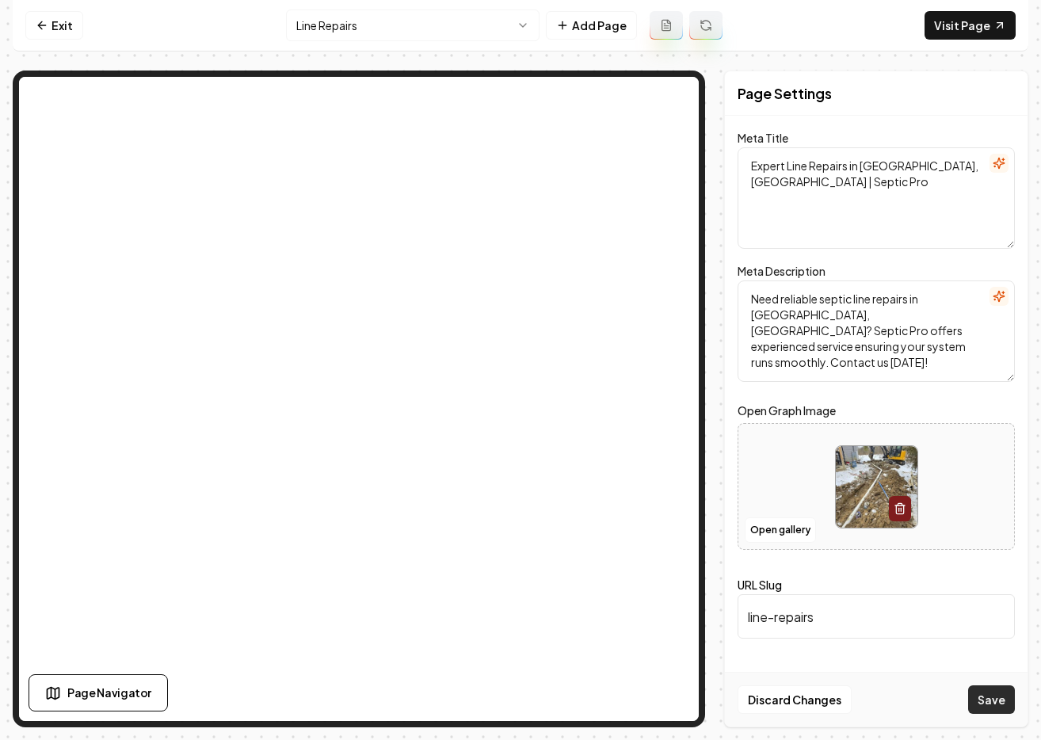
click at [981, 708] on button "Save" at bounding box center [991, 699] width 47 height 29
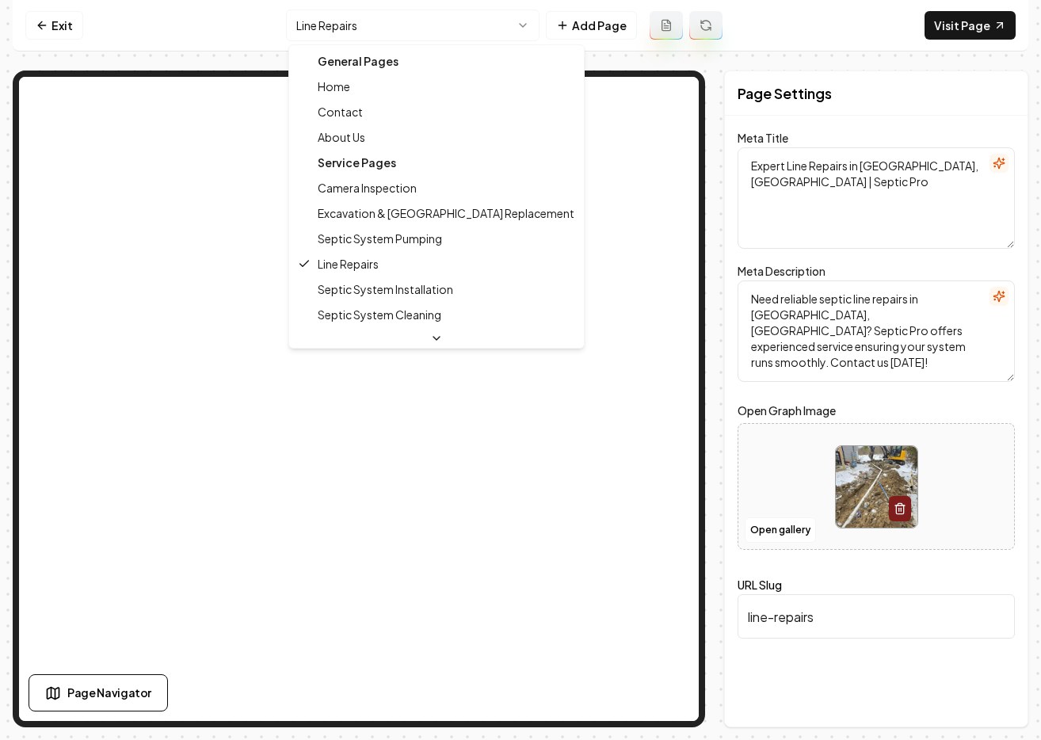
click at [414, 29] on html "Computer Required This feature is only available on a computer. Please switch t…" at bounding box center [520, 370] width 1041 height 740
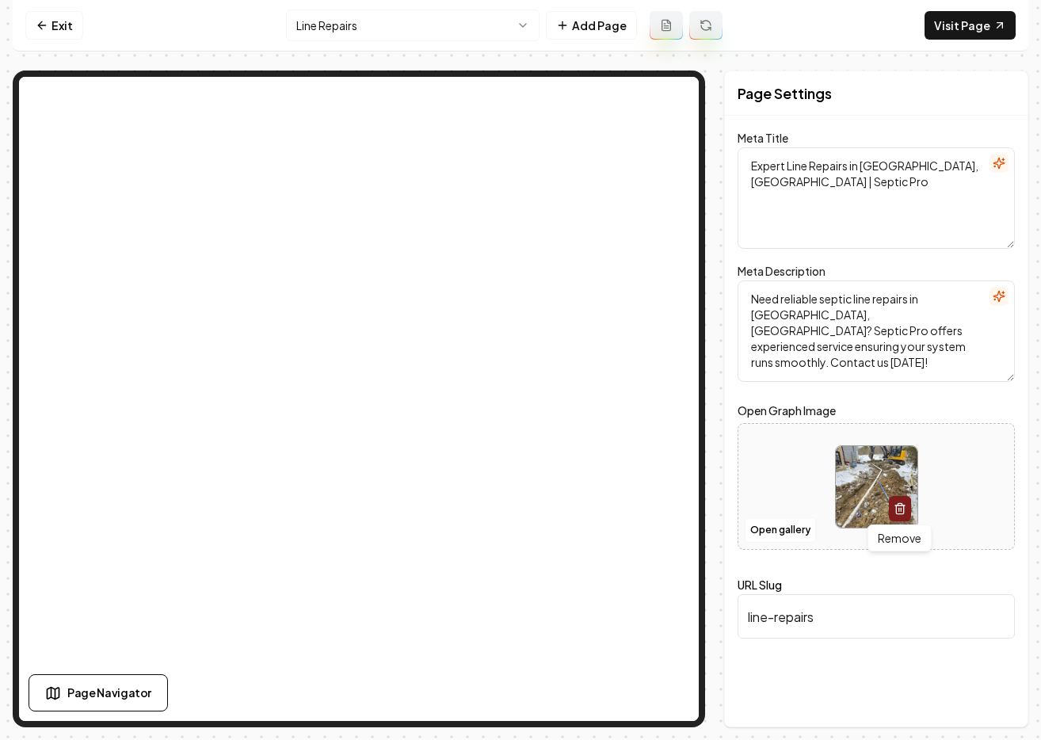
click at [901, 514] on button "button" at bounding box center [900, 508] width 22 height 25
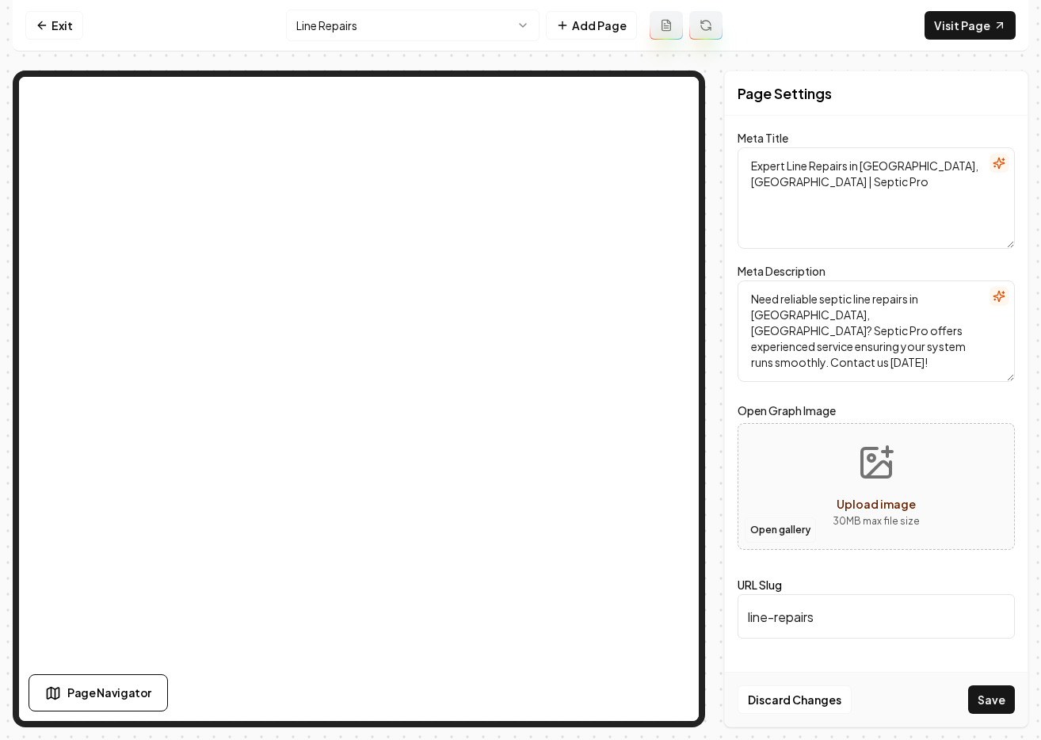
click at [776, 531] on button "Open gallery" at bounding box center [779, 529] width 71 height 25
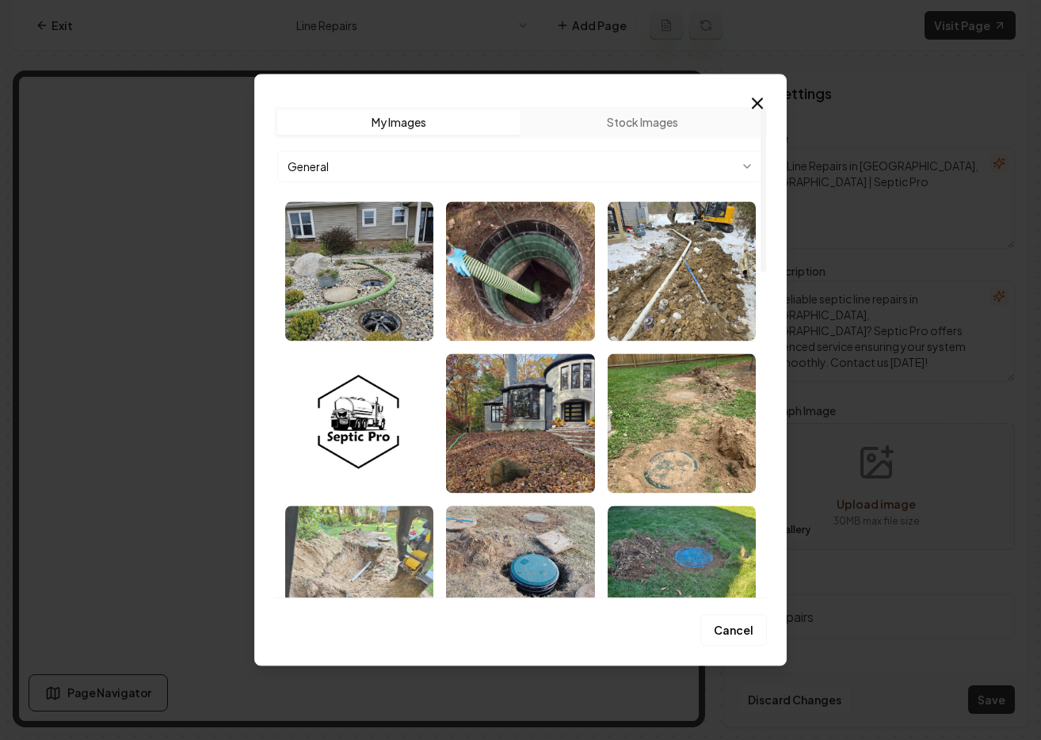
click at [379, 559] on img "Select image image_68c1e3d95c7cd75eb81656e0.jpeg" at bounding box center [359, 574] width 148 height 139
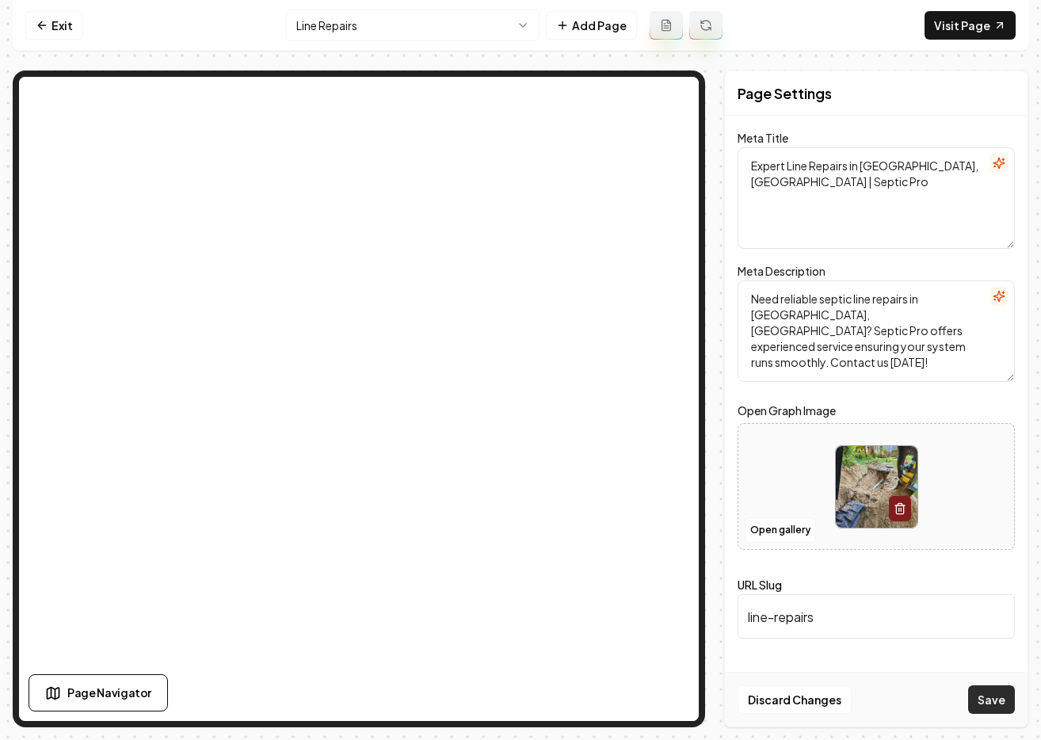
click at [988, 700] on button "Save" at bounding box center [991, 699] width 47 height 29
click at [48, 21] on icon at bounding box center [42, 25] width 13 height 13
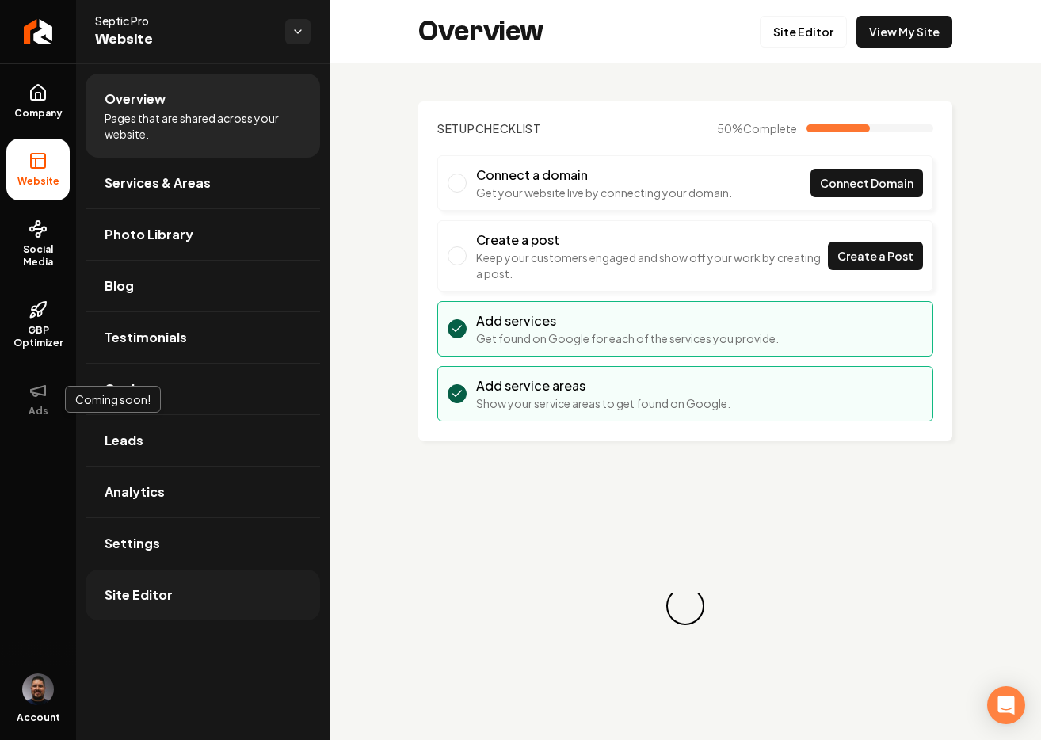
click at [167, 598] on span "Site Editor" at bounding box center [139, 594] width 68 height 19
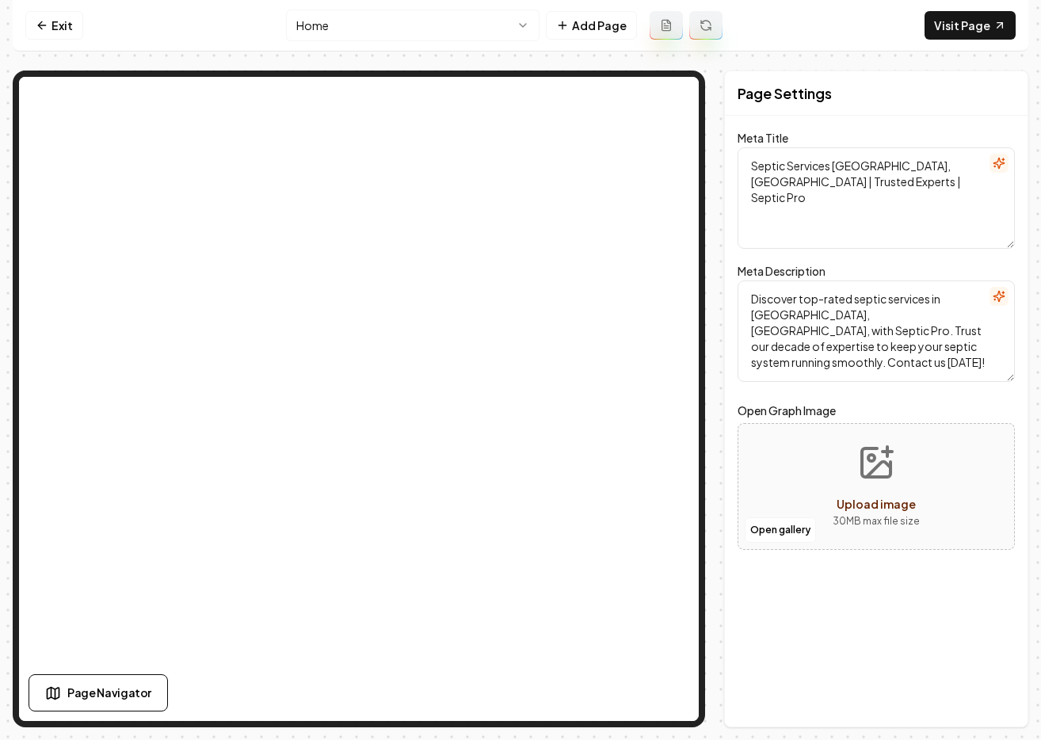
click at [38, 23] on icon at bounding box center [42, 25] width 13 height 13
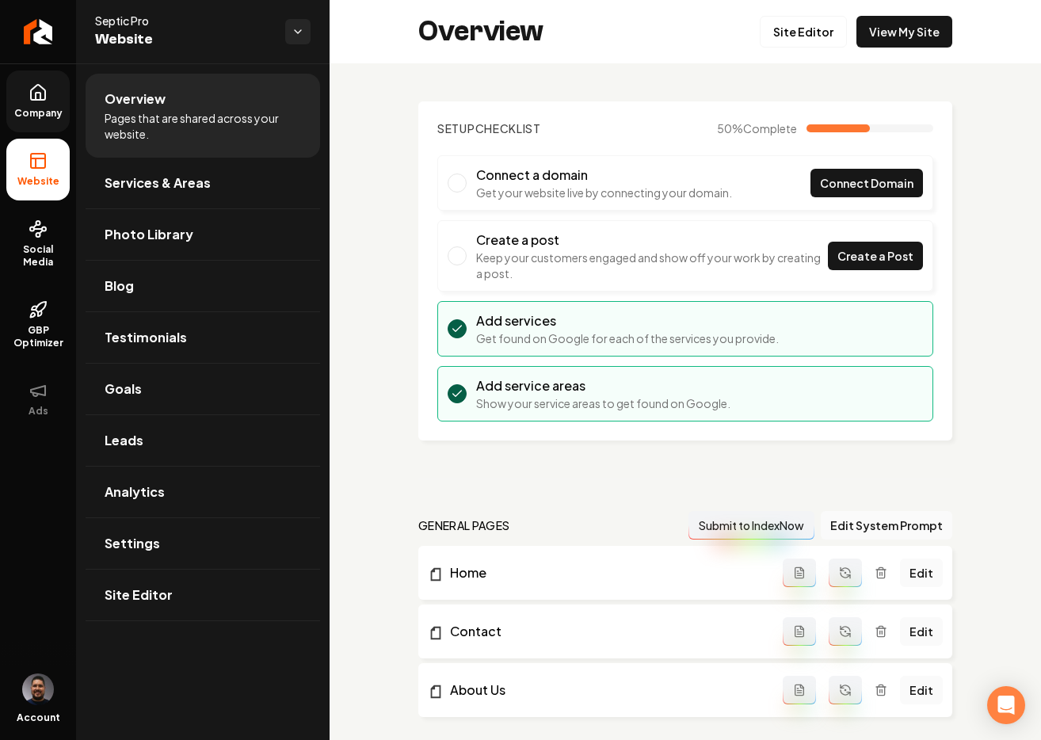
click at [40, 111] on span "Company" at bounding box center [38, 113] width 61 height 13
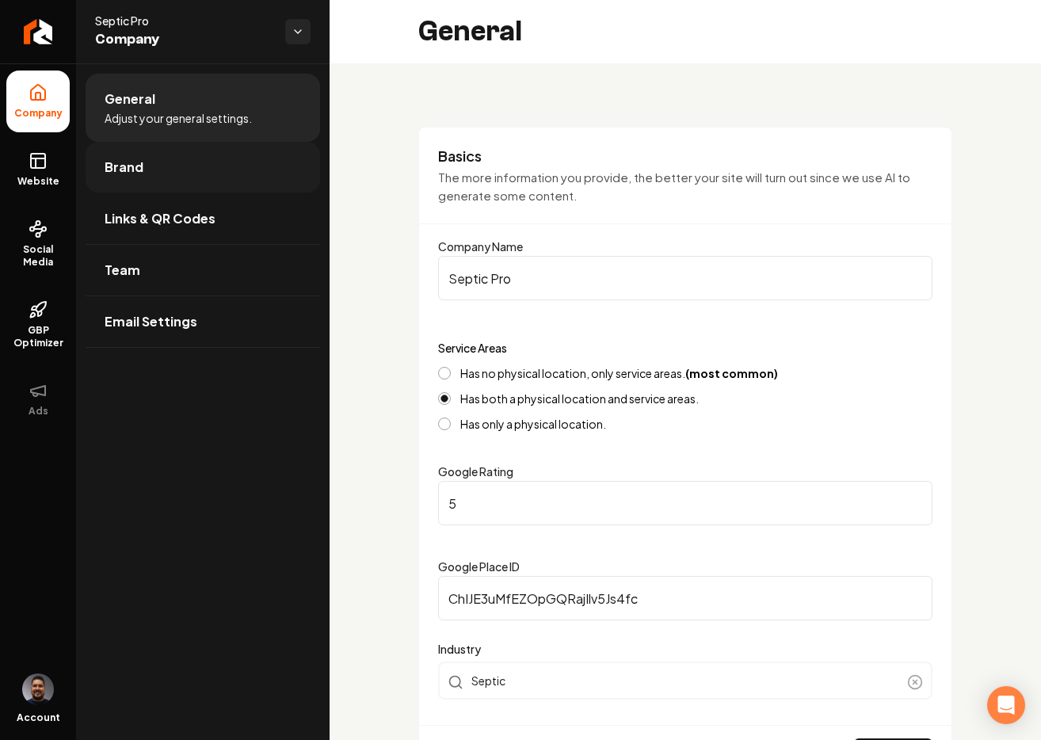
click at [154, 175] on link "Brand" at bounding box center [203, 167] width 234 height 51
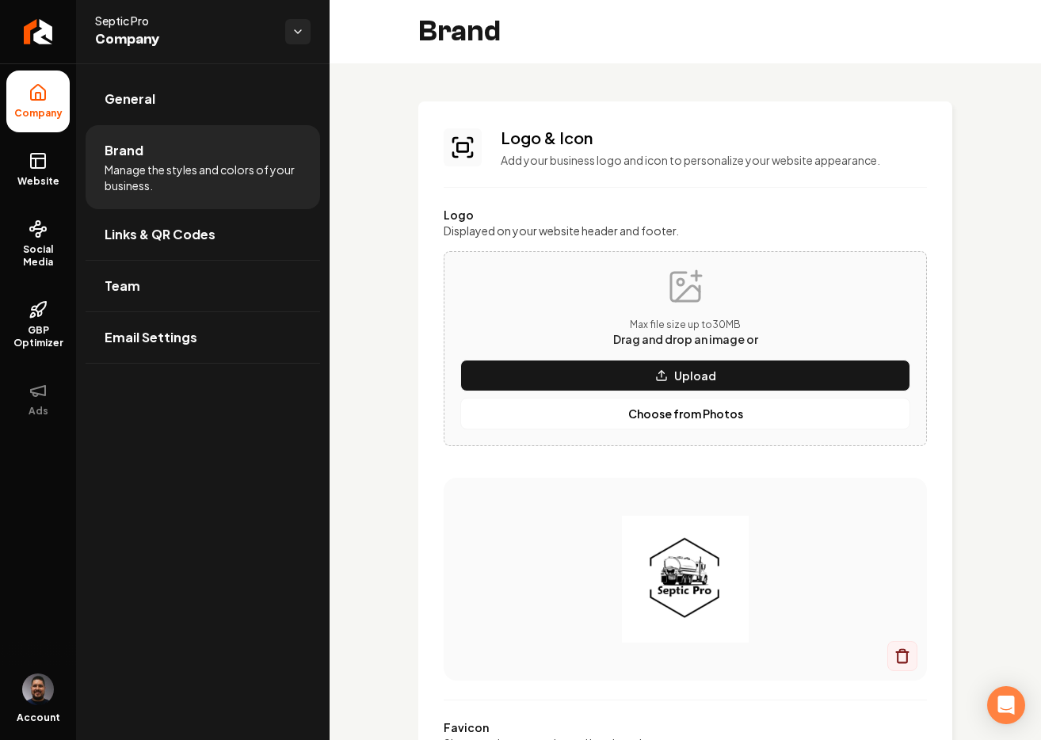
scroll to position [288, 0]
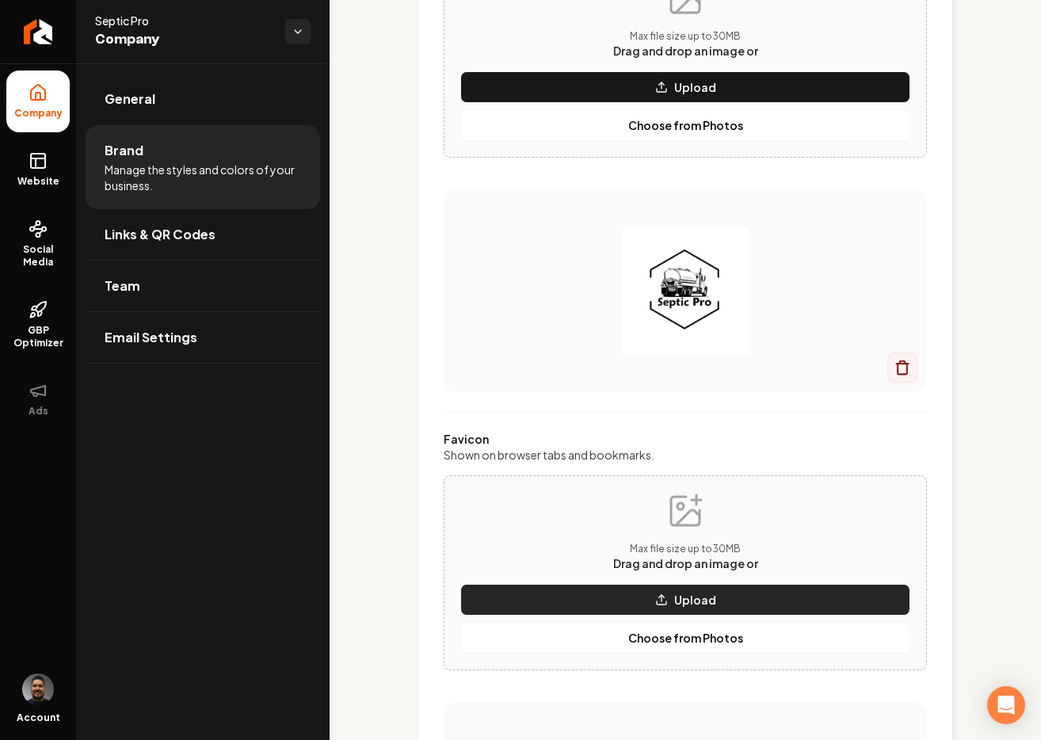
click at [665, 596] on button "Upload" at bounding box center [685, 600] width 450 height 32
click at [690, 641] on p "Choose from Photos" at bounding box center [685, 638] width 115 height 16
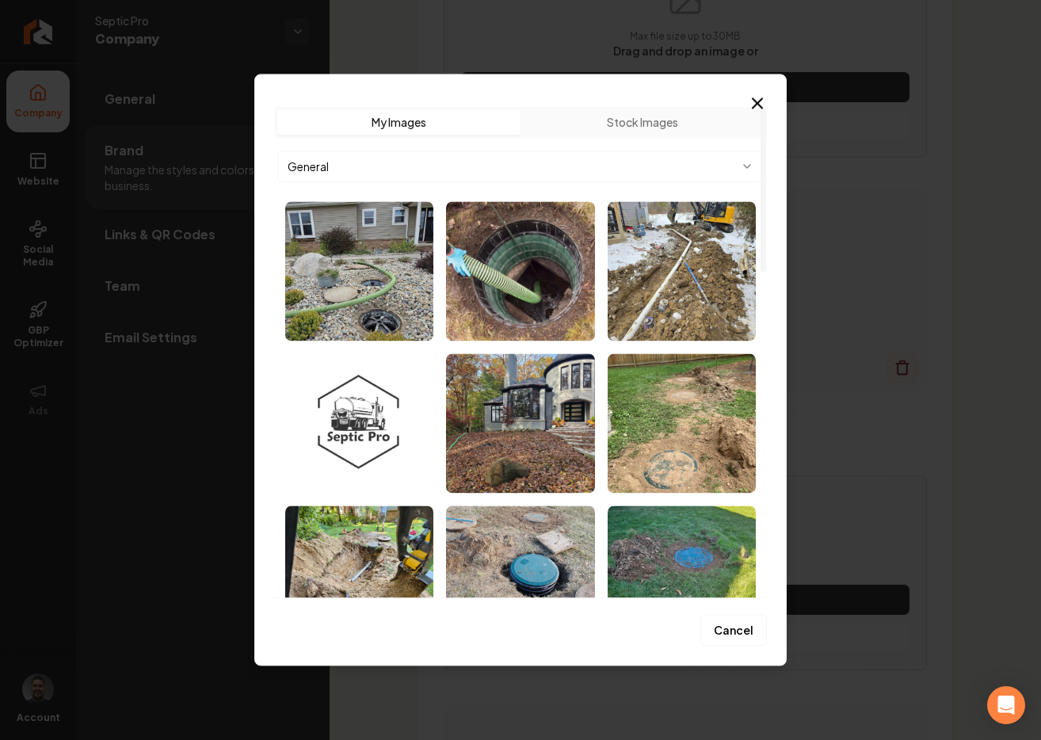
click at [389, 428] on img "Select image image_68c1e5085c7cd75eb81d632d.jpg" at bounding box center [359, 422] width 148 height 139
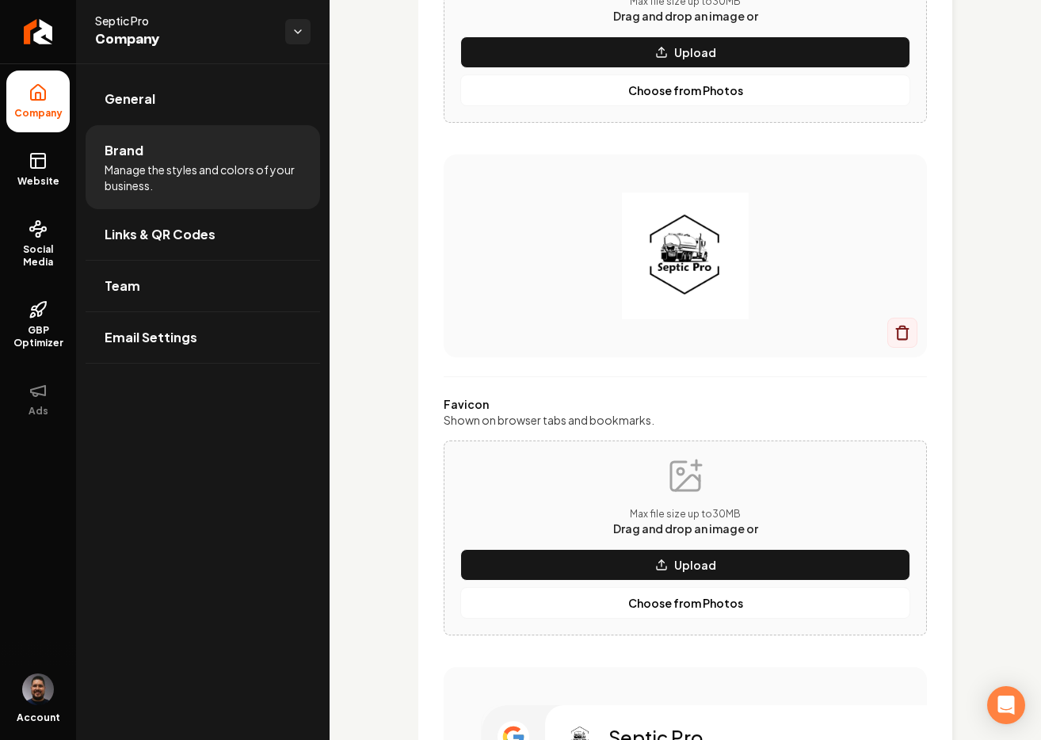
scroll to position [616, 0]
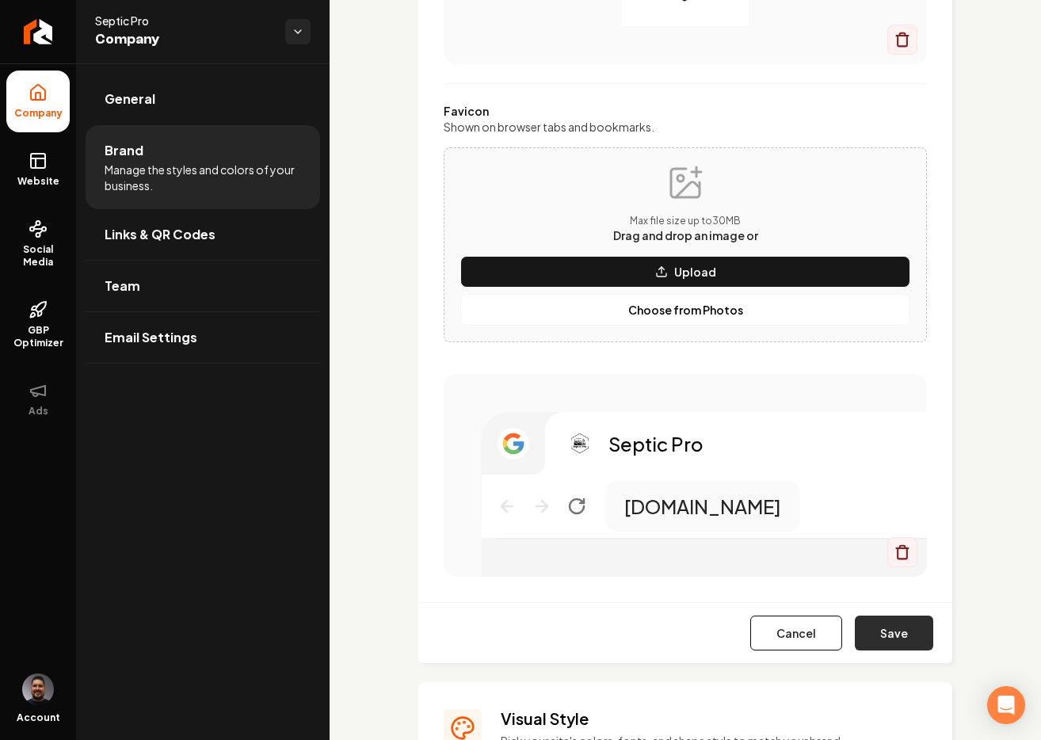
click at [883, 638] on button "Save" at bounding box center [894, 632] width 78 height 35
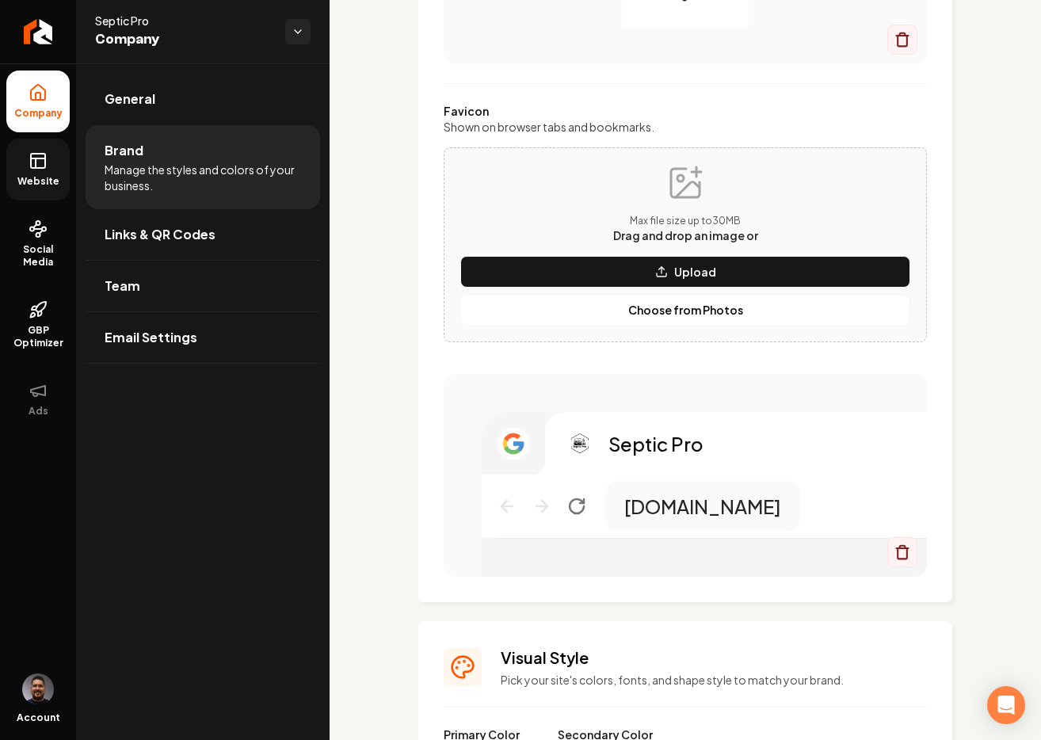
click at [59, 169] on link "Website" at bounding box center [37, 170] width 63 height 62
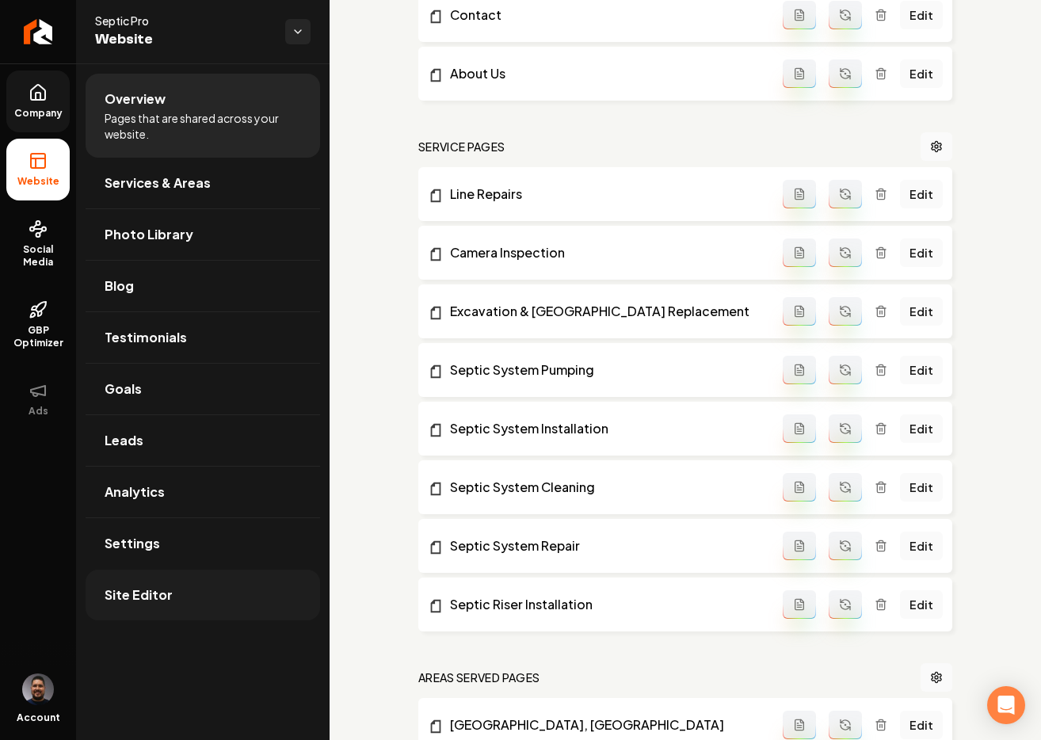
click at [135, 582] on link "Site Editor" at bounding box center [203, 594] width 234 height 51
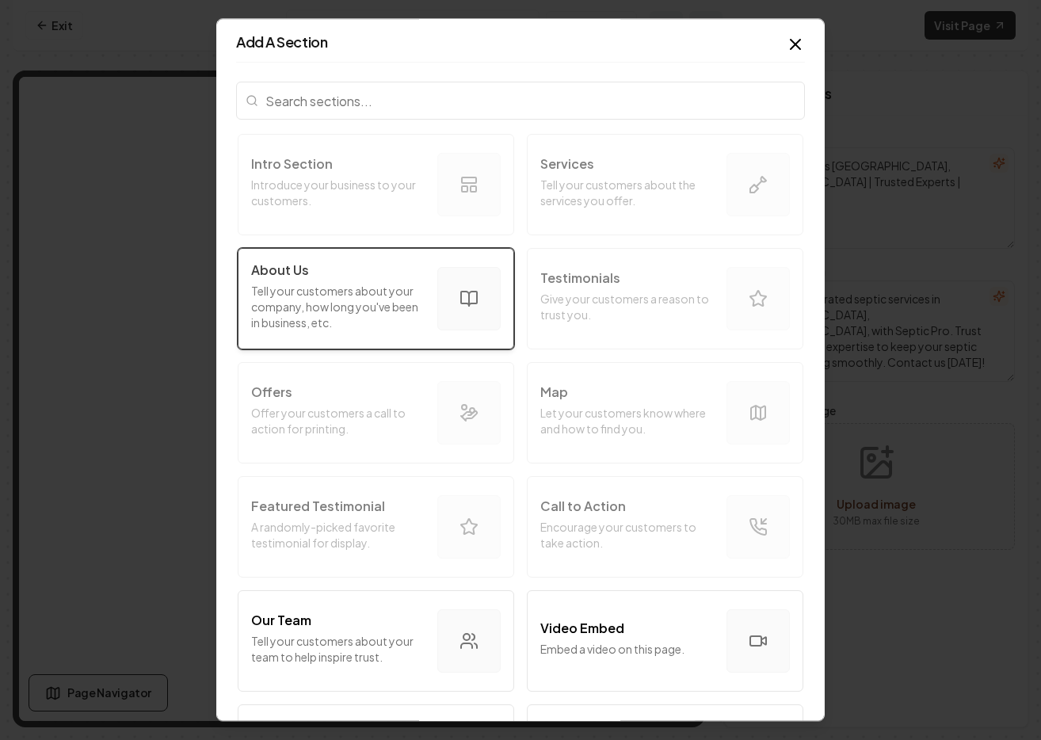
scroll to position [348, 0]
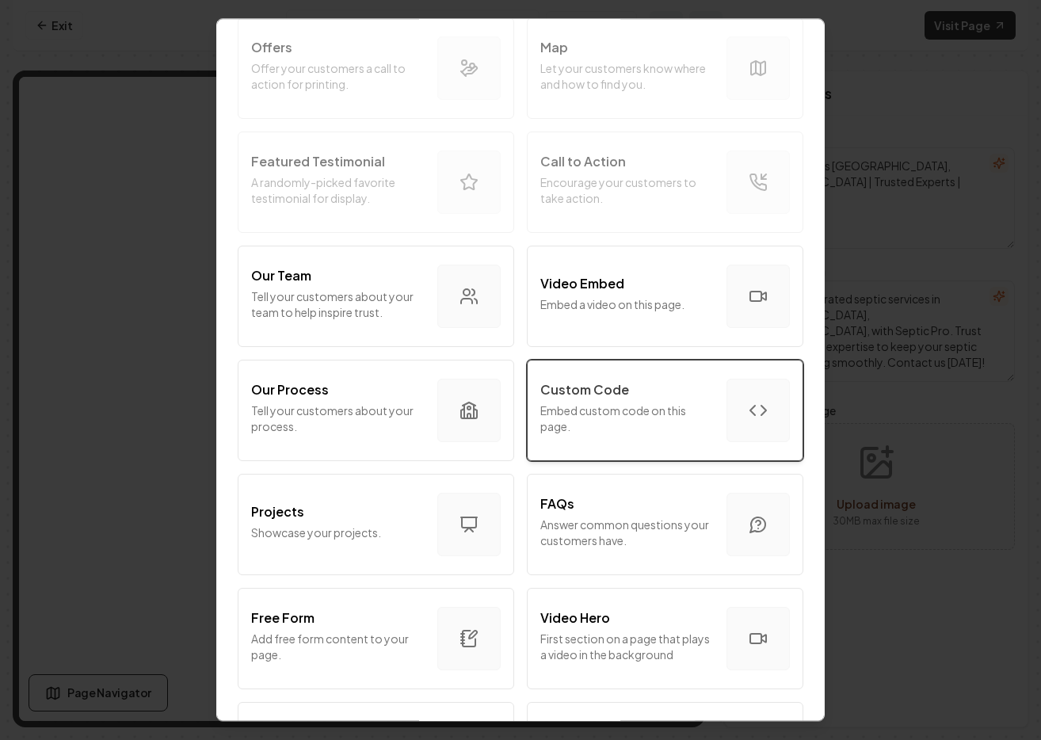
click at [626, 424] on p "Embed custom code on this page." at bounding box center [626, 418] width 173 height 32
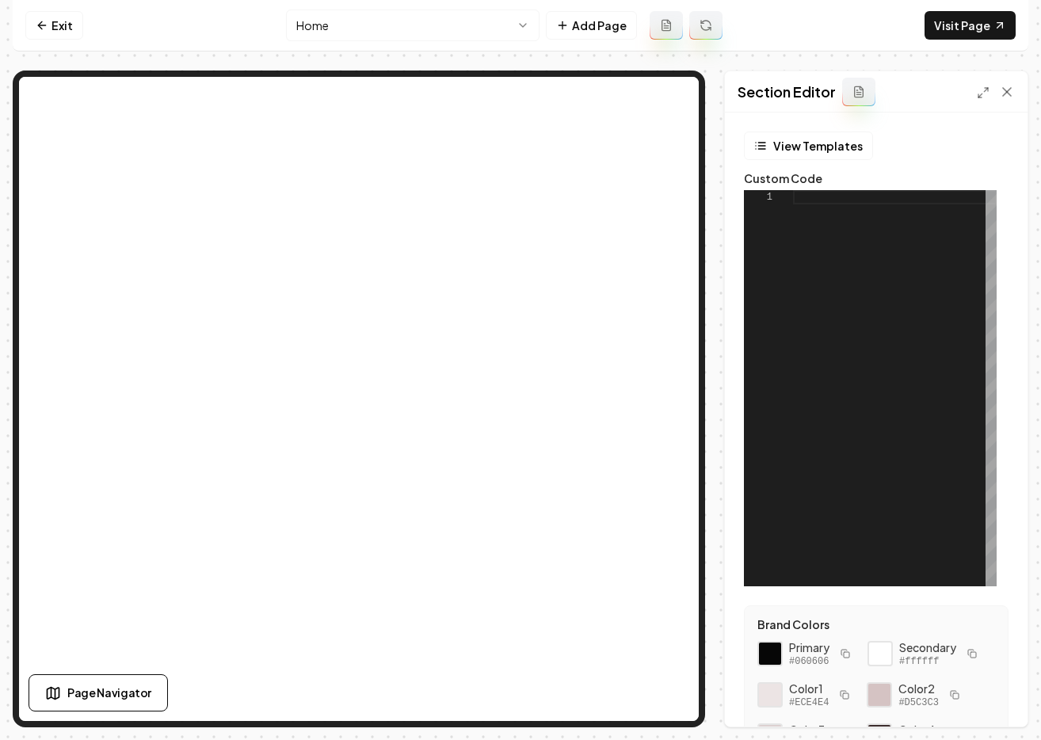
click at [810, 262] on div at bounding box center [895, 388] width 204 height 396
type textarea "**********"
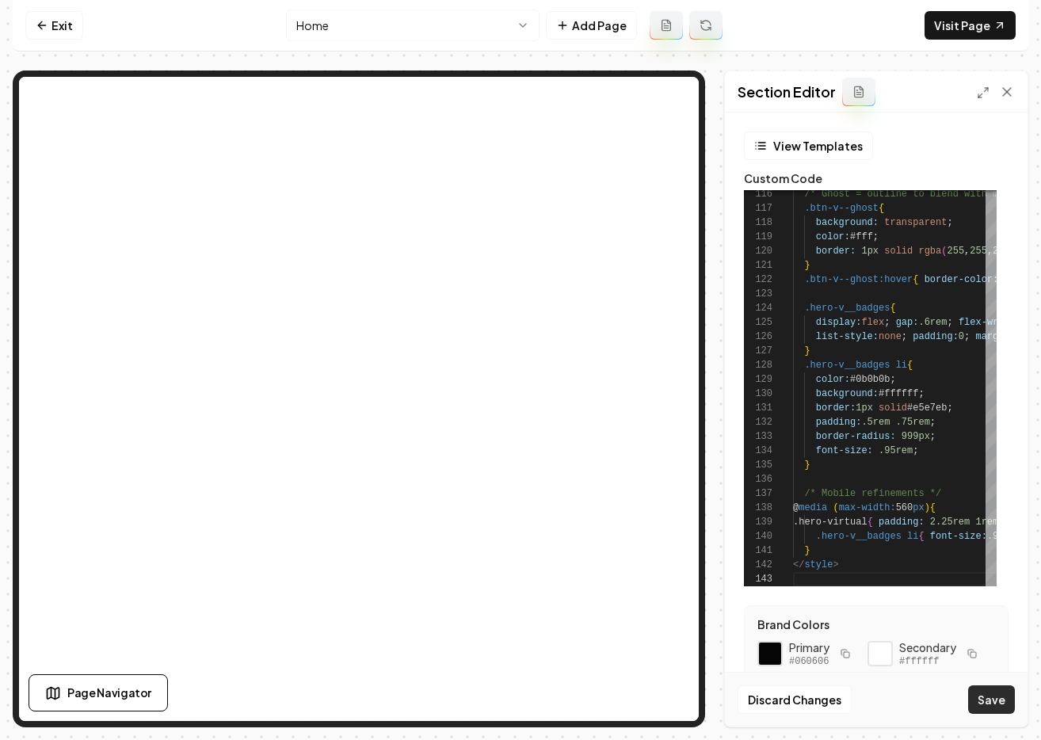
click at [981, 697] on button "Save" at bounding box center [991, 699] width 47 height 29
type textarea "**********"
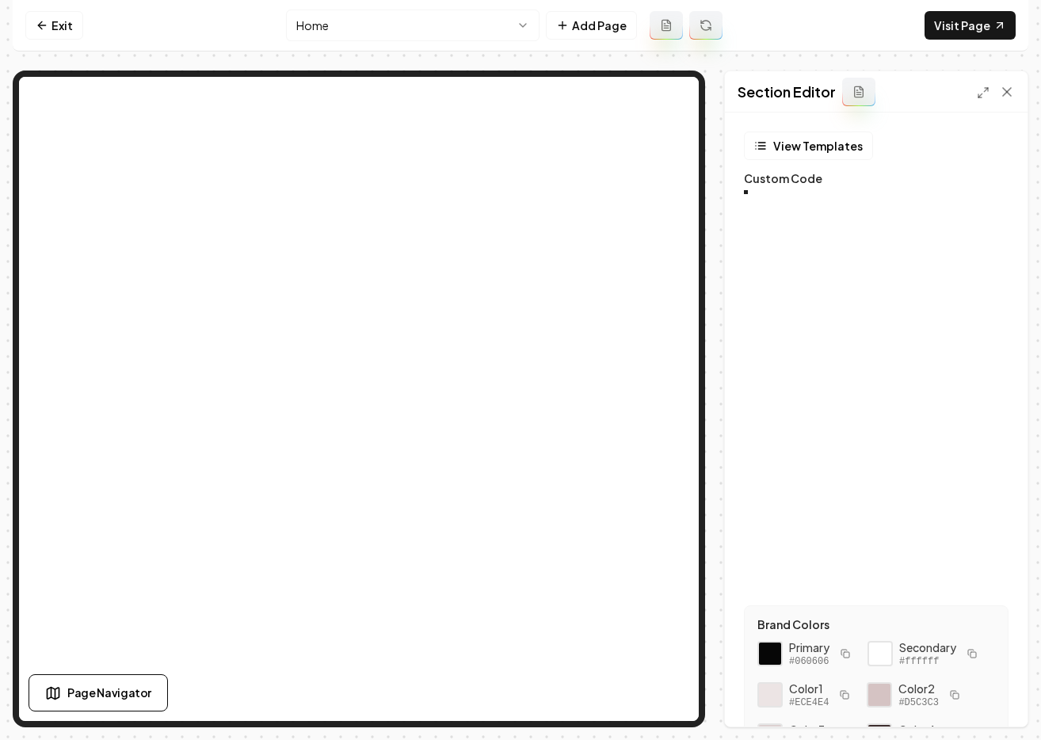
scroll to position [143, 0]
